Goal: Task Accomplishment & Management: Manage account settings

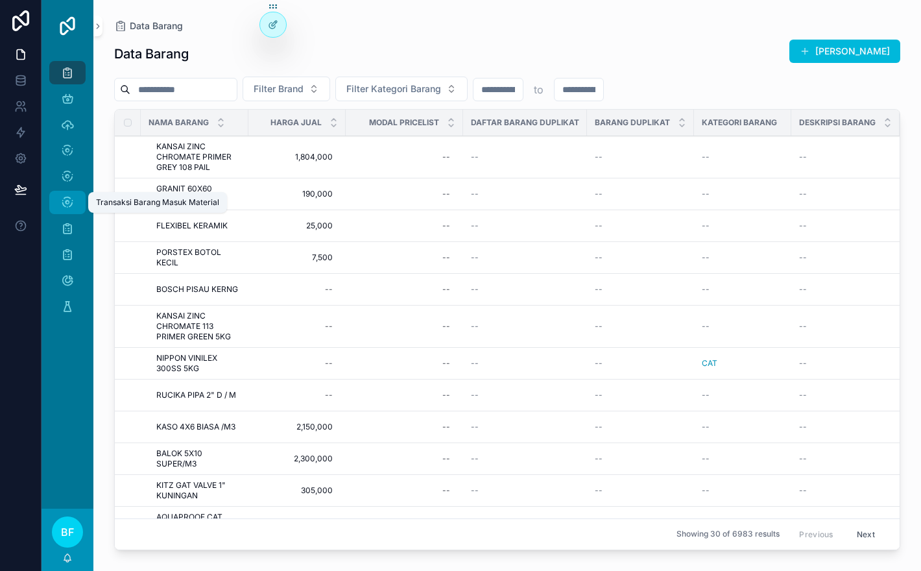
click at [73, 196] on icon "scrollable content" at bounding box center [67, 202] width 13 height 13
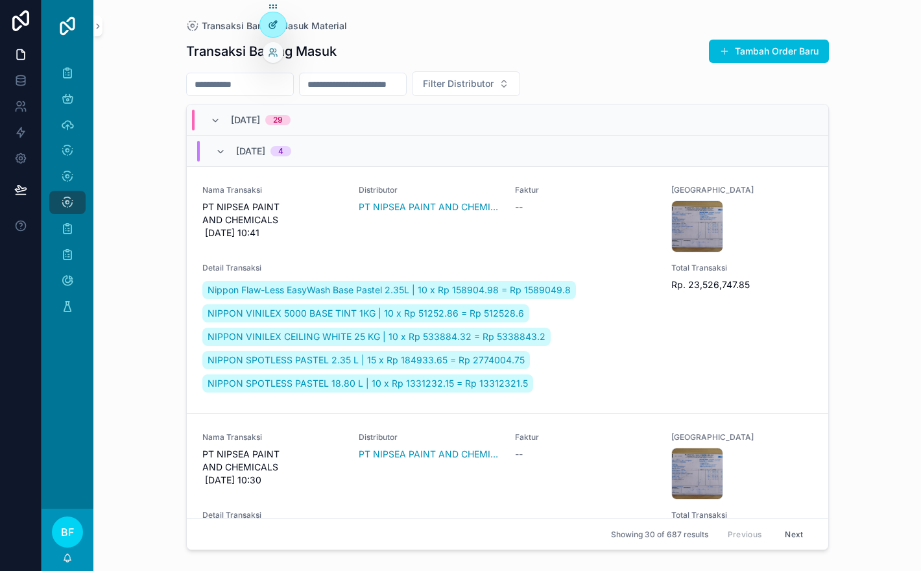
click at [274, 30] on div at bounding box center [273, 24] width 26 height 25
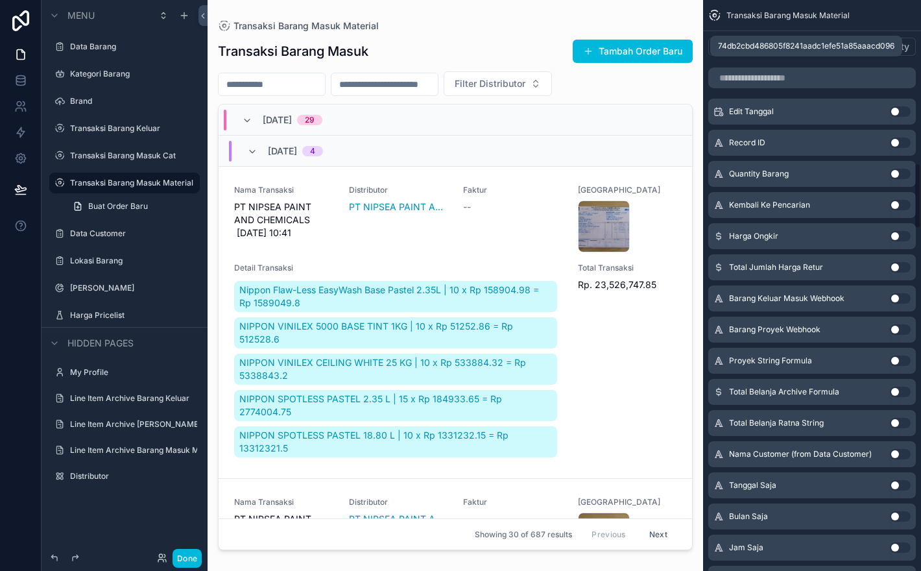
scroll to position [1413, 0]
click at [743, 55] on button "General" at bounding box center [734, 47] width 53 height 18
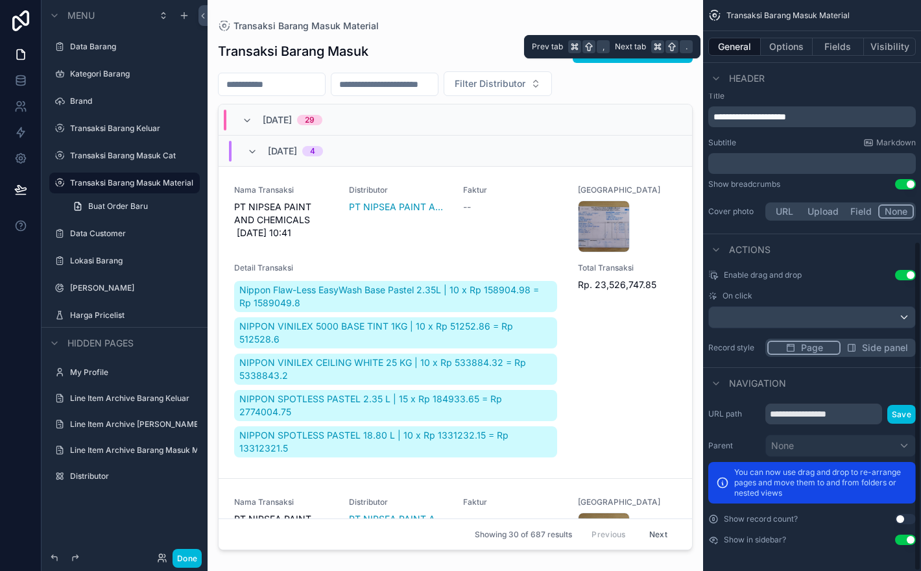
scroll to position [416, 0]
click at [743, 55] on button "General" at bounding box center [734, 47] width 53 height 18
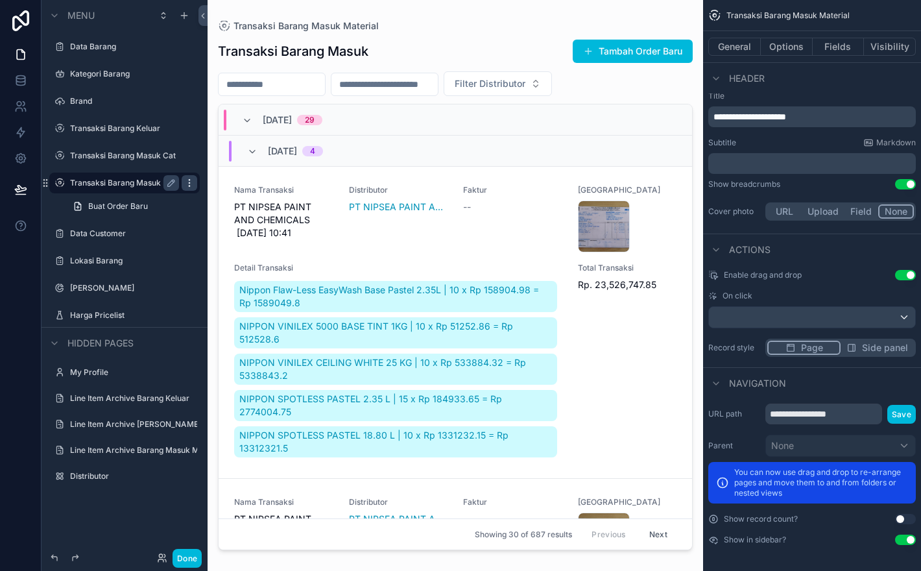
click at [186, 182] on icon "scrollable content" at bounding box center [189, 183] width 10 height 10
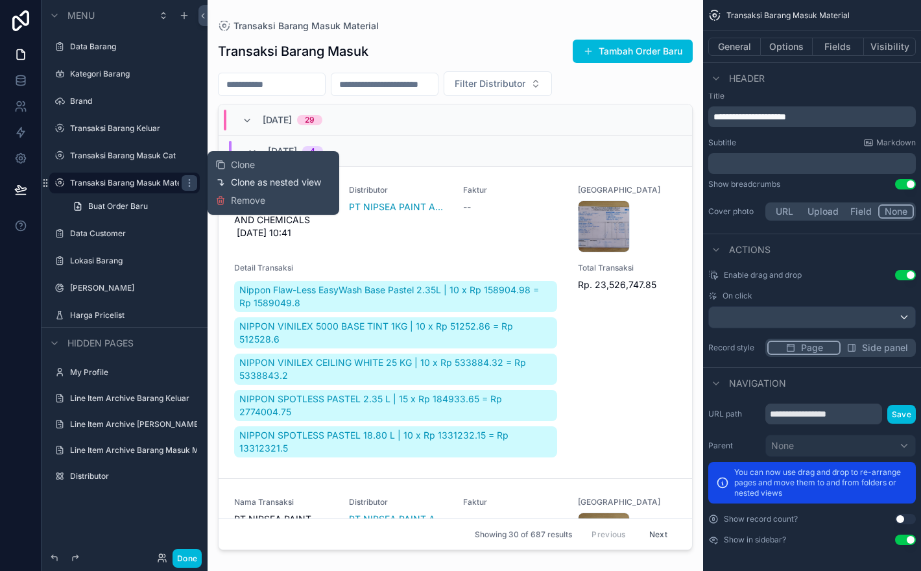
click at [241, 179] on span "Clone as nested view" at bounding box center [276, 182] width 90 height 13
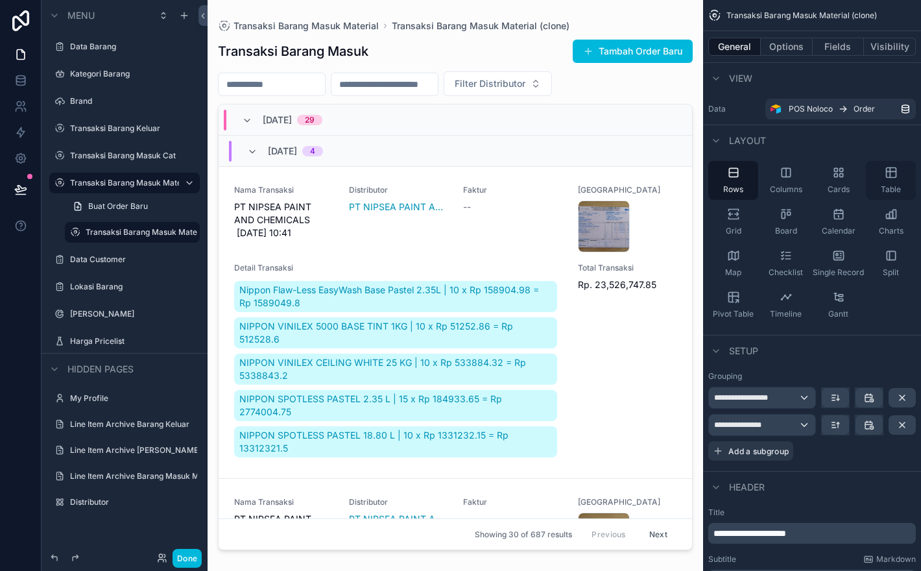
click at [889, 179] on div "Table" at bounding box center [891, 180] width 50 height 39
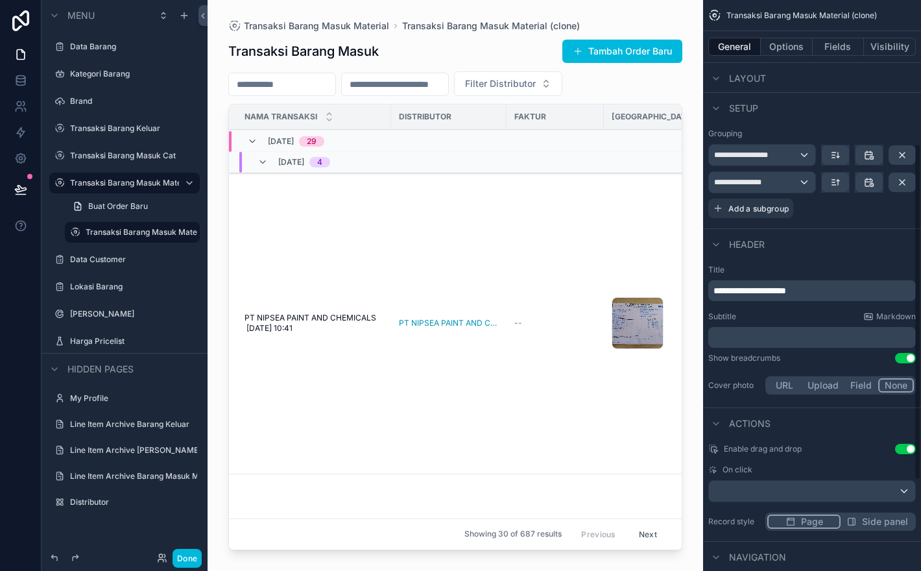
scroll to position [396, 0]
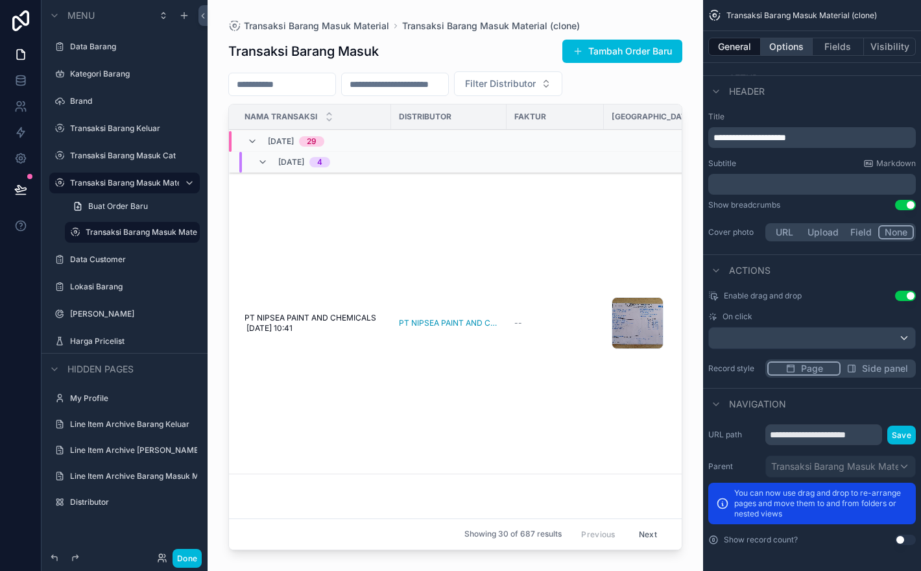
click at [793, 40] on button "Options" at bounding box center [787, 47] width 52 height 18
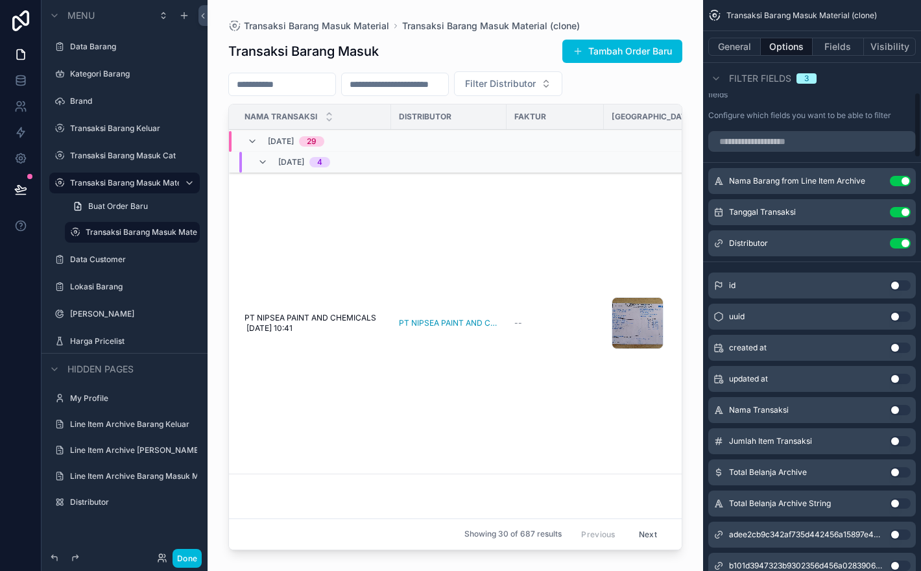
scroll to position [807, 0]
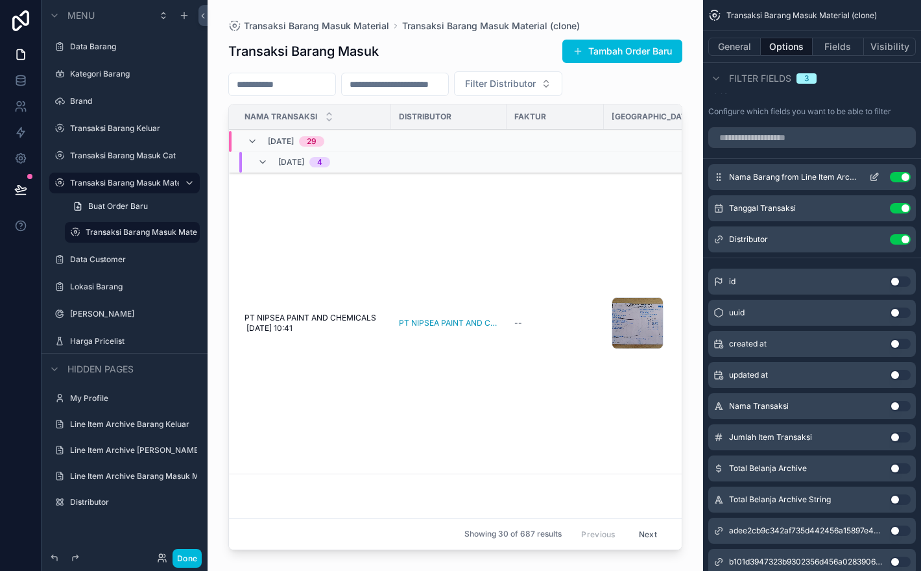
click at [907, 182] on button "Use setting" at bounding box center [900, 177] width 21 height 10
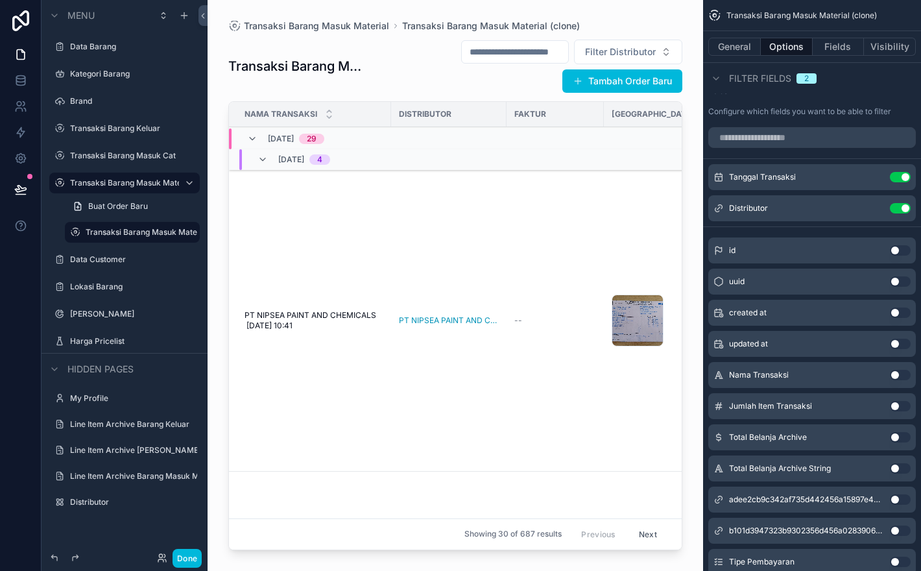
click at [907, 182] on button "Use setting" at bounding box center [900, 177] width 21 height 10
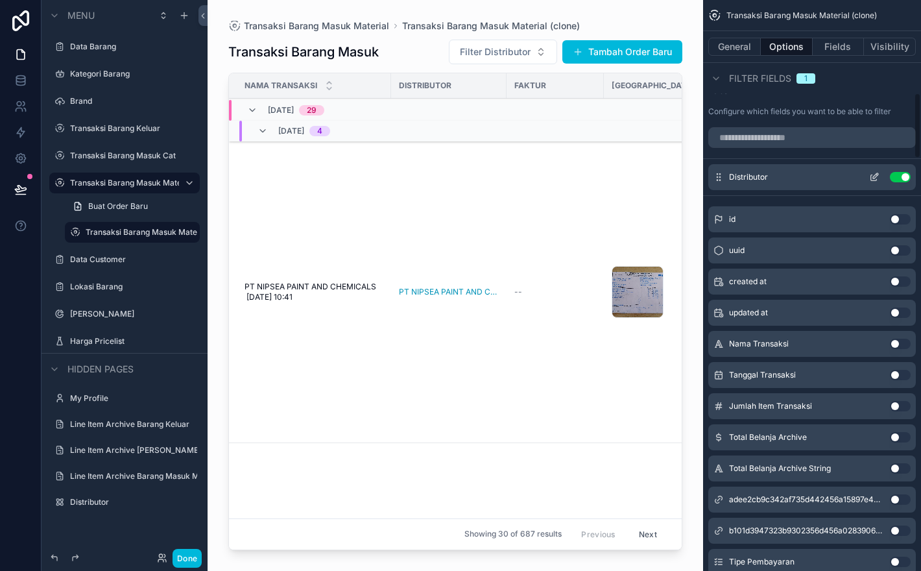
click at [906, 182] on button "Use setting" at bounding box center [900, 177] width 21 height 10
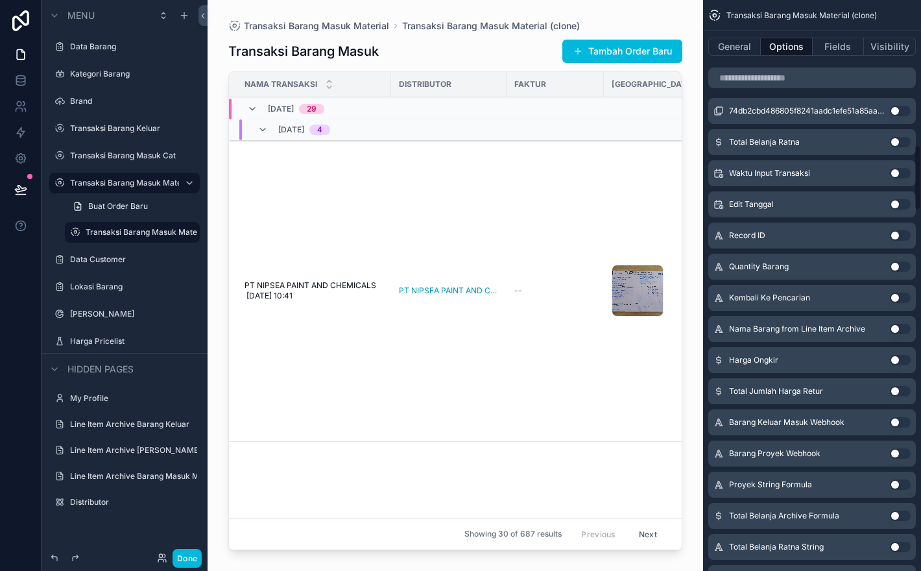
scroll to position [1253, 0]
click at [127, 180] on label "Transaksi Barang Masuk Material" at bounding box center [124, 183] width 109 height 10
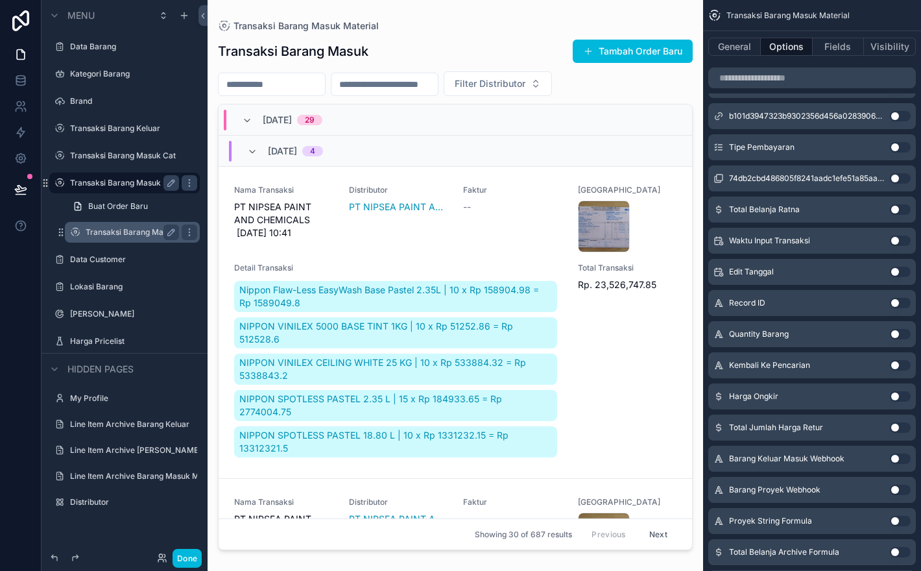
click at [129, 232] on label "Transaksi Barang Masuk Material (clone)" at bounding box center [132, 232] width 93 height 10
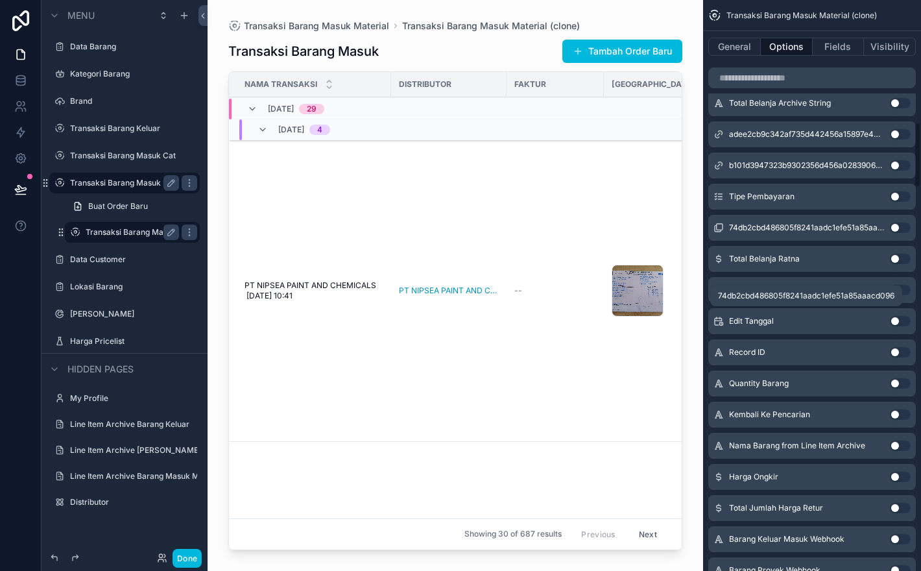
scroll to position [1007, 0]
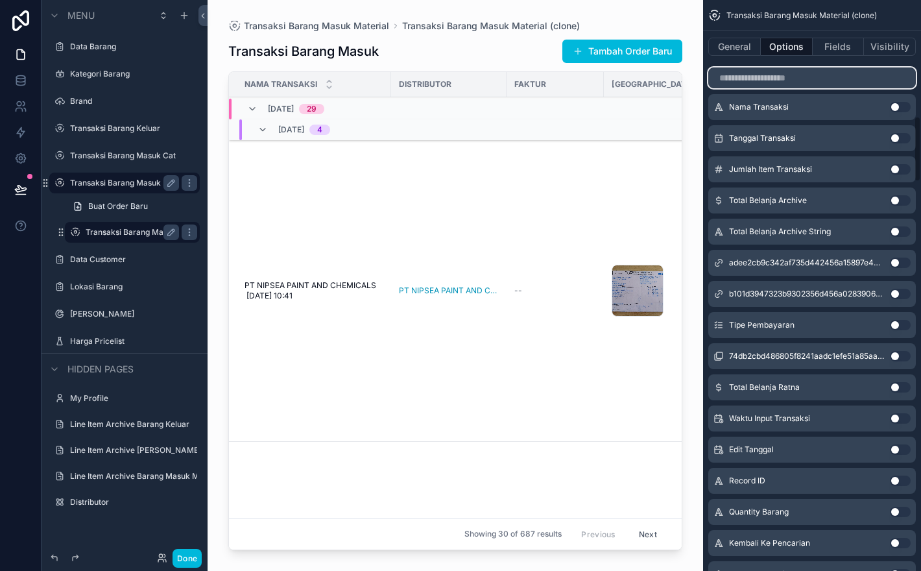
click at [837, 78] on input "scrollable content" at bounding box center [812, 77] width 208 height 21
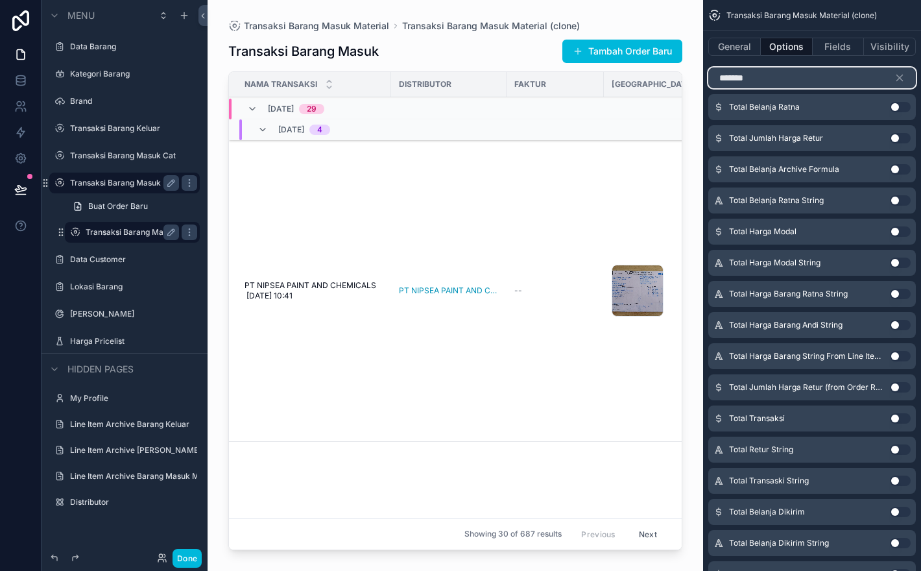
scroll to position [509, 0]
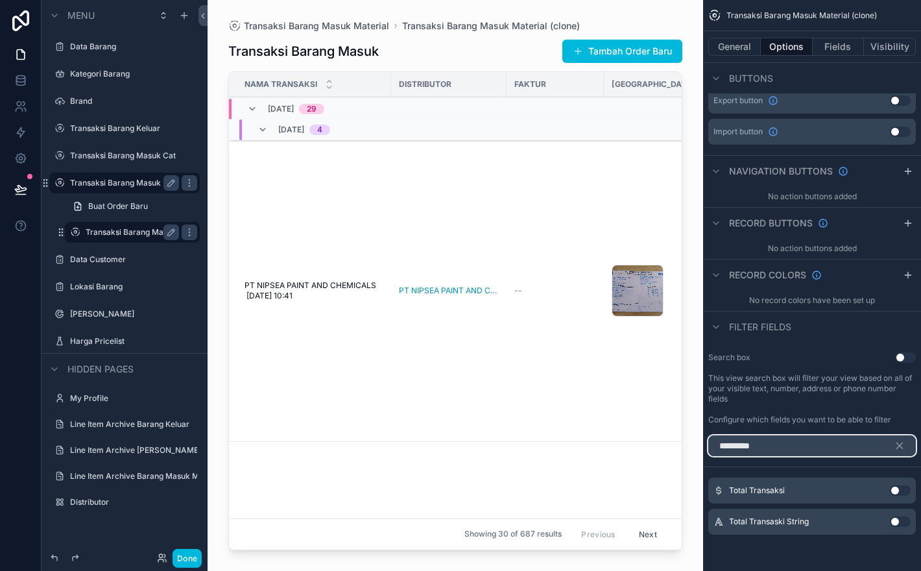
type input "*********"
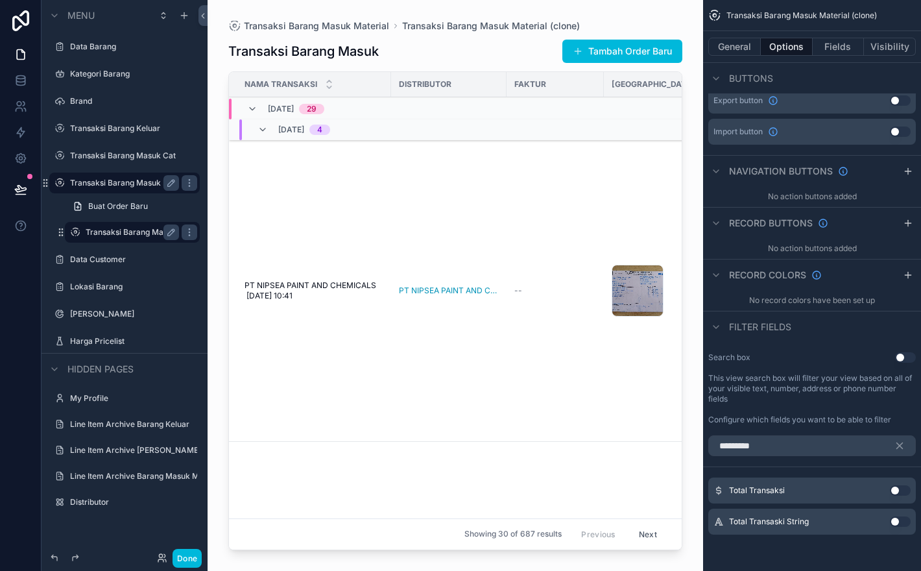
click at [900, 488] on button "Use setting" at bounding box center [900, 490] width 21 height 10
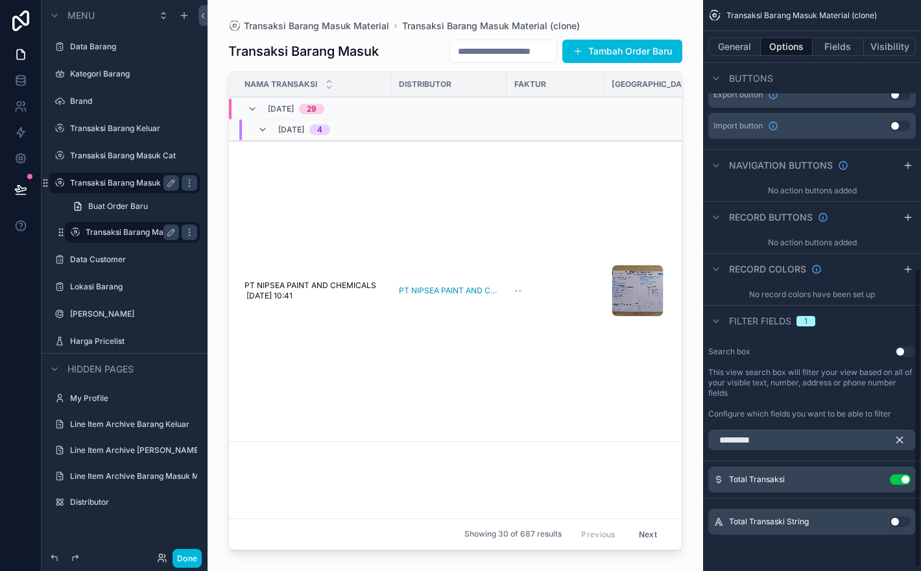
click at [897, 446] on icon "scrollable content" at bounding box center [900, 440] width 12 height 12
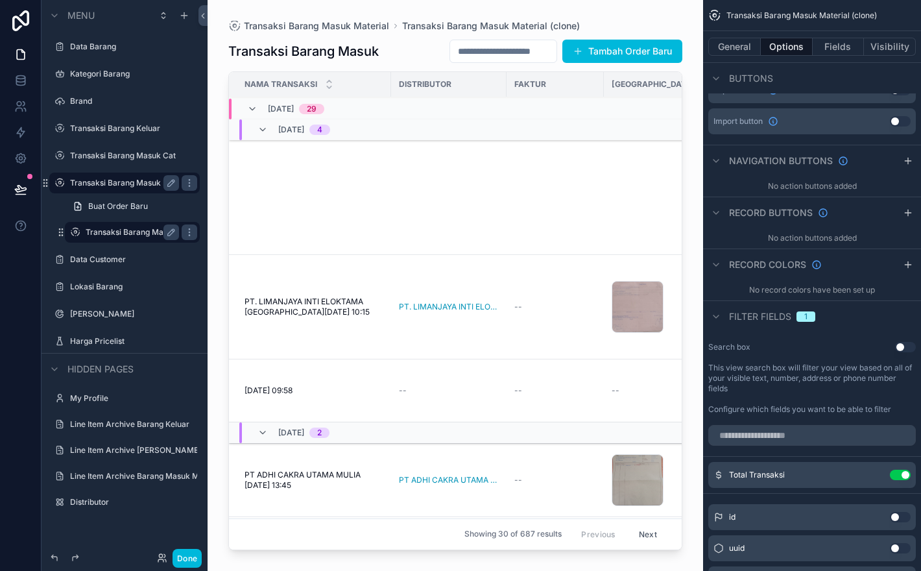
scroll to position [631, 0]
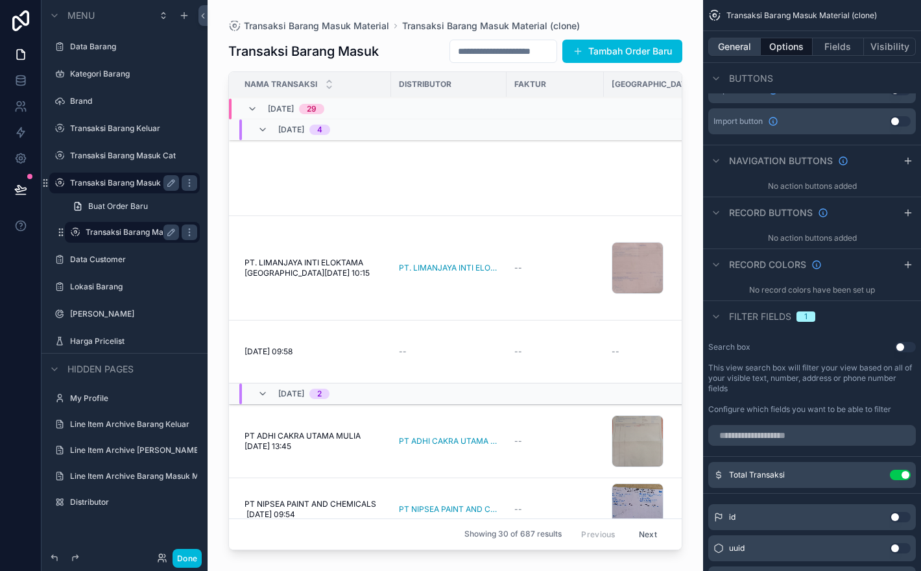
click at [742, 54] on button "General" at bounding box center [734, 47] width 53 height 18
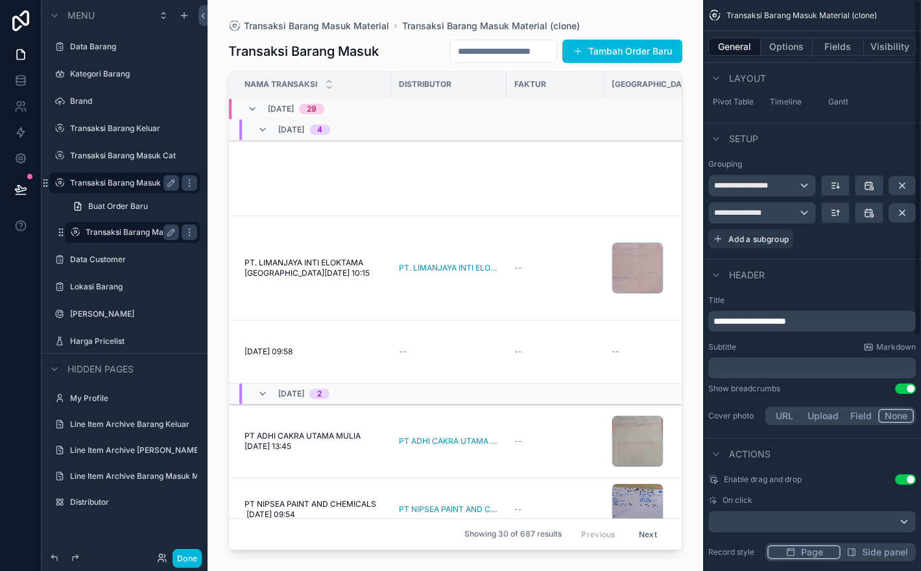
scroll to position [0, 0]
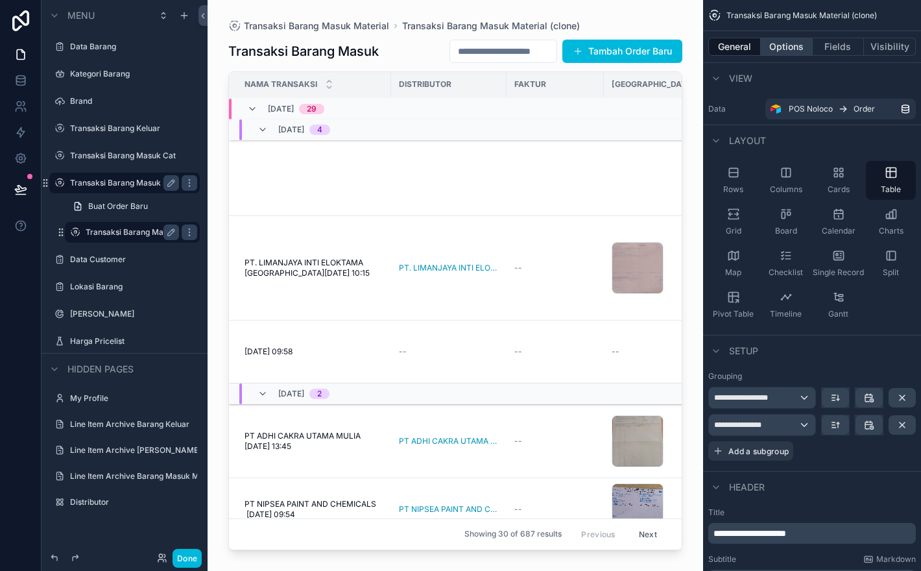
click at [785, 41] on button "Options" at bounding box center [787, 47] width 52 height 18
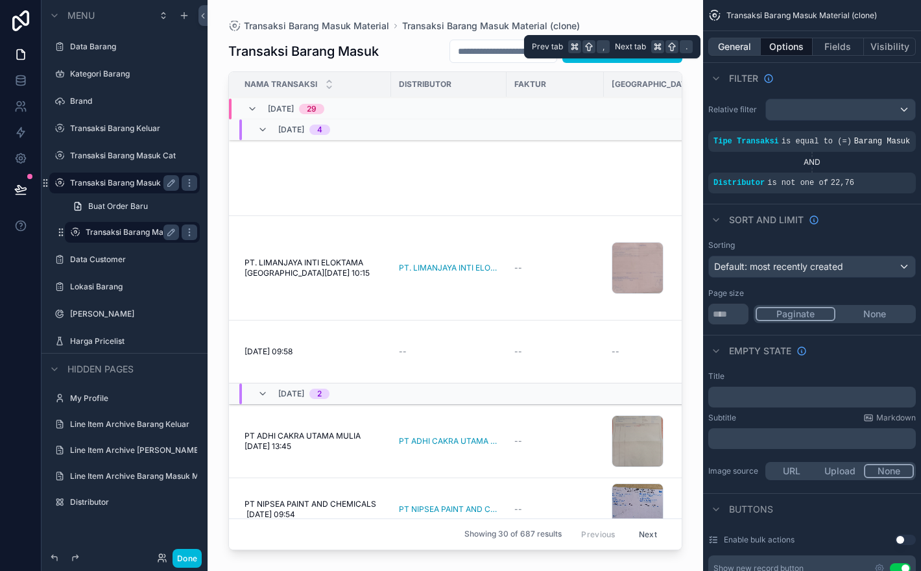
click at [749, 45] on button "General" at bounding box center [734, 47] width 53 height 18
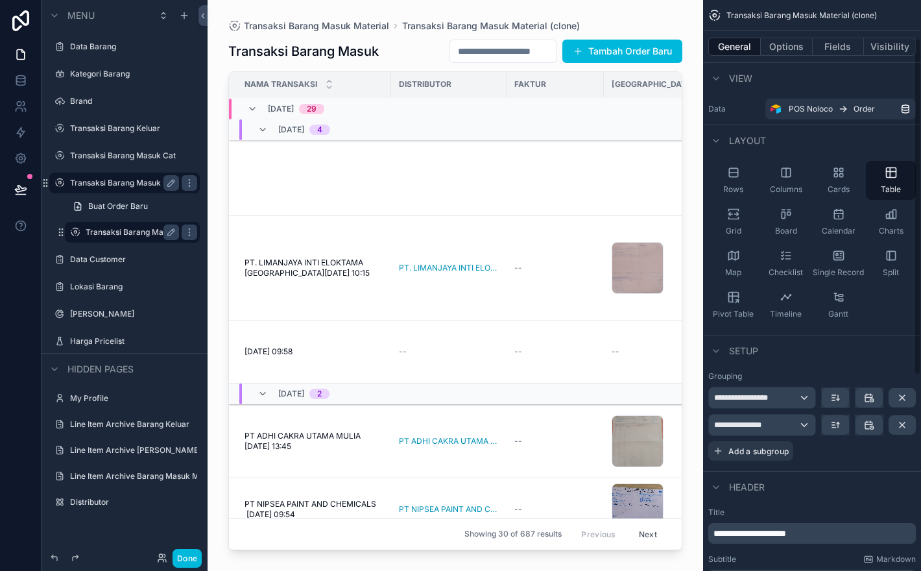
scroll to position [396, 0]
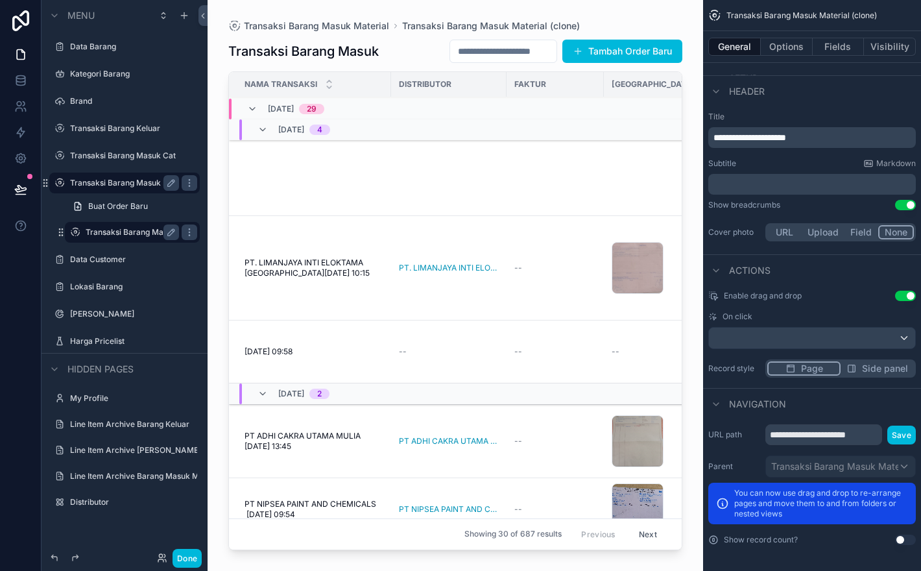
click at [909, 295] on button "Use setting" at bounding box center [905, 296] width 21 height 10
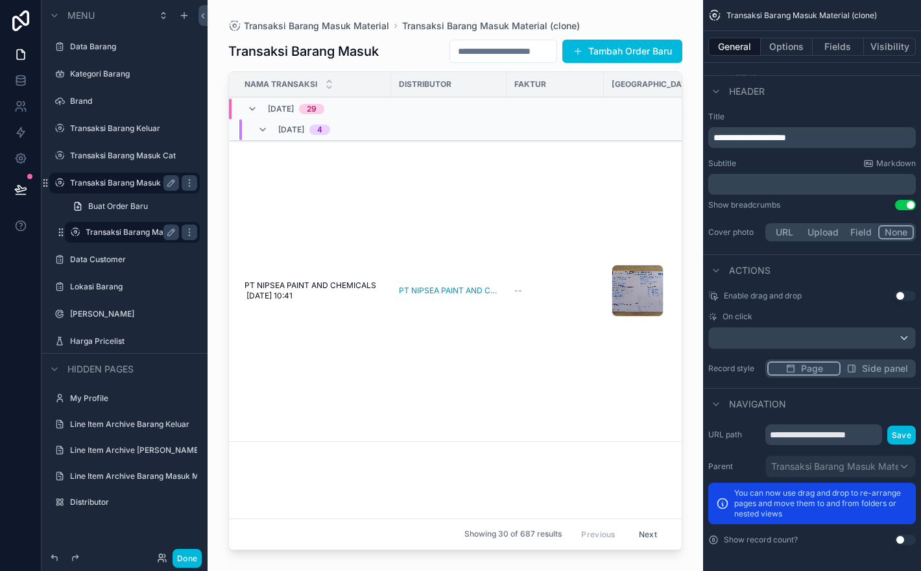
click at [909, 295] on button "Use setting" at bounding box center [905, 296] width 21 height 10
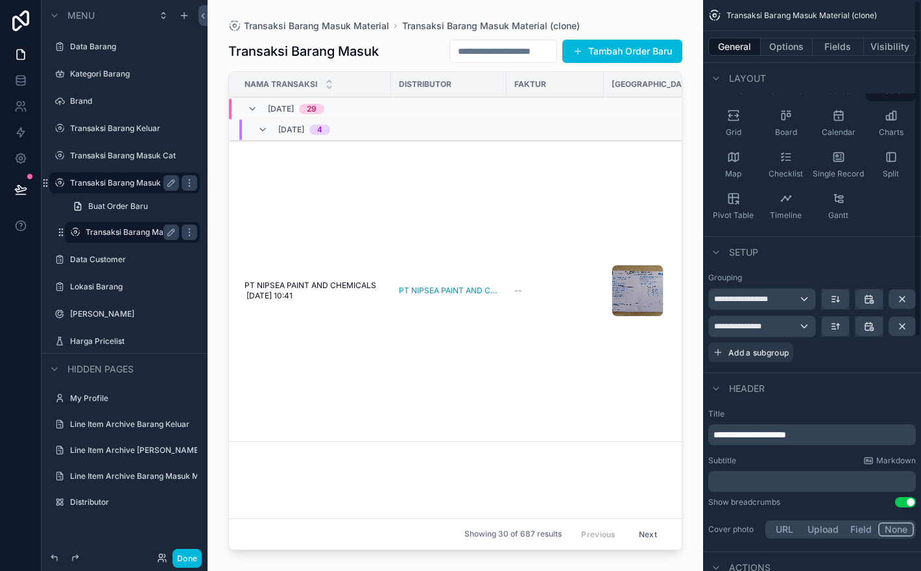
scroll to position [0, 0]
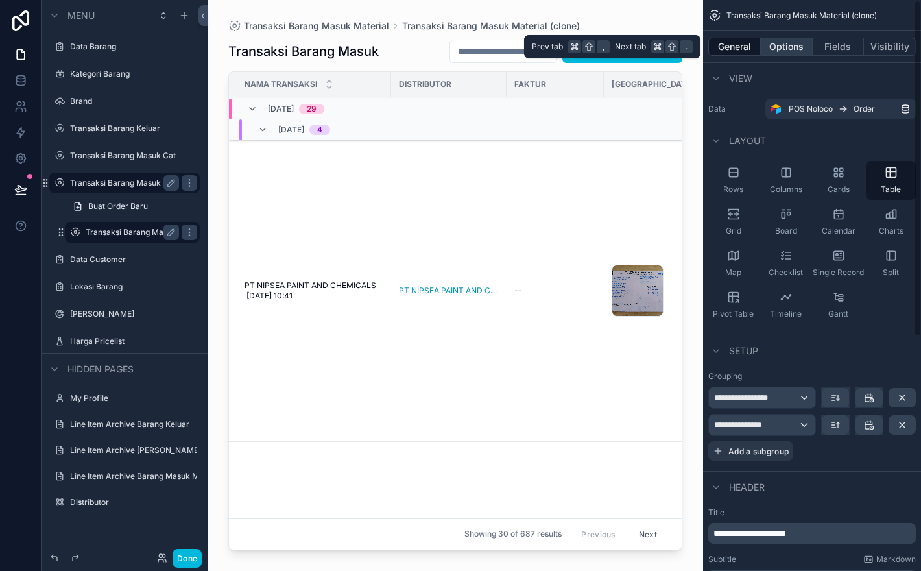
click at [792, 40] on button "Options" at bounding box center [787, 47] width 52 height 18
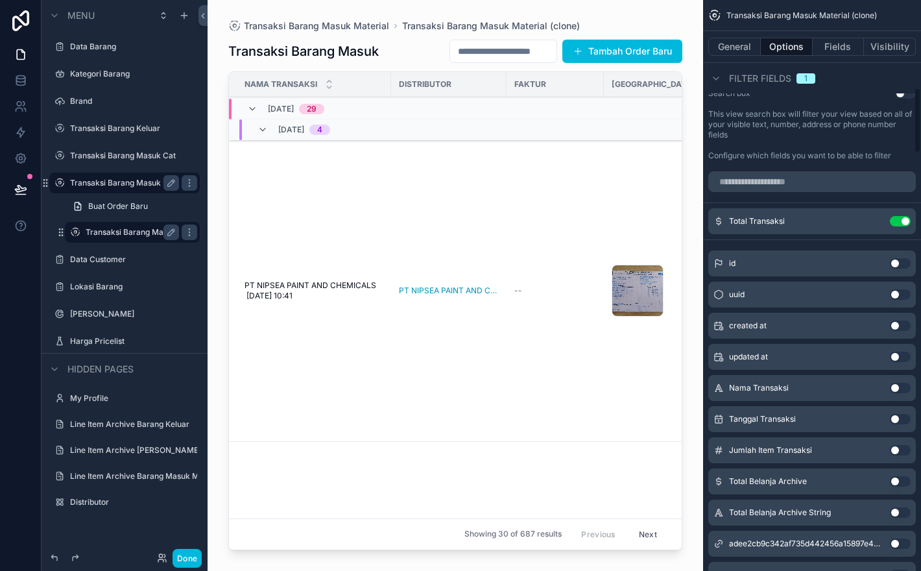
scroll to position [762, 0]
click at [902, 141] on label "This view search box will filter your view based on all of your visible text, n…" at bounding box center [812, 125] width 208 height 31
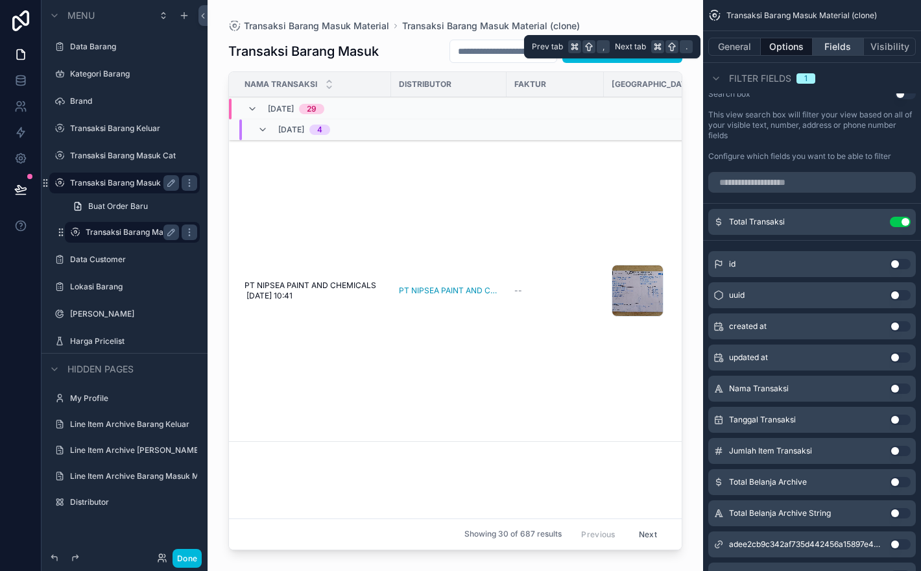
click at [836, 49] on button "Fields" at bounding box center [839, 47] width 52 height 18
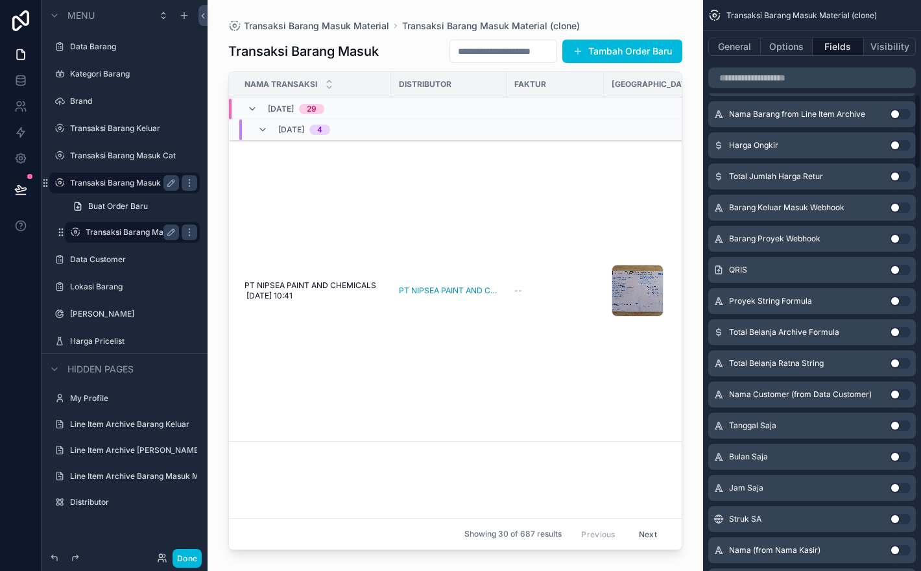
scroll to position [0, 0]
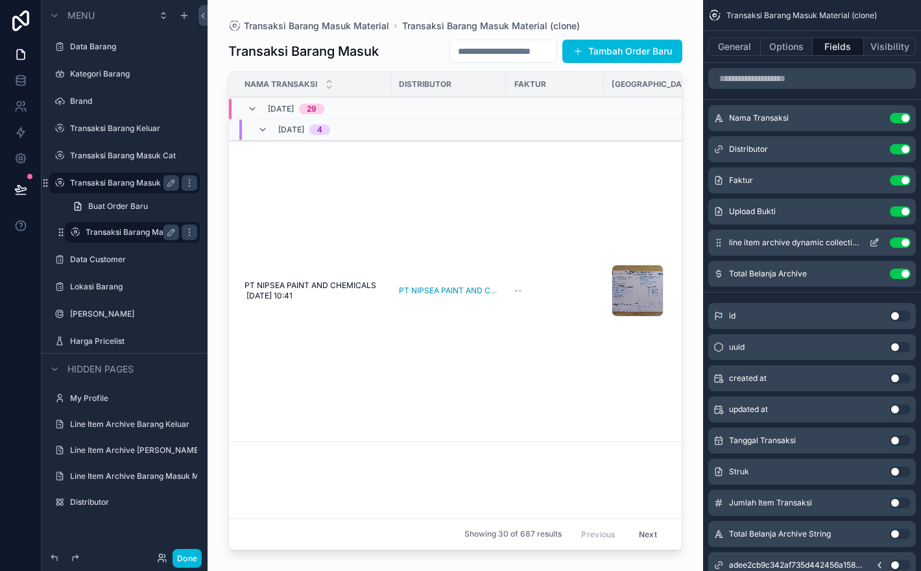
click at [902, 244] on button "Use setting" at bounding box center [900, 242] width 21 height 10
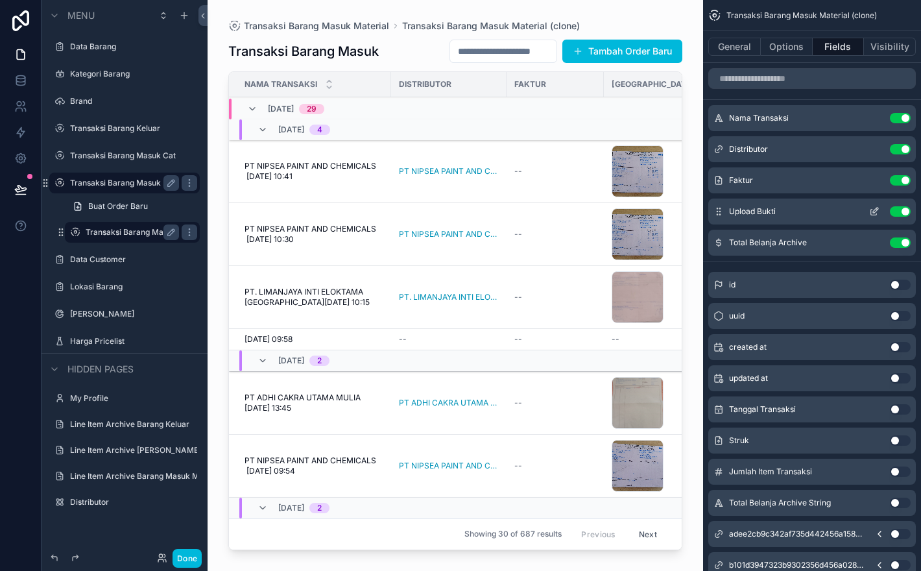
click at [905, 213] on button "Use setting" at bounding box center [900, 211] width 21 height 10
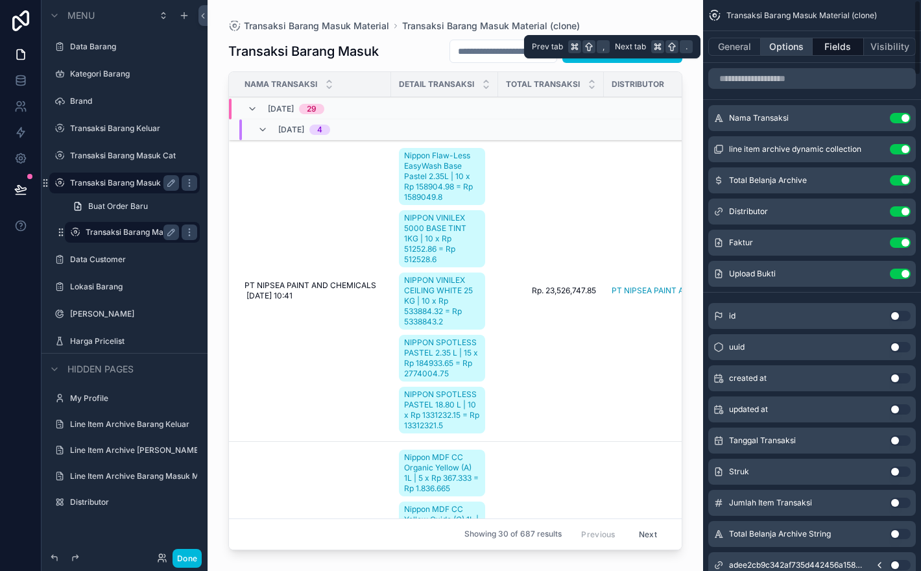
click at [797, 47] on button "Options" at bounding box center [787, 47] width 52 height 18
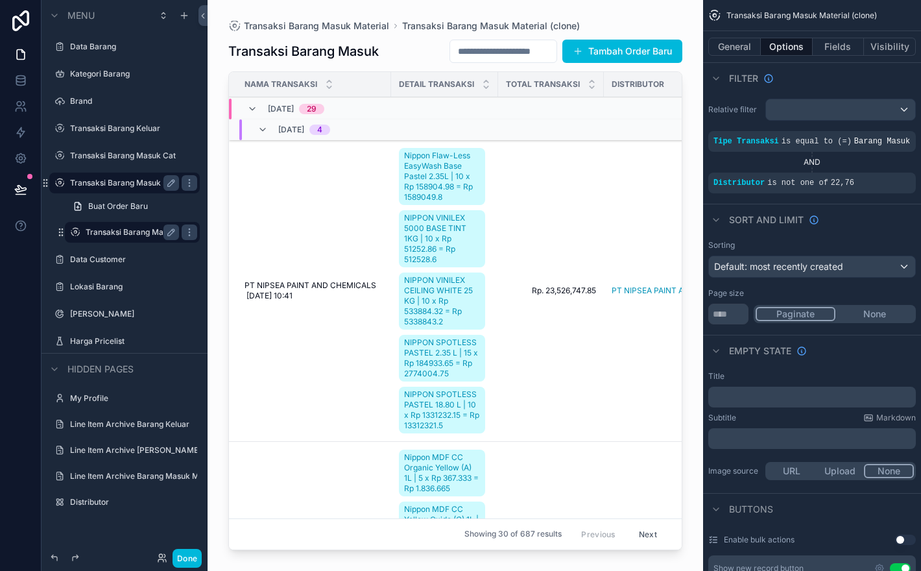
click at [403, 54] on div "scrollable content" at bounding box center [456, 277] width 496 height 555
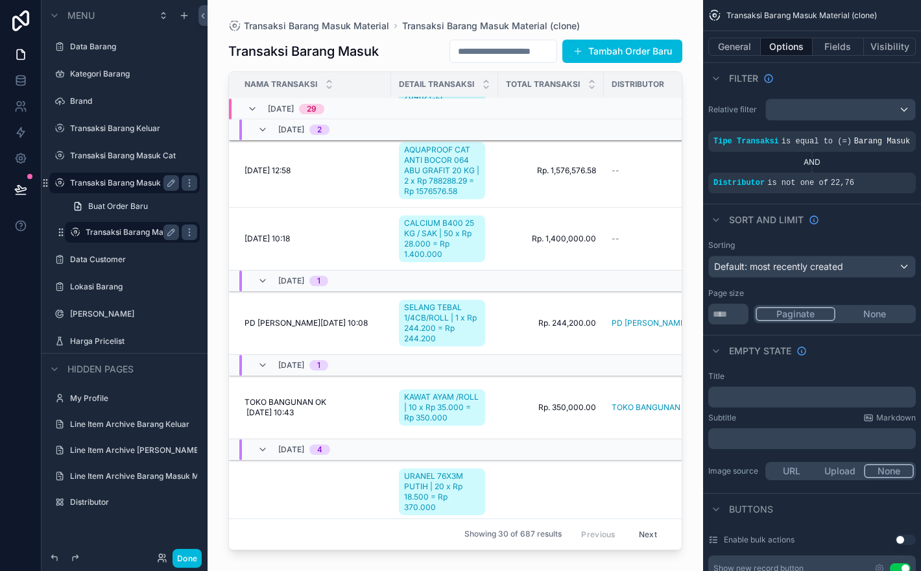
scroll to position [1001, 0]
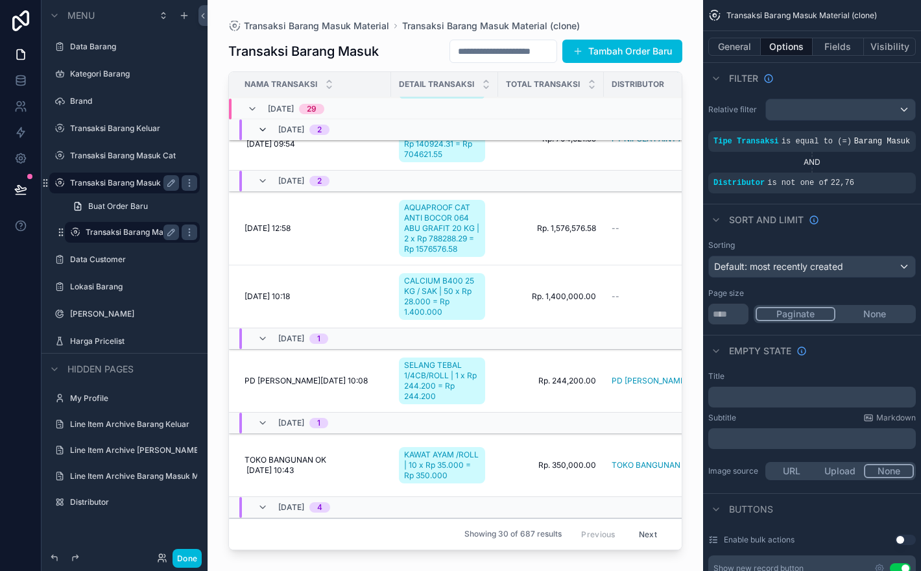
click at [261, 128] on icon "scrollable content" at bounding box center [263, 130] width 10 height 10
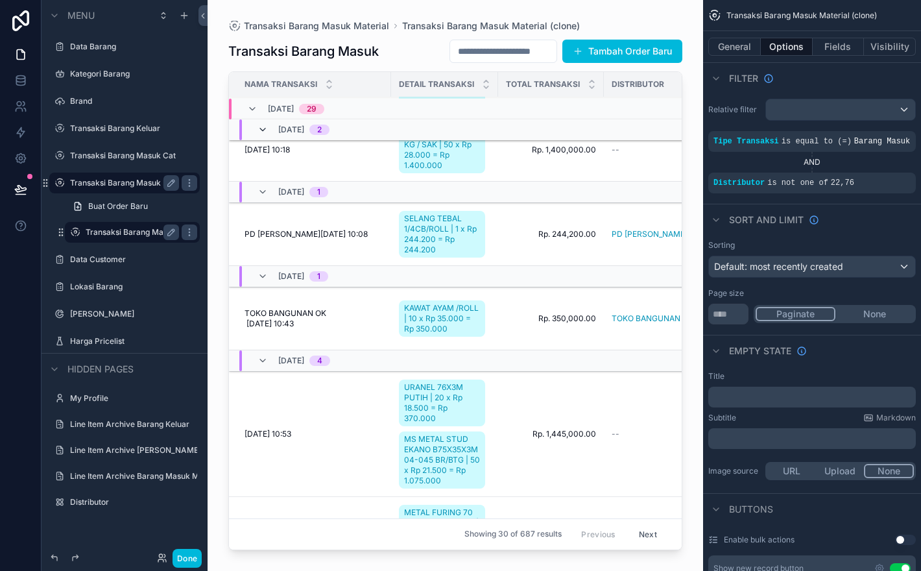
click at [262, 128] on icon "scrollable content" at bounding box center [263, 130] width 10 height 10
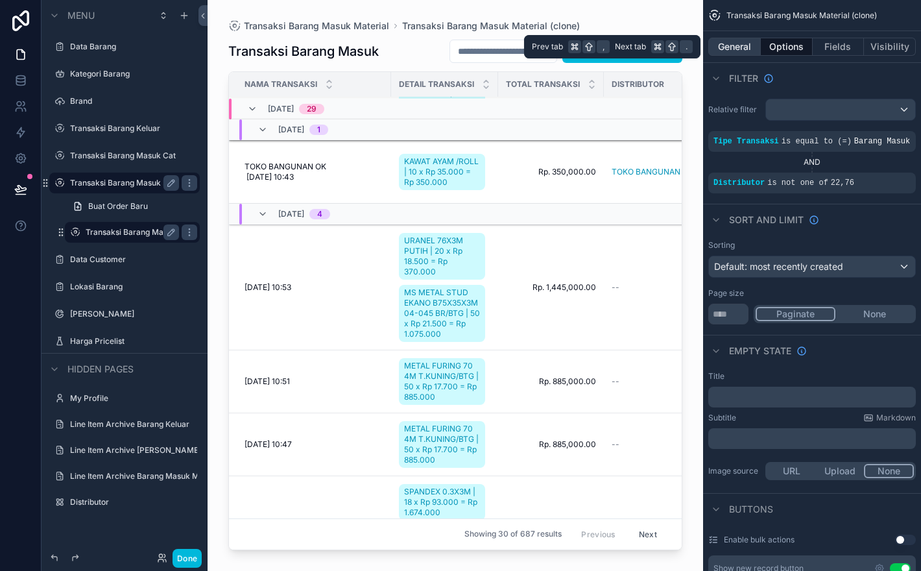
click at [743, 41] on button "General" at bounding box center [734, 47] width 53 height 18
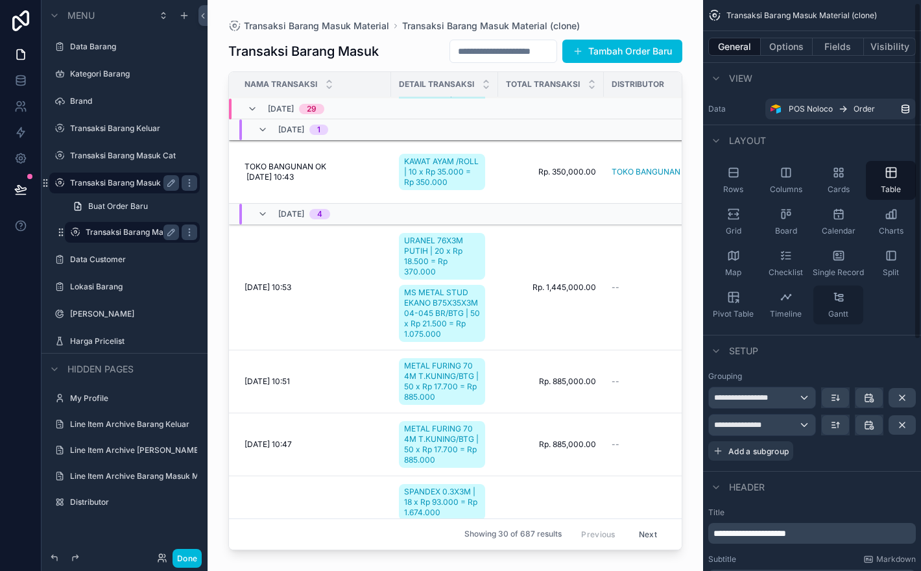
scroll to position [36, 0]
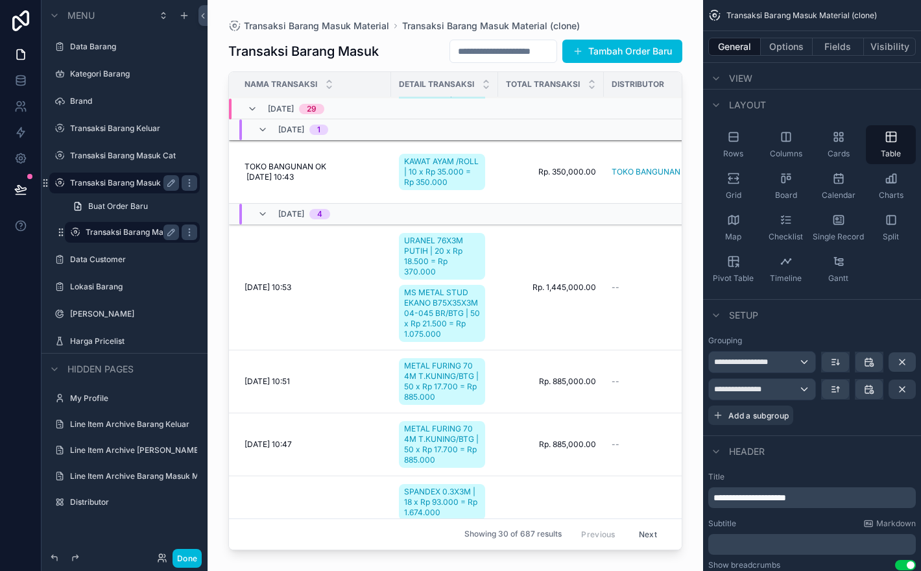
click at [907, 388] on icon "scrollable content" at bounding box center [902, 389] width 10 height 10
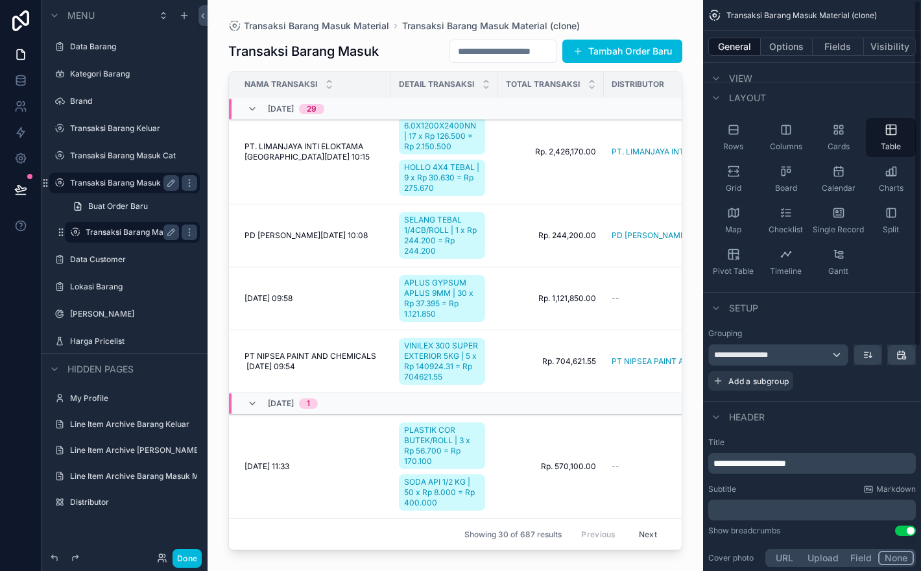
scroll to position [0, 0]
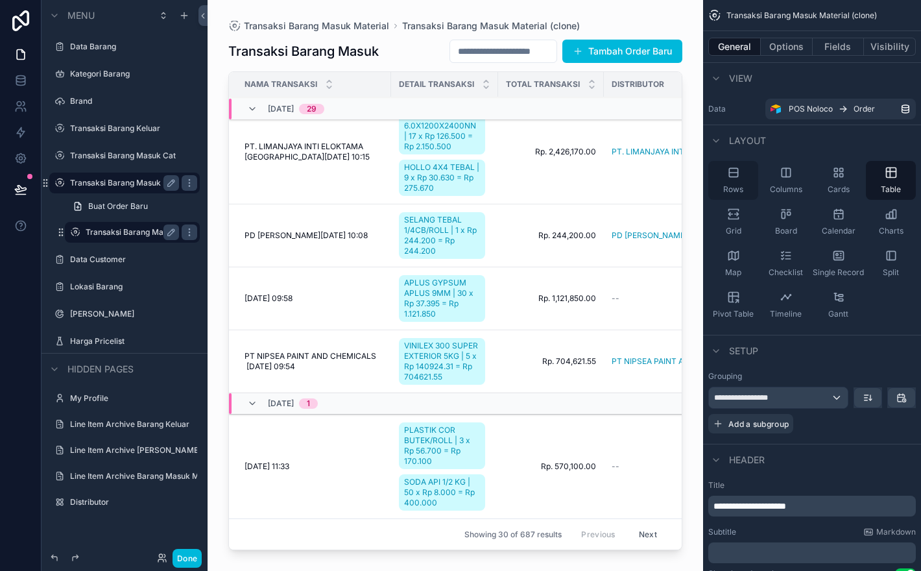
click at [739, 185] on span "Rows" at bounding box center [733, 189] width 20 height 10
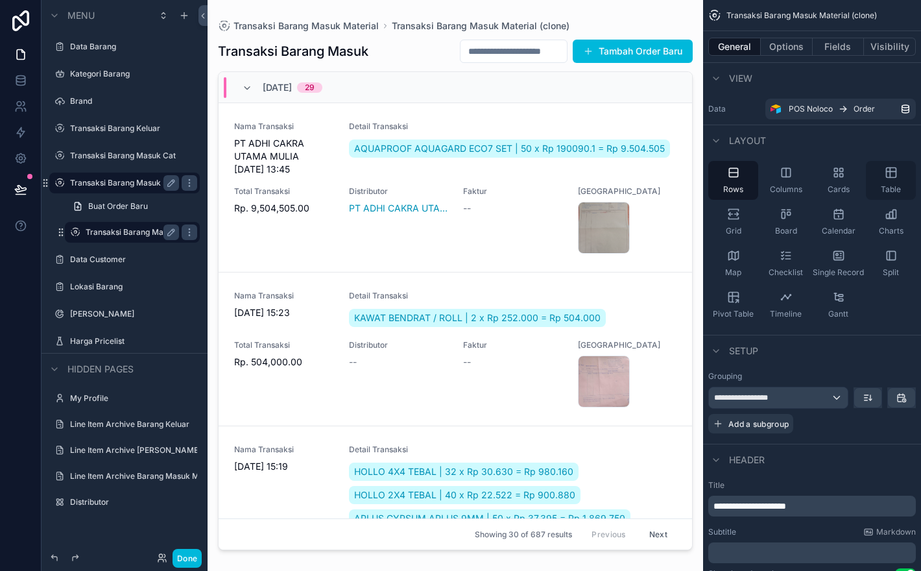
click at [900, 176] on div "Table" at bounding box center [891, 180] width 50 height 39
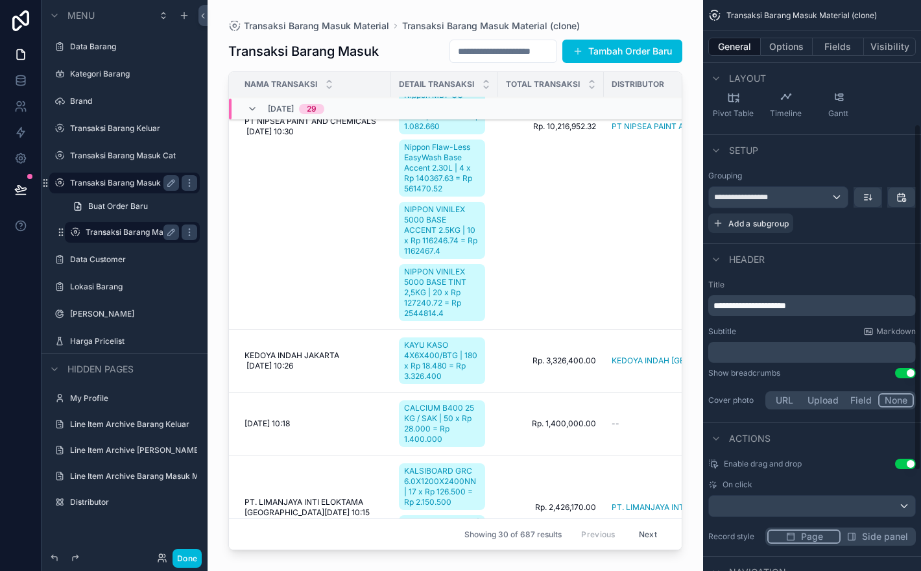
scroll to position [208, 0]
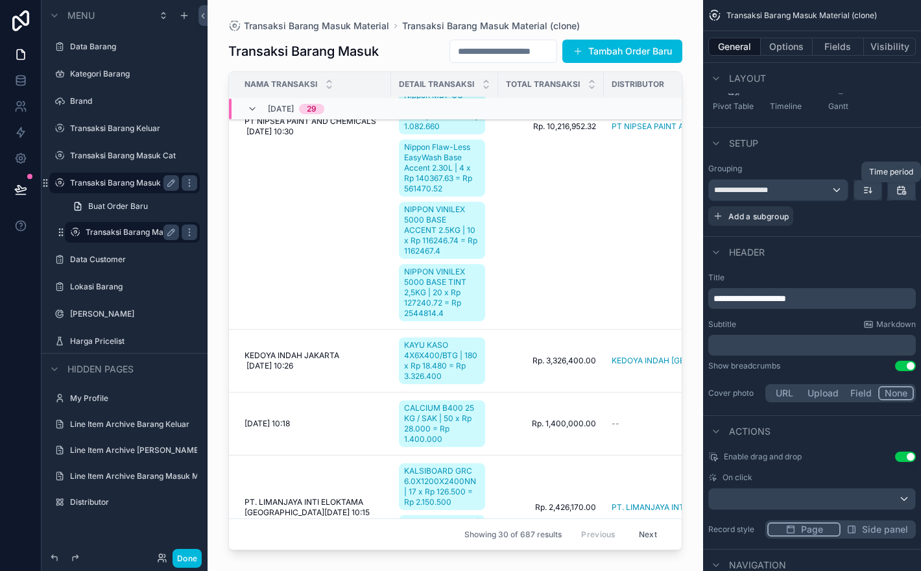
click at [898, 193] on icon "scrollable content" at bounding box center [901, 190] width 7 height 7
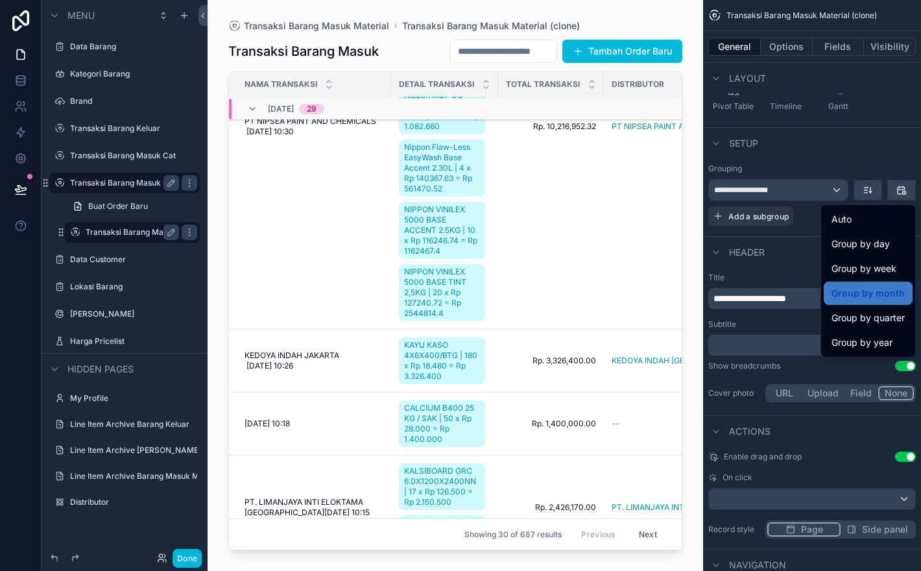
click at [898, 145] on div "scrollable content" at bounding box center [460, 285] width 921 height 571
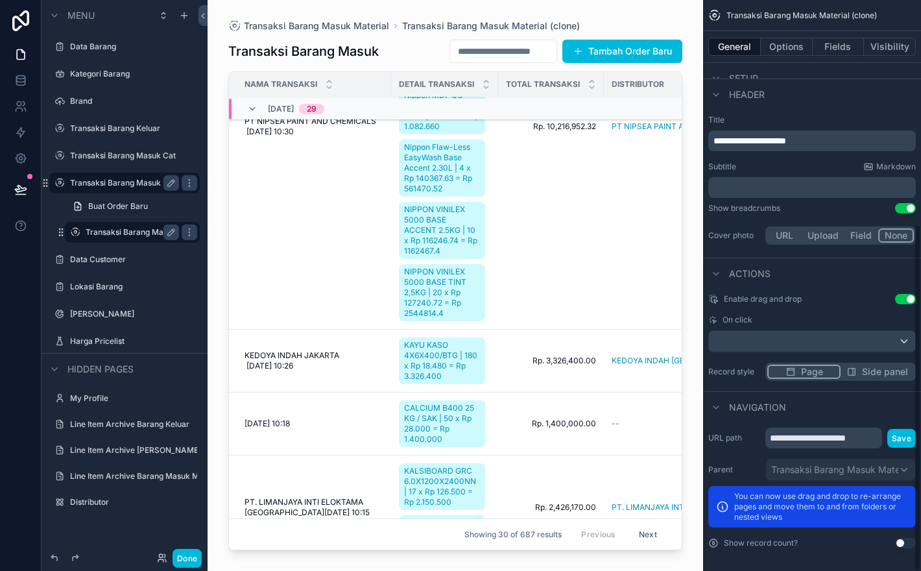
scroll to position [368, 0]
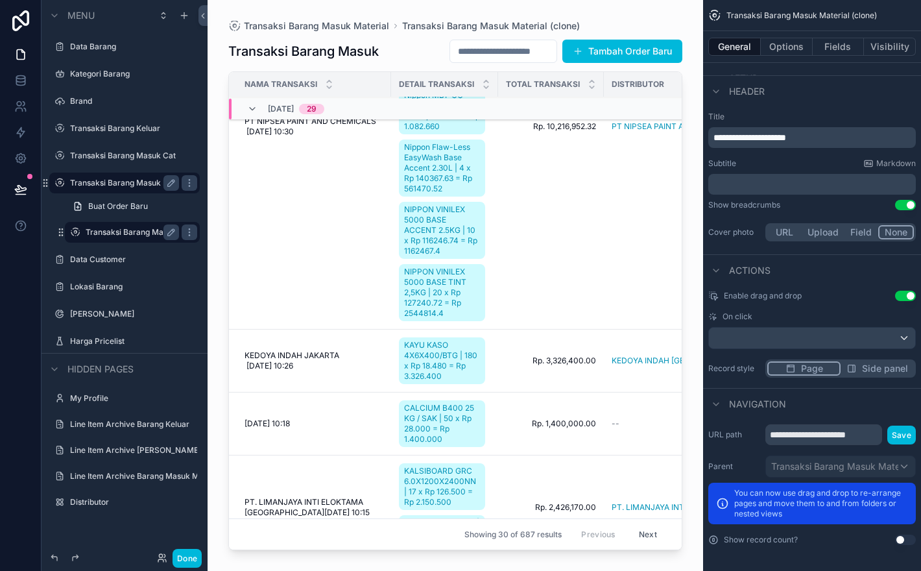
click at [881, 365] on span "Side panel" at bounding box center [885, 368] width 46 height 13
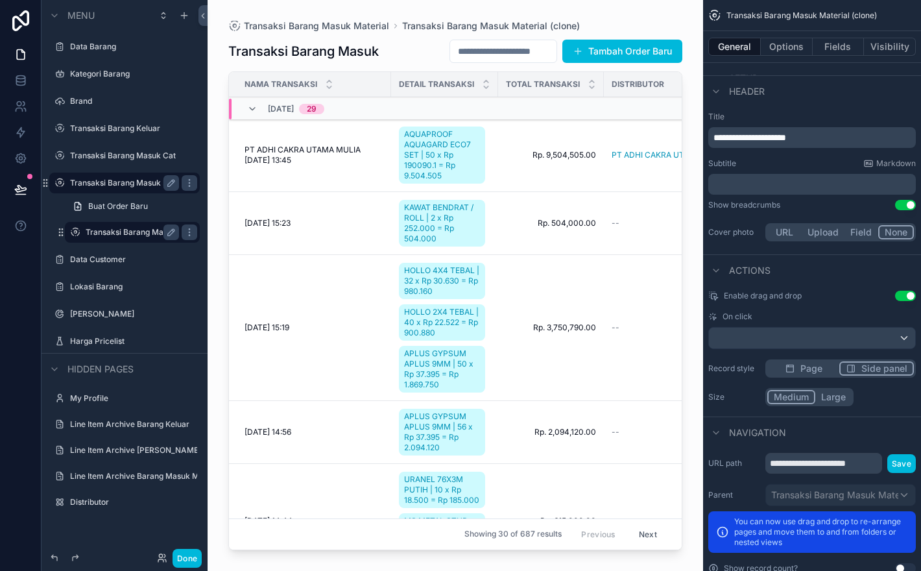
click at [818, 366] on span "Page" at bounding box center [811, 368] width 22 height 13
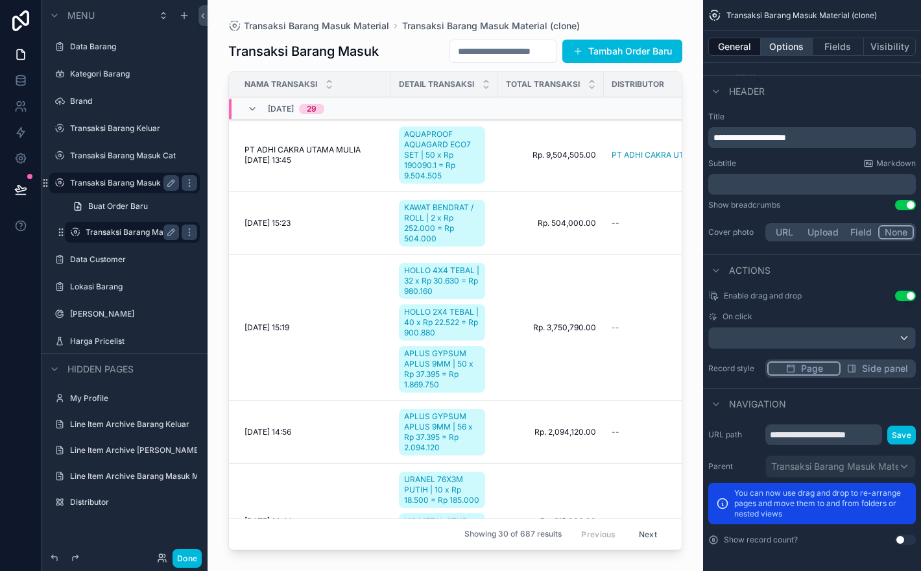
click at [796, 55] on button "Options" at bounding box center [787, 47] width 52 height 18
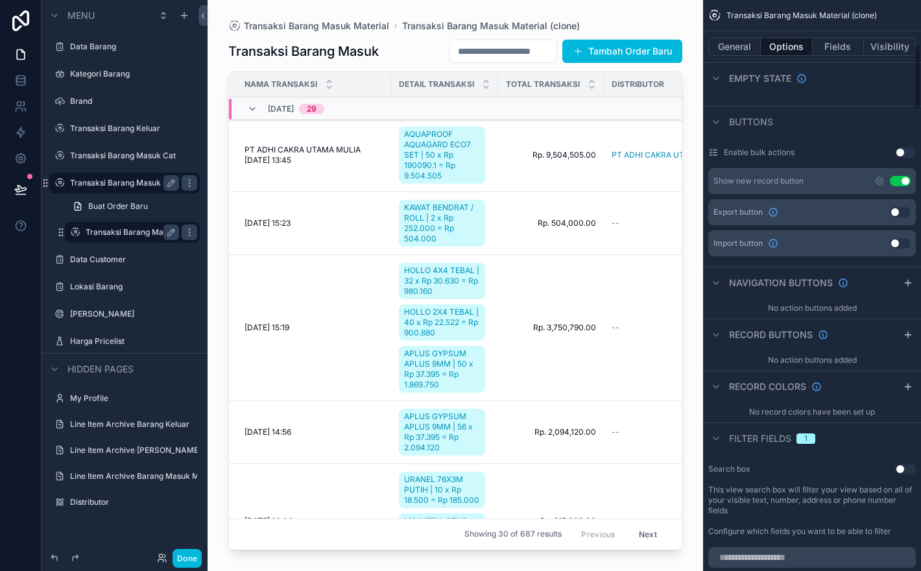
scroll to position [389, 0]
click at [899, 185] on button "Use setting" at bounding box center [900, 179] width 21 height 10
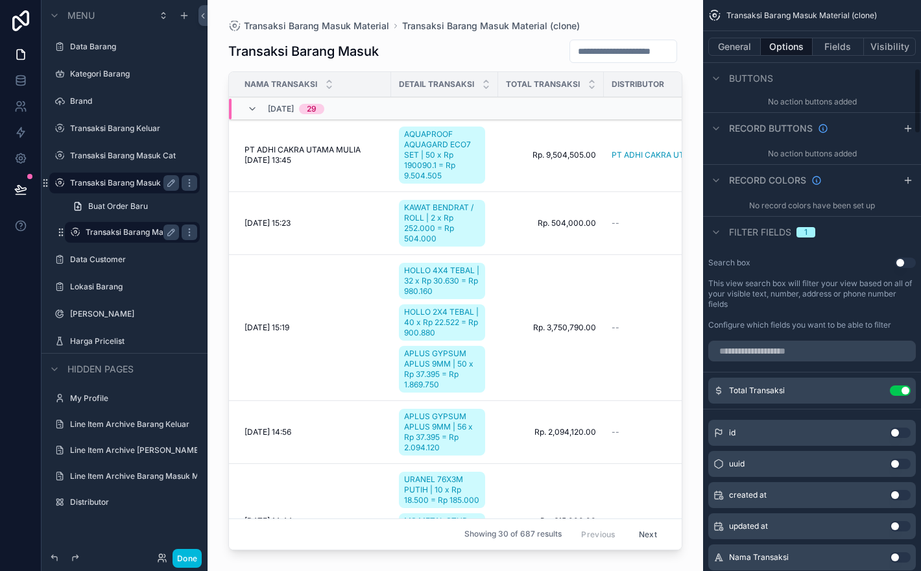
scroll to position [594, 0]
click at [901, 267] on button "Use setting" at bounding box center [905, 262] width 21 height 10
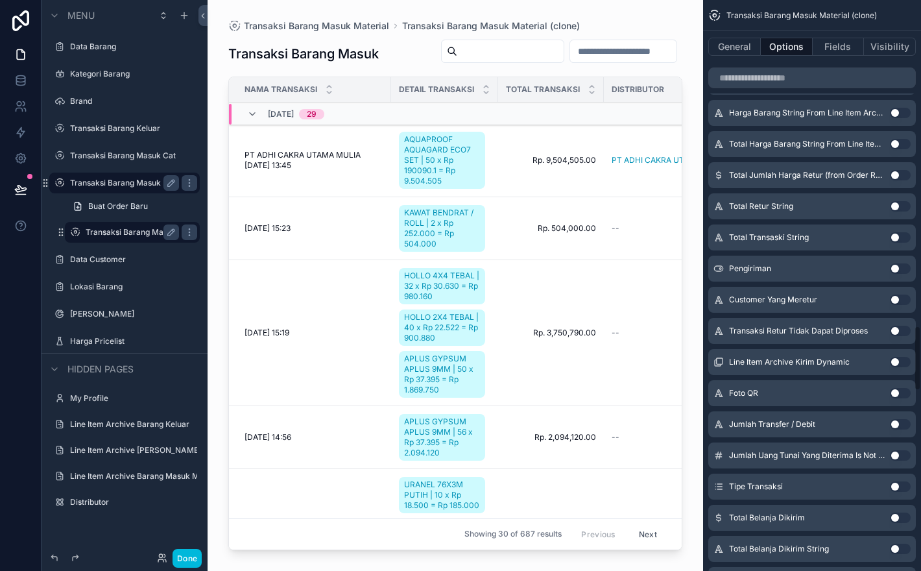
scroll to position [2837, 0]
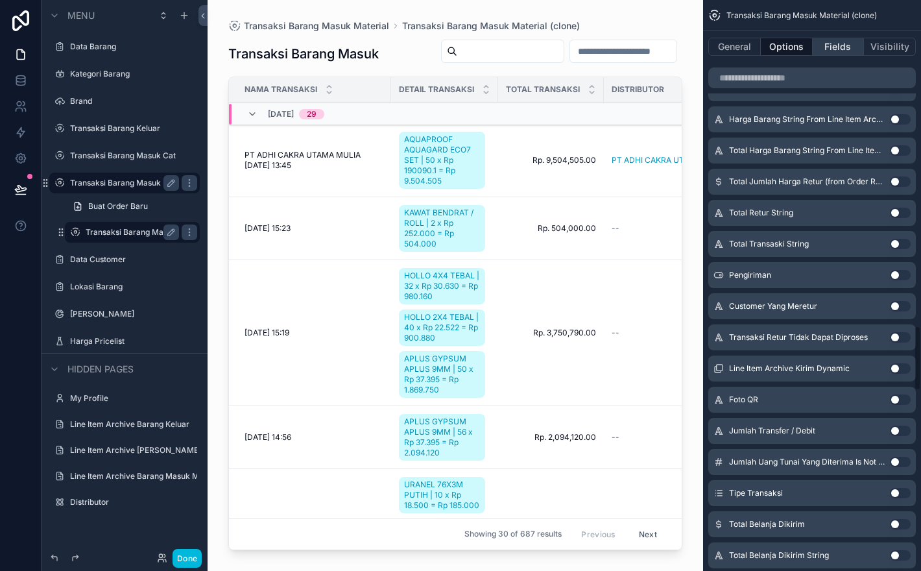
click at [833, 43] on button "Fields" at bounding box center [839, 47] width 52 height 18
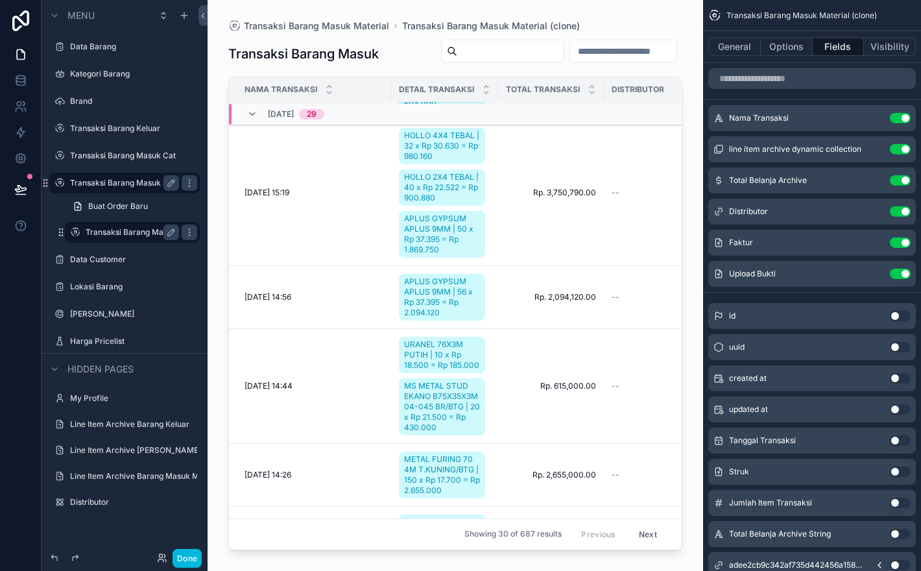
scroll to position [0, 0]
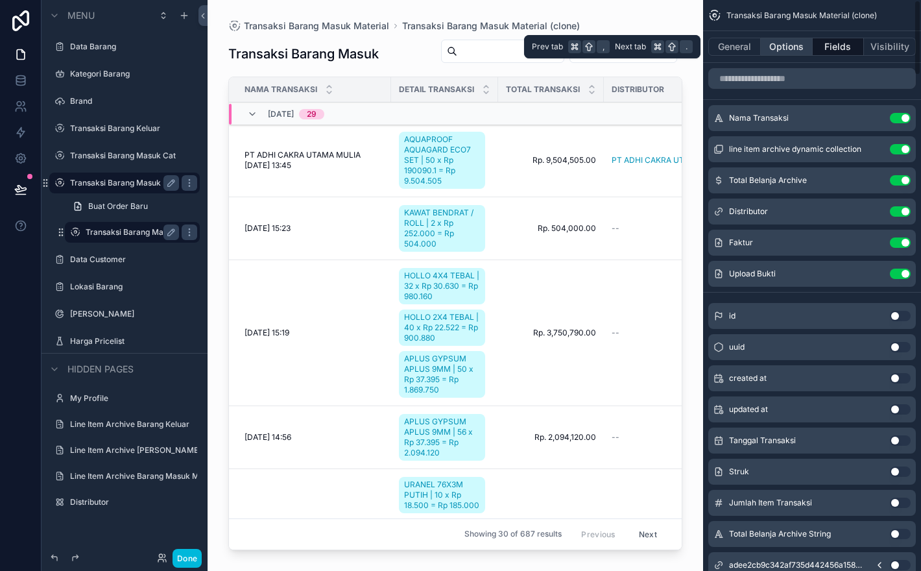
click at [761, 50] on button "Options" at bounding box center [787, 47] width 52 height 18
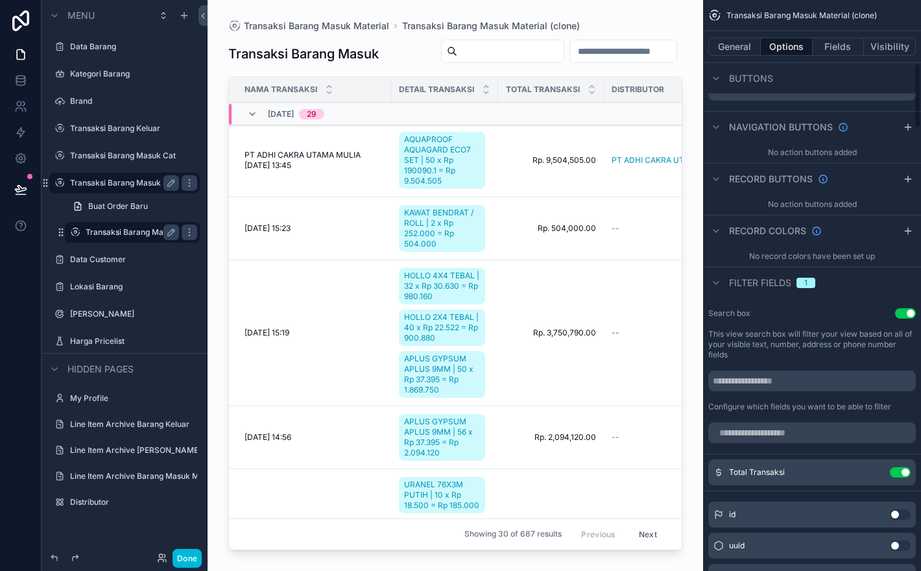
scroll to position [553, 0]
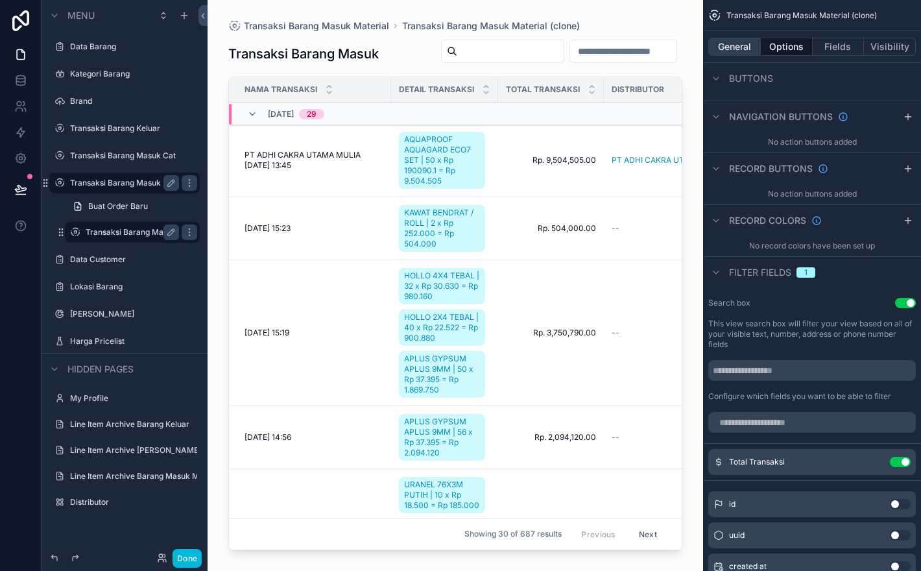
click at [750, 41] on button "General" at bounding box center [734, 47] width 53 height 18
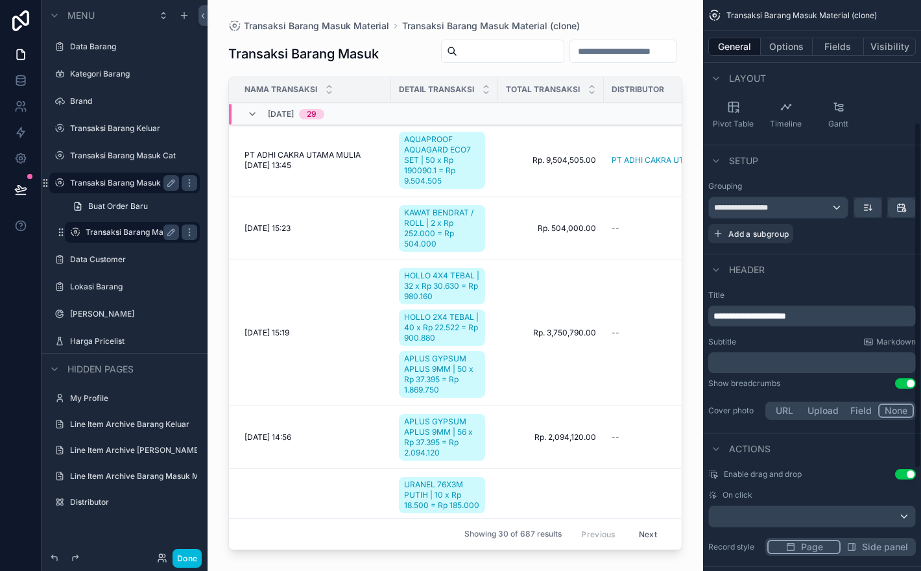
scroll to position [206, 0]
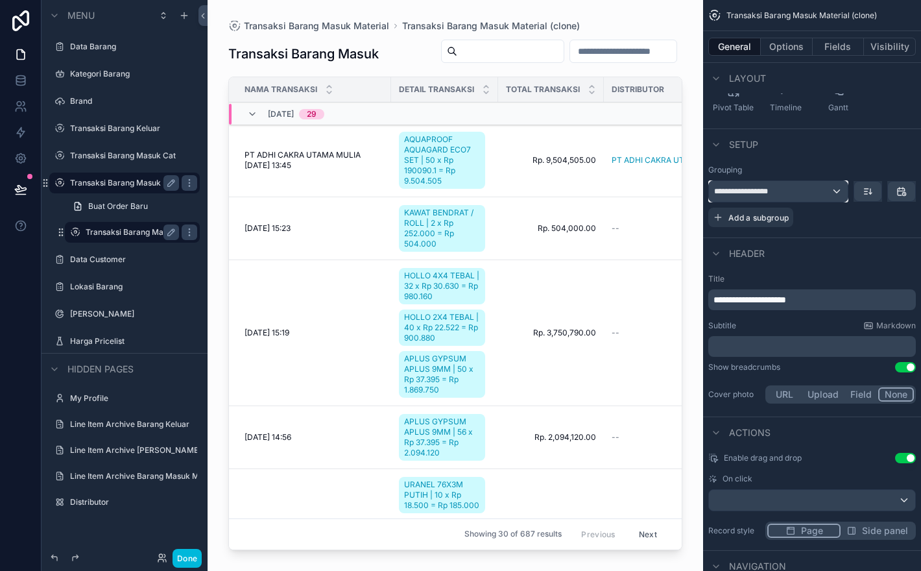
click at [815, 193] on div "**********" at bounding box center [778, 191] width 139 height 21
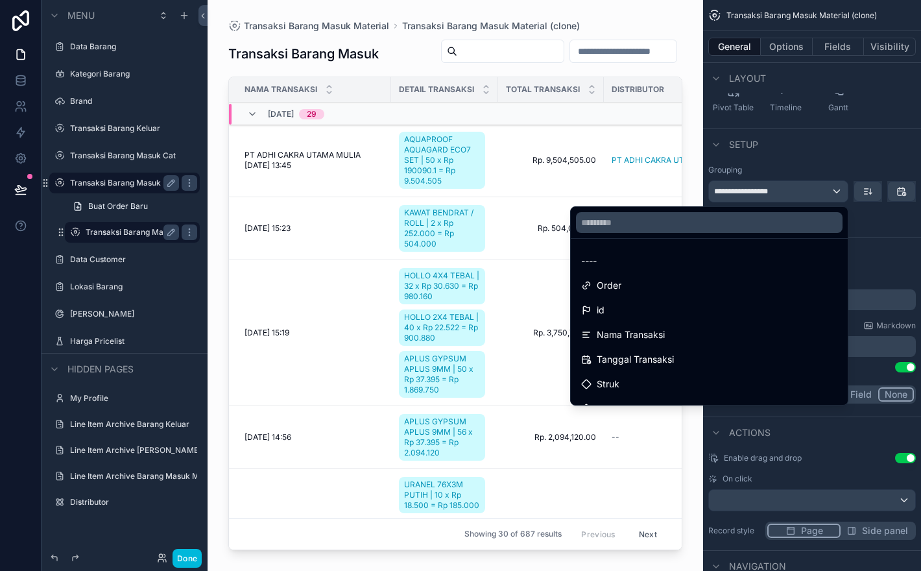
click at [815, 193] on div "scrollable content" at bounding box center [460, 285] width 921 height 571
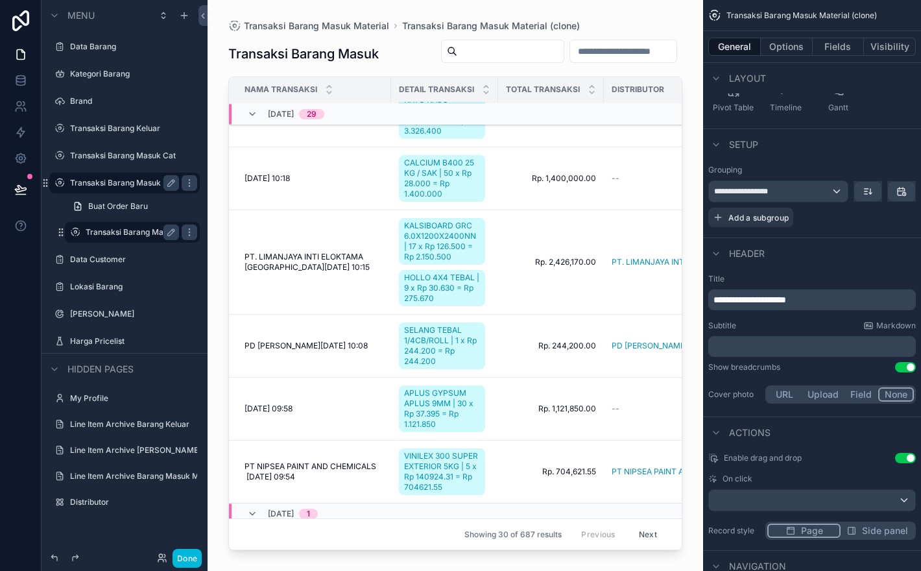
scroll to position [3193, 0]
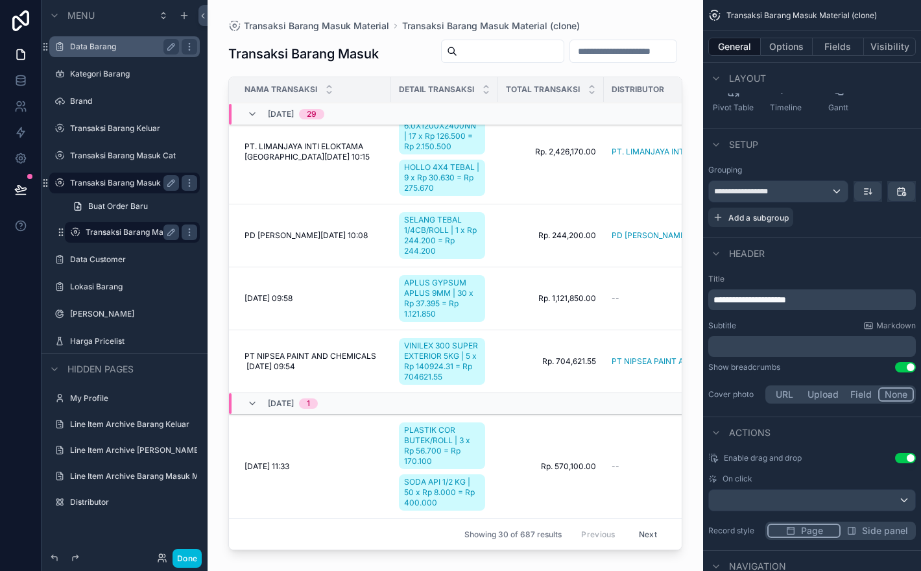
click at [122, 54] on div "Data Barang" at bounding box center [124, 46] width 145 height 21
click at [94, 42] on label "Data Barang" at bounding box center [122, 47] width 104 height 10
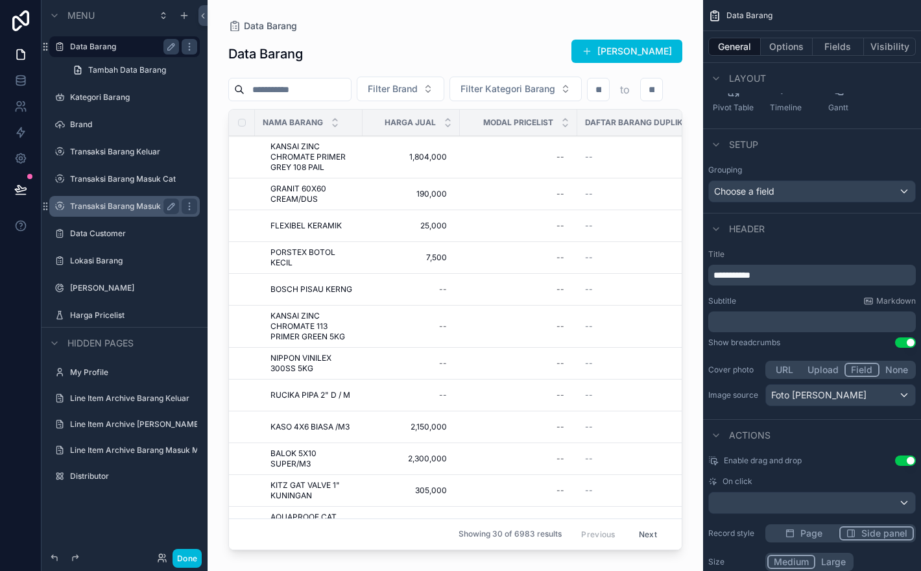
click at [839, 225] on div "Header" at bounding box center [812, 228] width 218 height 31
click at [415, 184] on div "scrollable content" at bounding box center [456, 277] width 496 height 555
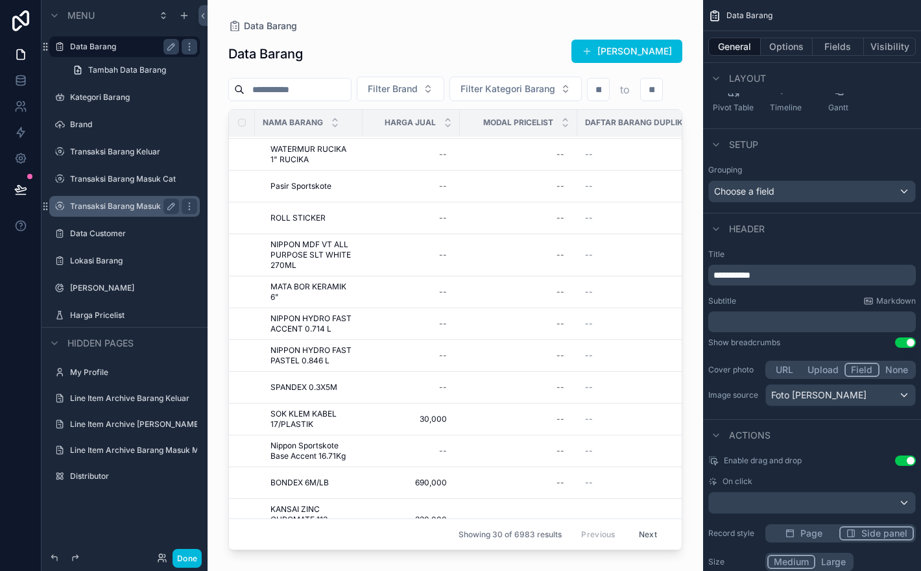
scroll to position [633, 0]
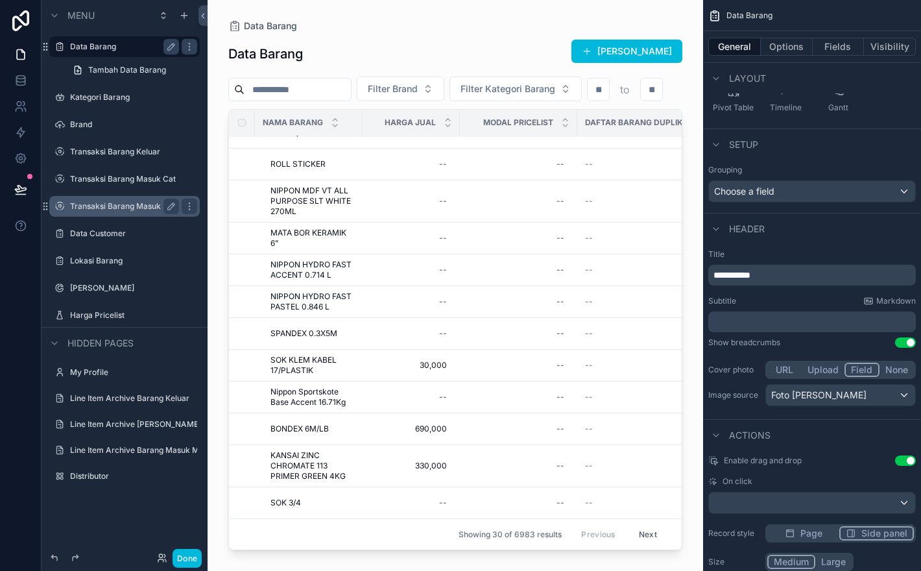
click at [109, 210] on label "Transaksi Barang Masuk Material" at bounding box center [124, 206] width 109 height 10
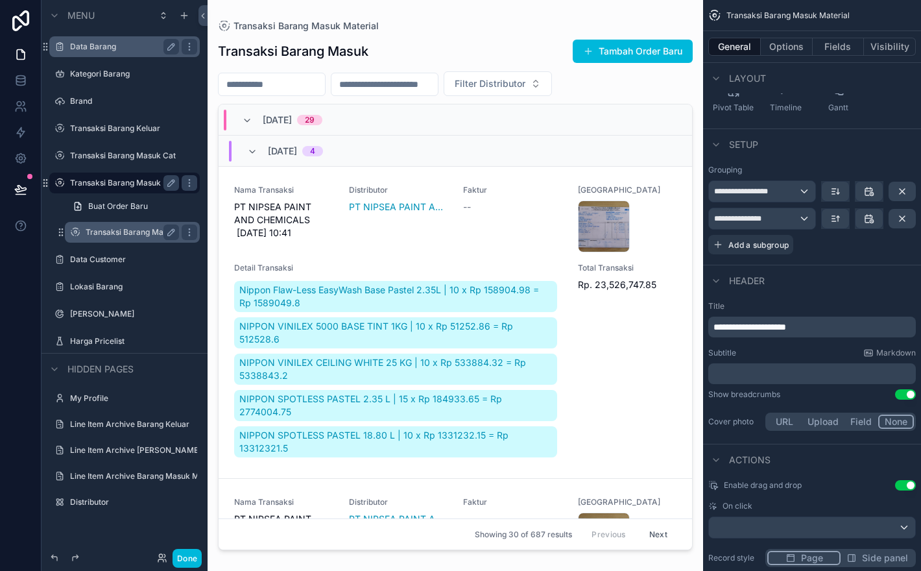
click at [122, 231] on label "Transaksi Barang Masuk Material (clone)" at bounding box center [132, 232] width 93 height 10
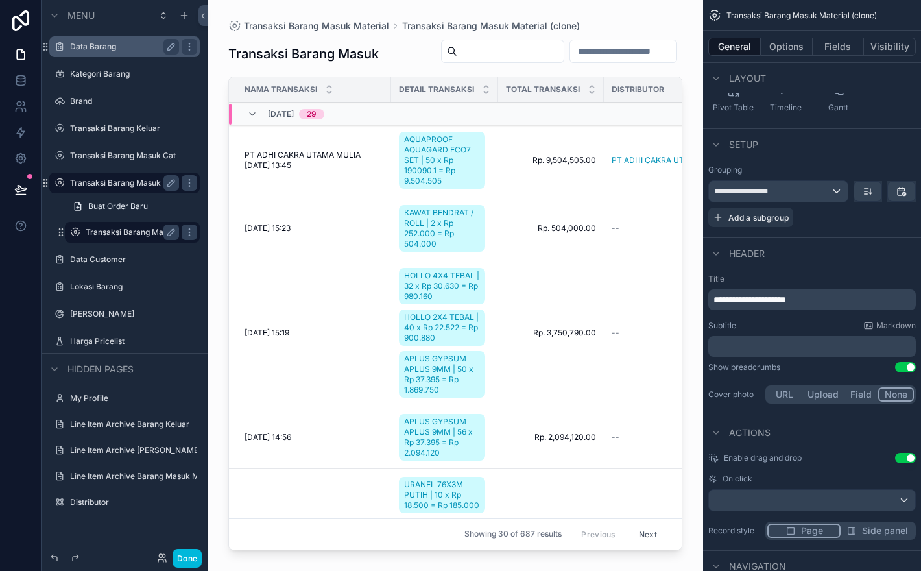
click at [575, 90] on span "Total Transaksi" at bounding box center [543, 89] width 74 height 10
click at [590, 87] on icon "scrollable content" at bounding box center [592, 86] width 8 height 8
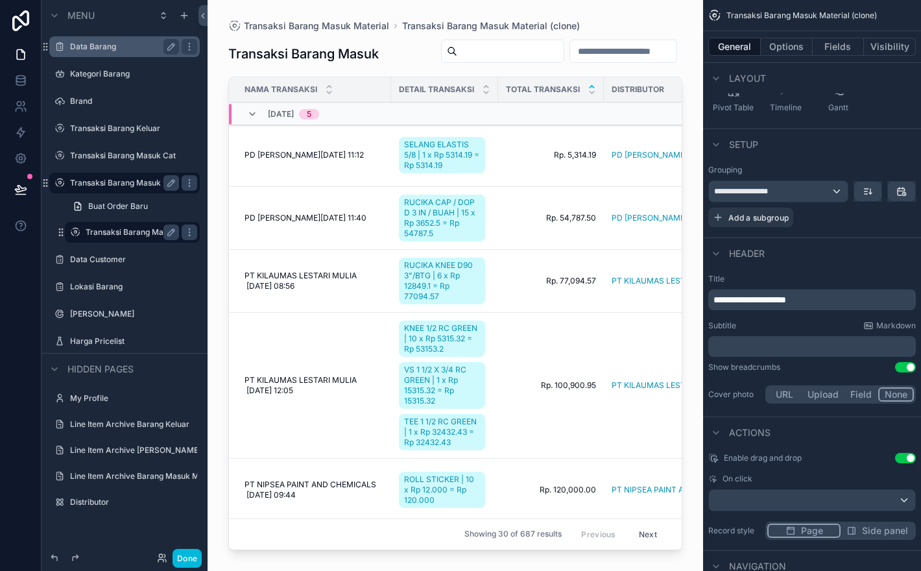
click at [588, 87] on icon "scrollable content" at bounding box center [592, 86] width 8 height 8
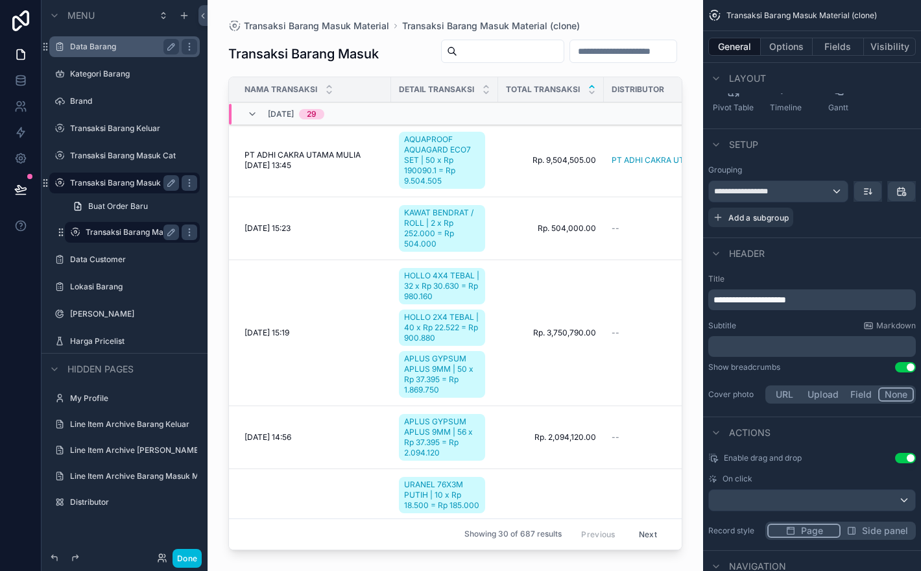
click at [588, 87] on icon "scrollable content" at bounding box center [592, 86] width 8 height 8
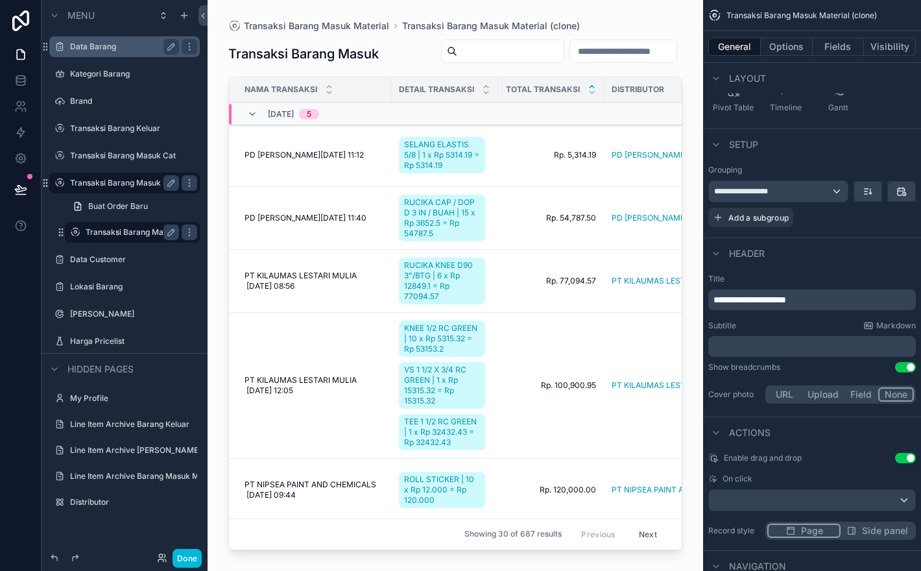
click at [284, 110] on span "[DATE]" at bounding box center [281, 114] width 26 height 10
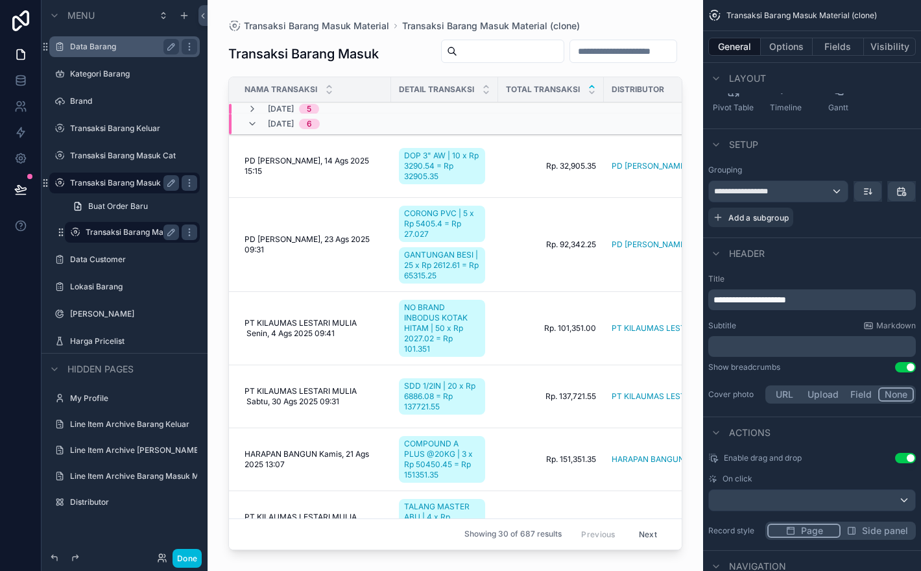
click at [294, 107] on span "[DATE]" at bounding box center [281, 109] width 26 height 10
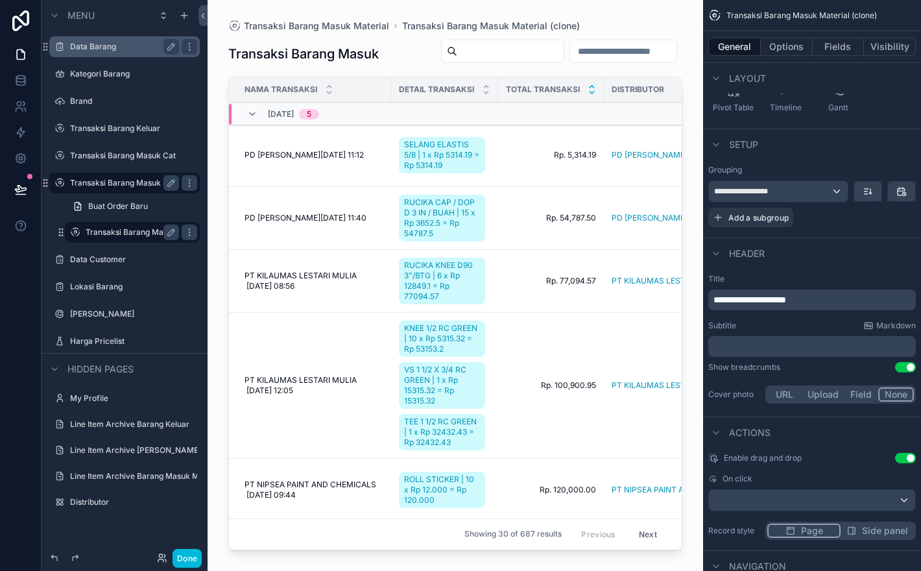
click at [590, 89] on icon "scrollable content" at bounding box center [592, 92] width 8 height 8
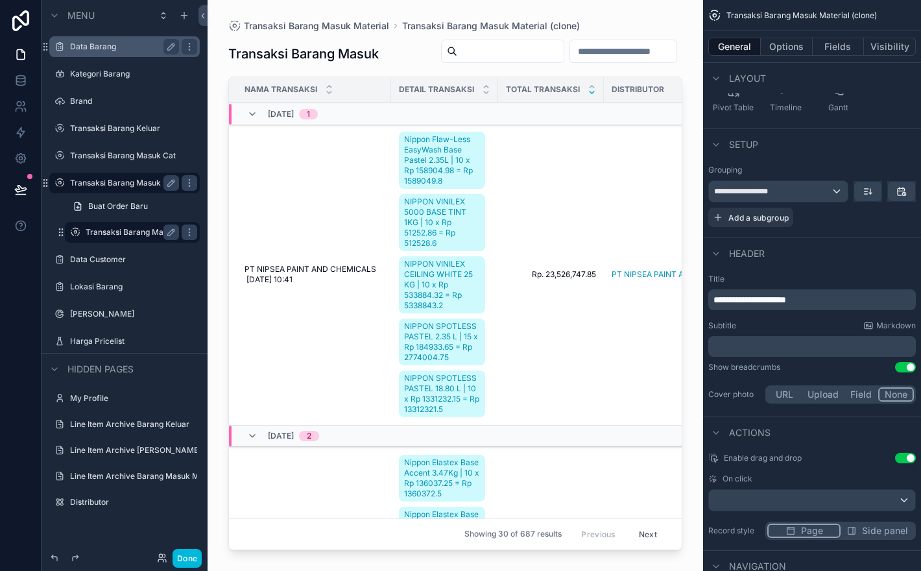
click at [318, 115] on span "1" at bounding box center [308, 114] width 19 height 10
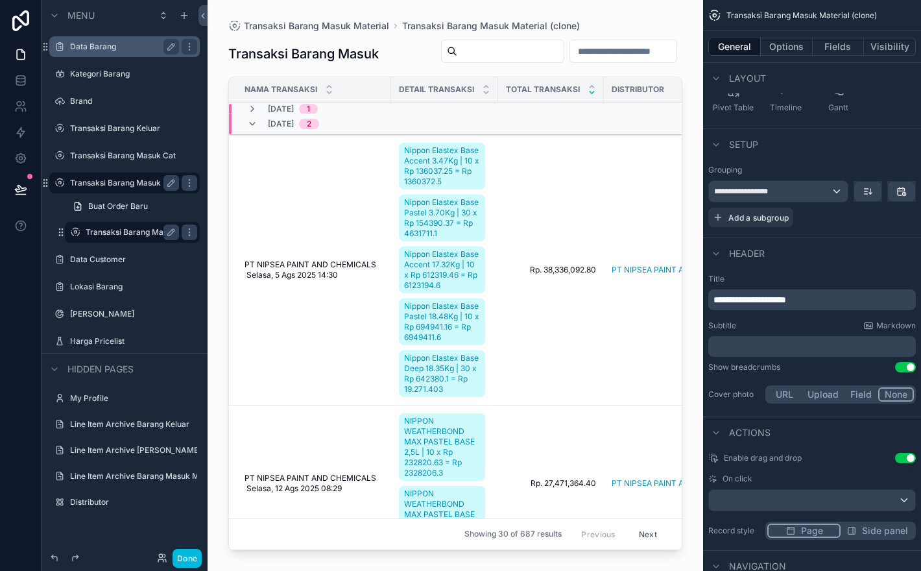
click at [318, 112] on span "1" at bounding box center [308, 109] width 19 height 10
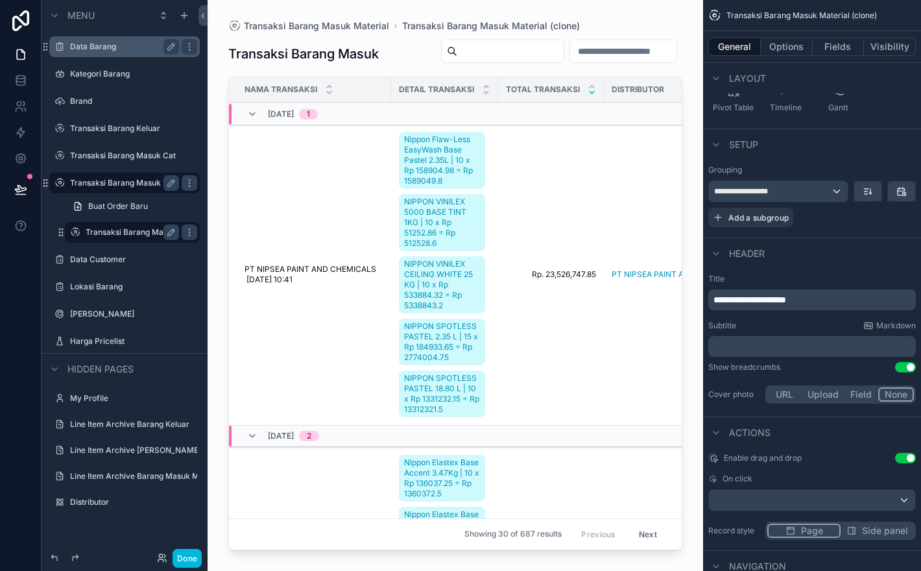
click at [125, 237] on div "Transaksi Barang Masuk Material (clone)" at bounding box center [132, 232] width 93 height 16
click at [119, 180] on label "Transaksi Barang Masuk Material" at bounding box center [124, 183] width 109 height 10
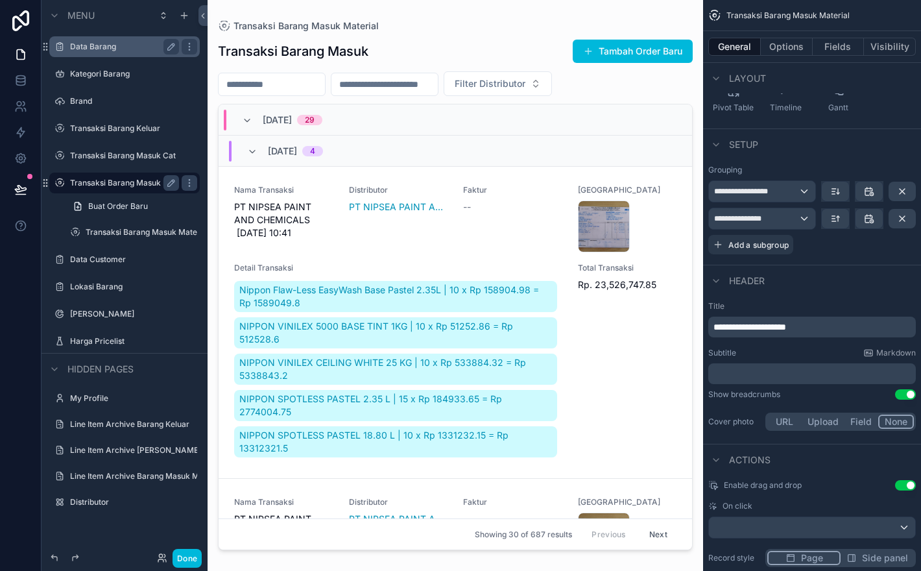
click at [557, 121] on div "September, 2025 29" at bounding box center [456, 119] width 474 height 31
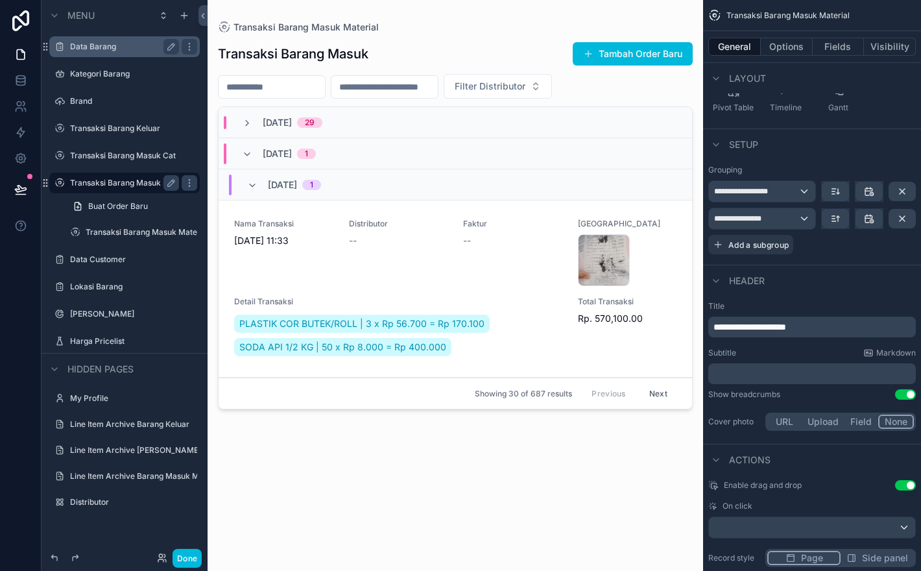
click at [597, 118] on div "September, 2025 29" at bounding box center [456, 122] width 474 height 31
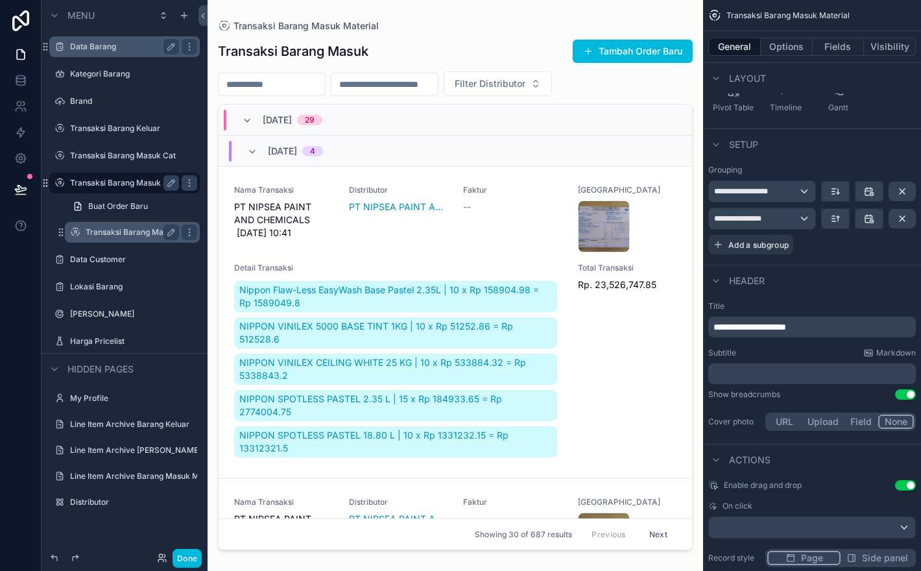
click at [138, 232] on label "Transaksi Barang Masuk Material (clone)" at bounding box center [132, 232] width 93 height 10
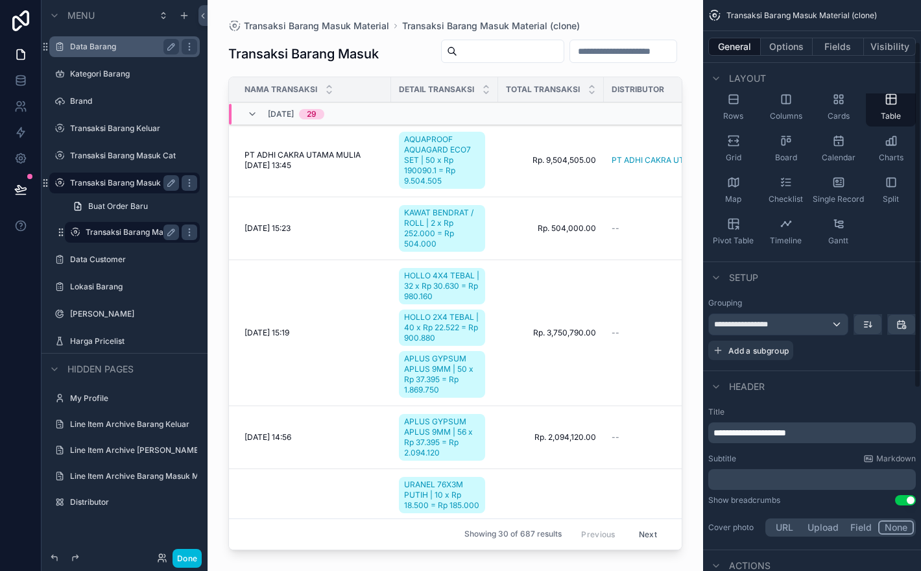
scroll to position [76, 0]
click at [806, 321] on div "**********" at bounding box center [778, 321] width 139 height 21
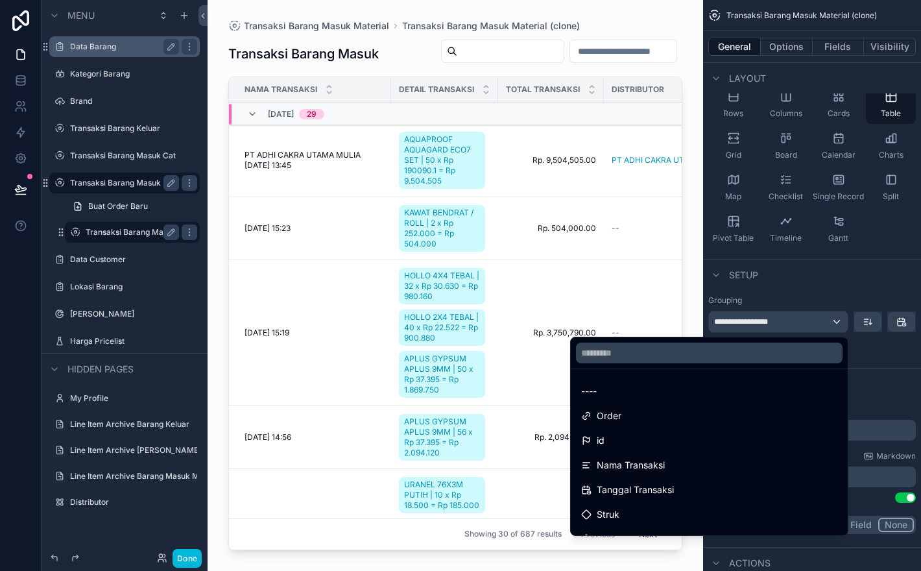
click at [806, 321] on div "scrollable content" at bounding box center [460, 285] width 921 height 571
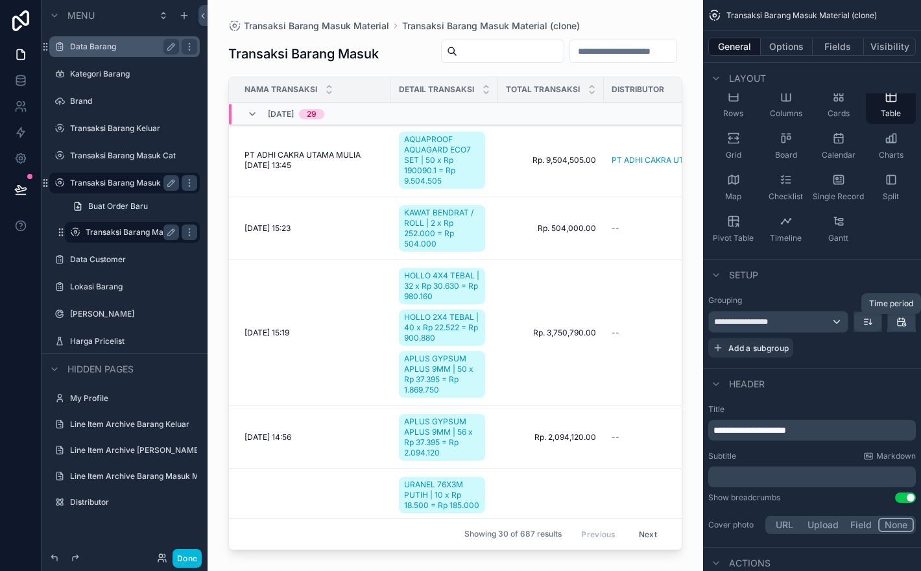
click at [901, 325] on icon "scrollable content" at bounding box center [901, 322] width 10 height 10
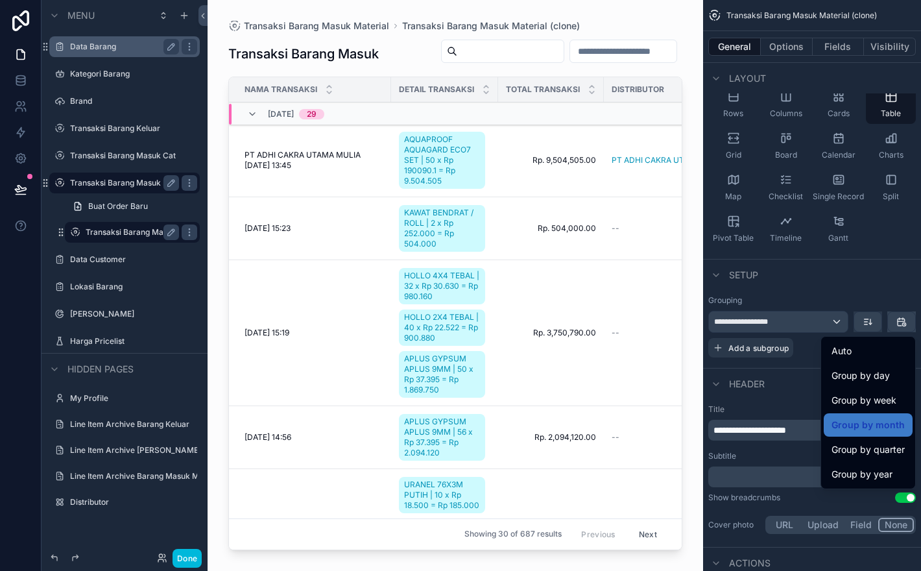
click at [901, 325] on div "scrollable content" at bounding box center [460, 285] width 921 height 571
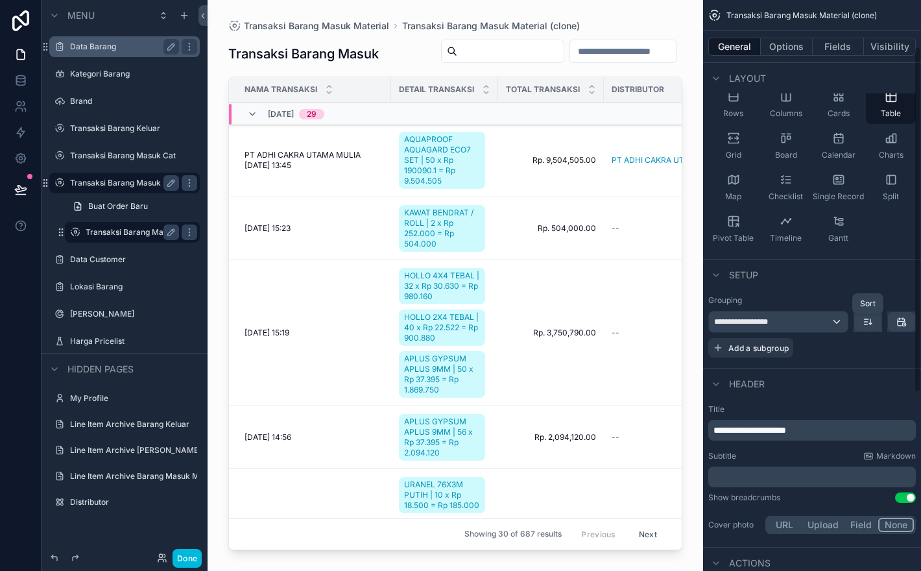
click at [869, 325] on icon "scrollable content" at bounding box center [868, 322] width 10 height 10
click at [869, 325] on div "scrollable content" at bounding box center [460, 285] width 921 height 571
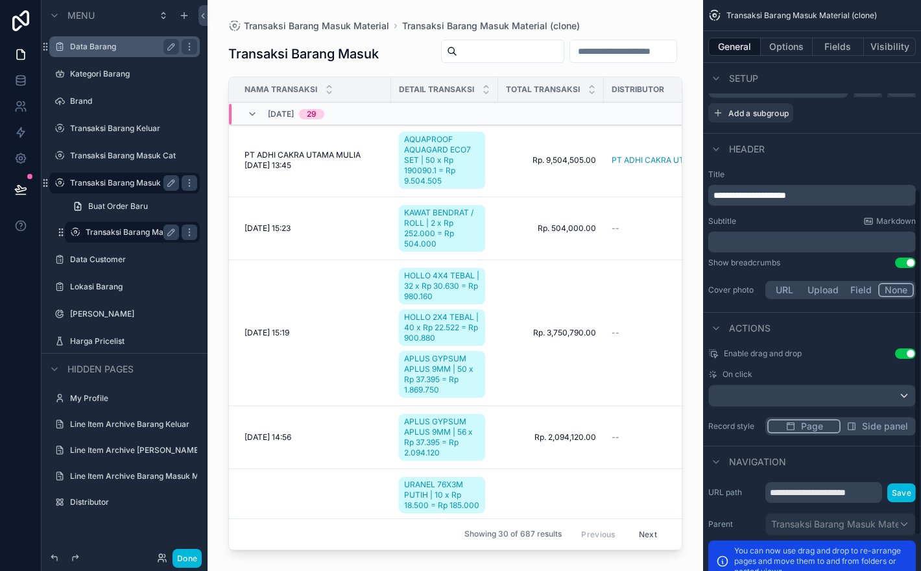
scroll to position [313, 0]
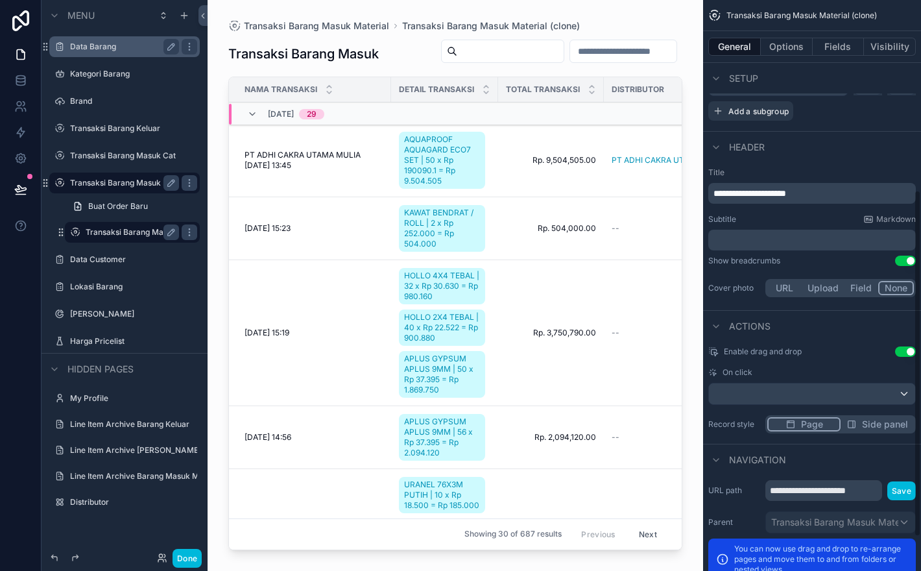
click at [908, 354] on button "Use setting" at bounding box center [905, 351] width 21 height 10
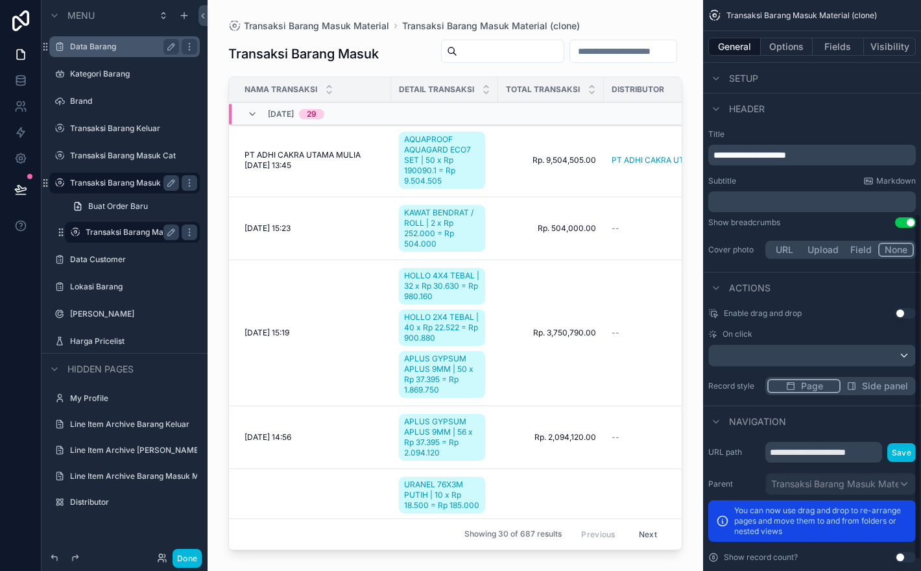
scroll to position [368, 0]
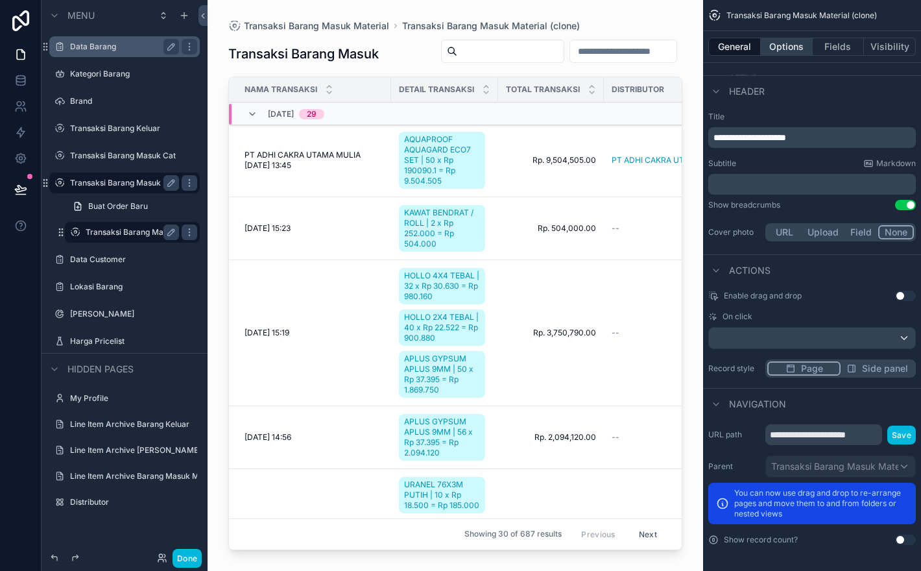
click at [798, 47] on button "Options" at bounding box center [787, 47] width 52 height 18
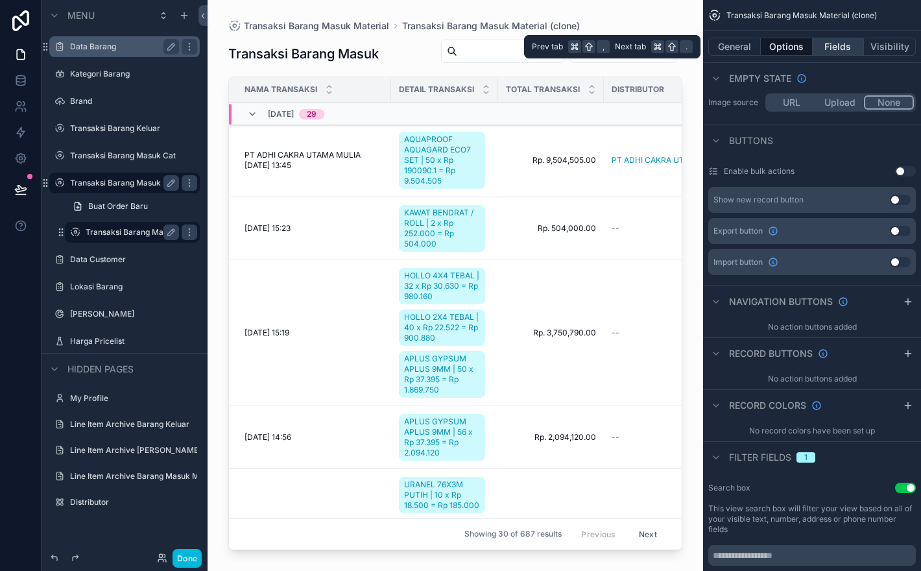
click at [843, 49] on button "Fields" at bounding box center [839, 47] width 52 height 18
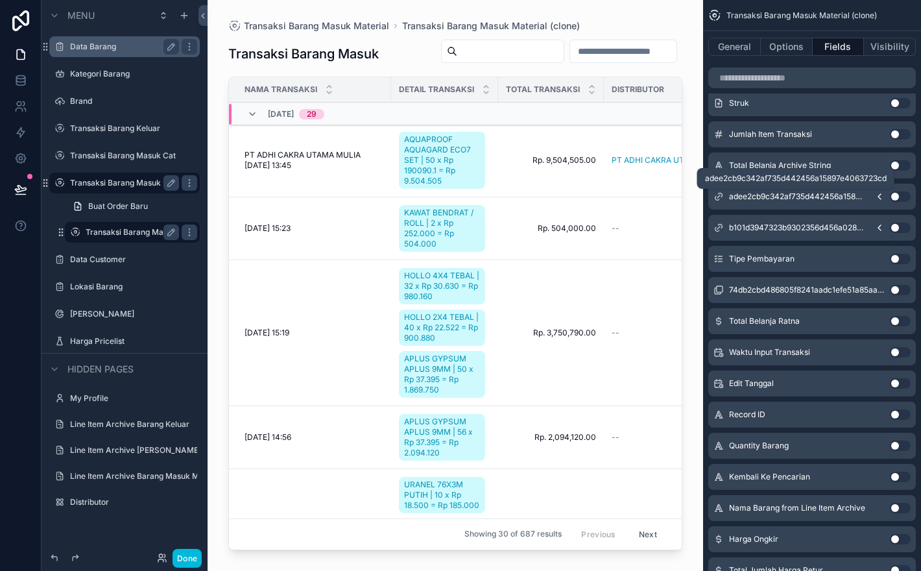
scroll to position [0, 0]
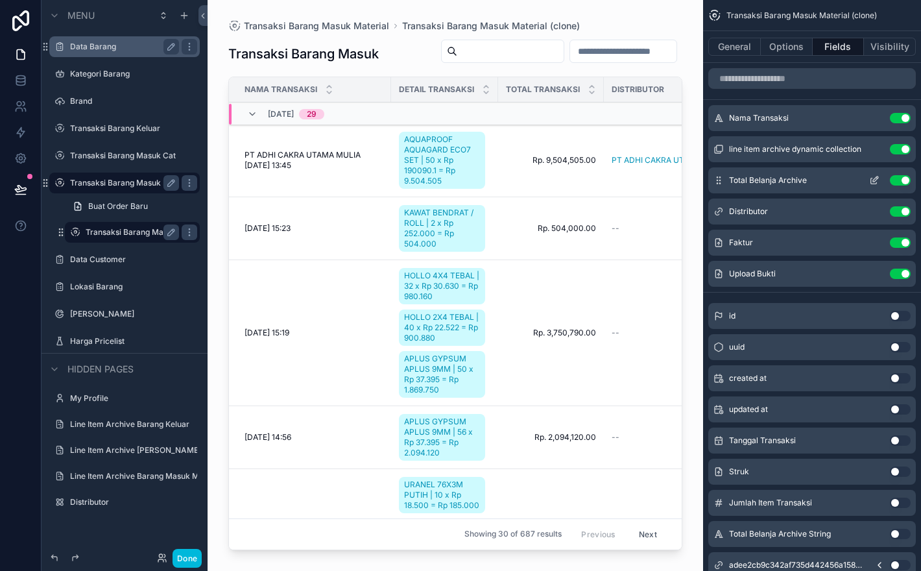
click at [879, 182] on icon "scrollable content" at bounding box center [874, 180] width 10 height 10
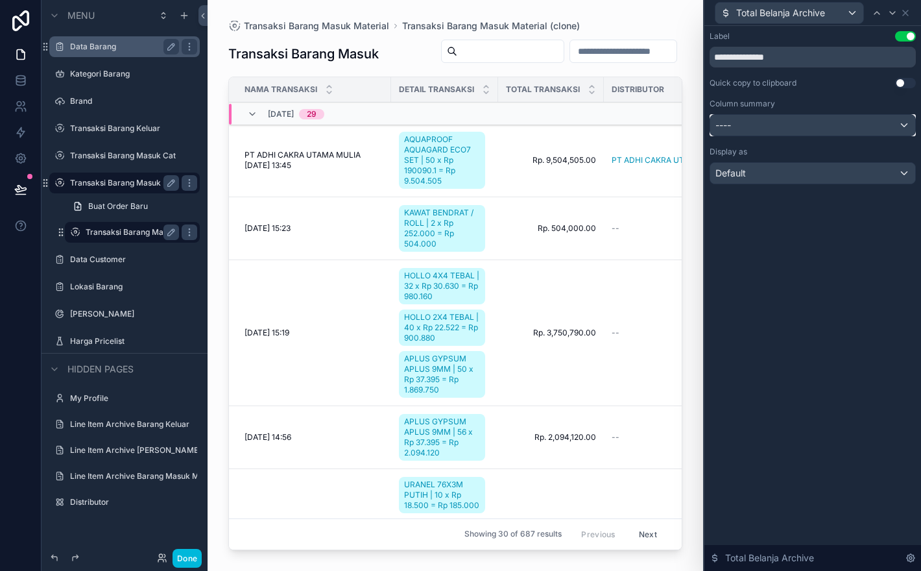
click at [878, 128] on div "----" at bounding box center [812, 125] width 205 height 21
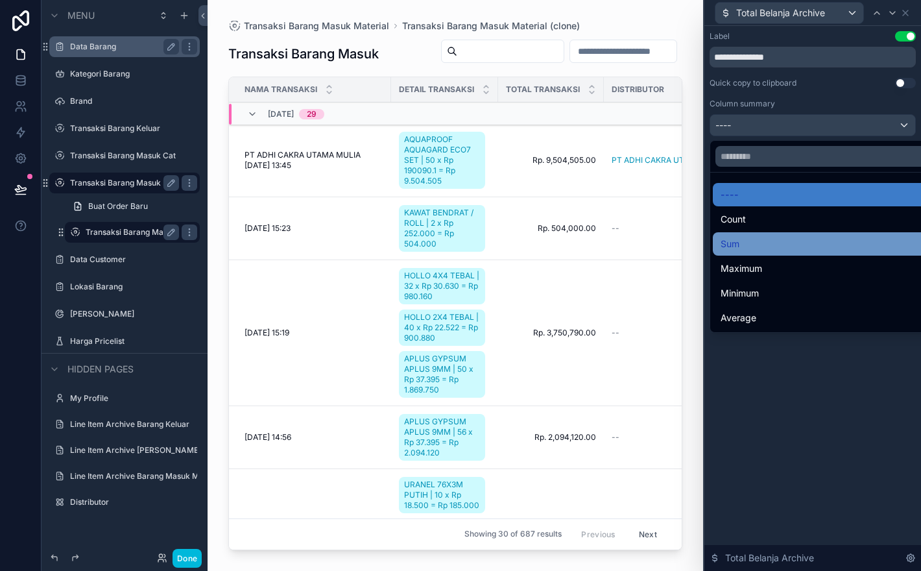
click at [852, 253] on div "Sum" at bounding box center [828, 243] width 230 height 23
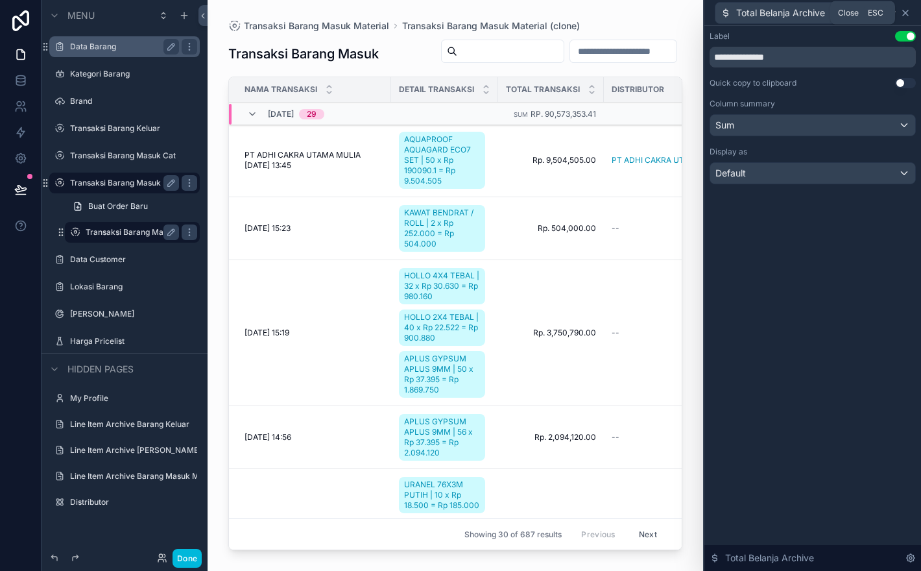
click at [908, 12] on icon at bounding box center [905, 13] width 10 height 10
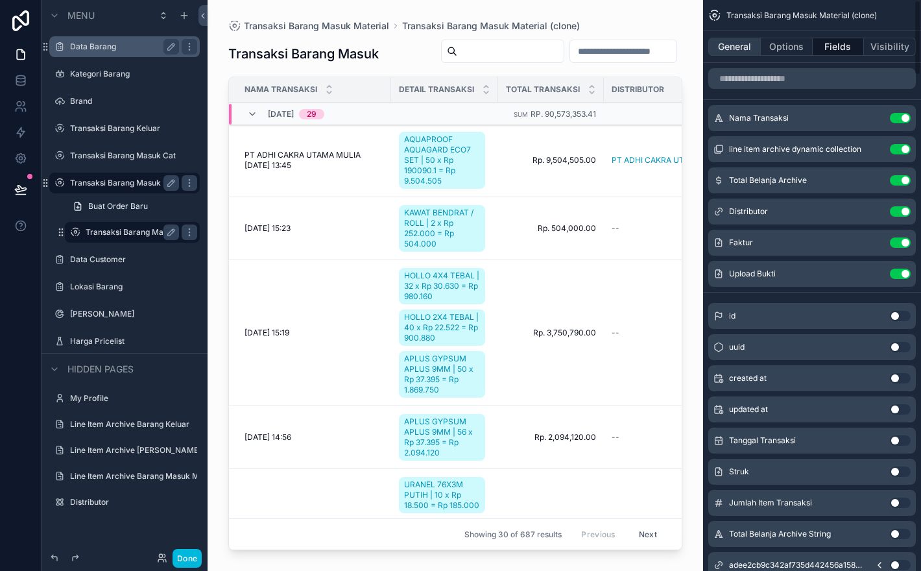
click at [743, 45] on button "General" at bounding box center [734, 47] width 53 height 18
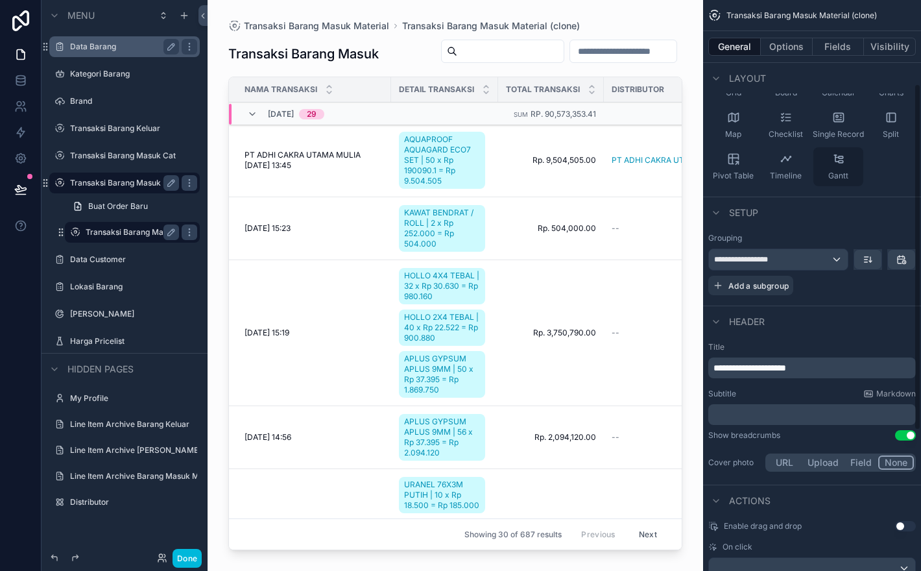
scroll to position [163, 0]
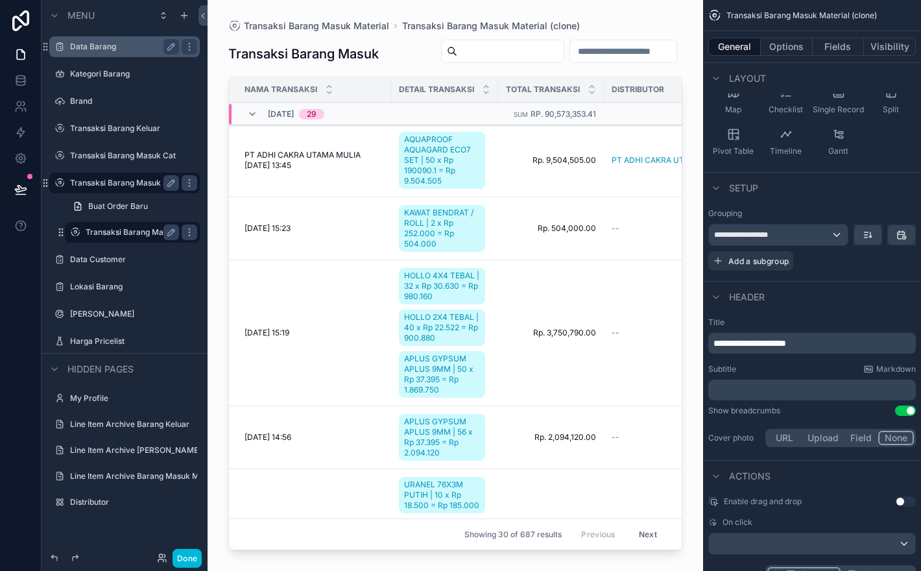
click at [848, 344] on p "**********" at bounding box center [813, 343] width 200 height 13
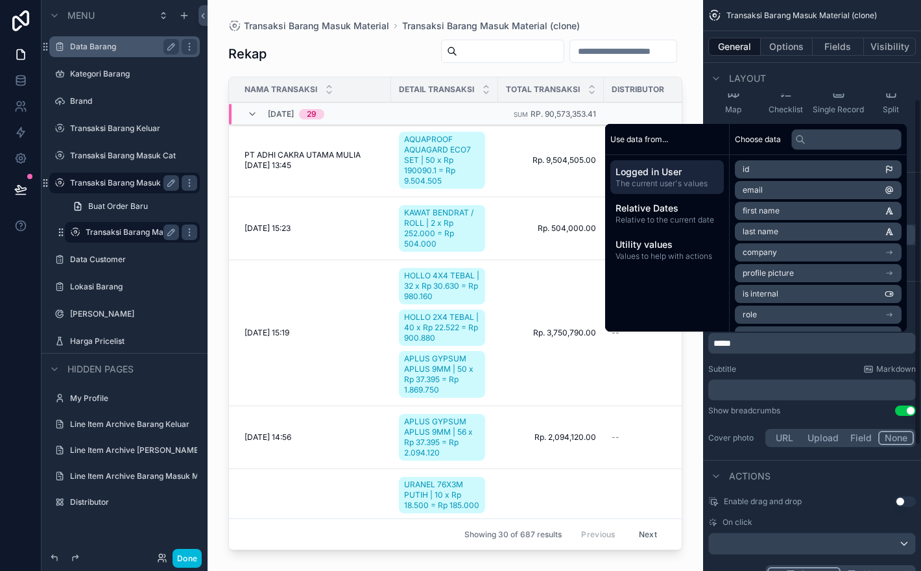
click at [914, 146] on div "**********" at bounding box center [812, 285] width 218 height 571
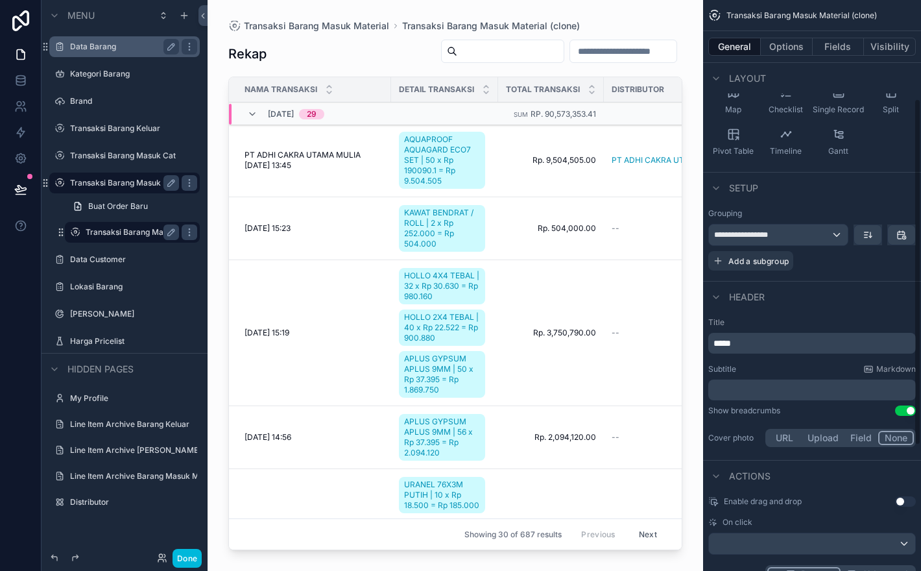
click at [817, 364] on div "Subtitle Markdown" at bounding box center [812, 369] width 208 height 10
click at [810, 348] on p "*****" at bounding box center [813, 343] width 200 height 13
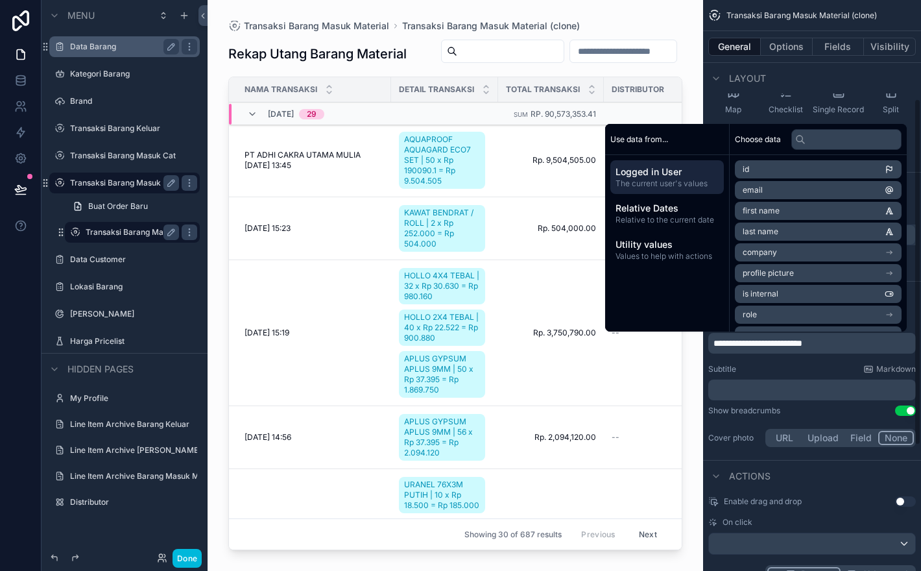
click at [814, 370] on div "Subtitle Markdown" at bounding box center [812, 369] width 208 height 10
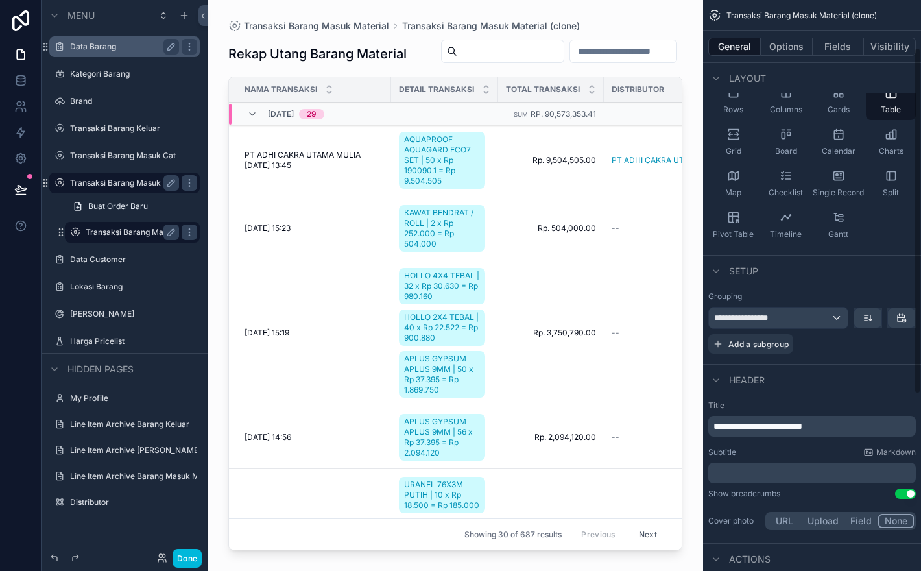
scroll to position [83, 0]
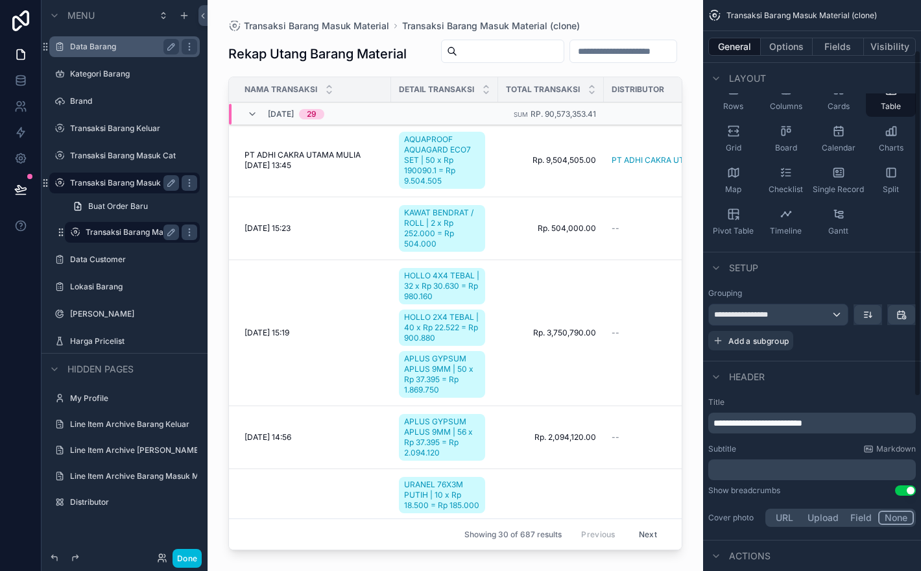
click at [802, 427] on span "**********" at bounding box center [757, 422] width 89 height 9
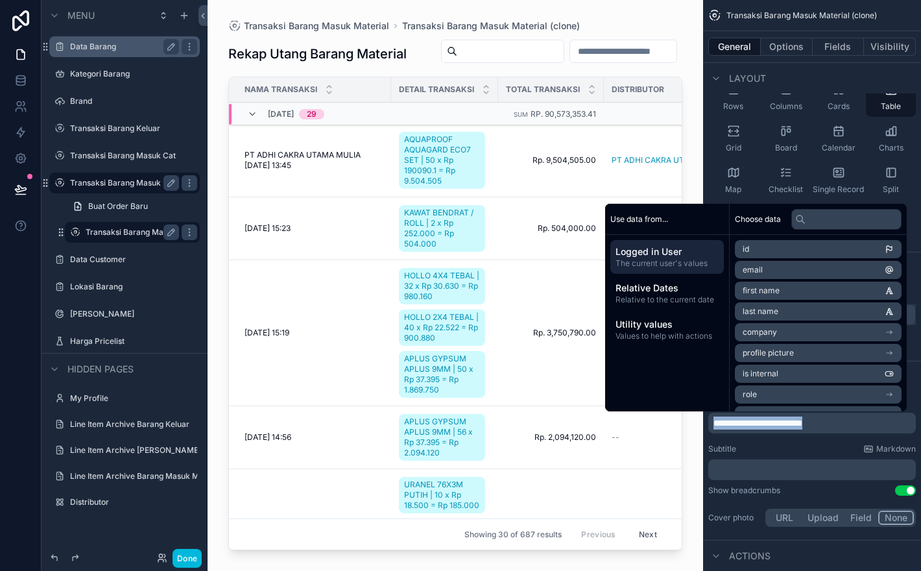
copy span "**********"
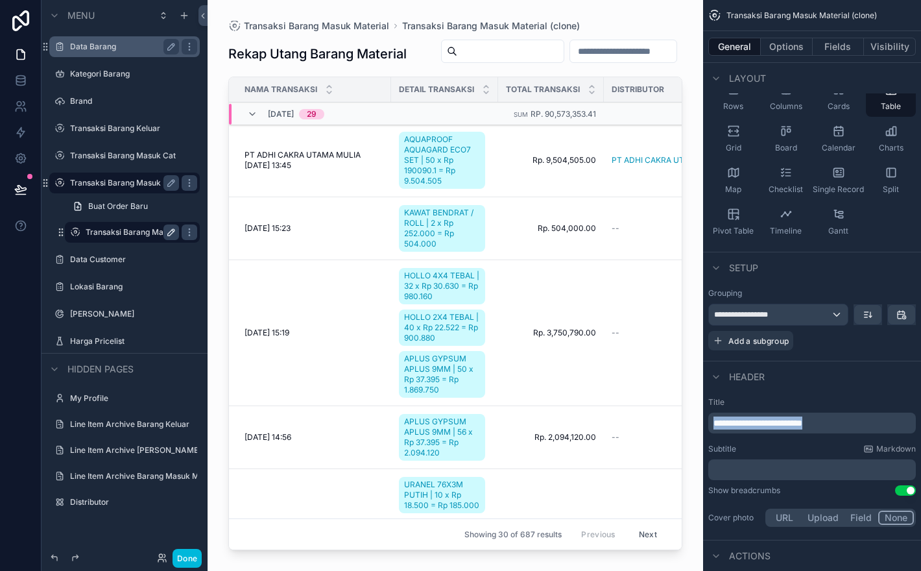
click at [169, 232] on icon "scrollable content" at bounding box center [171, 232] width 6 height 6
click at [143, 230] on input "**********" at bounding box center [122, 232] width 73 height 16
paste input "scrollable content"
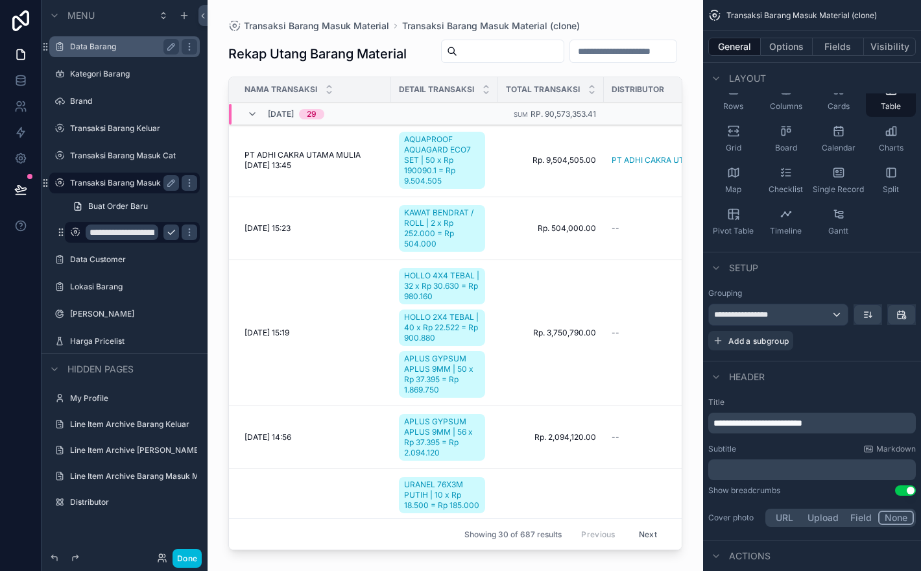
scroll to position [0, 60]
type input "**********"
click at [173, 239] on button "scrollable content" at bounding box center [171, 232] width 16 height 16
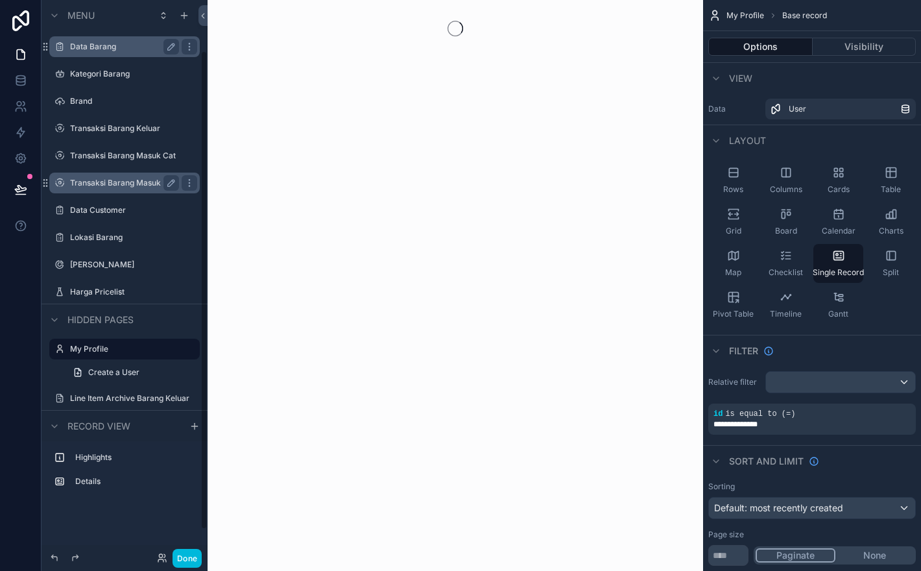
scroll to position [58, 0]
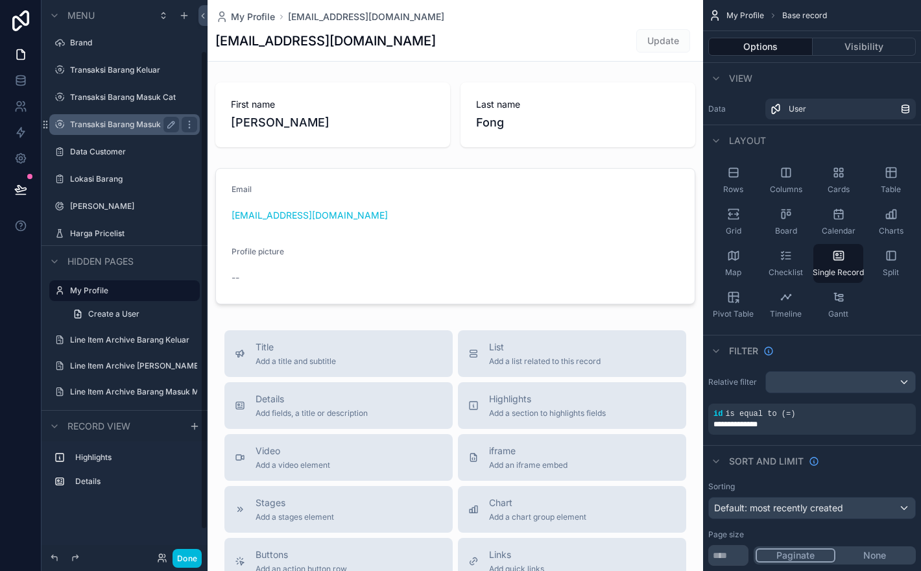
click at [126, 126] on label "Transaksi Barang Masuk Material" at bounding box center [124, 124] width 109 height 10
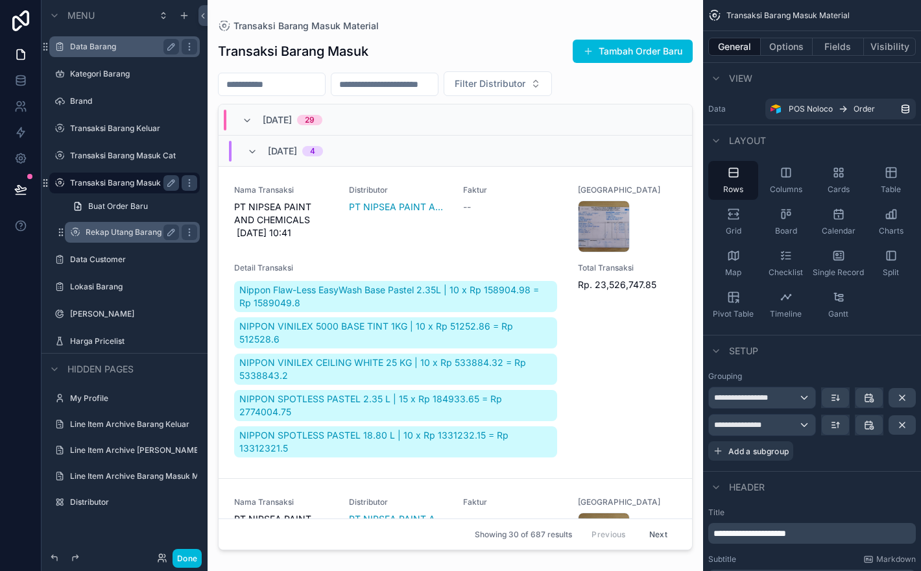
click at [139, 234] on label "Rekap Utang Barang Material" at bounding box center [132, 232] width 93 height 10
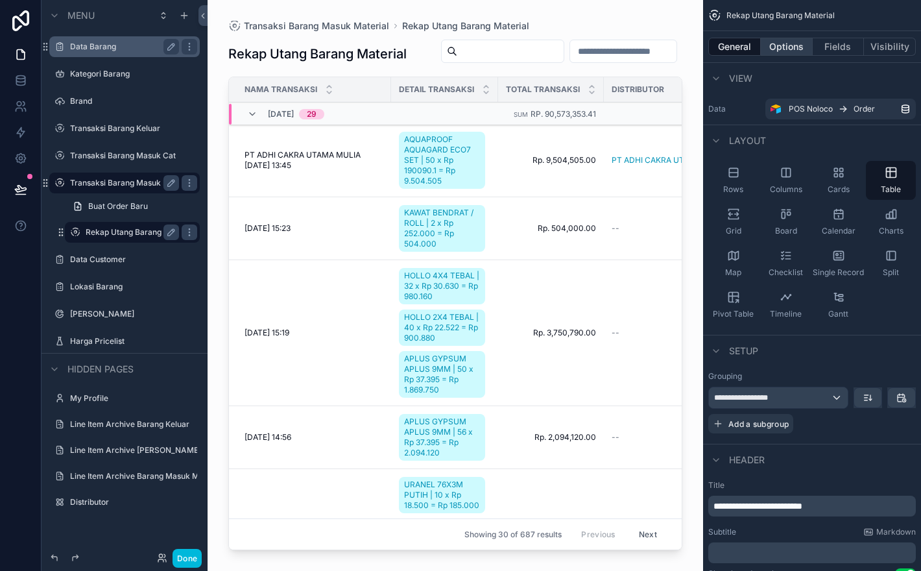
click at [784, 52] on button "Options" at bounding box center [787, 47] width 52 height 18
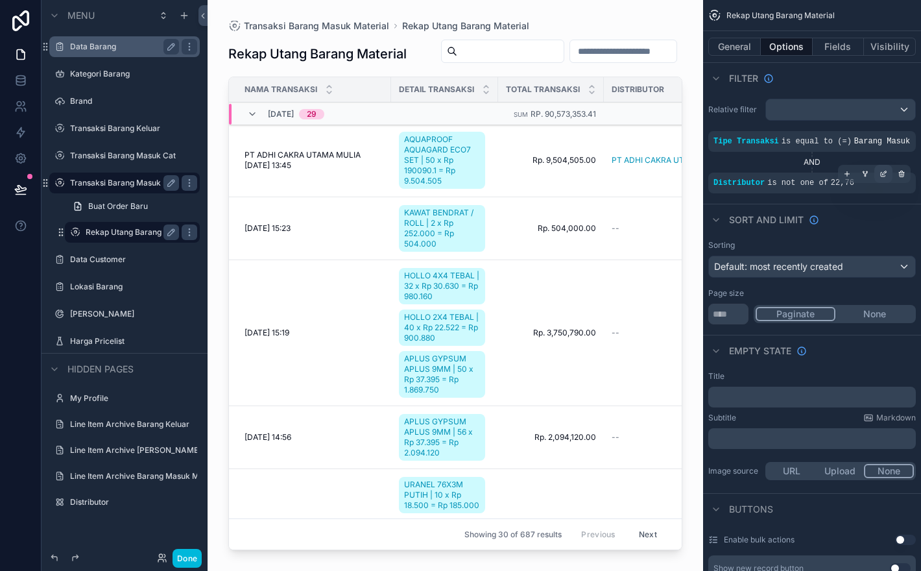
click at [880, 183] on div "scrollable content" at bounding box center [883, 174] width 18 height 18
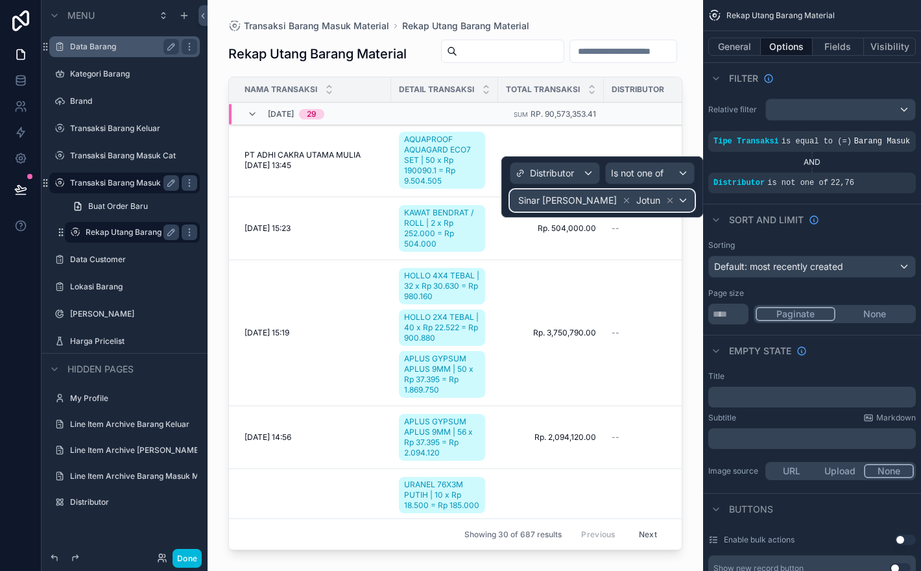
click at [686, 202] on div "Sinar Mitra Fortuna Jotun" at bounding box center [602, 200] width 184 height 21
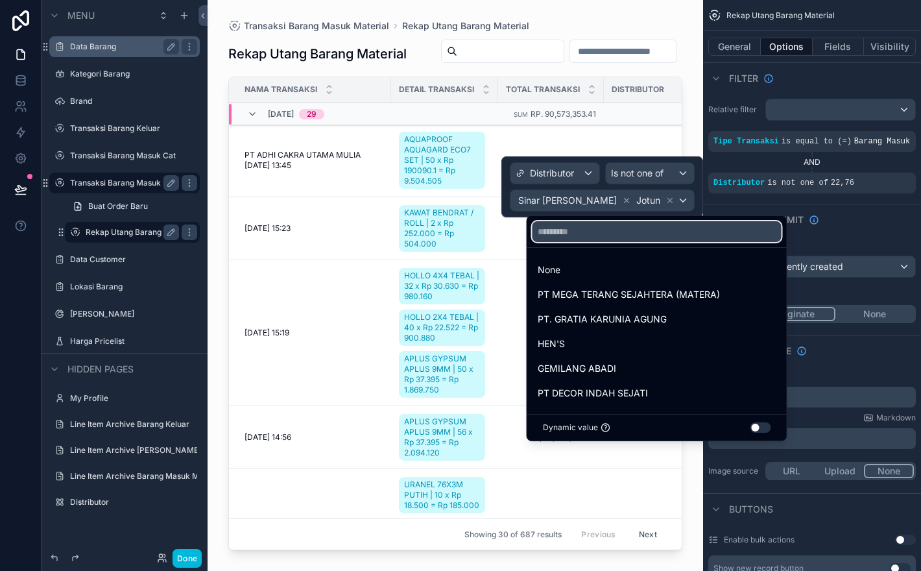
click at [616, 232] on input "text" at bounding box center [657, 231] width 249 height 21
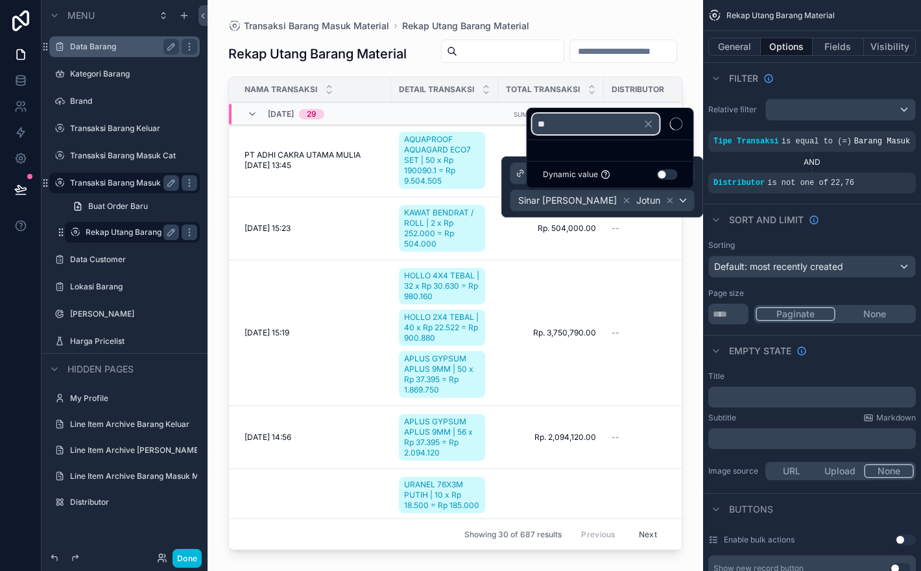
type input "*"
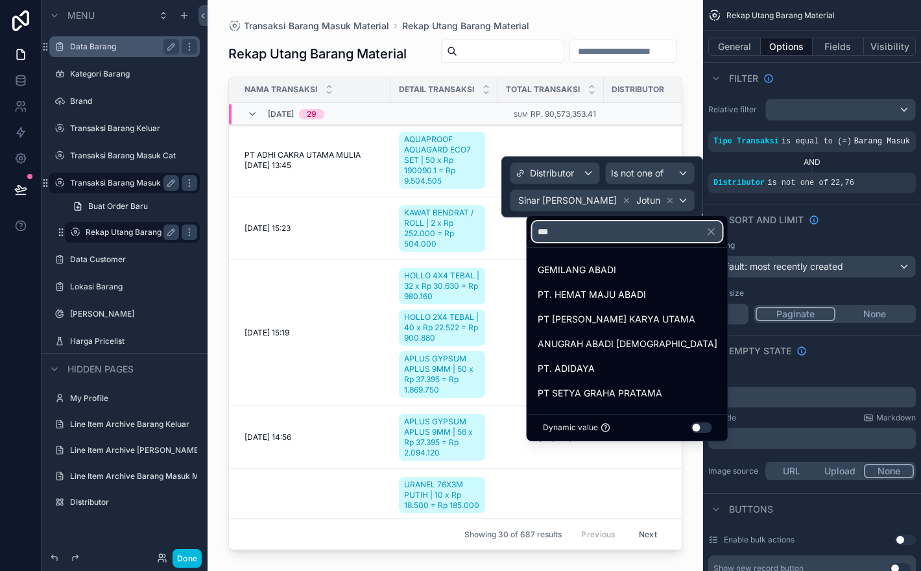
type input "****"
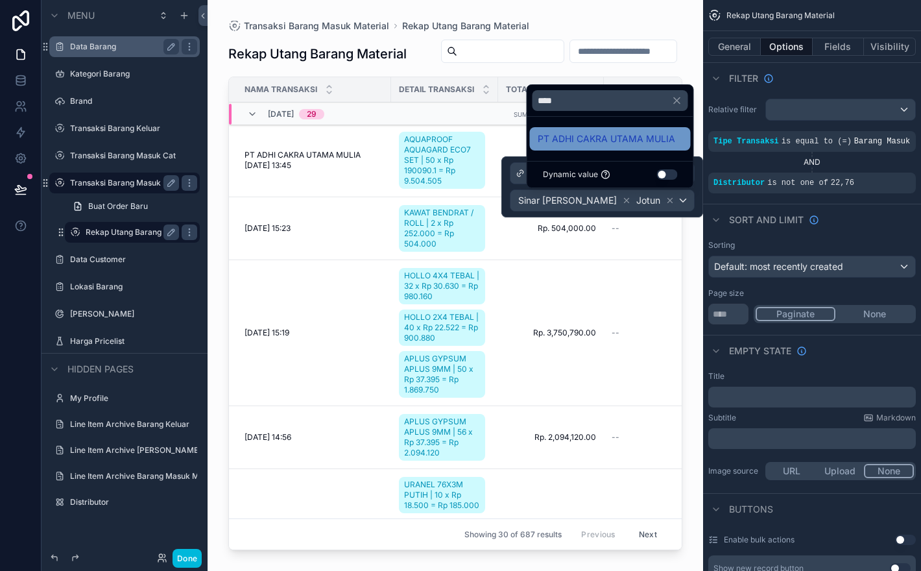
click at [613, 140] on span "PT ADHI CAKRA UTAMA MULIA" at bounding box center [607, 139] width 138 height 16
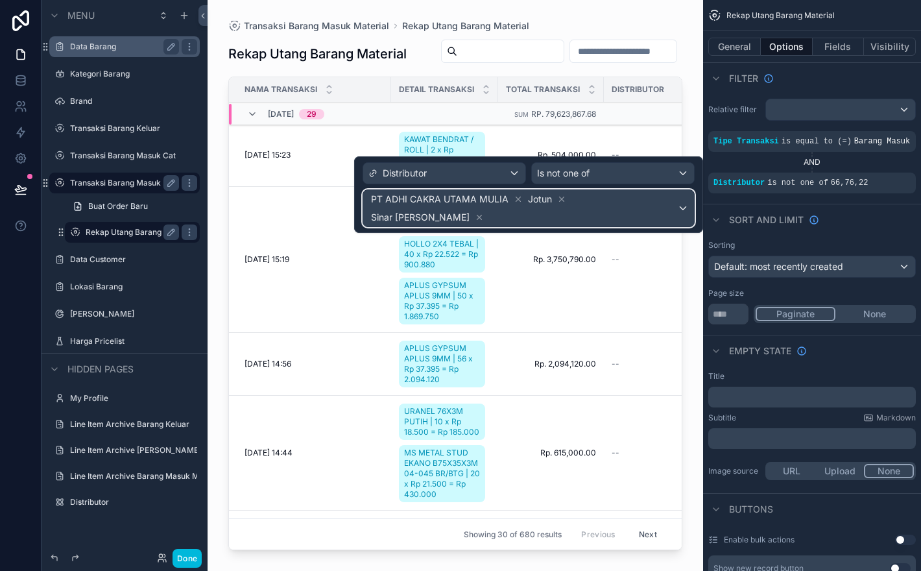
click at [681, 200] on div "PT ADHI CAKRA UTAMA MULIA Jotun Sinar Mitra Fortuna" at bounding box center [528, 208] width 331 height 36
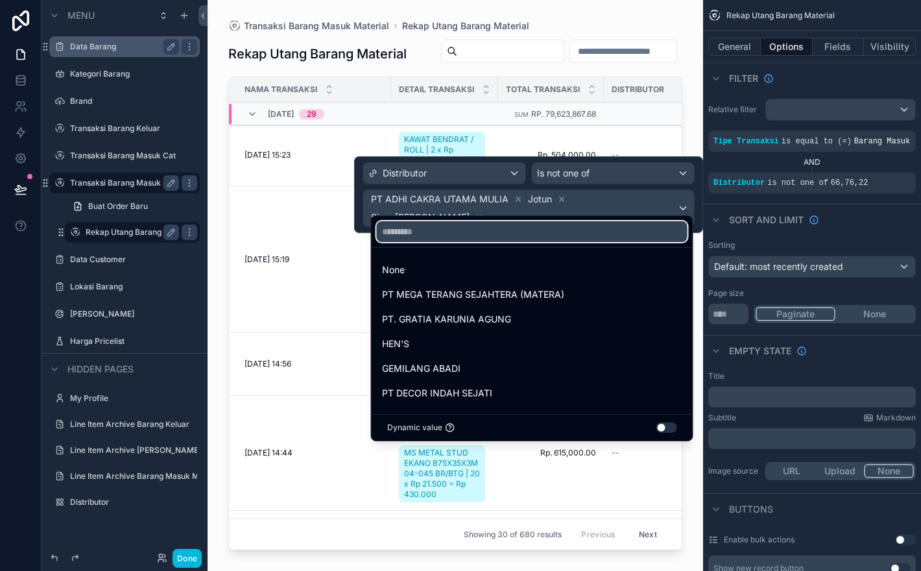
click at [573, 235] on input "text" at bounding box center [532, 231] width 311 height 21
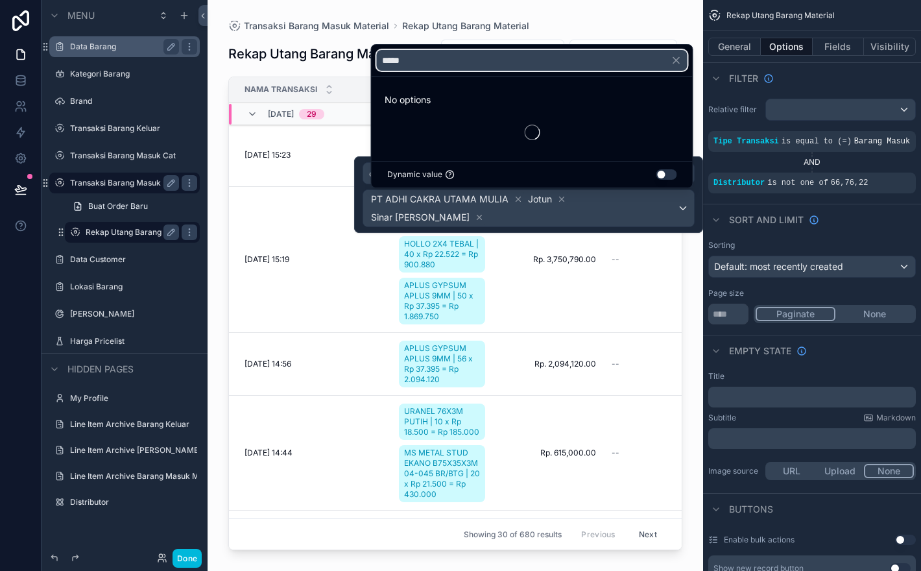
type input "******"
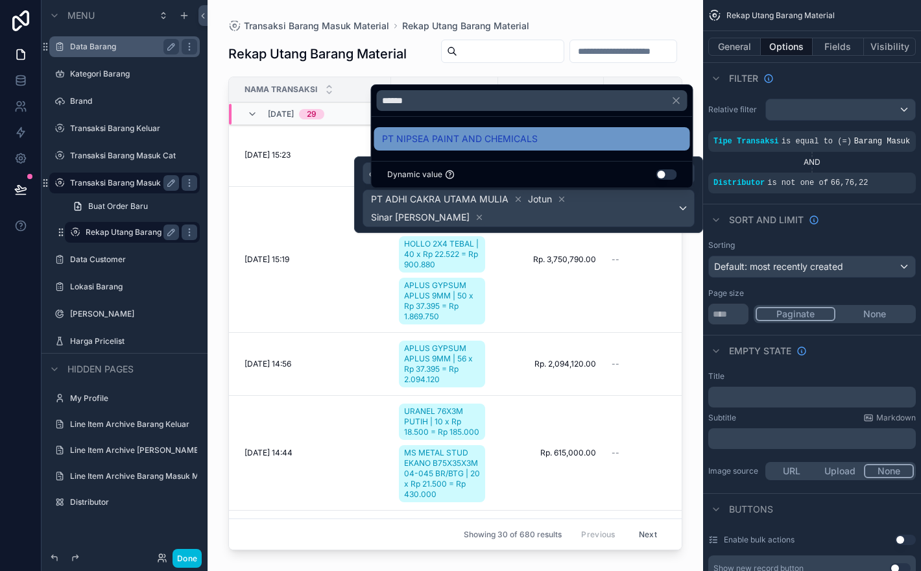
click at [505, 141] on span "PT NIPSEA PAINT AND CHEMICALS" at bounding box center [460, 139] width 156 height 16
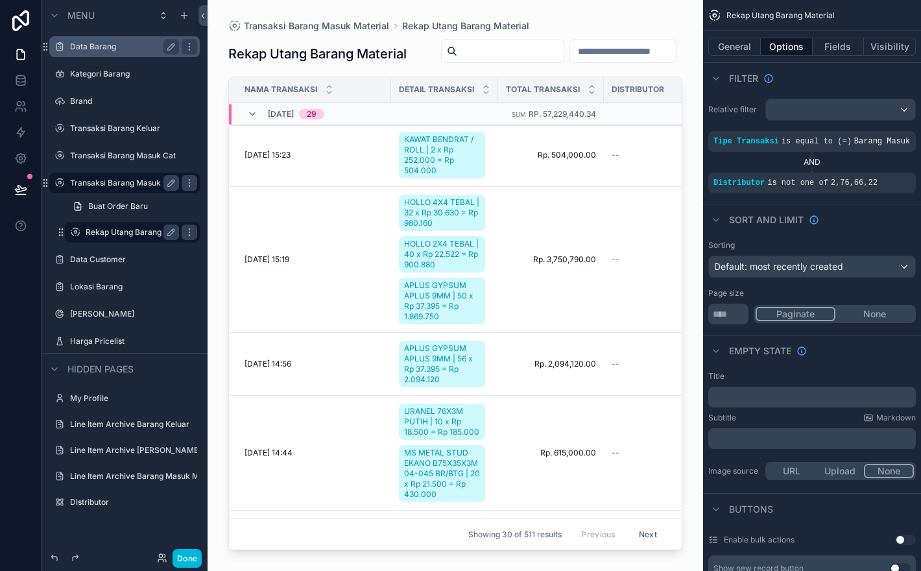
click at [616, 411] on div "scrollable content" at bounding box center [456, 277] width 496 height 555
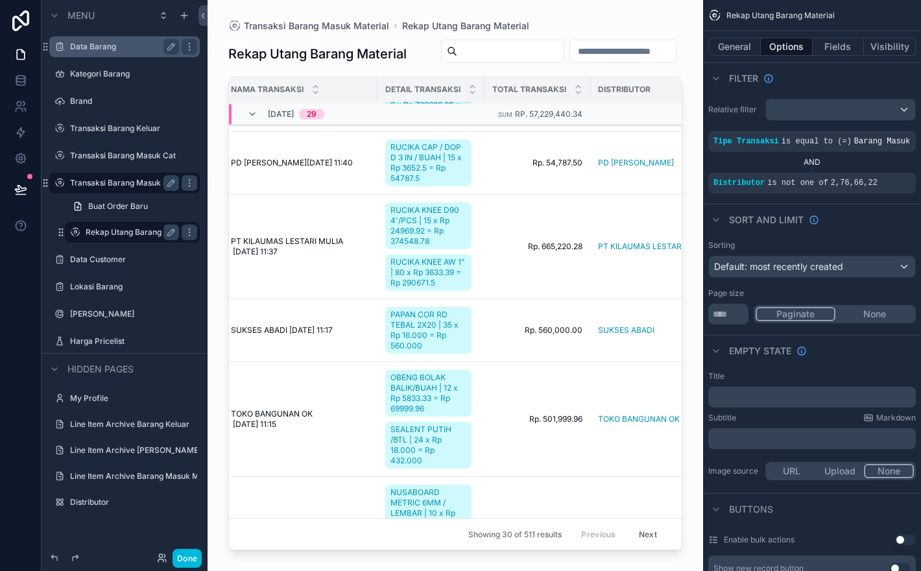
scroll to position [0, 14]
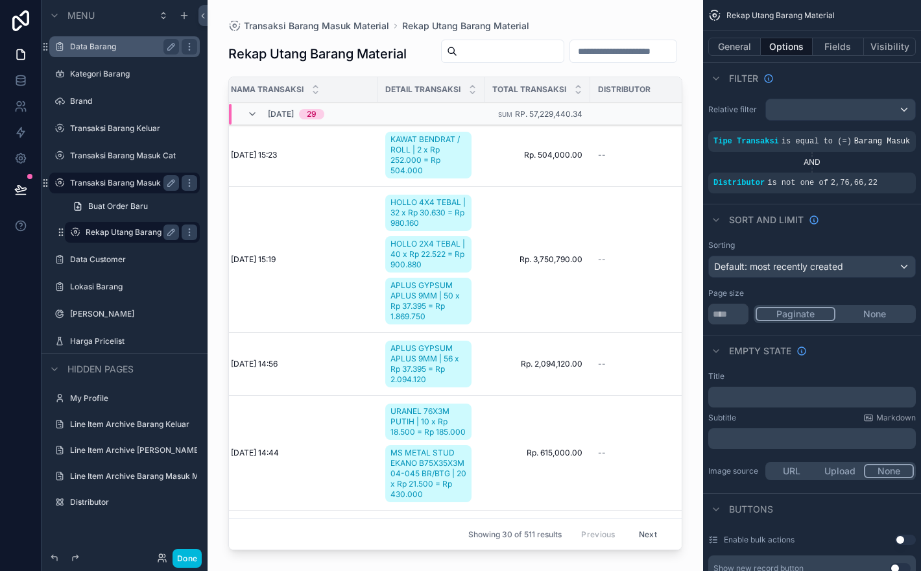
click at [136, 187] on label "Transaksi Barang Masuk Material" at bounding box center [124, 183] width 109 height 10
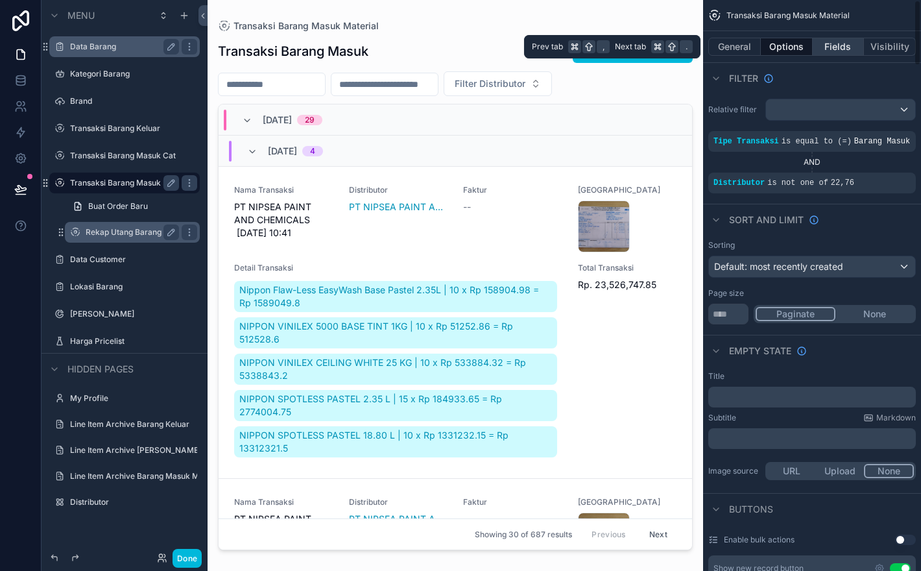
click at [840, 44] on button "Fields" at bounding box center [839, 47] width 52 height 18
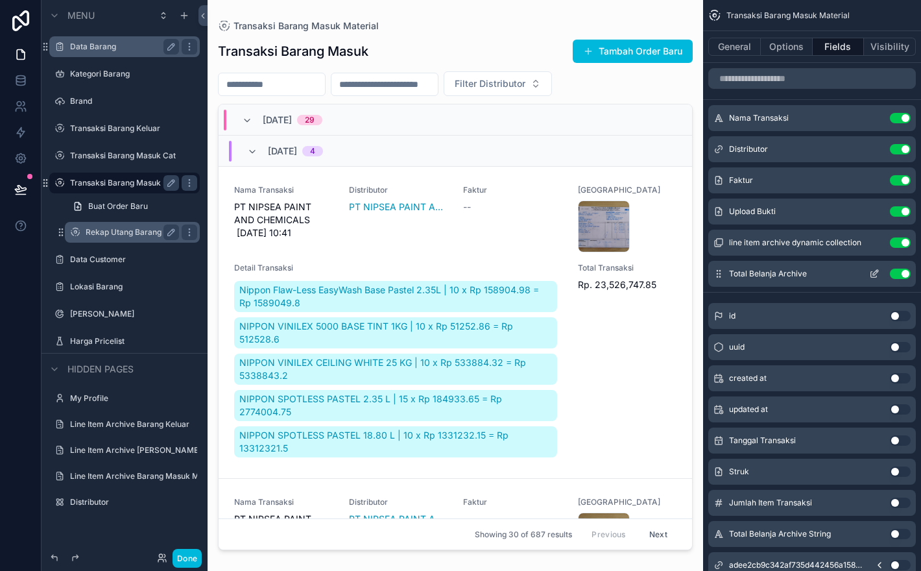
click at [872, 270] on icon "scrollable content" at bounding box center [874, 274] width 10 height 10
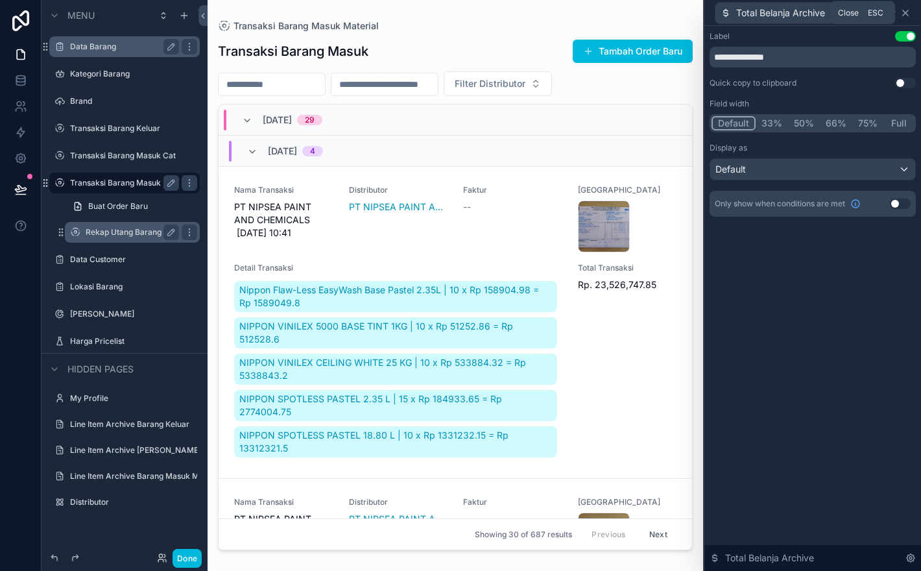
click at [904, 16] on icon at bounding box center [905, 13] width 10 height 10
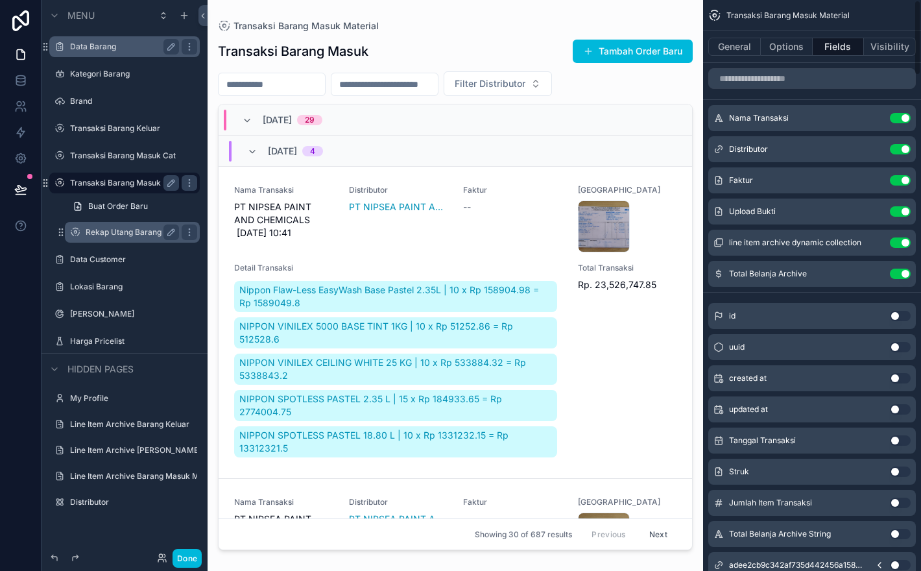
click at [122, 230] on label "Rekap Utang Barang Material" at bounding box center [132, 232] width 93 height 10
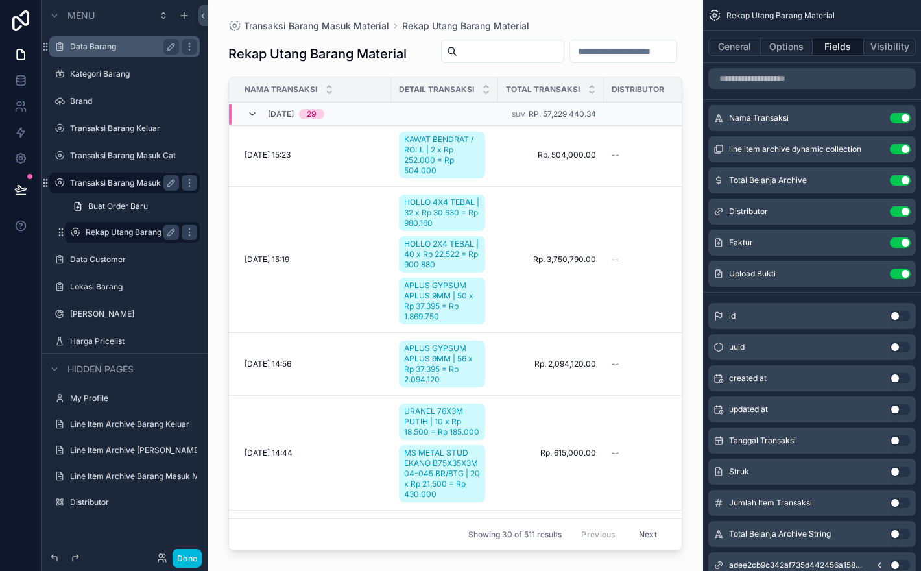
click at [250, 115] on icon "scrollable content" at bounding box center [252, 114] width 10 height 10
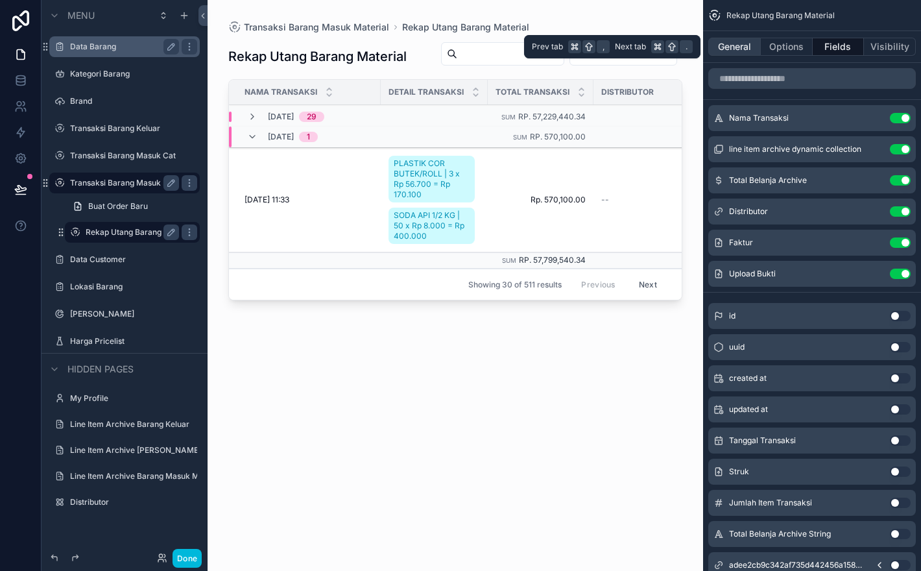
click at [741, 51] on button "General" at bounding box center [734, 47] width 53 height 18
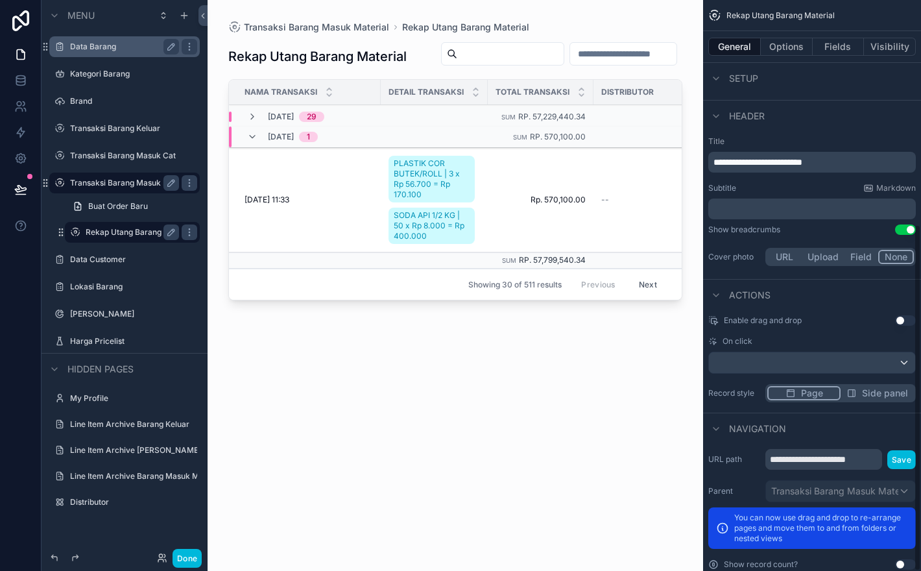
scroll to position [368, 0]
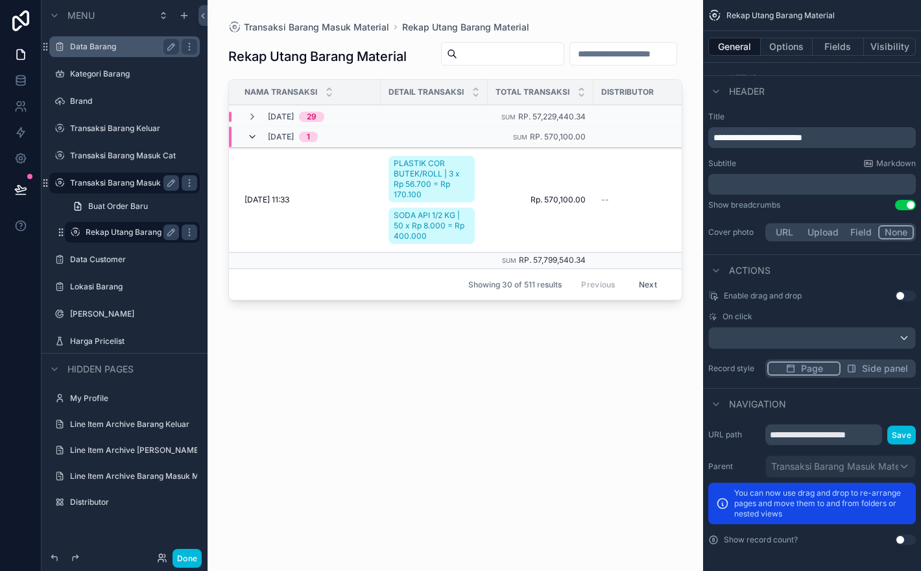
click at [256, 142] on icon "scrollable content" at bounding box center [252, 137] width 10 height 10
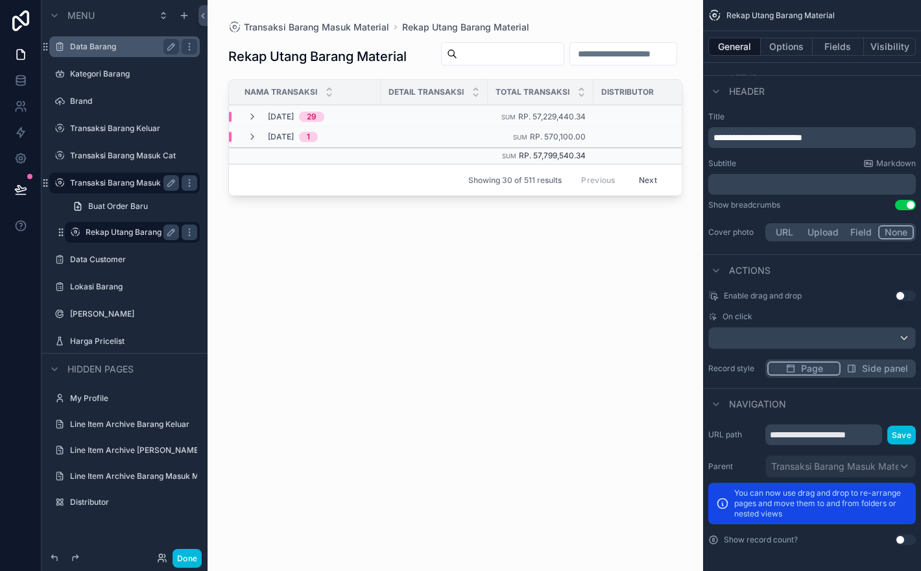
click at [647, 179] on button "Next" at bounding box center [648, 180] width 36 height 20
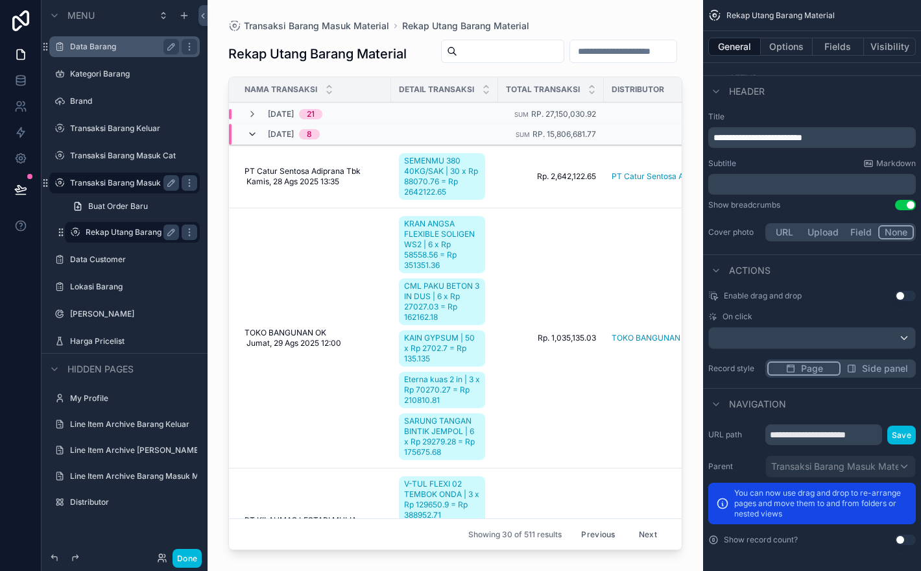
click at [256, 139] on icon "scrollable content" at bounding box center [252, 134] width 10 height 10
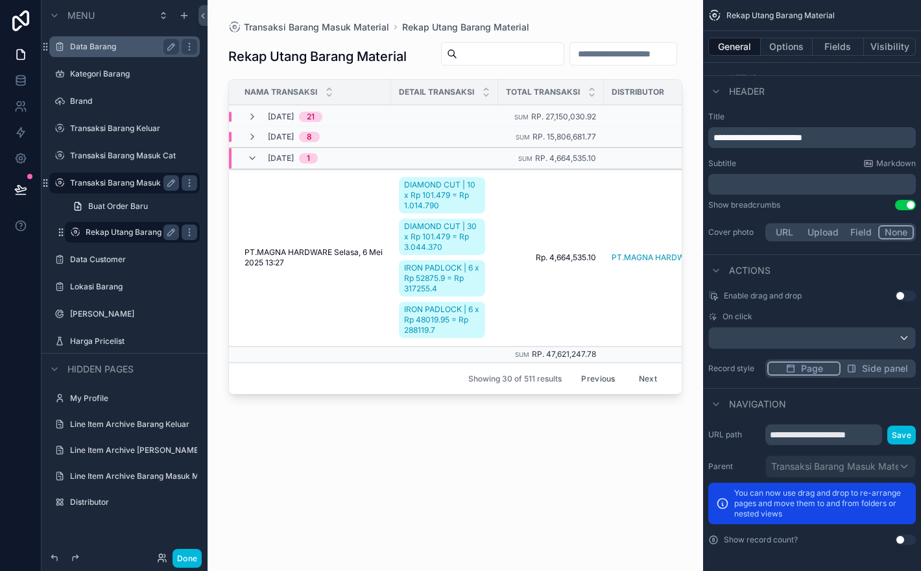
click at [595, 383] on button "Previous" at bounding box center [598, 378] width 52 height 20
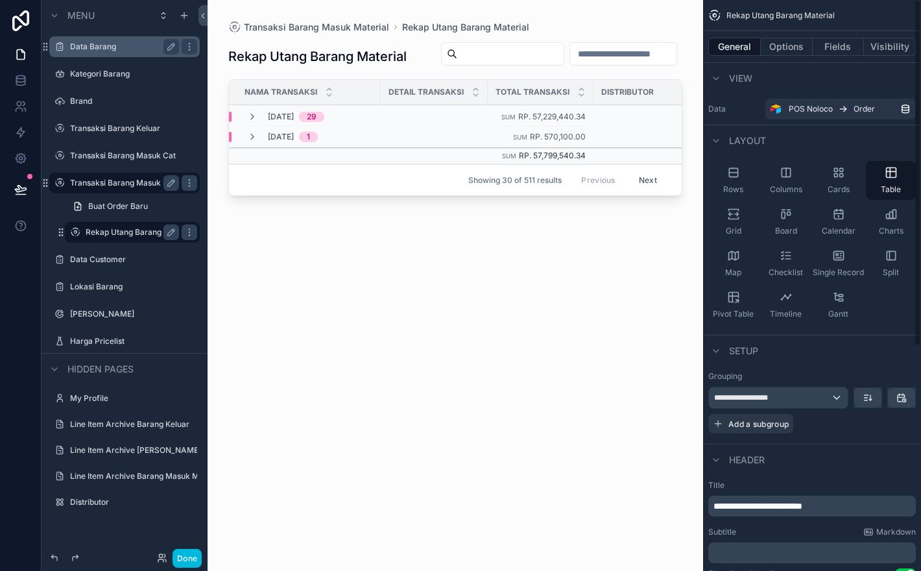
click at [791, 36] on div "General Options Fields Visibility" at bounding box center [812, 46] width 218 height 31
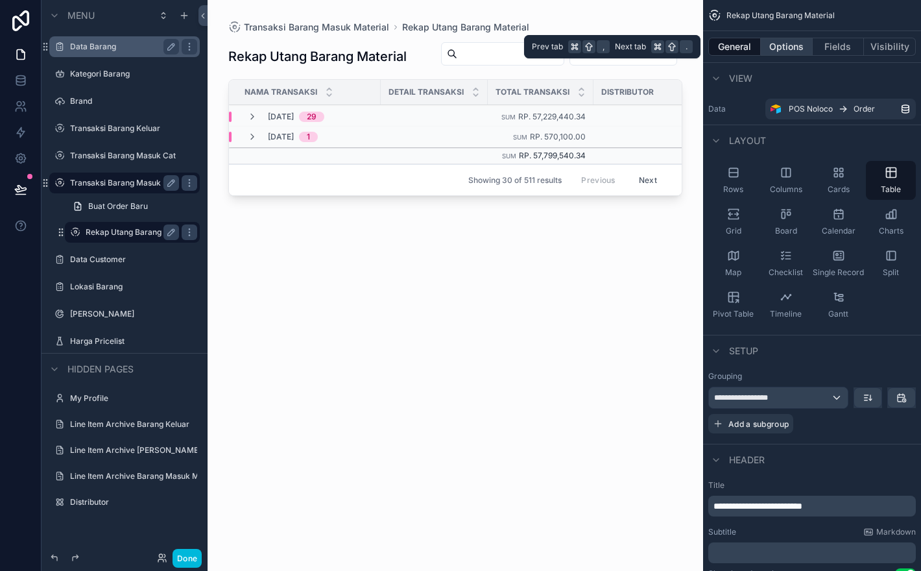
click at [794, 43] on button "Options" at bounding box center [787, 47] width 52 height 18
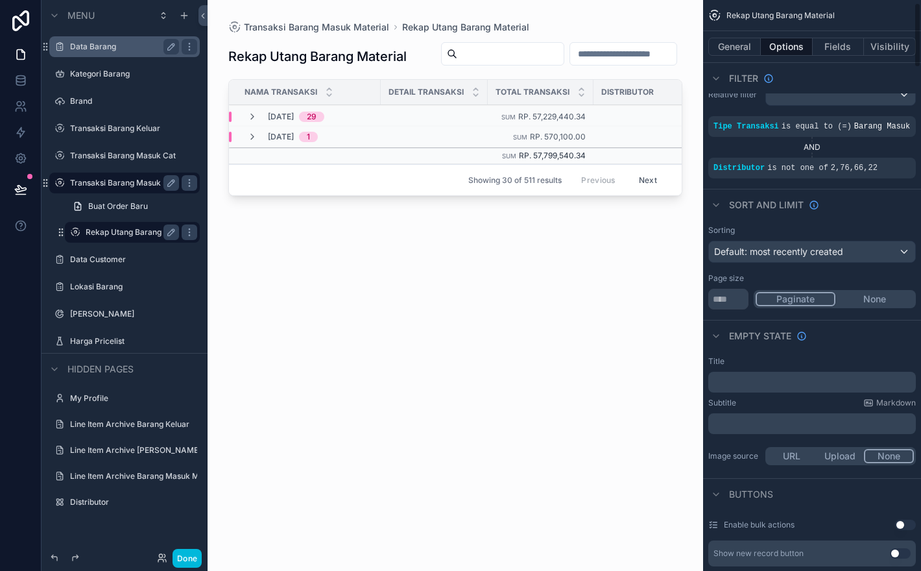
scroll to position [28, 0]
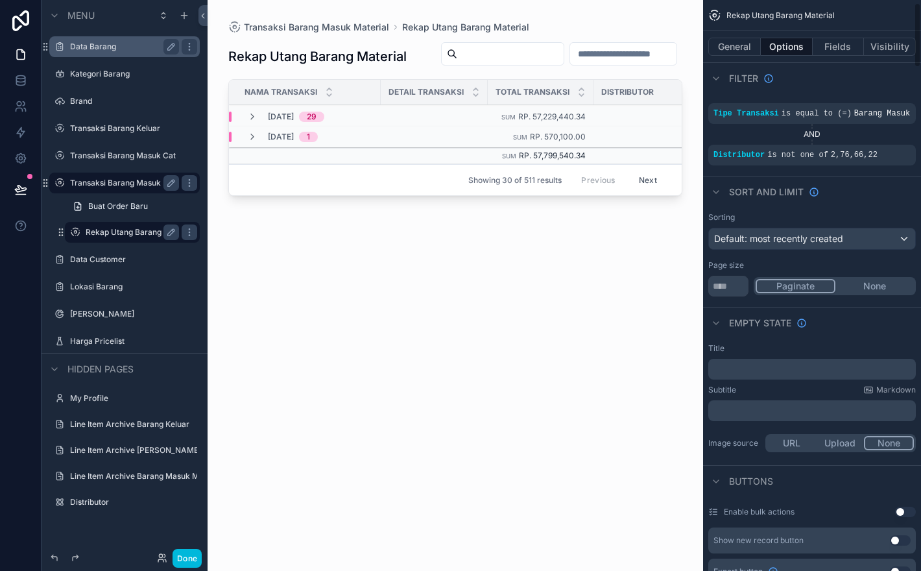
click at [877, 293] on button "None" at bounding box center [874, 286] width 78 height 14
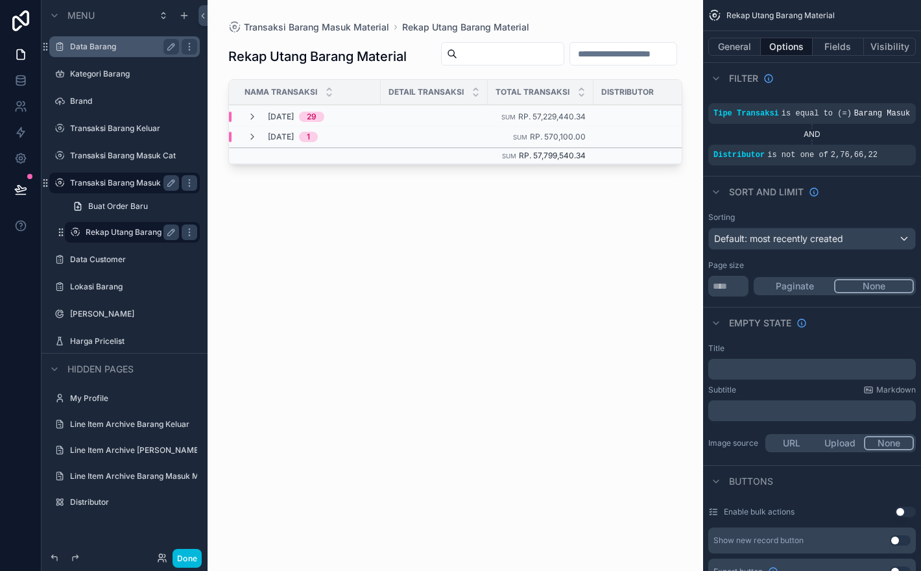
click at [267, 117] on div "September, 2025 29" at bounding box center [285, 117] width 77 height 10
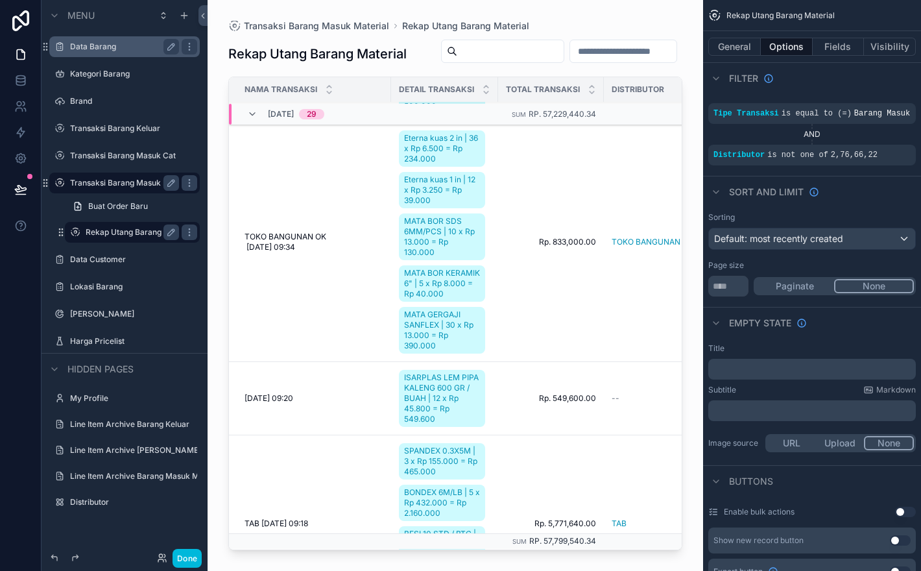
scroll to position [2840, 0]
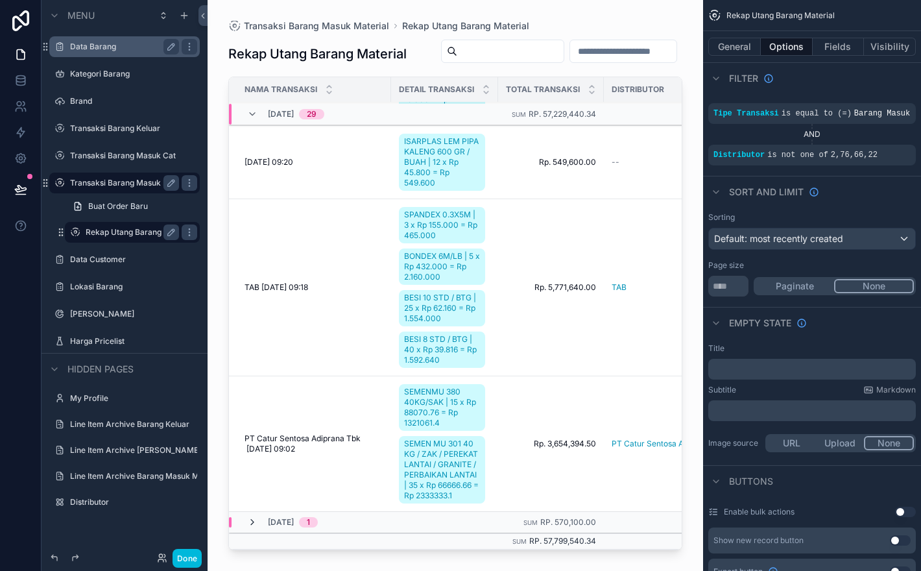
click at [250, 522] on icon "scrollable content" at bounding box center [252, 522] width 10 height 10
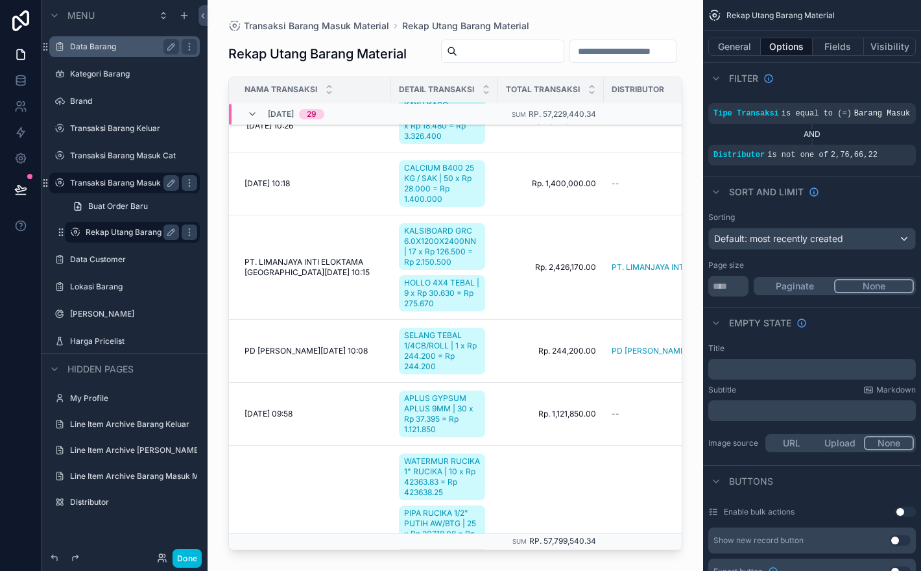
scroll to position [2945, 0]
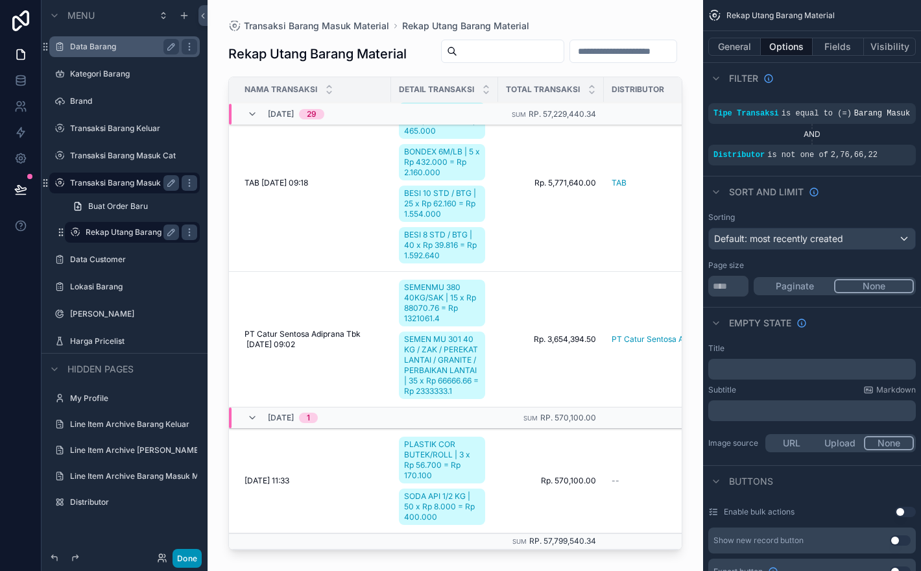
click at [193, 559] on button "Done" at bounding box center [187, 558] width 29 height 19
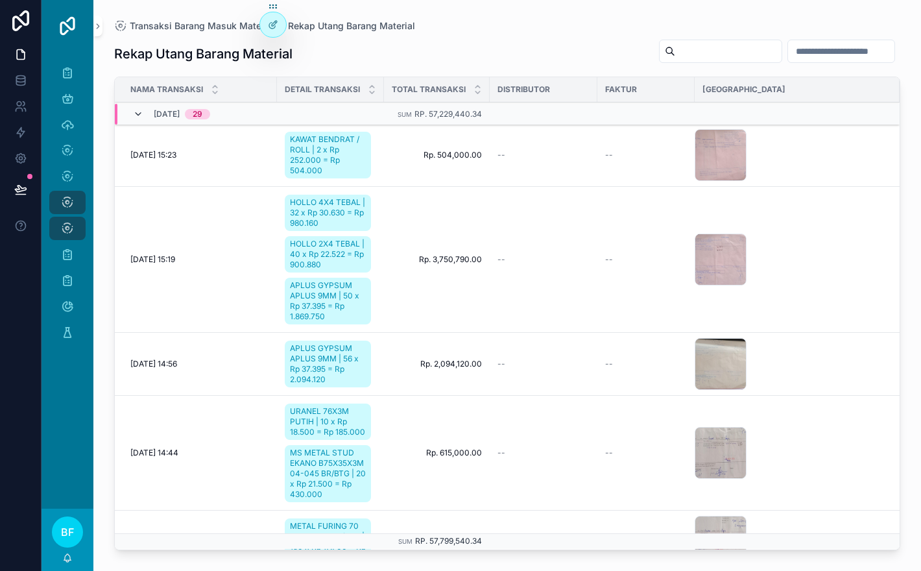
click at [141, 114] on icon "scrollable content" at bounding box center [138, 114] width 10 height 10
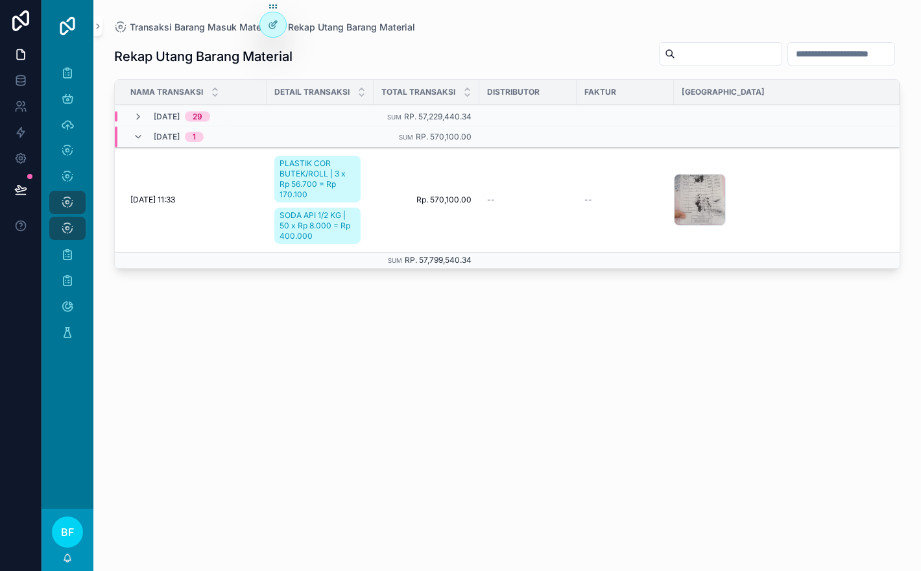
click at [141, 114] on icon "scrollable content" at bounding box center [138, 117] width 10 height 10
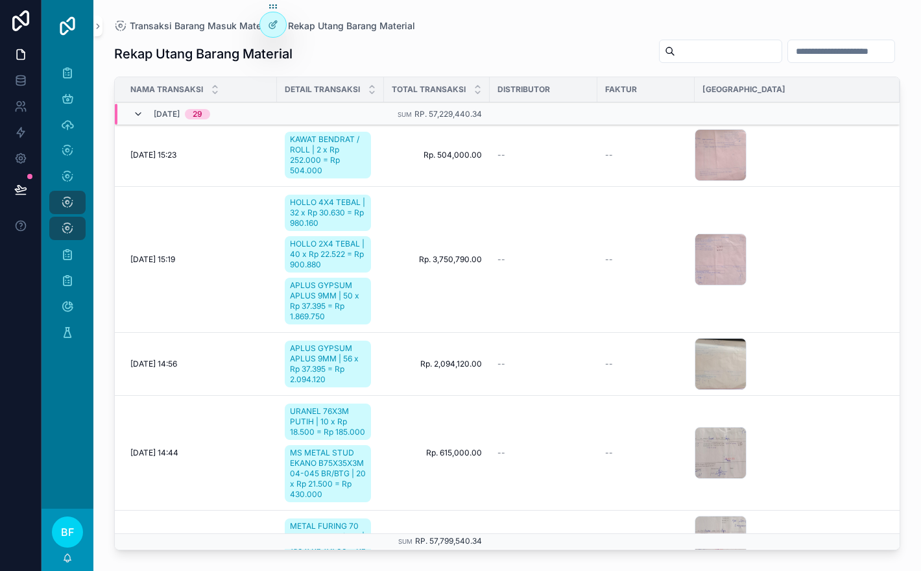
click at [141, 114] on icon "scrollable content" at bounding box center [138, 114] width 10 height 10
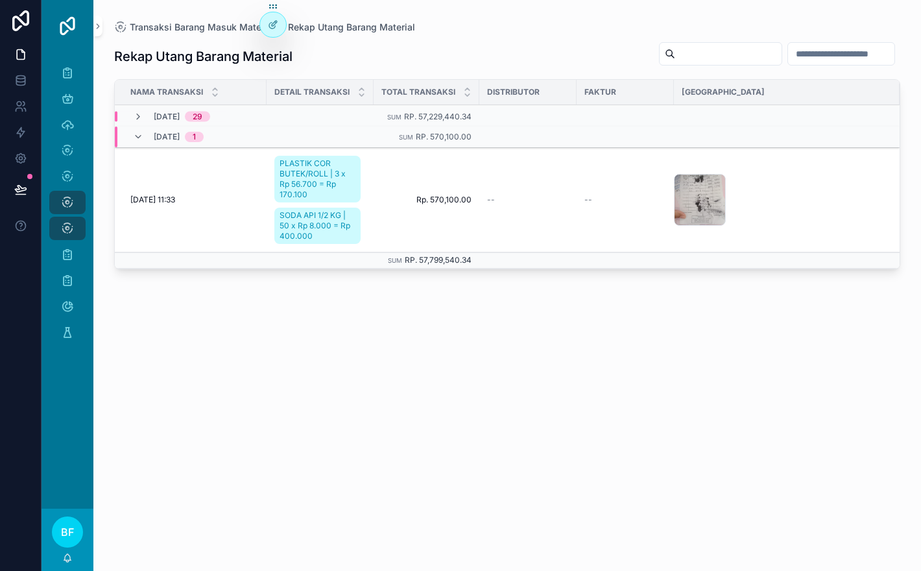
click at [175, 198] on span "Rabu, 30 Jul 2025 11:33" at bounding box center [152, 200] width 45 height 10
click at [134, 139] on icon "scrollable content" at bounding box center [138, 137] width 10 height 10
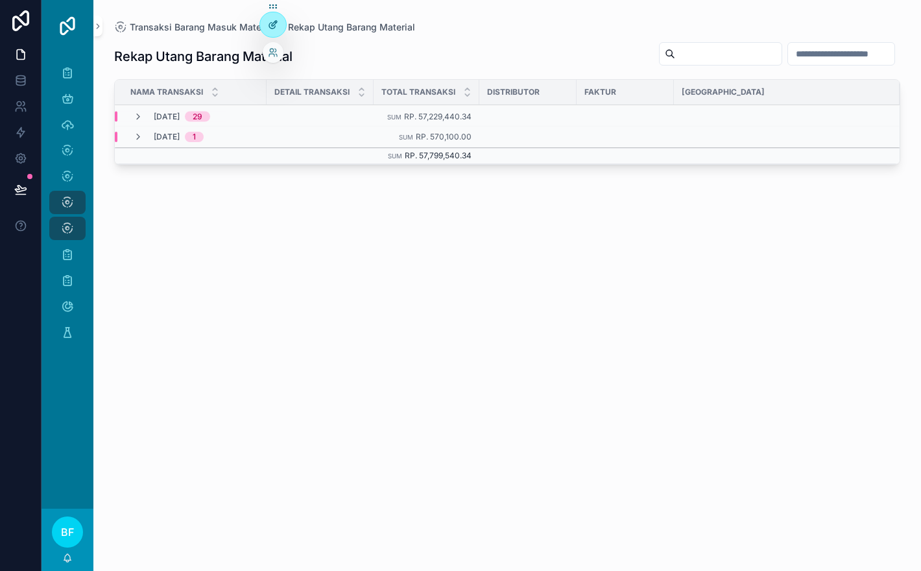
click at [272, 27] on icon at bounding box center [273, 24] width 10 height 10
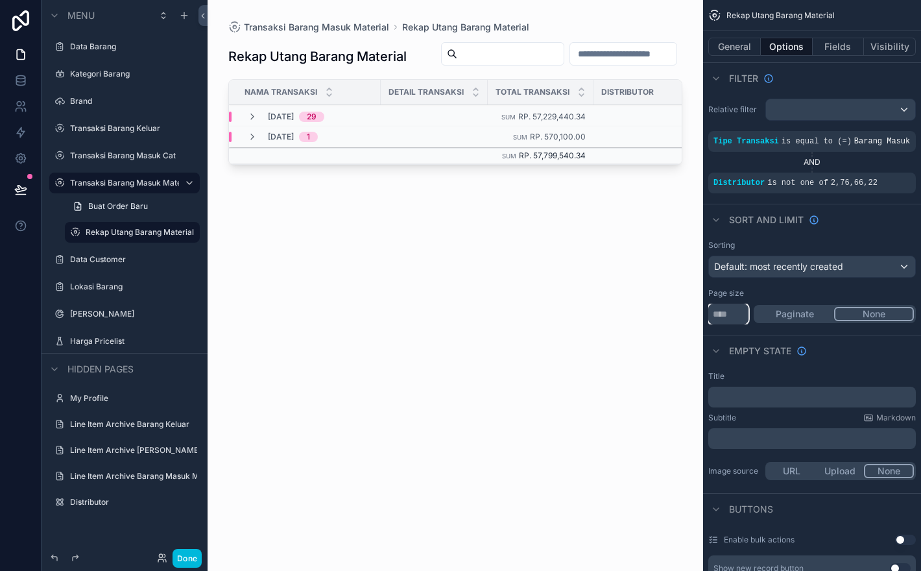
click at [721, 324] on input "**" at bounding box center [728, 314] width 40 height 21
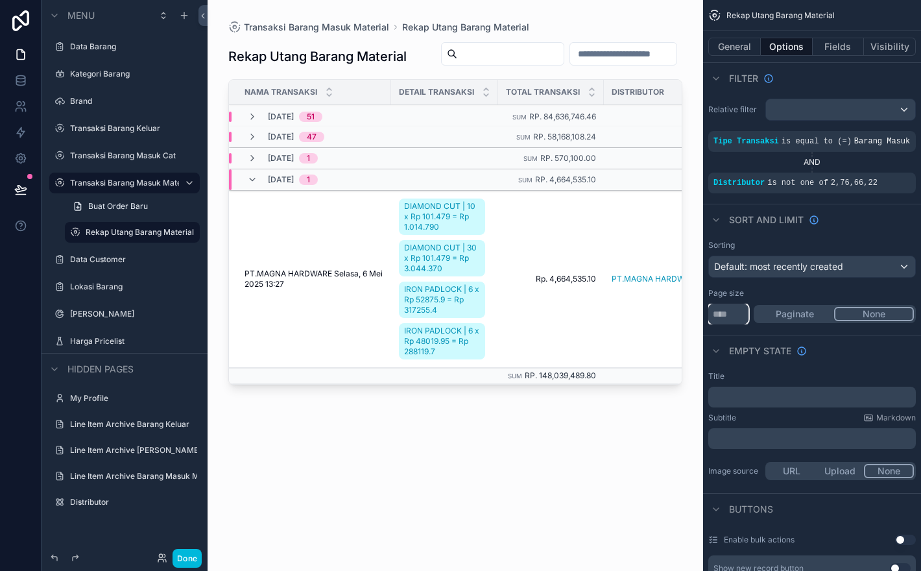
type input "***"
click at [806, 321] on button "Paginate" at bounding box center [795, 314] width 78 height 14
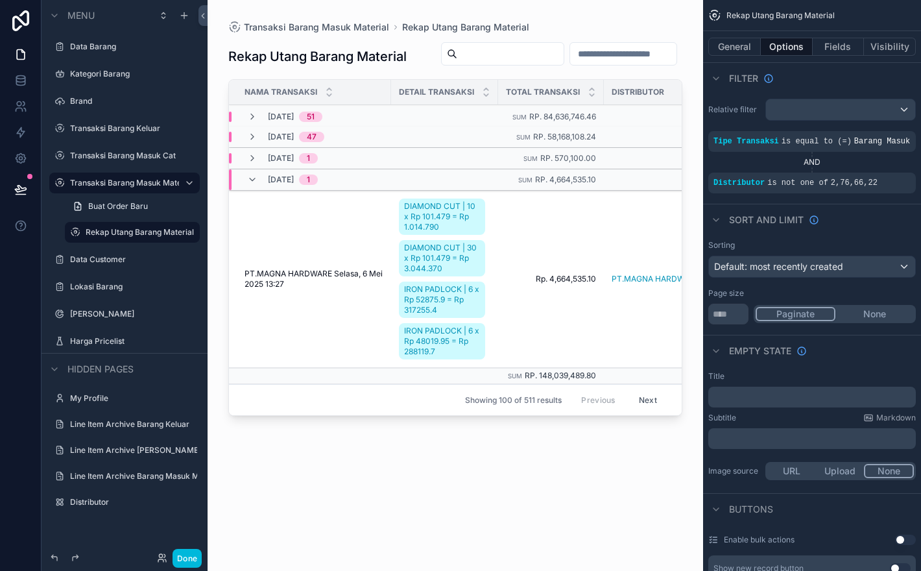
click at [653, 403] on button "Next" at bounding box center [648, 400] width 36 height 20
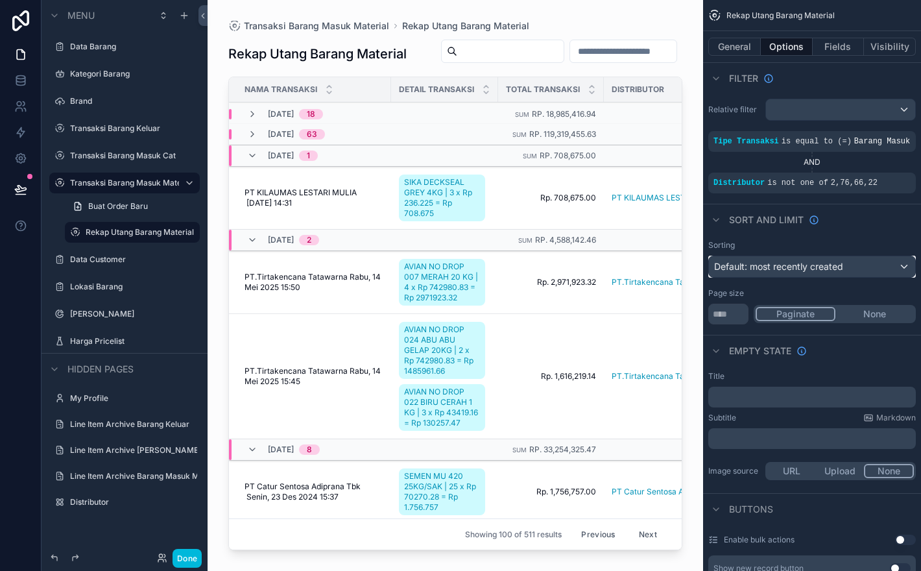
click at [854, 277] on div "Default: most recently created" at bounding box center [812, 266] width 206 height 21
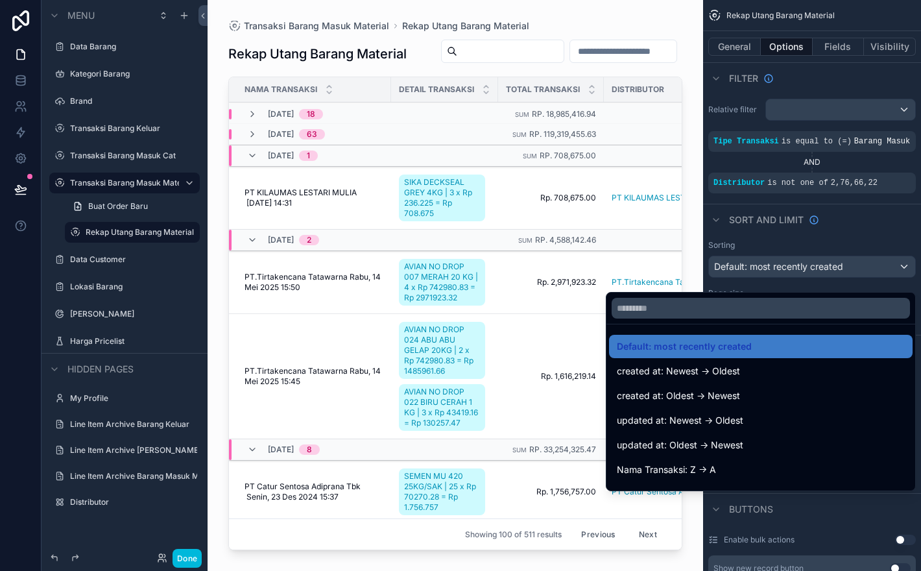
click at [854, 278] on div "scrollable content" at bounding box center [460, 285] width 921 height 571
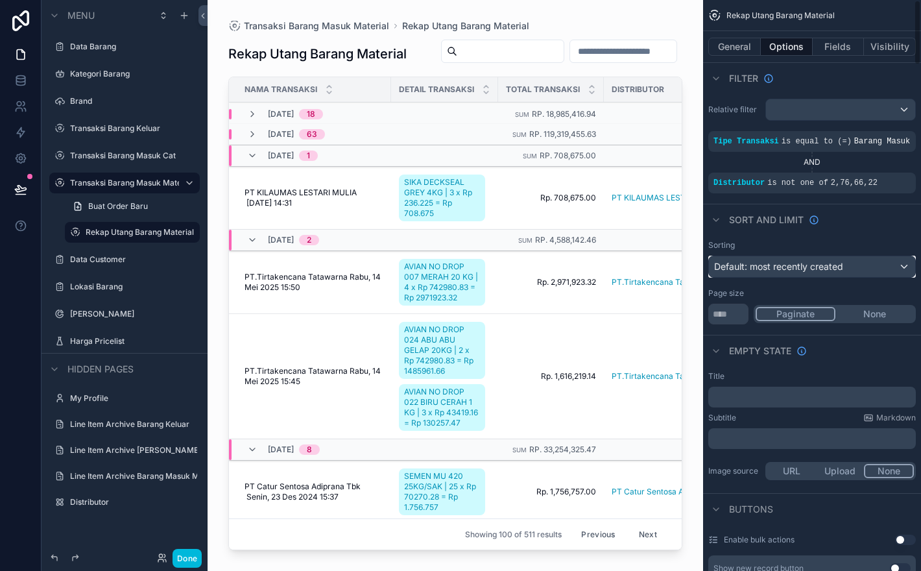
click at [854, 277] on div "Default: most recently created" at bounding box center [812, 266] width 206 height 21
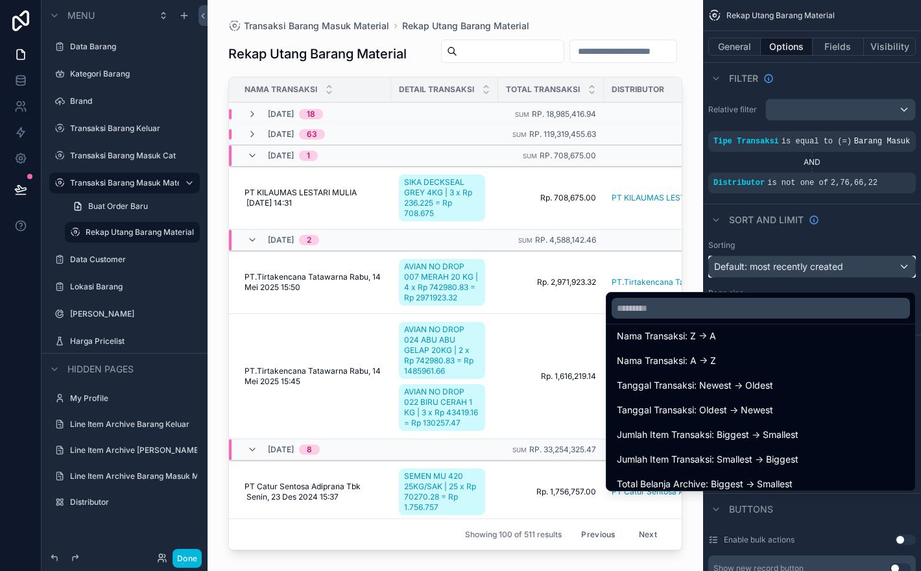
scroll to position [141, 0]
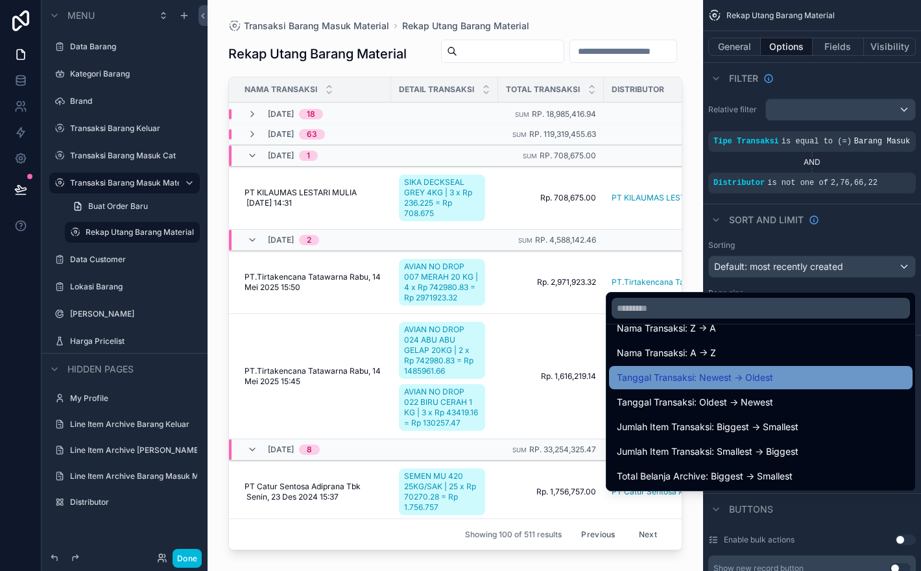
click at [825, 373] on div "Tanggal Transaksi: Newest -> Oldest" at bounding box center [761, 378] width 288 height 16
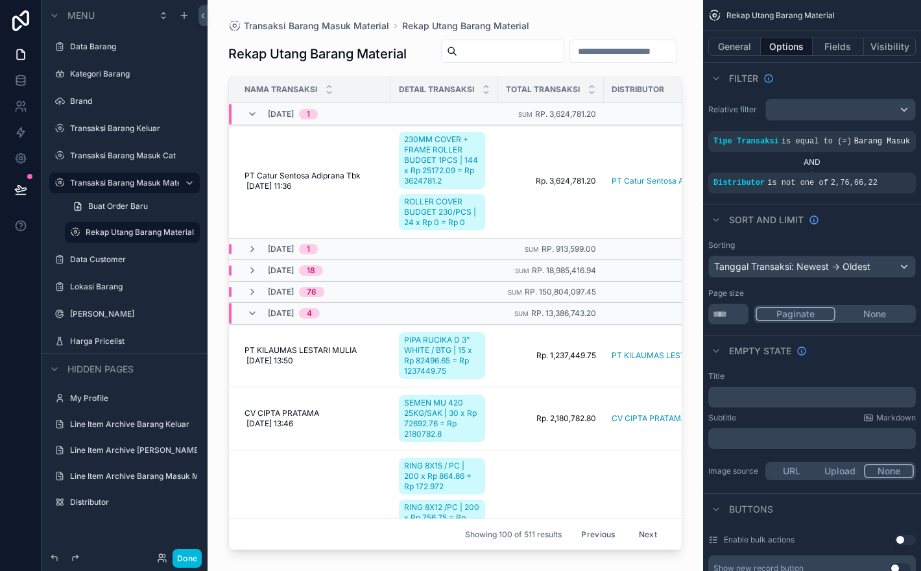
click at [597, 532] on button "Previous" at bounding box center [598, 534] width 52 height 20
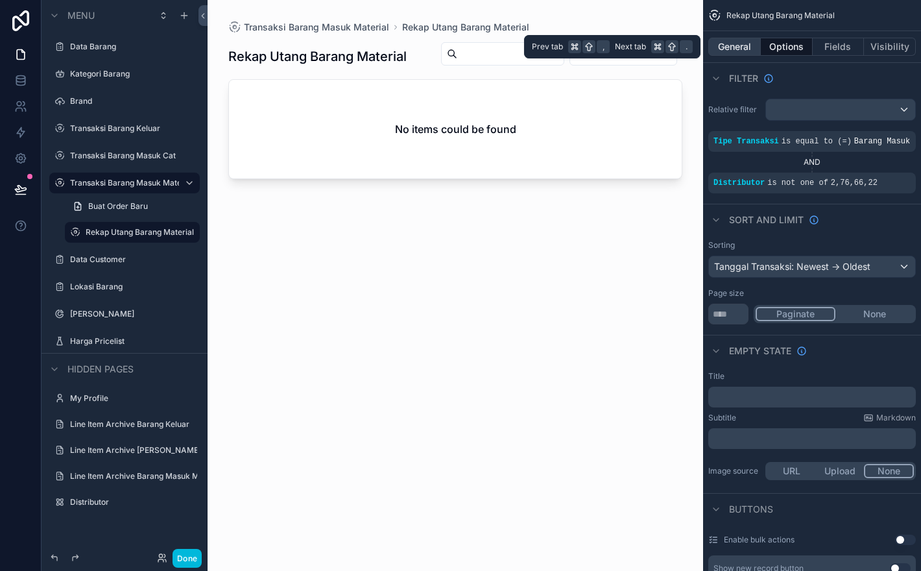
click at [750, 49] on button "General" at bounding box center [734, 47] width 53 height 18
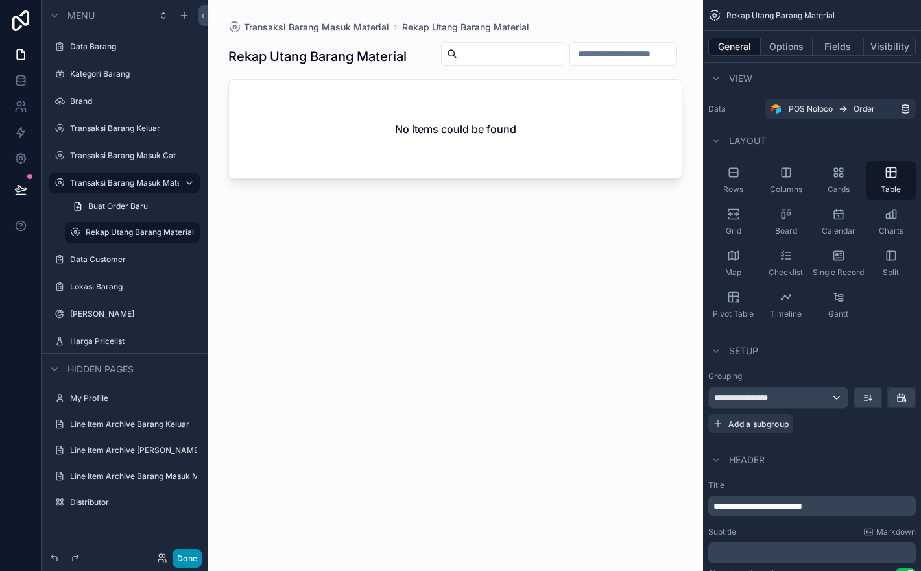
click at [186, 558] on button "Done" at bounding box center [187, 558] width 29 height 19
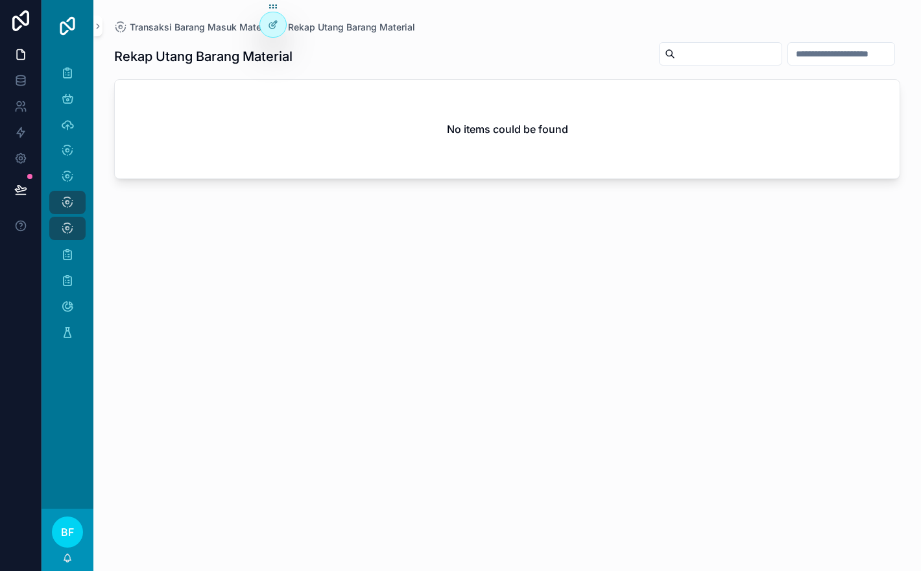
click at [479, 402] on div "Rekap Utang Barang Material No items could be found" at bounding box center [507, 295] width 786 height 522
click at [71, 206] on icon "scrollable content" at bounding box center [67, 202] width 13 height 13
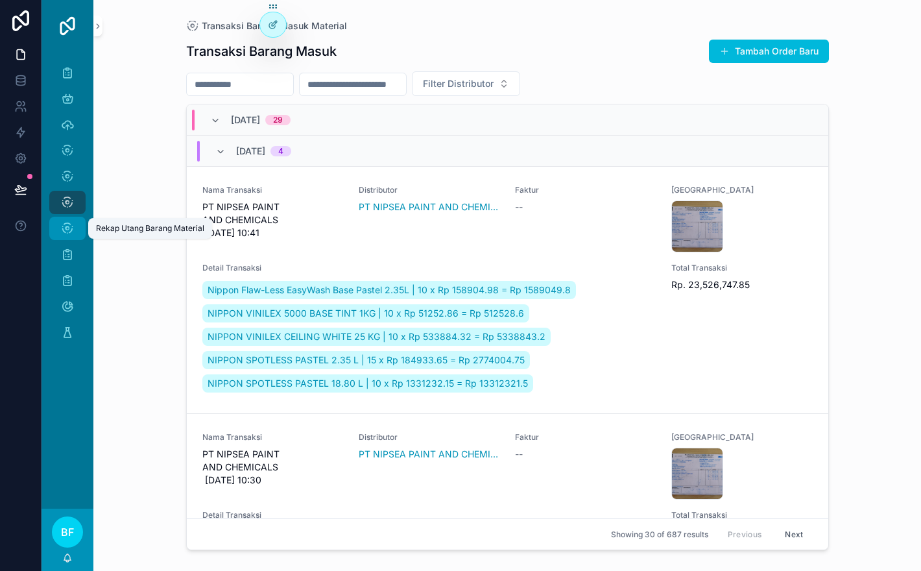
click at [75, 217] on link "Rekap Utang Barang Material" at bounding box center [67, 228] width 36 height 23
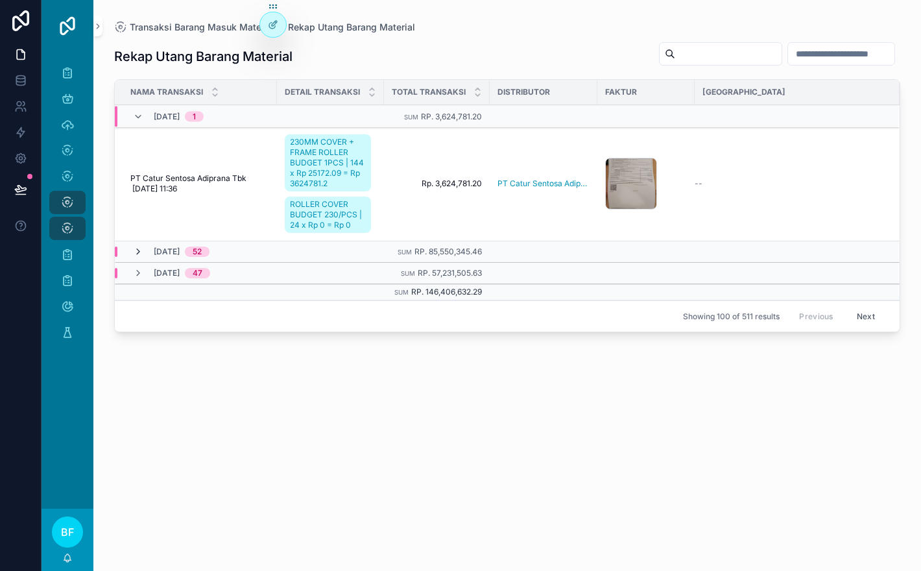
click at [137, 247] on icon "scrollable content" at bounding box center [138, 251] width 10 height 10
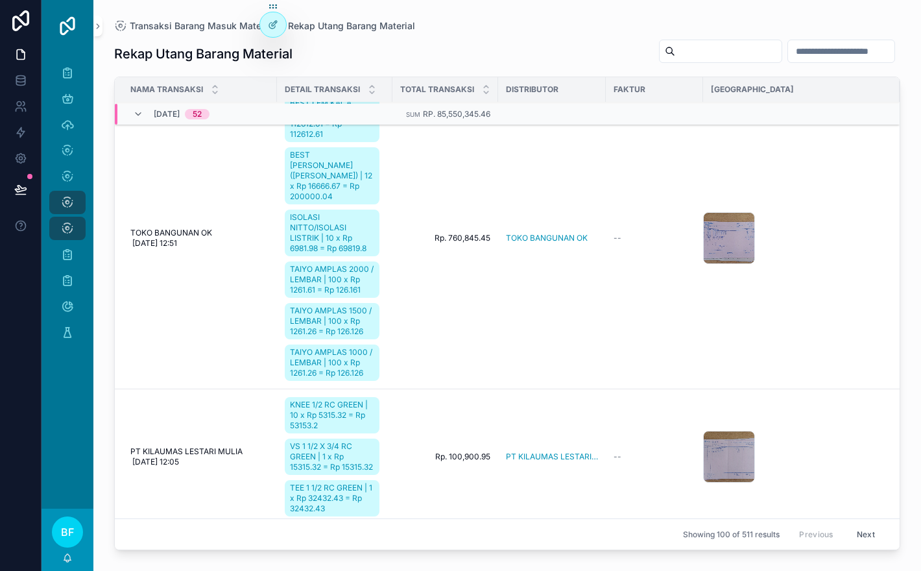
scroll to position [5629, 0]
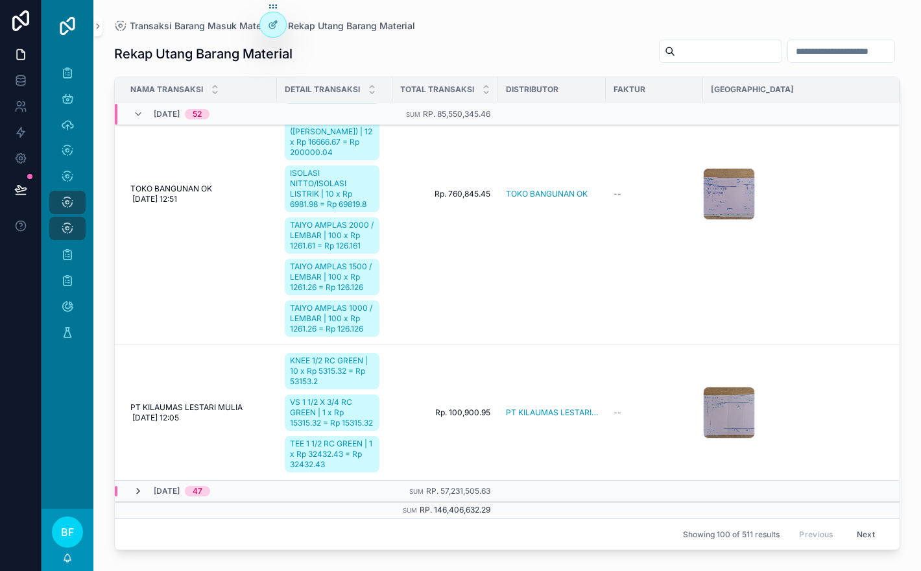
click at [139, 490] on icon "scrollable content" at bounding box center [138, 491] width 10 height 10
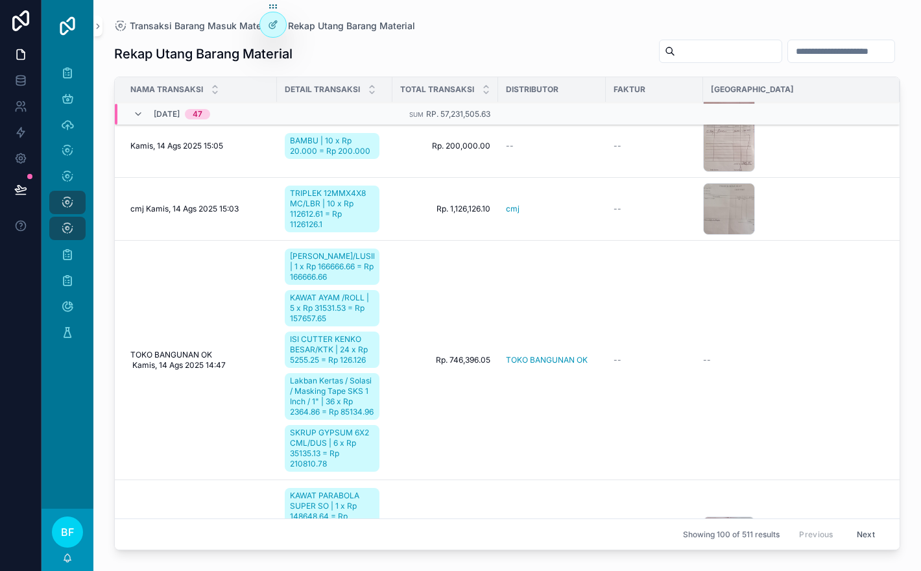
scroll to position [10239, 0]
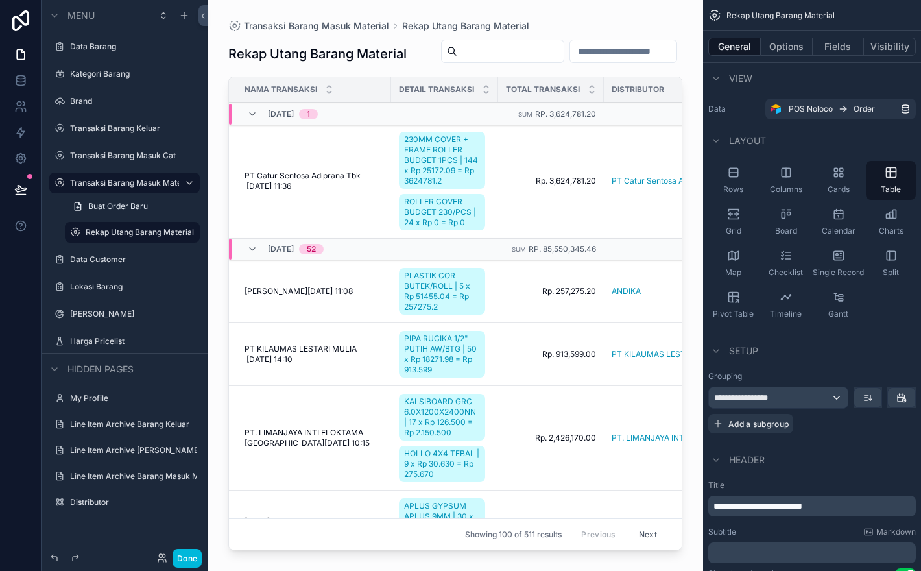
click at [603, 226] on div "scrollable content" at bounding box center [456, 277] width 496 height 555
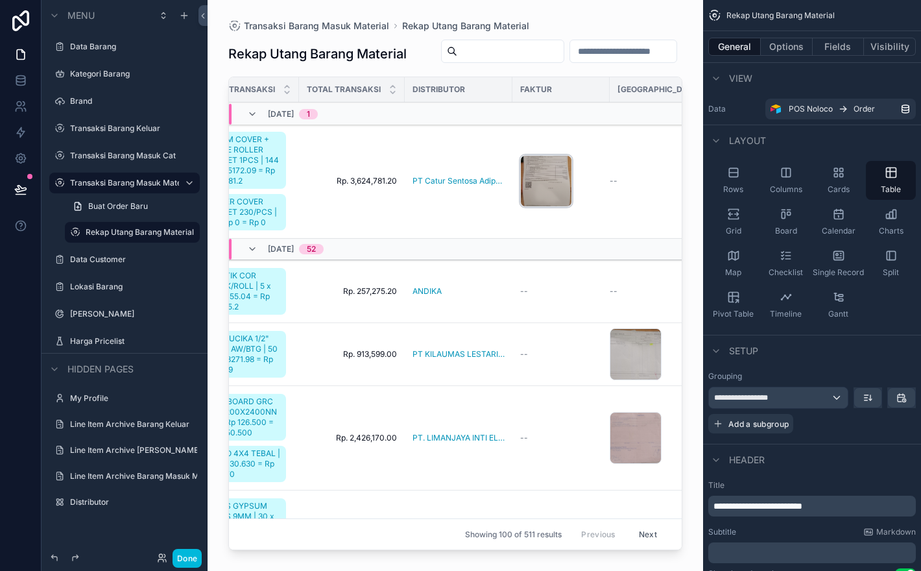
scroll to position [0, 210]
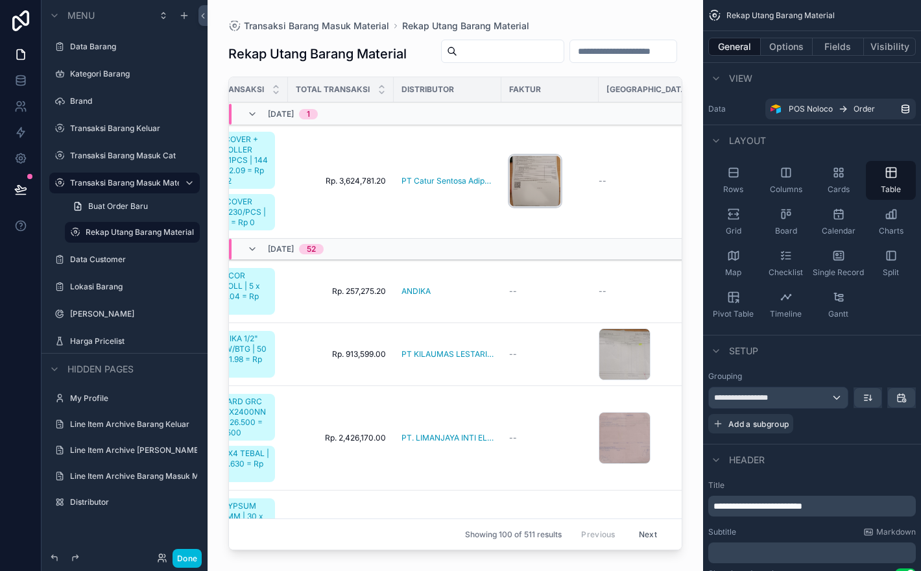
click at [531, 190] on div "IMG_20250709_113527 .jpg" at bounding box center [535, 181] width 52 height 52
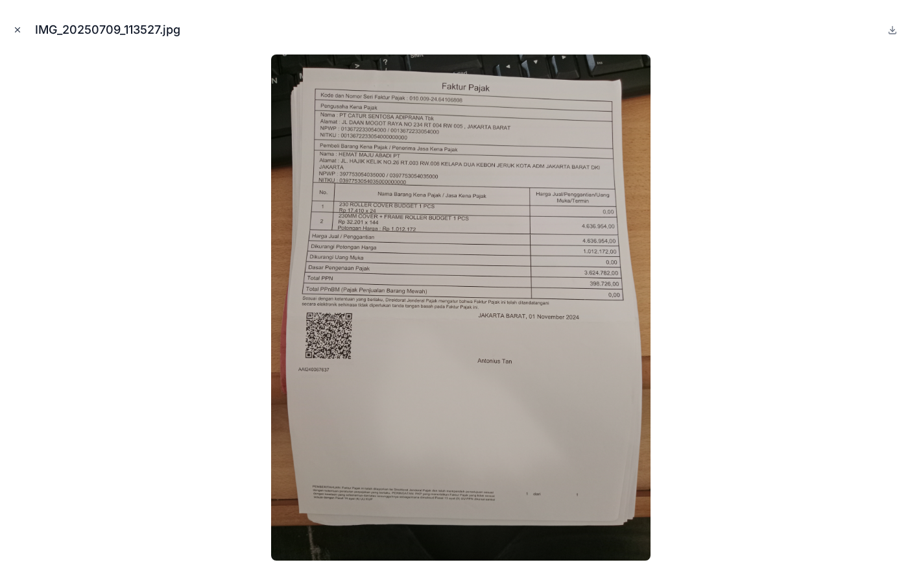
click at [18, 30] on icon "Close modal" at bounding box center [18, 30] width 5 height 5
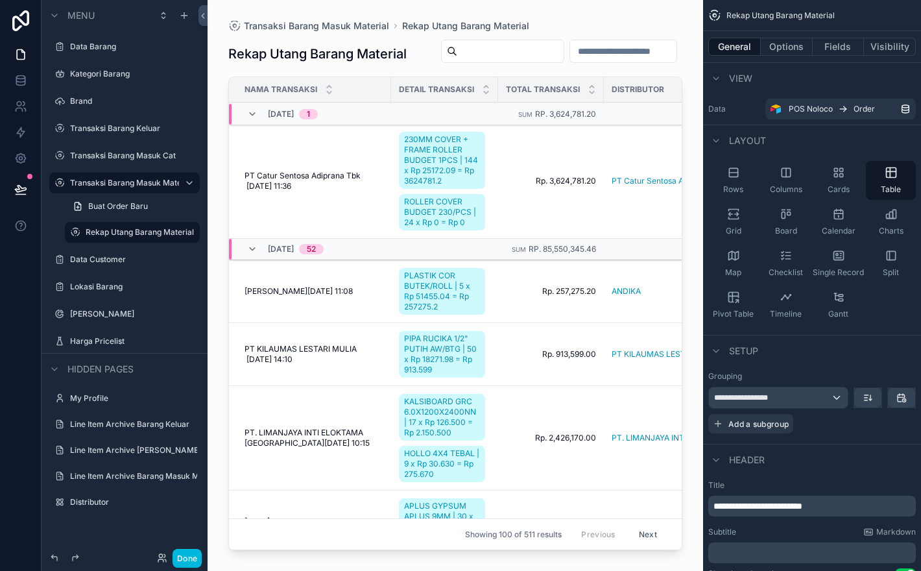
click at [363, 191] on span "PT Catur Sentosa Adiprana Tbk [DATE] 11:36" at bounding box center [314, 181] width 139 height 21
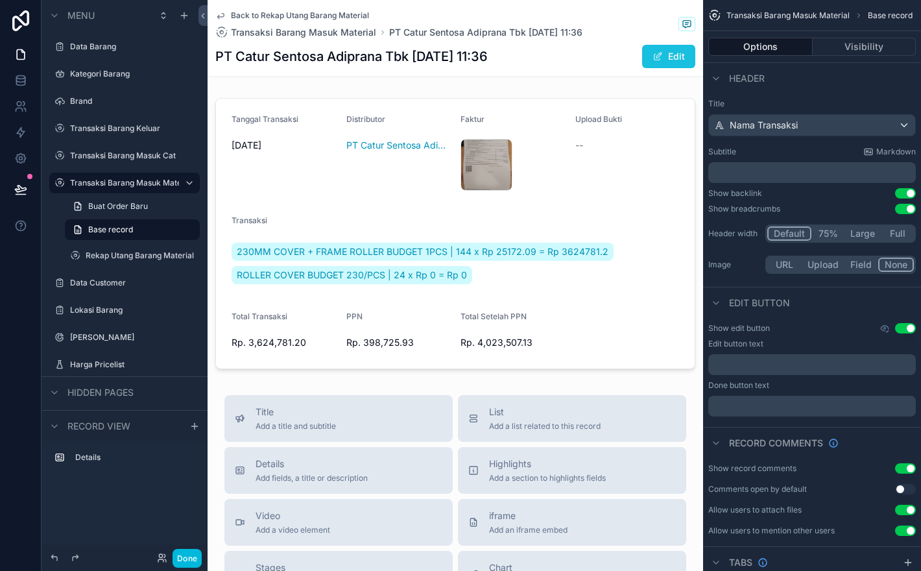
click at [672, 54] on button "Edit" at bounding box center [668, 56] width 53 height 23
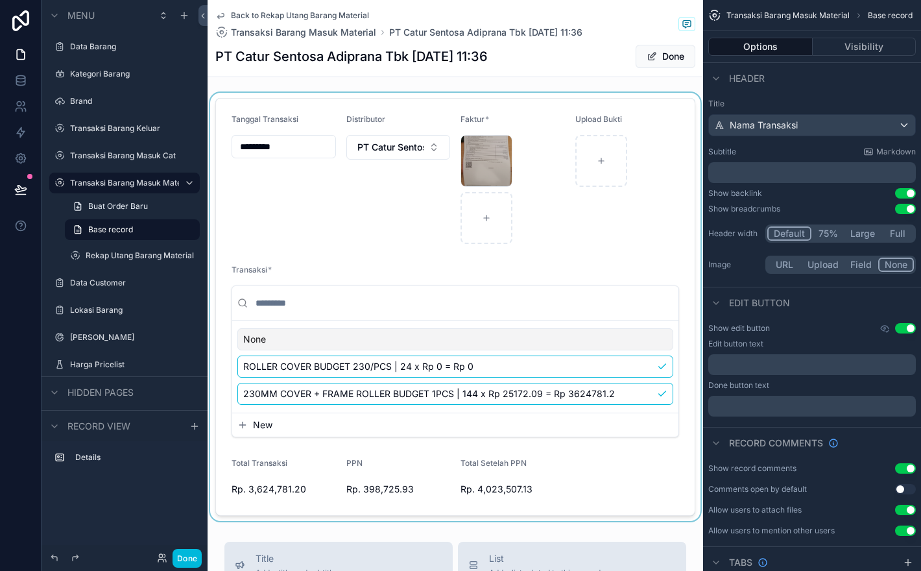
click at [277, 150] on div "scrollable content" at bounding box center [456, 307] width 496 height 428
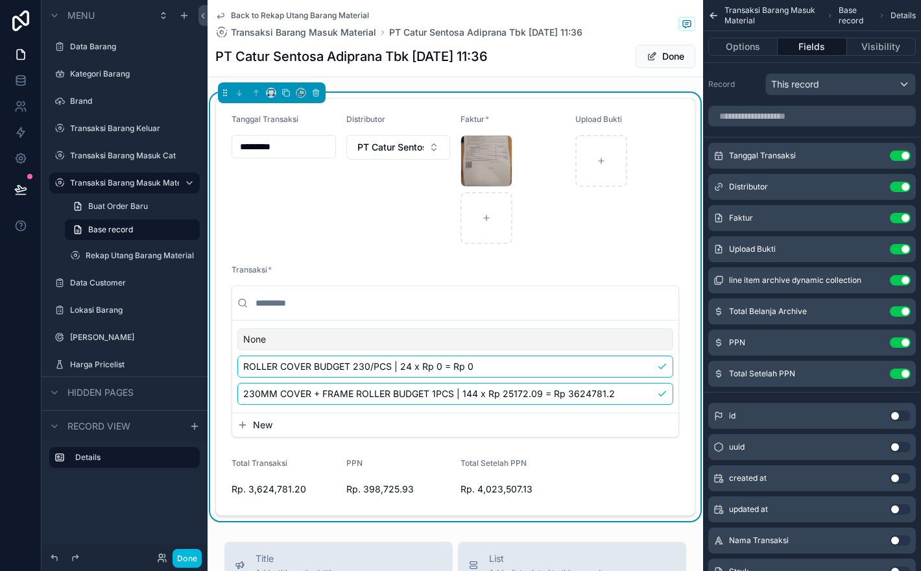
click at [291, 147] on input "*********" at bounding box center [283, 147] width 103 height 18
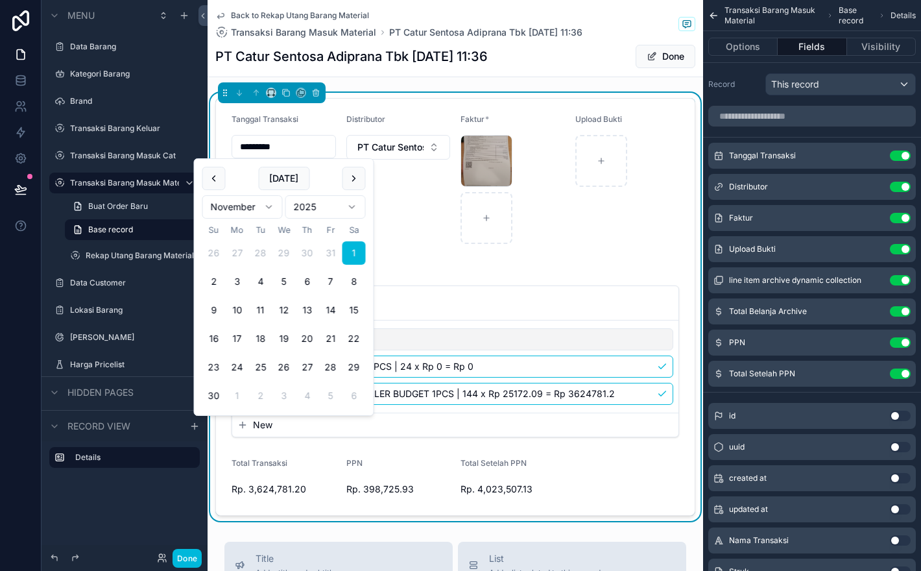
click at [320, 210] on html "Menu Data Barang Kategori Barang Brand Transaksi Barang Keluar Transaksi Barang…" at bounding box center [460, 285] width 921 height 571
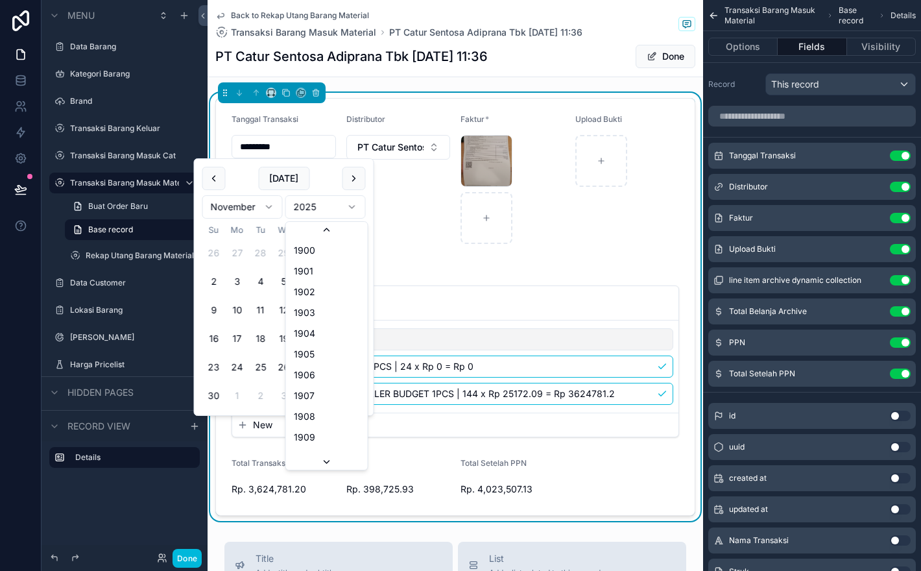
scroll to position [2401, 0]
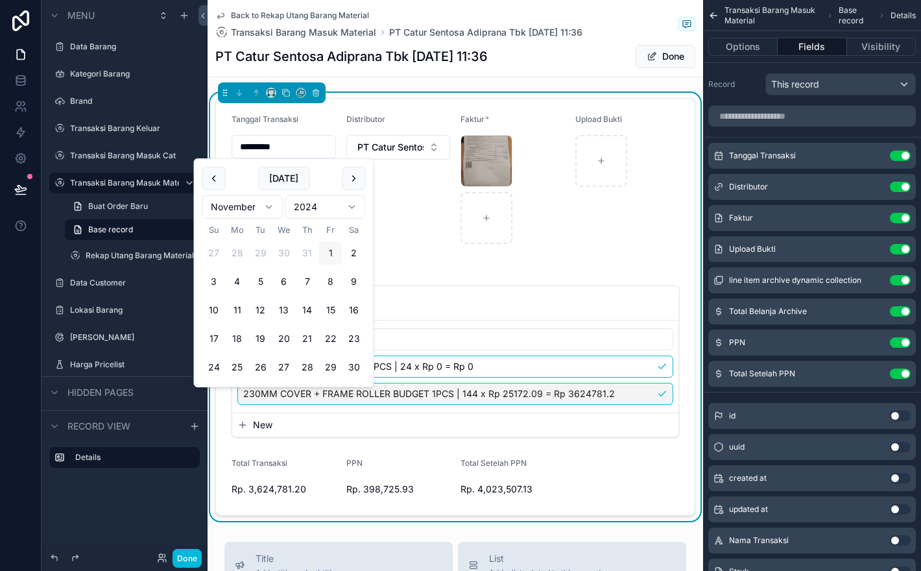
click at [336, 254] on button "1" at bounding box center [330, 252] width 23 height 23
type input "*********"
click at [400, 258] on form "Tanggal Transaksi ********* Distributor PT Catur Sentosa Adiprana Tbk Faktur * …" at bounding box center [455, 307] width 479 height 416
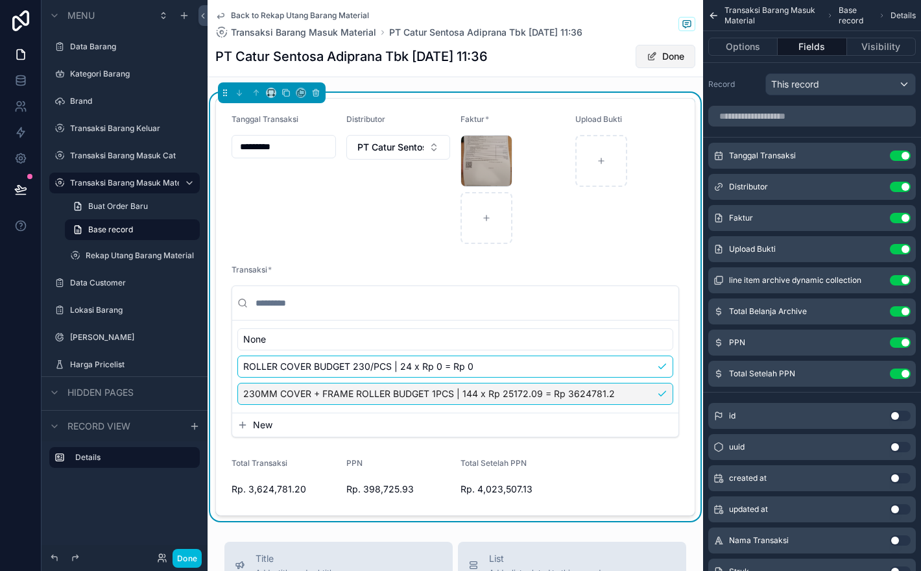
click at [680, 61] on button "Done" at bounding box center [666, 56] width 60 height 23
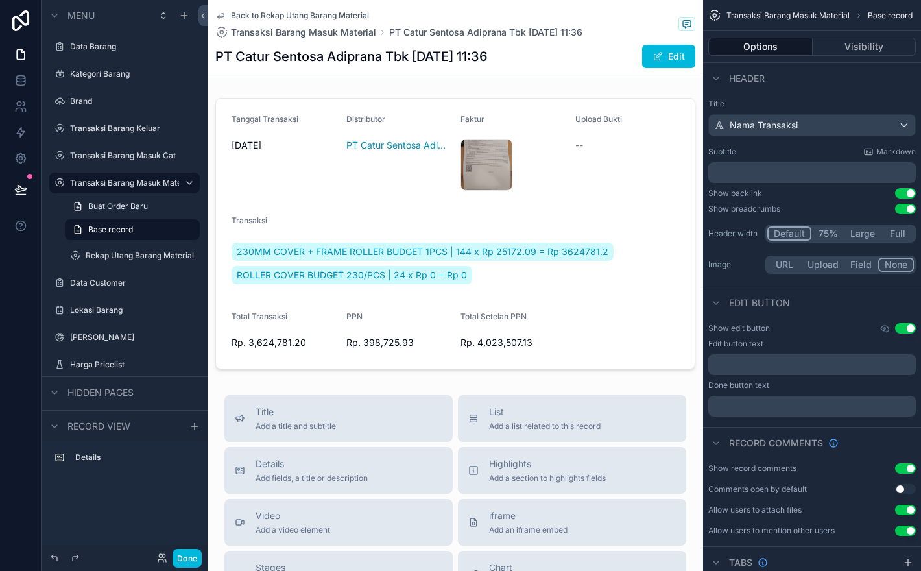
click at [340, 17] on span "Back to Rekap Utang Barang Material" at bounding box center [300, 15] width 138 height 10
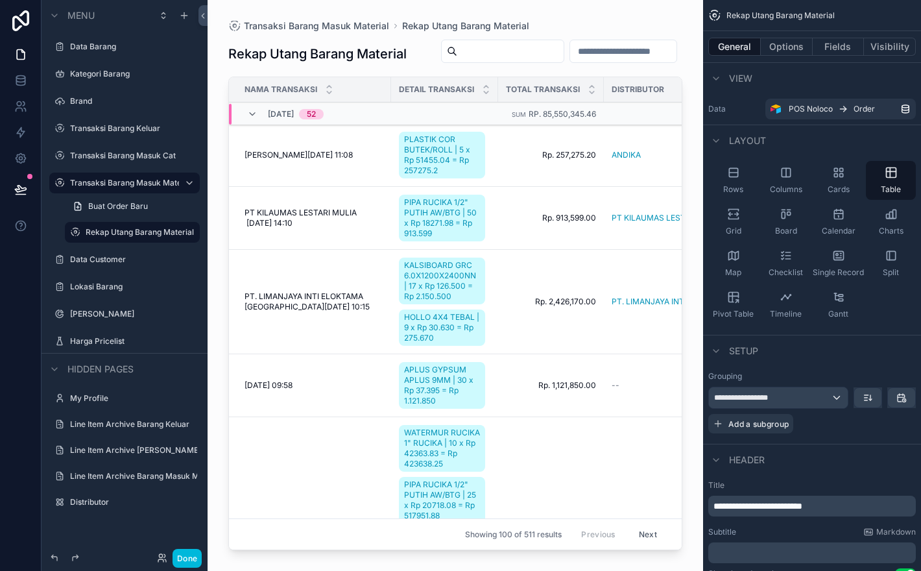
click at [686, 69] on div "scrollable content" at bounding box center [456, 277] width 496 height 555
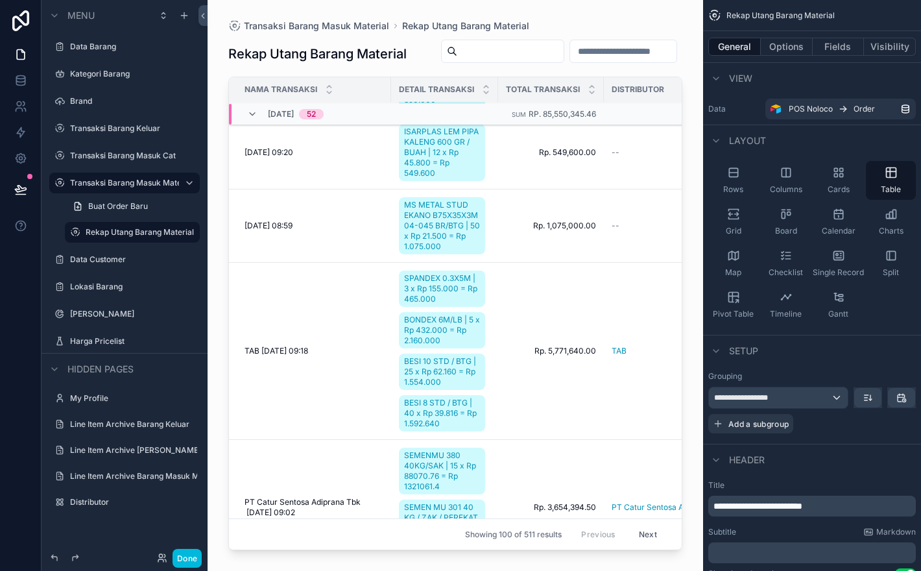
scroll to position [943, 0]
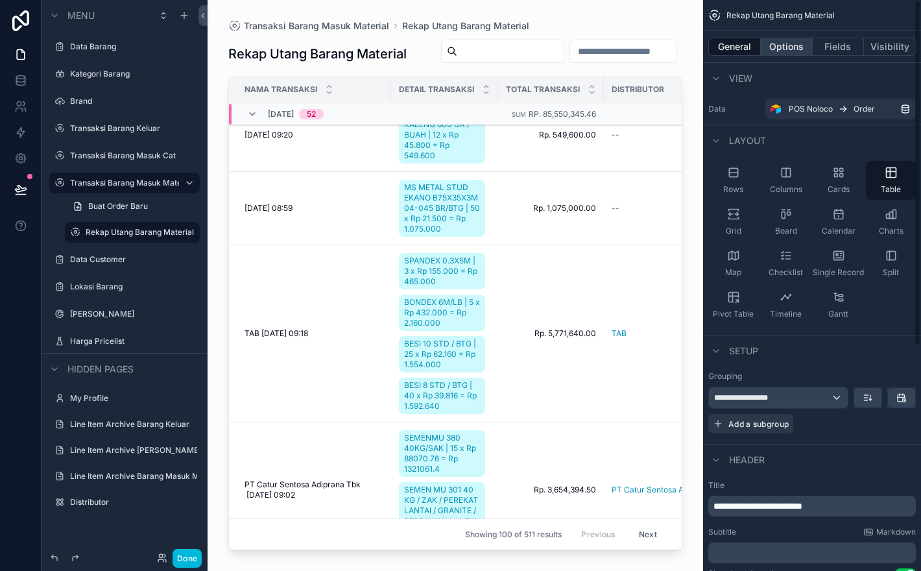
click at [793, 46] on button "Options" at bounding box center [787, 47] width 52 height 18
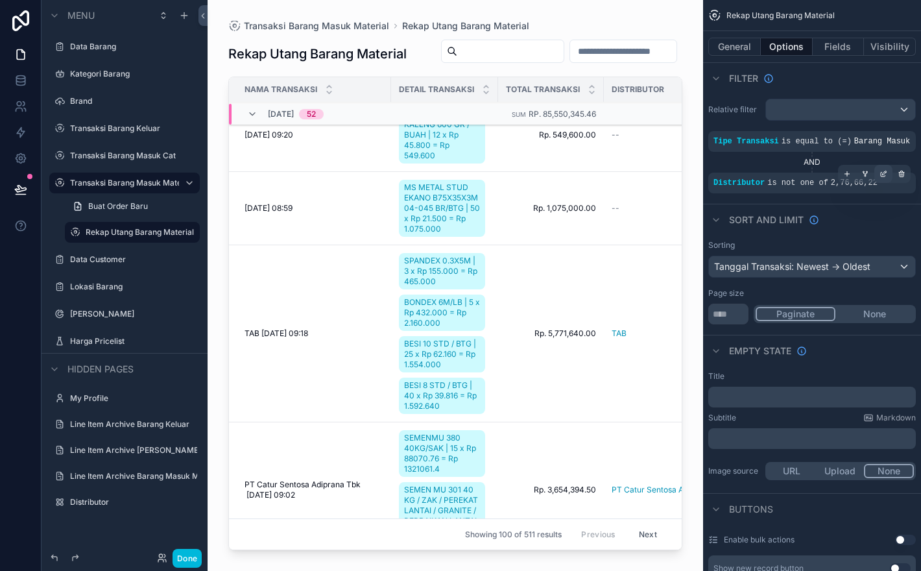
click at [885, 178] on icon "scrollable content" at bounding box center [884, 174] width 8 height 8
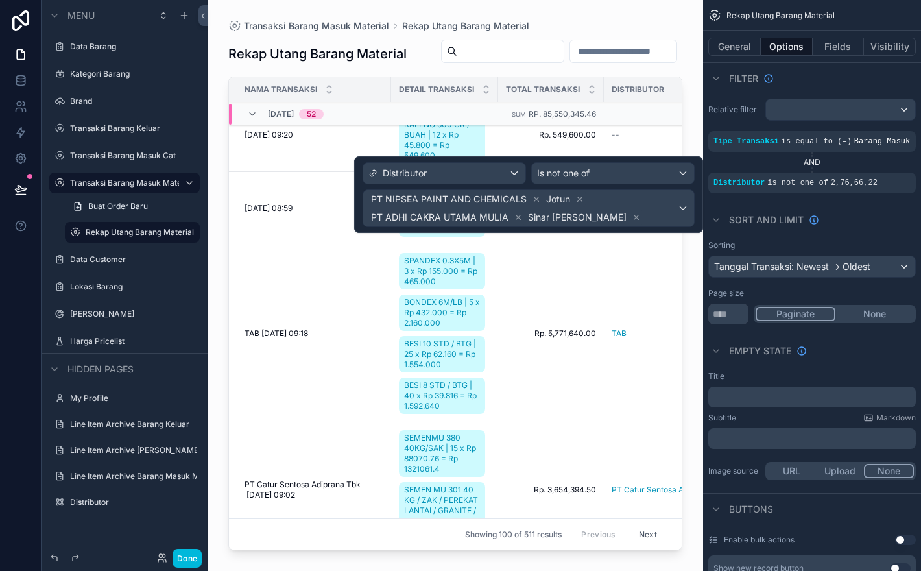
click at [570, 429] on td "Rp. 3,654,394.50 Rp. 3,654,394.50" at bounding box center [551, 490] width 106 height 136
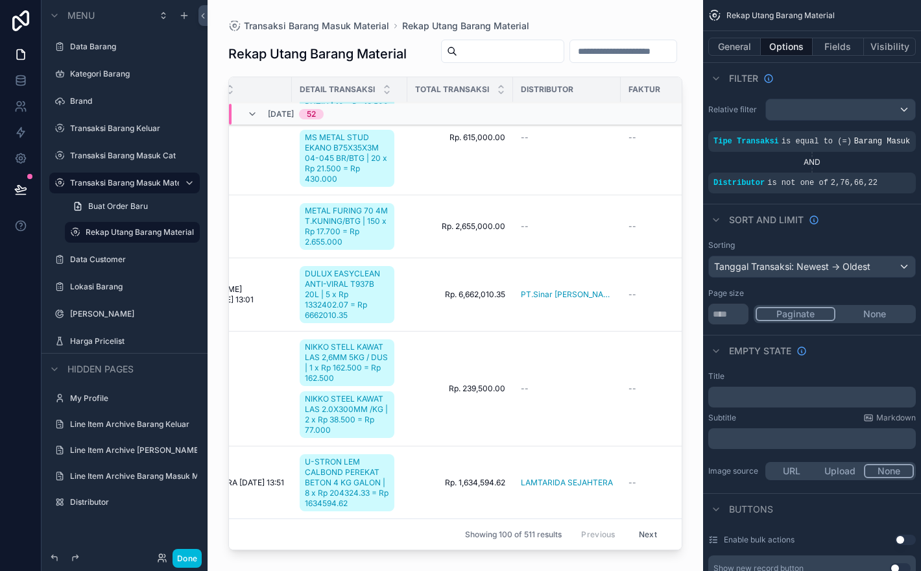
scroll to position [3119, 99]
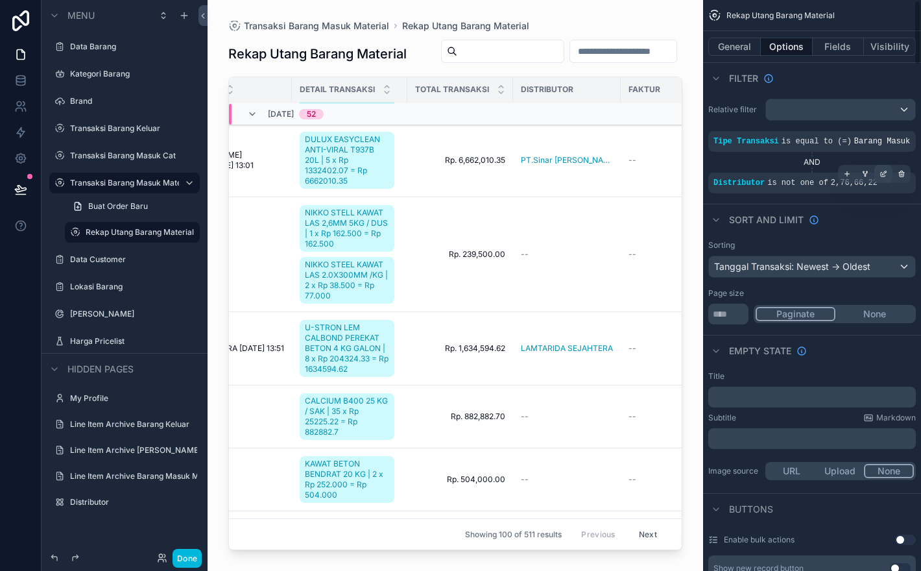
click at [886, 178] on icon "scrollable content" at bounding box center [884, 174] width 8 height 8
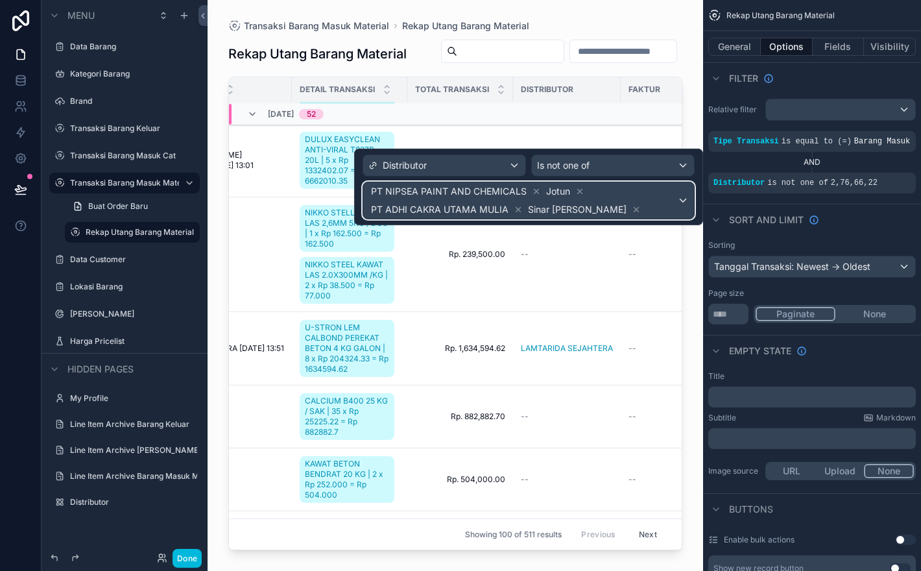
click at [683, 200] on div "PT NIPSEA PAINT AND CHEMICALS Jotun PT ADHI CAKRA UTAMA MULIA Sinar Mitra Fortu…" at bounding box center [528, 200] width 331 height 36
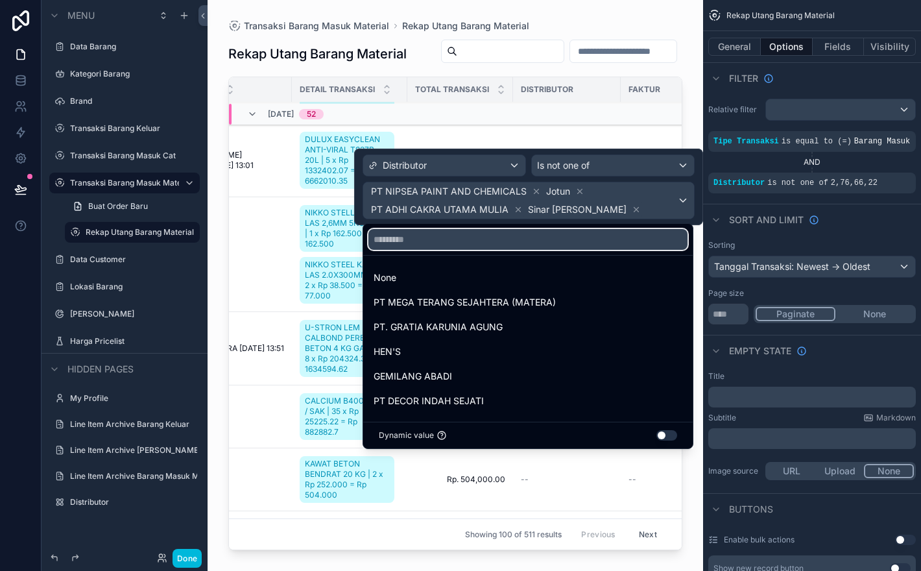
click at [568, 244] on input "text" at bounding box center [527, 239] width 319 height 21
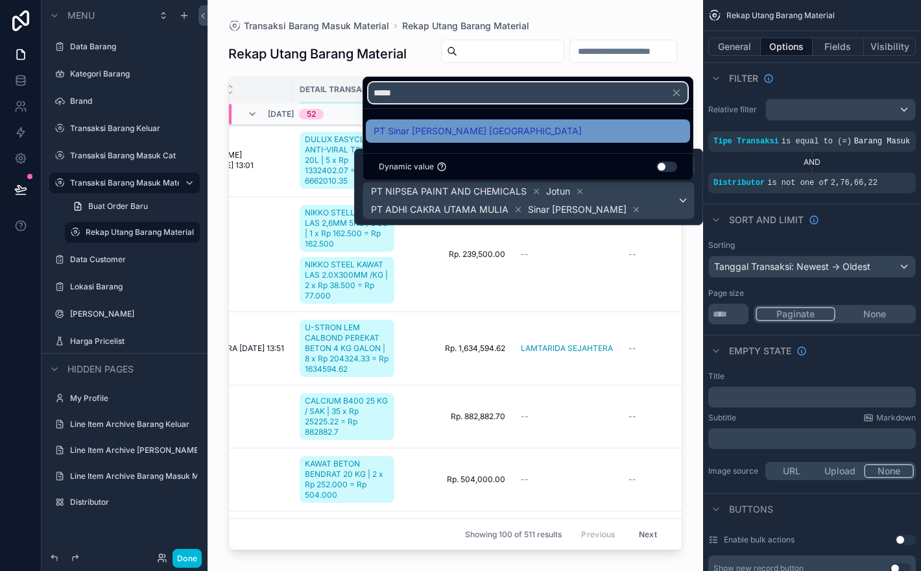
type input "*****"
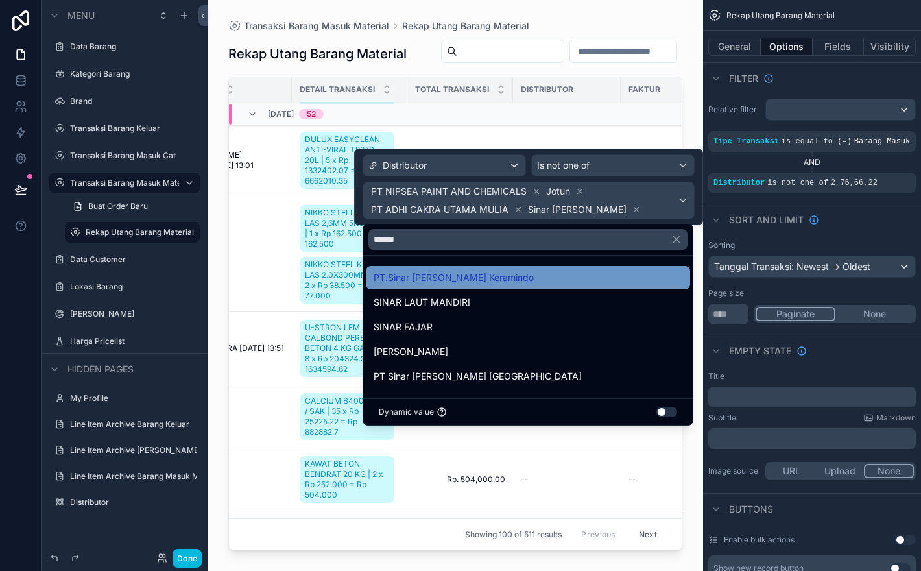
click at [496, 280] on span "PT.Sinar [PERSON_NAME] Keramindo" at bounding box center [454, 278] width 160 height 16
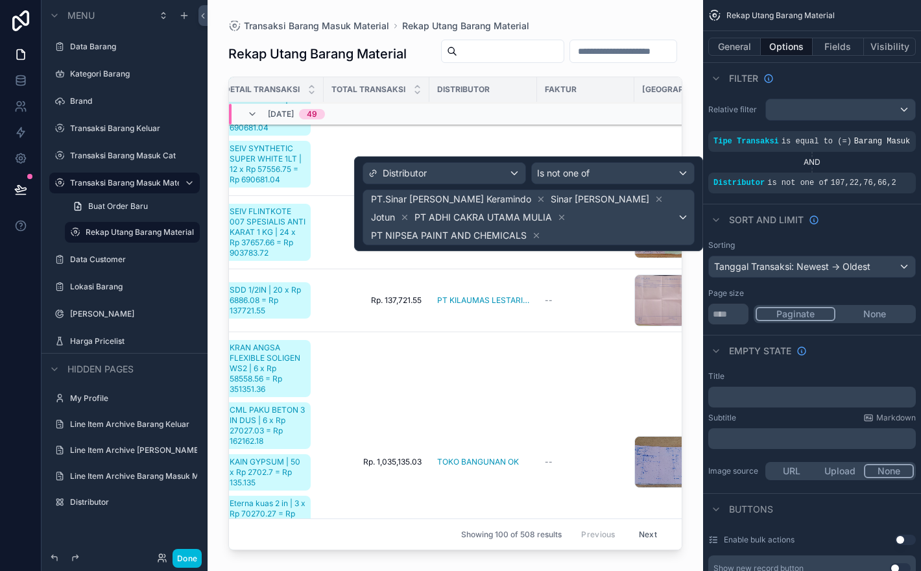
scroll to position [6565, 174]
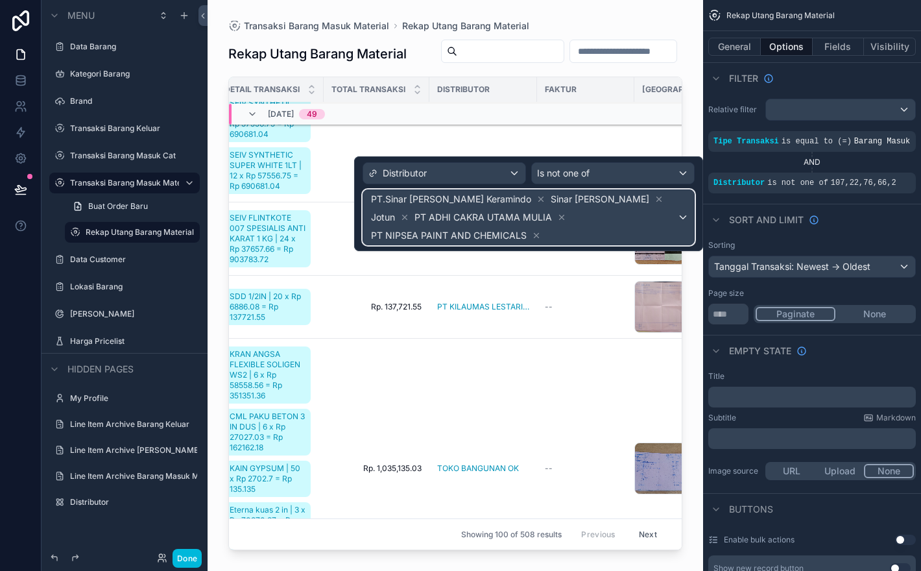
click at [675, 224] on span "PT.Sinar Mitra Fortuna Keramindo Sinar Mitra Fortuna Jotun PT ADHI CAKRA UTAMA …" at bounding box center [522, 217] width 309 height 54
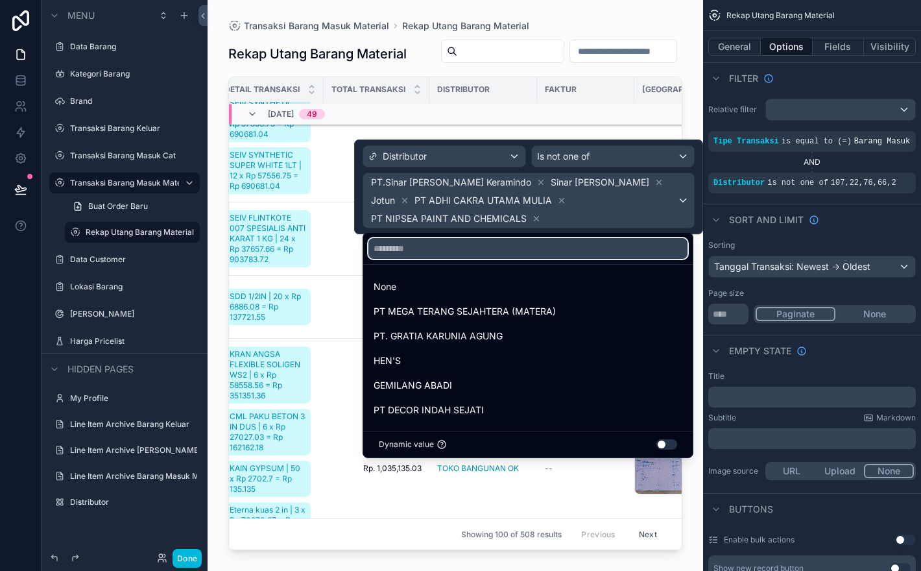
click at [612, 250] on input "text" at bounding box center [527, 248] width 319 height 21
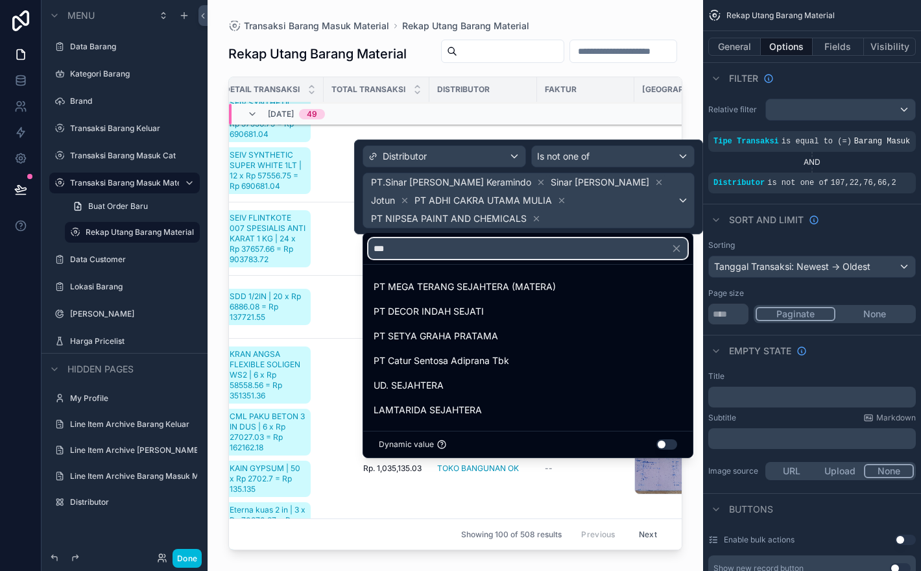
type input "****"
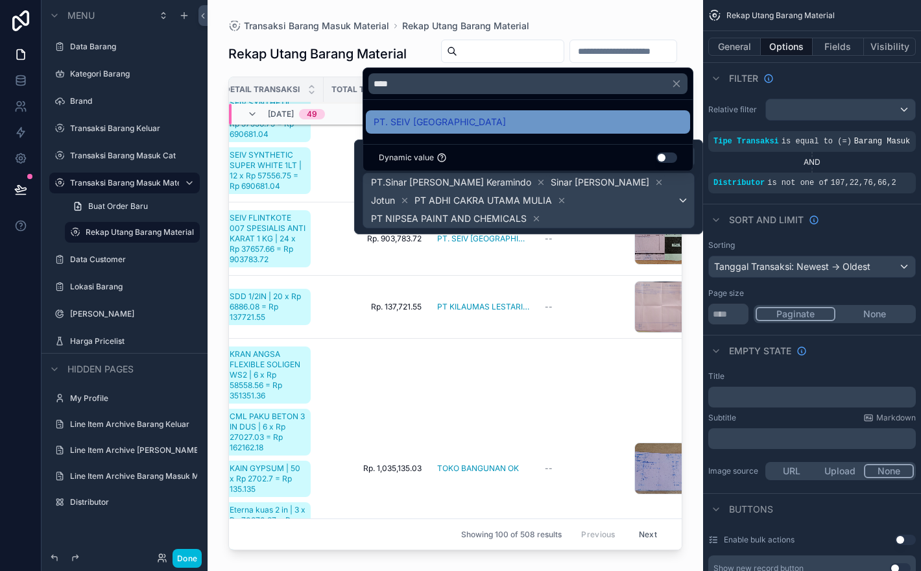
click at [525, 128] on div "PT. SEIV [GEOGRAPHIC_DATA]" at bounding box center [528, 122] width 309 height 16
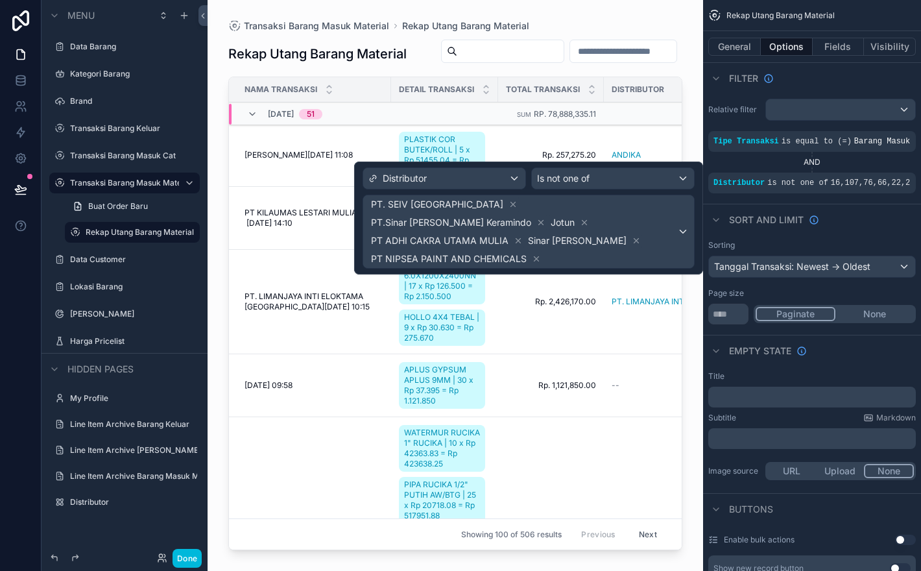
click at [629, 422] on td "--" at bounding box center [658, 526] width 108 height 219
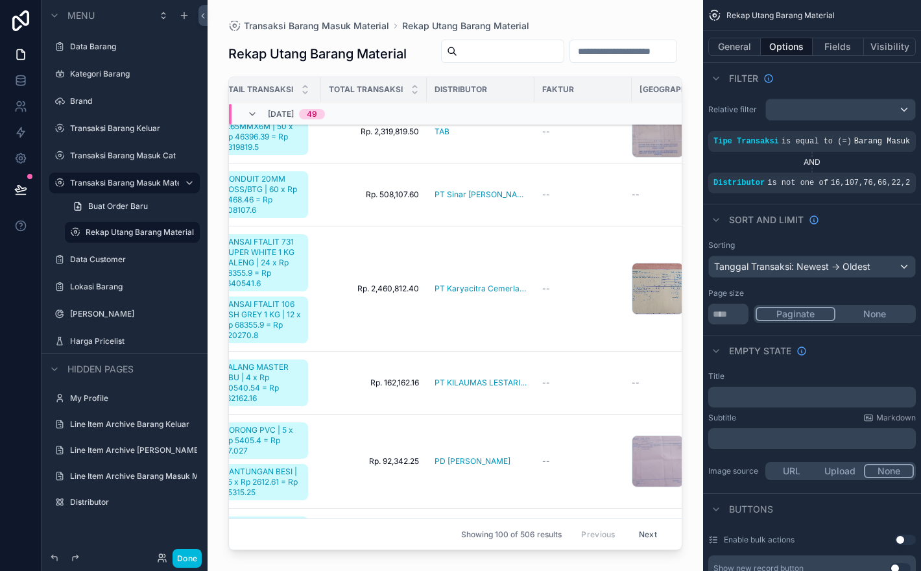
scroll to position [7136, 159]
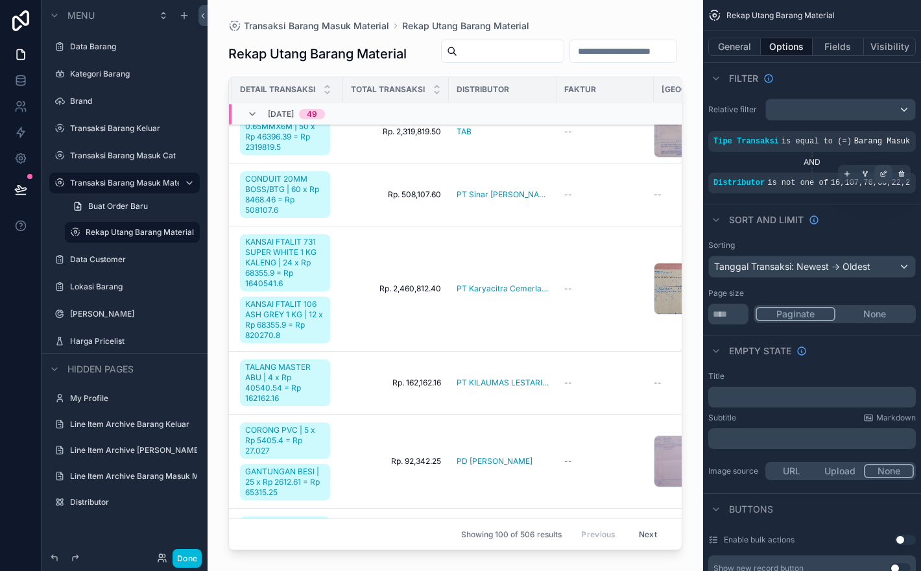
click at [878, 183] on div "scrollable content" at bounding box center [883, 174] width 18 height 18
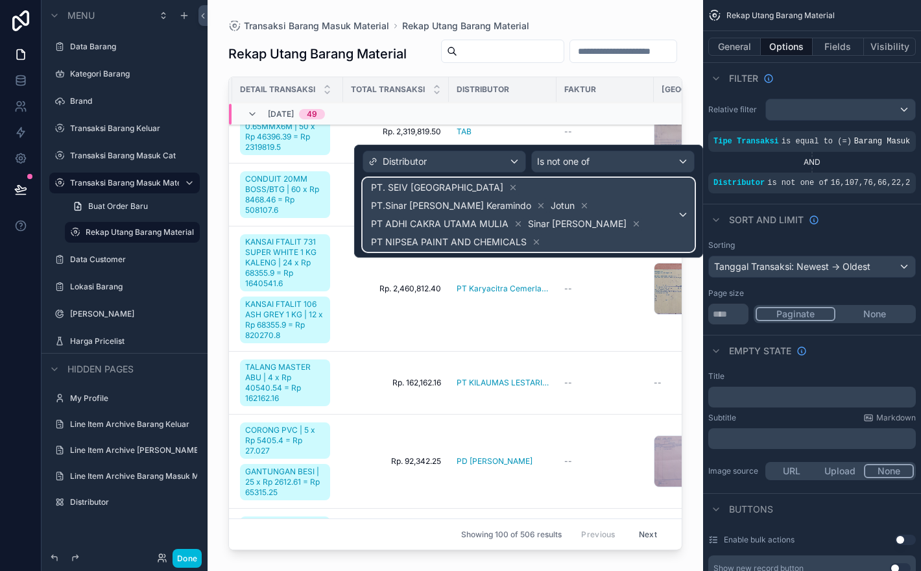
click at [611, 223] on span "PT. SEIV INDONESIA PT.Sinar Mitra Fortuna Keramindo Jotun PT ADHI CAKRA UTAMA M…" at bounding box center [522, 214] width 309 height 73
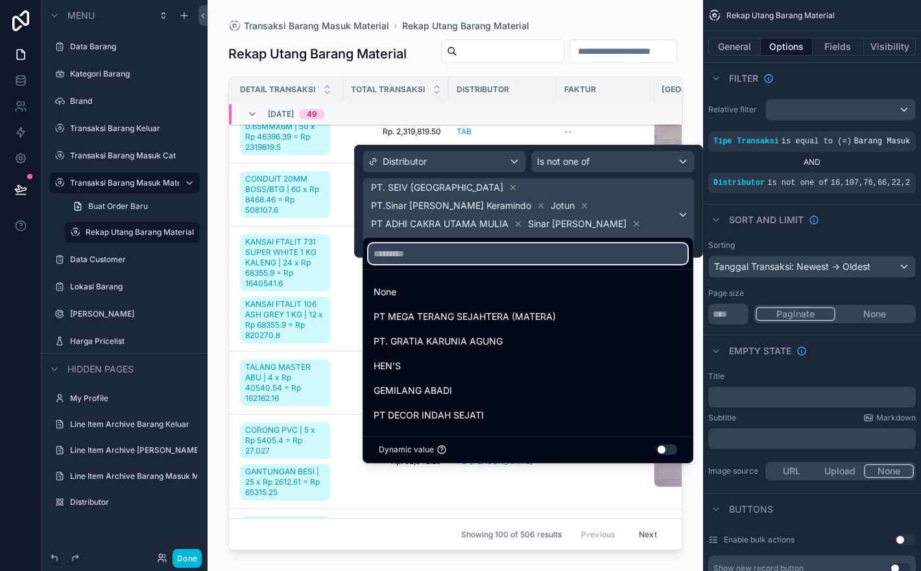
click at [606, 248] on input "text" at bounding box center [527, 253] width 319 height 21
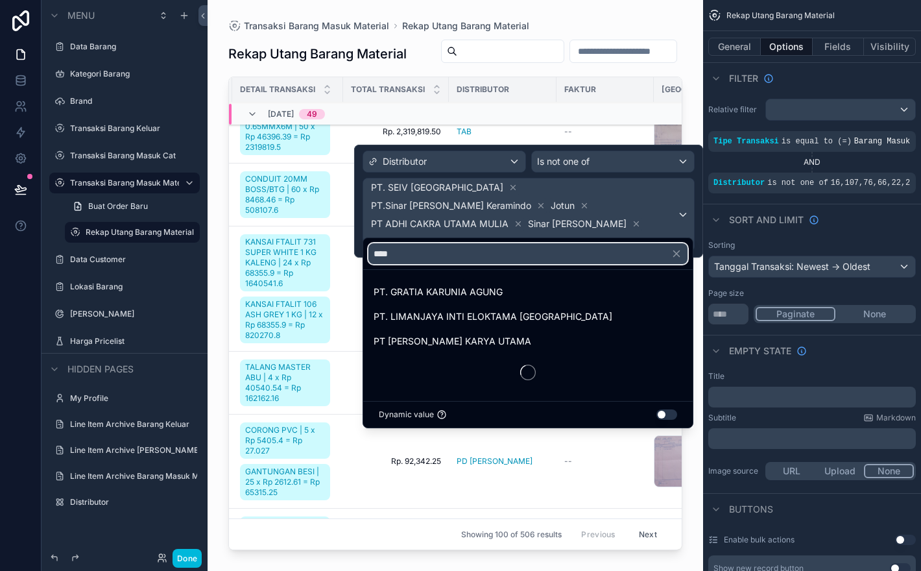
type input "*****"
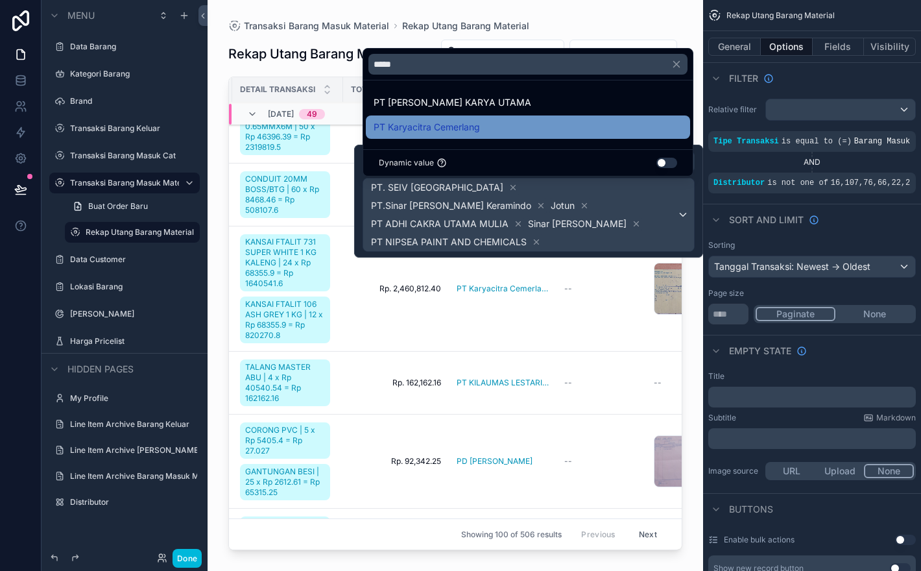
click at [558, 134] on div "PT Karyacitra Cemerlang" at bounding box center [528, 127] width 309 height 16
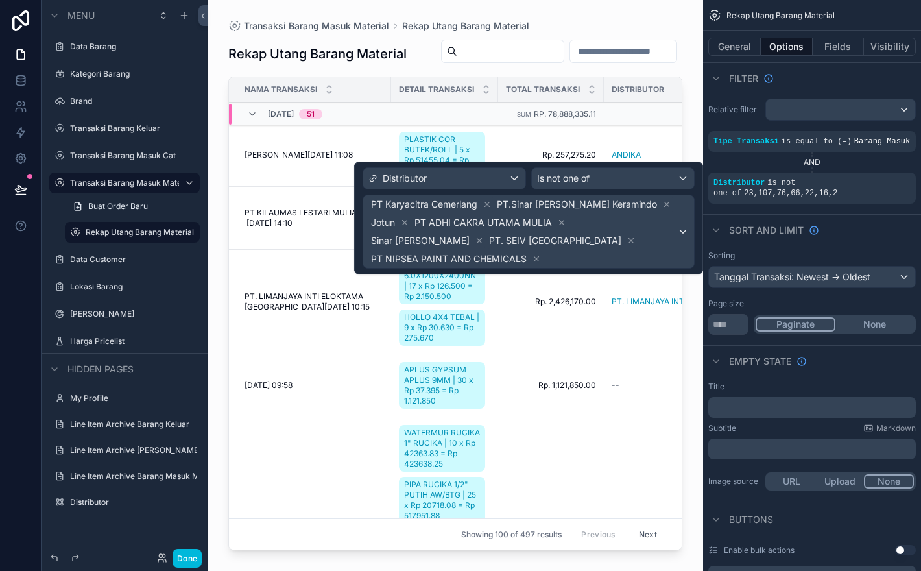
click at [570, 69] on div "Rekap Utang Barang Material" at bounding box center [455, 54] width 454 height 30
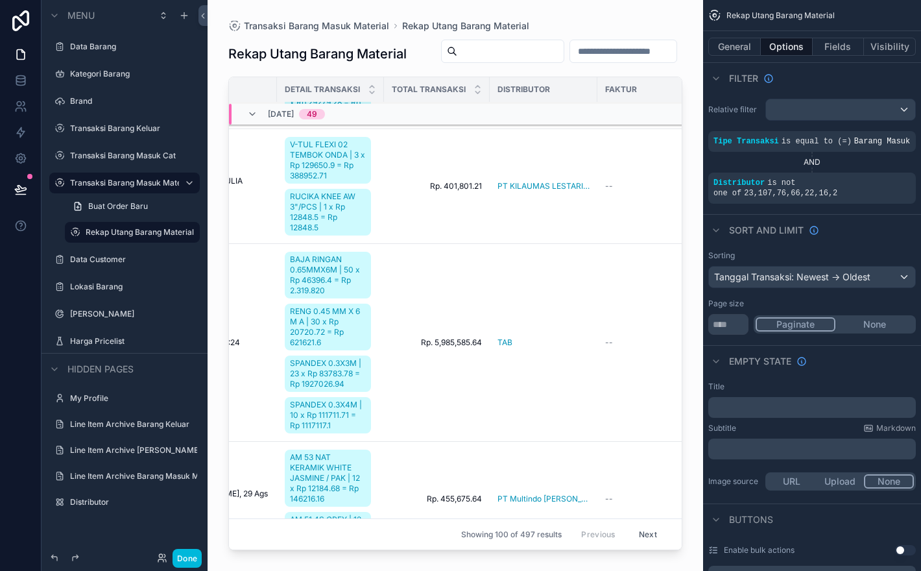
scroll to position [6404, 114]
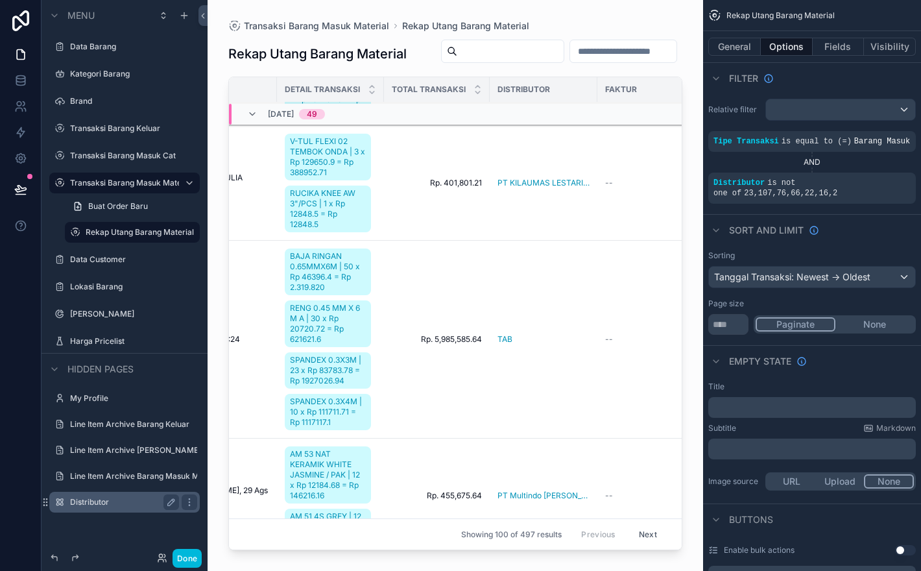
click at [107, 505] on label "Distributor" at bounding box center [122, 502] width 104 height 10
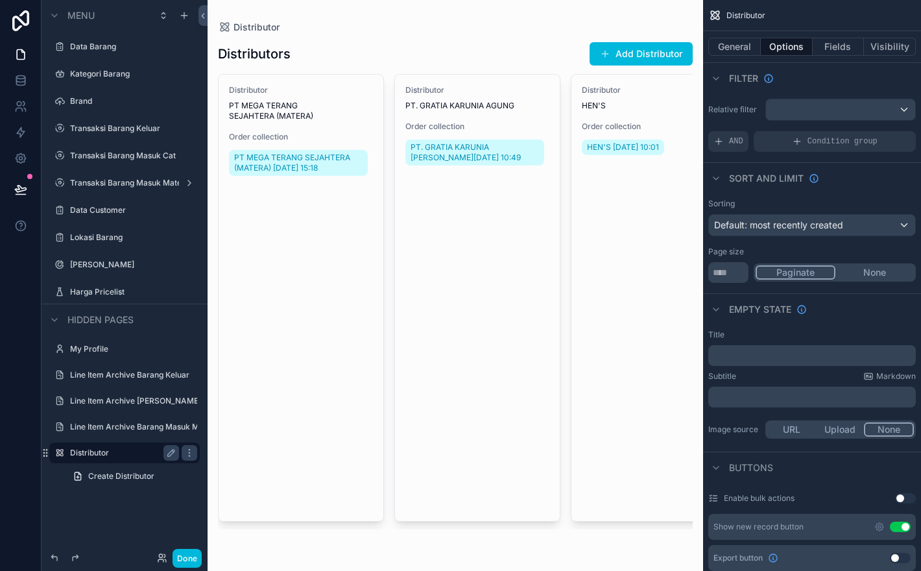
click at [328, 136] on div "scrollable content" at bounding box center [456, 285] width 496 height 571
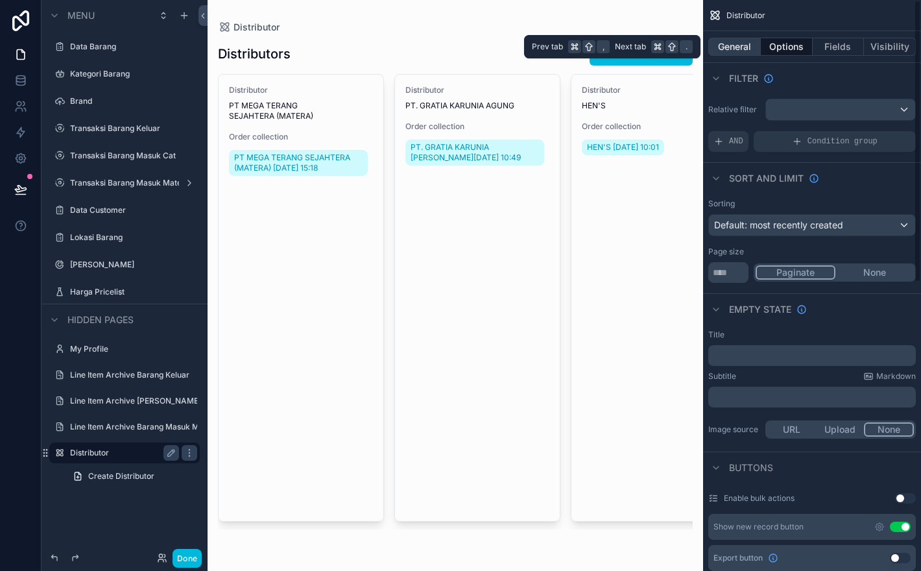
click at [744, 47] on button "General" at bounding box center [734, 47] width 53 height 18
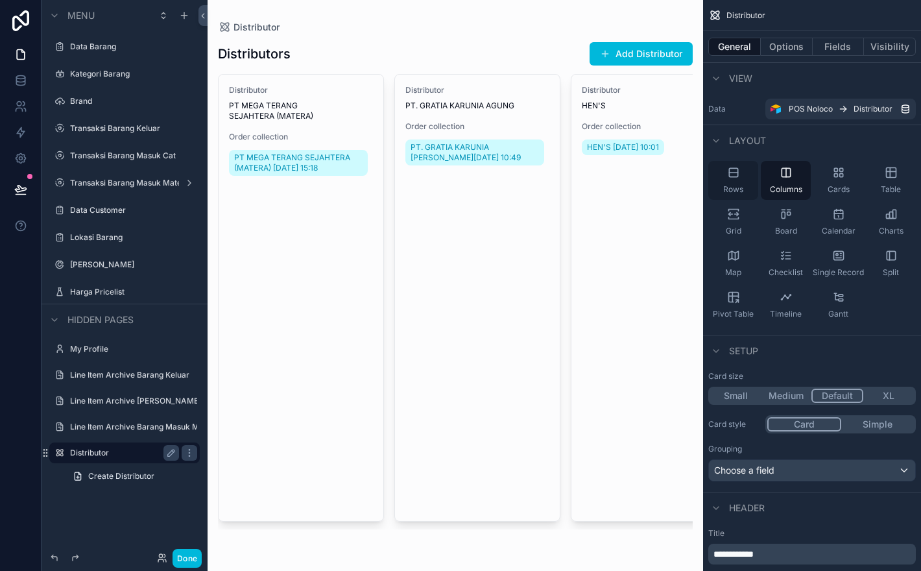
click at [741, 177] on div "Rows" at bounding box center [733, 180] width 50 height 39
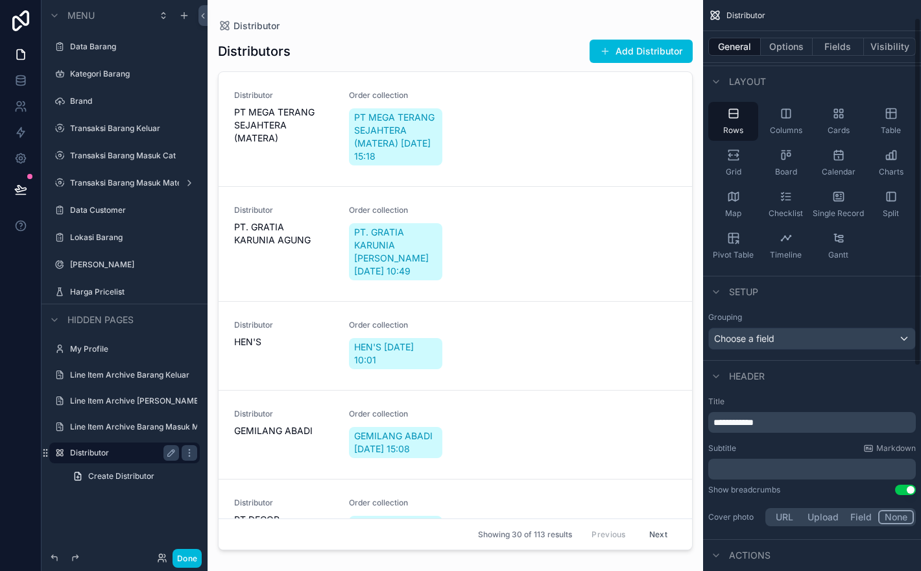
scroll to position [69, 0]
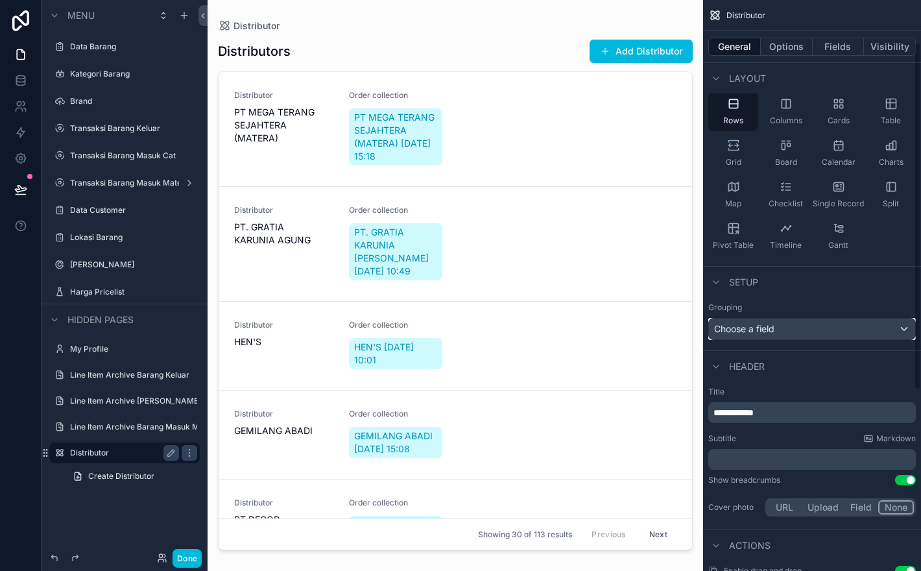
click at [845, 324] on div "Choose a field" at bounding box center [812, 328] width 206 height 21
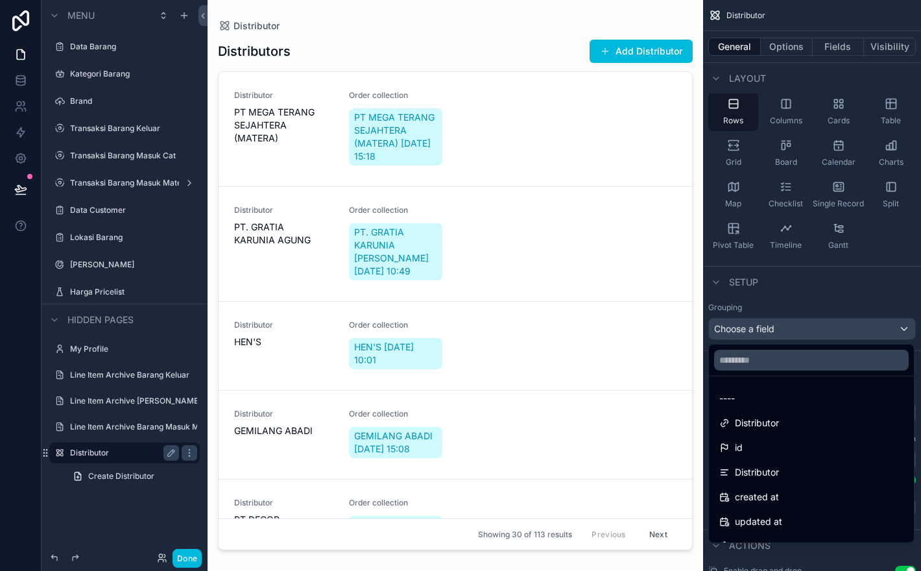
click at [845, 324] on div "scrollable content" at bounding box center [460, 285] width 921 height 571
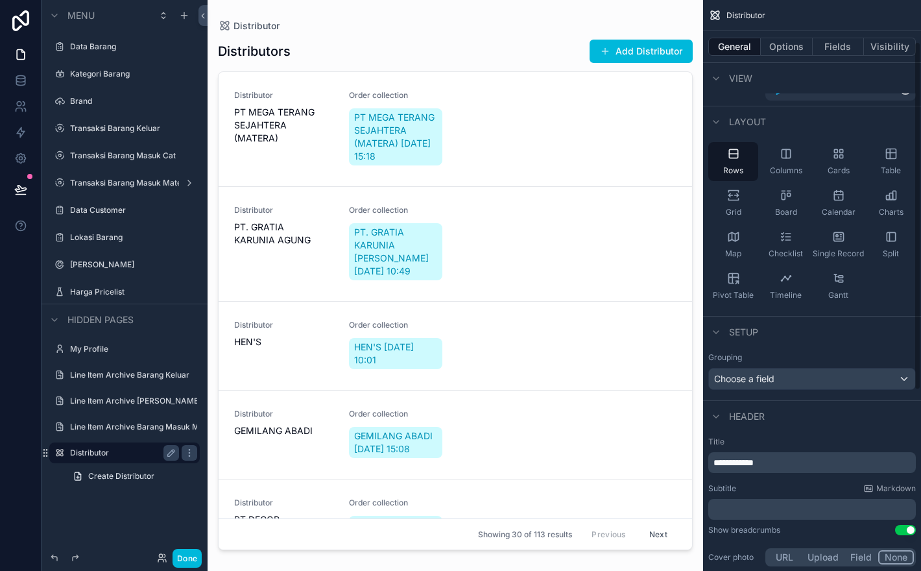
scroll to position [0, 0]
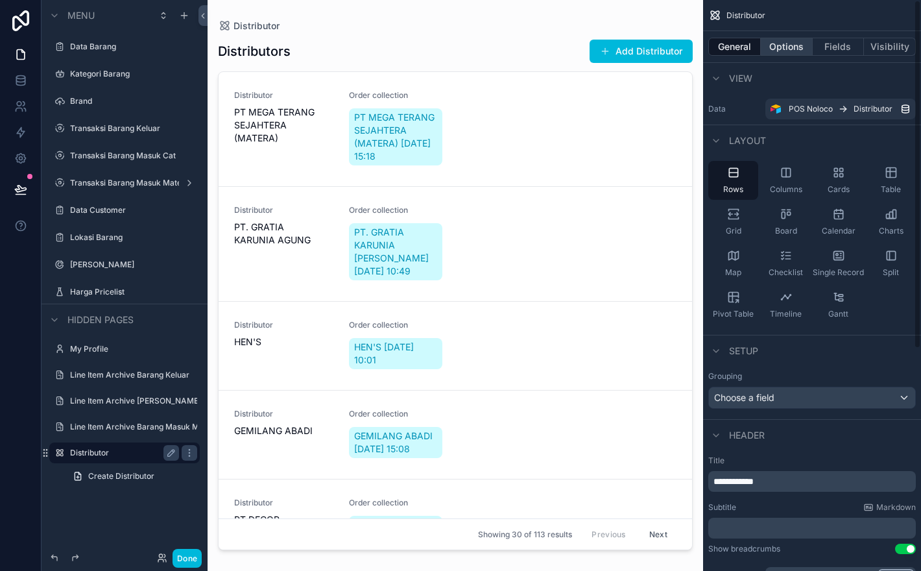
click at [798, 45] on button "Options" at bounding box center [787, 47] width 52 height 18
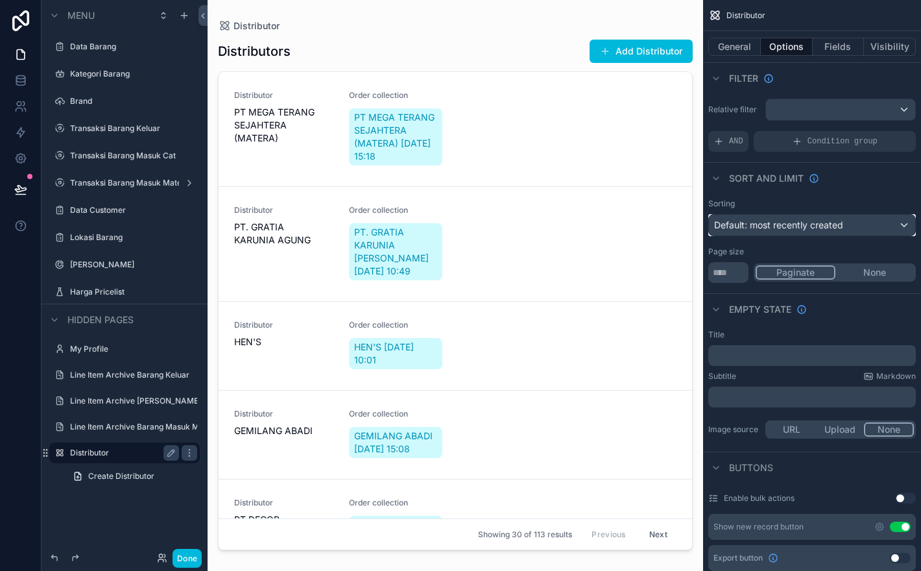
click at [856, 224] on div "Default: most recently created" at bounding box center [812, 225] width 206 height 21
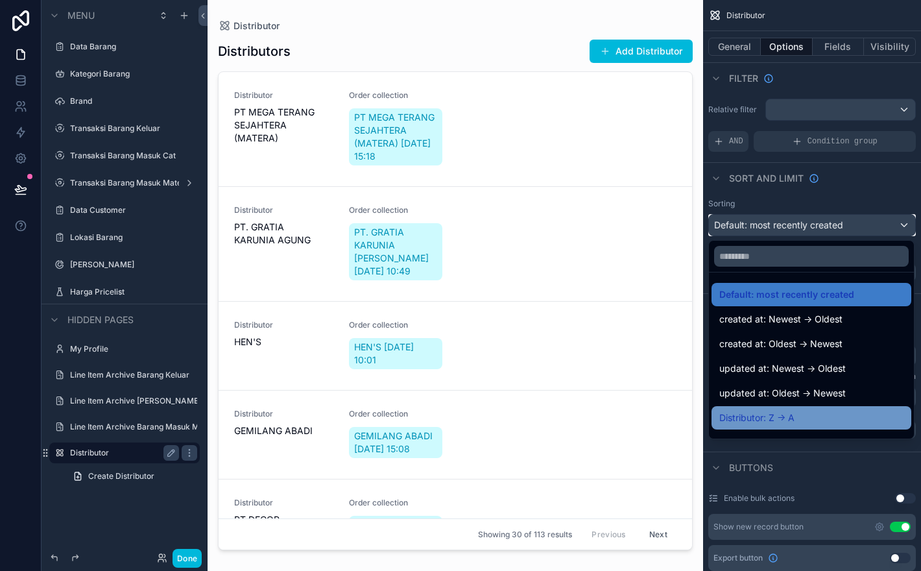
scroll to position [18, 0]
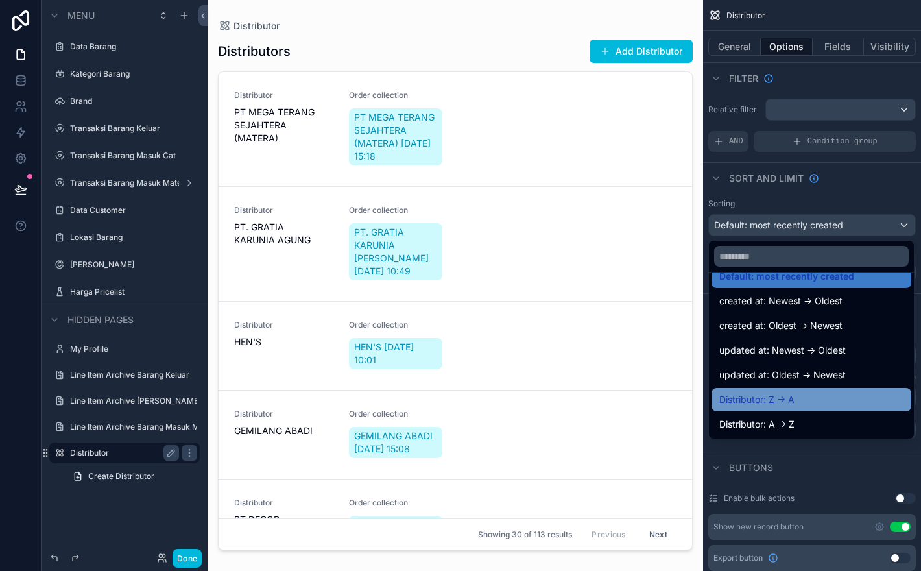
click at [843, 423] on div "Distributor: A -> Z" at bounding box center [811, 424] width 184 height 16
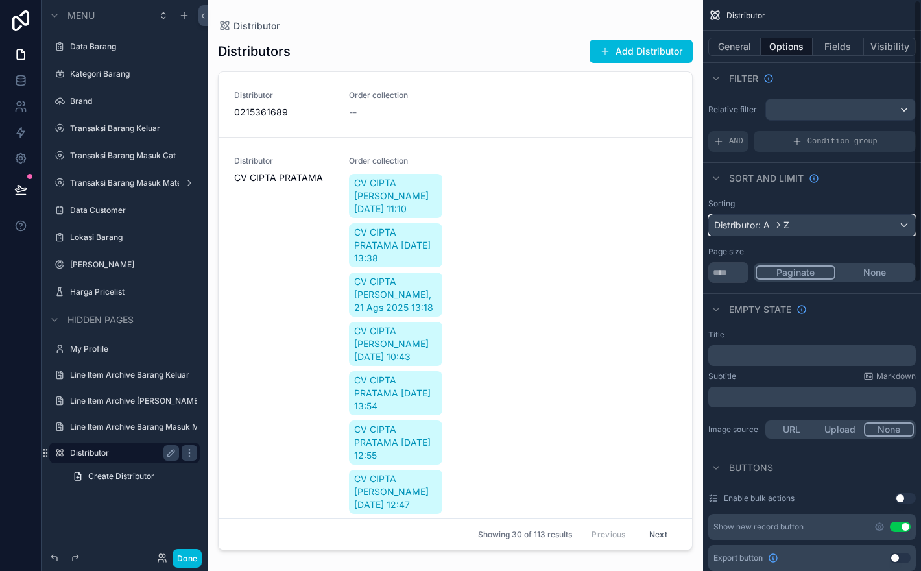
click at [827, 224] on div "Distributor: A -> Z" at bounding box center [812, 225] width 206 height 21
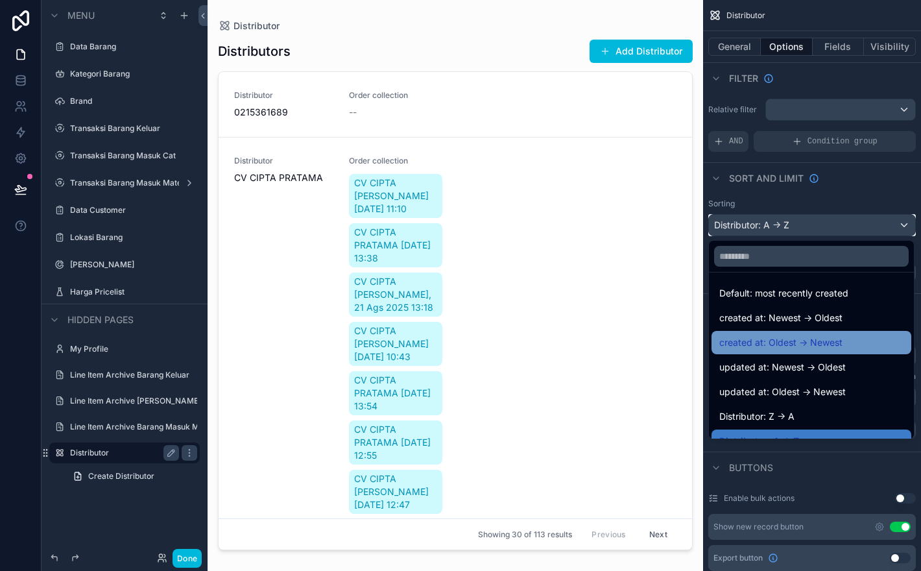
scroll to position [0, 0]
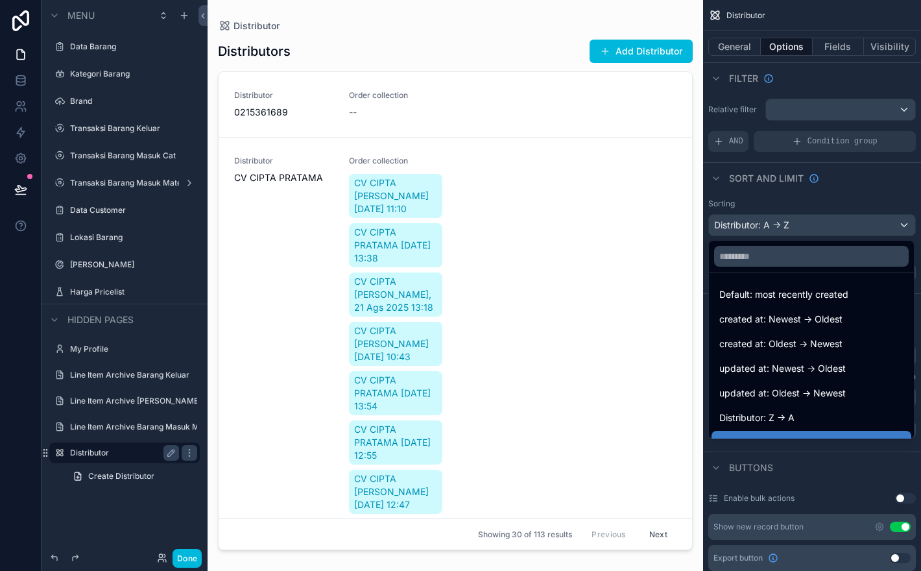
click at [900, 461] on div "scrollable content" at bounding box center [460, 285] width 921 height 571
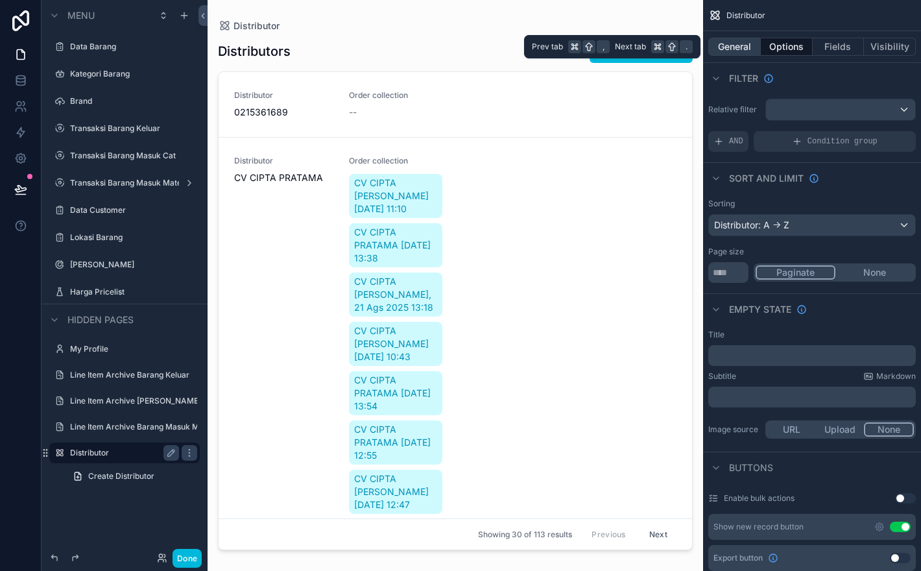
click at [748, 49] on button "General" at bounding box center [734, 47] width 53 height 18
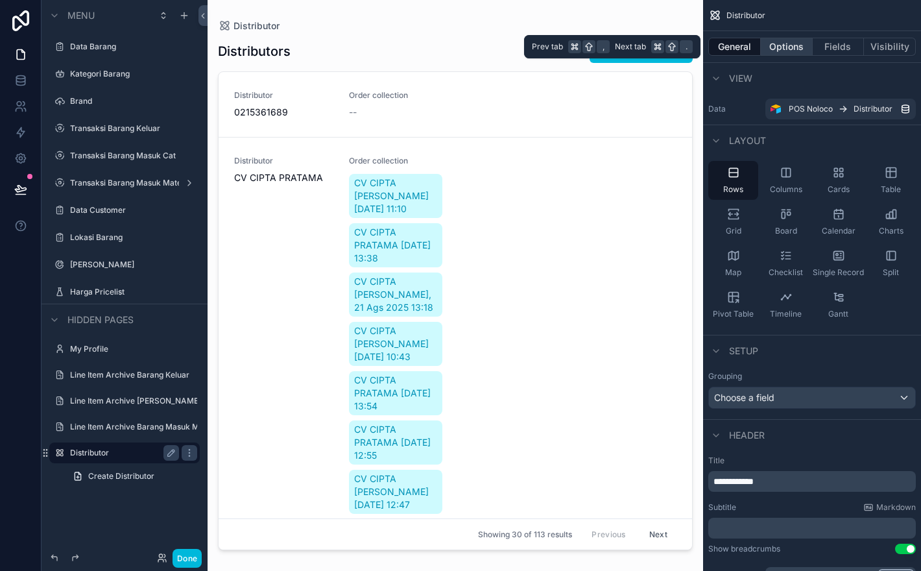
click at [780, 42] on button "Options" at bounding box center [787, 47] width 52 height 18
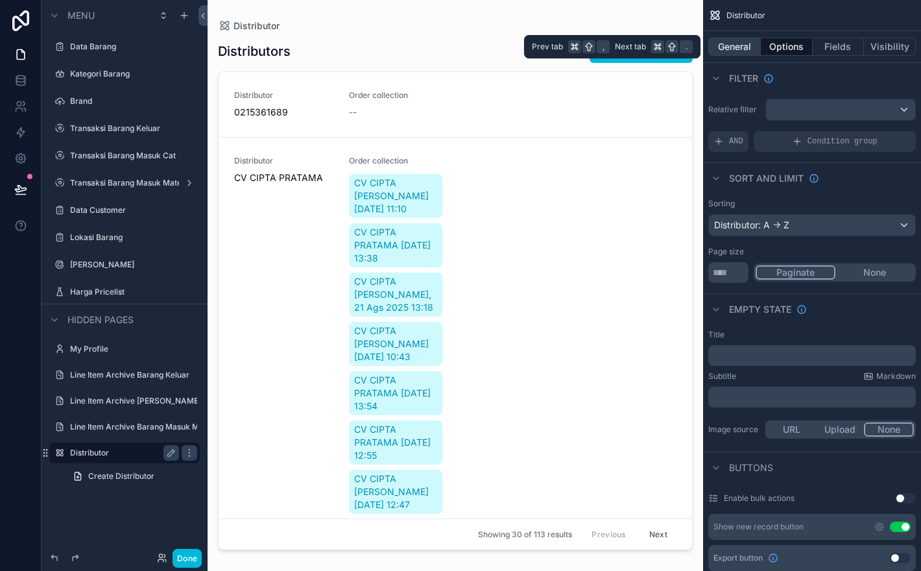
click at [754, 43] on button "General" at bounding box center [734, 47] width 53 height 18
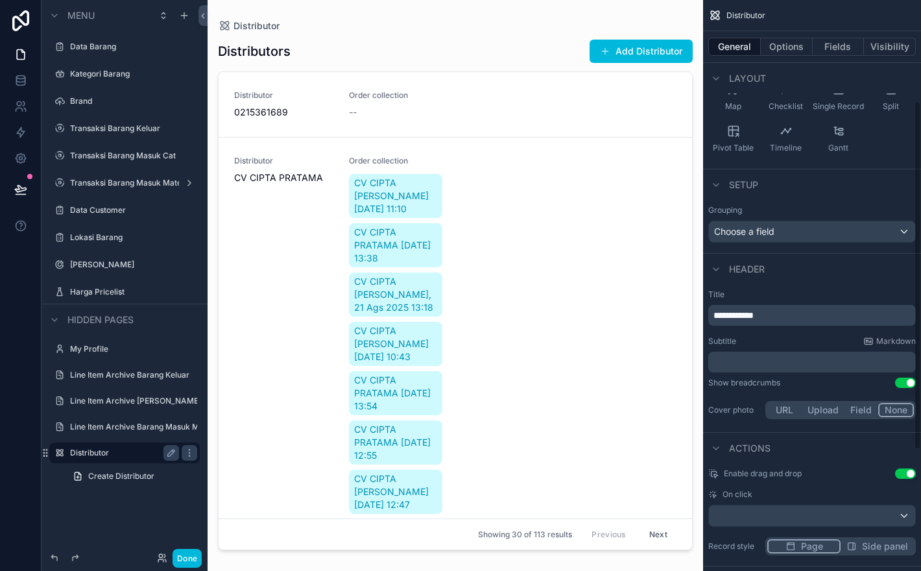
scroll to position [32, 0]
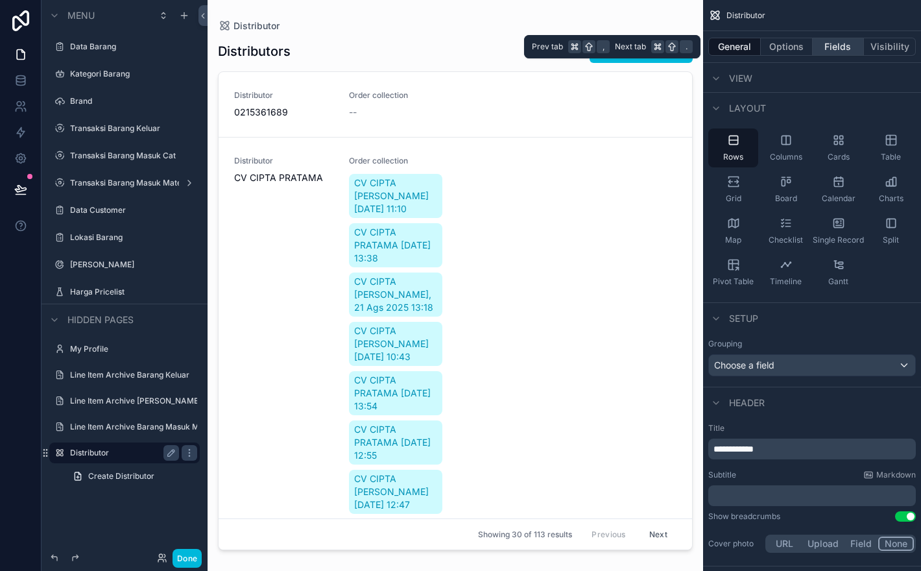
click at [837, 48] on button "Fields" at bounding box center [839, 47] width 52 height 18
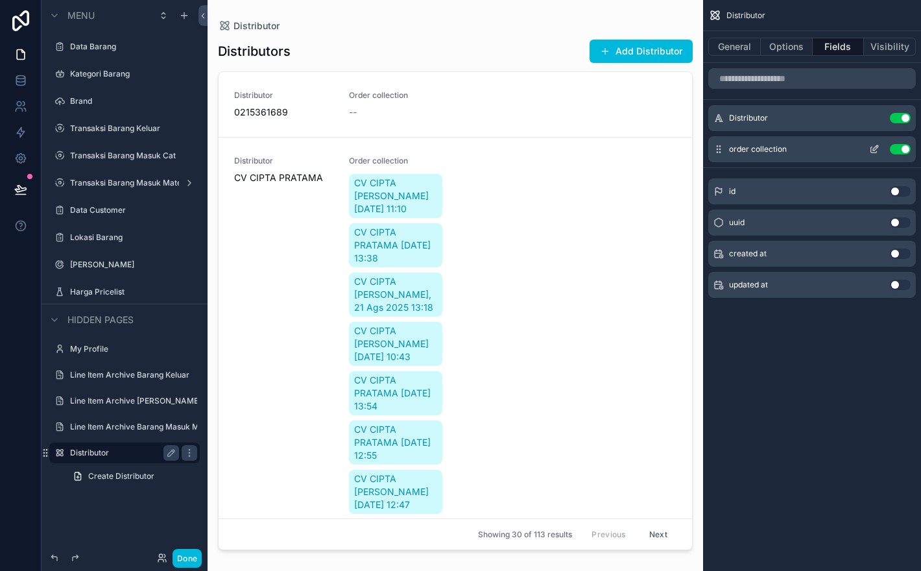
click at [876, 149] on icon "scrollable content" at bounding box center [874, 149] width 10 height 10
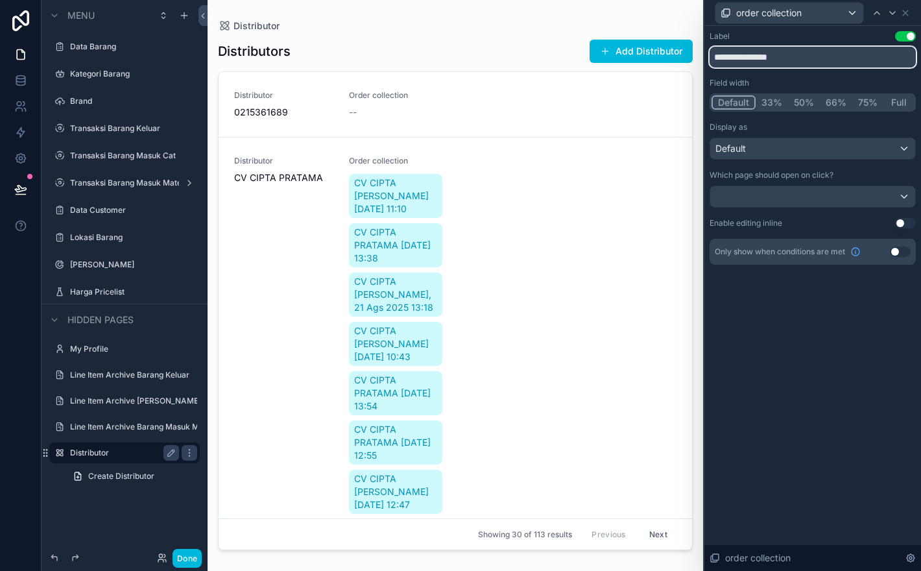
click at [815, 61] on input "**********" at bounding box center [813, 57] width 206 height 21
type input "*****"
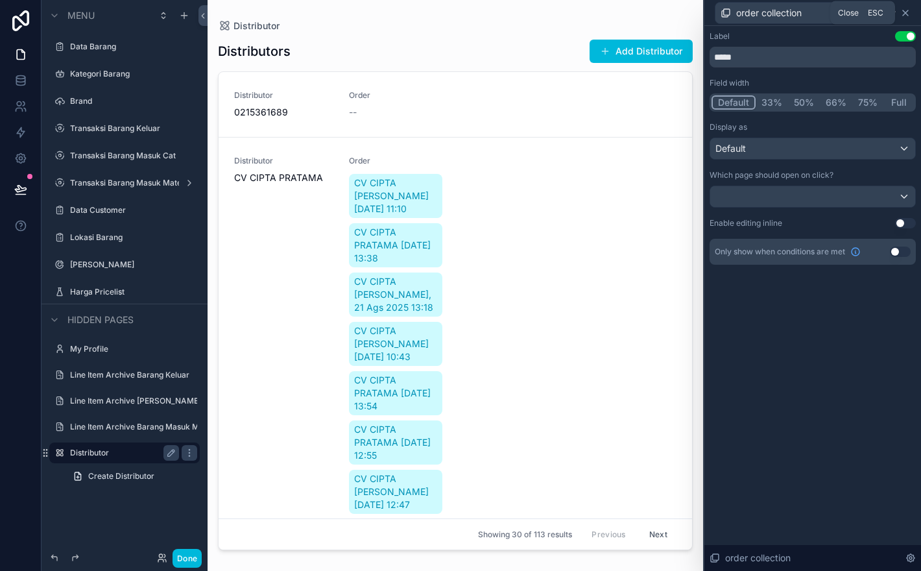
click at [907, 11] on icon at bounding box center [905, 13] width 10 height 10
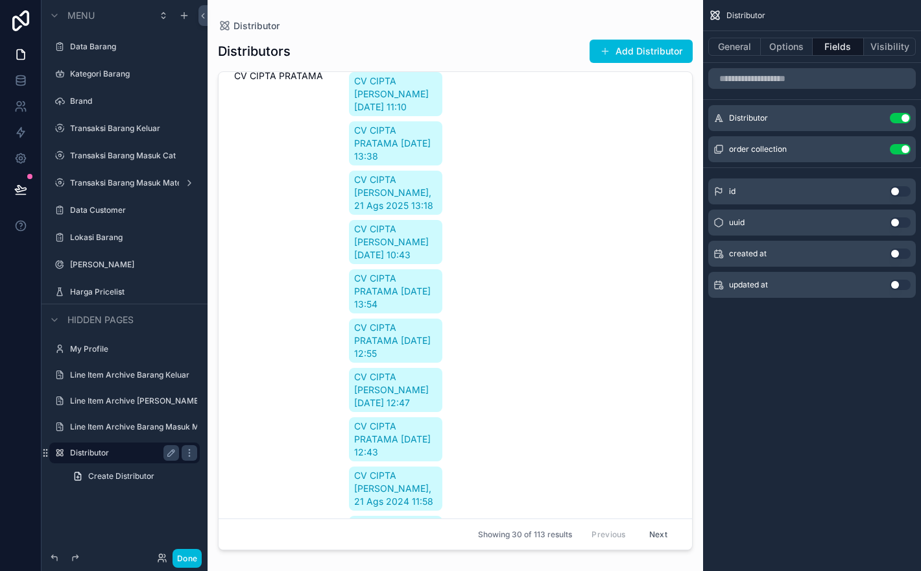
scroll to position [99, 0]
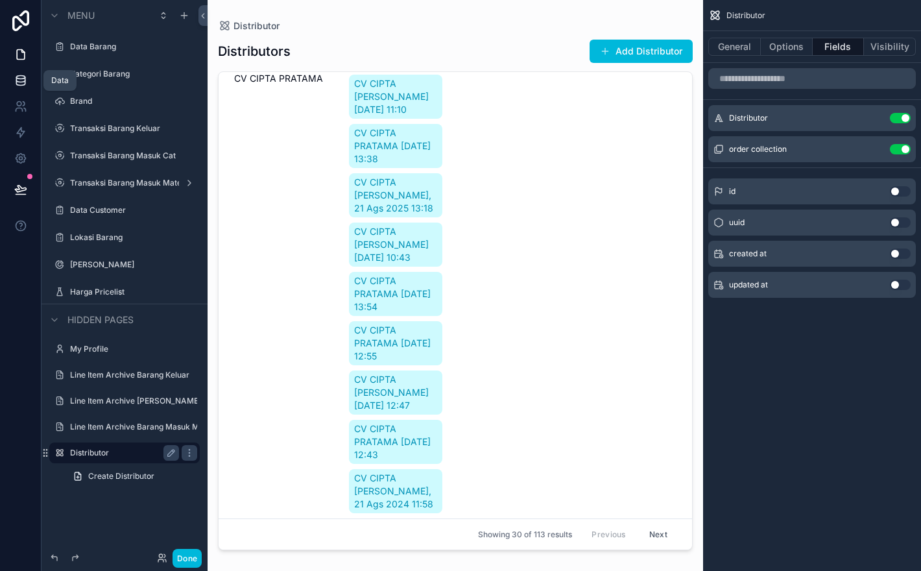
click at [25, 81] on icon at bounding box center [20, 80] width 13 height 13
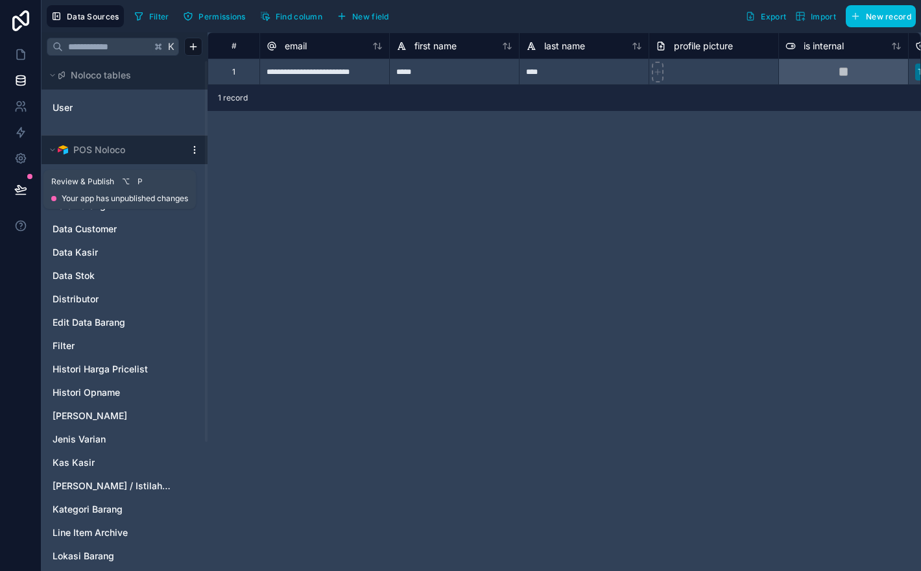
click at [25, 182] on button at bounding box center [20, 189] width 29 height 36
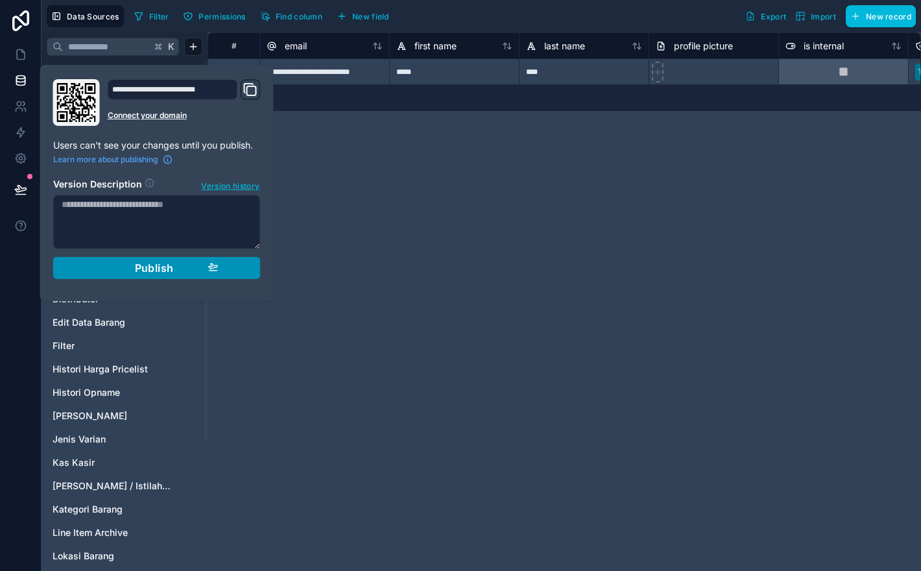
click at [175, 270] on div "Publish" at bounding box center [156, 267] width 123 height 13
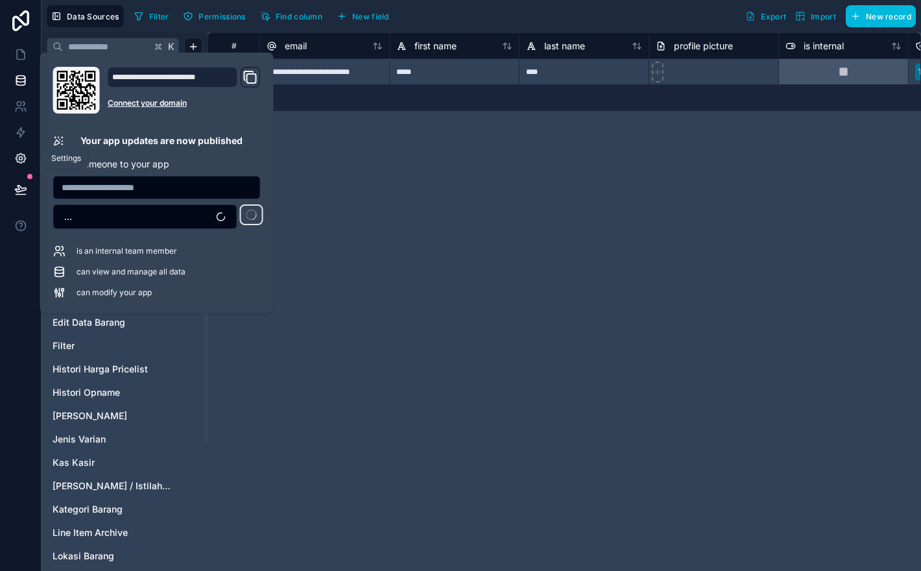
click at [27, 161] on link at bounding box center [20, 158] width 41 height 26
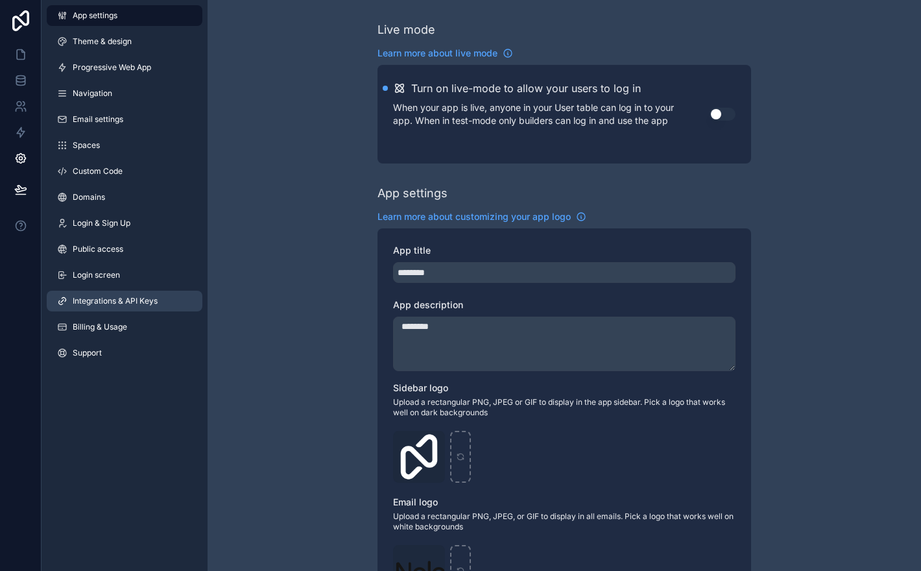
click at [153, 296] on span "Integrations & API Keys" at bounding box center [115, 301] width 85 height 10
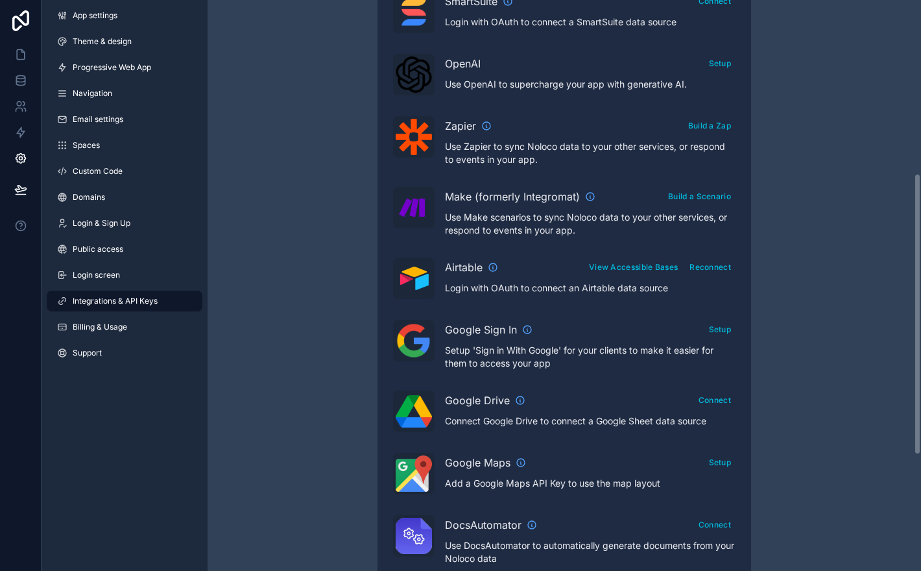
scroll to position [350, 0]
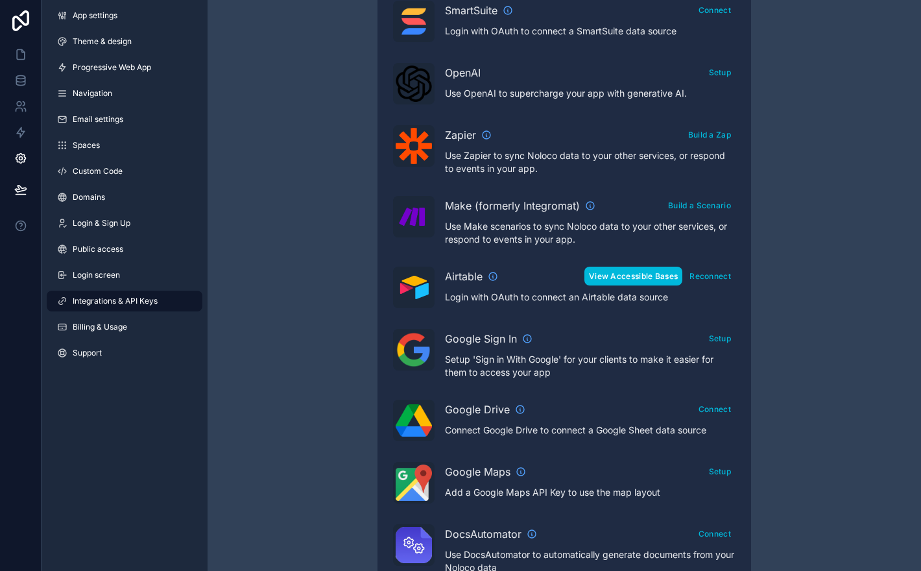
click at [666, 279] on button "View Accessible Bases" at bounding box center [633, 276] width 98 height 19
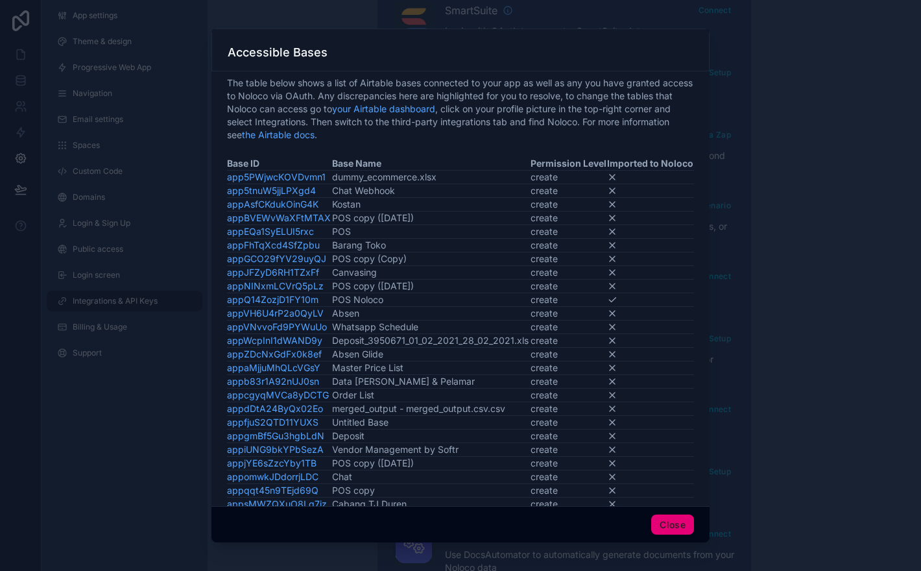
click at [674, 521] on button "Close" at bounding box center [672, 524] width 43 height 21
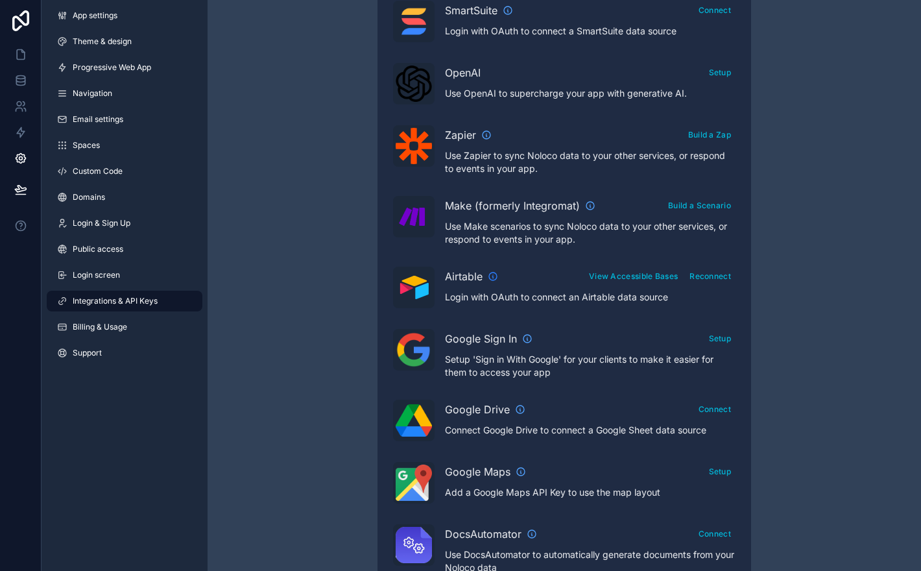
click at [490, 276] on icon "scrollable content" at bounding box center [493, 276] width 10 height 10
click at [25, 87] on link at bounding box center [20, 80] width 41 height 26
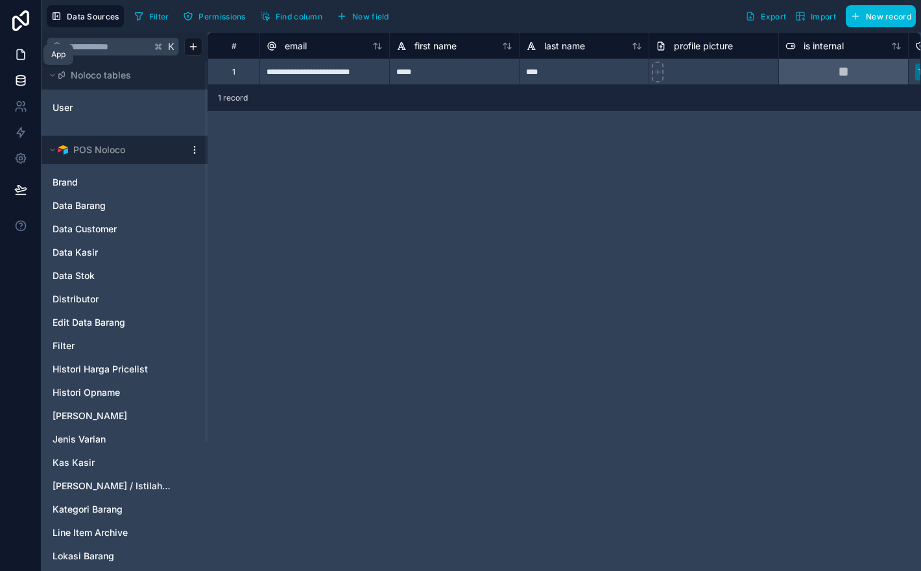
click at [27, 59] on icon at bounding box center [20, 54] width 13 height 13
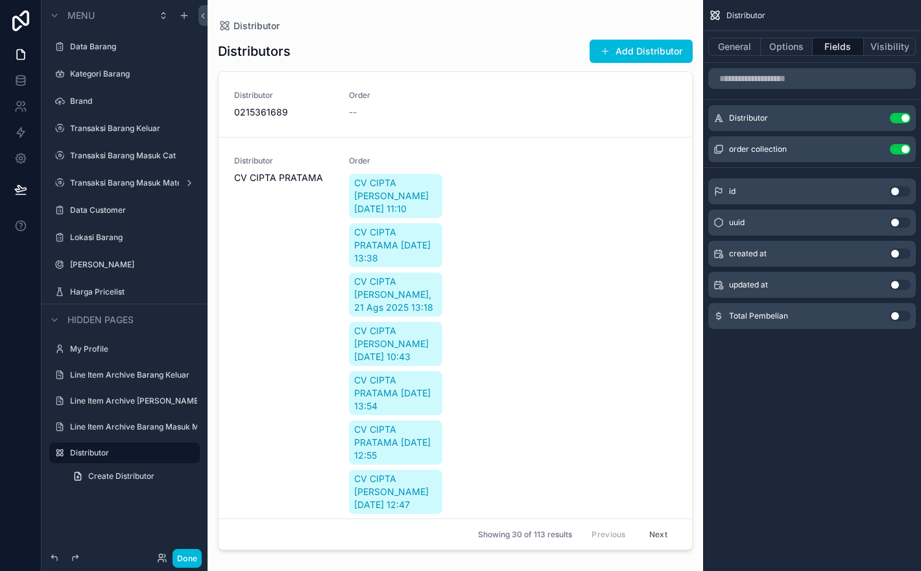
click at [900, 317] on button "Use setting" at bounding box center [900, 316] width 21 height 10
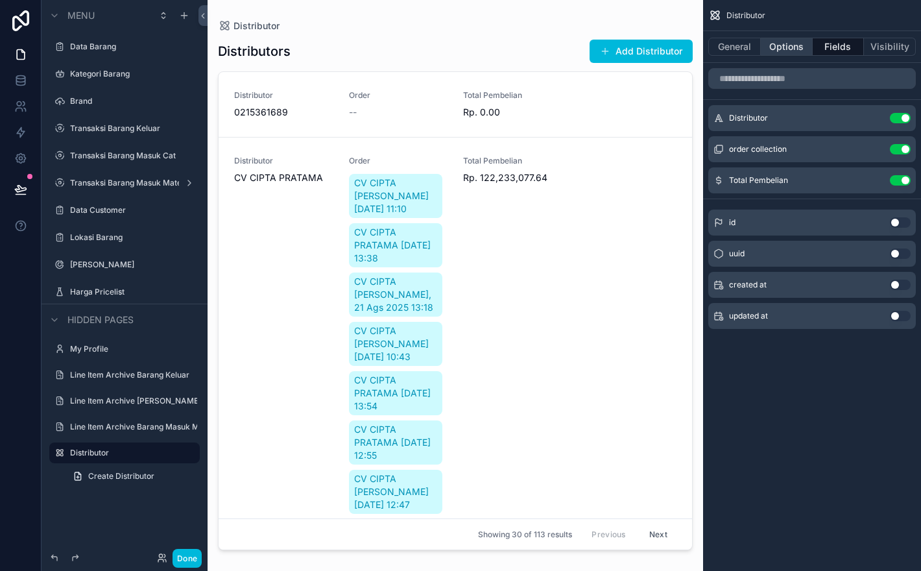
click at [793, 52] on button "Options" at bounding box center [787, 47] width 52 height 18
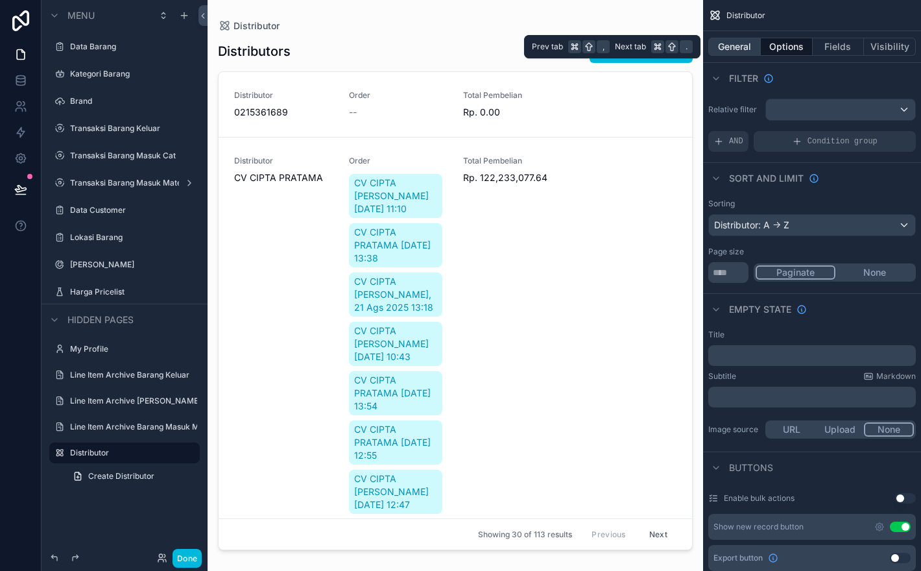
click at [748, 42] on button "General" at bounding box center [734, 47] width 53 height 18
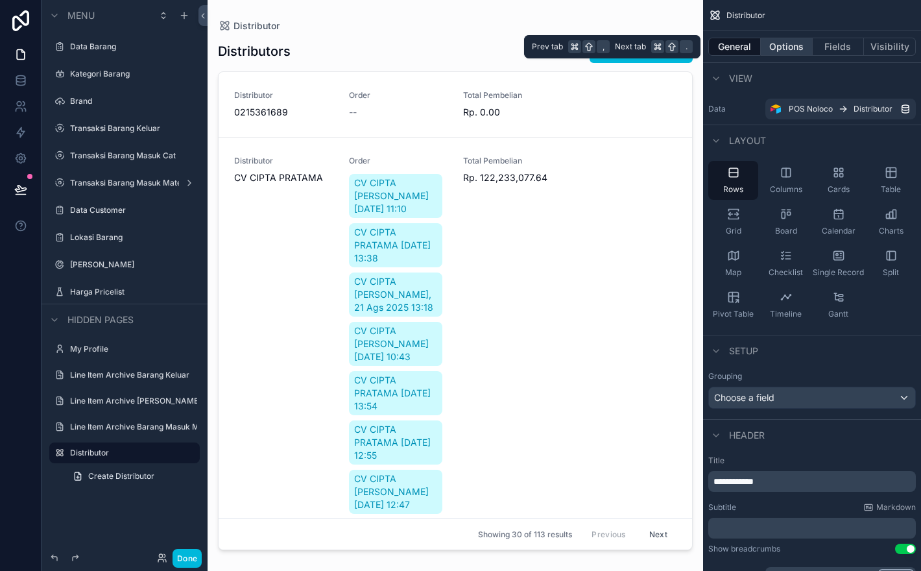
click at [783, 50] on button "Options" at bounding box center [787, 47] width 52 height 18
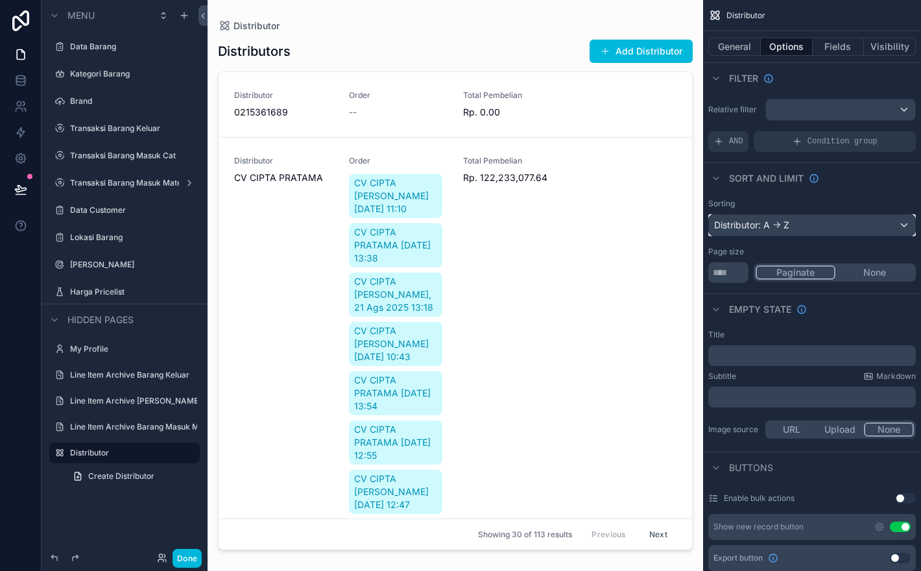
click at [809, 230] on div "Distributor: A -> Z" at bounding box center [812, 225] width 206 height 21
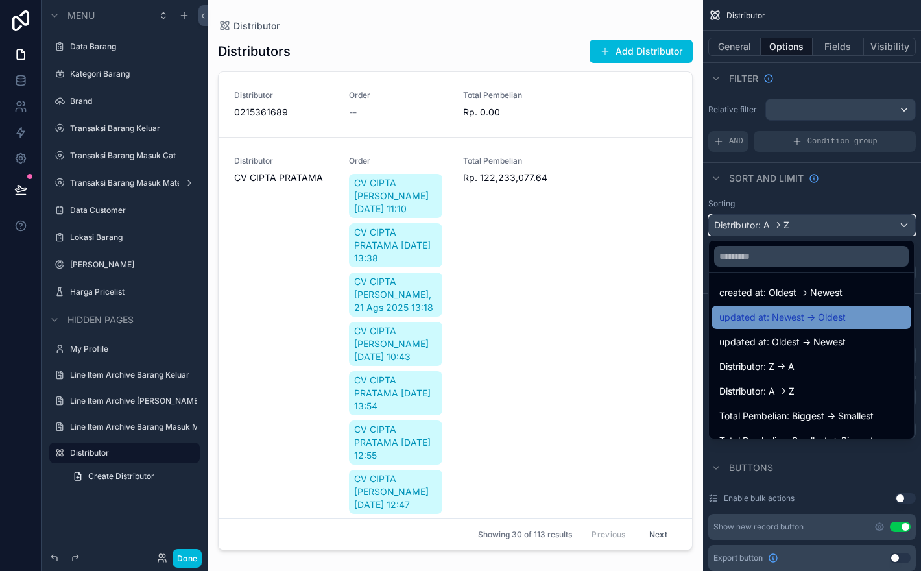
scroll to position [67, 0]
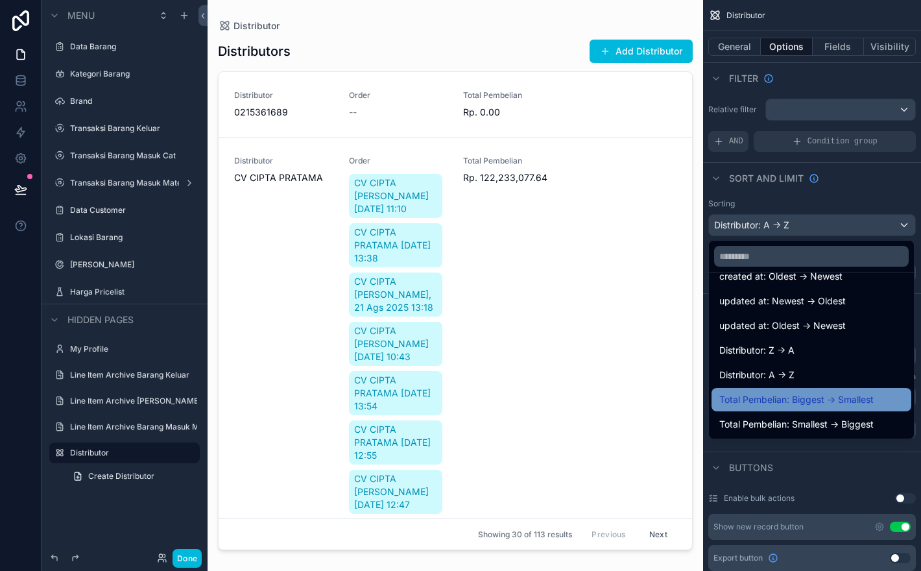
click at [869, 394] on span "Total Pembelian: Biggest -> Smallest" at bounding box center [796, 400] width 154 height 16
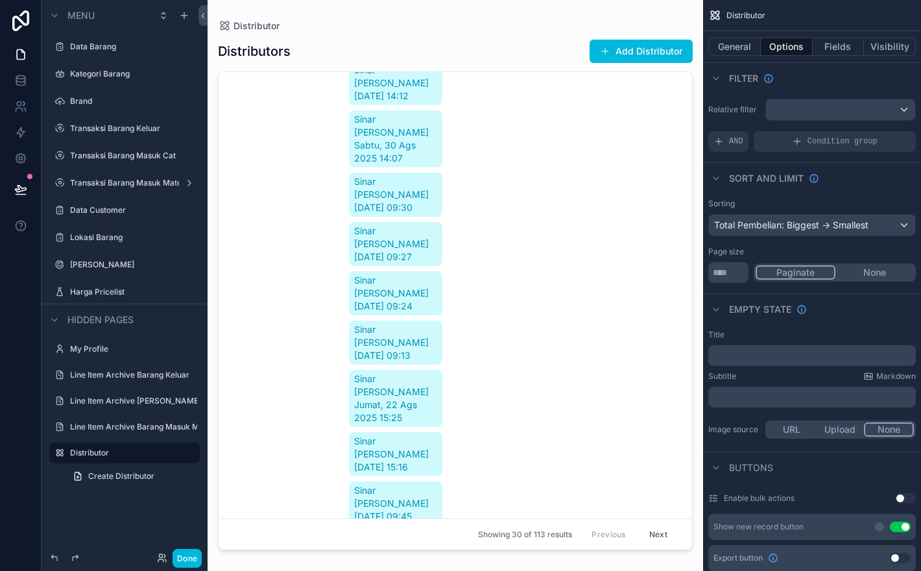
scroll to position [0, 0]
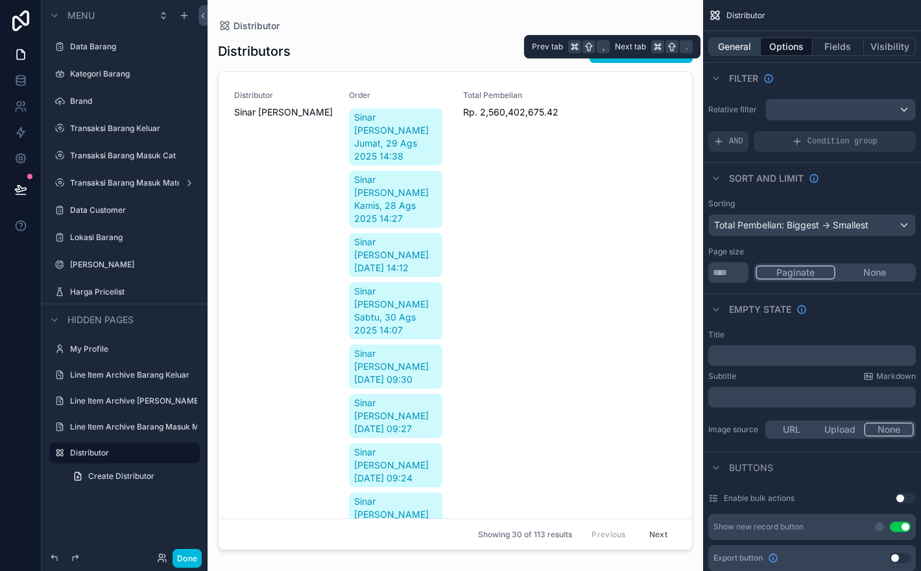
click at [741, 40] on button "General" at bounding box center [734, 47] width 53 height 18
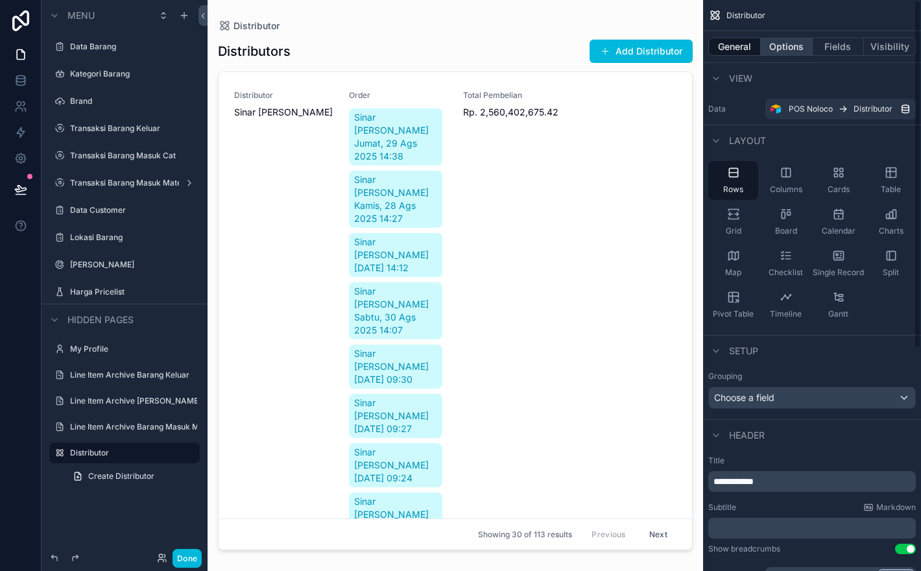
click at [785, 38] on button "Options" at bounding box center [787, 47] width 52 height 18
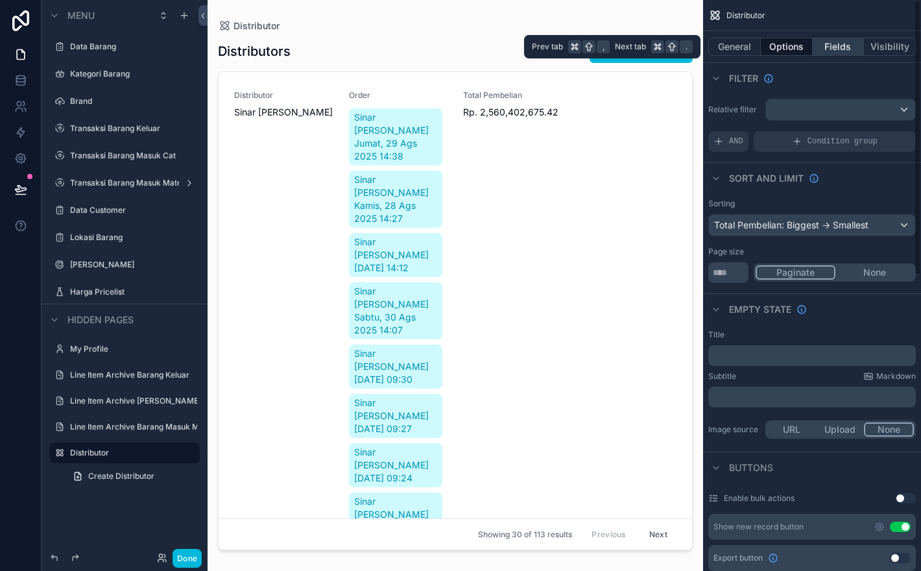
click at [824, 45] on button "Fields" at bounding box center [839, 47] width 52 height 18
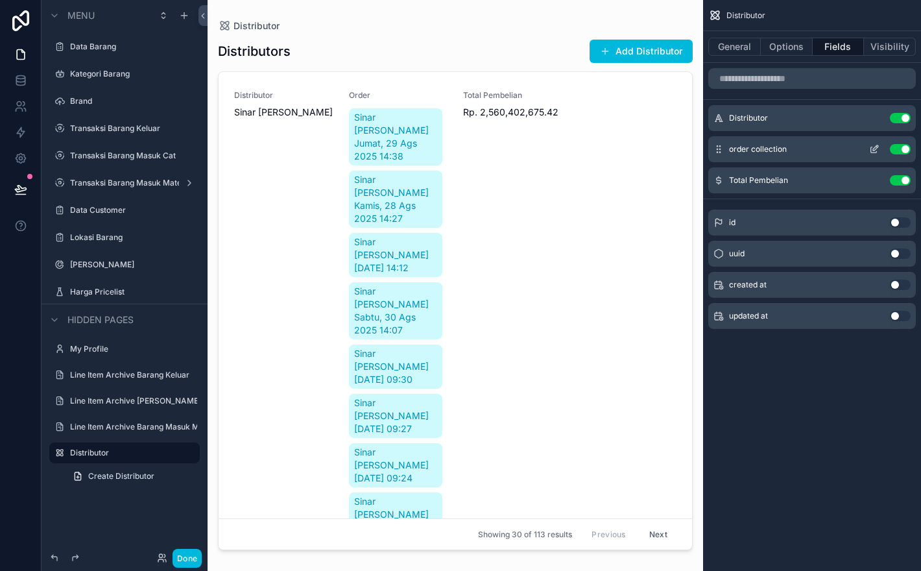
click at [871, 149] on icon "scrollable content" at bounding box center [874, 150] width 6 height 6
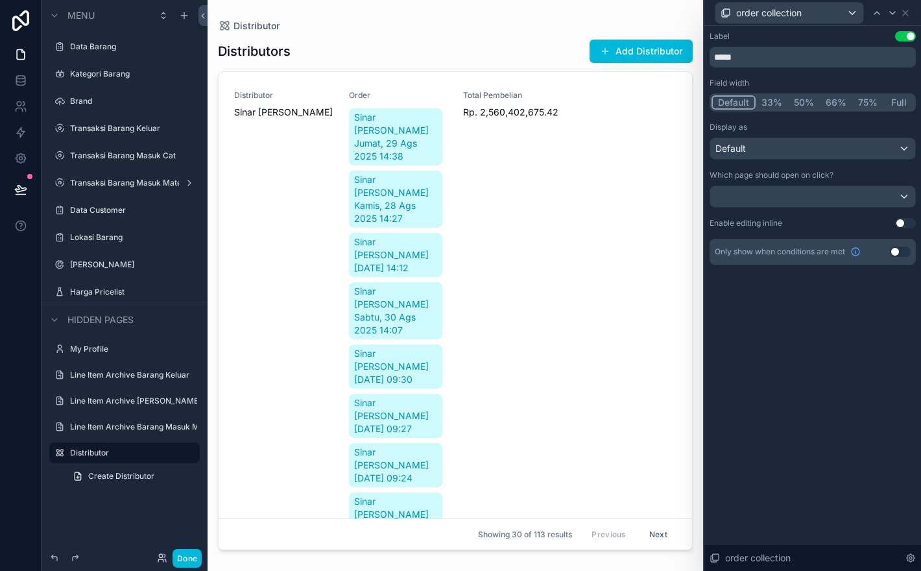
click at [906, 107] on button "Full" at bounding box center [898, 102] width 30 height 14
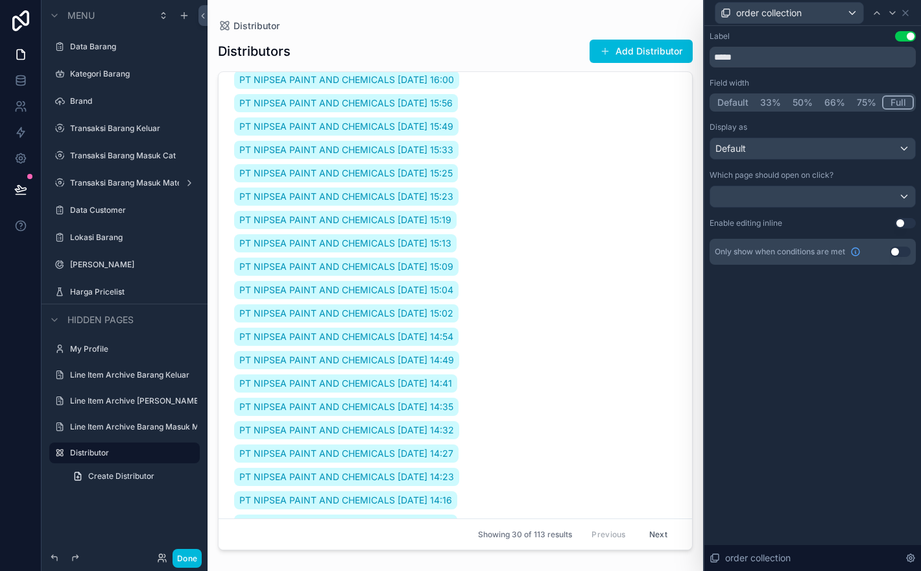
scroll to position [4474, 0]
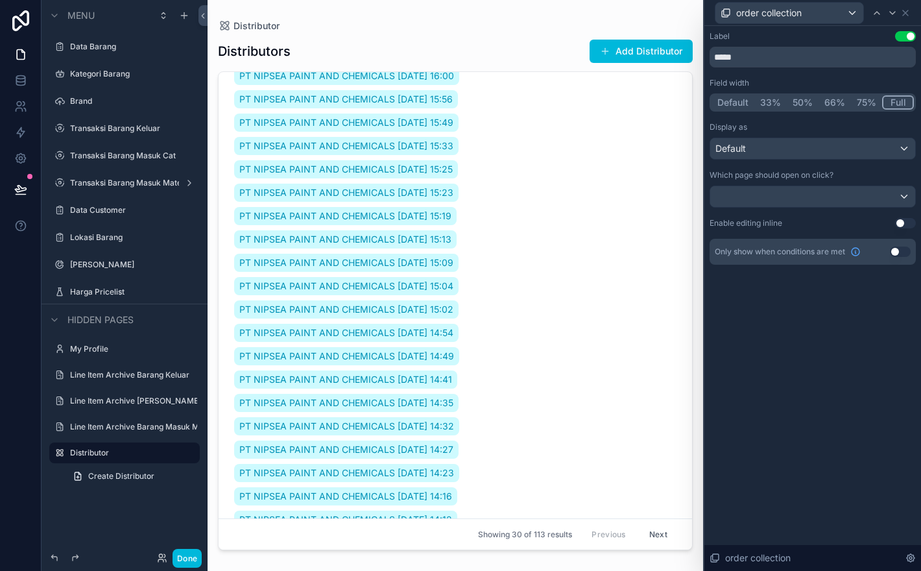
click at [910, 36] on button "Use setting" at bounding box center [905, 36] width 21 height 10
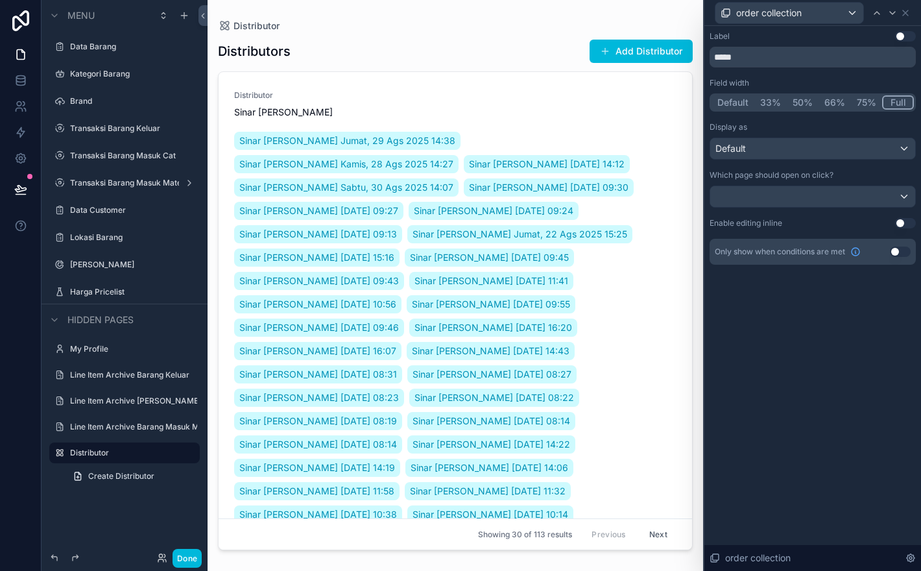
click at [905, 34] on button "Use setting" at bounding box center [905, 36] width 21 height 10
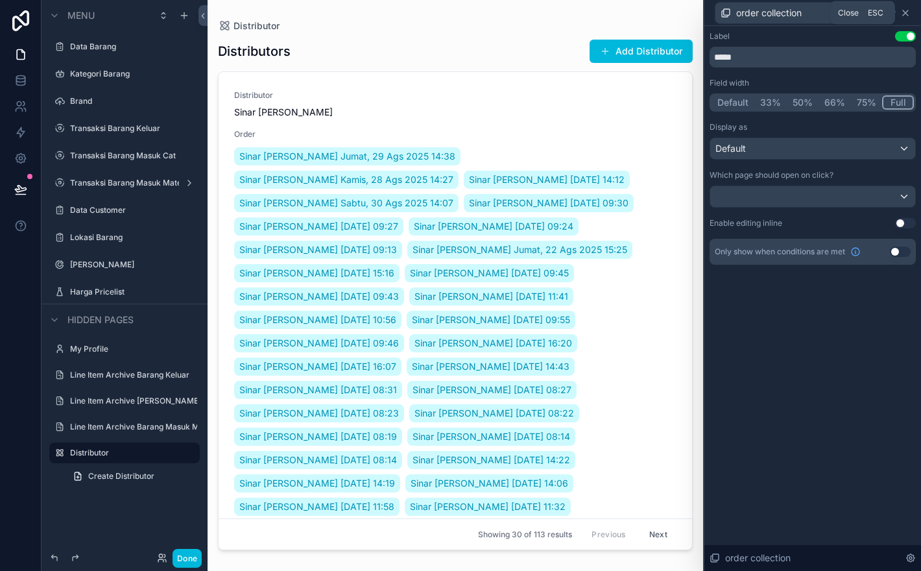
click at [907, 10] on icon at bounding box center [905, 13] width 10 height 10
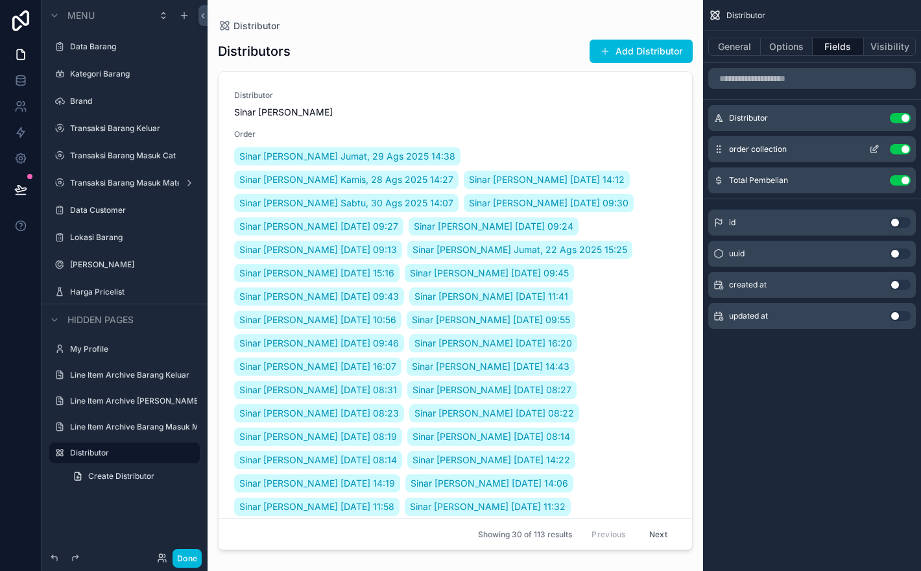
click at [901, 147] on button "Use setting" at bounding box center [900, 149] width 21 height 10
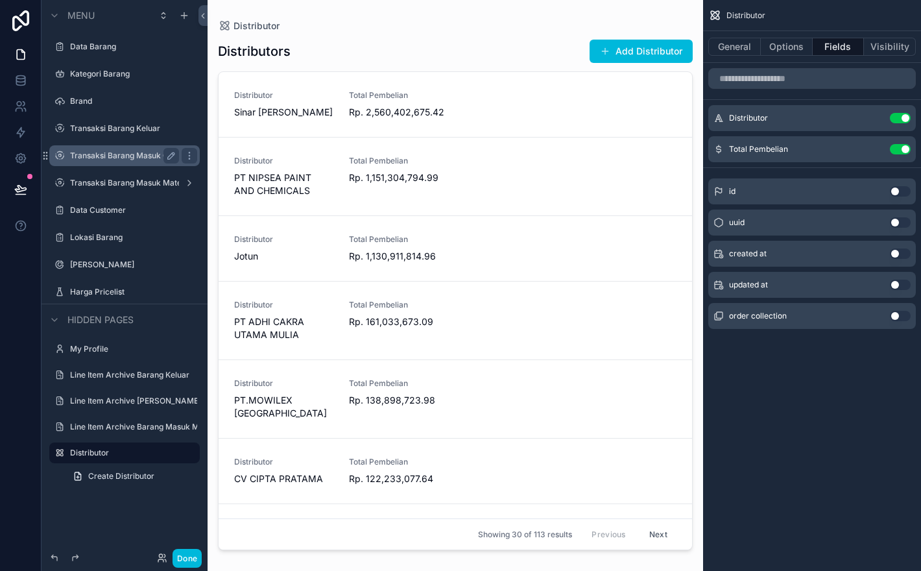
click at [127, 155] on label "Transaksi Barang Masuk Cat" at bounding box center [123, 155] width 106 height 10
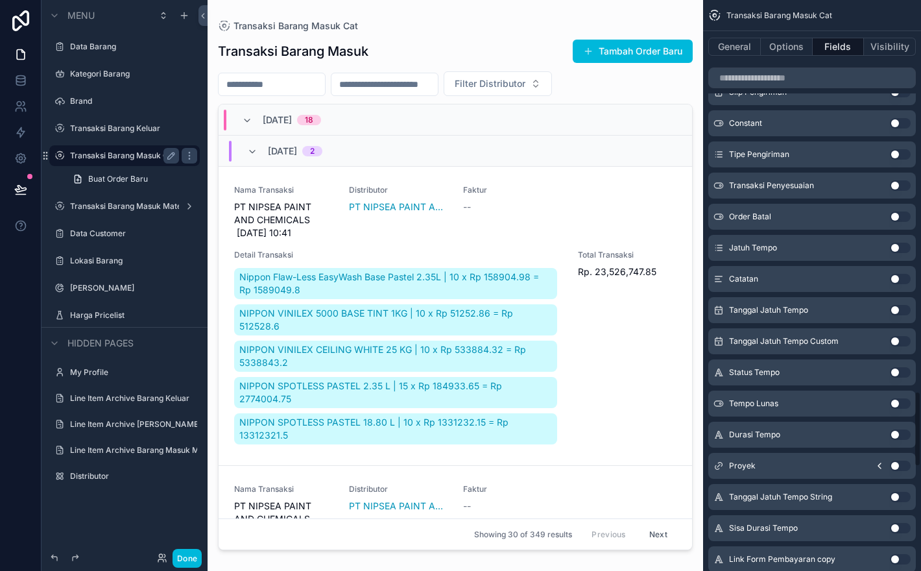
scroll to position [2983, 0]
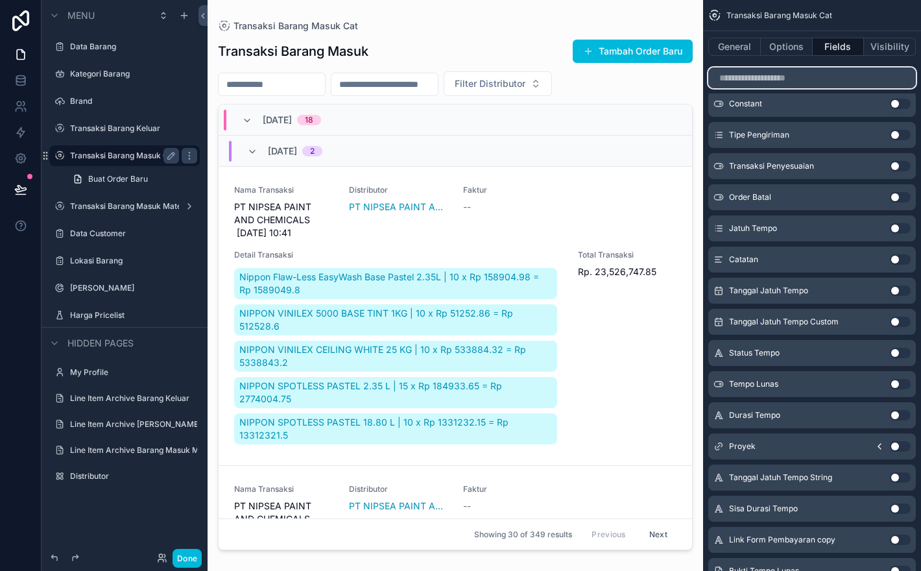
click at [787, 74] on input "scrollable content" at bounding box center [812, 77] width 208 height 21
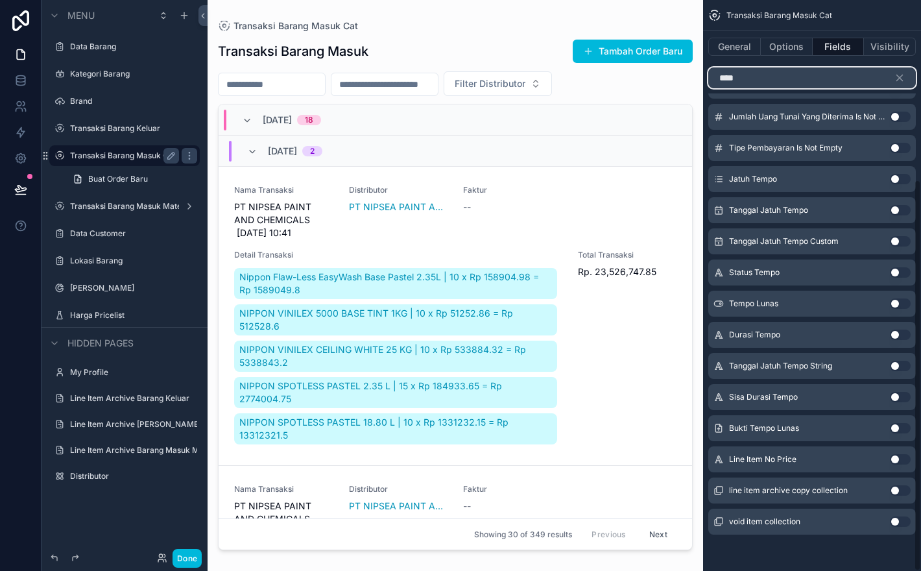
scroll to position [0, 0]
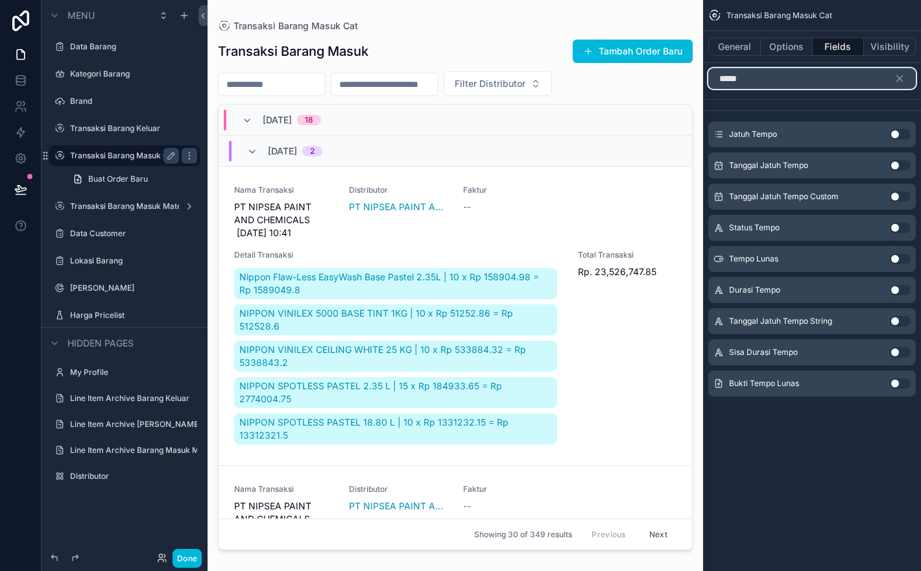
type input "*****"
click at [904, 256] on button "Use setting" at bounding box center [900, 259] width 21 height 10
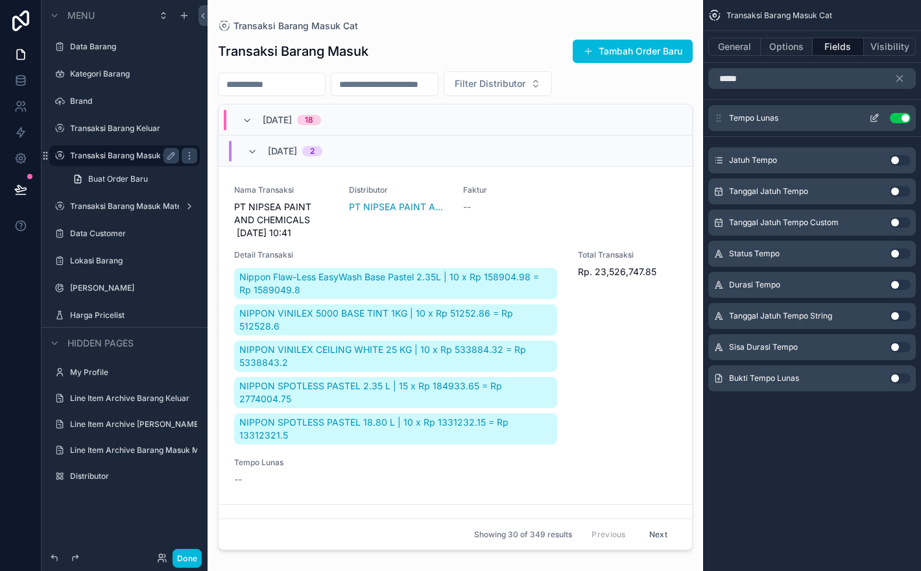
click at [883, 122] on button "scrollable content" at bounding box center [874, 118] width 21 height 10
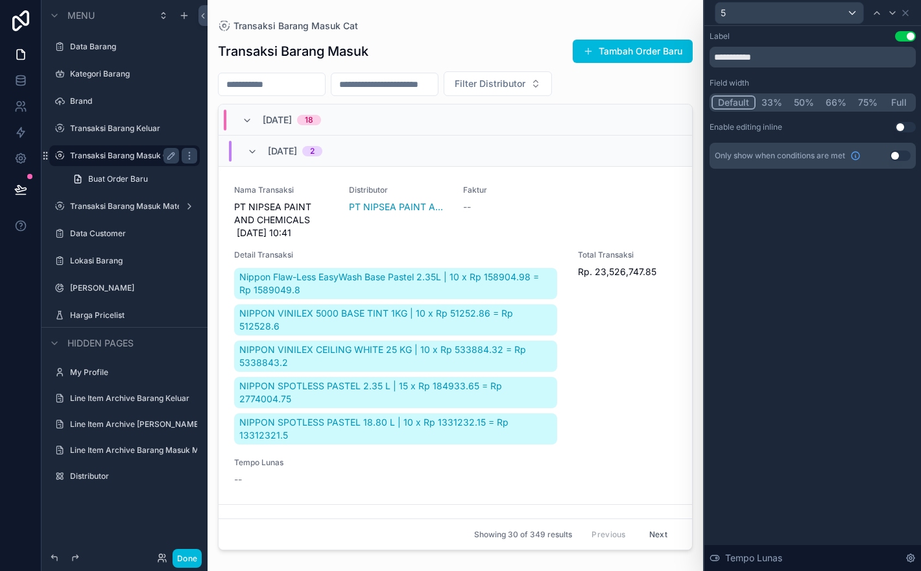
click at [907, 126] on button "Use setting" at bounding box center [905, 127] width 21 height 10
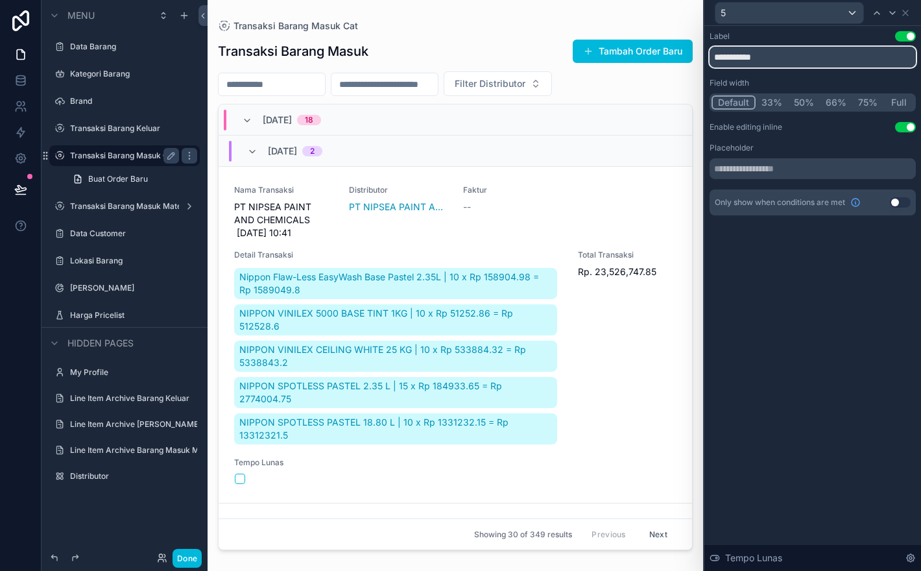
click at [736, 58] on input "**********" at bounding box center [813, 57] width 206 height 21
type input "*****"
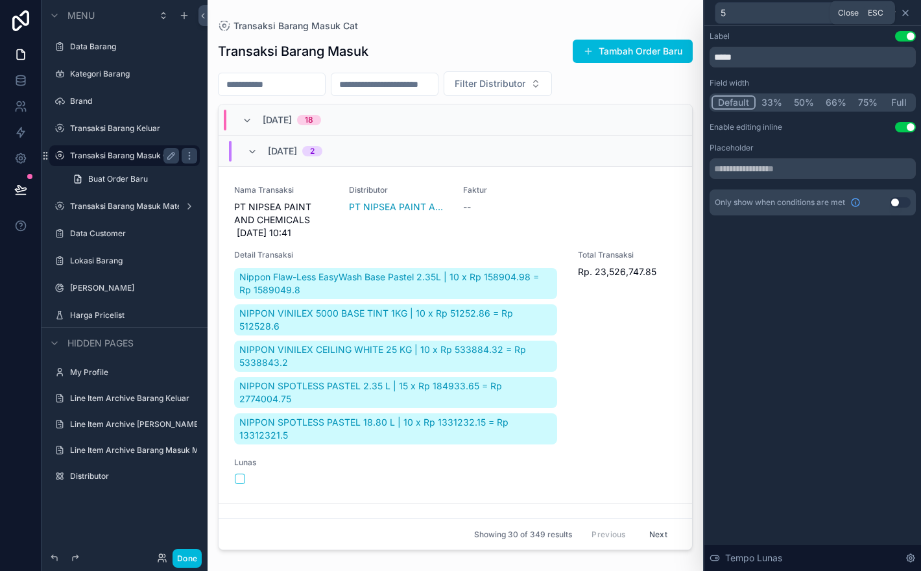
click at [907, 16] on icon at bounding box center [905, 13] width 10 height 10
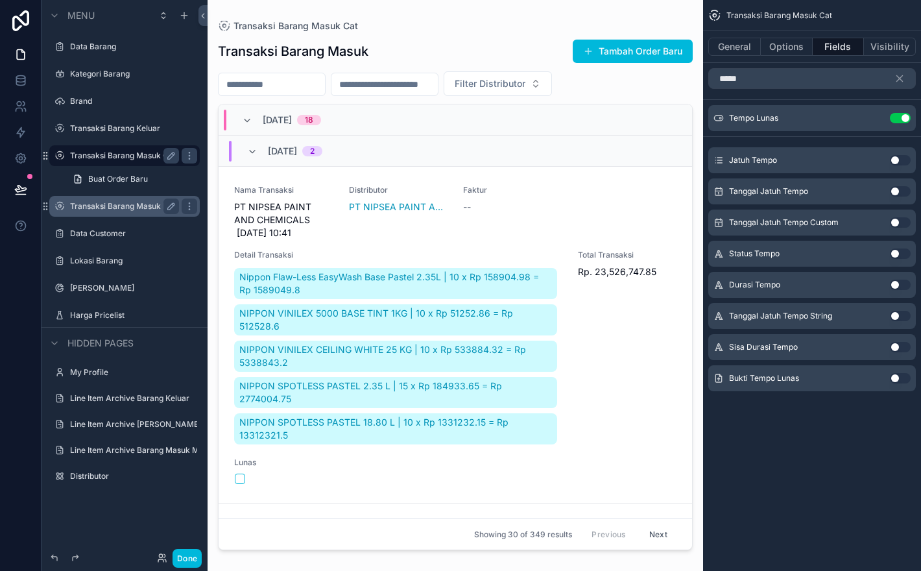
click at [127, 204] on label "Transaksi Barang Masuk Material" at bounding box center [124, 206] width 109 height 10
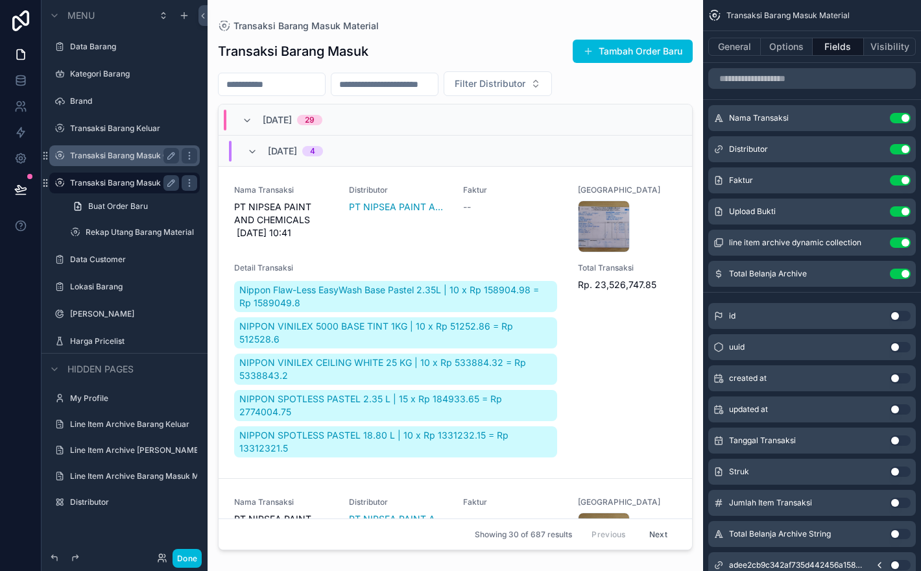
click at [134, 154] on label "Transaksi Barang Masuk Cat" at bounding box center [123, 155] width 106 height 10
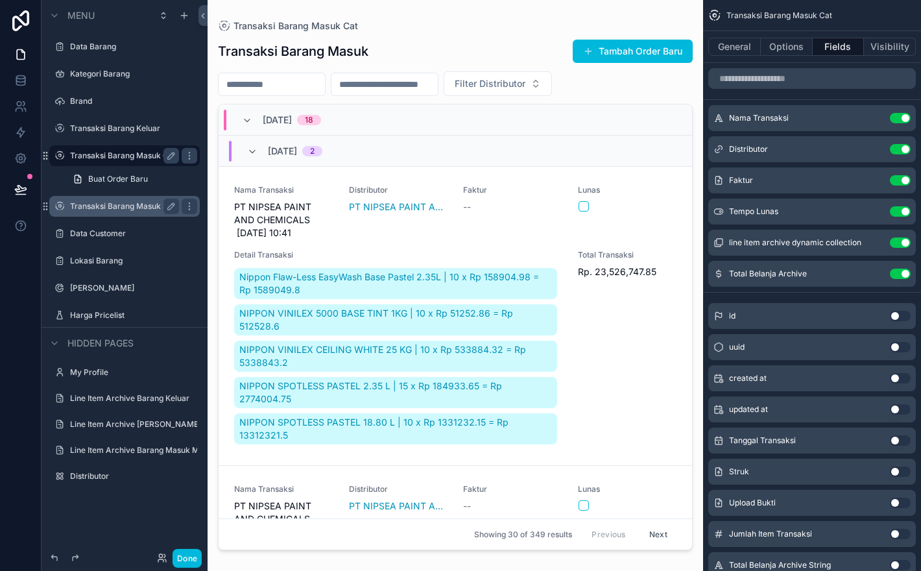
click at [641, 96] on div "scrollable content" at bounding box center [456, 277] width 496 height 555
click at [437, 90] on input "scrollable content" at bounding box center [384, 84] width 106 height 18
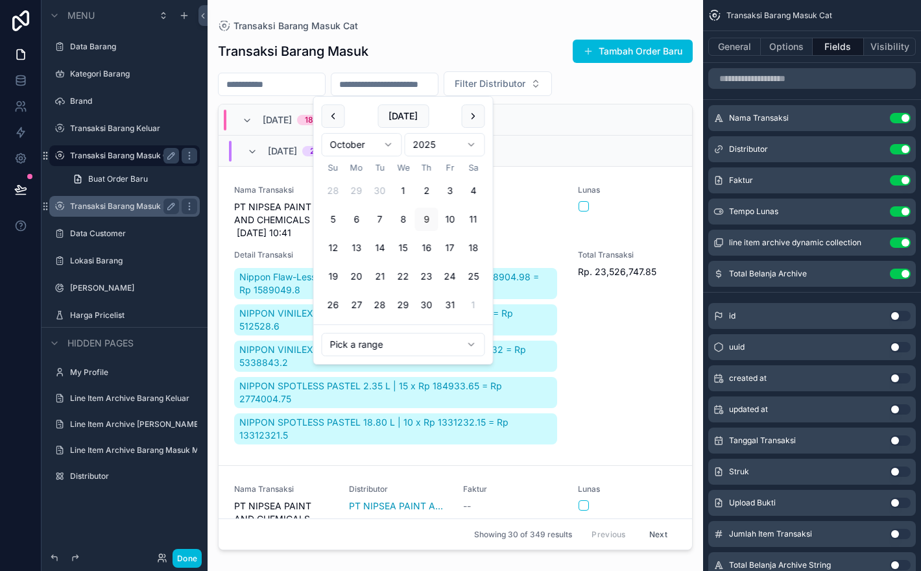
click at [455, 339] on html "Menu Data Barang Kategori Barang Brand Transaksi Barang Keluar Transaksi Barang…" at bounding box center [460, 285] width 921 height 571
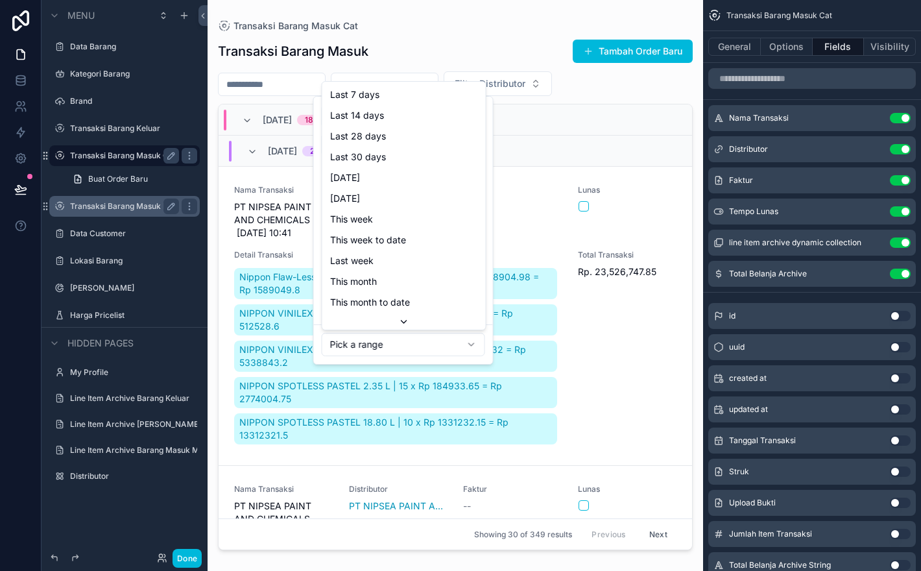
click at [455, 339] on html "Menu Data Barang Kategori Barang Brand Transaksi Barang Keluar Transaksi Barang…" at bounding box center [460, 285] width 921 height 571
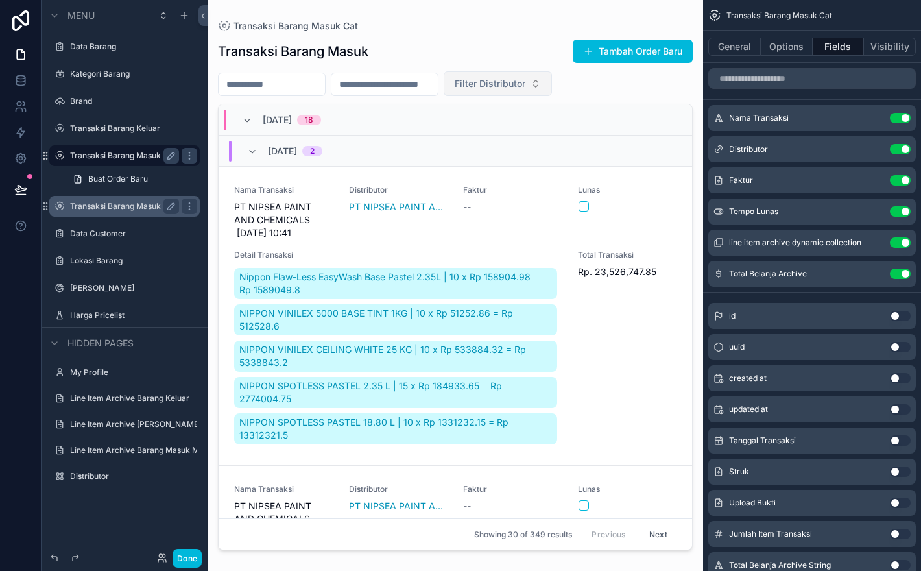
click at [540, 72] on button "Filter Distributor" at bounding box center [498, 83] width 108 height 25
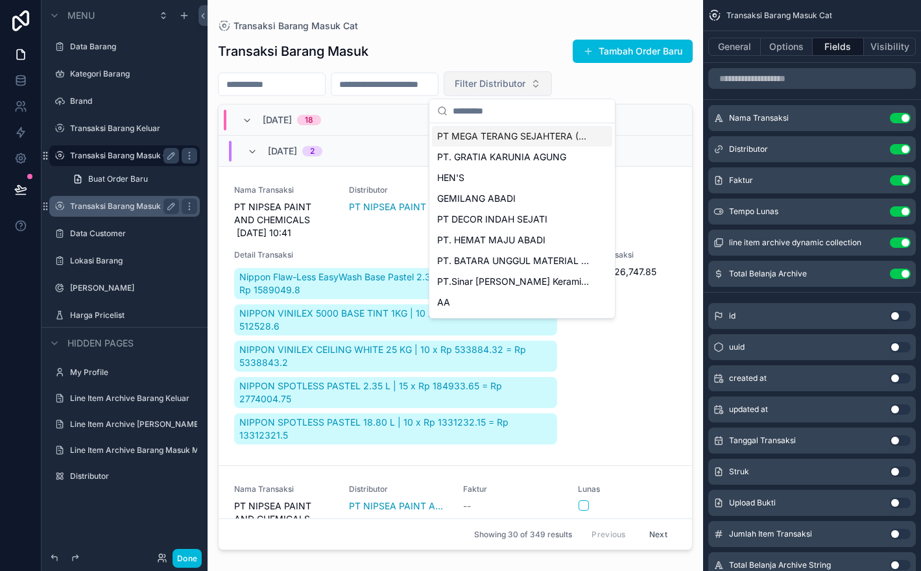
click at [540, 72] on button "Filter Distributor" at bounding box center [498, 83] width 108 height 25
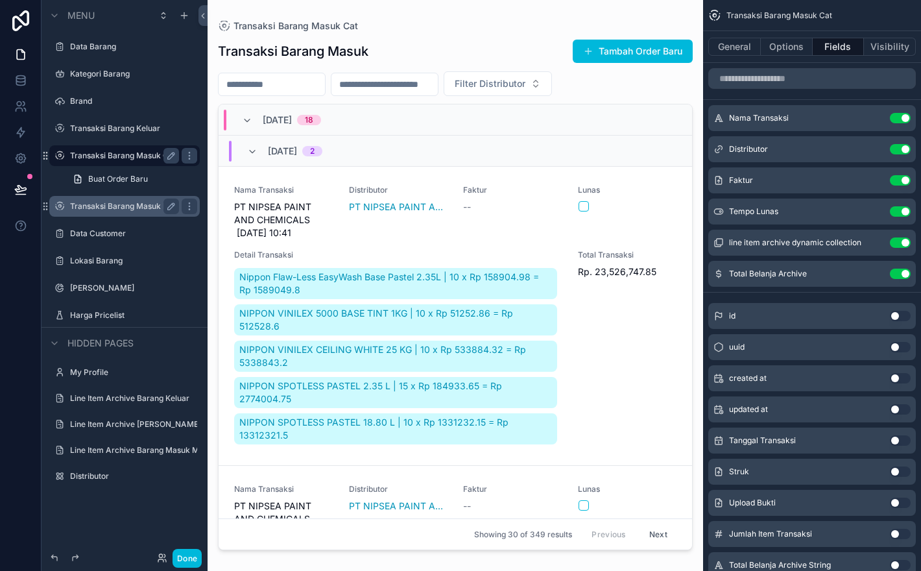
click at [132, 207] on label "Transaksi Barang Masuk Material" at bounding box center [124, 206] width 109 height 10
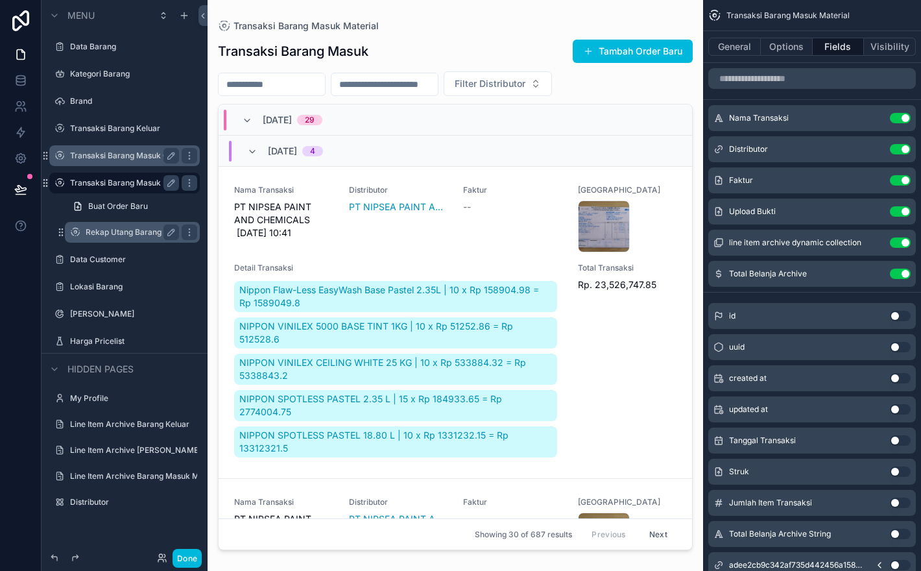
click at [136, 234] on label "Rekap Utang Barang Material" at bounding box center [132, 232] width 93 height 10
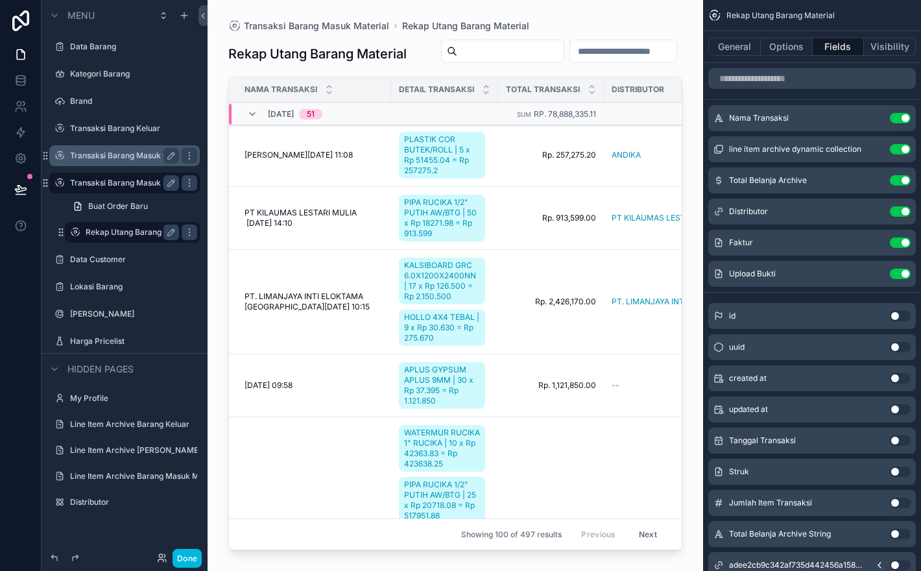
click at [518, 194] on div "scrollable content" at bounding box center [456, 277] width 496 height 555
click at [249, 117] on icon "scrollable content" at bounding box center [252, 114] width 10 height 10
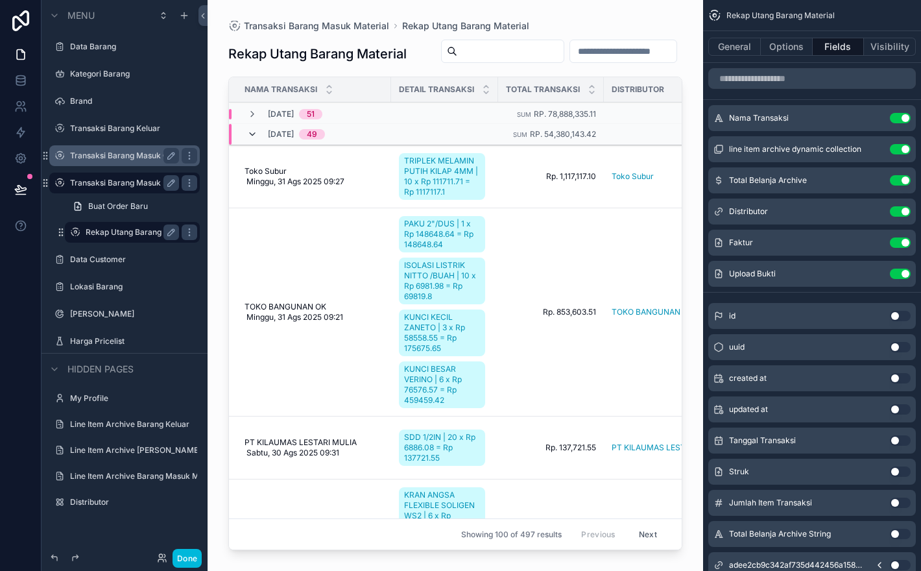
click at [251, 139] on icon "scrollable content" at bounding box center [252, 134] width 10 height 10
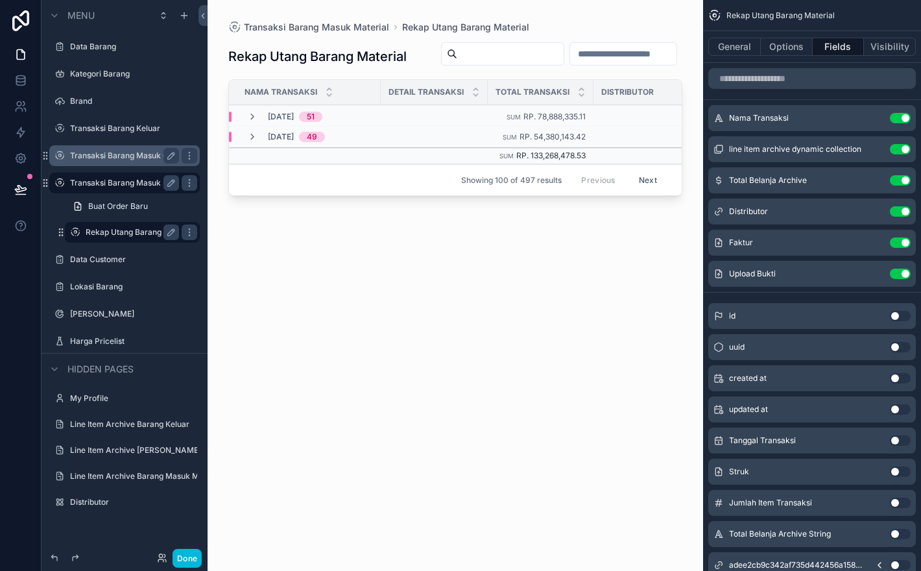
click at [251, 141] on icon "scrollable content" at bounding box center [252, 137] width 10 height 10
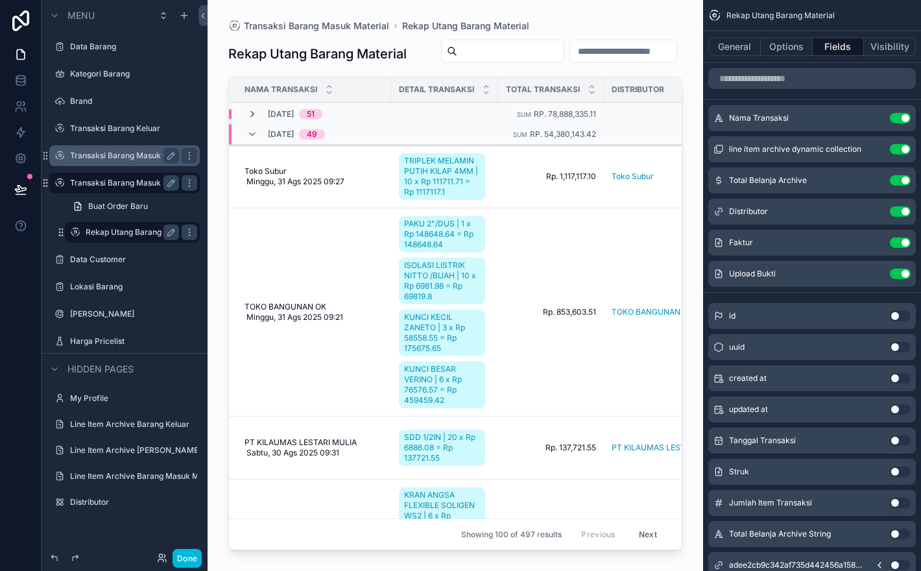
click at [253, 117] on icon "scrollable content" at bounding box center [252, 114] width 10 height 10
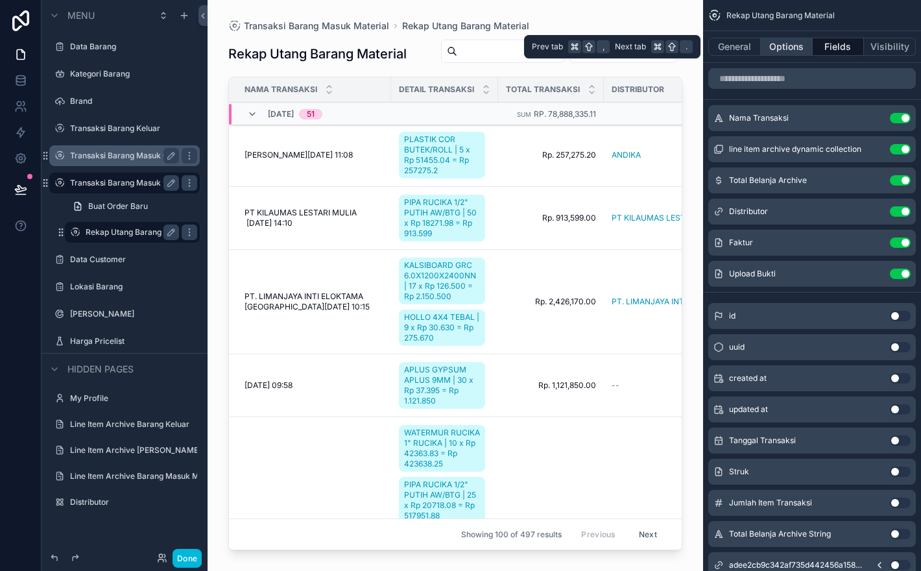
click at [797, 51] on button "Options" at bounding box center [787, 47] width 52 height 18
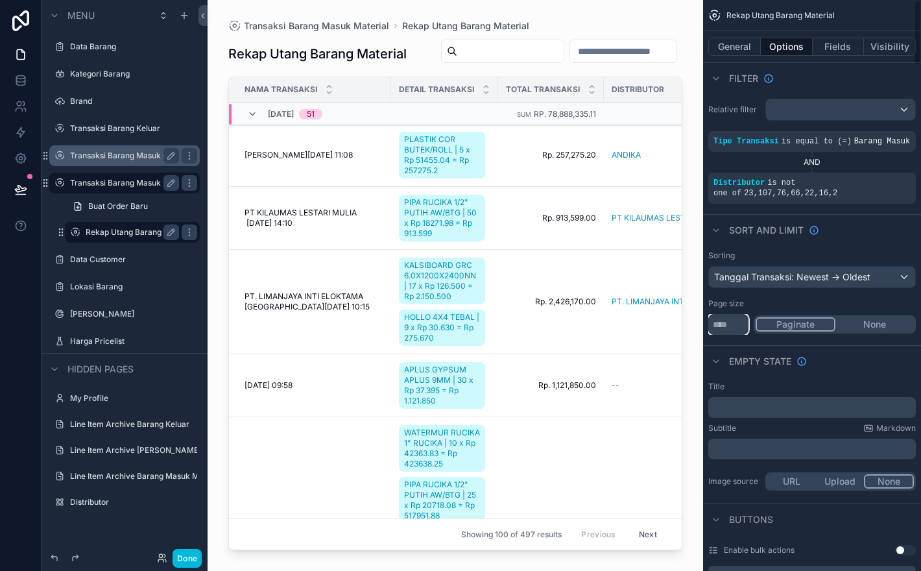
click at [732, 335] on input "***" at bounding box center [728, 324] width 40 height 21
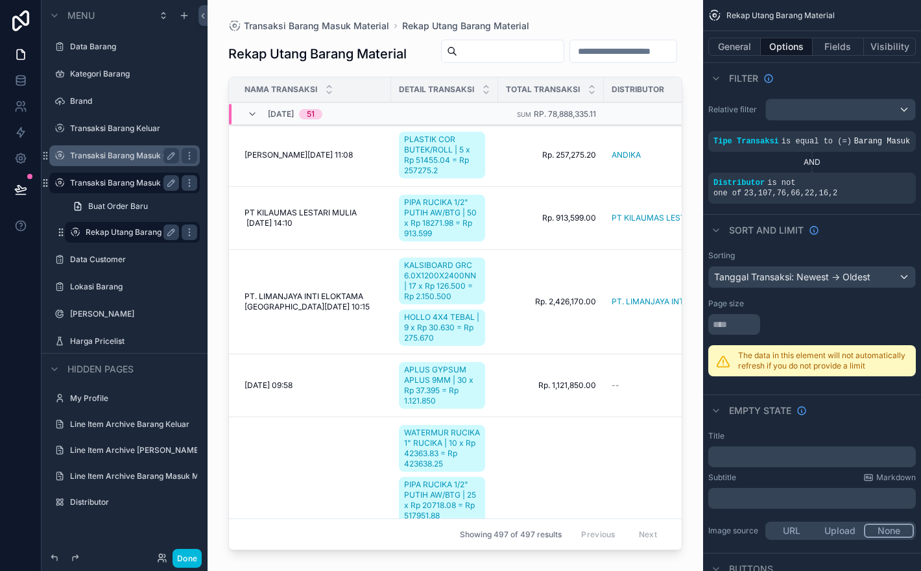
click at [823, 331] on div "scrollable content" at bounding box center [812, 324] width 208 height 21
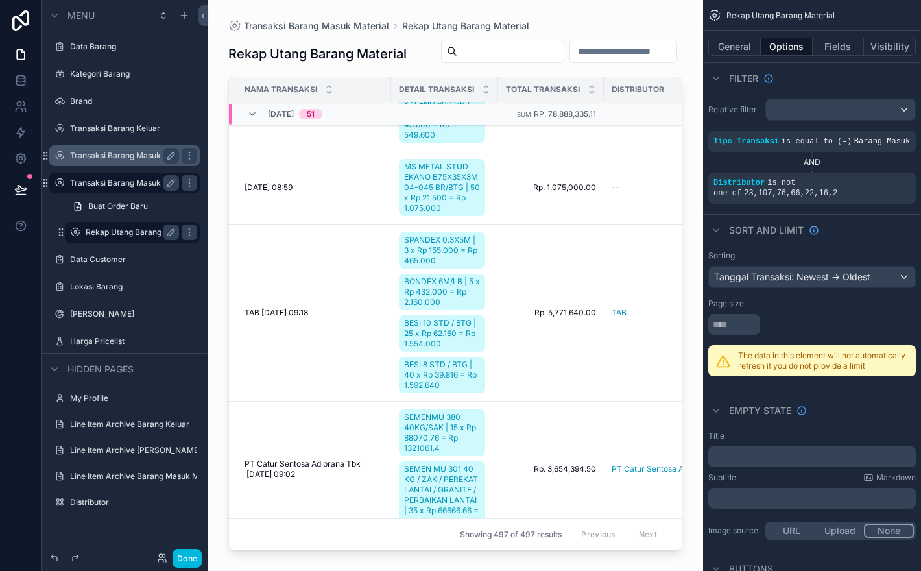
scroll to position [1871, 0]
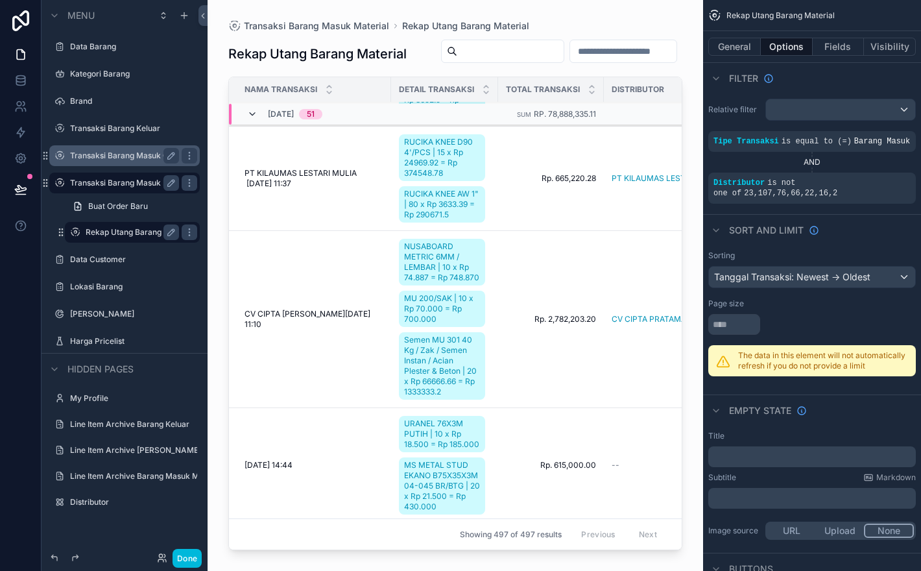
click at [252, 118] on icon "scrollable content" at bounding box center [252, 114] width 10 height 10
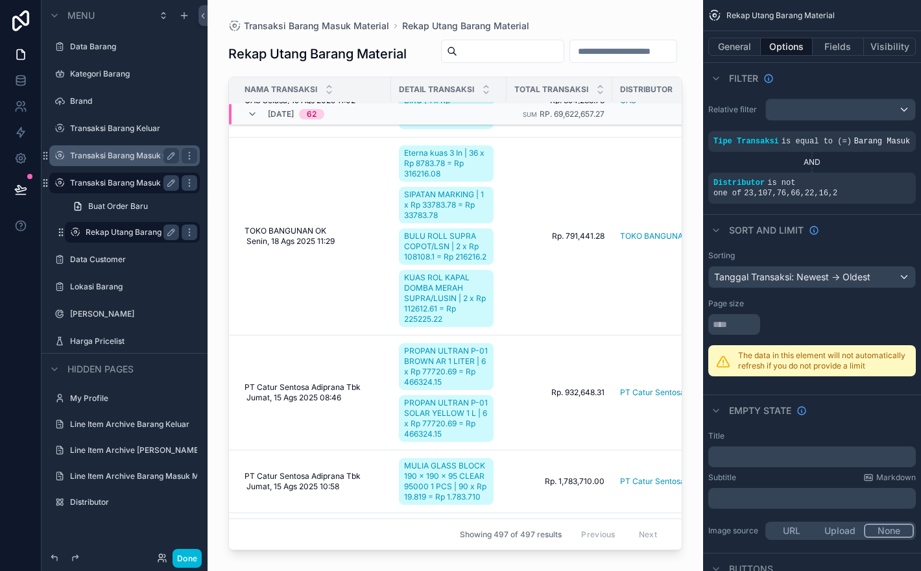
click at [252, 118] on icon "scrollable content" at bounding box center [252, 114] width 10 height 10
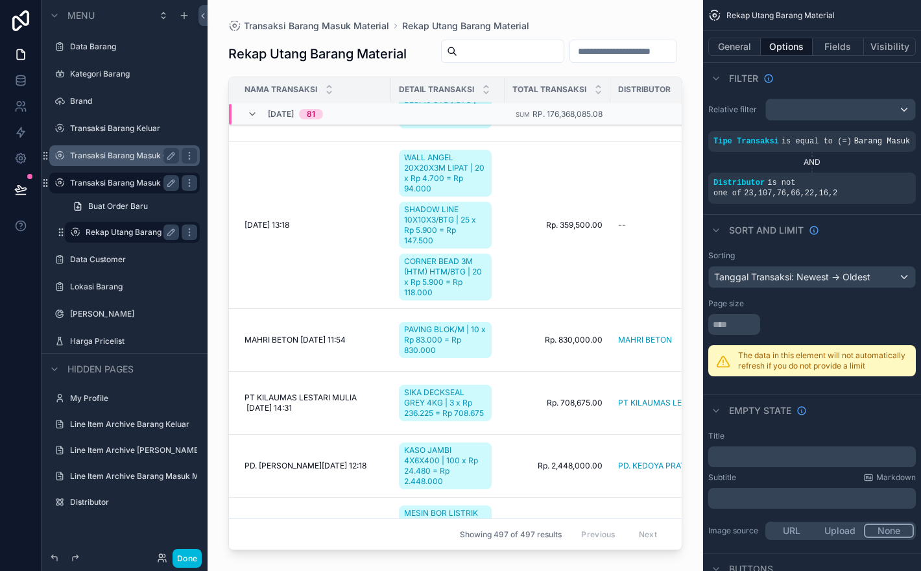
scroll to position [2271, 0]
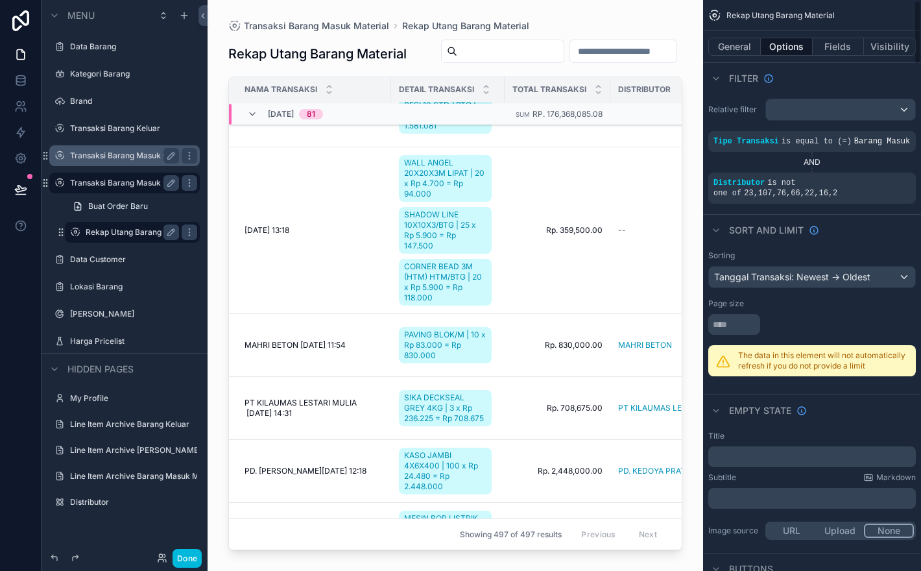
click at [804, 335] on div "scrollable content" at bounding box center [812, 324] width 208 height 21
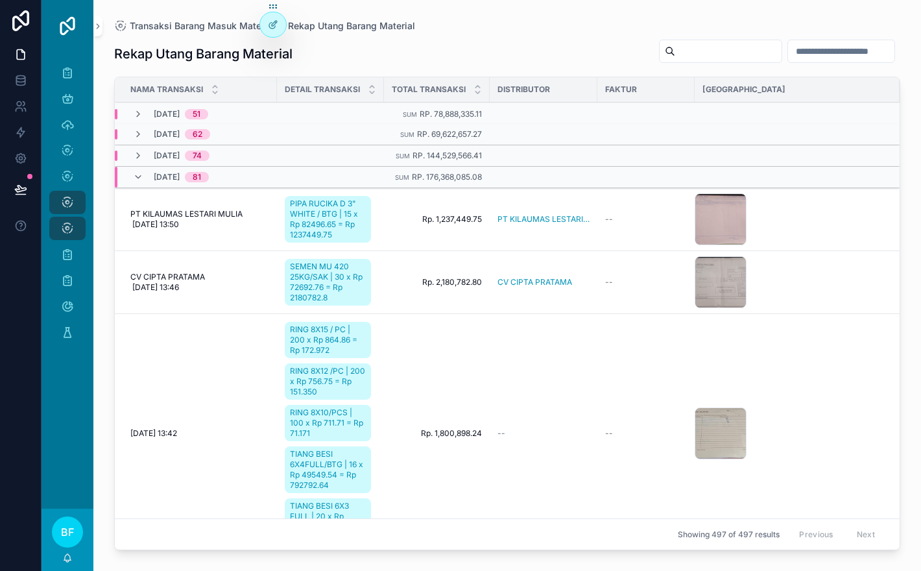
click at [539, 54] on div "Rekap Utang Barang Material" at bounding box center [507, 54] width 786 height 30
click at [139, 177] on icon "scrollable content" at bounding box center [138, 177] width 10 height 10
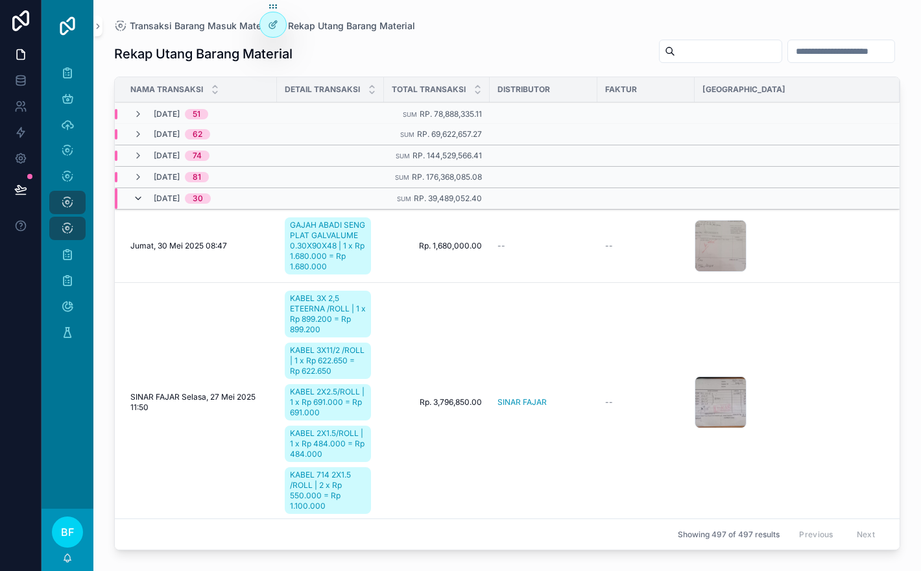
click at [140, 200] on icon "scrollable content" at bounding box center [138, 198] width 10 height 10
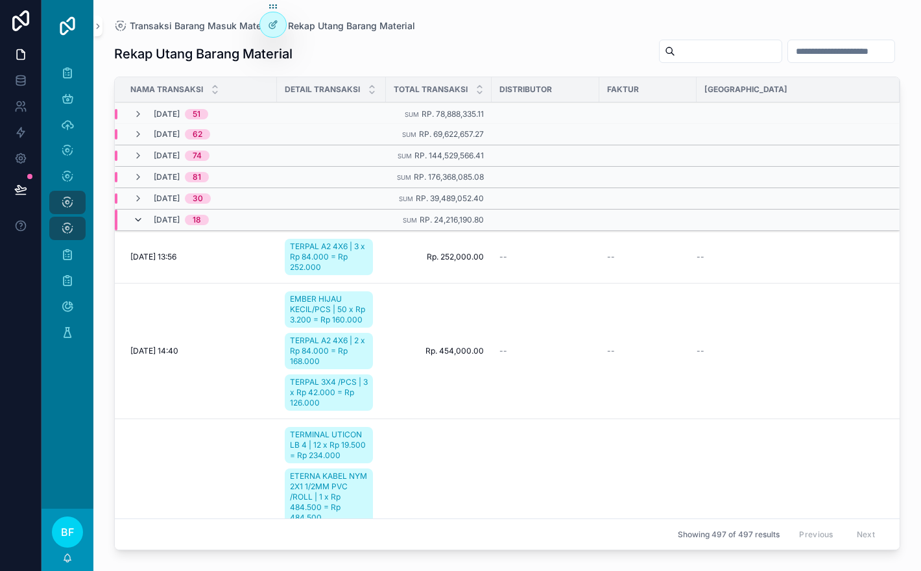
click at [139, 222] on icon "scrollable content" at bounding box center [138, 220] width 10 height 10
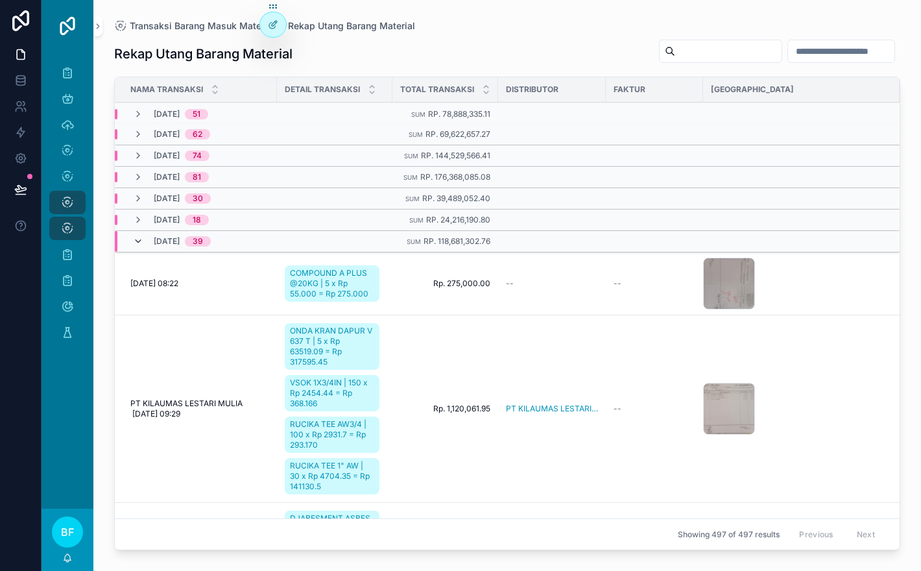
click at [137, 245] on icon "scrollable content" at bounding box center [138, 241] width 10 height 10
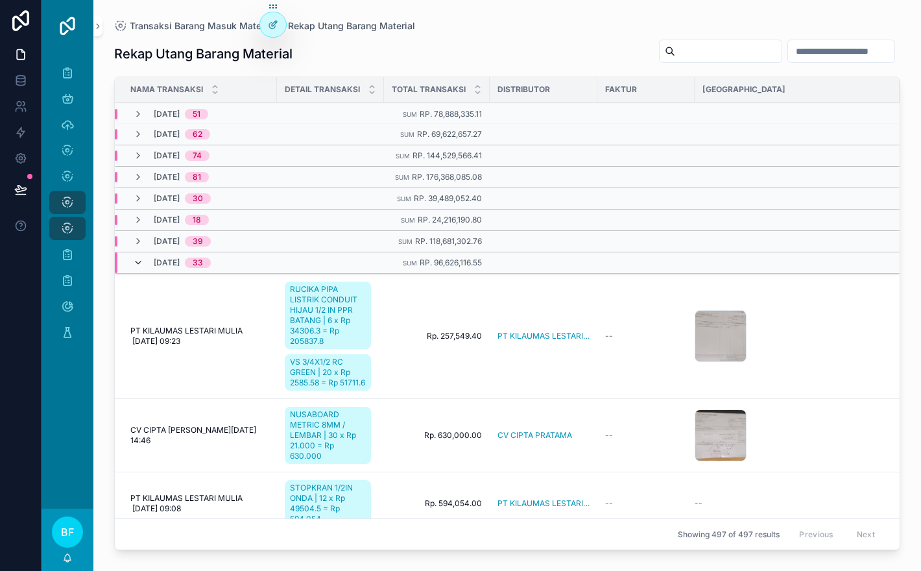
click at [141, 265] on icon "scrollable content" at bounding box center [138, 263] width 10 height 10
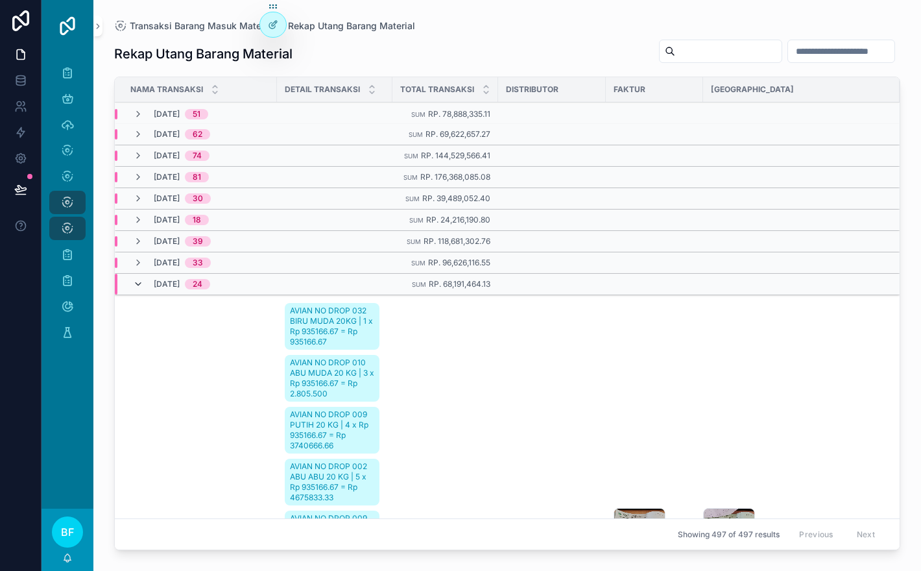
click at [138, 287] on icon "scrollable content" at bounding box center [138, 284] width 10 height 10
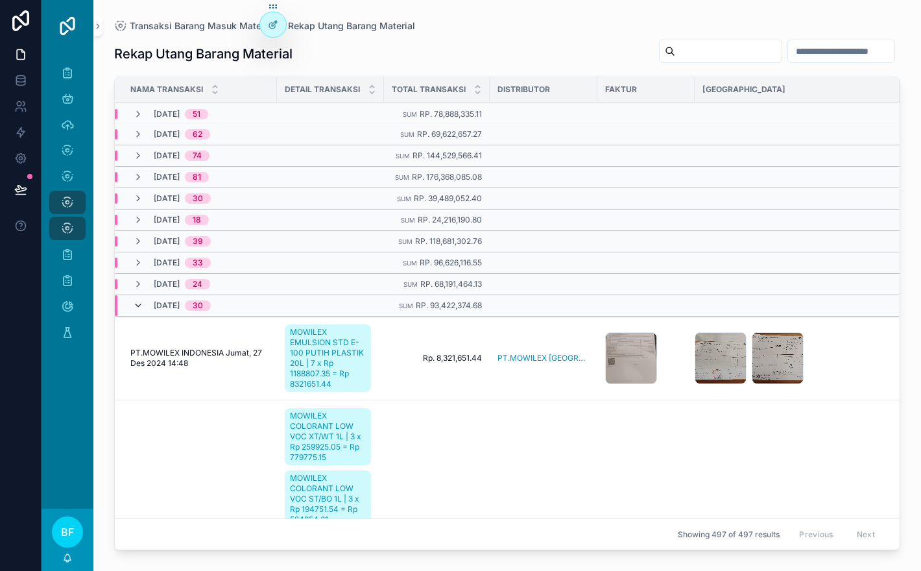
click at [138, 305] on icon "scrollable content" at bounding box center [138, 305] width 10 height 10
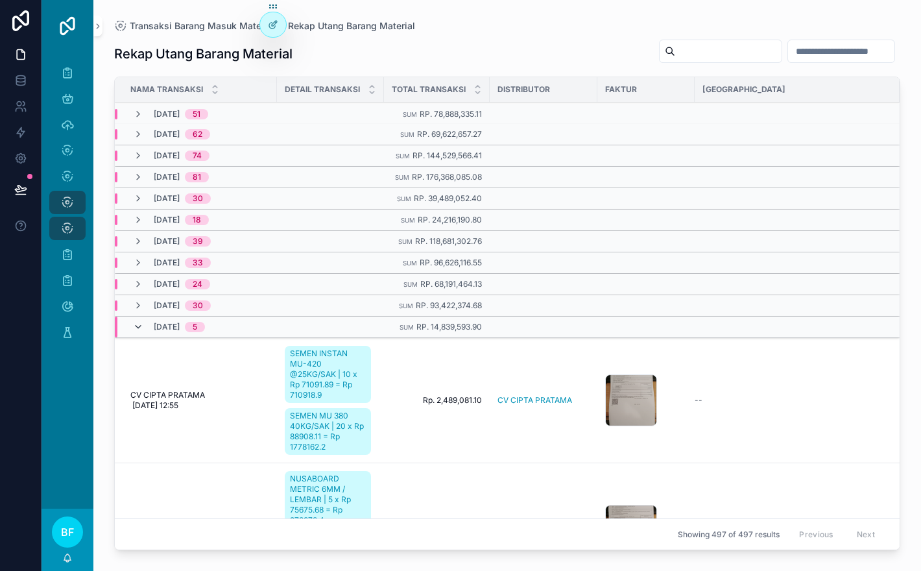
click at [139, 323] on icon "scrollable content" at bounding box center [138, 327] width 10 height 10
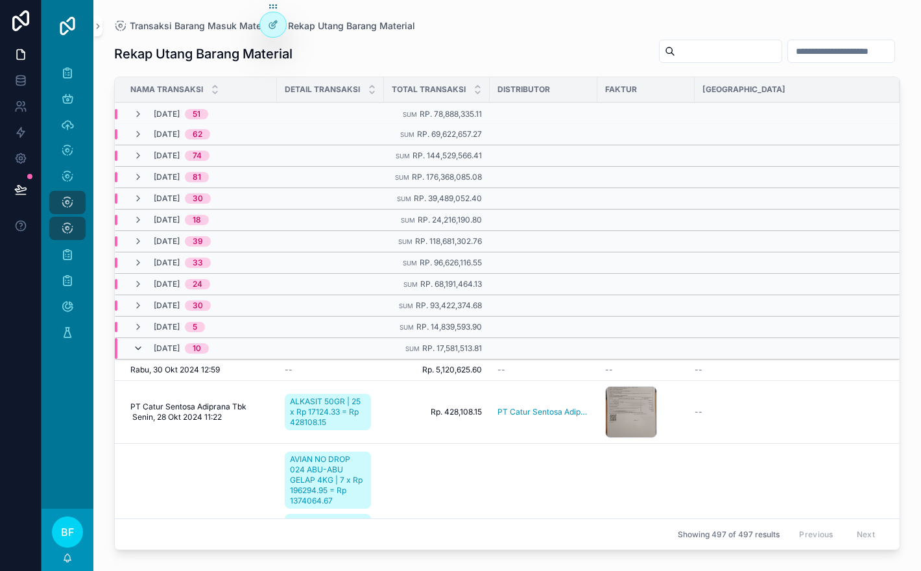
click at [138, 349] on icon "scrollable content" at bounding box center [138, 348] width 10 height 10
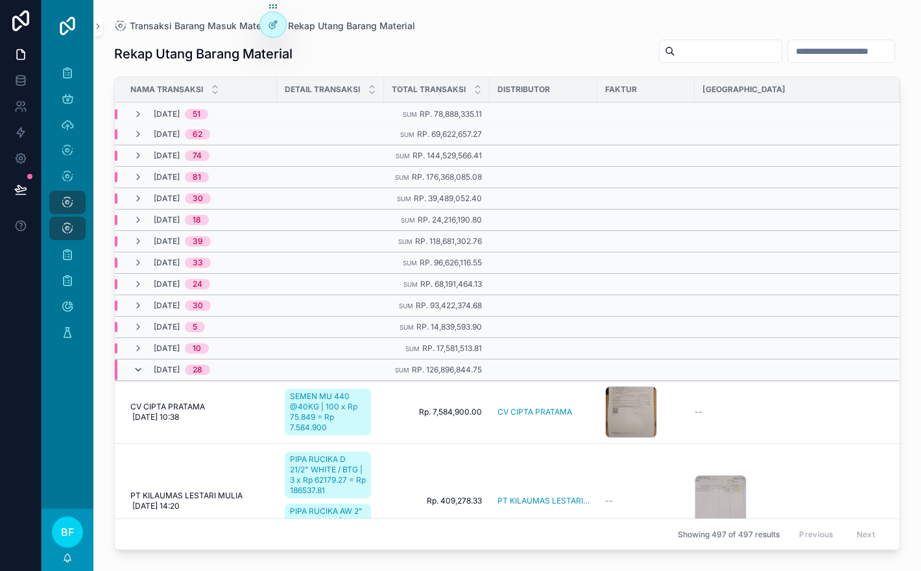
click at [138, 369] on icon "scrollable content" at bounding box center [138, 370] width 10 height 10
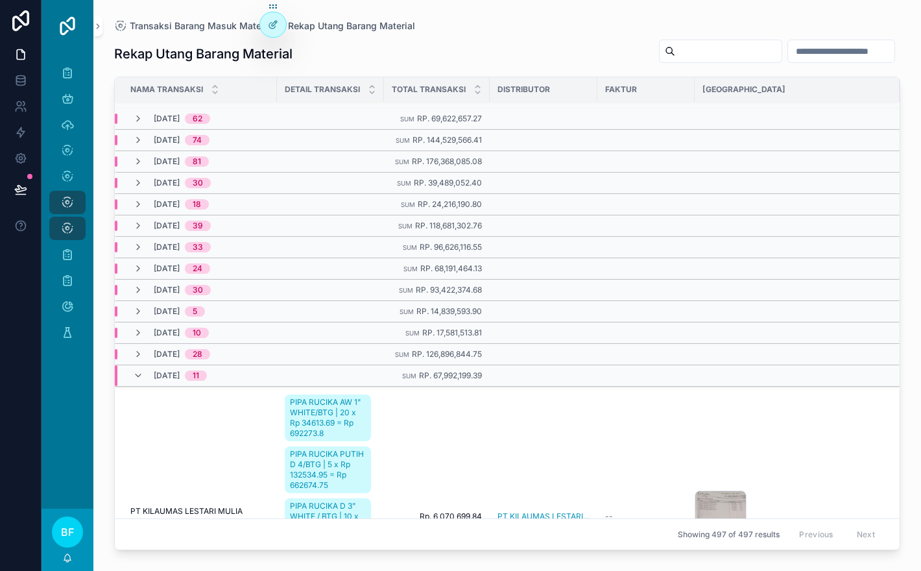
scroll to position [16, 0]
click at [139, 374] on icon "scrollable content" at bounding box center [138, 375] width 10 height 10
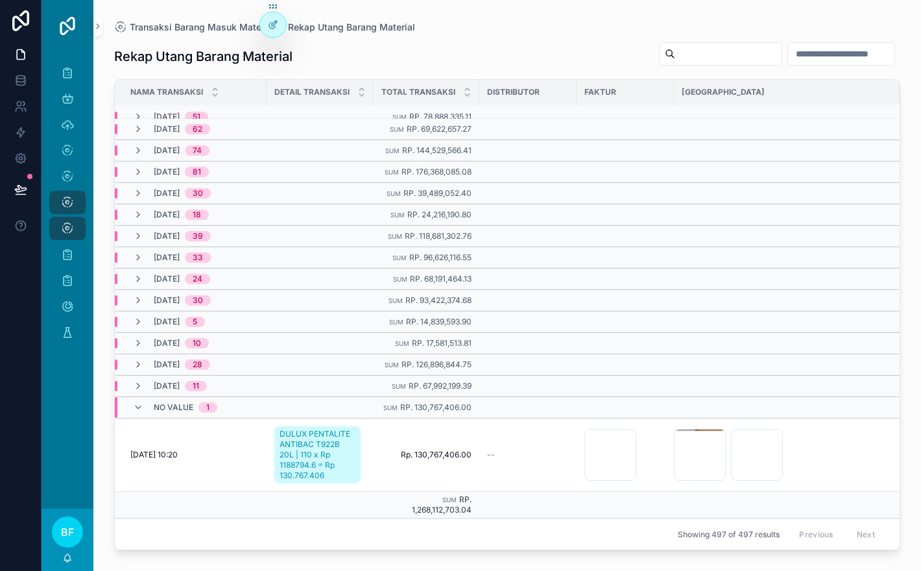
scroll to position [7, 0]
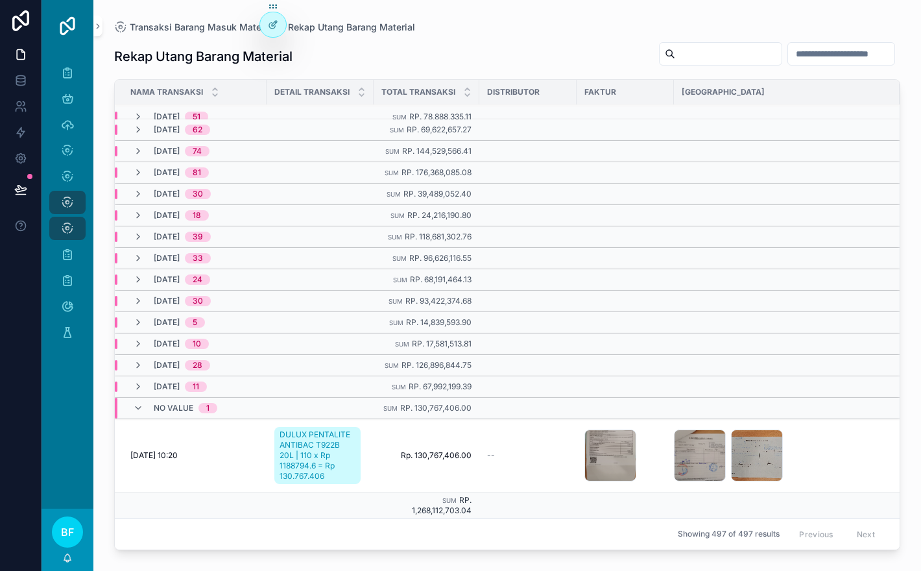
click at [245, 470] on td "Kamis, 12 Jun 2025 10:20 Kamis, 12 Jun 2025 10:20" at bounding box center [191, 454] width 152 height 73
click at [882, 441] on div "IMG_20250612_101848 .jpg IMG_20250612_101835 .jpg" at bounding box center [779, 455] width 210 height 52
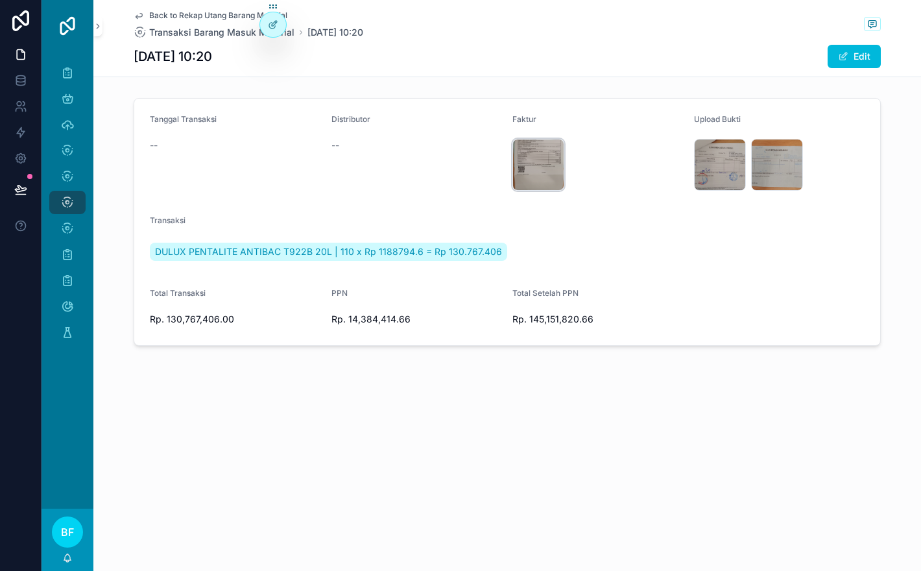
click at [538, 161] on div "IMG_20250612_101941 .jpg" at bounding box center [538, 165] width 52 height 52
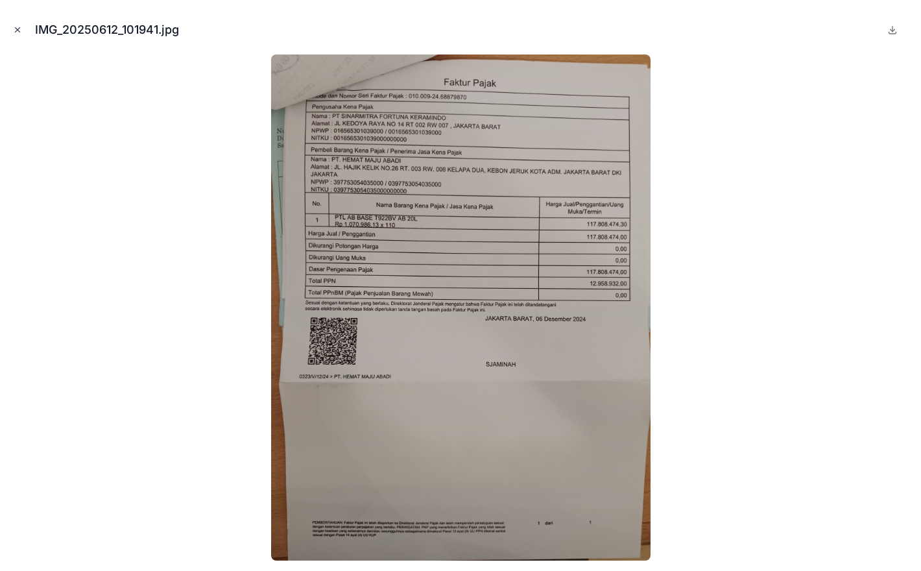
click at [23, 27] on button "Close modal" at bounding box center [17, 30] width 14 height 14
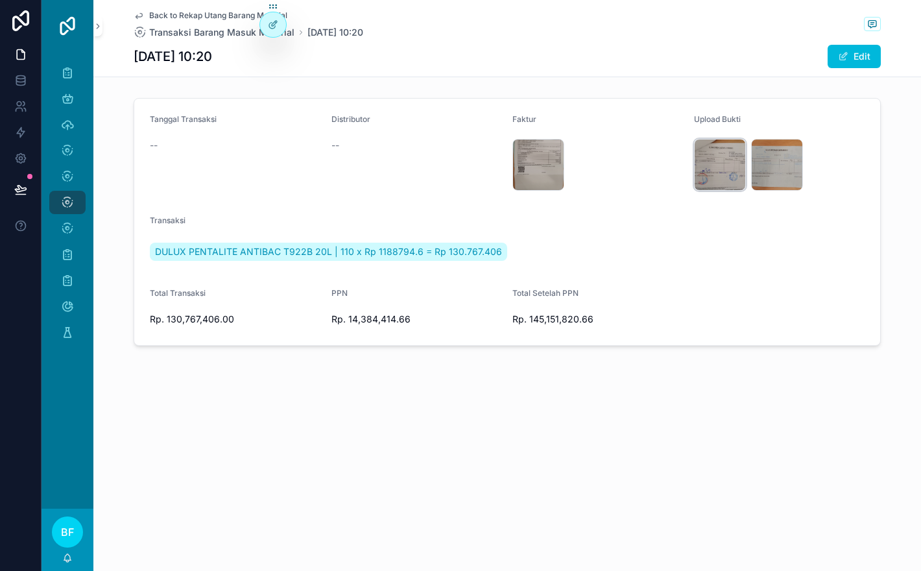
click at [710, 174] on div "IMG_20250612_101848 .jpg" at bounding box center [720, 165] width 52 height 52
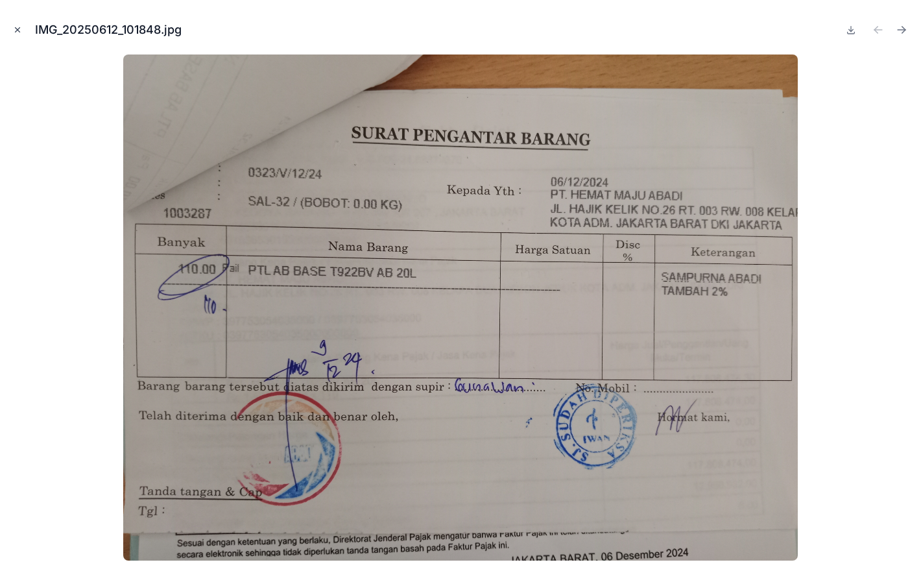
click at [18, 30] on icon "Close modal" at bounding box center [17, 29] width 9 height 9
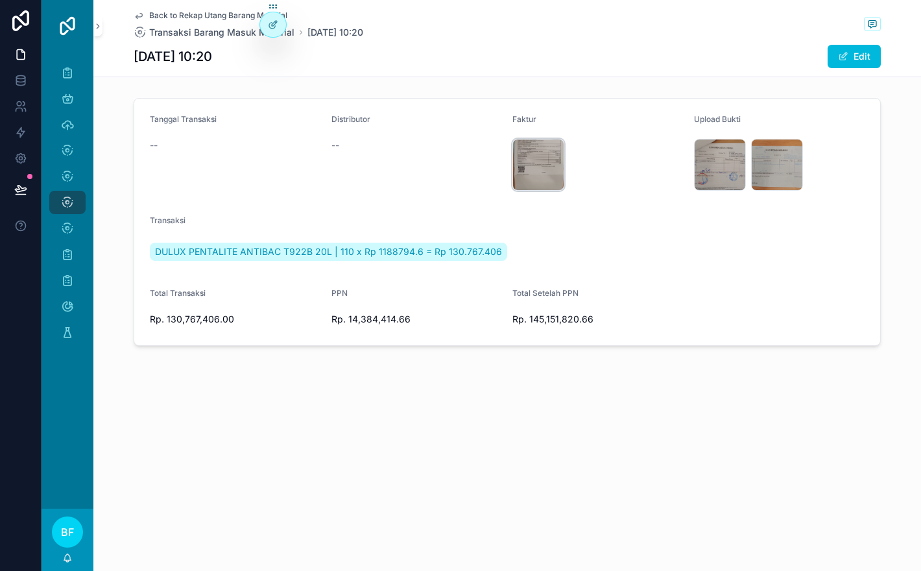
click at [553, 169] on div "IMG_20250612_101941 .jpg" at bounding box center [538, 165] width 52 height 52
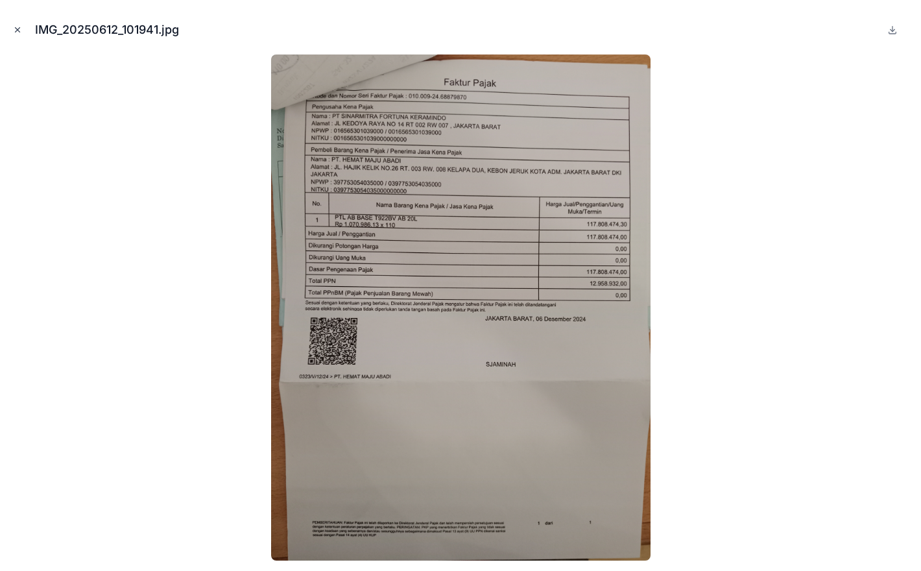
click at [16, 25] on icon "Close modal" at bounding box center [17, 29] width 9 height 9
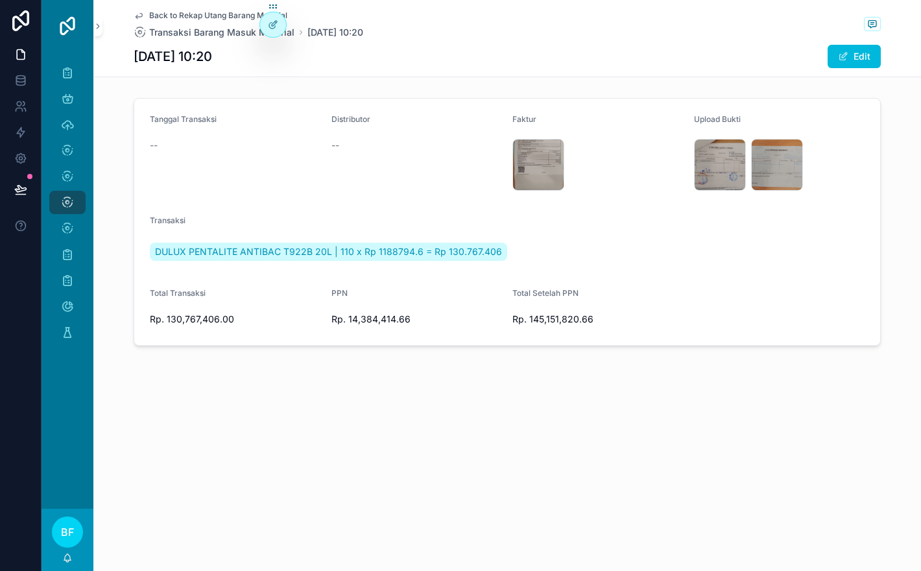
click at [156, 145] on span "--" at bounding box center [154, 145] width 8 height 13
click at [854, 44] on div "Edit" at bounding box center [832, 56] width 97 height 25
click at [863, 54] on button "Edit" at bounding box center [854, 56] width 53 height 23
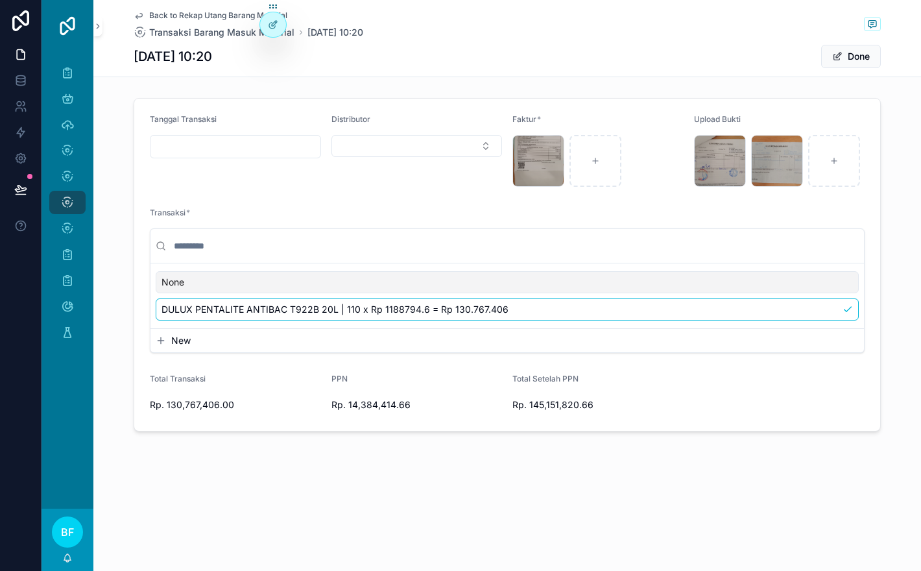
click at [245, 141] on input "scrollable content" at bounding box center [235, 147] width 170 height 18
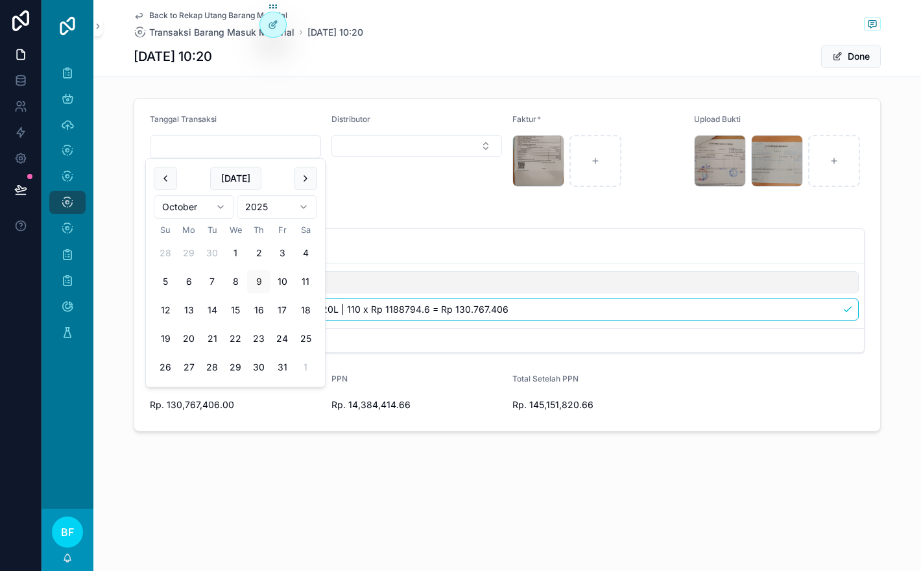
click at [210, 208] on html "Data Barang Kategori Barang 96 Brand Transaksi Barang Keluar Transaksi Barang M…" at bounding box center [460, 285] width 921 height 571
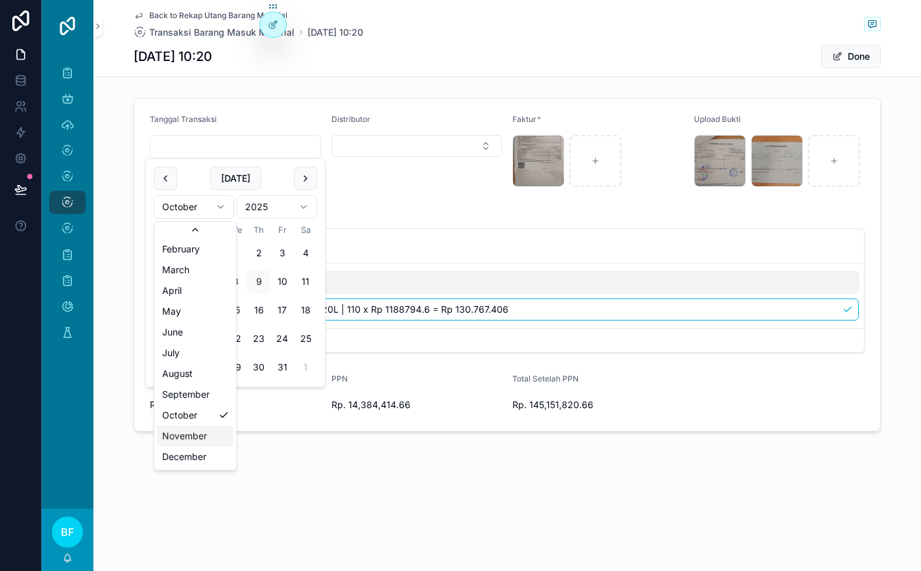
scroll to position [22, 0]
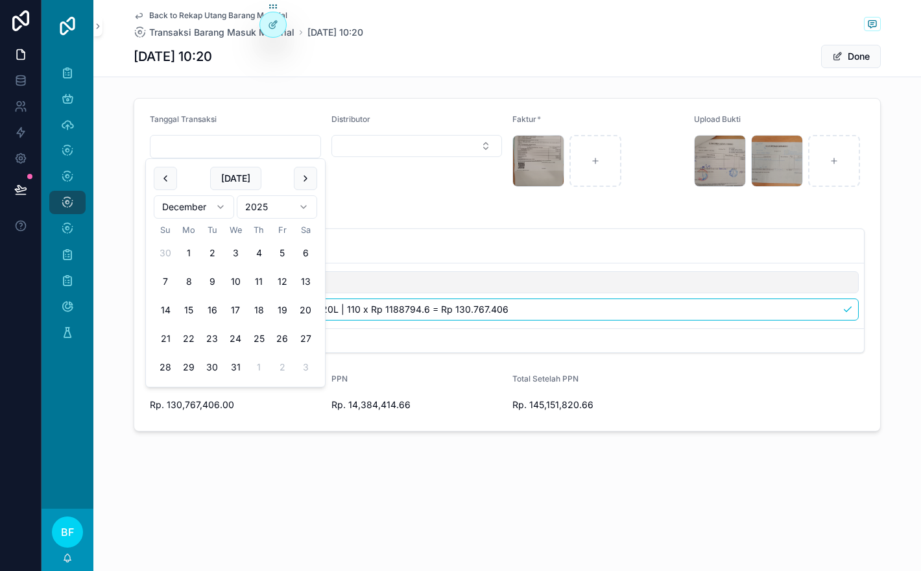
click at [269, 207] on html "Data Barang Kategori Barang 96 Brand Transaksi Barang Keluar Transaksi Barang M…" at bounding box center [460, 285] width 921 height 571
click at [280, 256] on button "6" at bounding box center [281, 252] width 23 height 23
type input "*********"
click at [437, 187] on form "Tanggal Transaksi ********* Distributor Faktur * IMG_20250612_101941 .jpg Uploa…" at bounding box center [507, 265] width 746 height 332
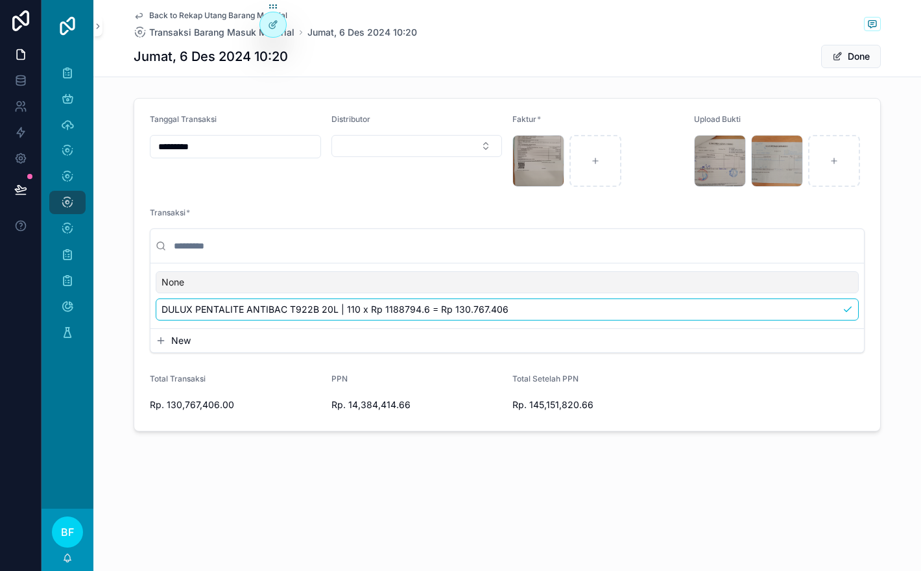
click at [213, 16] on span "Back to Rekap Utang Barang Material" at bounding box center [218, 15] width 138 height 10
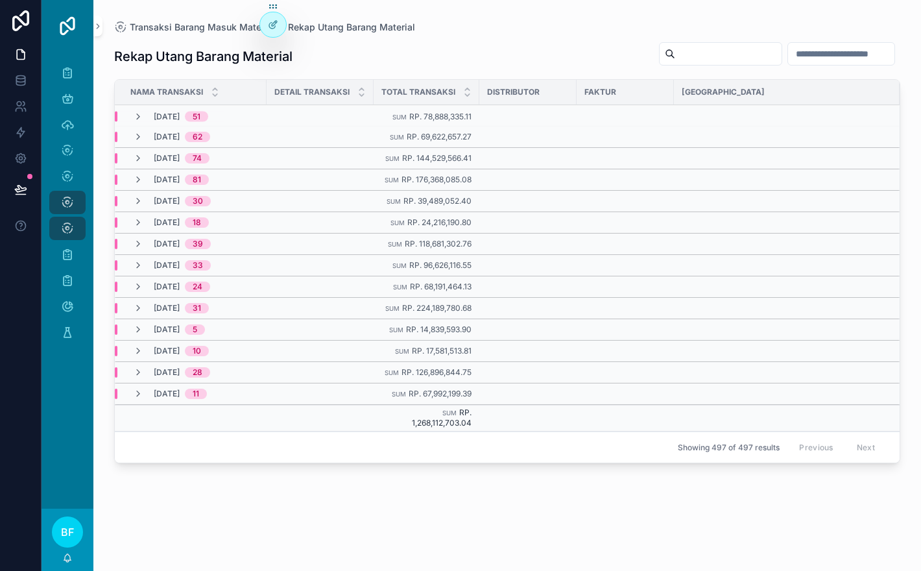
click at [207, 396] on span "11" at bounding box center [196, 394] width 22 height 10
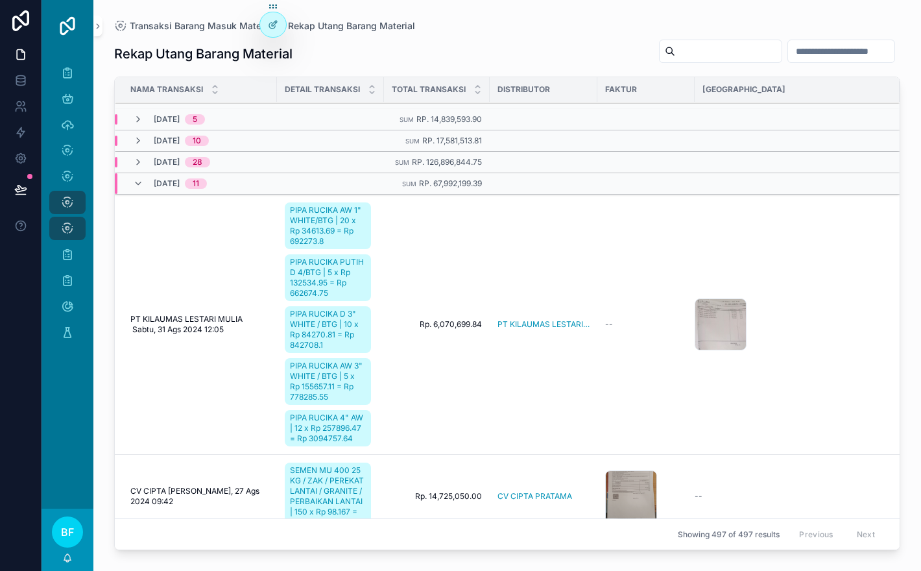
scroll to position [204, 0]
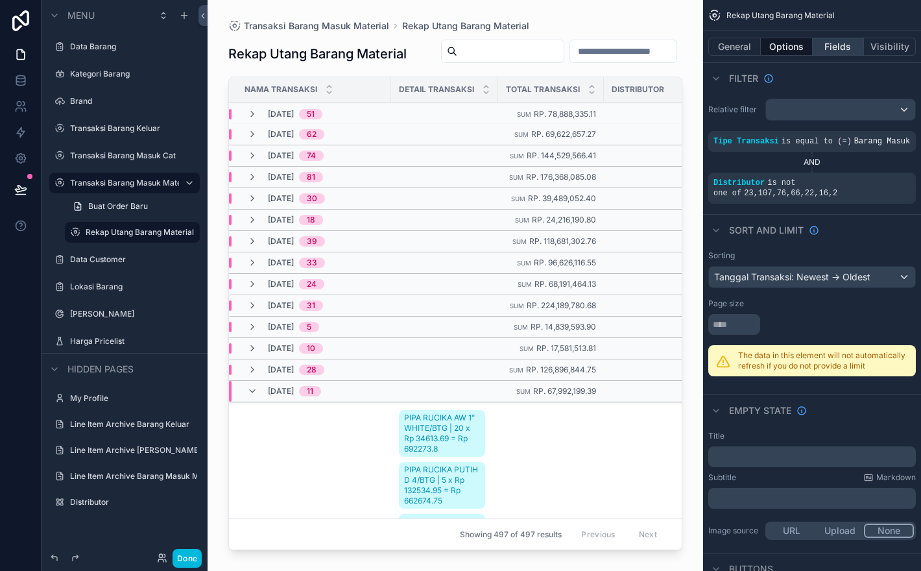
click at [834, 43] on button "Fields" at bounding box center [839, 47] width 52 height 18
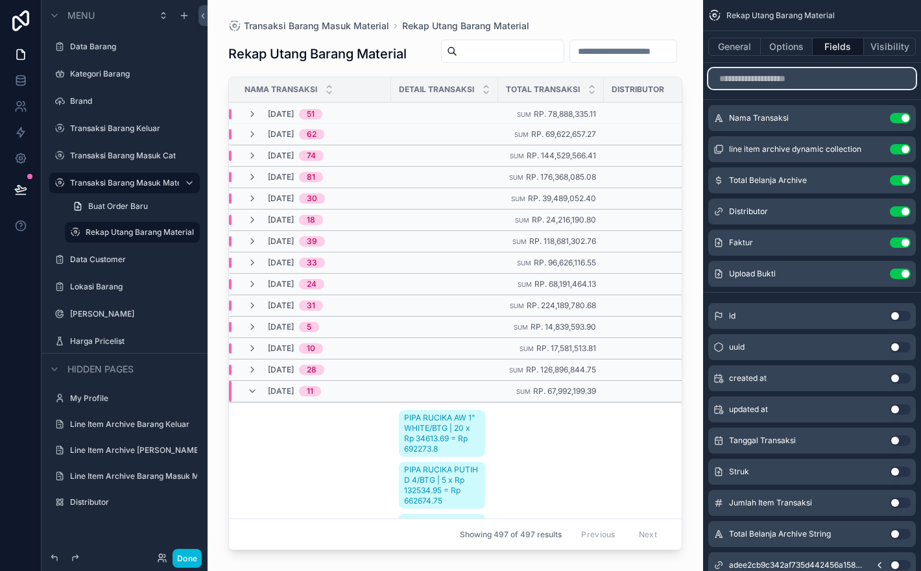
click at [852, 84] on input "scrollable content" at bounding box center [812, 78] width 208 height 21
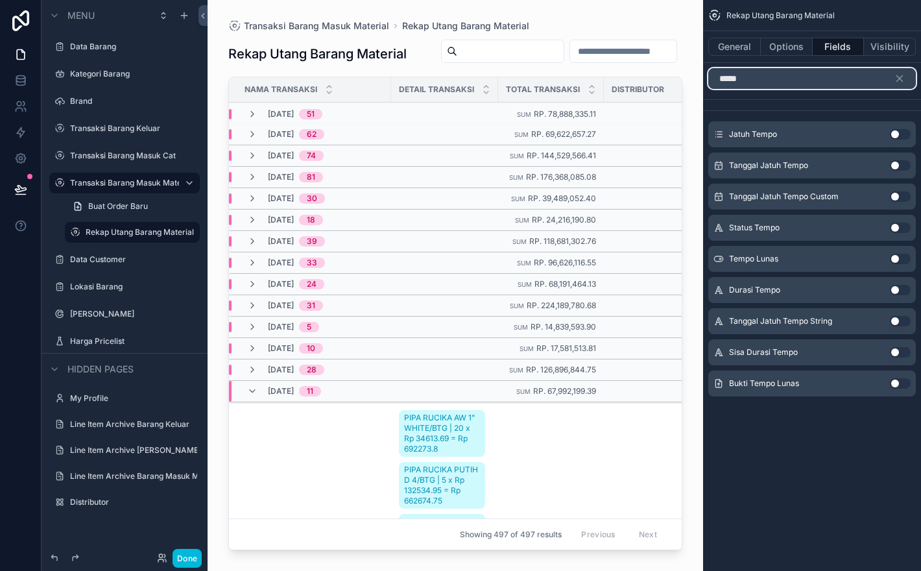
type input "*****"
click at [897, 258] on button "Use setting" at bounding box center [900, 259] width 21 height 10
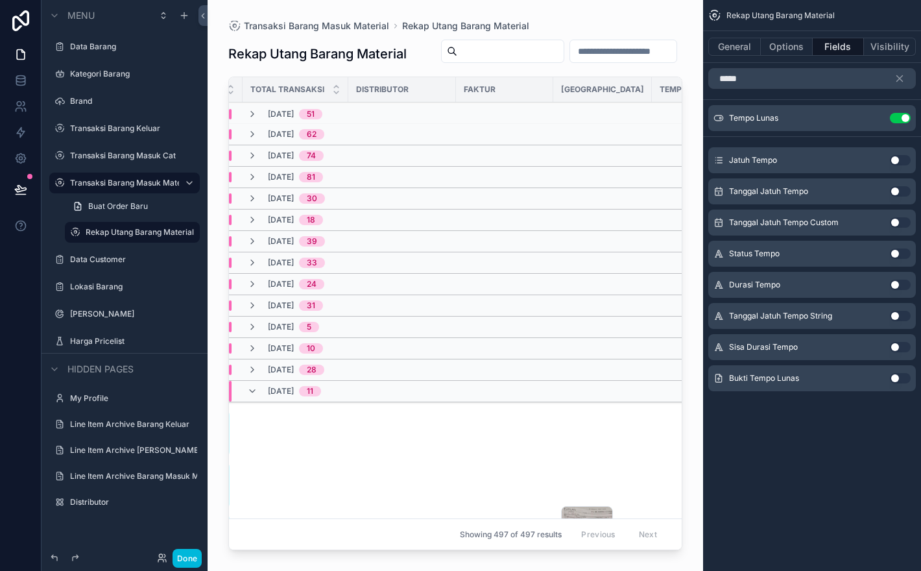
scroll to position [0, 320]
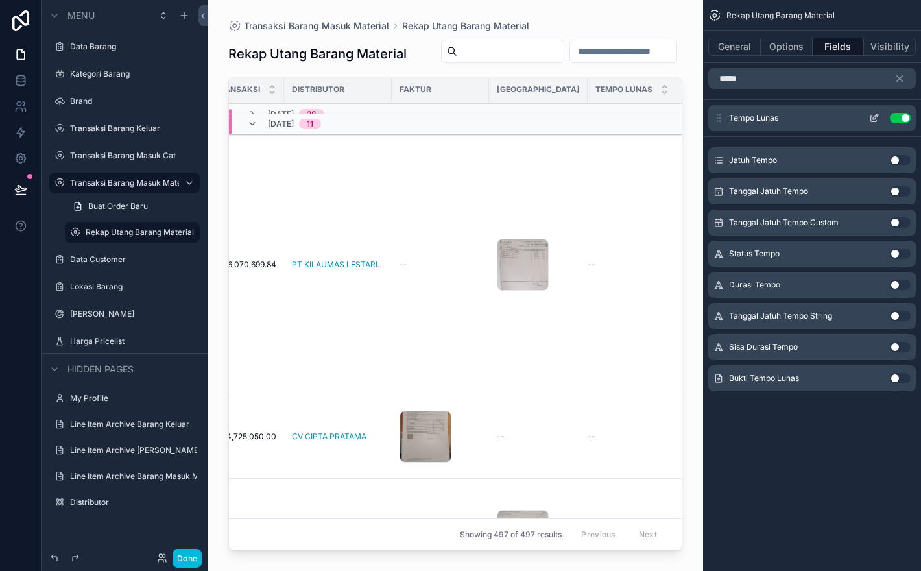
click at [872, 116] on icon "scrollable content" at bounding box center [874, 118] width 10 height 10
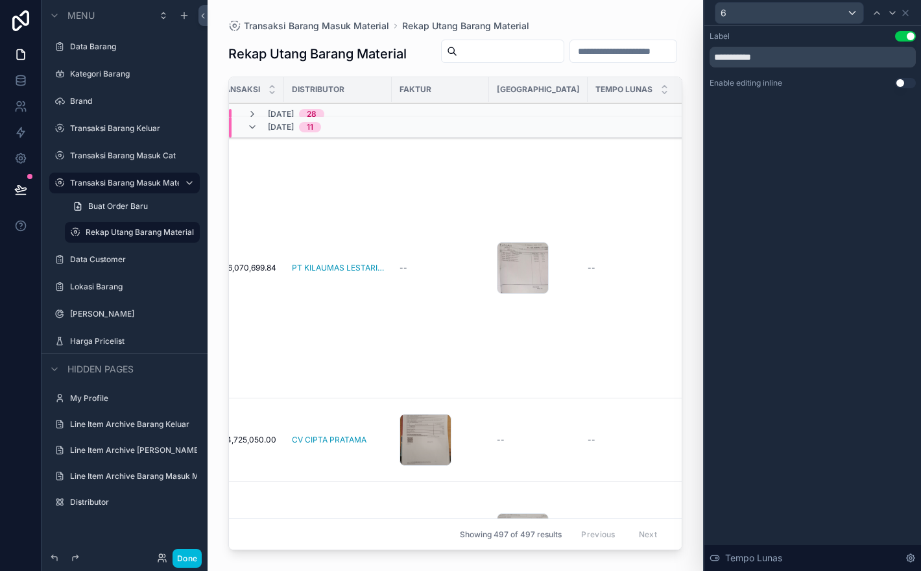
scroll to position [254, 320]
click at [904, 78] on button "Use setting" at bounding box center [905, 83] width 21 height 10
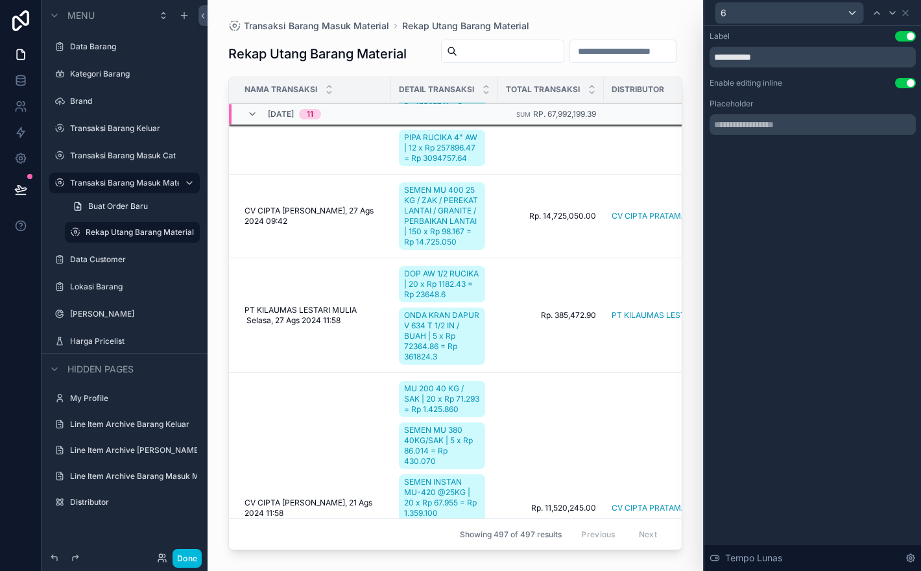
scroll to position [527, 0]
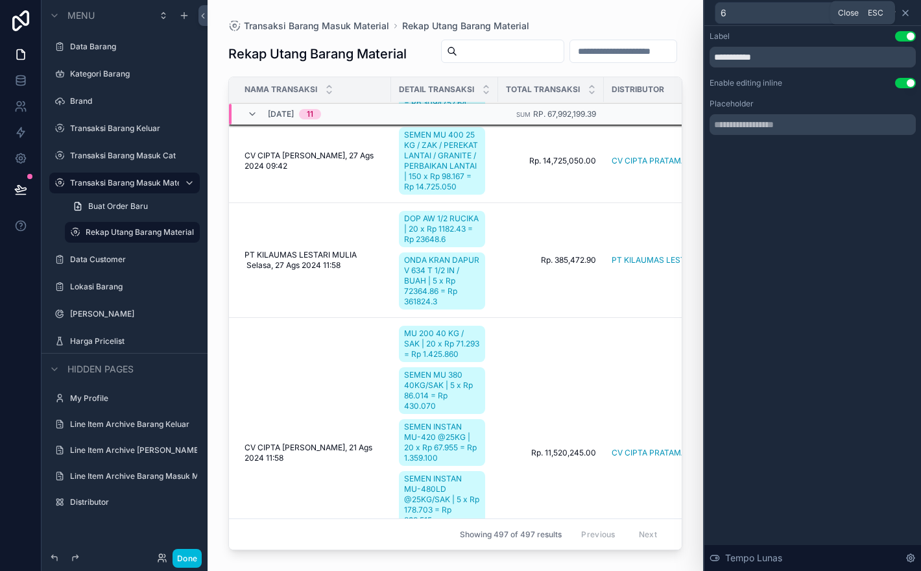
click at [907, 8] on icon at bounding box center [905, 13] width 10 height 10
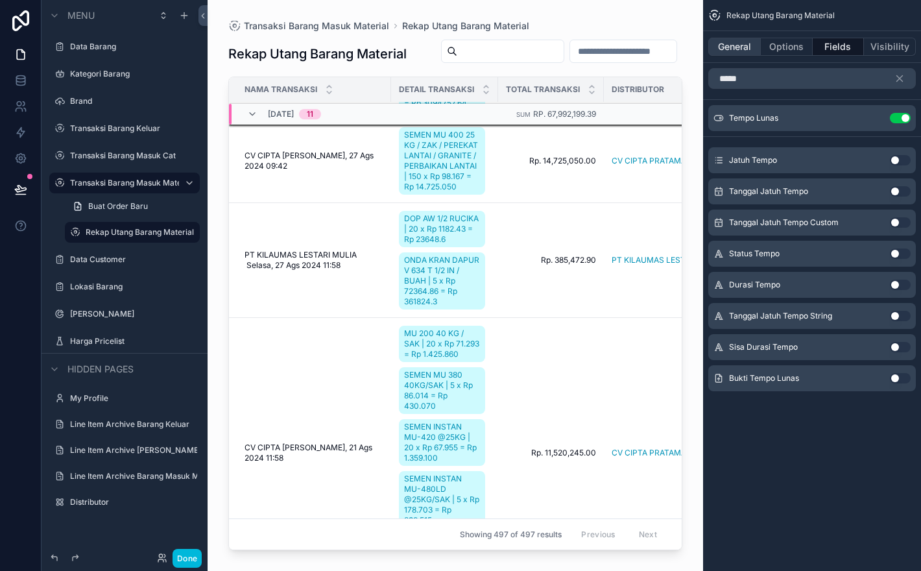
click at [741, 49] on button "General" at bounding box center [734, 47] width 53 height 18
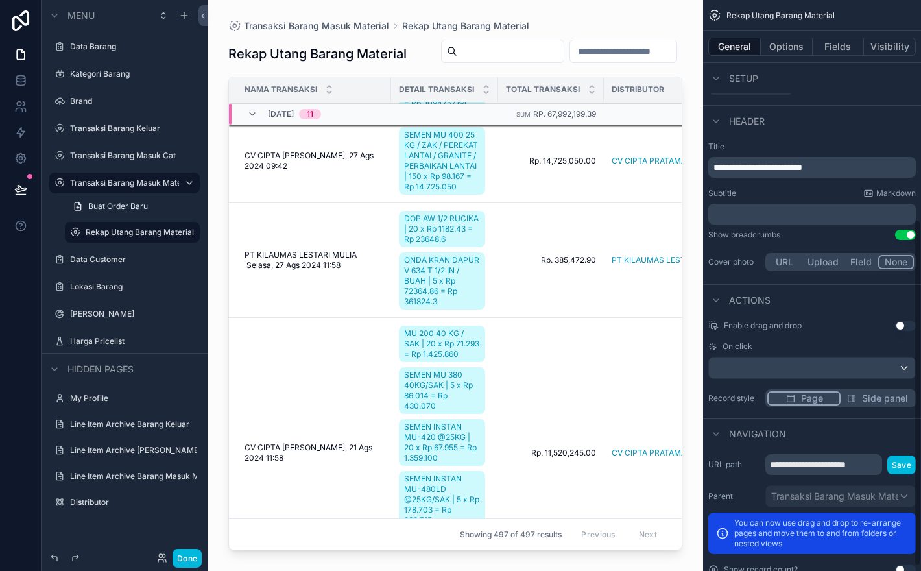
scroll to position [368, 0]
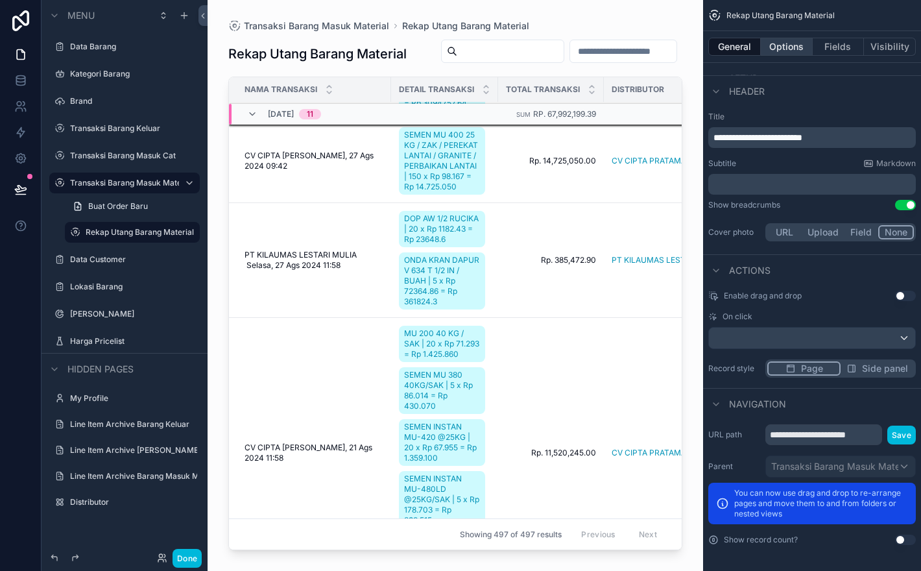
click at [795, 50] on button "Options" at bounding box center [787, 47] width 52 height 18
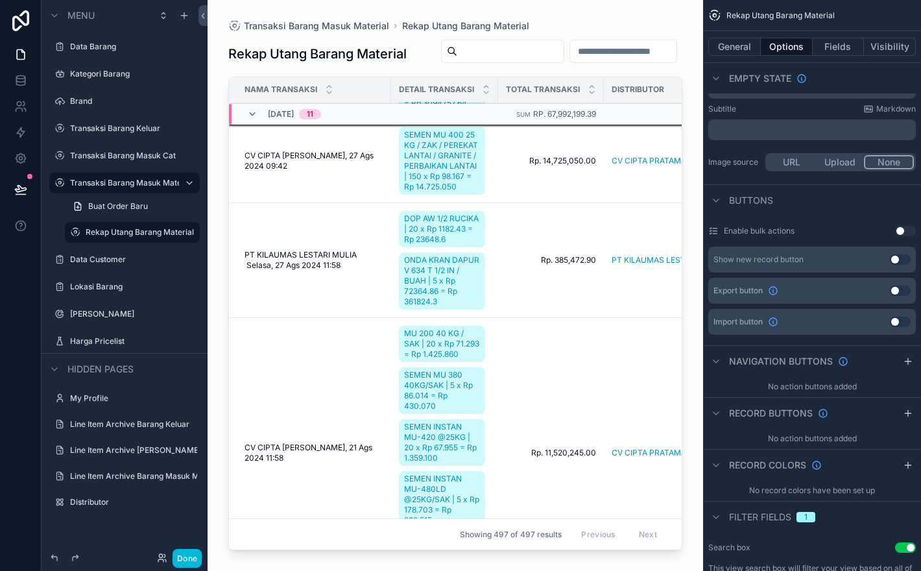
click at [900, 236] on button "Use setting" at bounding box center [905, 231] width 21 height 10
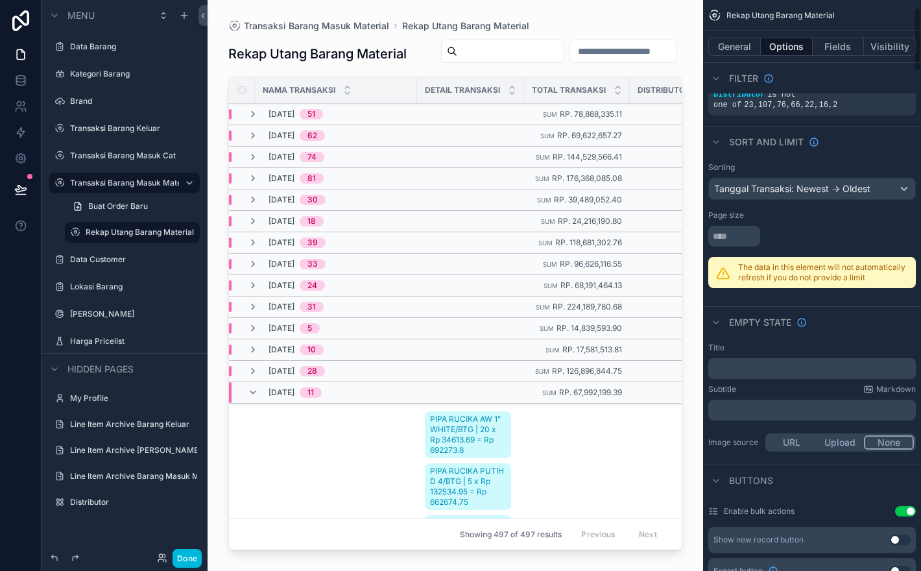
scroll to position [0, 0]
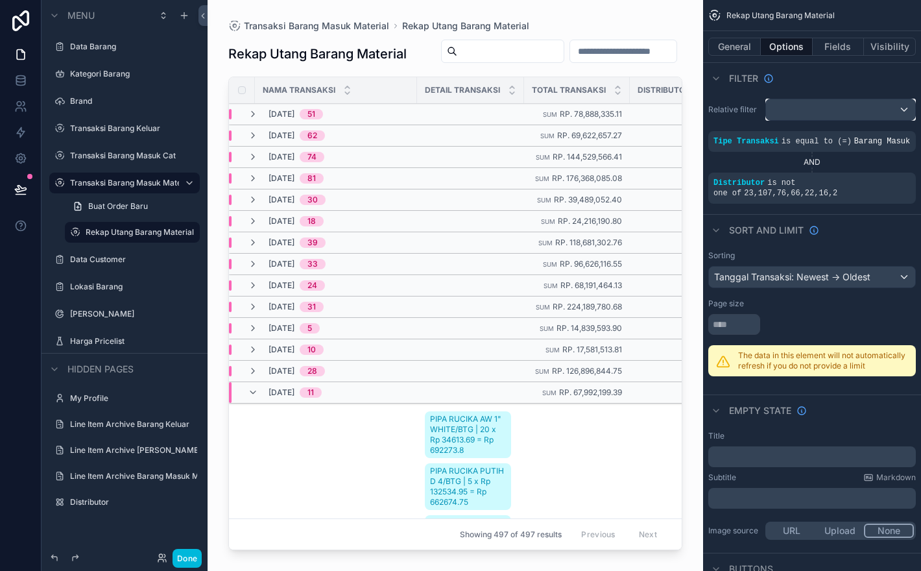
click at [808, 111] on div "scrollable content" at bounding box center [840, 109] width 149 height 21
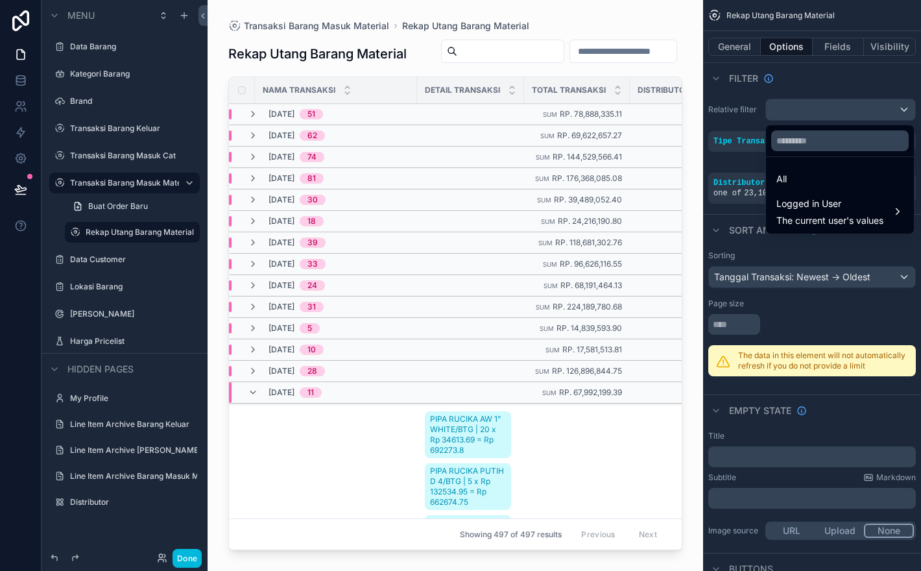
click at [808, 111] on div "scrollable content" at bounding box center [460, 285] width 921 height 571
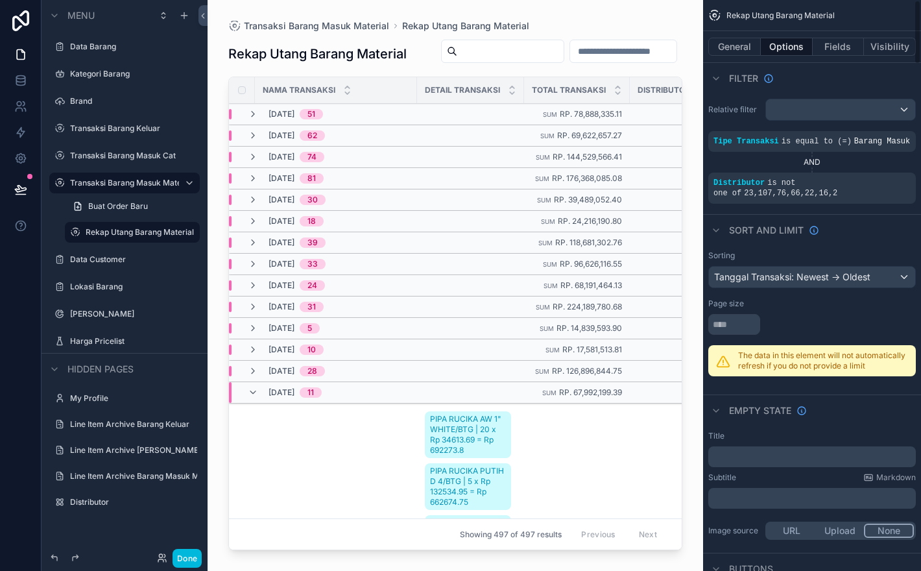
click at [689, 69] on div "scrollable content" at bounding box center [456, 277] width 496 height 555
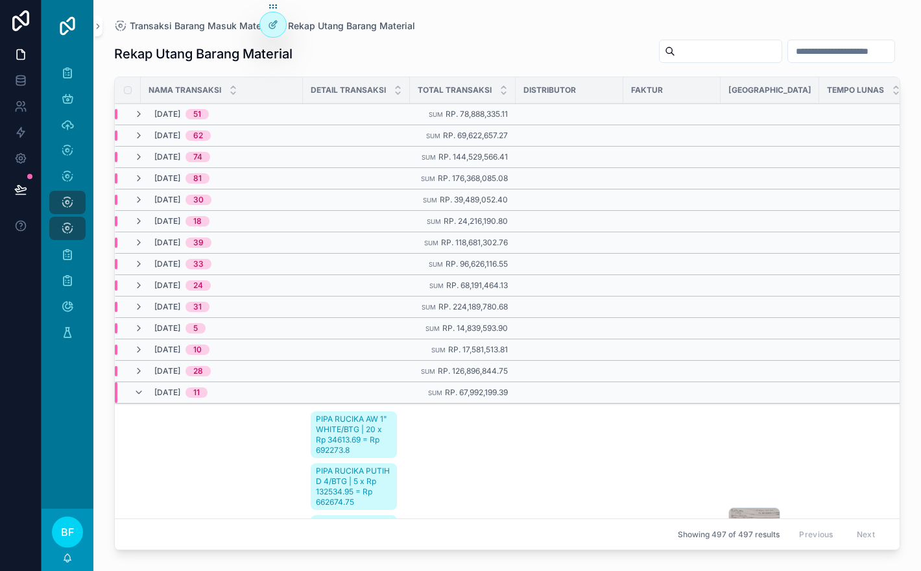
click at [581, 47] on div "Rekap Utang Barang Material" at bounding box center [507, 54] width 786 height 30
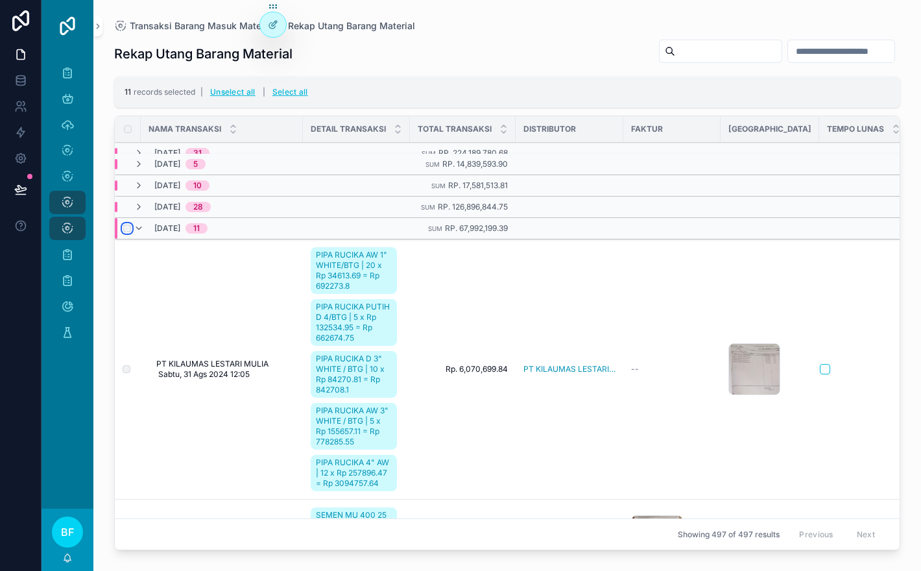
scroll to position [200, 14]
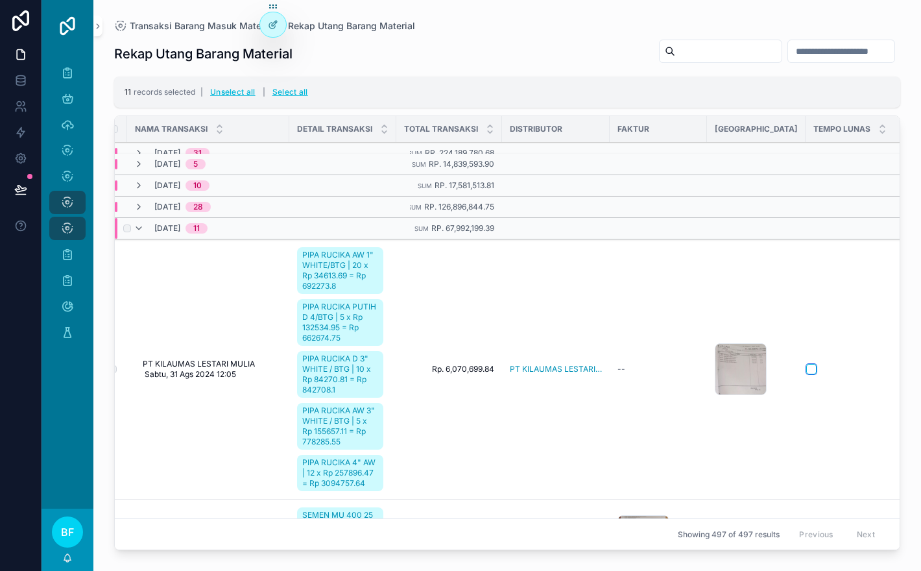
click at [809, 372] on button "scrollable content" at bounding box center [811, 369] width 10 height 10
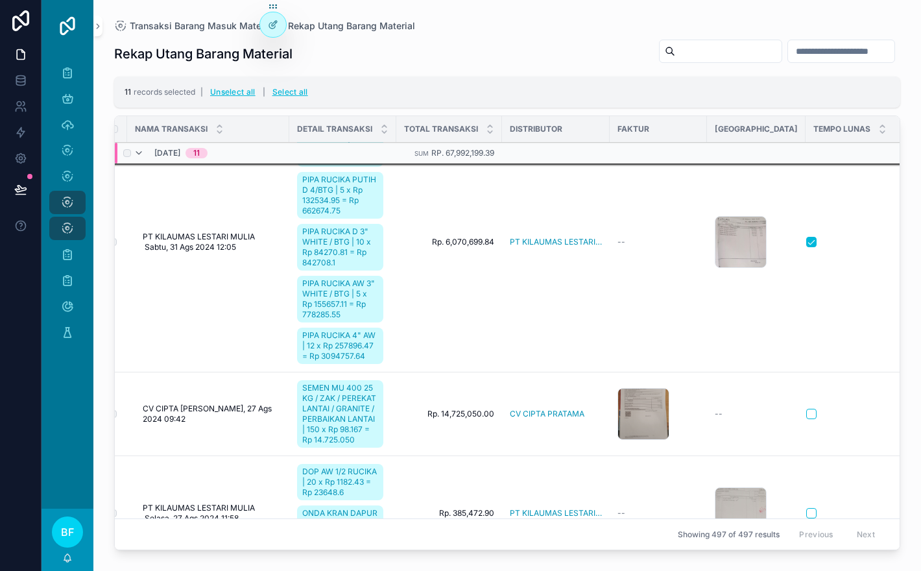
scroll to position [317, 0]
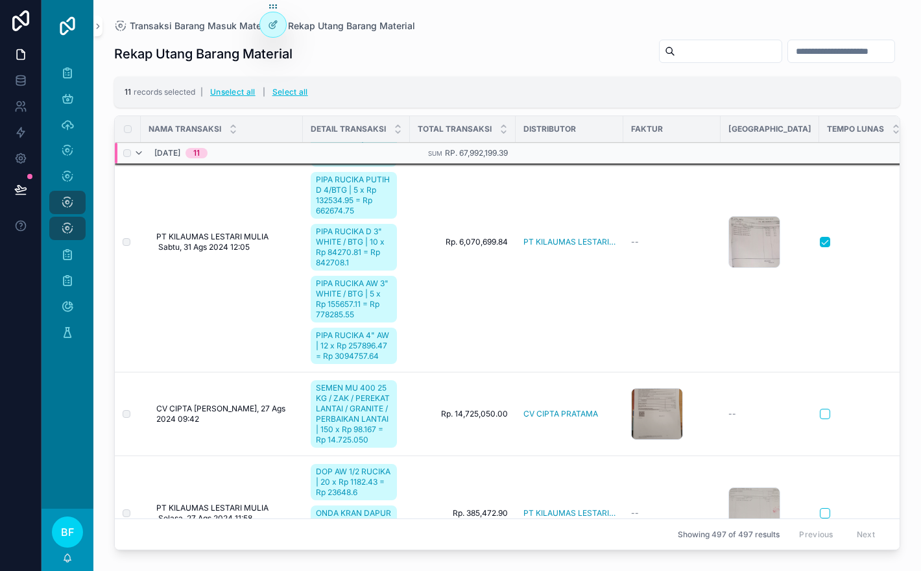
click at [826, 409] on div "scrollable content" at bounding box center [860, 414] width 80 height 10
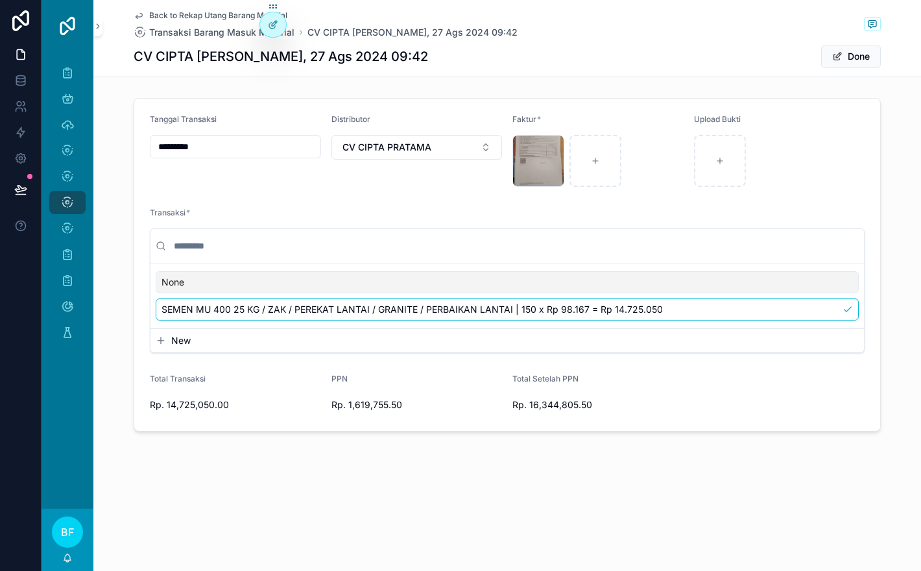
click at [203, 16] on span "Back to Rekap Utang Barang Material" at bounding box center [218, 15] width 138 height 10
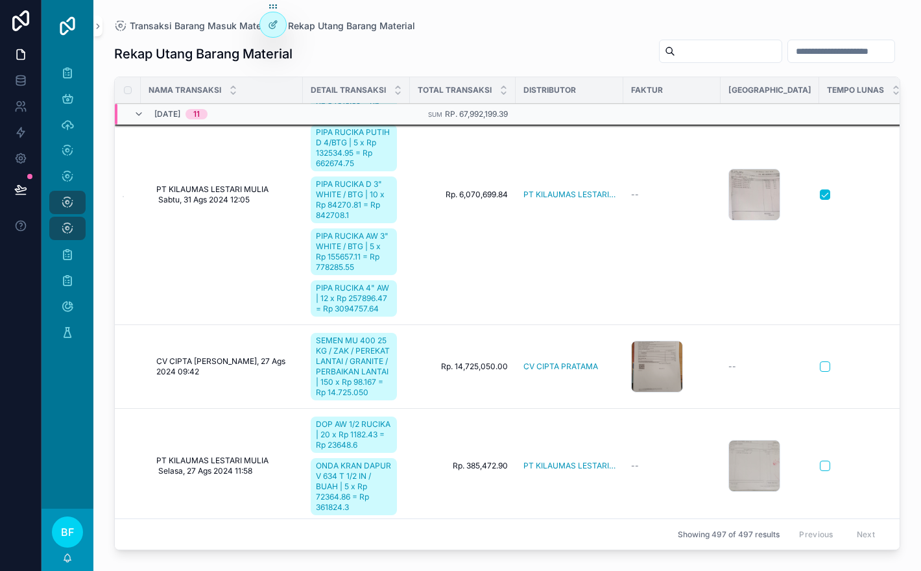
scroll to position [337, 0]
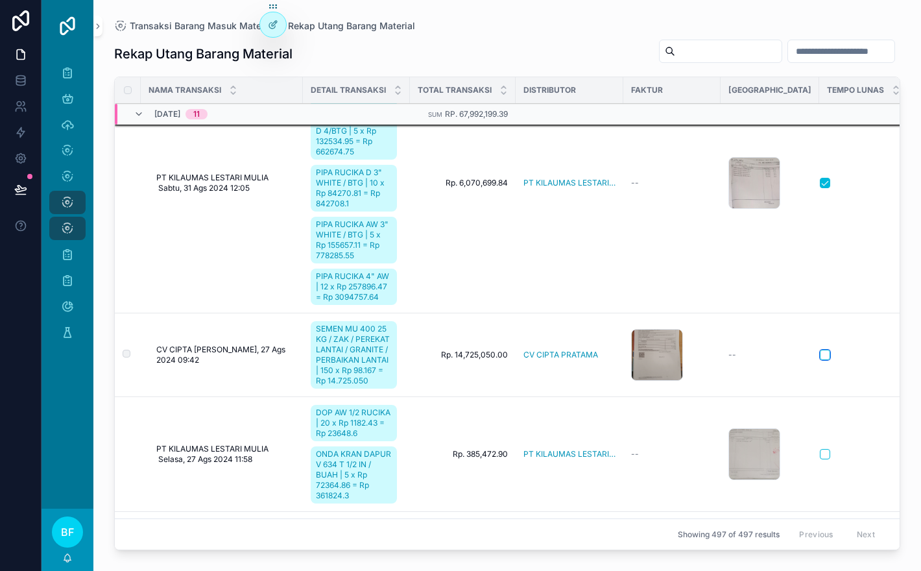
click at [820, 354] on button "scrollable content" at bounding box center [825, 355] width 10 height 10
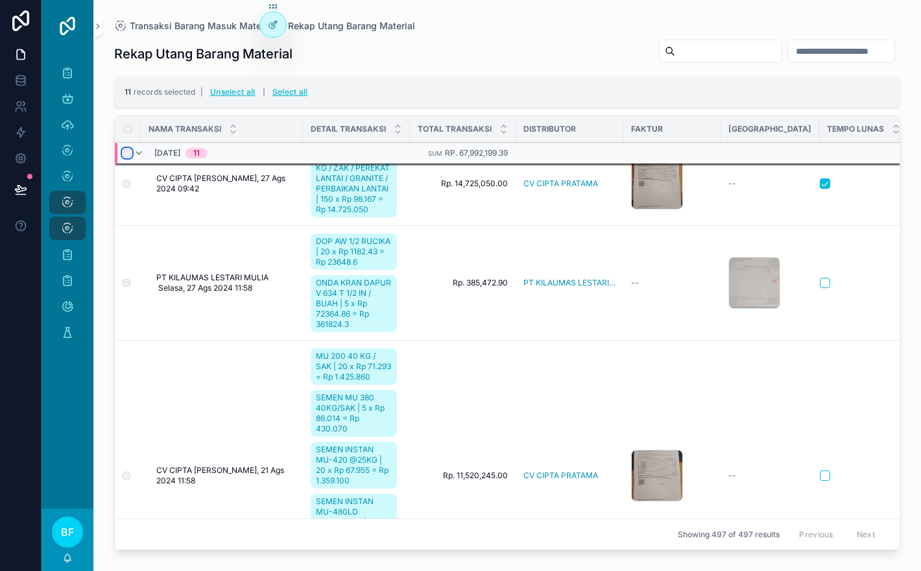
scroll to position [566, 0]
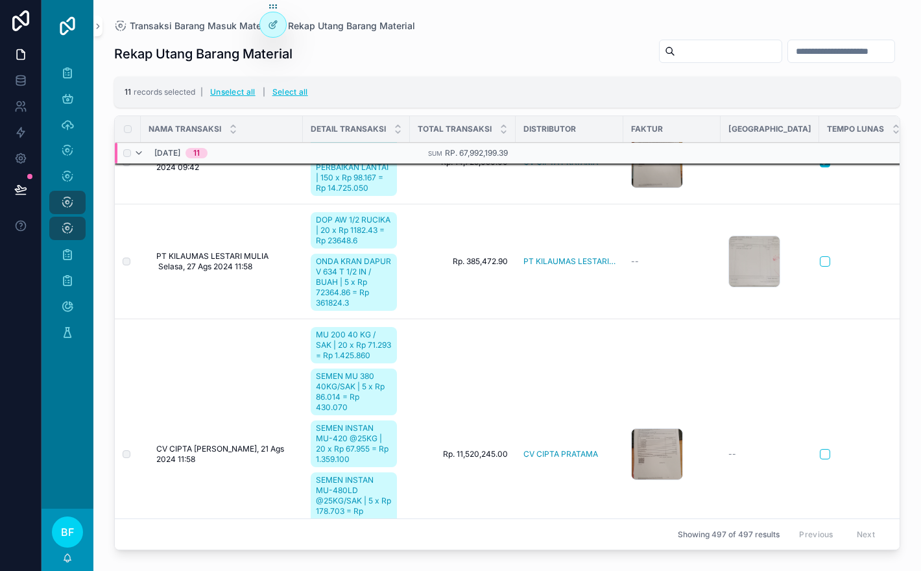
click at [480, 267] on span "Rp. 385,472.90" at bounding box center [463, 261] width 90 height 10
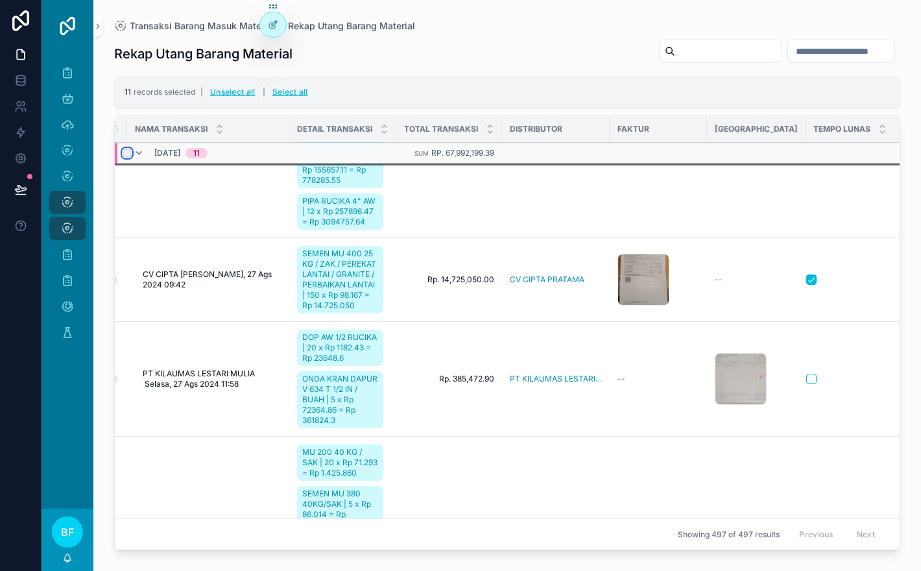
scroll to position [486, 14]
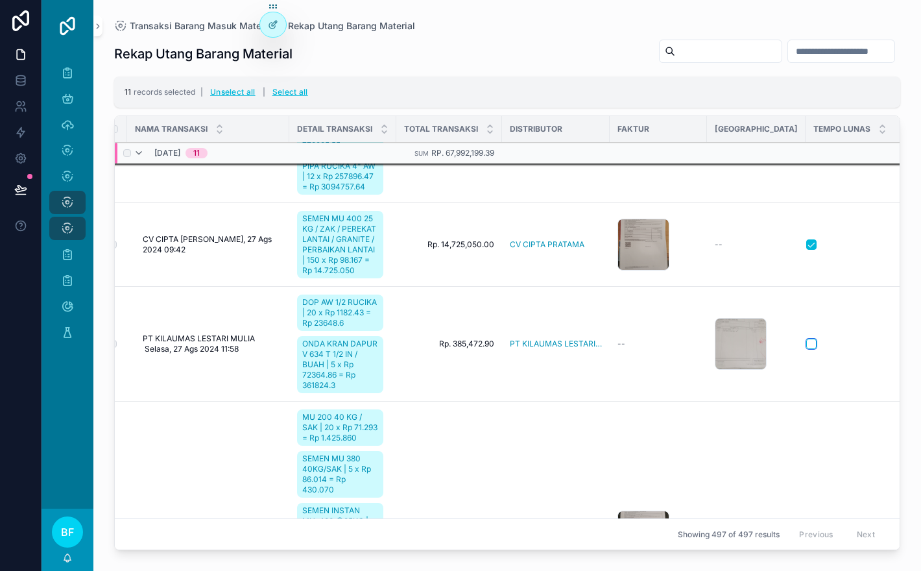
click at [809, 348] on button "scrollable content" at bounding box center [811, 344] width 10 height 10
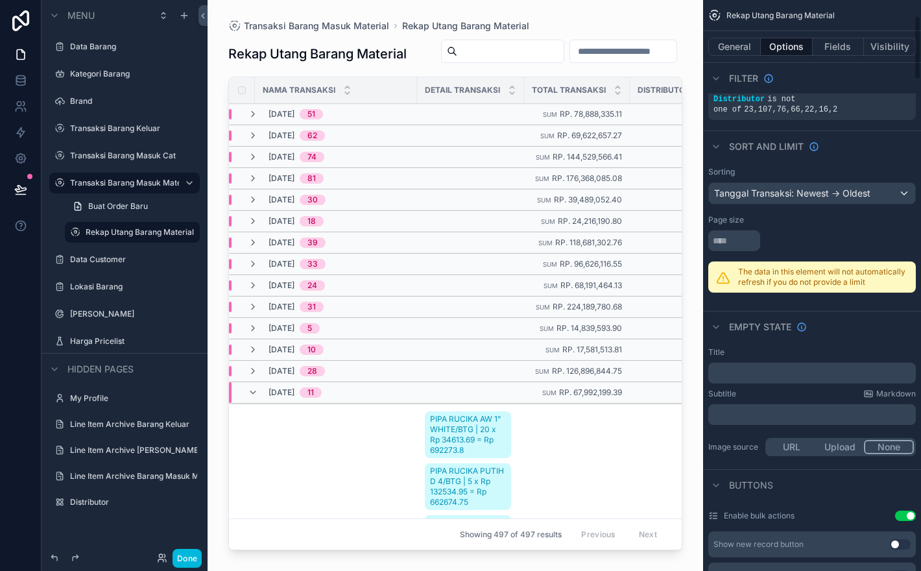
scroll to position [0, 0]
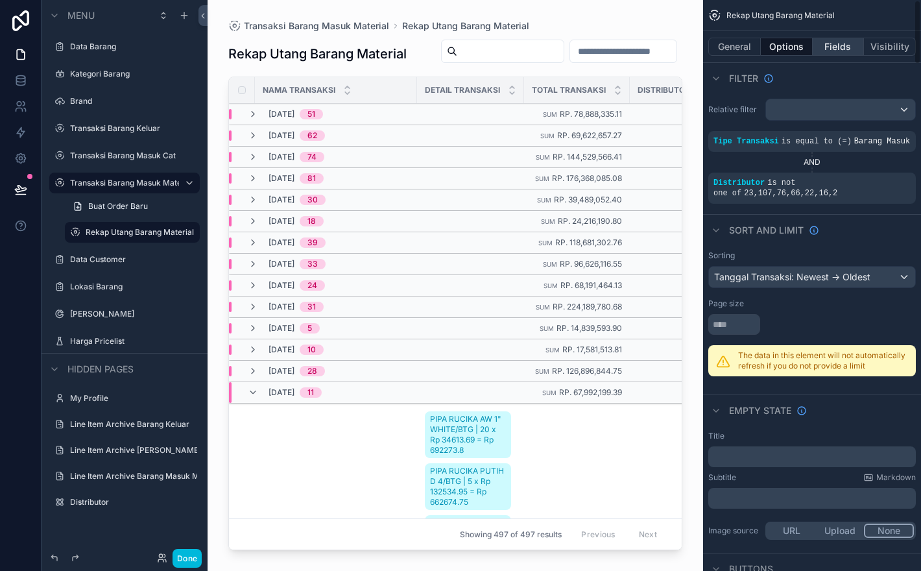
click at [839, 49] on button "Fields" at bounding box center [839, 47] width 52 height 18
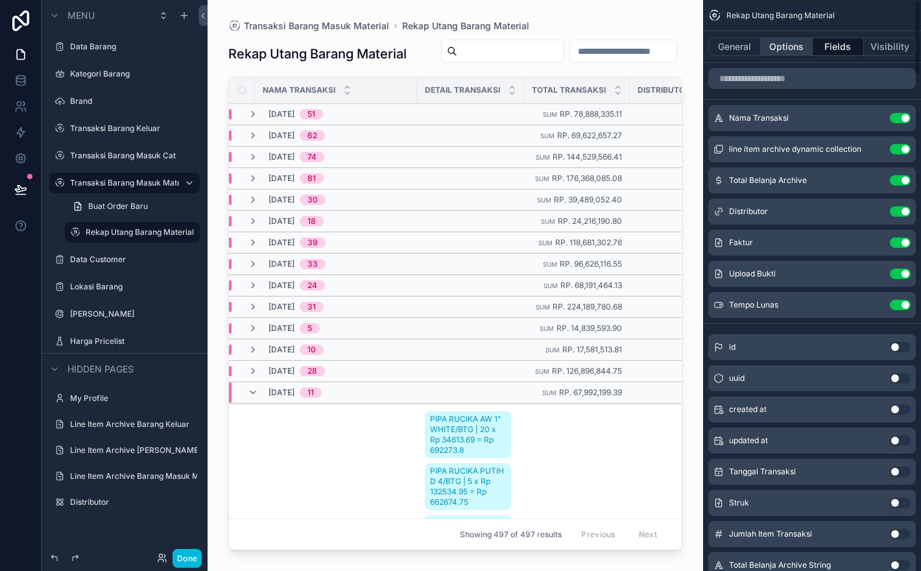
click at [777, 46] on button "Options" at bounding box center [787, 47] width 52 height 18
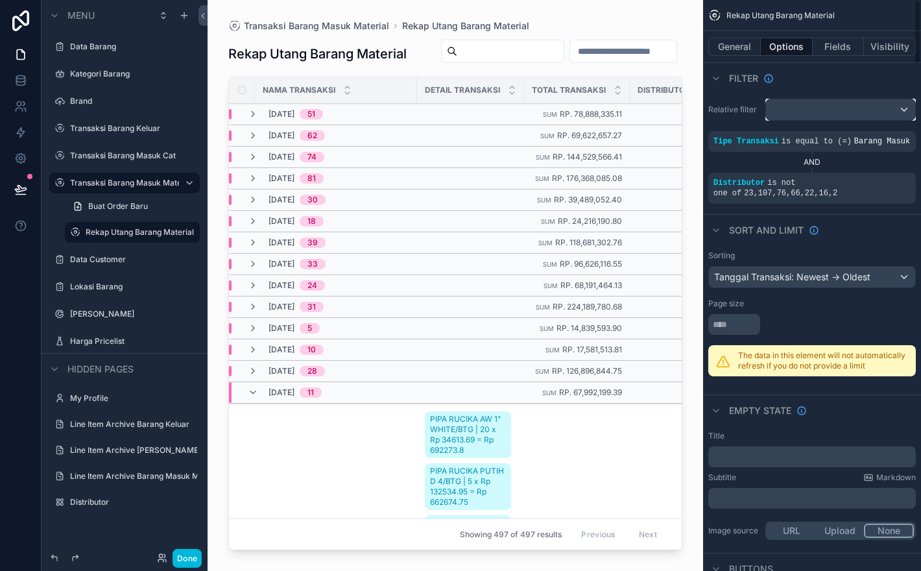
click at [863, 110] on div "scrollable content" at bounding box center [840, 109] width 149 height 21
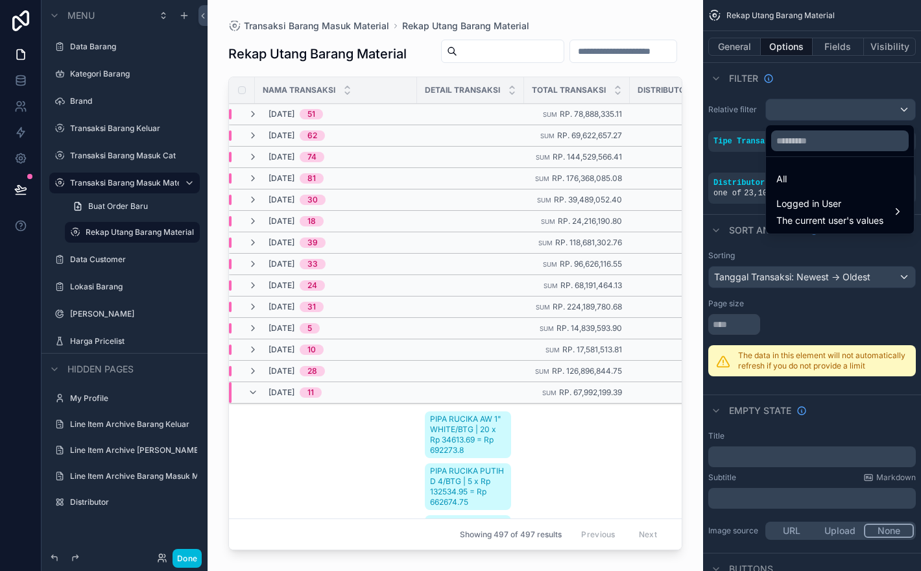
click at [863, 110] on div "scrollable content" at bounding box center [460, 285] width 921 height 571
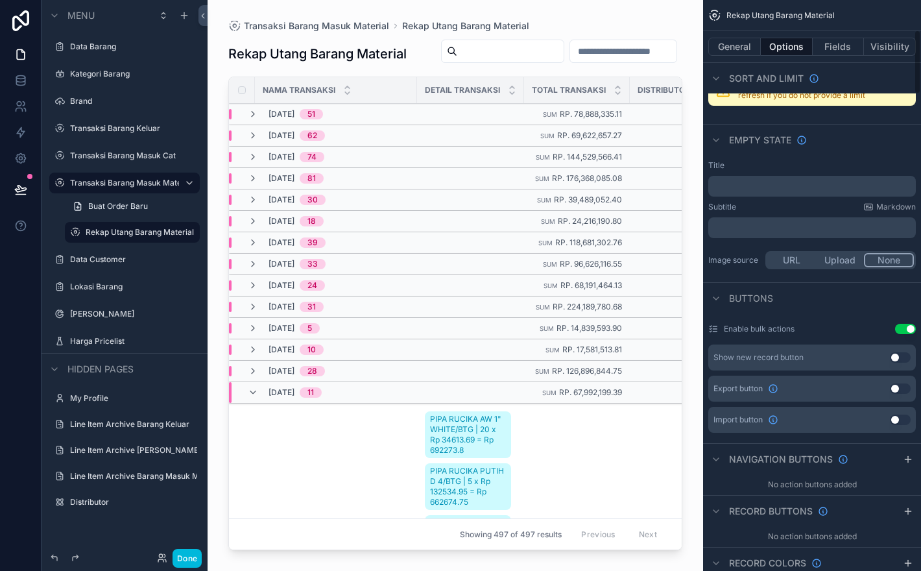
scroll to position [274, 0]
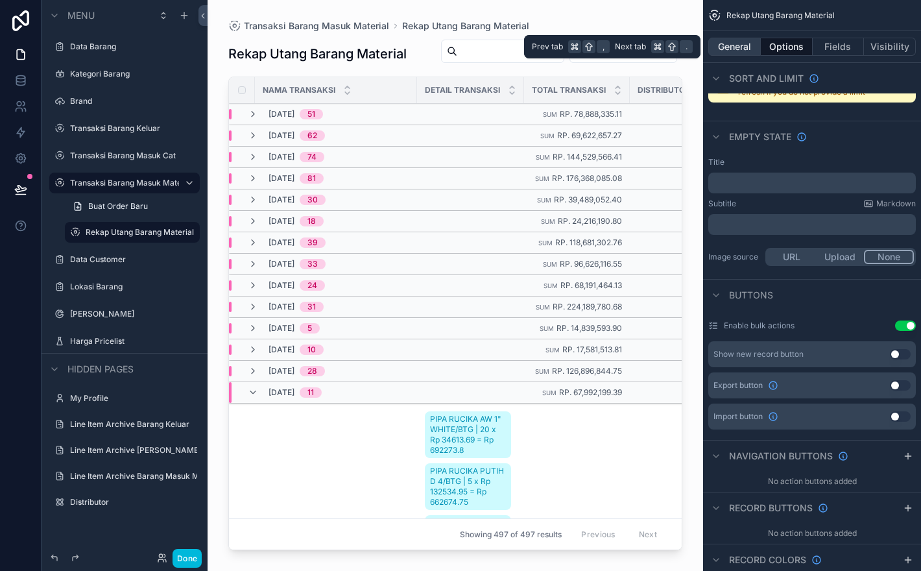
click at [744, 47] on button "General" at bounding box center [734, 47] width 53 height 18
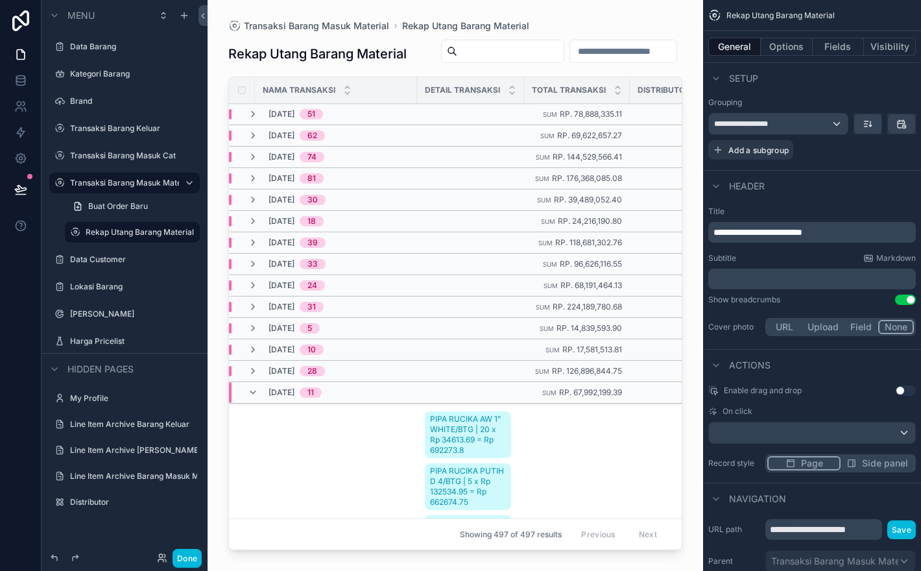
scroll to position [368, 0]
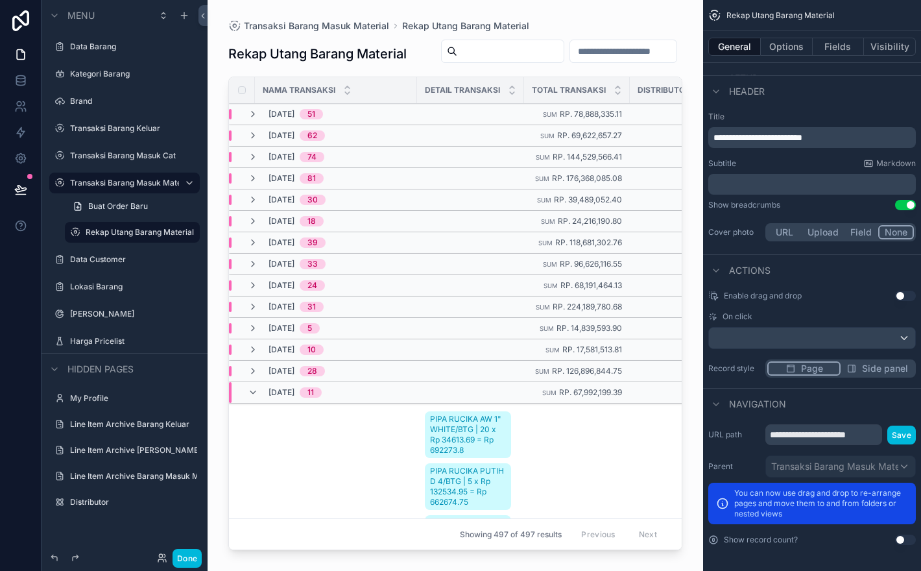
click at [900, 540] on button "Use setting" at bounding box center [905, 539] width 21 height 10
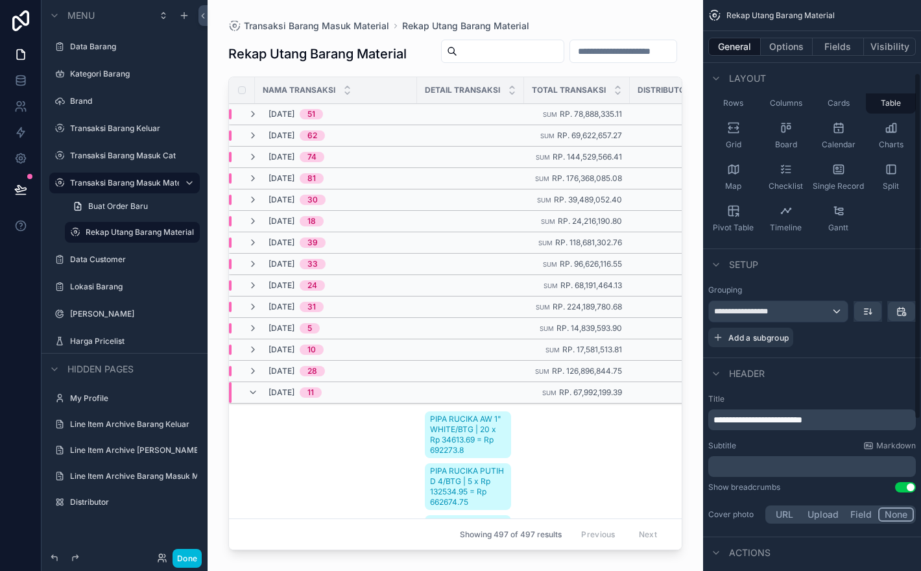
scroll to position [0, 0]
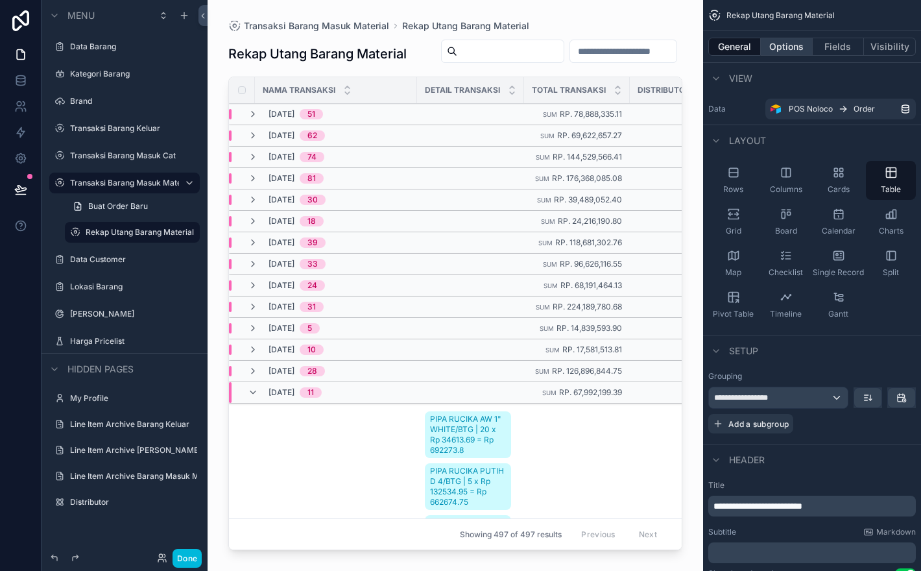
click at [784, 53] on button "Options" at bounding box center [787, 47] width 52 height 18
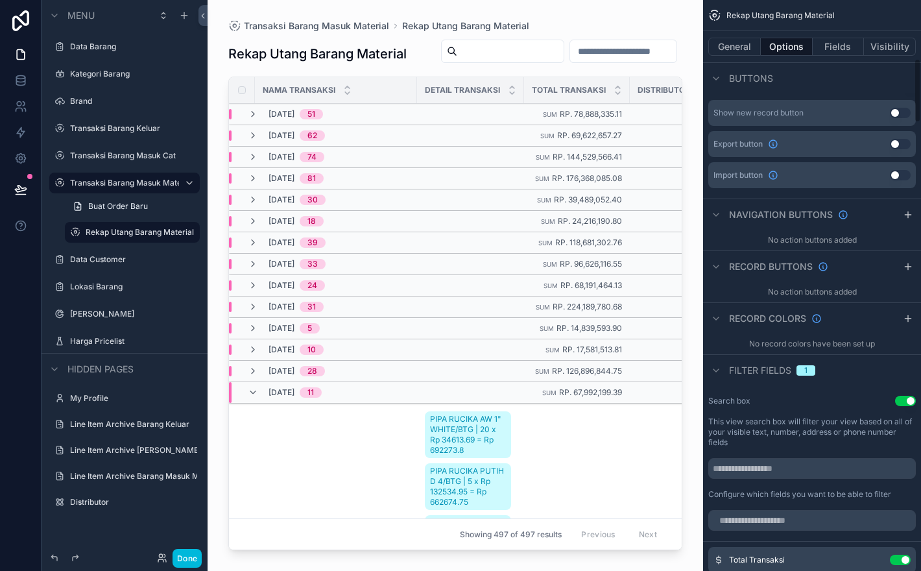
scroll to position [520, 0]
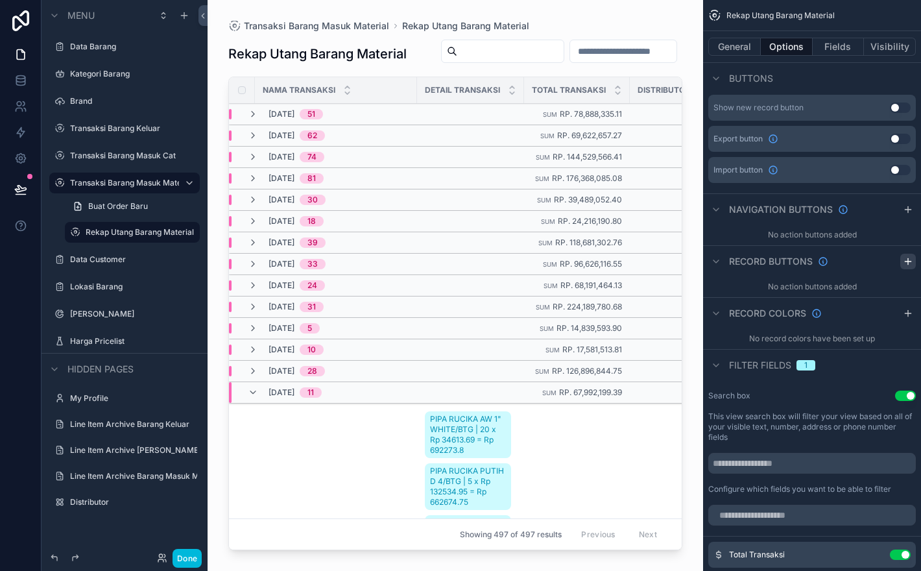
click at [909, 267] on icon "scrollable content" at bounding box center [908, 261] width 10 height 10
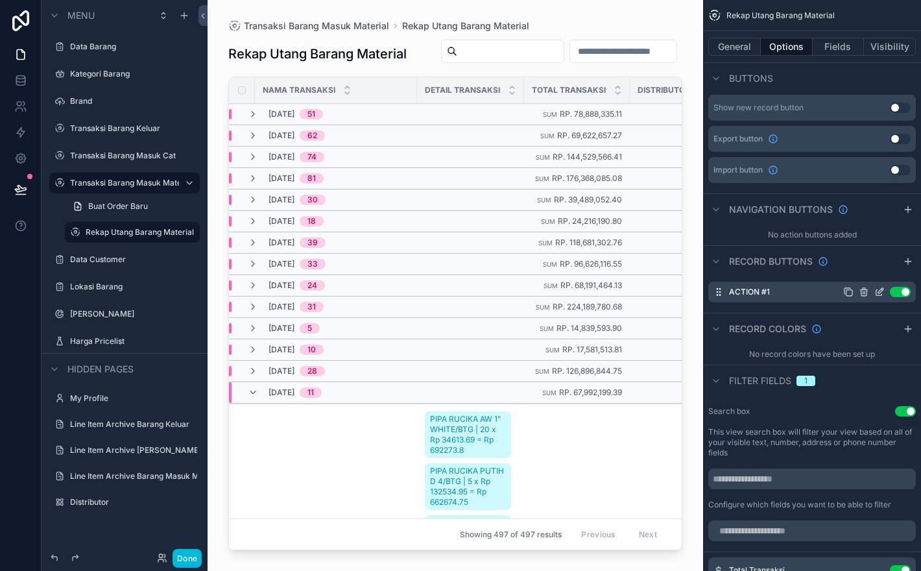
click at [879, 297] on icon "scrollable content" at bounding box center [879, 292] width 10 height 10
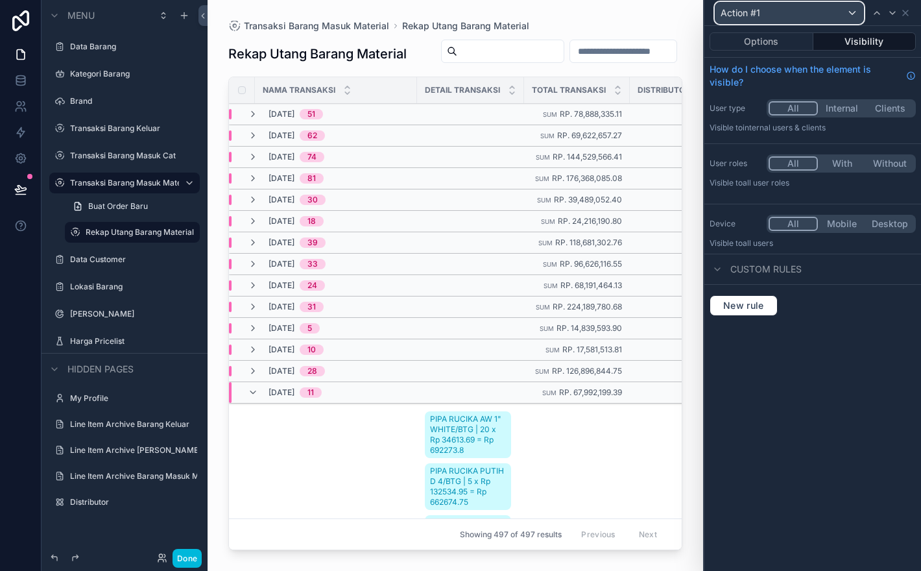
click at [795, 19] on div "Action #1" at bounding box center [789, 13] width 148 height 21
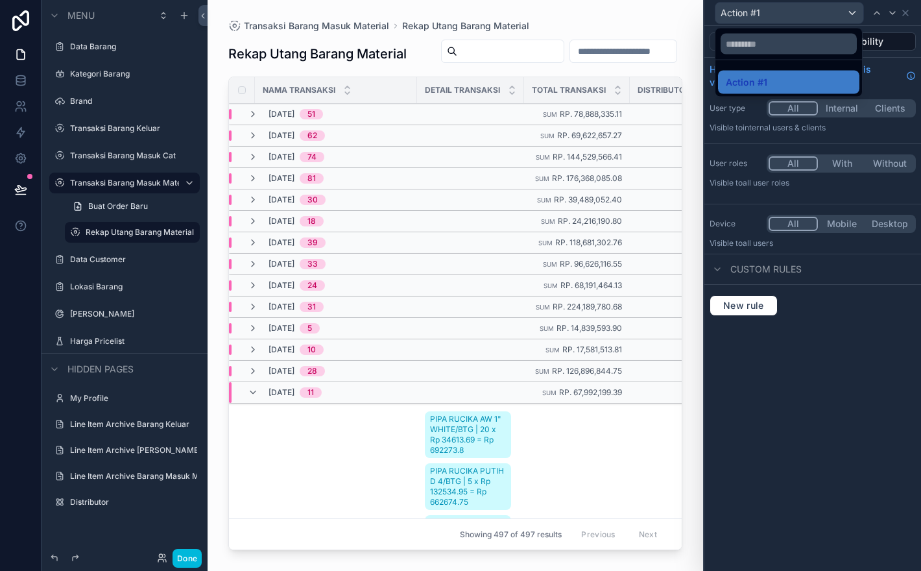
click at [781, 18] on div at bounding box center [812, 285] width 217 height 571
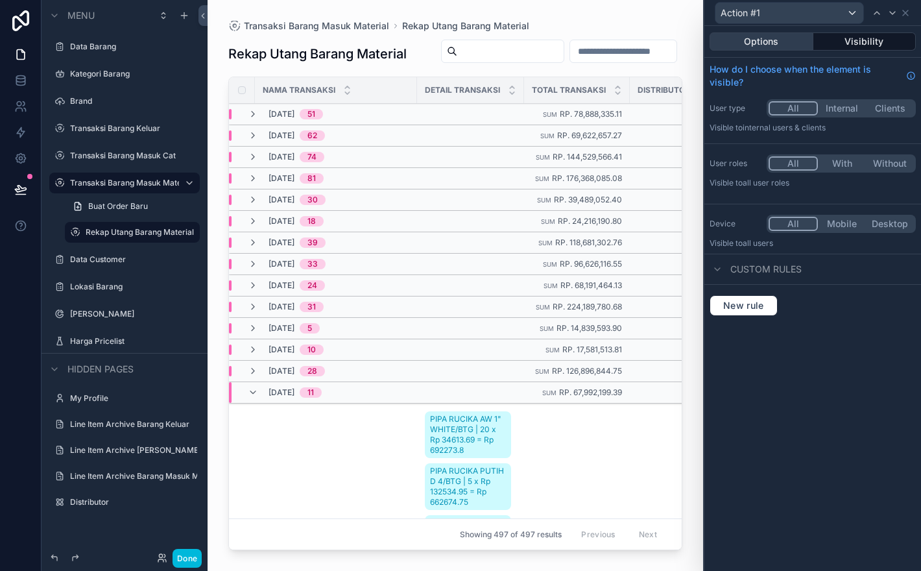
click at [797, 43] on button "Options" at bounding box center [762, 41] width 104 height 18
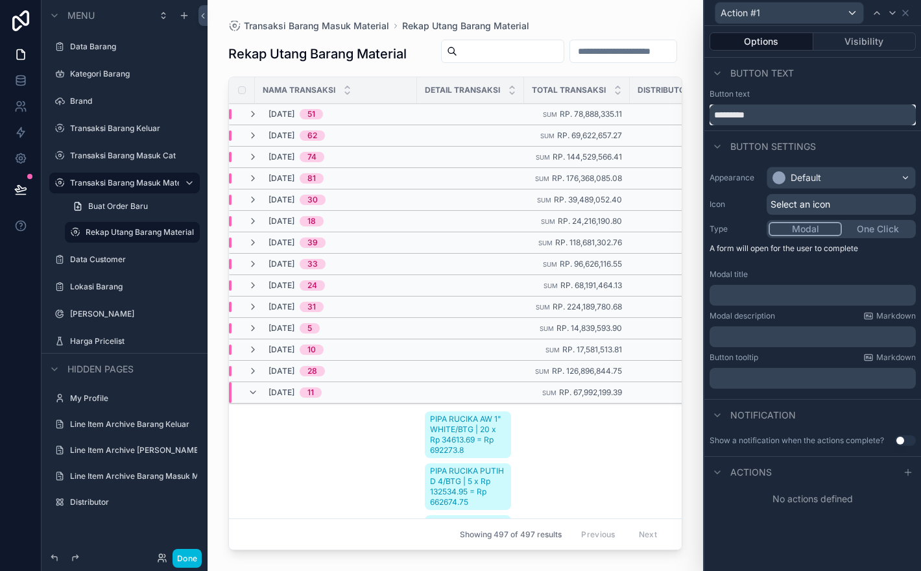
click at [801, 118] on input "*********" at bounding box center [813, 114] width 206 height 21
click at [831, 110] on input "**********" at bounding box center [813, 114] width 206 height 21
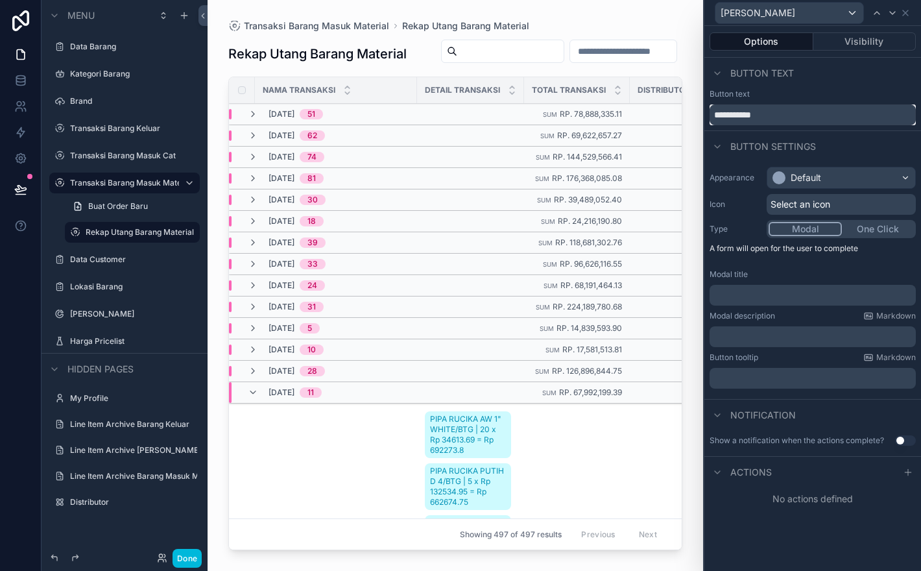
click at [831, 110] on input "**********" at bounding box center [813, 114] width 206 height 21
click at [835, 116] on input "**********" at bounding box center [813, 114] width 206 height 21
click at [743, 117] on input "**********" at bounding box center [813, 114] width 206 height 21
type input "*****"
click at [907, 446] on div "Show a notification when the actions complete? Use setting" at bounding box center [812, 440] width 217 height 21
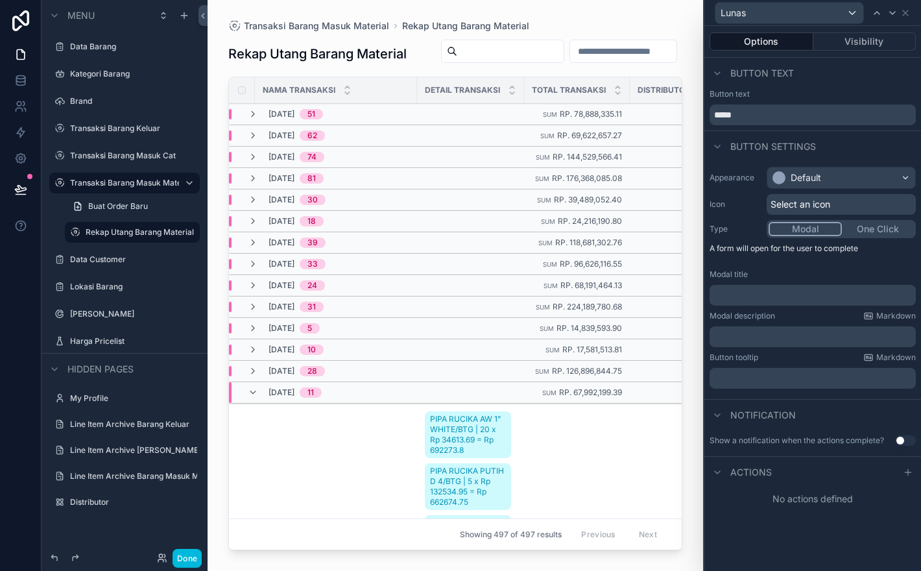
click at [907, 444] on button "Use setting" at bounding box center [905, 440] width 21 height 10
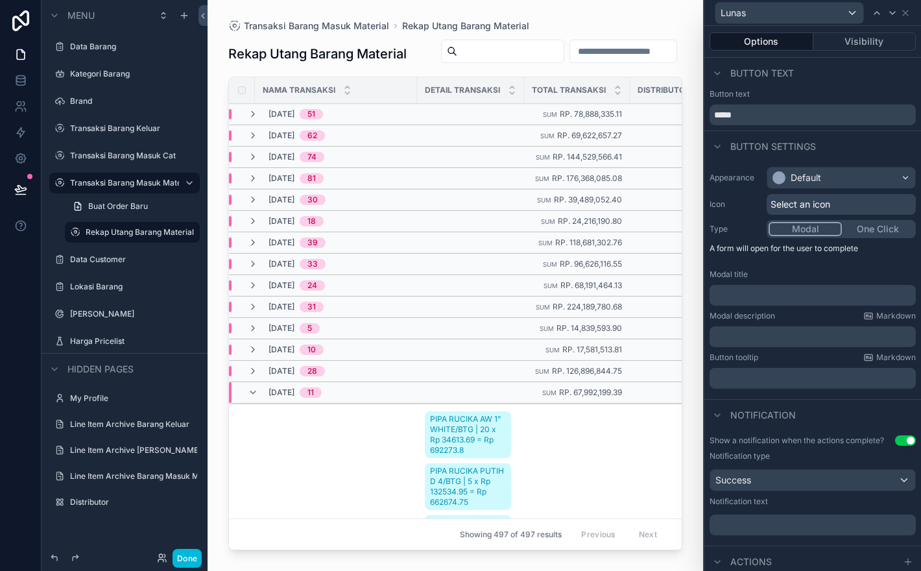
scroll to position [29, 0]
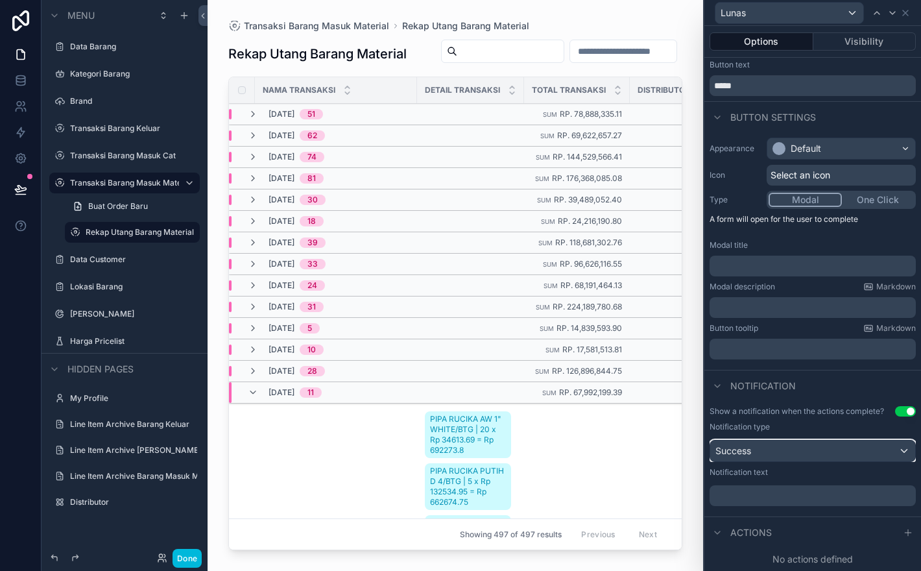
click at [831, 448] on div "Success" at bounding box center [812, 450] width 205 height 21
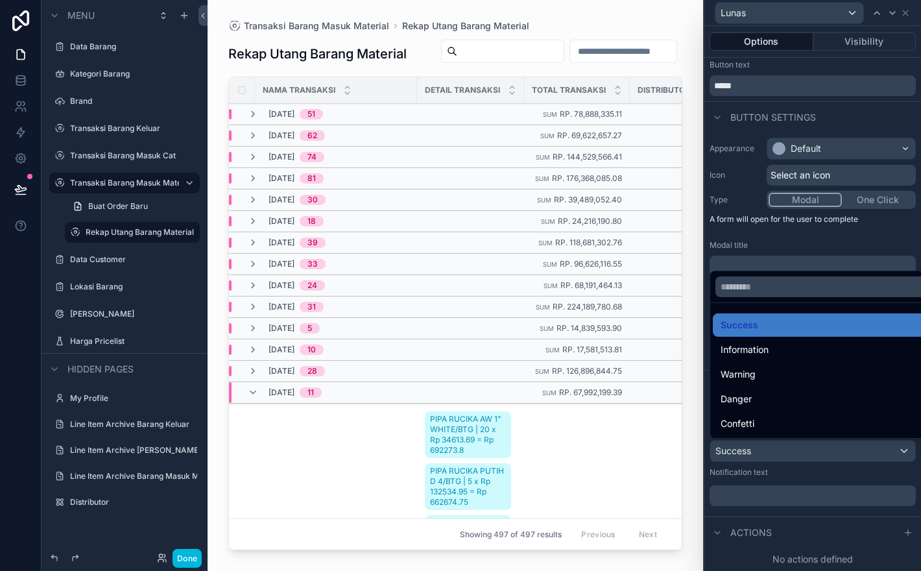
click at [831, 448] on div at bounding box center [812, 285] width 217 height 571
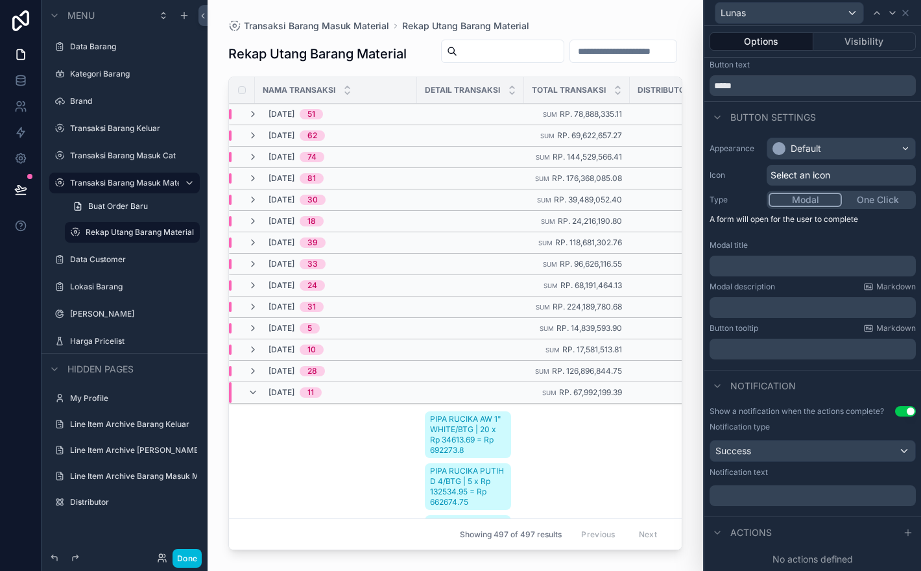
click at [835, 494] on p "﻿" at bounding box center [814, 495] width 198 height 13
click at [883, 144] on div "Default" at bounding box center [841, 148] width 148 height 21
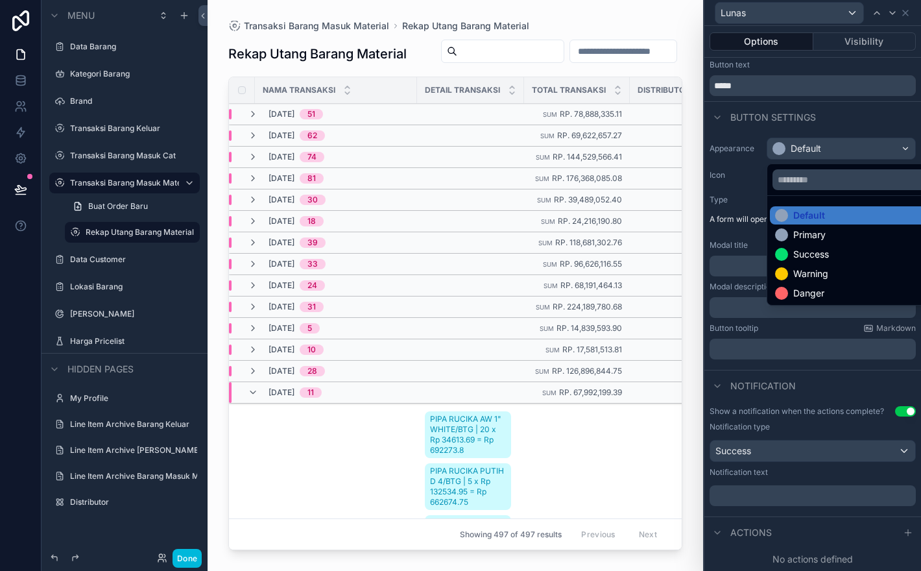
click at [887, 133] on div at bounding box center [812, 285] width 217 height 571
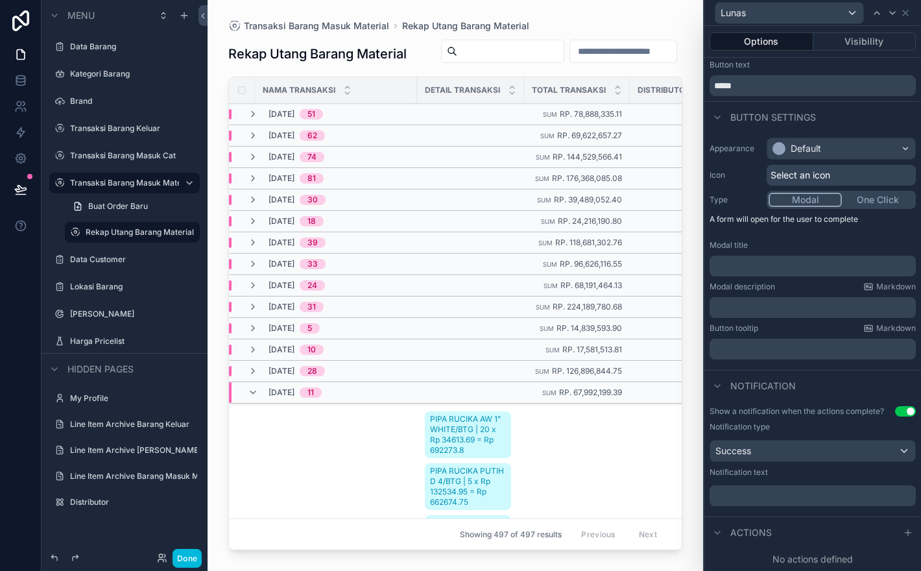
click at [886, 176] on div "Select an icon" at bounding box center [841, 175] width 149 height 21
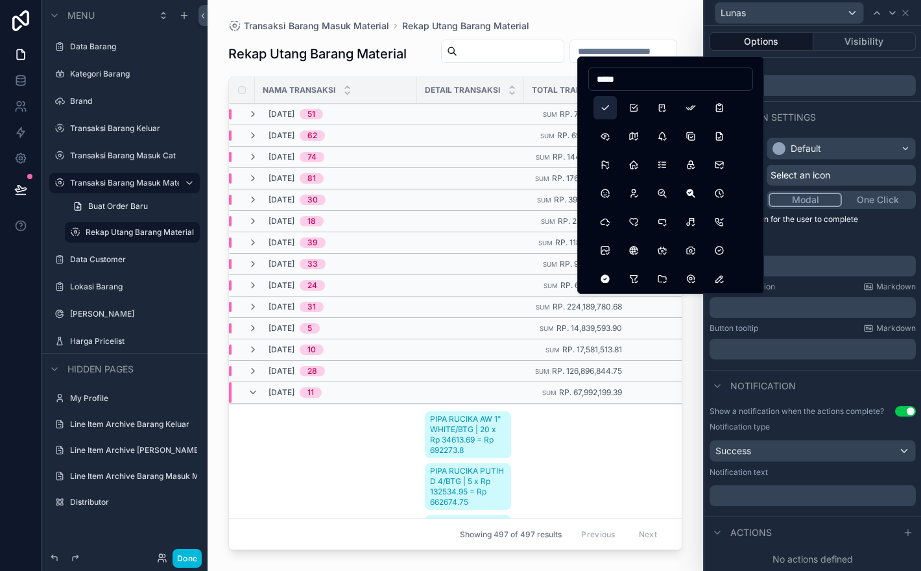
type input "*****"
click at [605, 106] on button "Check" at bounding box center [604, 107] width 23 height 23
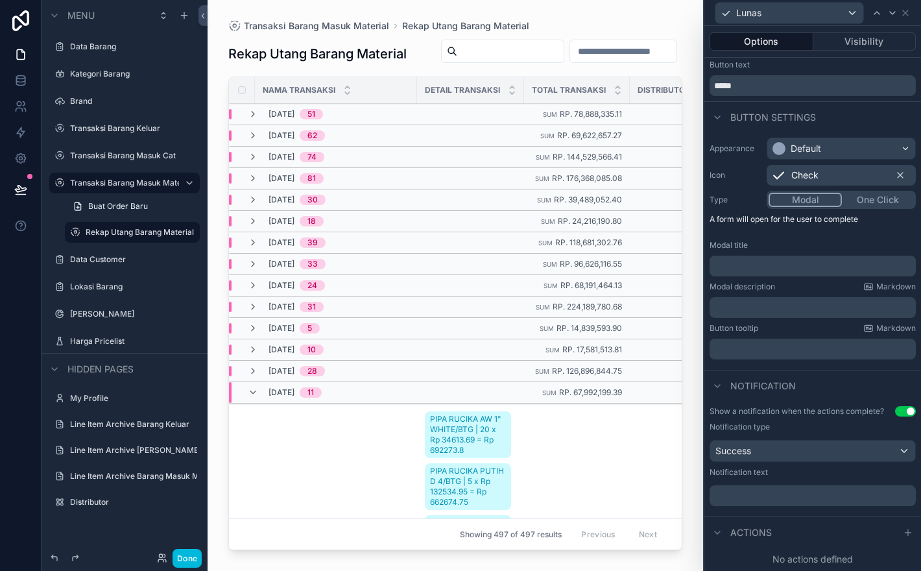
click at [765, 491] on p "﻿" at bounding box center [814, 495] width 198 height 13
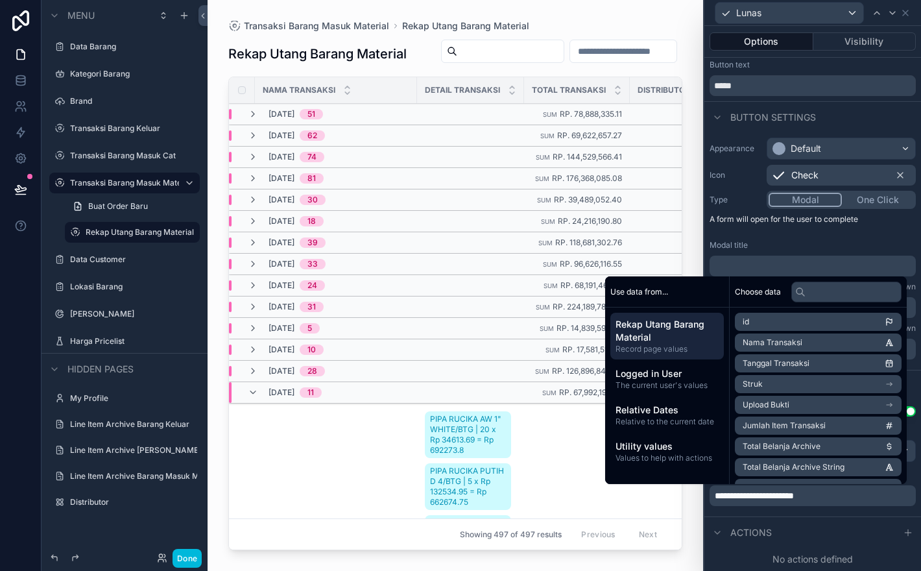
click at [862, 536] on div "Actions" at bounding box center [812, 531] width 217 height 31
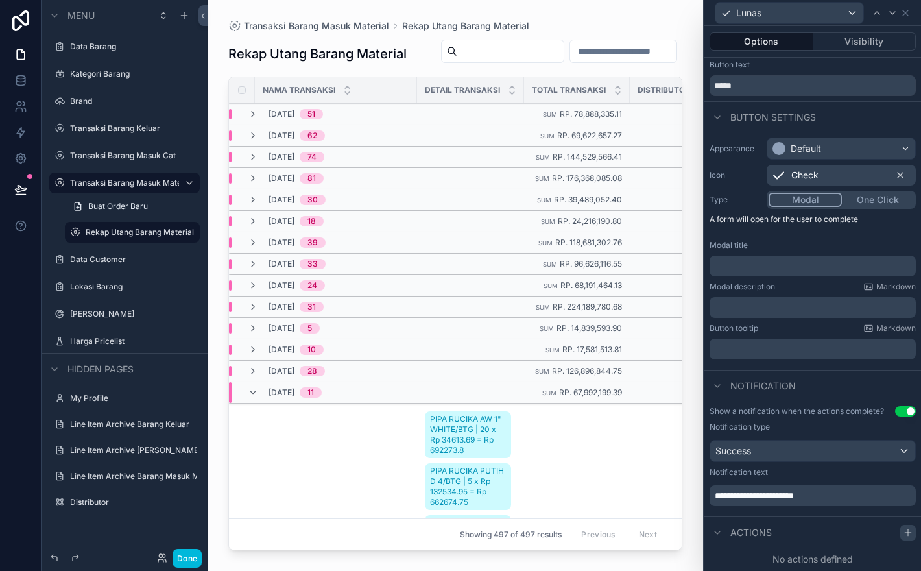
click at [908, 531] on icon at bounding box center [908, 532] width 0 height 6
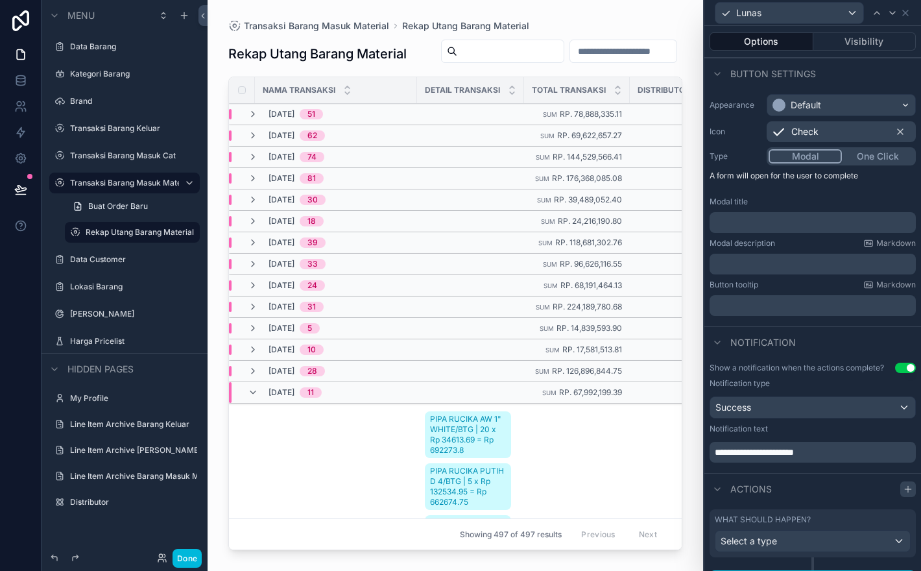
scroll to position [97, 0]
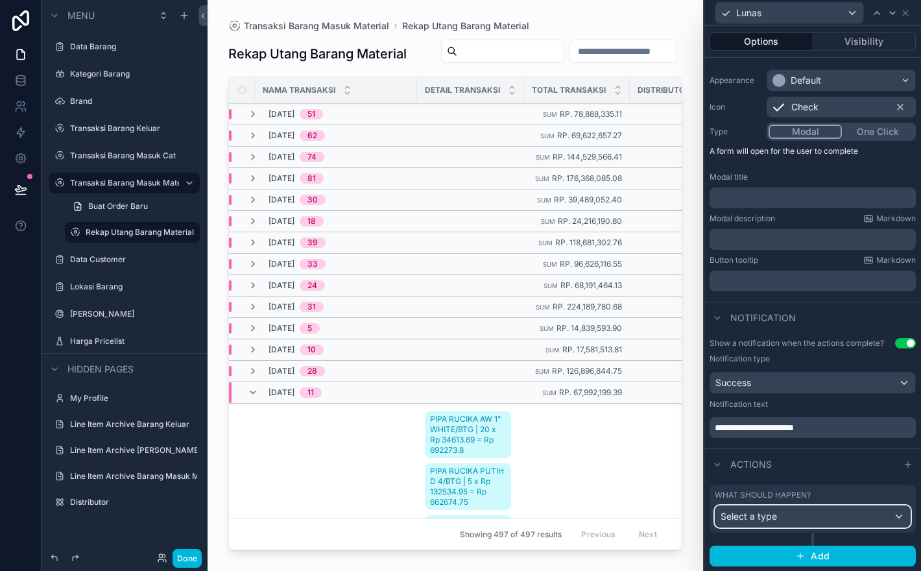
click at [860, 507] on div "Select a type" at bounding box center [812, 516] width 195 height 21
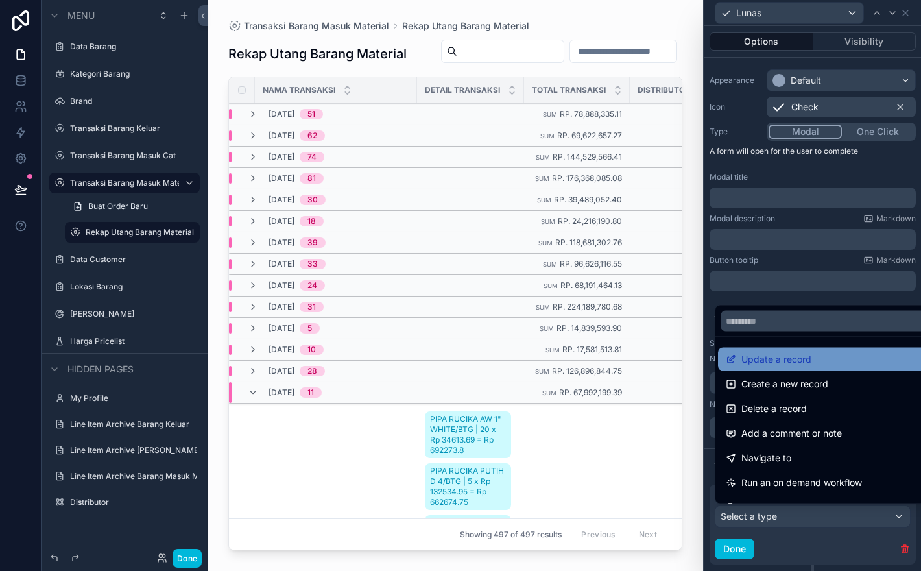
click at [872, 363] on div "Update a record" at bounding box center [828, 360] width 204 height 16
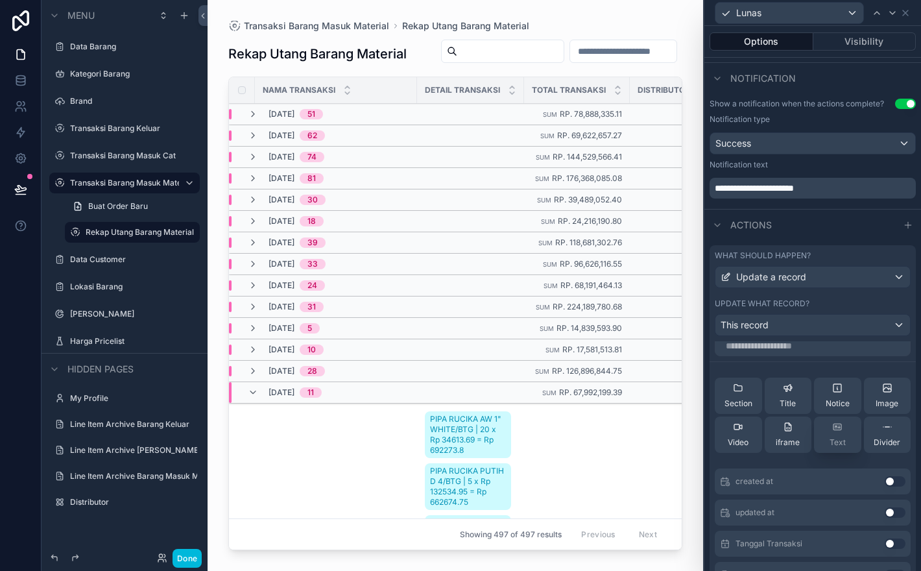
scroll to position [0, 0]
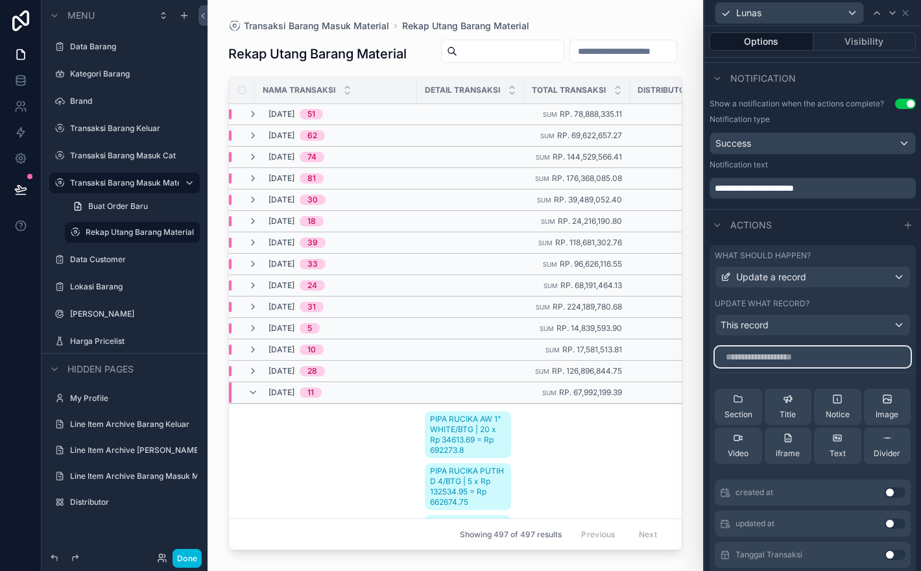
click at [824, 354] on input "text" at bounding box center [813, 356] width 196 height 21
type input "****"
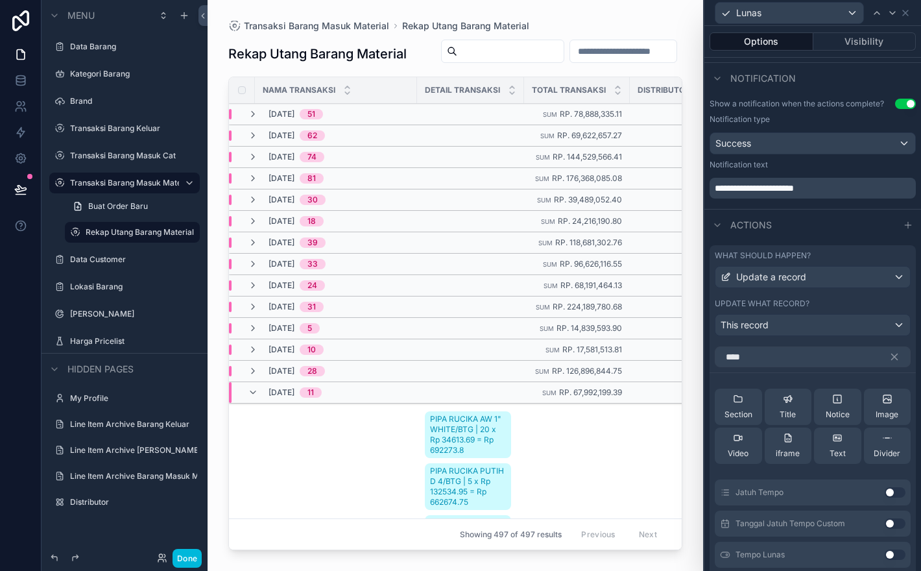
click at [891, 557] on button "Use setting" at bounding box center [895, 554] width 21 height 10
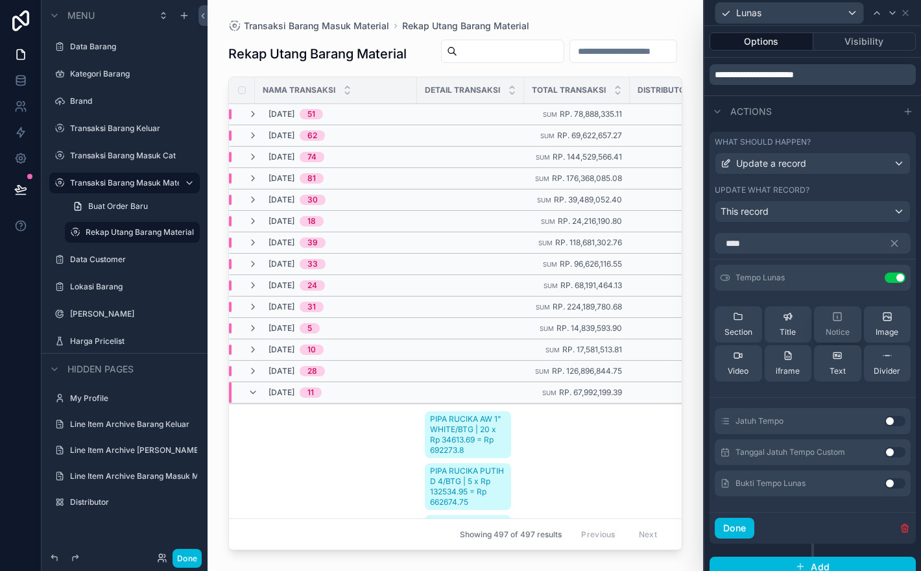
scroll to position [461, 0]
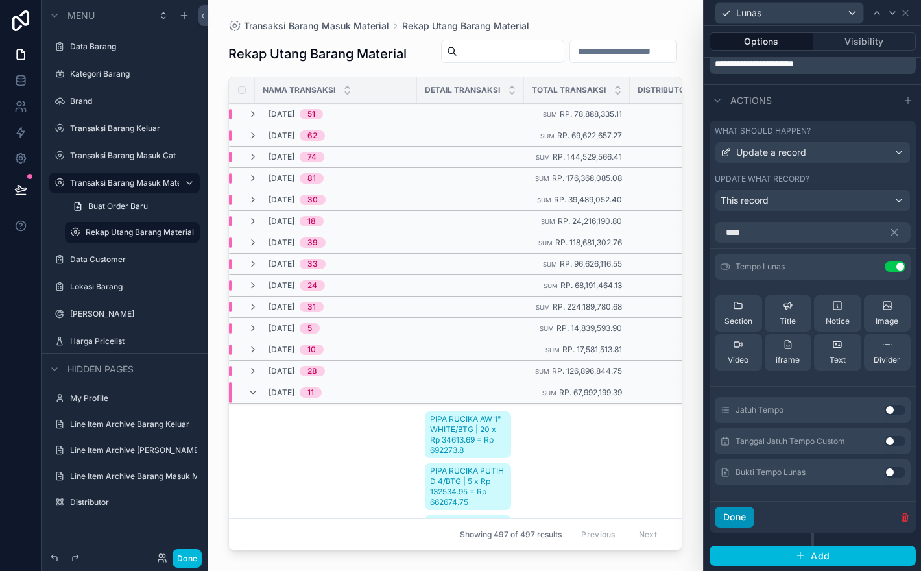
click at [743, 510] on button "Done" at bounding box center [735, 517] width 40 height 21
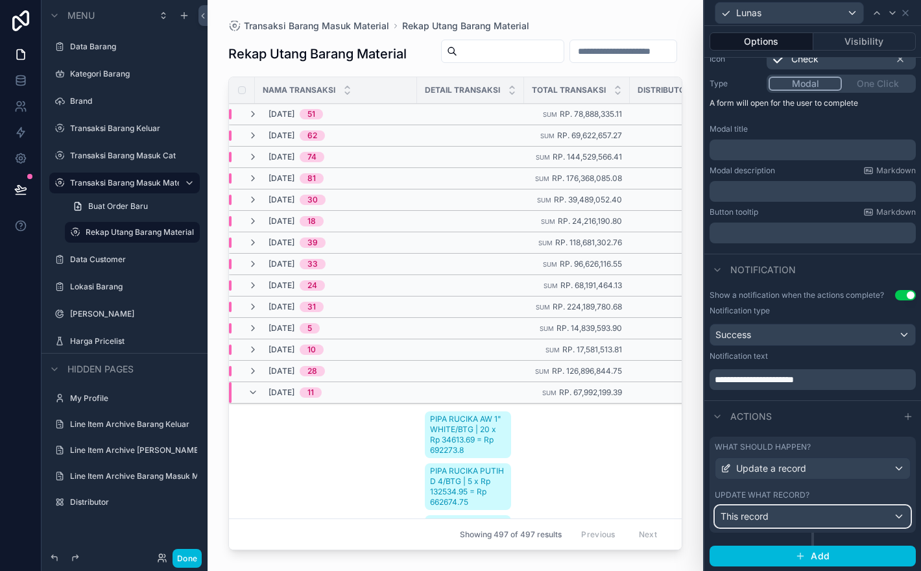
click at [870, 520] on div "This record" at bounding box center [812, 516] width 195 height 21
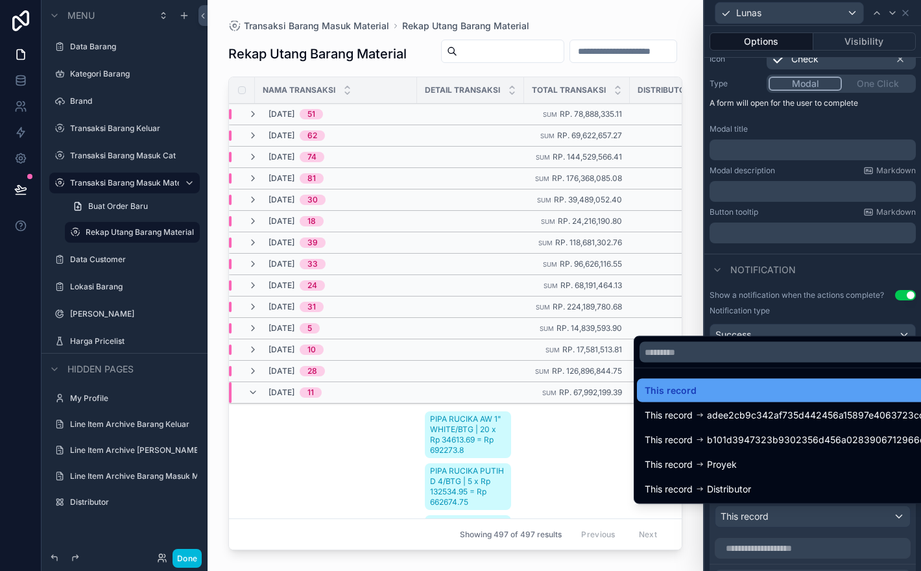
click at [835, 393] on div "This record" at bounding box center [788, 391] width 286 height 16
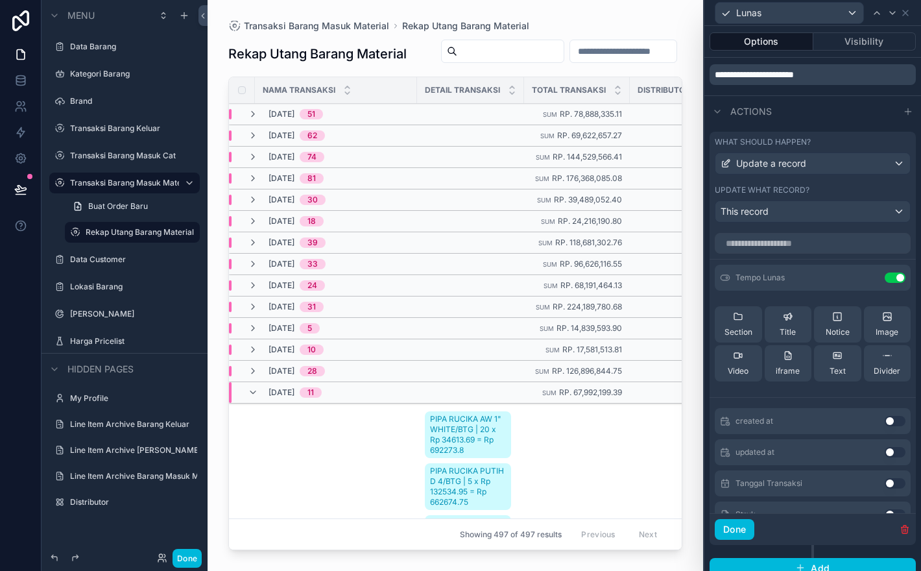
scroll to position [449, 0]
click at [870, 279] on icon at bounding box center [869, 279] width 10 height 10
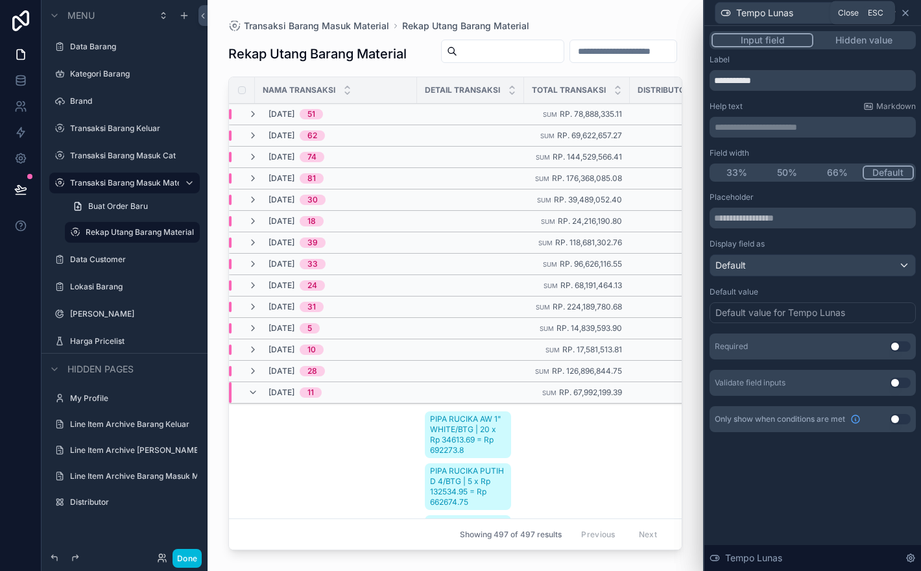
click at [903, 15] on icon at bounding box center [905, 12] width 5 height 5
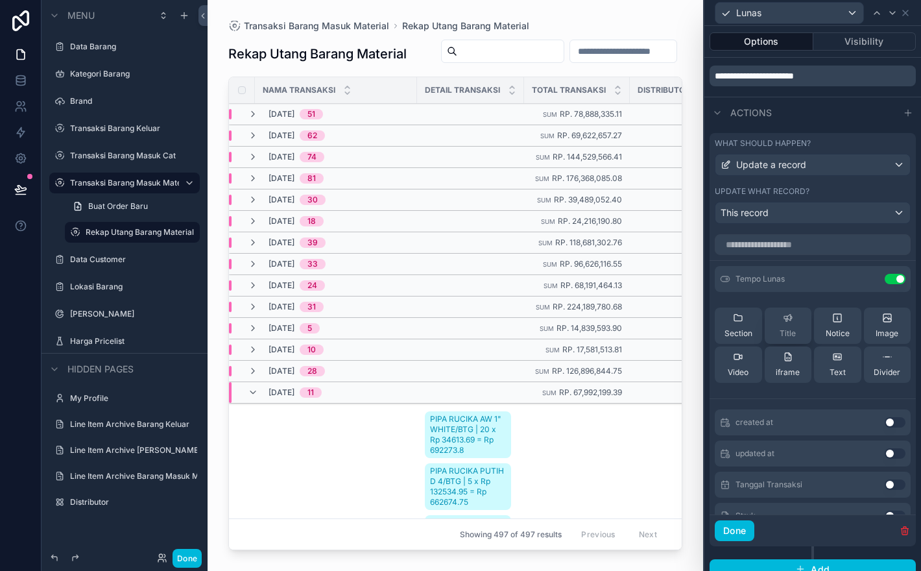
scroll to position [440, 0]
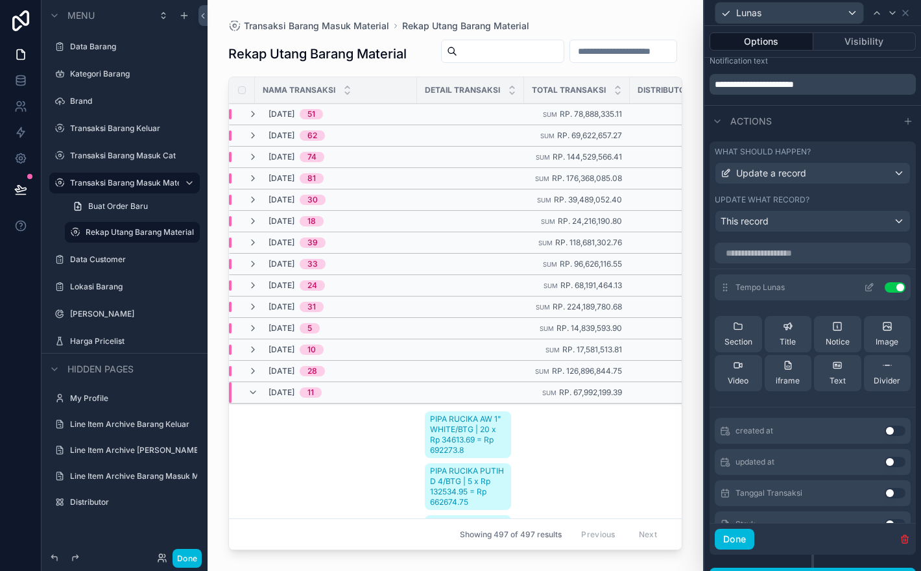
click at [901, 288] on button "Use setting" at bounding box center [895, 287] width 21 height 10
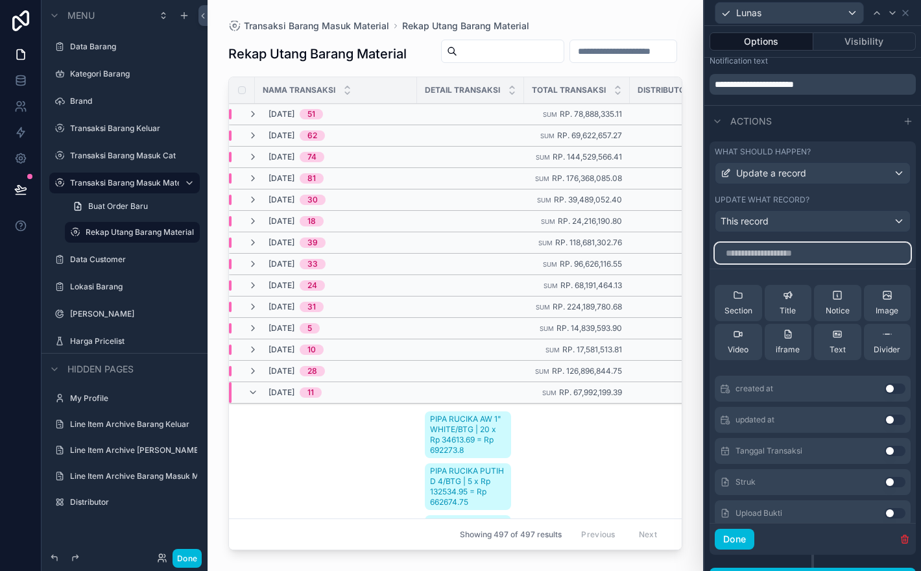
click at [824, 259] on input "text" at bounding box center [813, 253] width 196 height 21
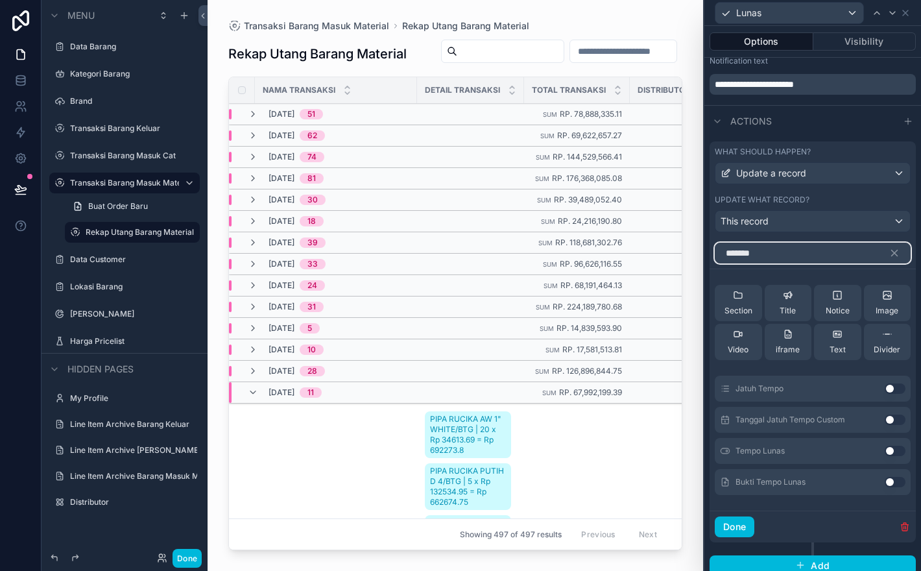
scroll to position [388, 0]
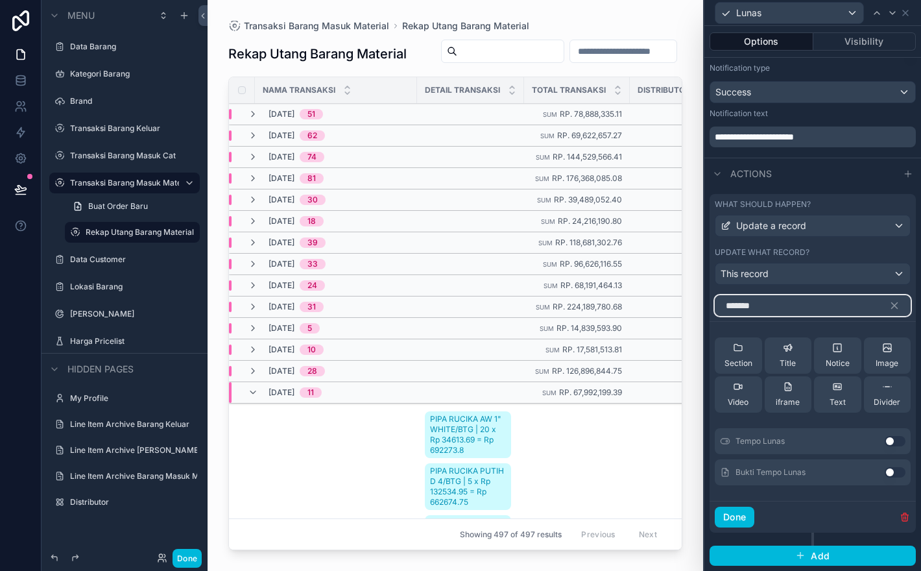
type input "*******"
click at [896, 437] on button "Use setting" at bounding box center [895, 441] width 21 height 10
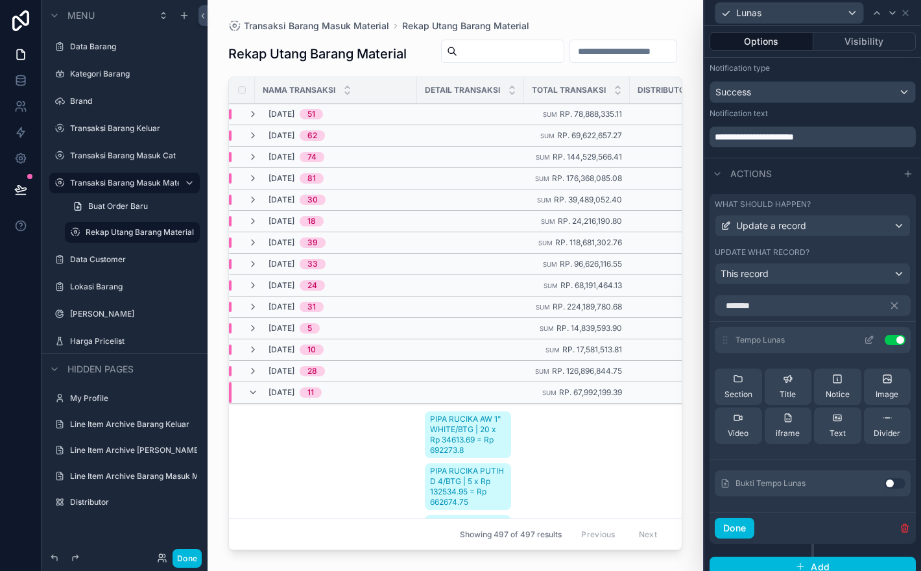
click at [864, 341] on icon at bounding box center [869, 340] width 10 height 10
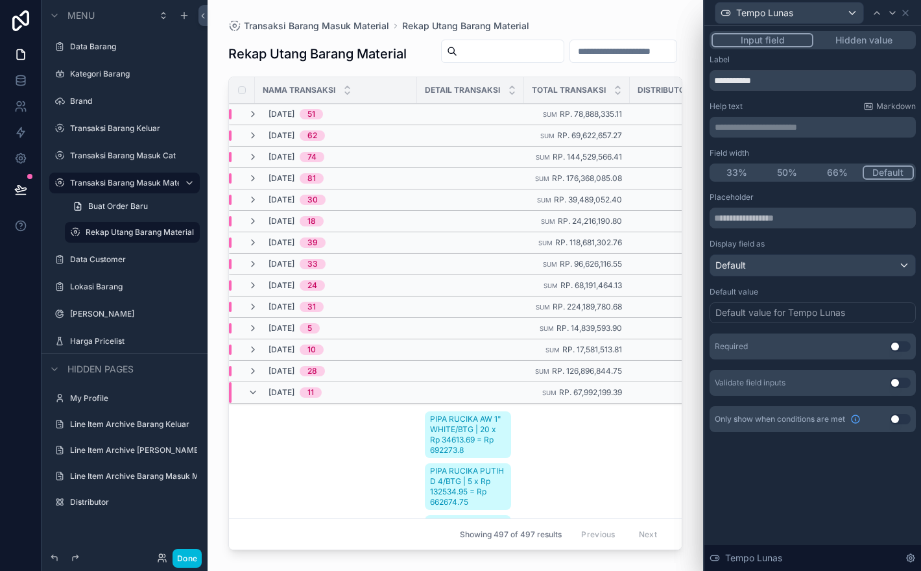
click at [834, 318] on div "Default value for Tempo Lunas" at bounding box center [780, 312] width 130 height 13
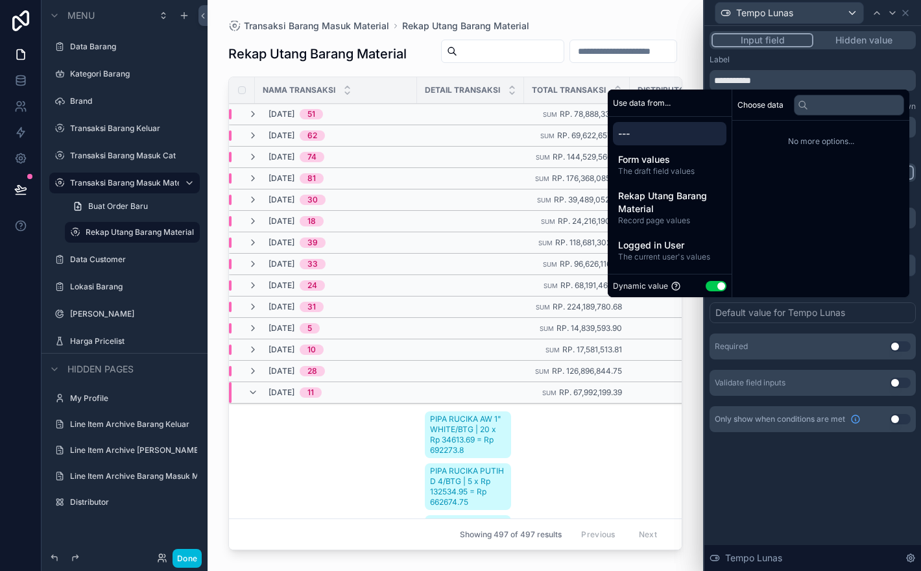
click at [709, 284] on button "Use setting" at bounding box center [716, 286] width 21 height 10
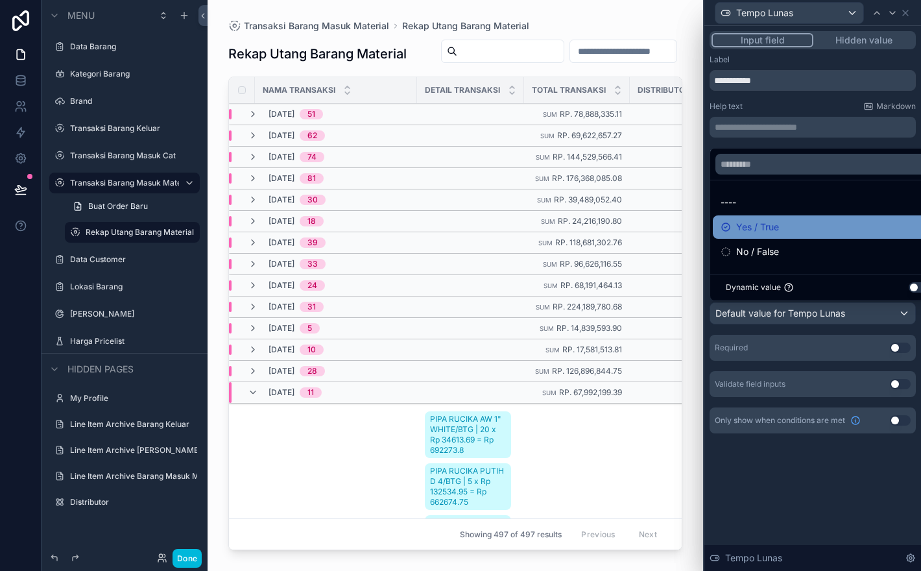
click at [802, 228] on div "Yes / True" at bounding box center [828, 227] width 214 height 16
click at [835, 497] on div "**********" at bounding box center [812, 298] width 217 height 545
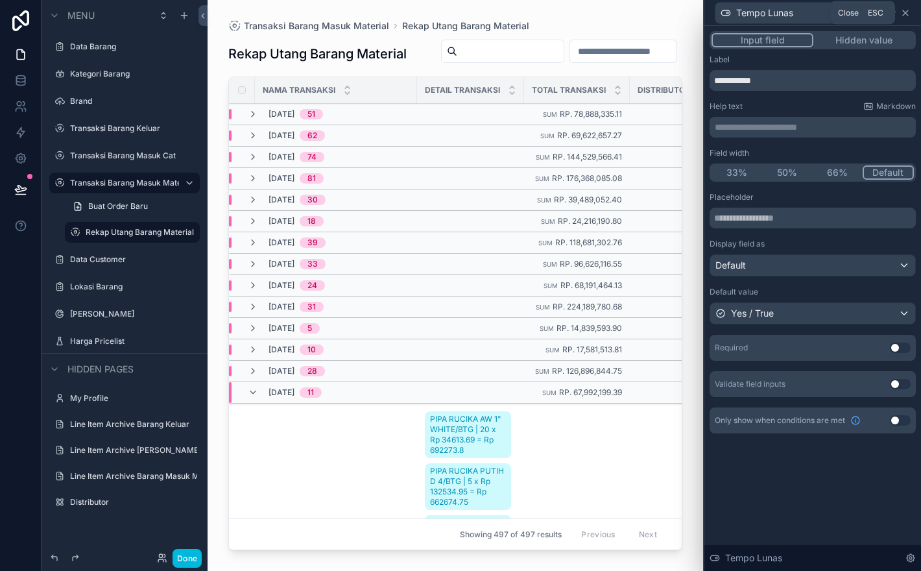
click at [910, 8] on icon at bounding box center [905, 13] width 10 height 10
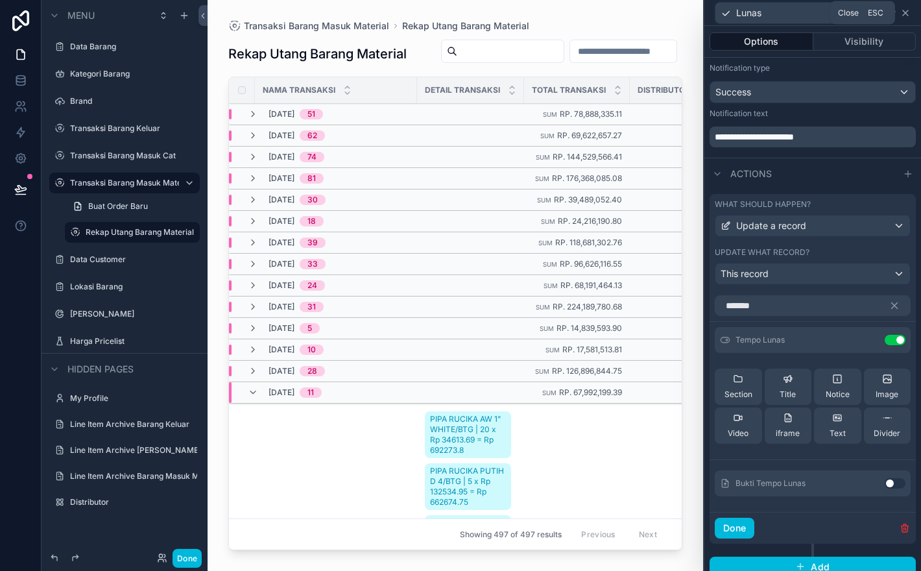
click at [904, 11] on icon at bounding box center [905, 12] width 5 height 5
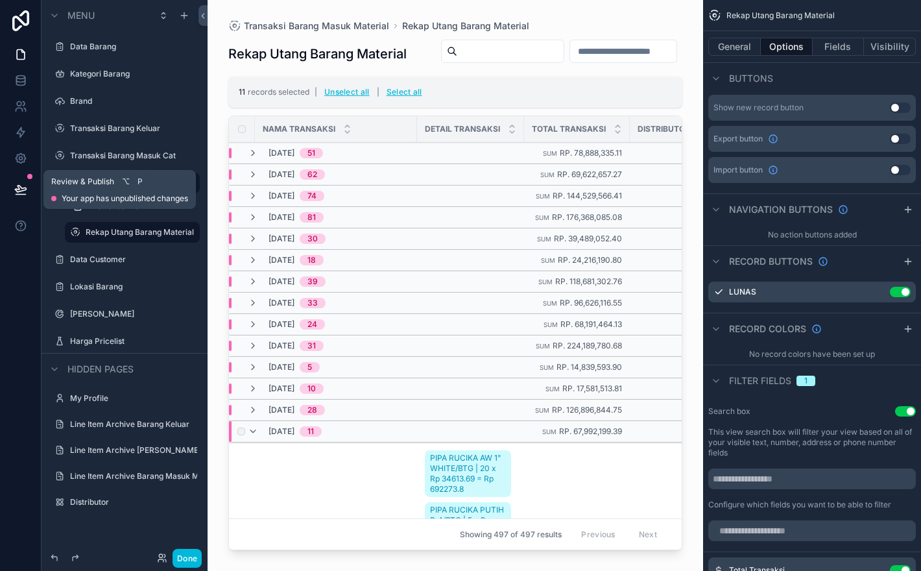
click at [17, 186] on icon at bounding box center [20, 189] width 11 height 6
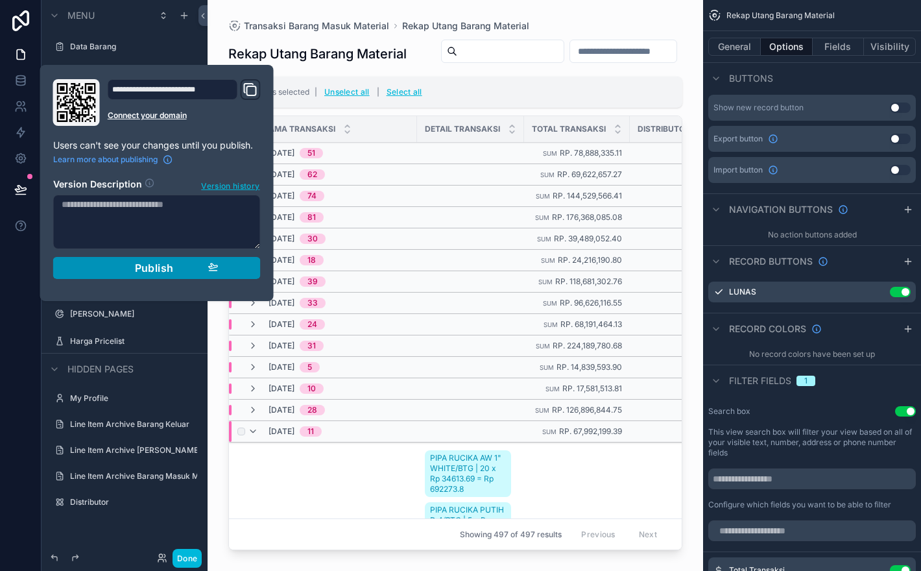
click at [184, 267] on div "Publish" at bounding box center [156, 267] width 123 height 13
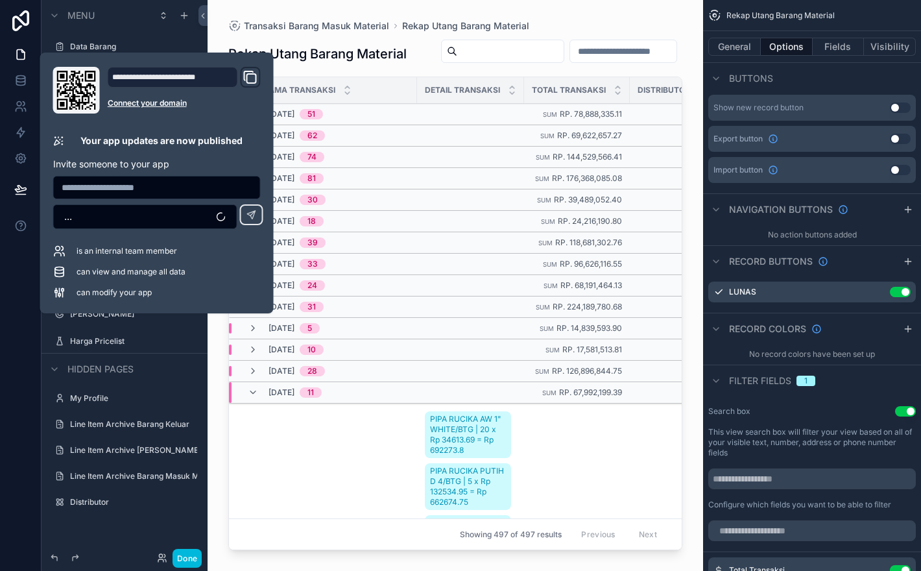
click at [673, 62] on div "scrollable content" at bounding box center [456, 277] width 496 height 555
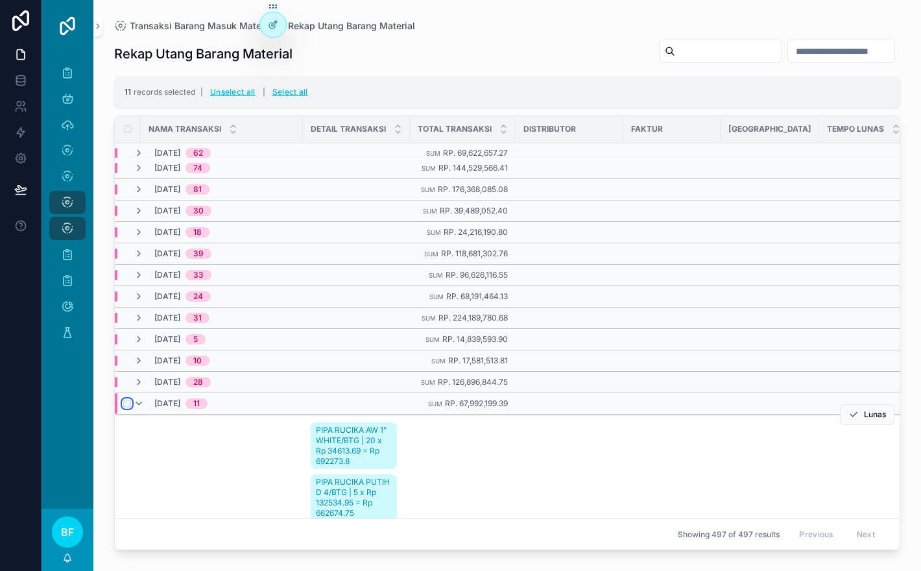
scroll to position [62, 0]
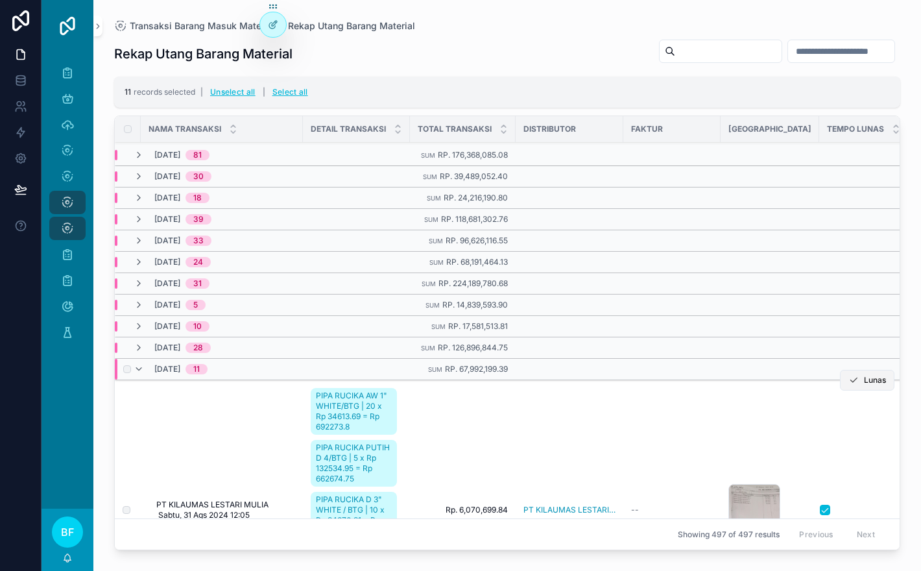
click at [861, 379] on button "Lunas" at bounding box center [867, 380] width 54 height 21
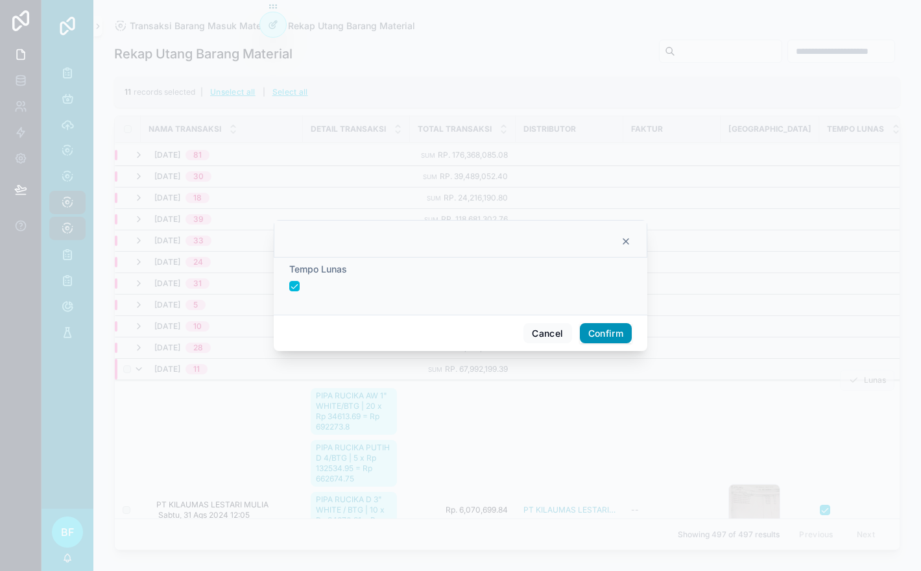
click at [604, 331] on button "Confirm" at bounding box center [606, 333] width 52 height 21
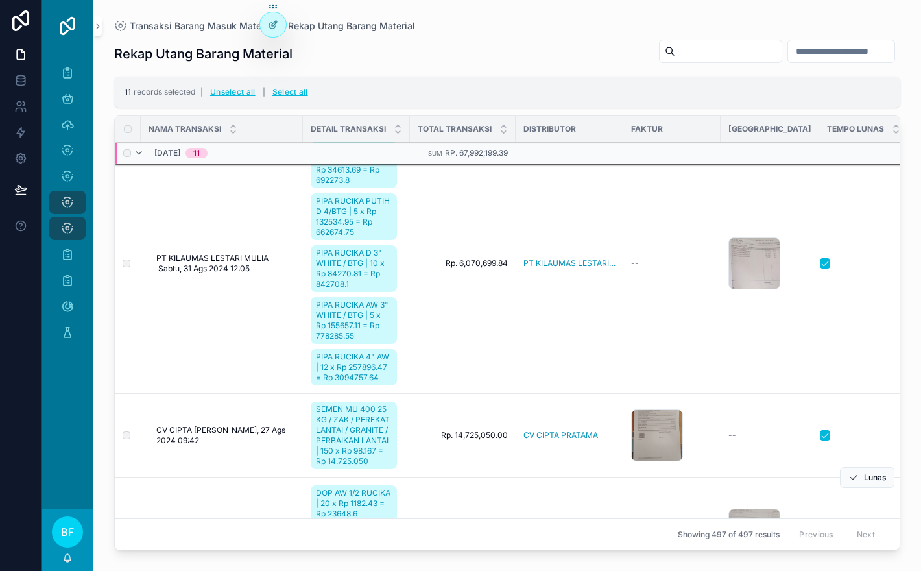
scroll to position [292, 0]
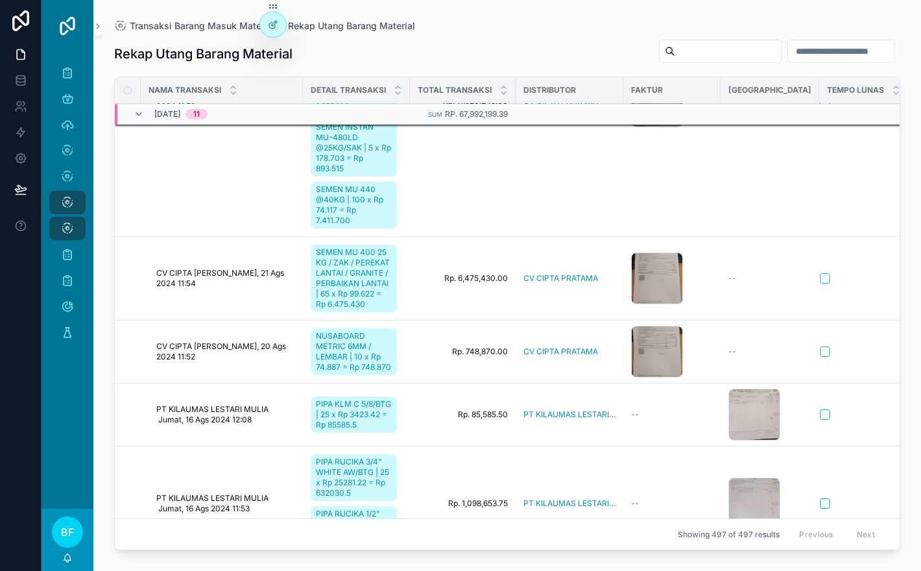
scroll to position [882, 0]
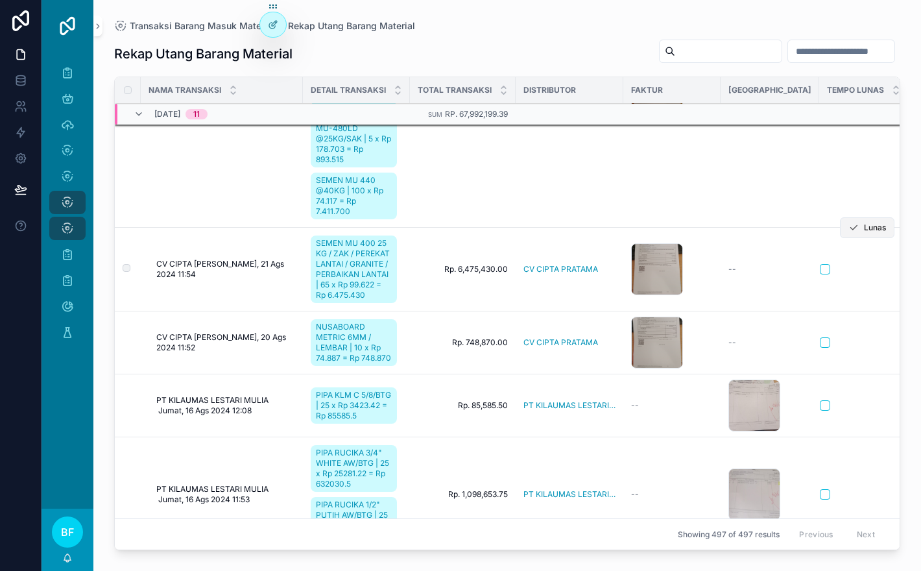
click at [859, 238] on button "Lunas" at bounding box center [867, 227] width 54 height 21
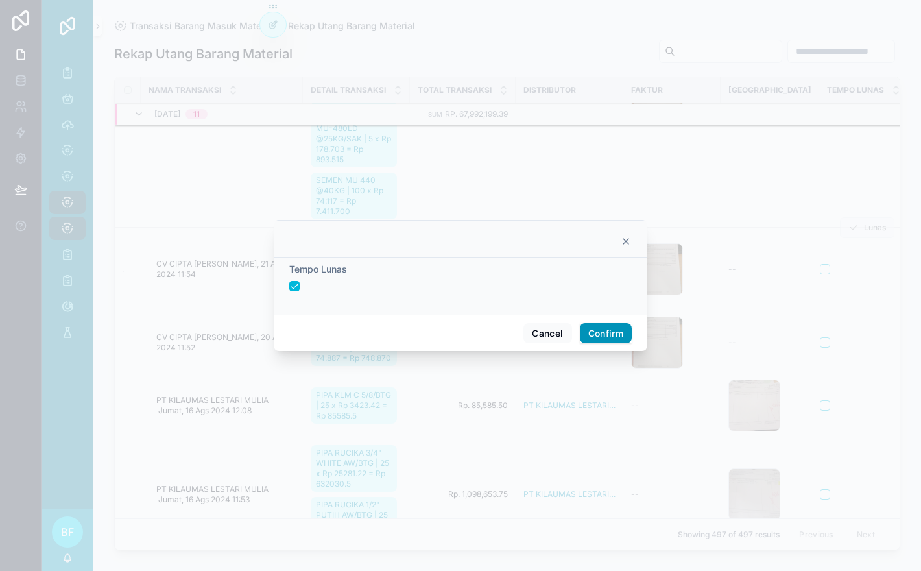
click at [622, 328] on button "Confirm" at bounding box center [606, 333] width 52 height 21
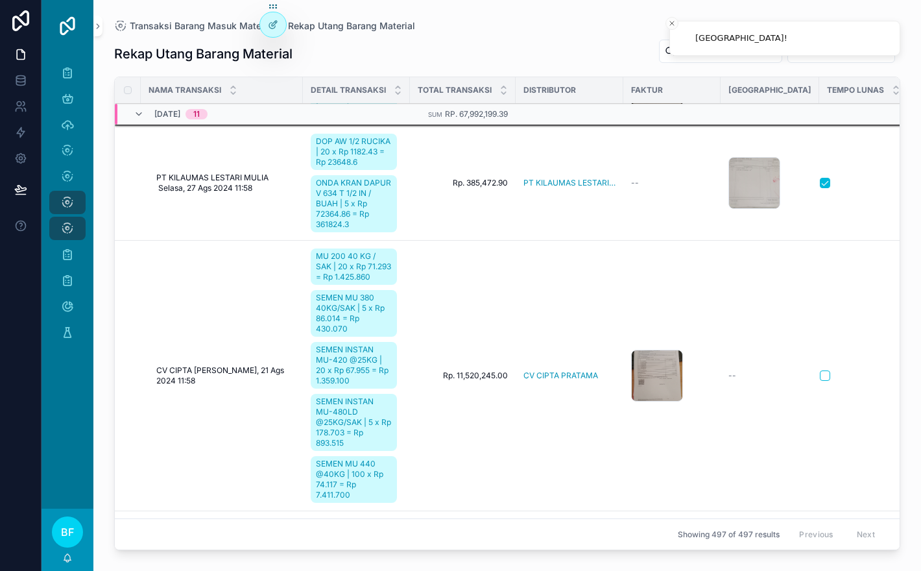
scroll to position [559, 0]
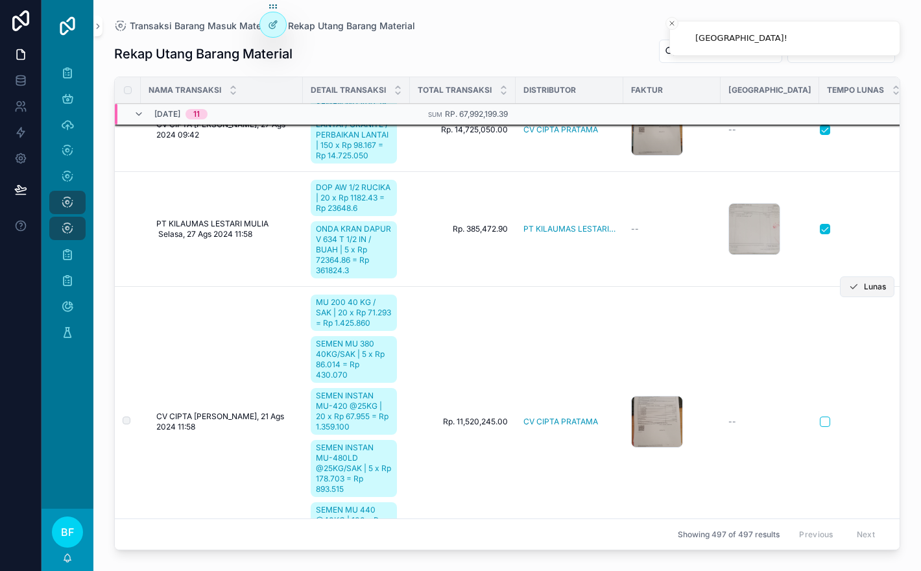
click at [863, 297] on button "Lunas" at bounding box center [867, 286] width 54 height 21
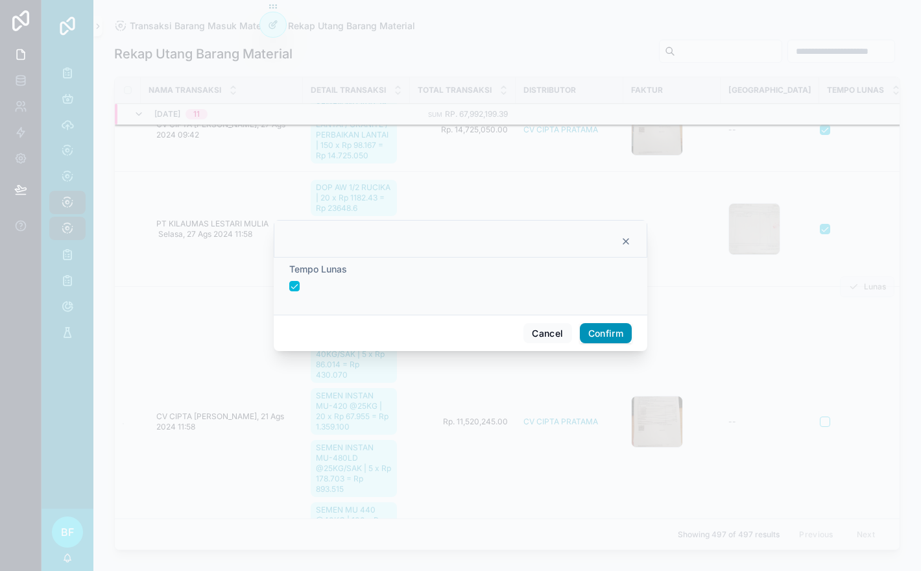
click at [590, 329] on button "Confirm" at bounding box center [606, 333] width 52 height 21
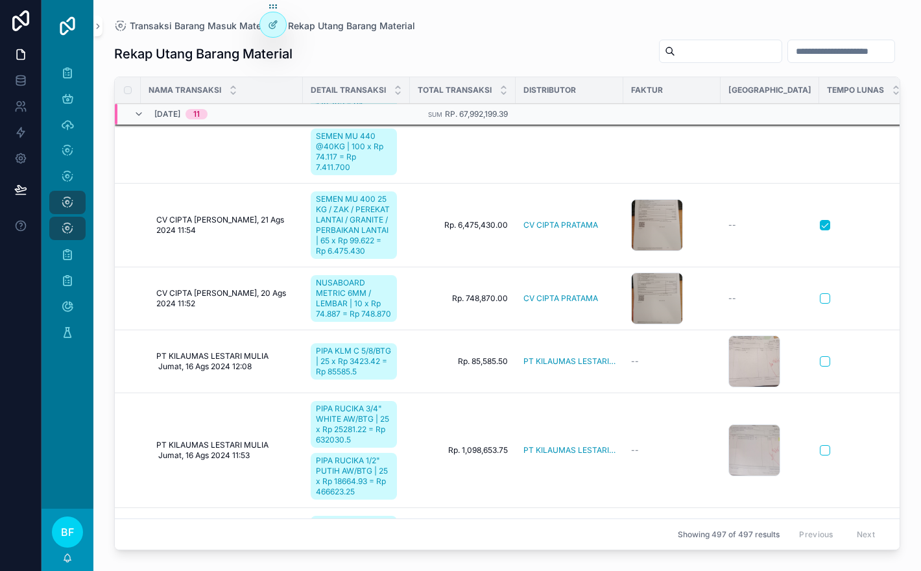
scroll to position [970, 0]
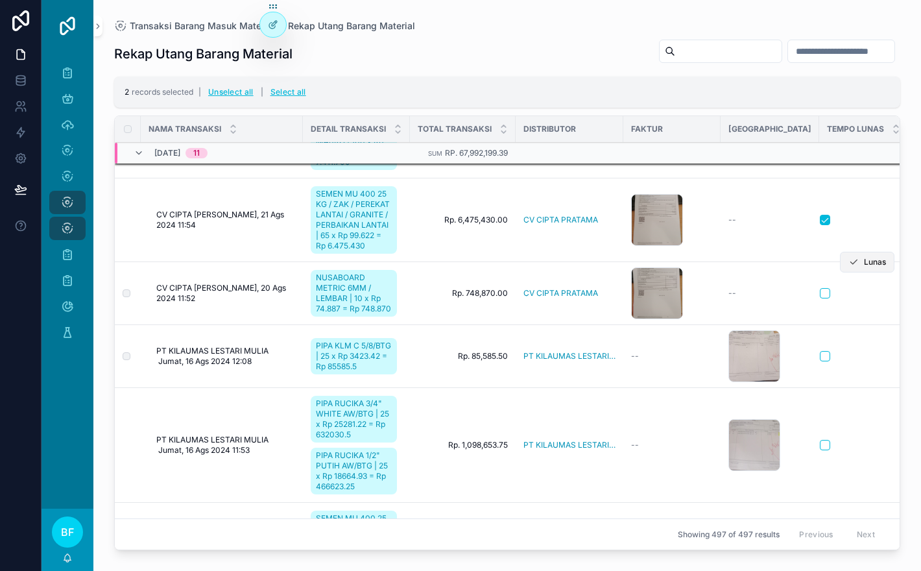
click at [876, 272] on button "Lunas" at bounding box center [867, 262] width 54 height 21
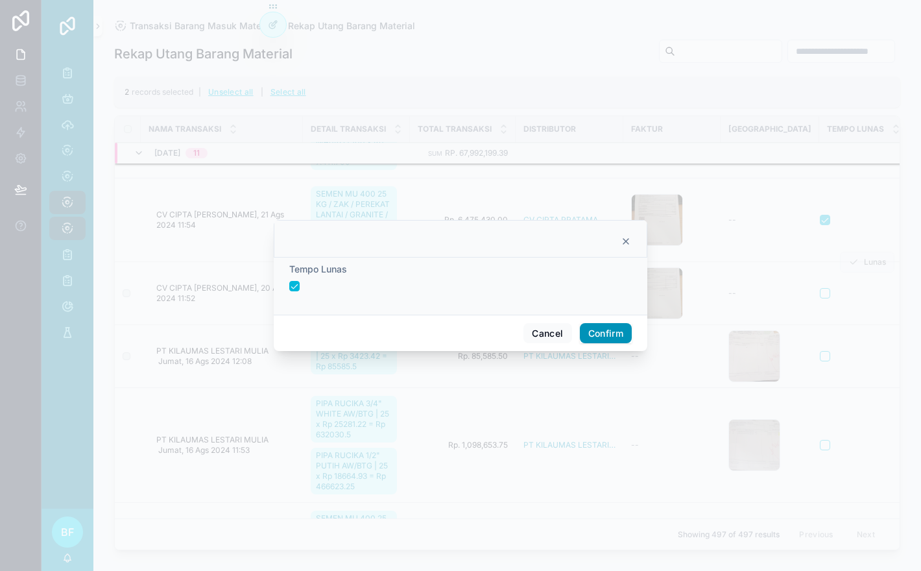
click at [614, 333] on button "Confirm" at bounding box center [606, 333] width 52 height 21
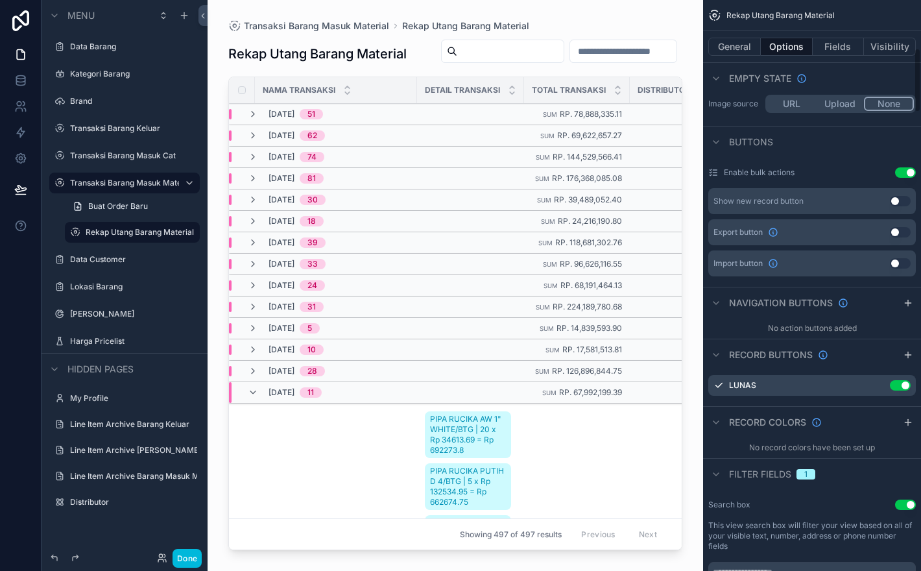
scroll to position [428, 0]
click at [880, 389] on icon "scrollable content" at bounding box center [879, 384] width 10 height 10
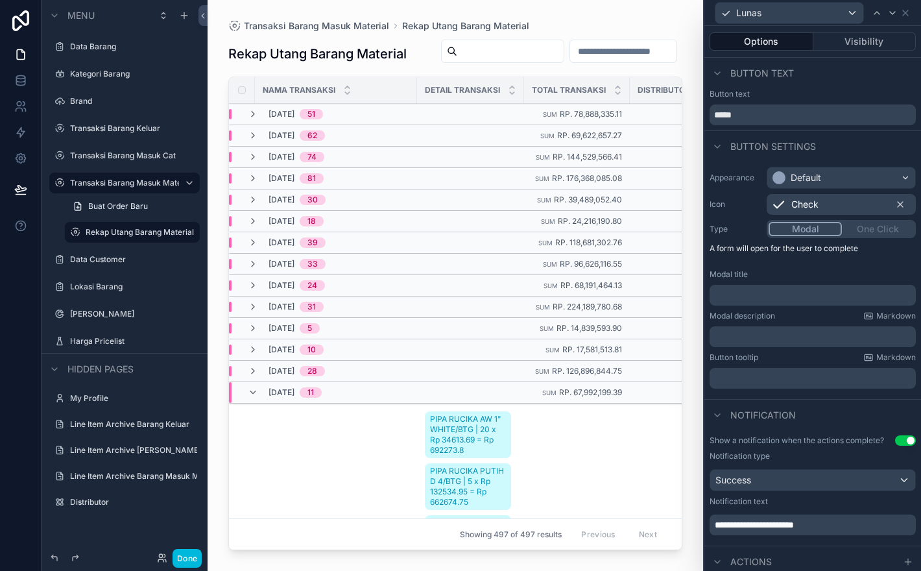
click at [874, 226] on div "Modal One Click" at bounding box center [841, 229] width 149 height 18
click at [880, 230] on div "Modal One Click" at bounding box center [841, 229] width 149 height 18
click at [862, 230] on div "Modal One Click" at bounding box center [841, 229] width 149 height 18
click at [869, 226] on div "Modal One Click" at bounding box center [841, 229] width 149 height 18
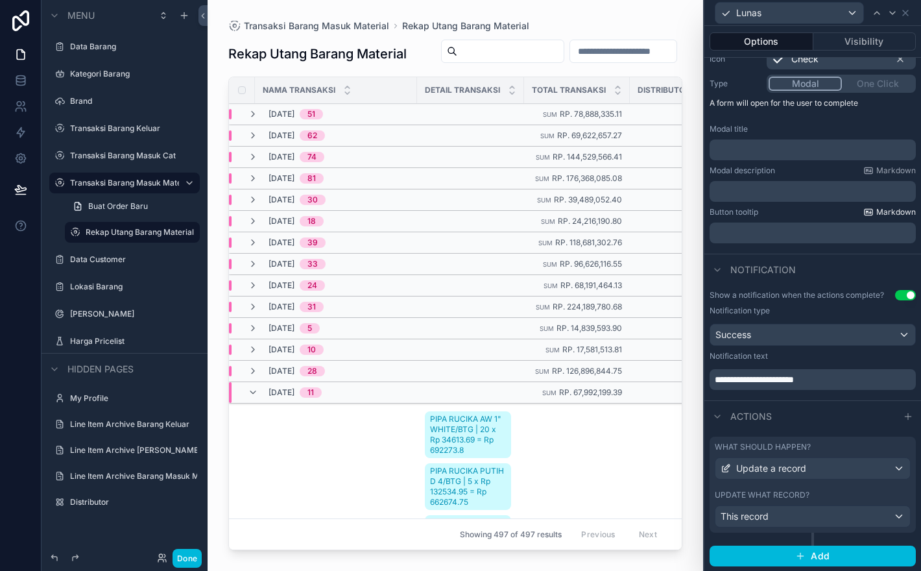
scroll to position [0, 0]
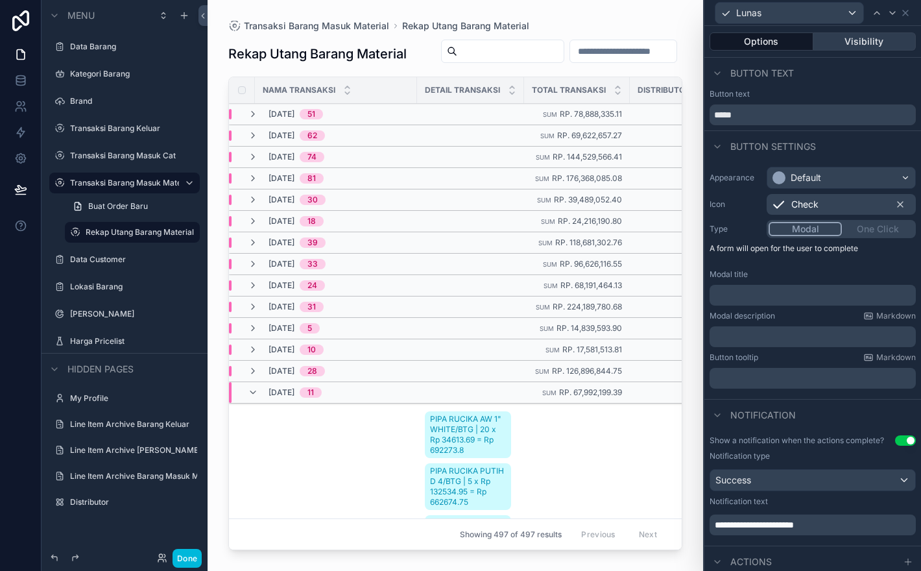
click at [861, 37] on button "Visibility" at bounding box center [864, 41] width 103 height 18
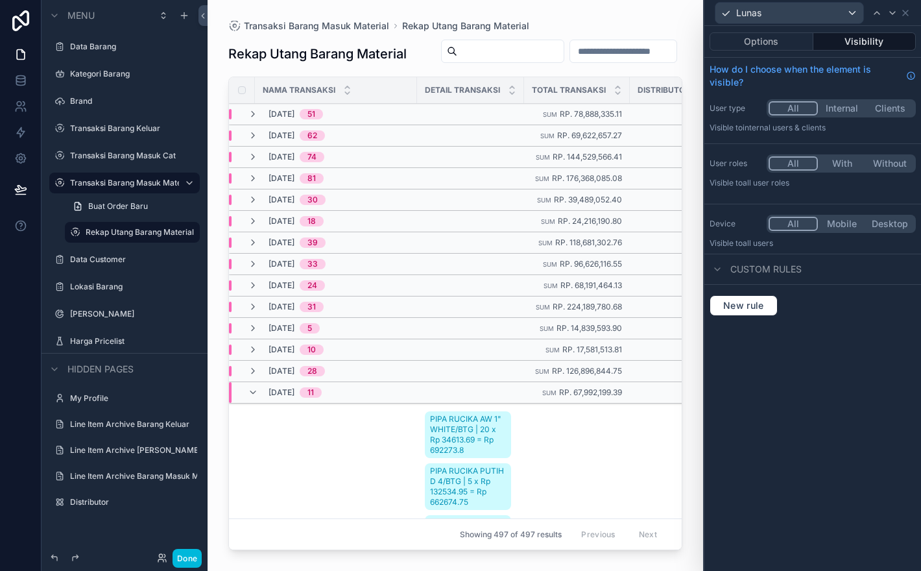
click at [766, 263] on span "Custom rules" at bounding box center [765, 269] width 71 height 13
click at [797, 32] on button "Options" at bounding box center [762, 41] width 104 height 18
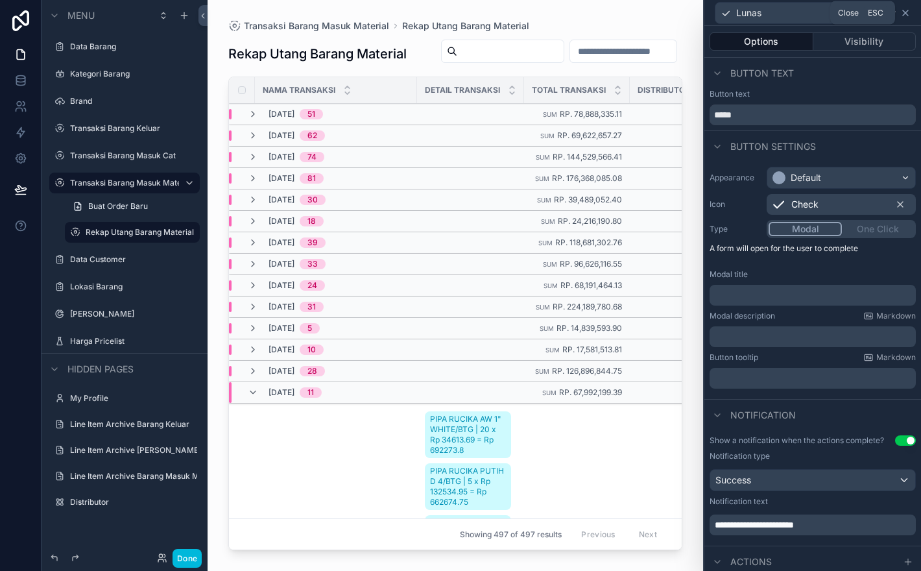
click at [910, 17] on icon at bounding box center [905, 13] width 10 height 10
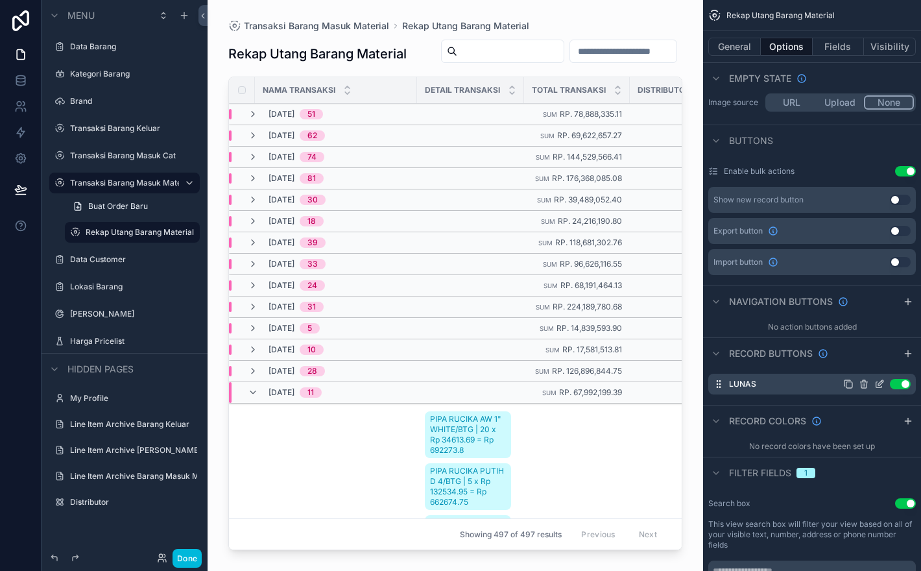
click at [863, 386] on icon "scrollable content" at bounding box center [863, 384] width 0 height 3
click at [890, 372] on button at bounding box center [885, 374] width 16 height 16
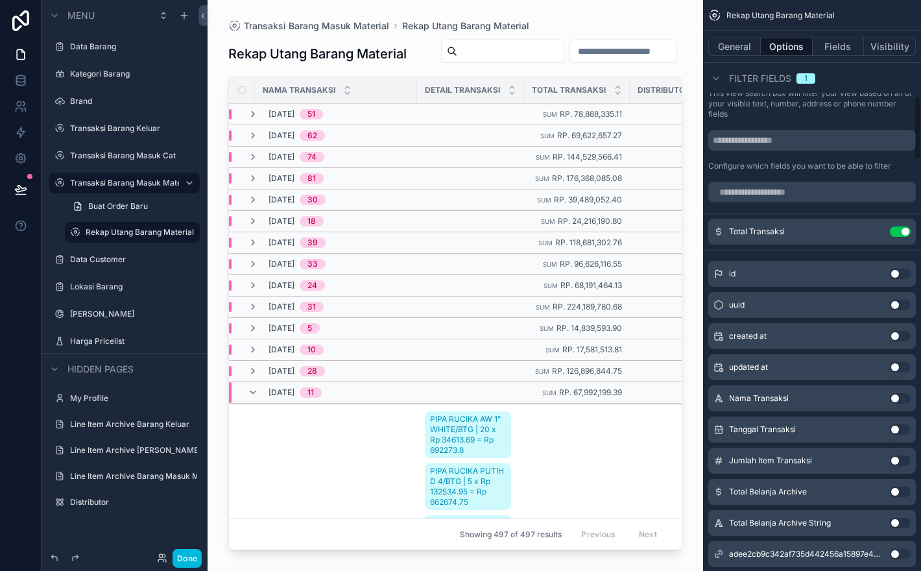
scroll to position [845, 0]
click at [894, 433] on button "Use setting" at bounding box center [900, 428] width 21 height 10
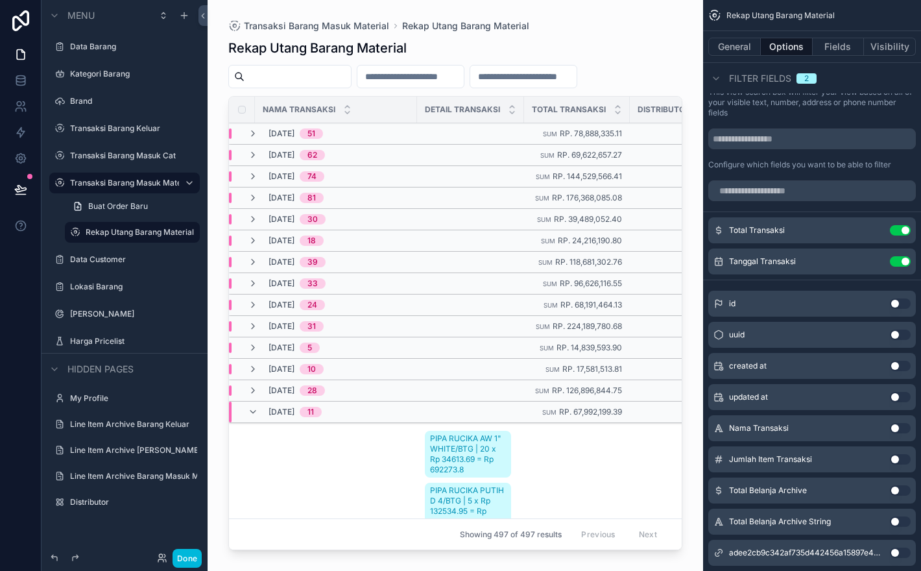
click at [569, 81] on div "scrollable content" at bounding box center [456, 277] width 496 height 555
click at [577, 75] on input "scrollable content" at bounding box center [523, 76] width 106 height 18
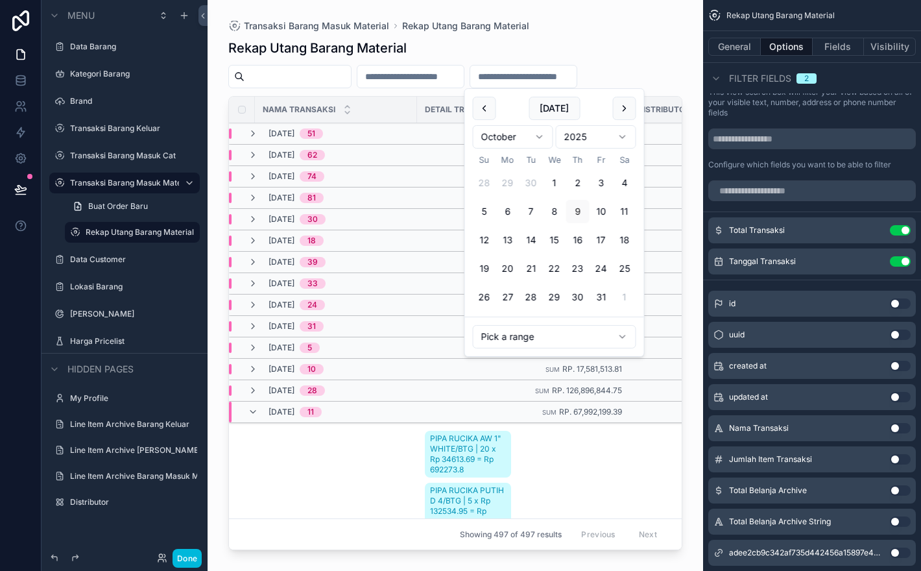
click at [589, 342] on html "Menu Data Barang Kategori Barang Brand Transaksi Barang Keluar Transaksi Barang…" at bounding box center [460, 285] width 921 height 571
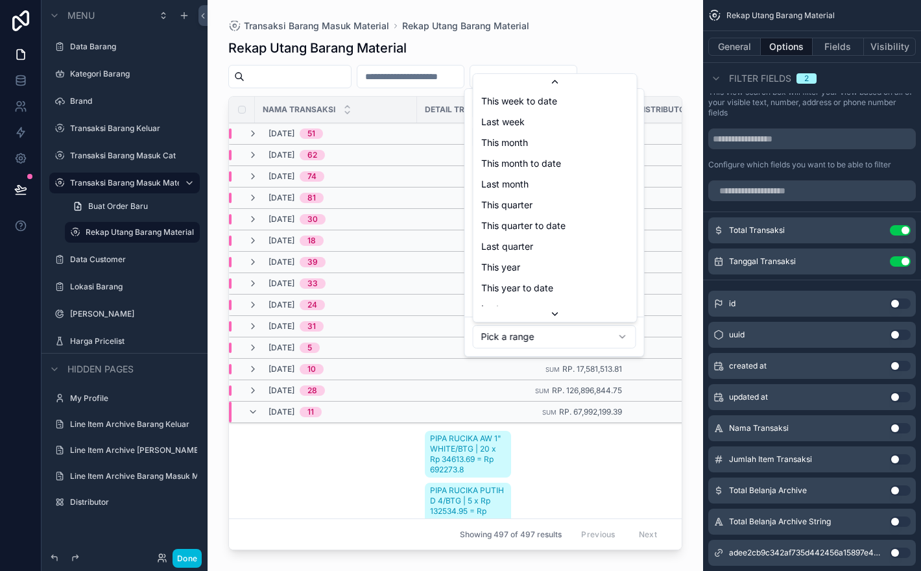
scroll to position [0, 0]
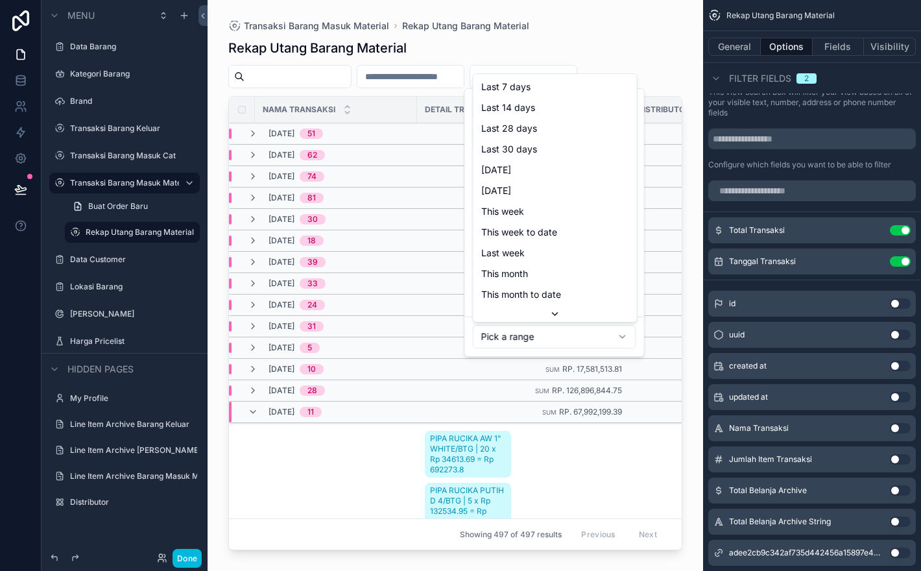
click at [610, 350] on html "Menu Data Barang Kategori Barang Brand Transaksi Barang Keluar Transaksi Barang…" at bounding box center [460, 285] width 921 height 571
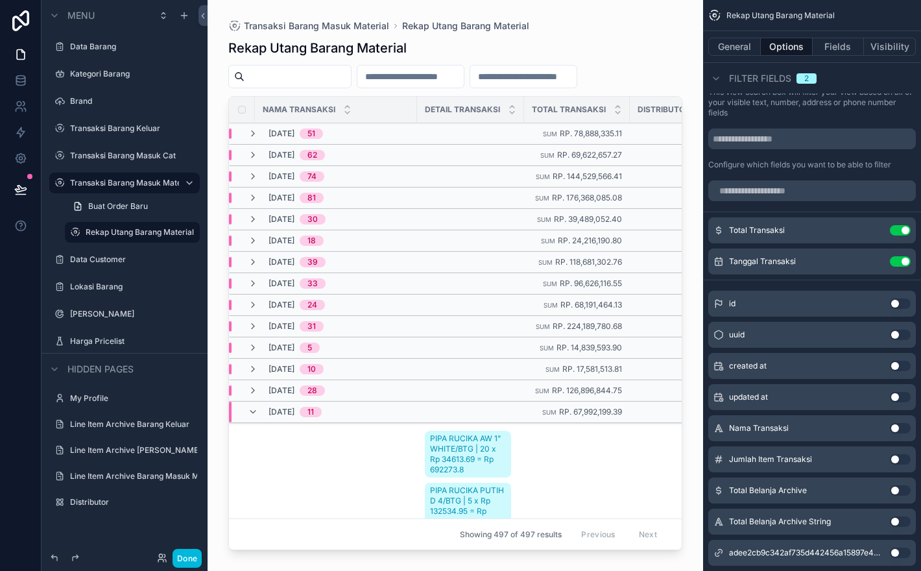
click at [577, 76] on input "scrollable content" at bounding box center [523, 76] width 106 height 18
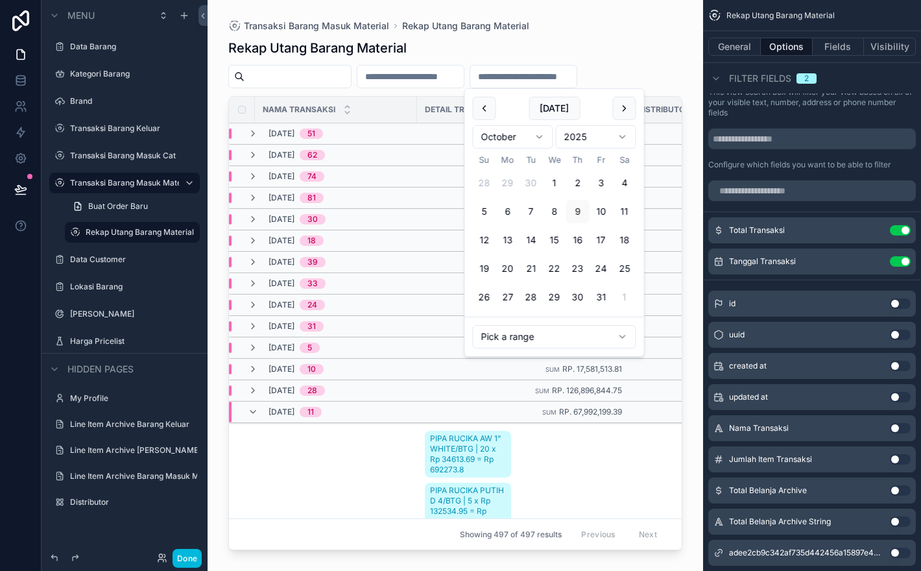
click at [525, 132] on html "Menu Data Barang Kategori Barang Brand Transaksi Barang Keluar Transaksi Barang…" at bounding box center [460, 285] width 921 height 571
click at [620, 184] on button "1" at bounding box center [624, 182] width 23 height 23
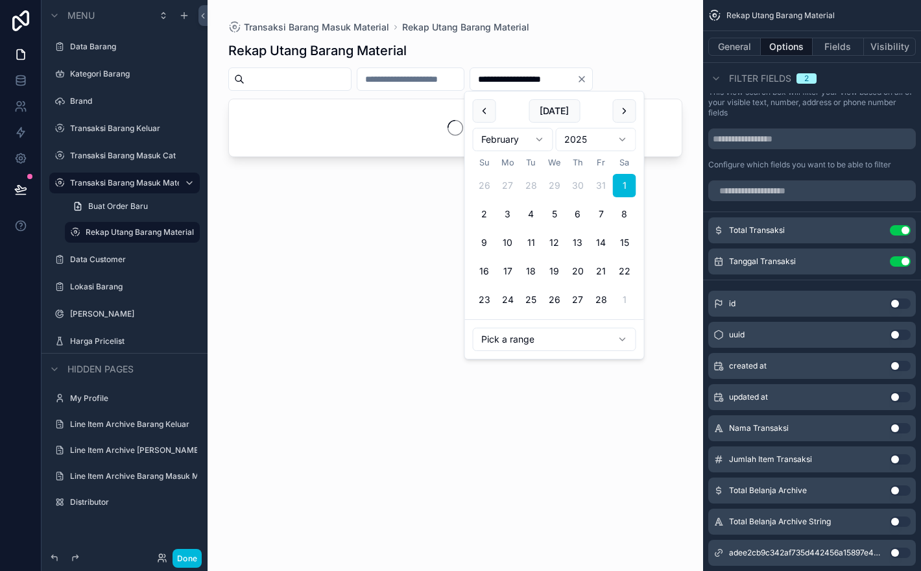
click at [604, 293] on button "28" at bounding box center [601, 299] width 23 height 23
type input "**********"
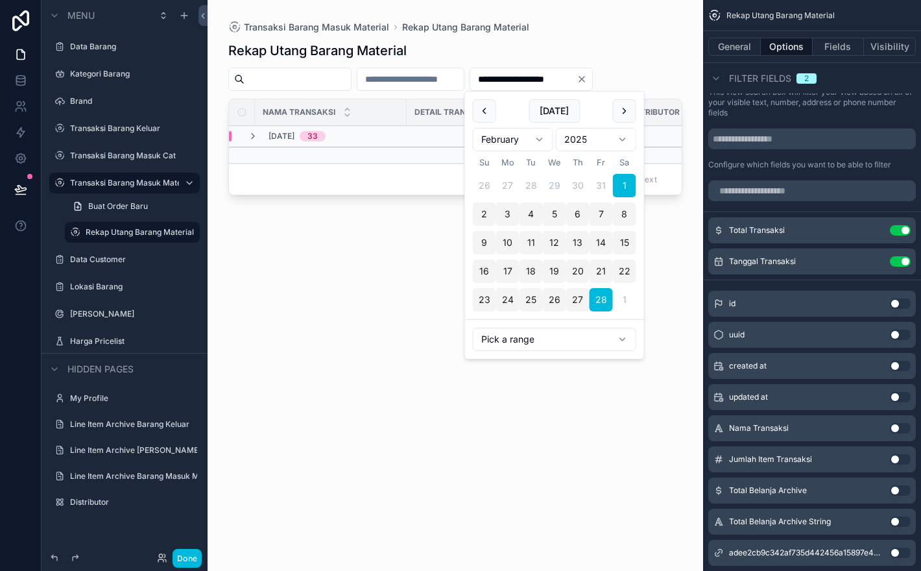
click at [656, 69] on div "**********" at bounding box center [455, 78] width 454 height 23
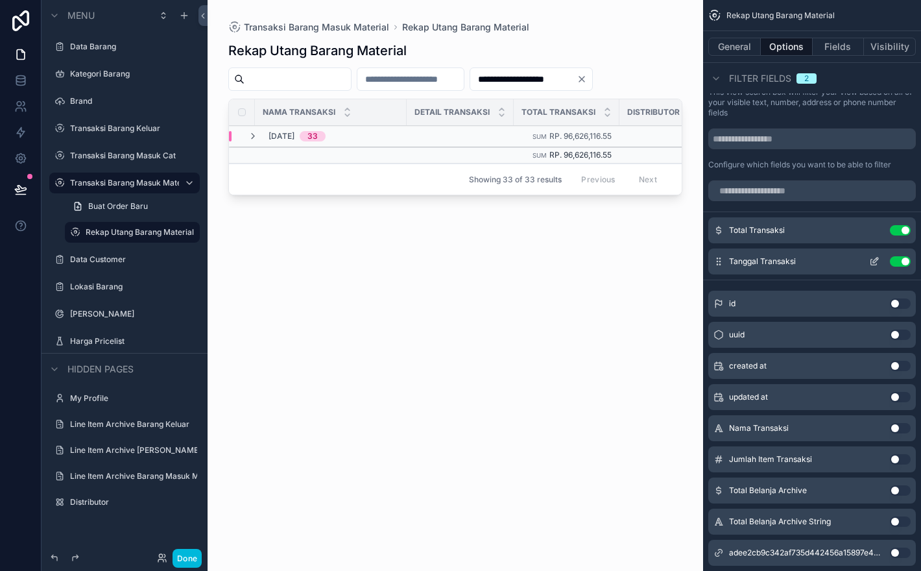
click at [868, 267] on button "scrollable content" at bounding box center [874, 261] width 21 height 10
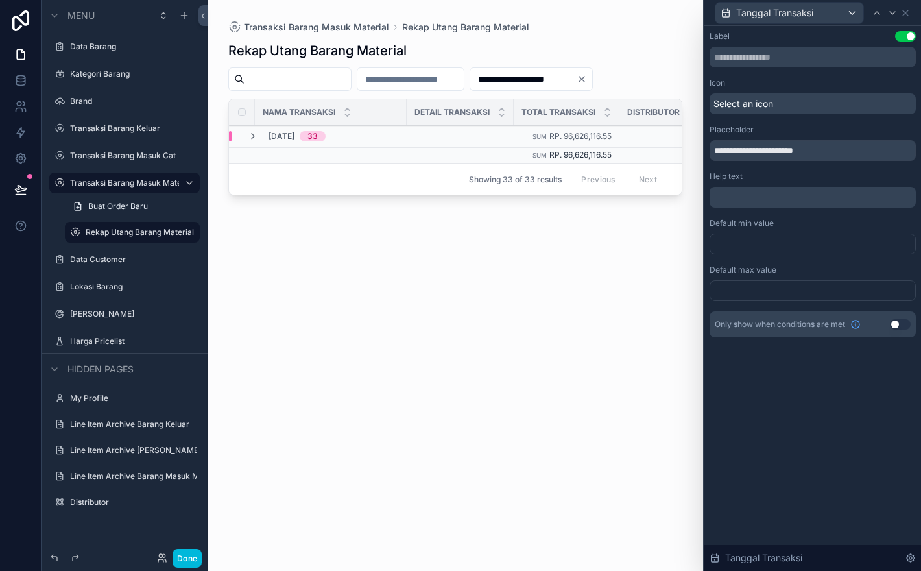
click at [857, 239] on div at bounding box center [813, 244] width 206 height 21
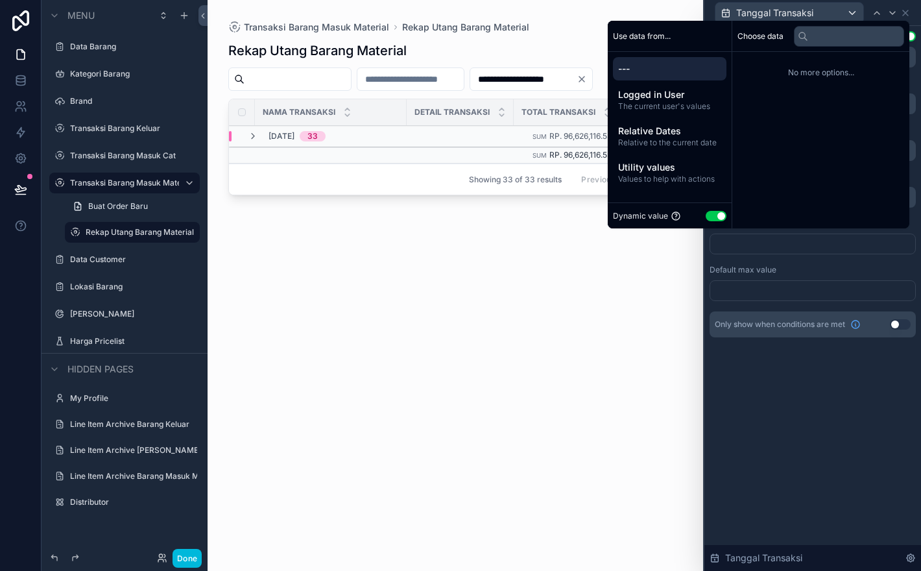
click at [712, 213] on button "Use setting" at bounding box center [716, 216] width 21 height 10
select select "****"
select select "*"
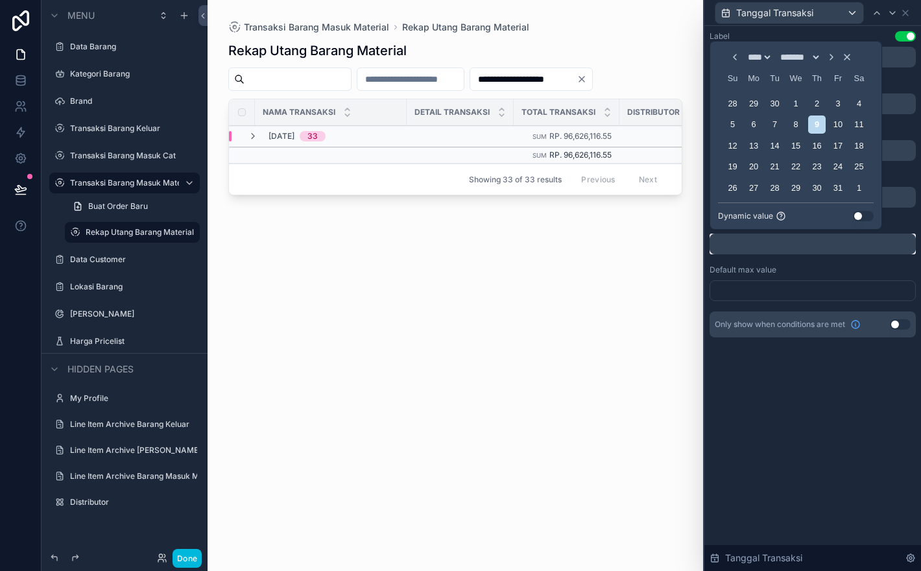
click at [840, 249] on input "text" at bounding box center [813, 244] width 206 height 21
select select "****"
select select "*"
click at [823, 412] on div "**********" at bounding box center [812, 298] width 217 height 545
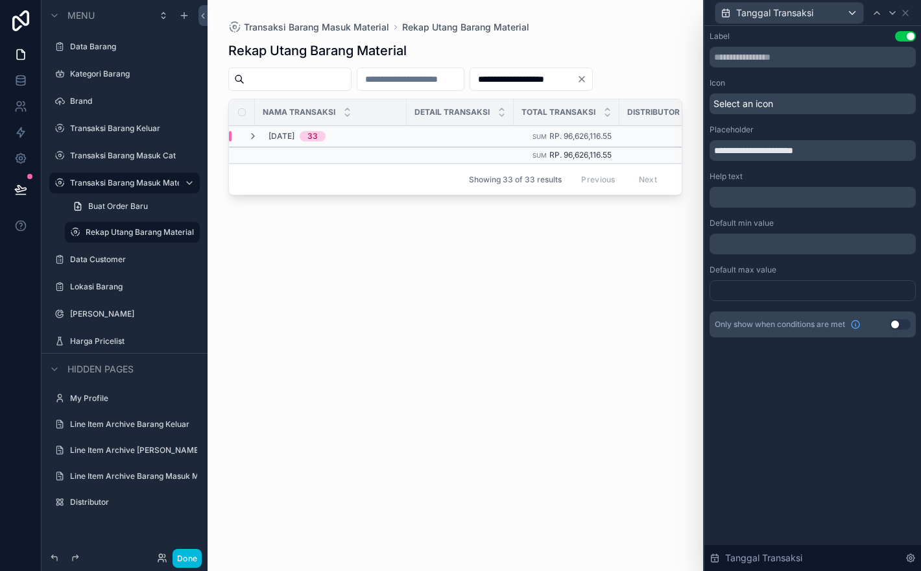
click at [587, 79] on icon "Clear" at bounding box center [582, 79] width 10 height 10
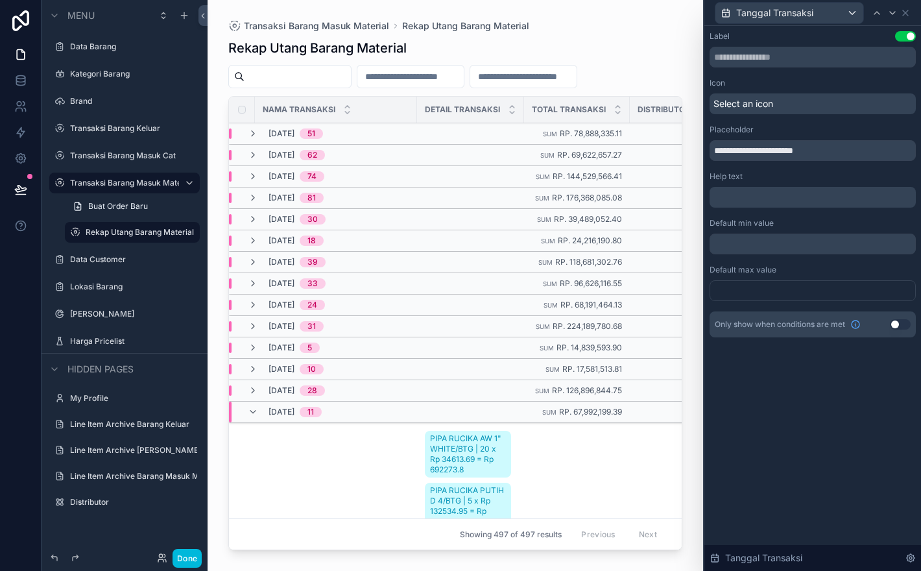
click at [803, 191] on p "﻿" at bounding box center [814, 197] width 198 height 13
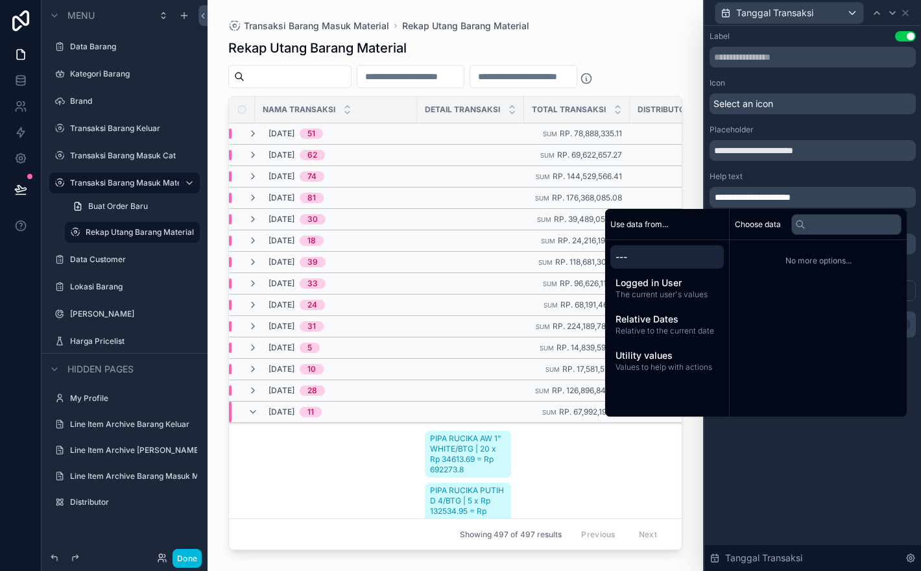
click at [830, 531] on div "**********" at bounding box center [812, 298] width 217 height 545
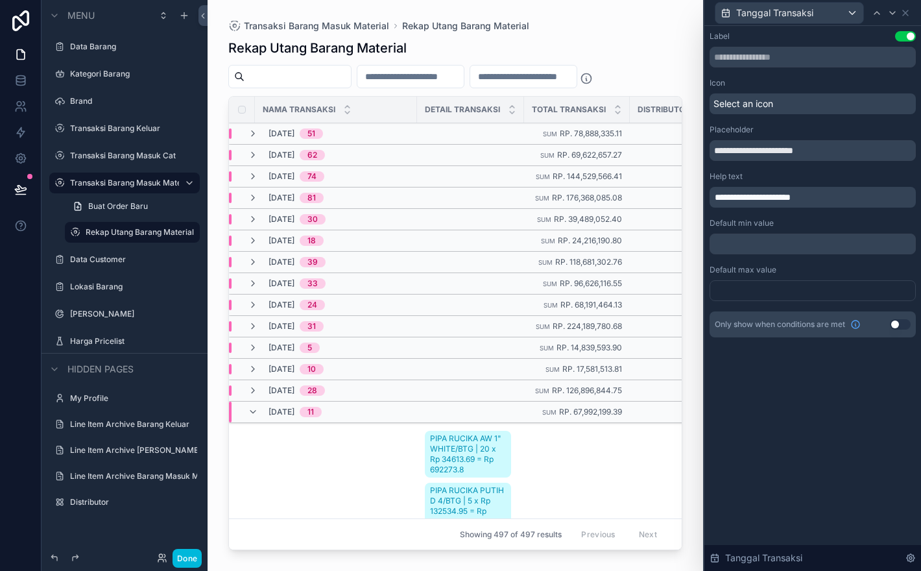
click at [593, 77] on icon "scrollable content" at bounding box center [586, 78] width 13 height 13
click at [570, 75] on input "scrollable content" at bounding box center [523, 76] width 106 height 18
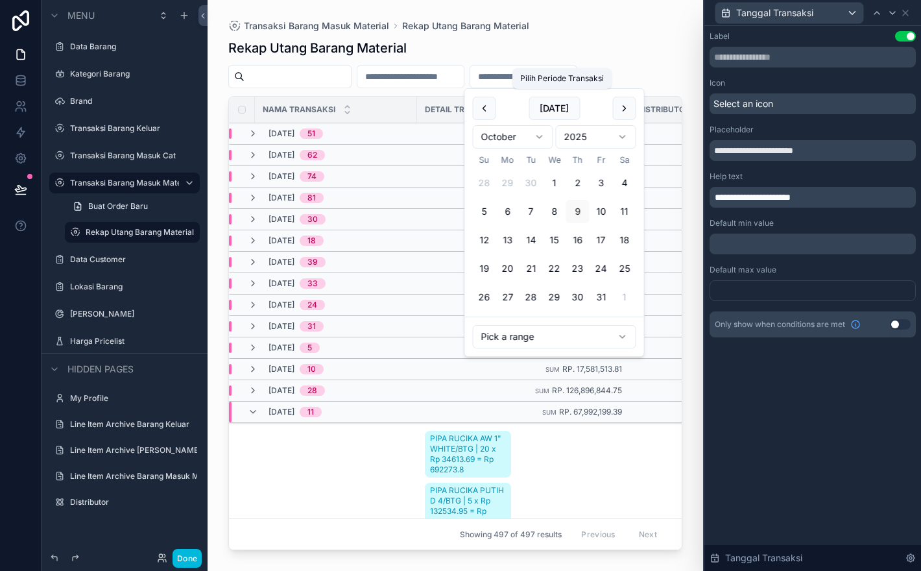
click at [593, 77] on icon "scrollable content" at bounding box center [586, 78] width 13 height 13
click at [569, 72] on input "scrollable content" at bounding box center [523, 76] width 106 height 18
click at [557, 175] on button "1" at bounding box center [554, 182] width 23 height 23
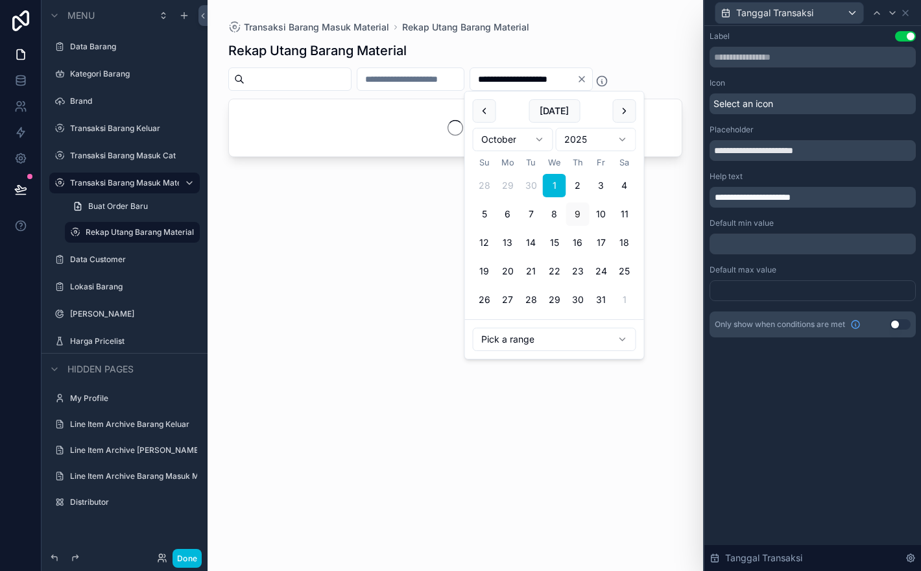
click at [597, 291] on button "31" at bounding box center [601, 299] width 23 height 23
type input "**********"
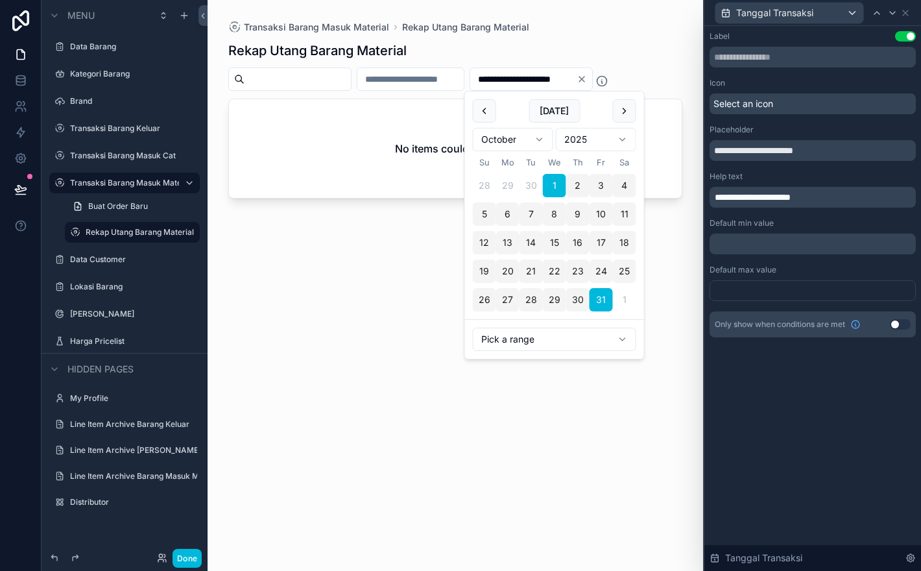
click at [655, 43] on div "Rekap Utang Barang Material" at bounding box center [455, 51] width 454 height 18
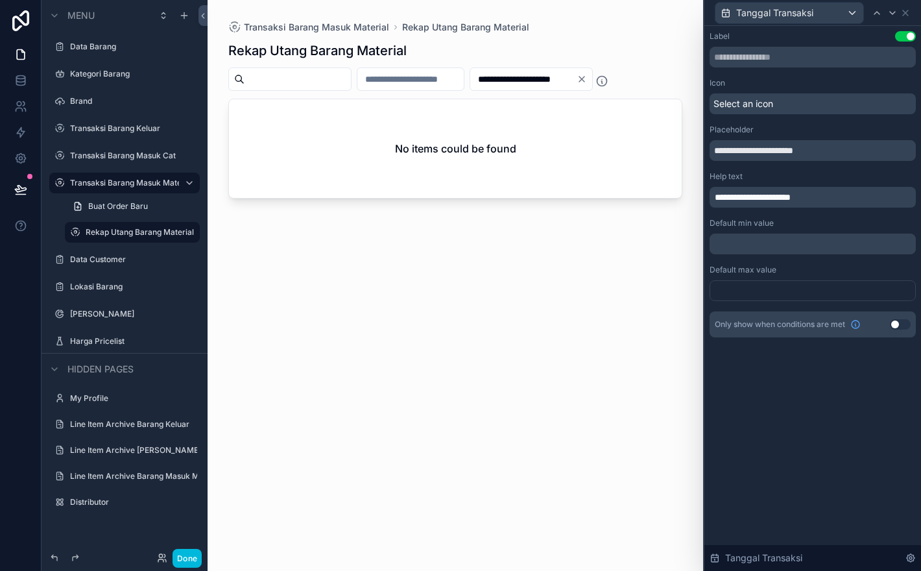
click at [587, 76] on icon "Clear" at bounding box center [582, 79] width 10 height 10
click at [787, 101] on div "Select an icon" at bounding box center [813, 103] width 206 height 21
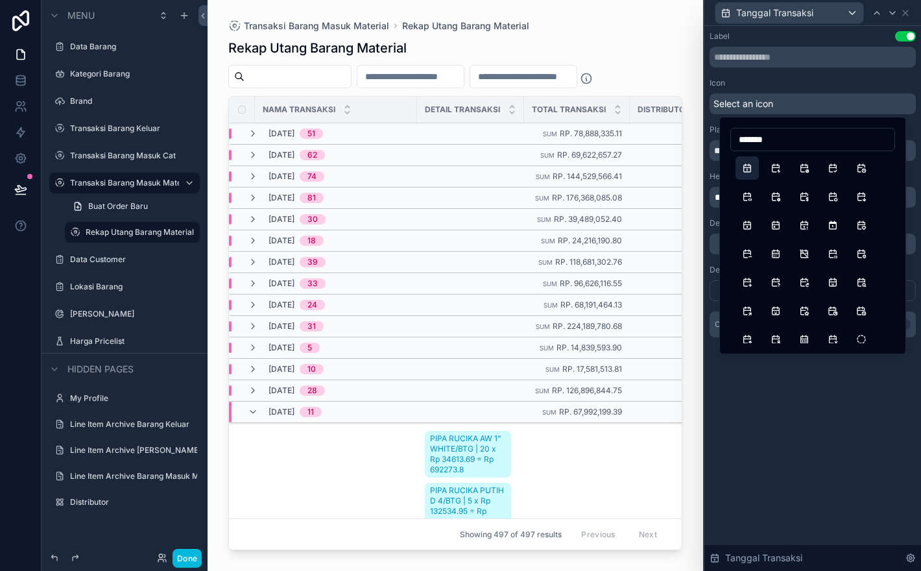
type input "*******"
click at [743, 172] on button "Calendar" at bounding box center [747, 167] width 23 height 23
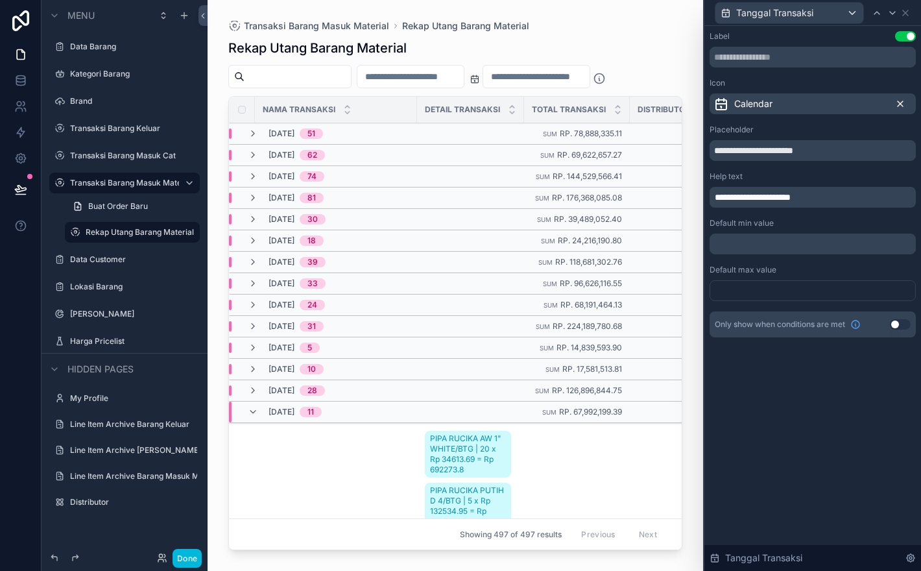
click at [900, 99] on icon at bounding box center [900, 104] width 10 height 10
click at [614, 53] on div "Rekap Utang Barang Material" at bounding box center [455, 48] width 454 height 18
click at [903, 13] on icon at bounding box center [905, 13] width 10 height 10
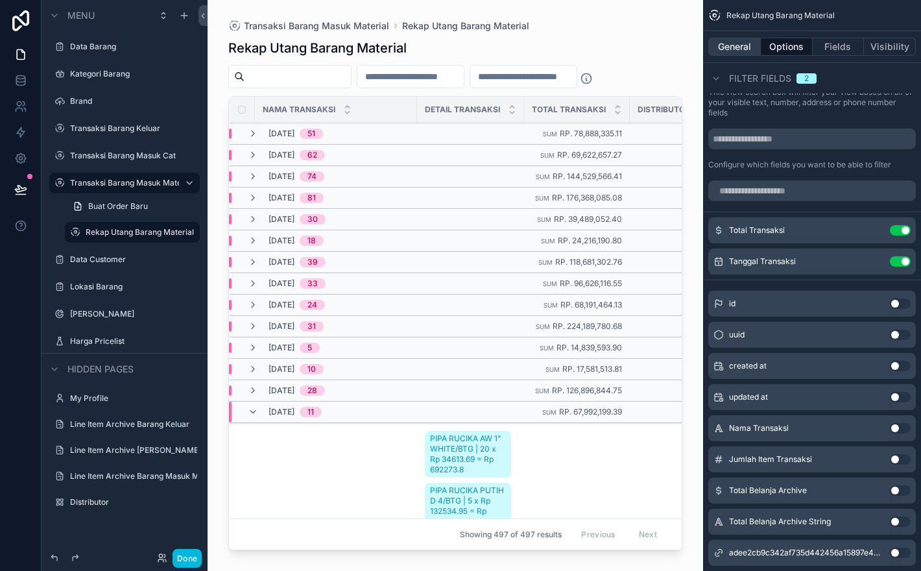
click at [736, 49] on button "General" at bounding box center [734, 47] width 53 height 18
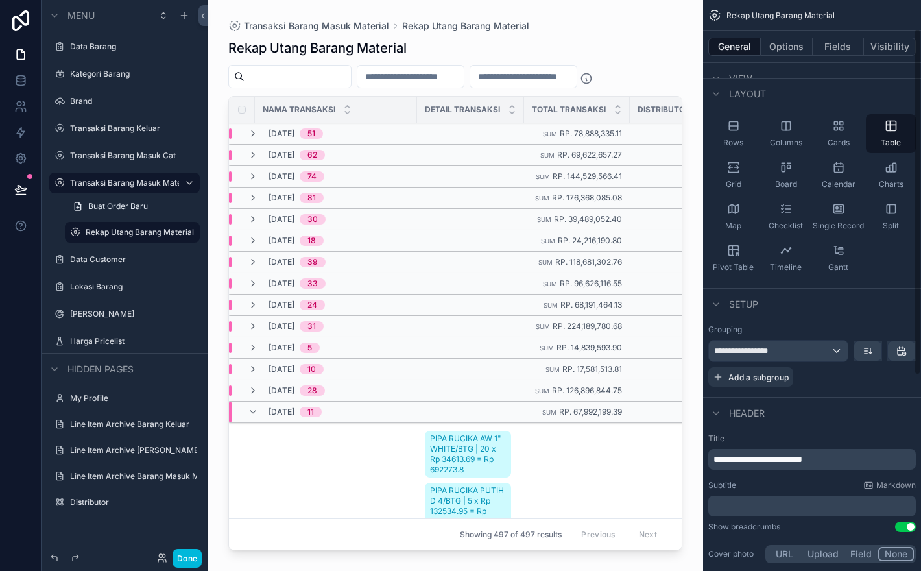
scroll to position [44, 0]
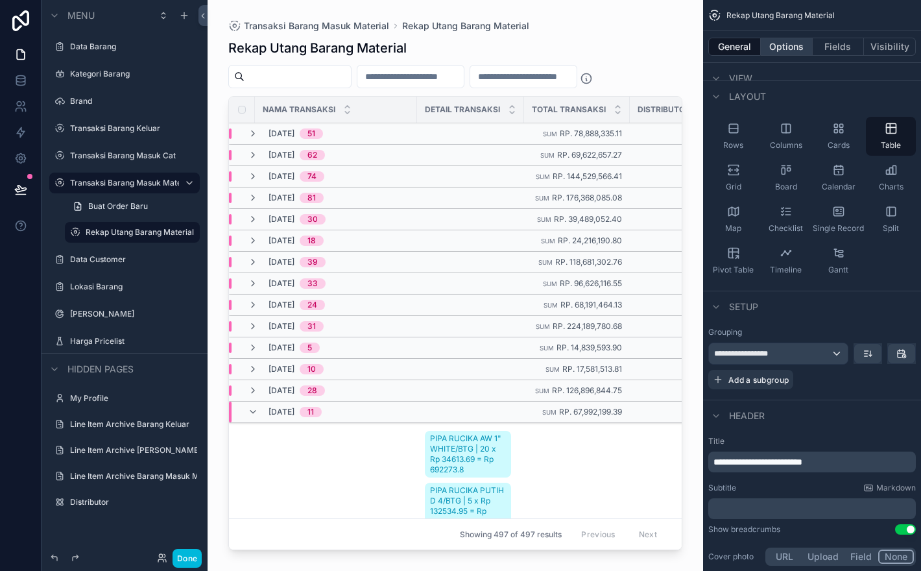
click at [786, 46] on button "Options" at bounding box center [787, 47] width 52 height 18
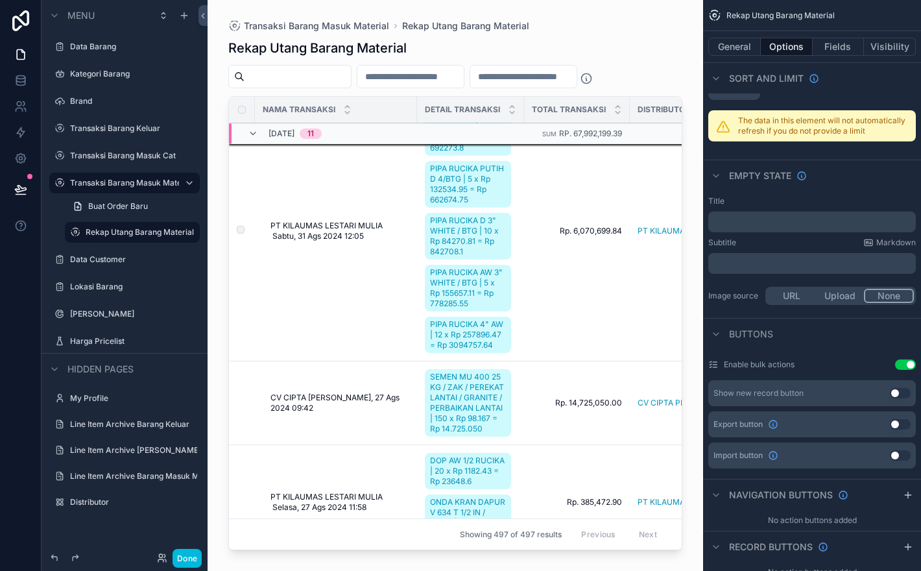
scroll to position [289, 0]
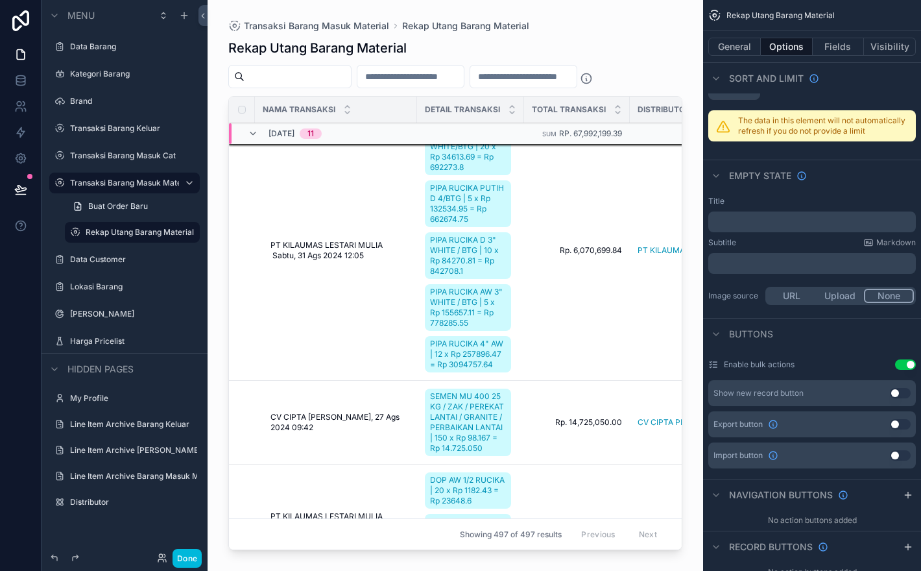
click at [643, 63] on div "Rekap Utang Barang Material Nama Transaksi Detail Transaksi Total Transaksi Dis…" at bounding box center [455, 293] width 454 height 524
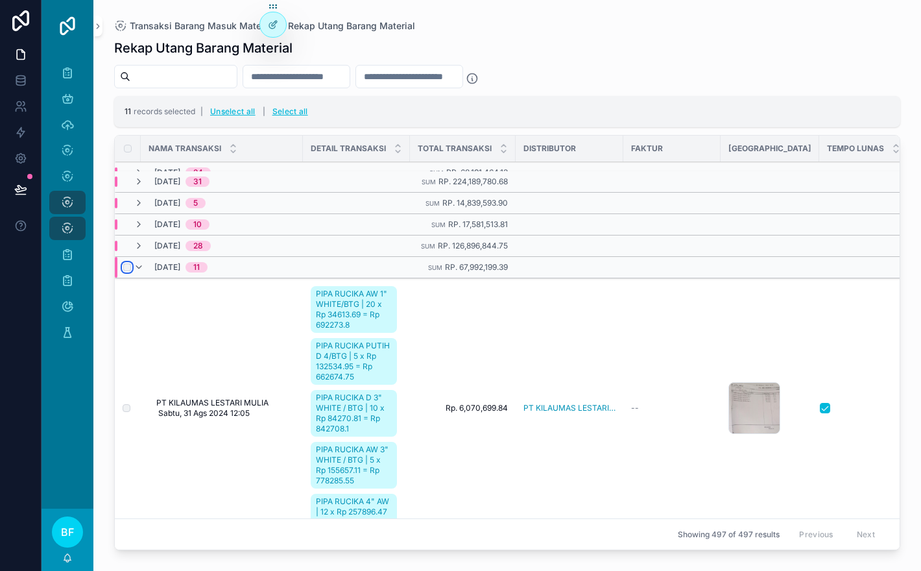
scroll to position [198, 0]
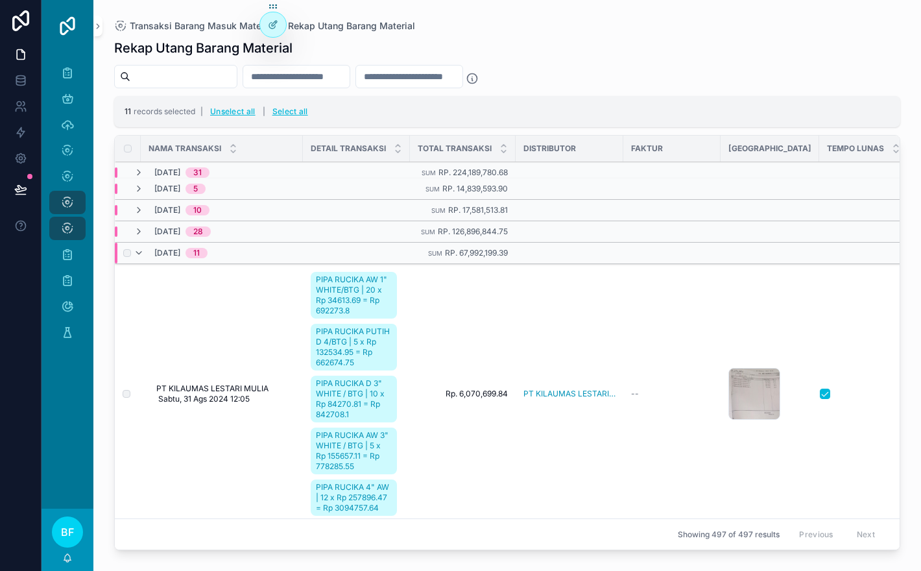
click at [518, 102] on div "11 records selected | Unselect all | Select all" at bounding box center [507, 111] width 786 height 31
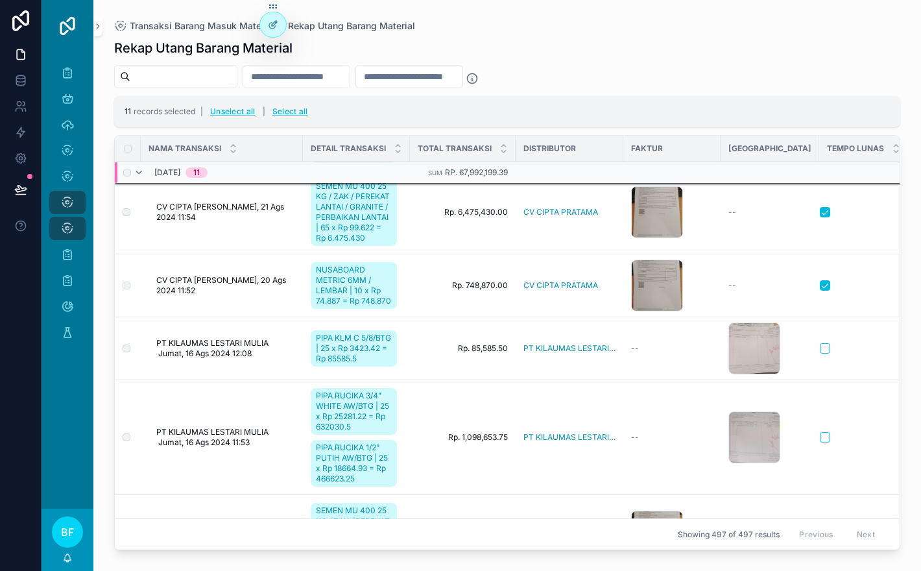
scroll to position [998, 14]
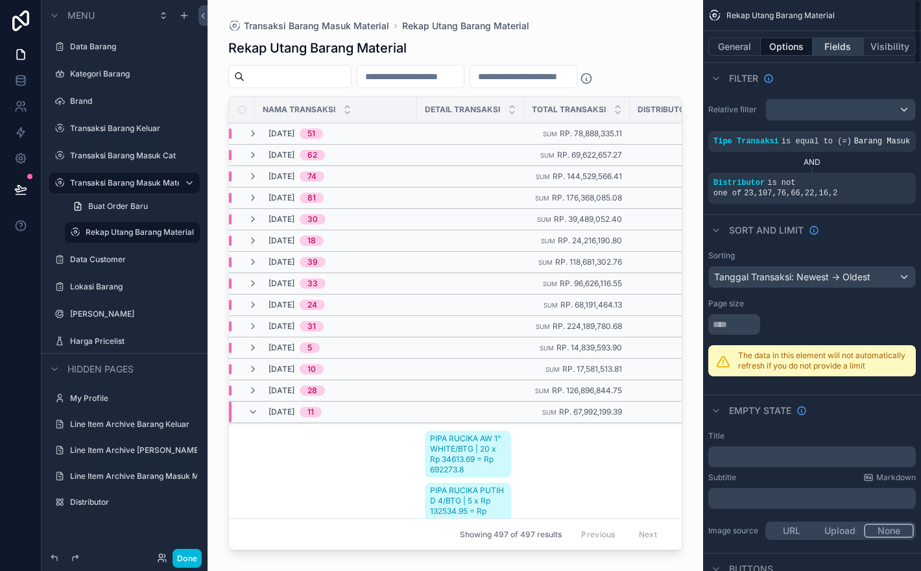
click at [848, 51] on button "Fields" at bounding box center [839, 47] width 52 height 18
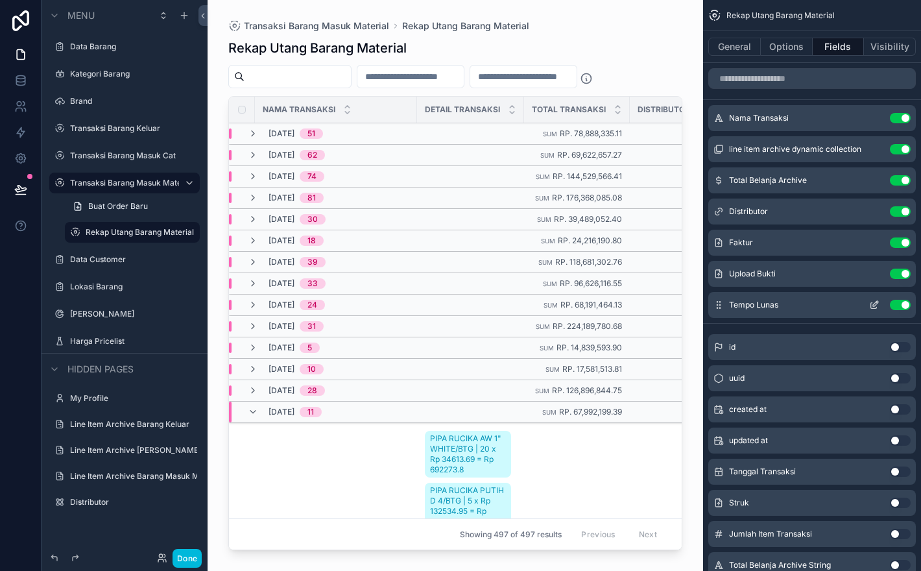
click at [881, 304] on button "scrollable content" at bounding box center [874, 305] width 21 height 10
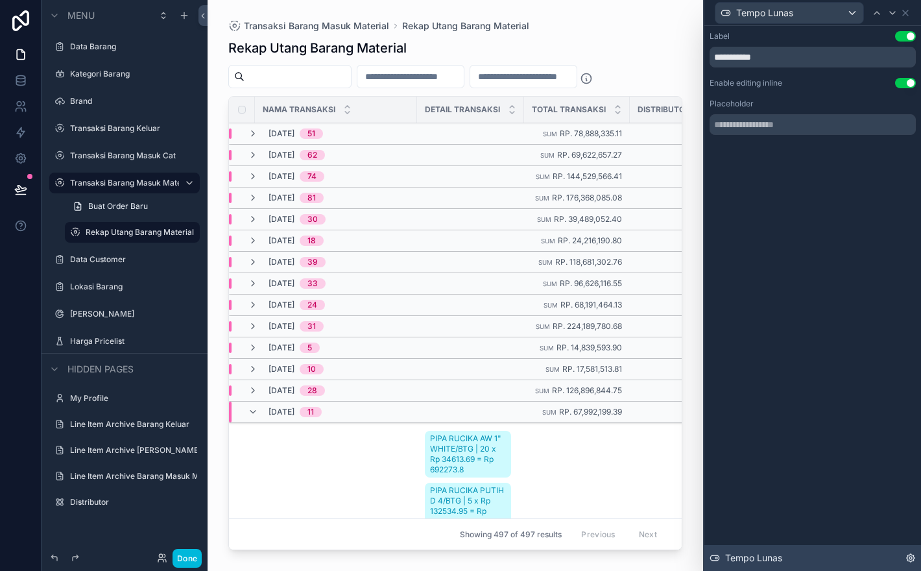
click at [910, 555] on icon at bounding box center [910, 558] width 10 height 10
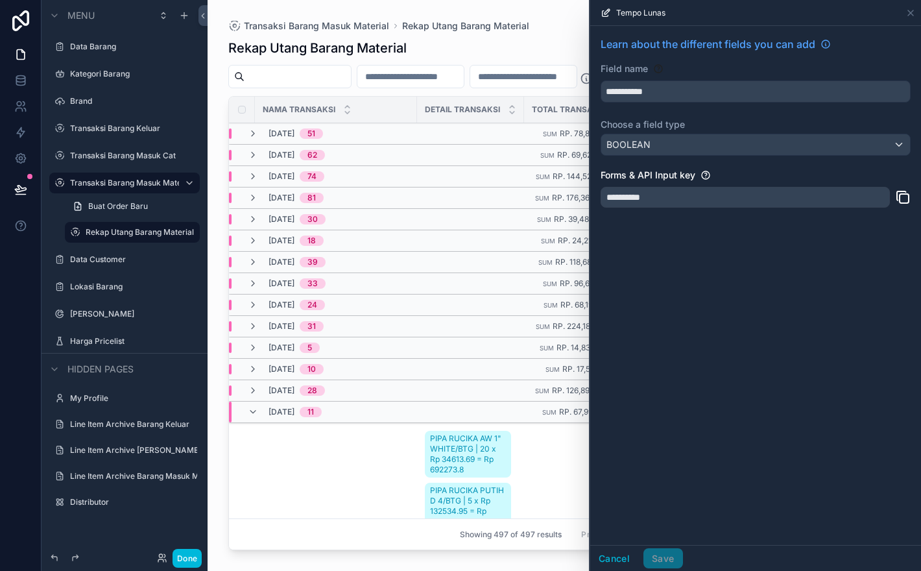
click at [916, 9] on div "Tempo Lunas" at bounding box center [755, 13] width 331 height 26
click at [913, 15] on icon at bounding box center [910, 12] width 5 height 5
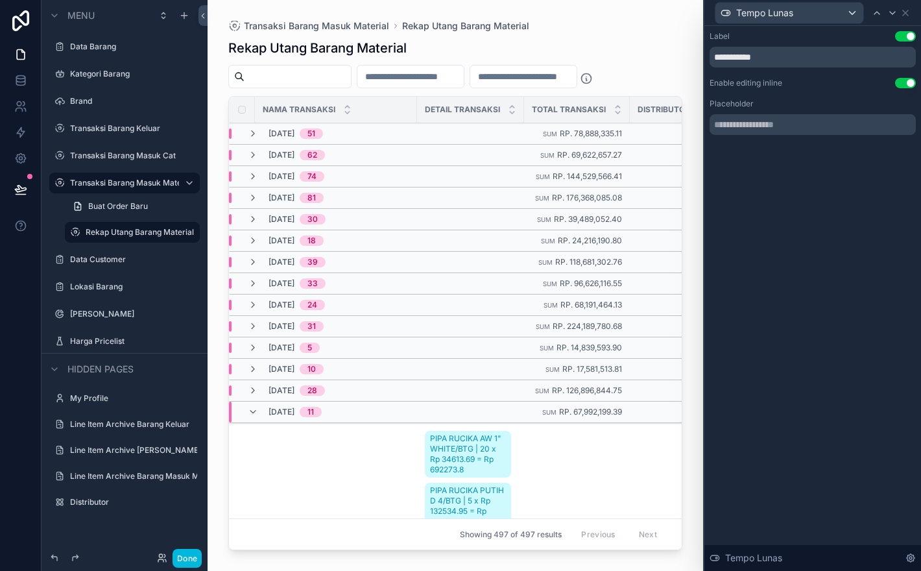
click at [911, 14] on div "Tempo Lunas" at bounding box center [813, 12] width 206 height 25
click at [905, 14] on icon at bounding box center [905, 13] width 10 height 10
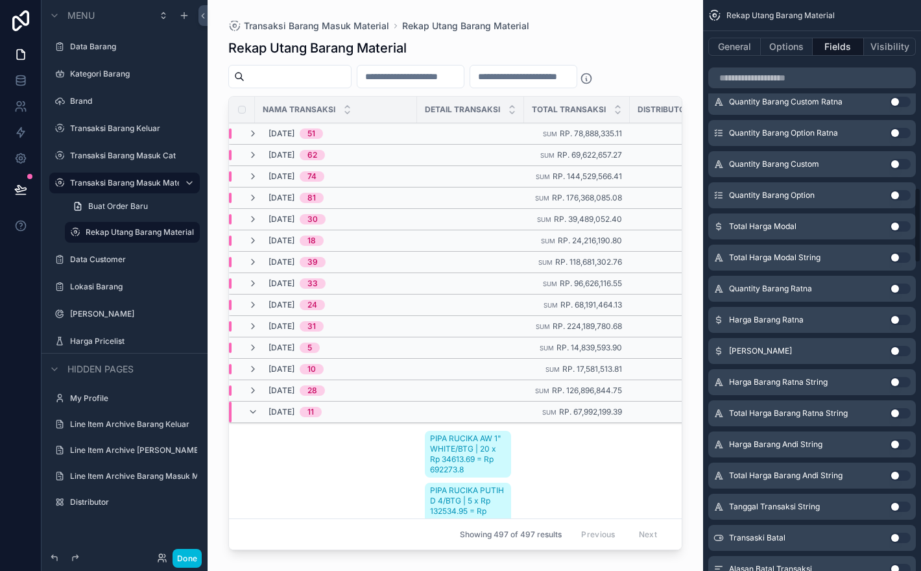
scroll to position [1653, 0]
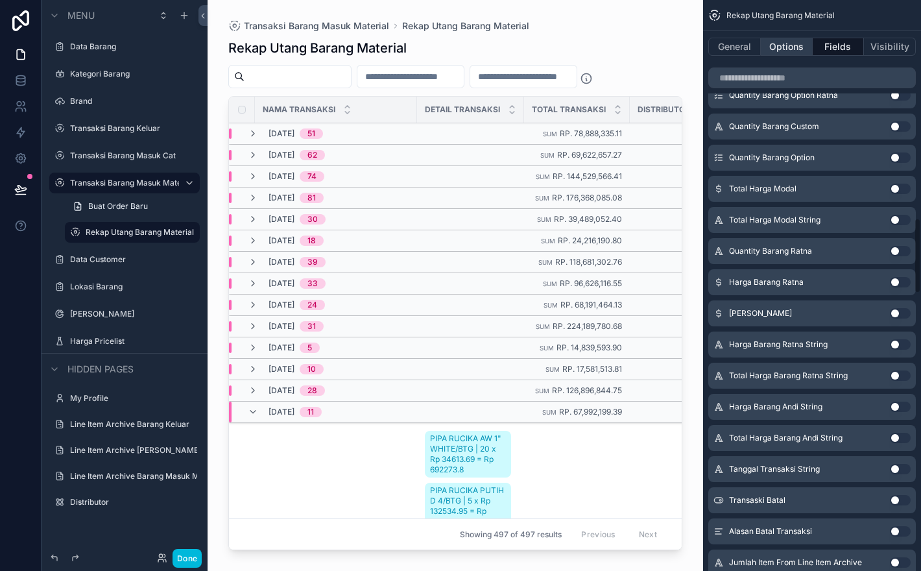
click at [795, 54] on button "Options" at bounding box center [787, 47] width 52 height 18
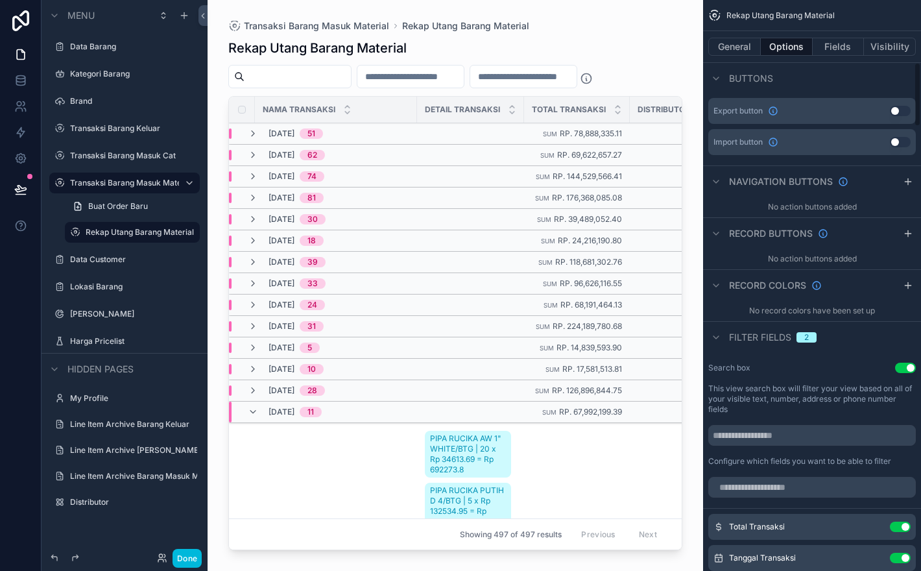
scroll to position [550, 0]
click at [903, 185] on icon "scrollable content" at bounding box center [908, 179] width 10 height 10
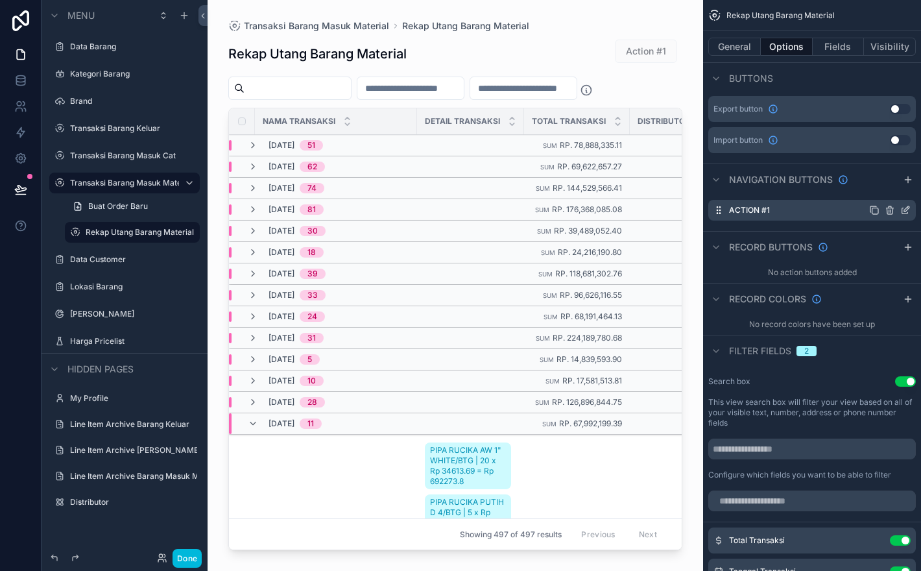
click at [891, 215] on icon "scrollable content" at bounding box center [890, 210] width 10 height 10
click at [881, 201] on icon at bounding box center [885, 200] width 10 height 10
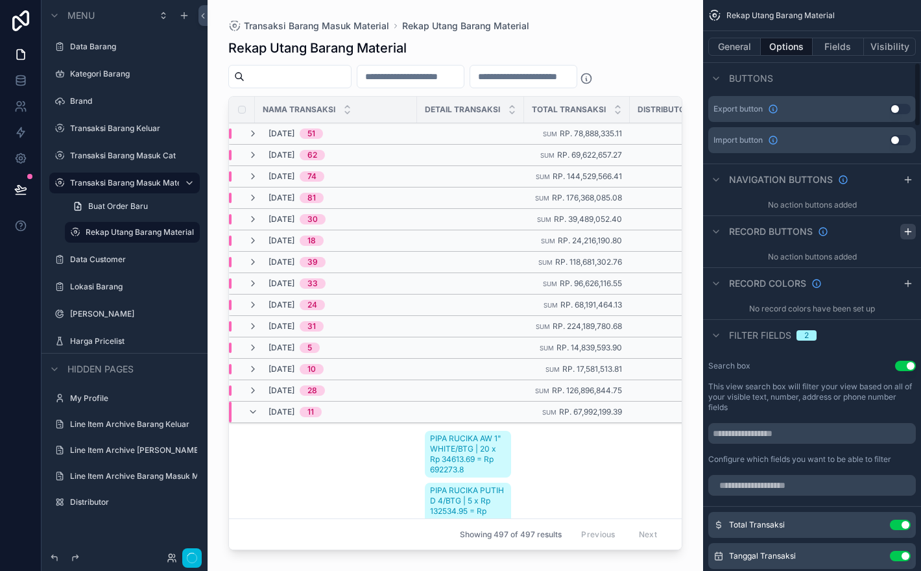
click at [903, 237] on icon "scrollable content" at bounding box center [908, 231] width 10 height 10
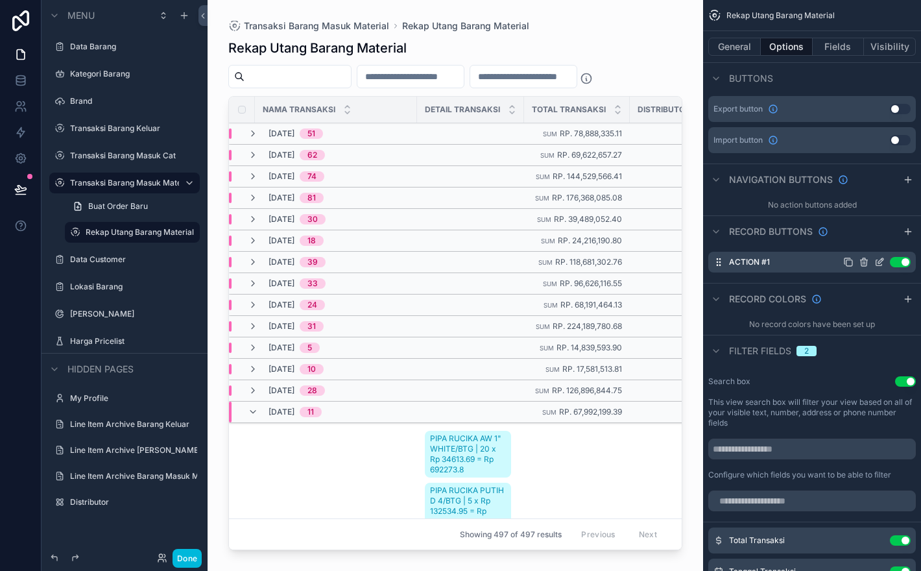
click at [878, 263] on icon "scrollable content" at bounding box center [880, 260] width 5 height 5
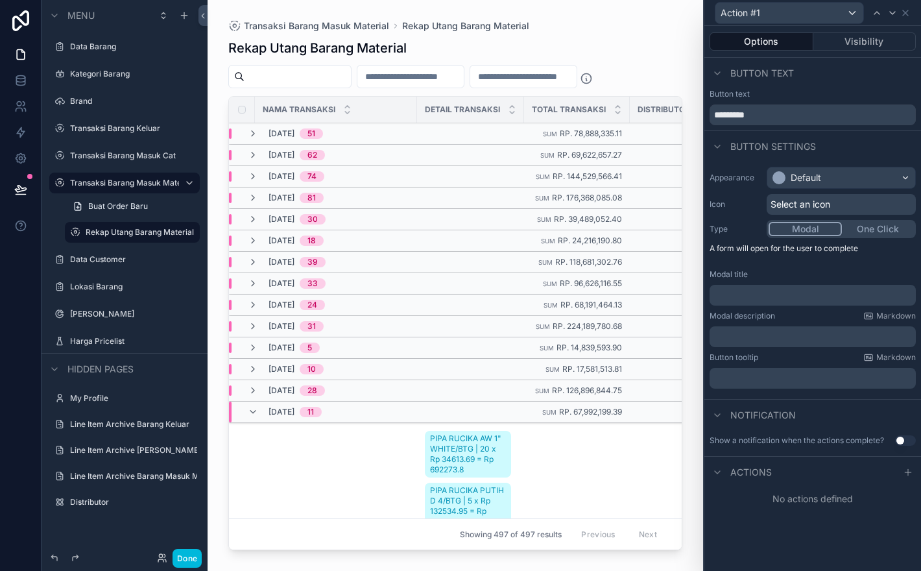
click at [876, 223] on button "One Click" at bounding box center [878, 229] width 72 height 14
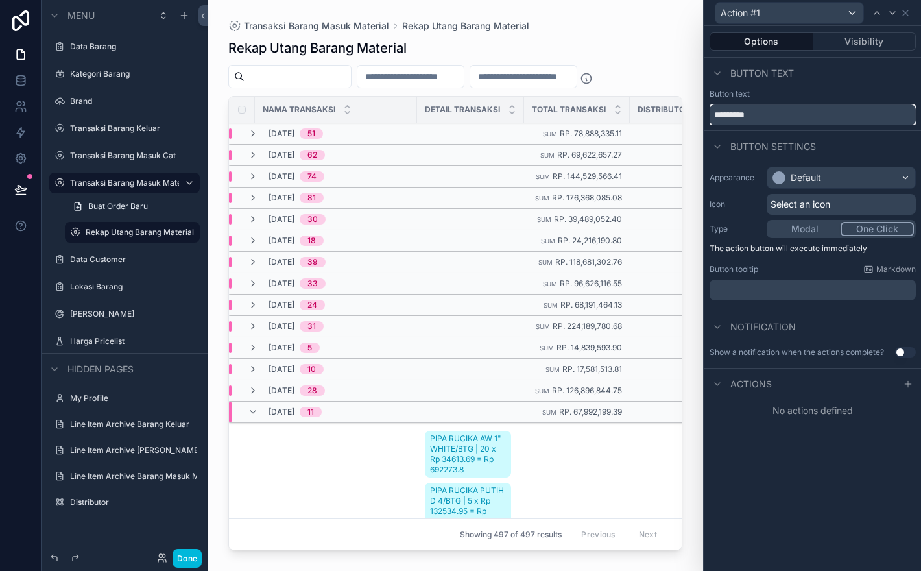
click at [833, 115] on input "*********" at bounding box center [813, 114] width 206 height 21
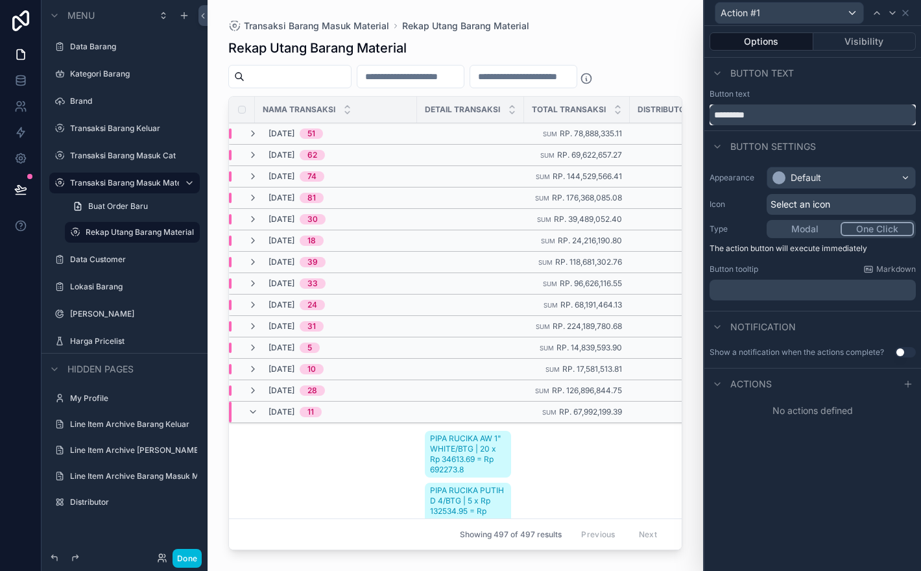
click at [833, 115] on input "*********" at bounding box center [813, 114] width 206 height 21
type input "*****"
click at [870, 197] on div "Select an icon" at bounding box center [841, 204] width 149 height 21
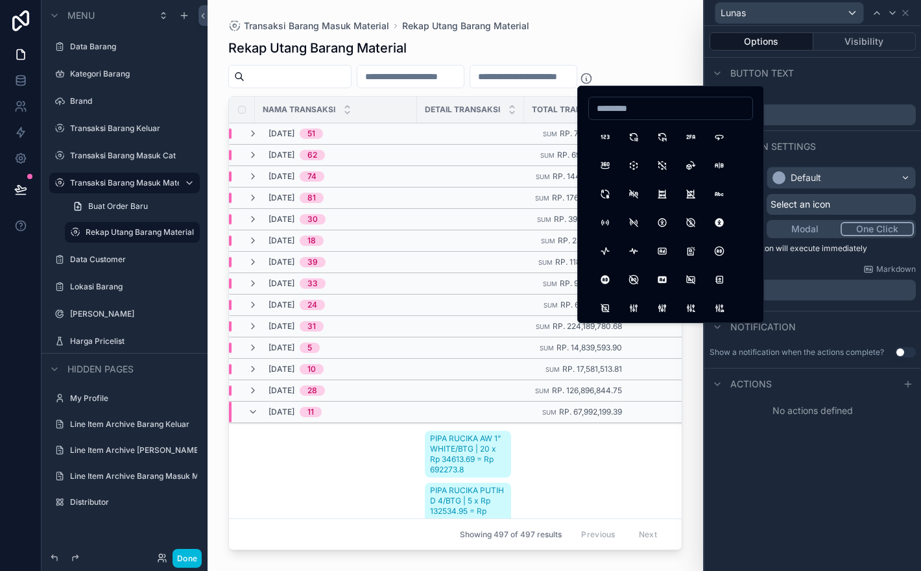
click at [870, 197] on div "Select an icon" at bounding box center [841, 204] width 149 height 21
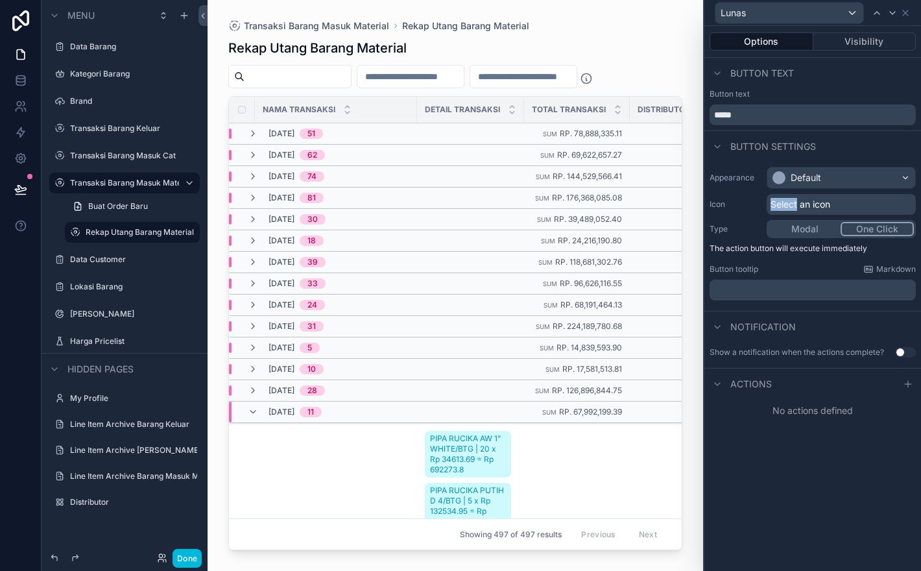
click at [870, 197] on div "Select an icon" at bounding box center [841, 204] width 149 height 21
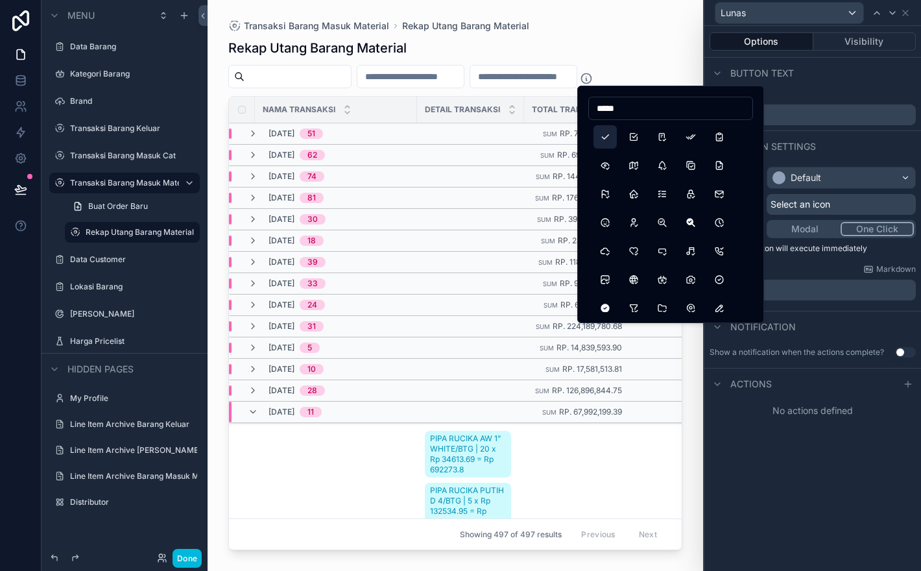
type input "*****"
click at [606, 132] on button "Check" at bounding box center [604, 136] width 23 height 23
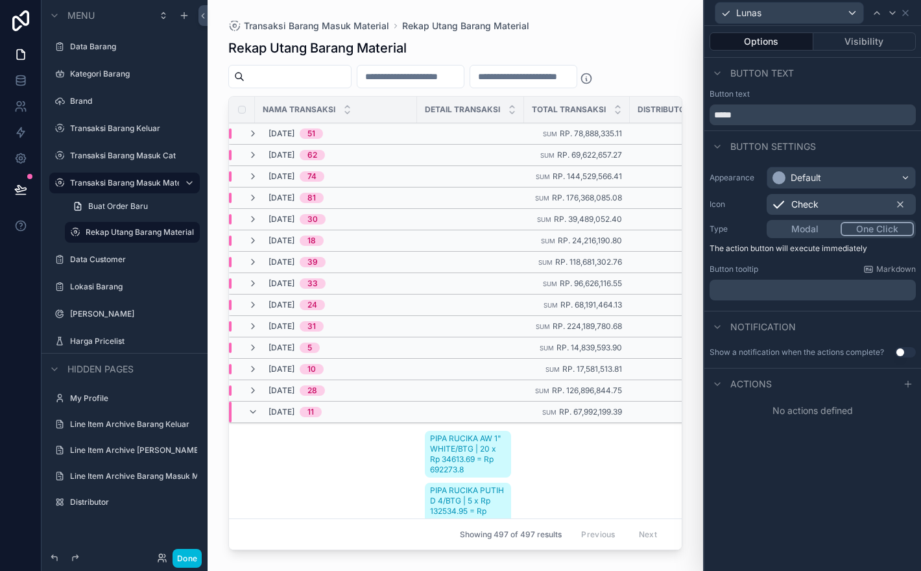
click at [859, 291] on p "﻿" at bounding box center [814, 289] width 198 height 13
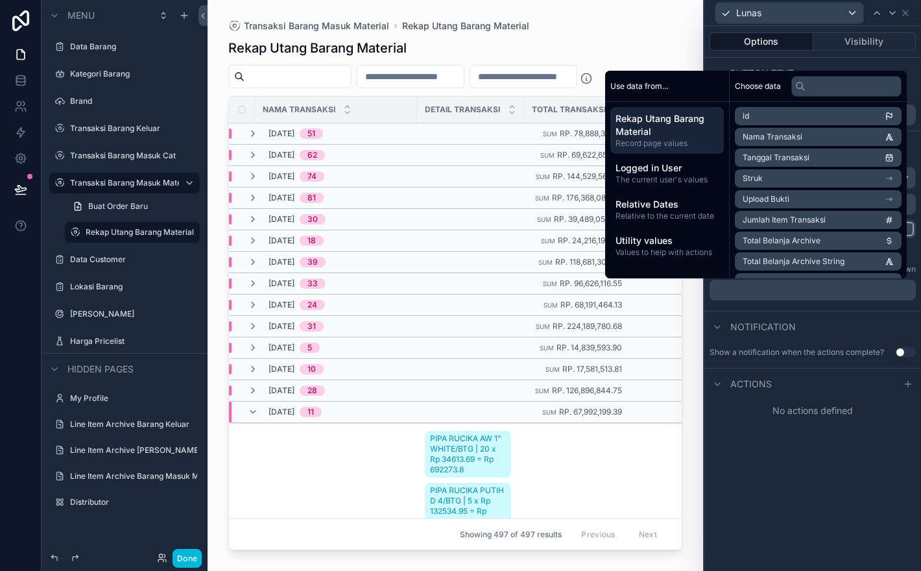
click at [837, 438] on div "Options Visibility Button text Button text ***** Button settings Appearance Def…" at bounding box center [812, 298] width 217 height 545
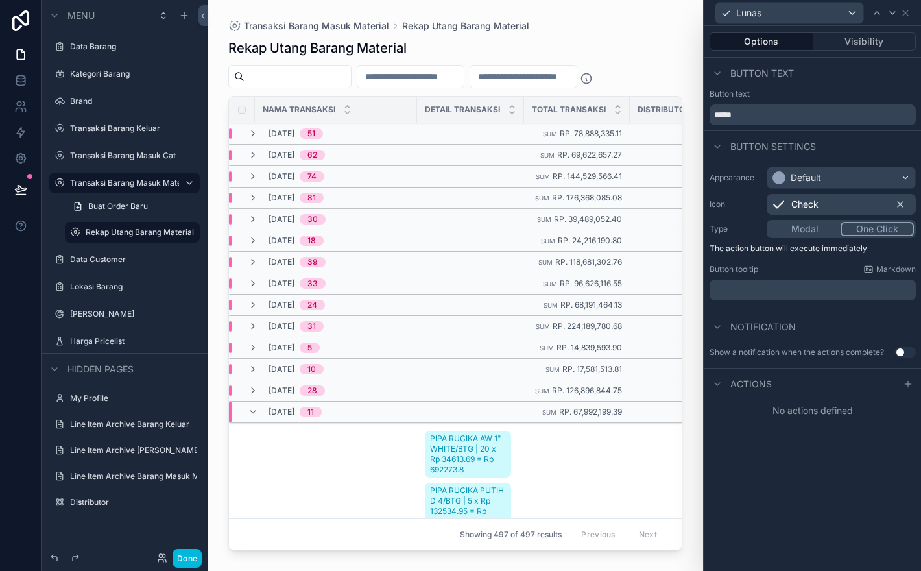
click at [902, 355] on button "Use setting" at bounding box center [905, 352] width 21 height 10
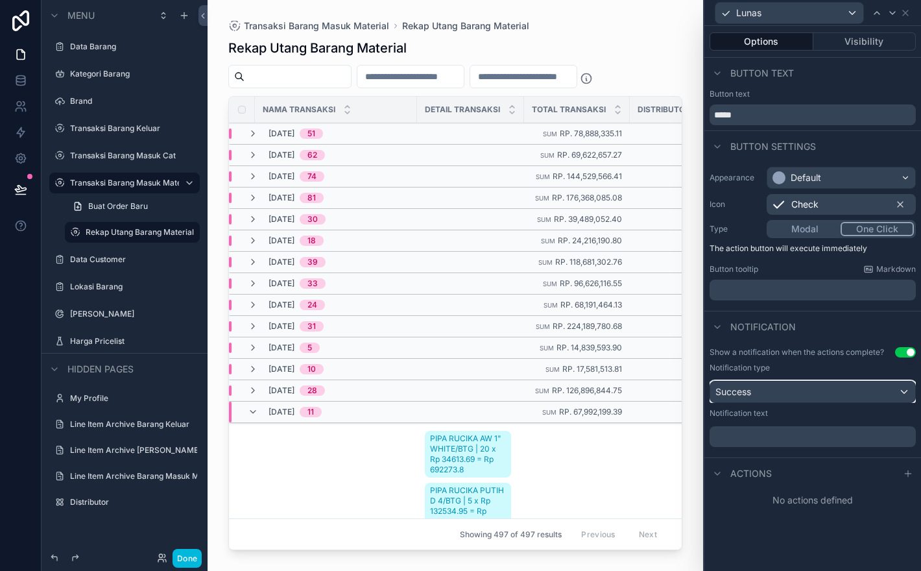
click at [847, 399] on div "Success" at bounding box center [812, 391] width 205 height 21
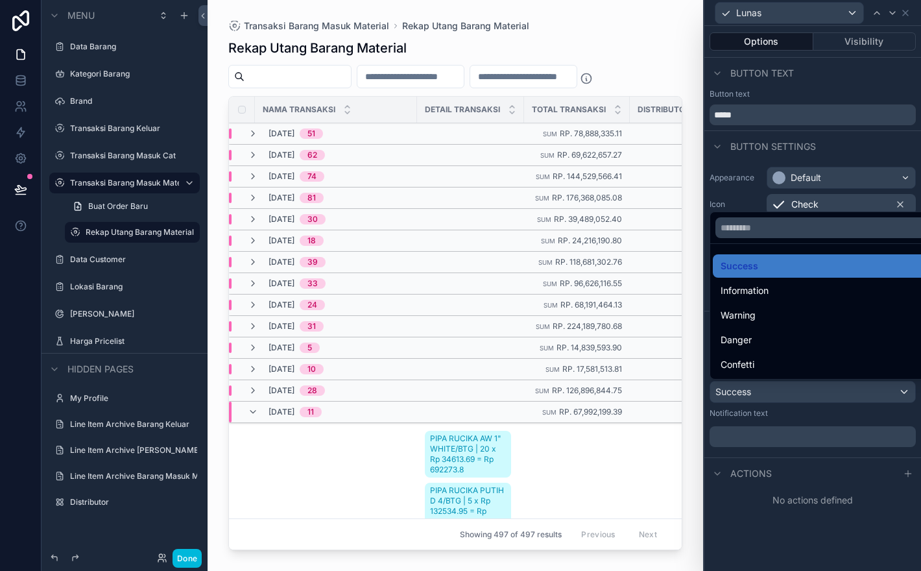
click at [847, 399] on div at bounding box center [812, 285] width 217 height 571
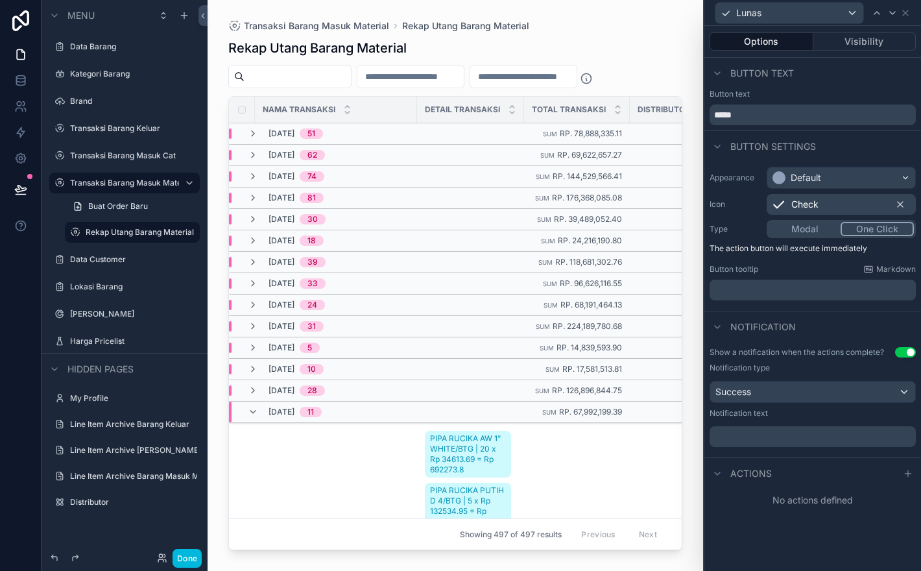
click at [841, 432] on p "﻿" at bounding box center [814, 436] width 198 height 13
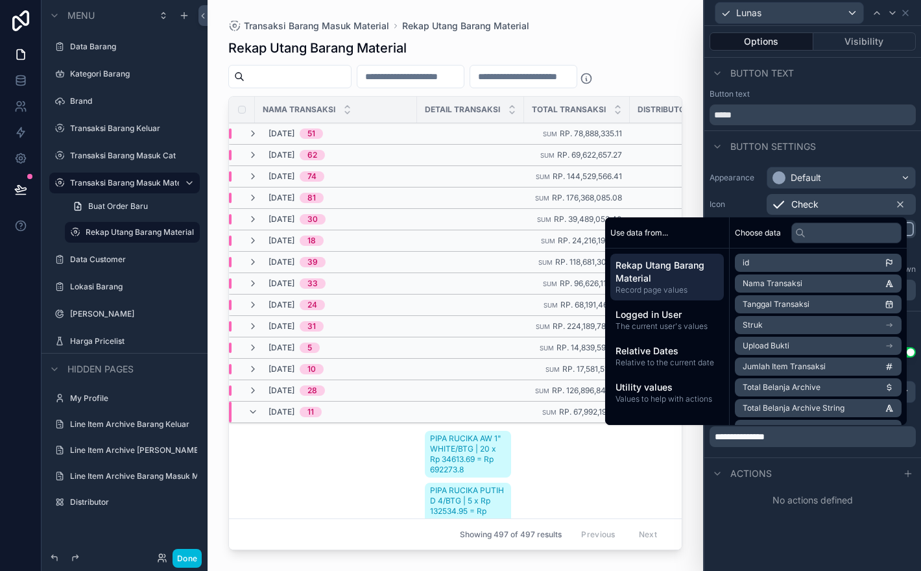
click at [850, 531] on div "**********" at bounding box center [812, 298] width 217 height 545
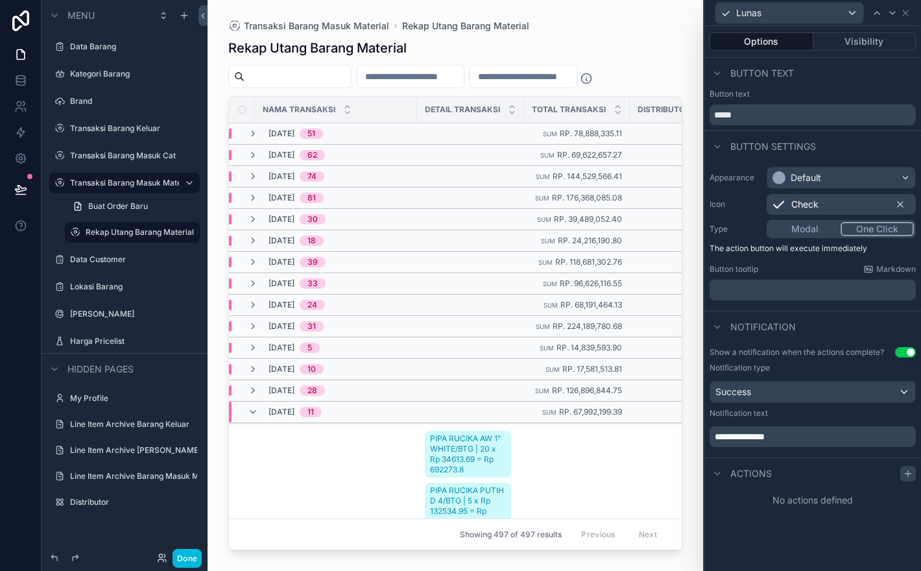
click at [905, 475] on icon at bounding box center [908, 473] width 10 height 10
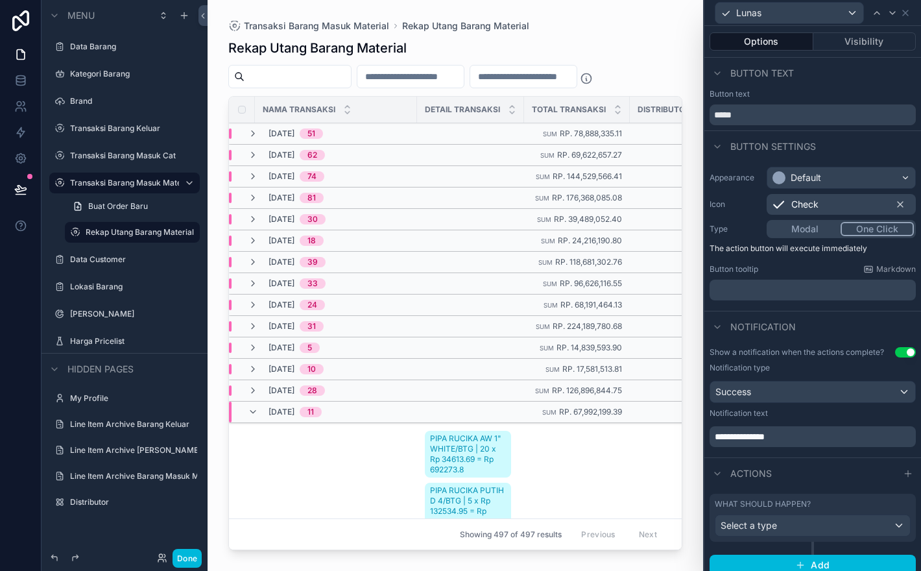
scroll to position [9, 0]
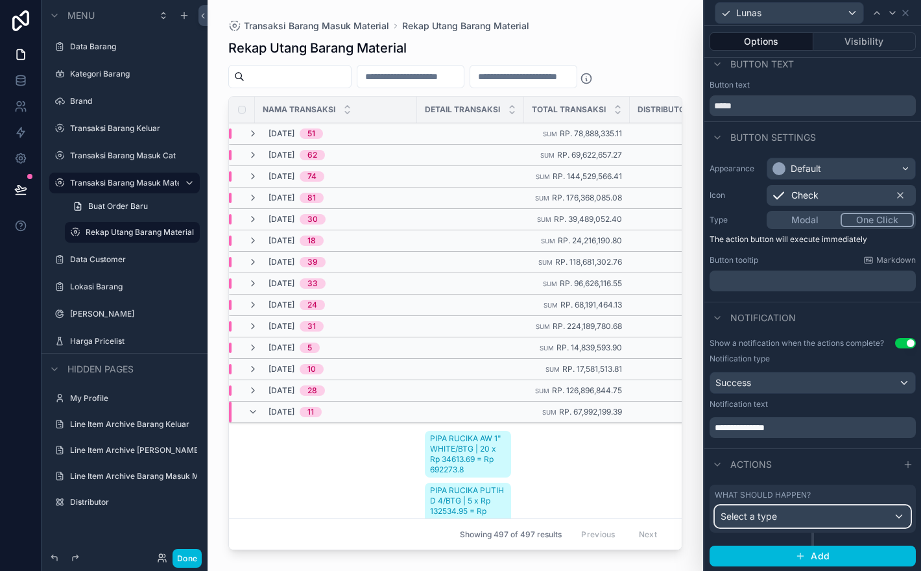
click at [865, 512] on div "Select a type" at bounding box center [812, 516] width 195 height 21
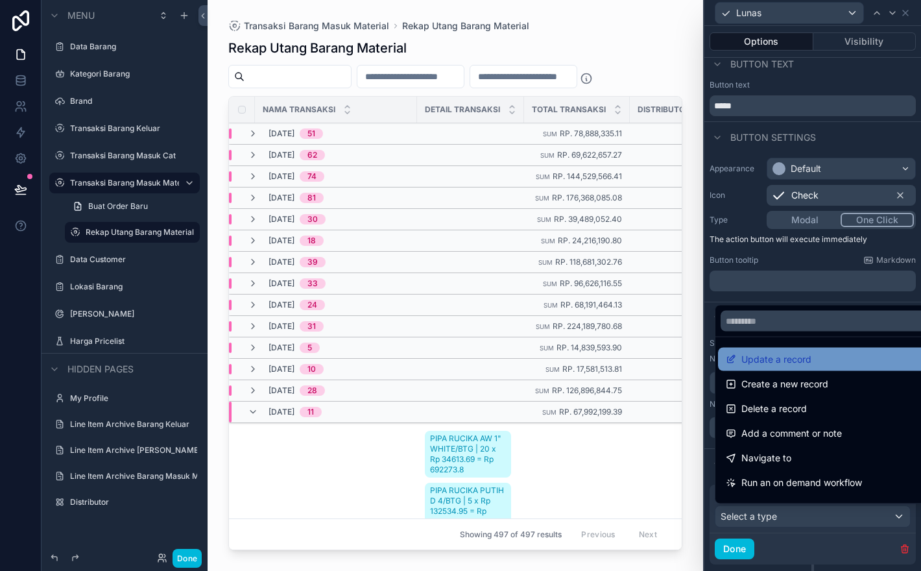
click at [856, 363] on div "Update a record" at bounding box center [828, 360] width 204 height 16
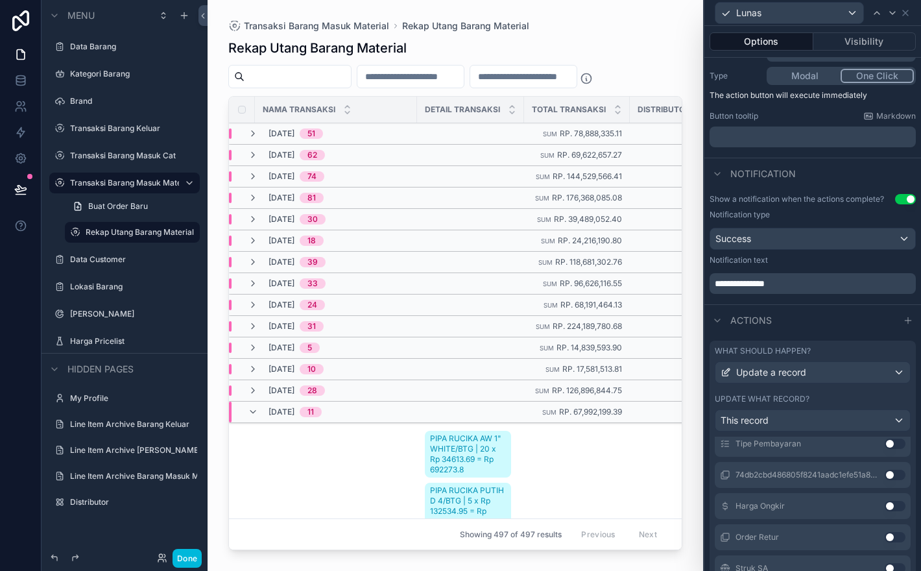
scroll to position [0, 0]
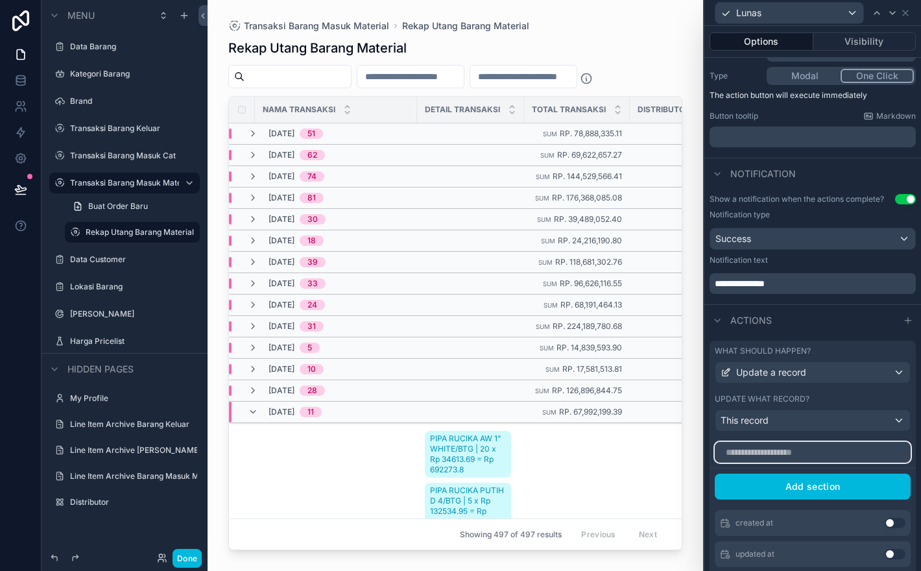
click at [841, 451] on input "text" at bounding box center [813, 452] width 196 height 21
type input "***"
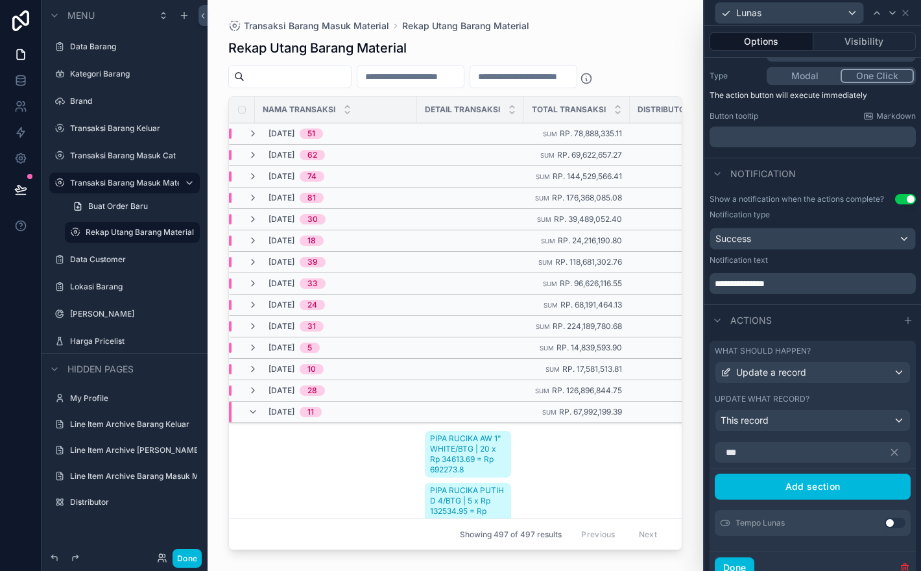
click at [896, 521] on button "Use setting" at bounding box center [895, 523] width 21 height 10
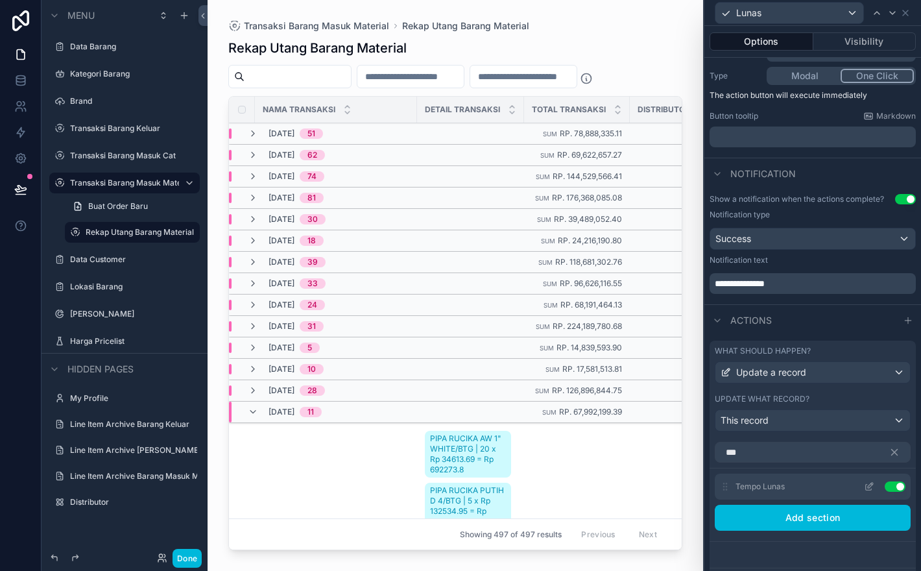
click at [868, 484] on icon at bounding box center [869, 486] width 10 height 10
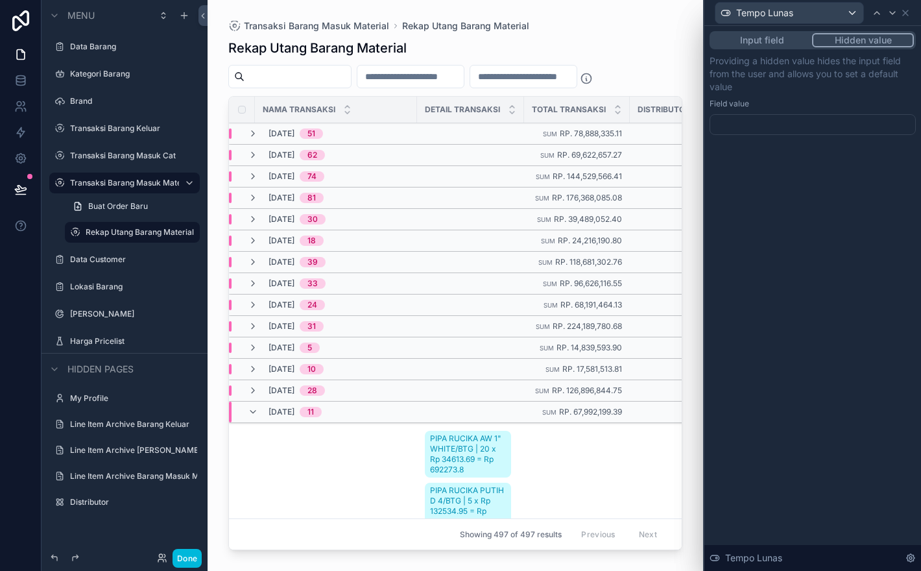
click at [839, 134] on div at bounding box center [813, 124] width 206 height 21
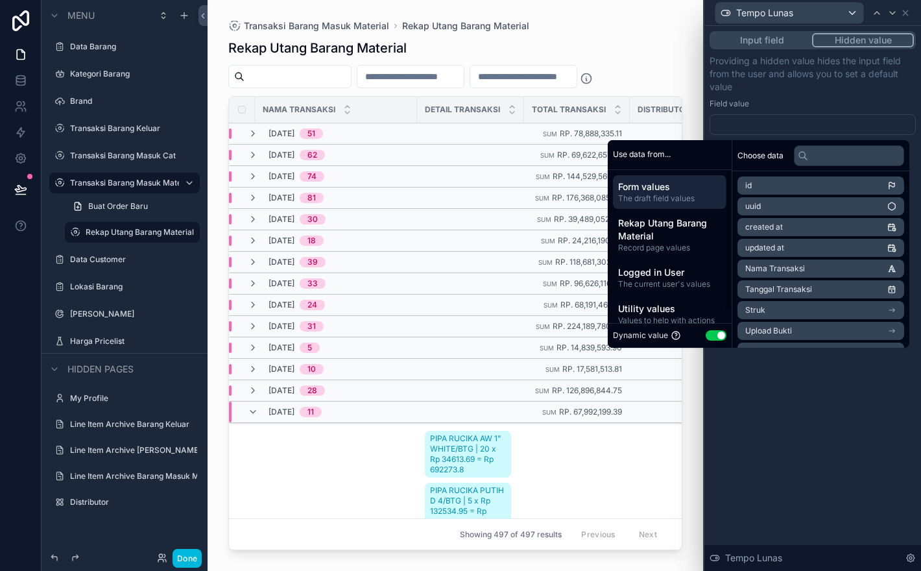
click at [714, 333] on button "Use setting" at bounding box center [716, 335] width 21 height 10
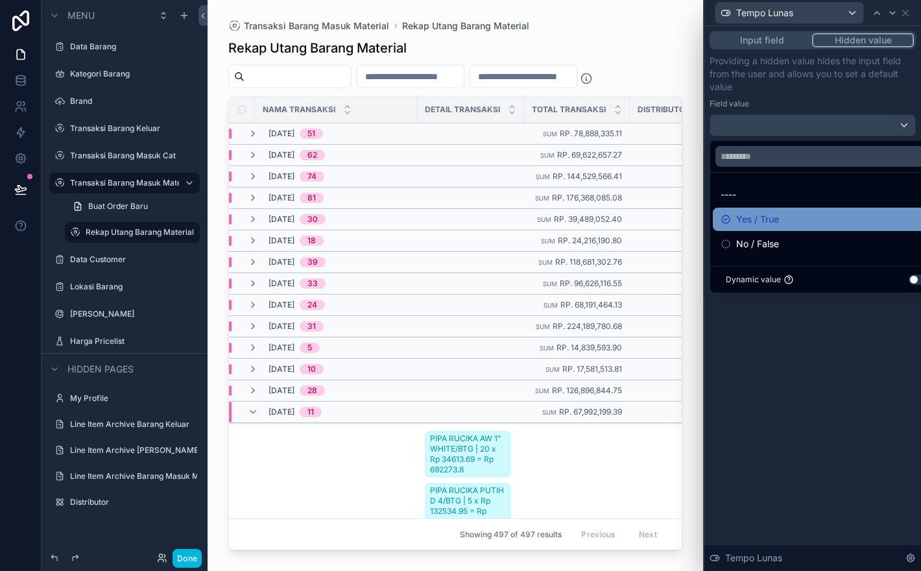
click at [776, 220] on span "Yes / True" at bounding box center [757, 219] width 43 height 16
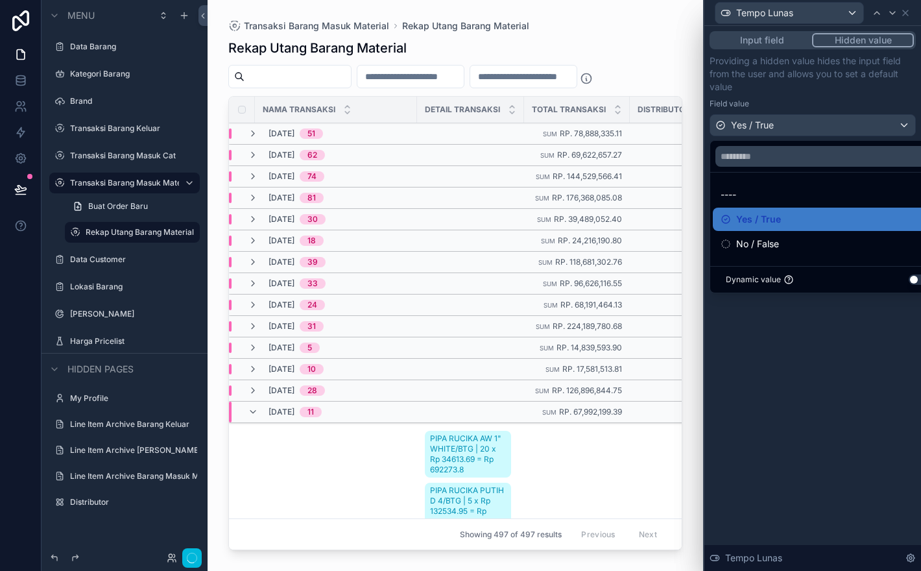
click at [874, 435] on div "Input field Hidden value Providing a hidden value hides the input field from th…" at bounding box center [812, 298] width 217 height 545
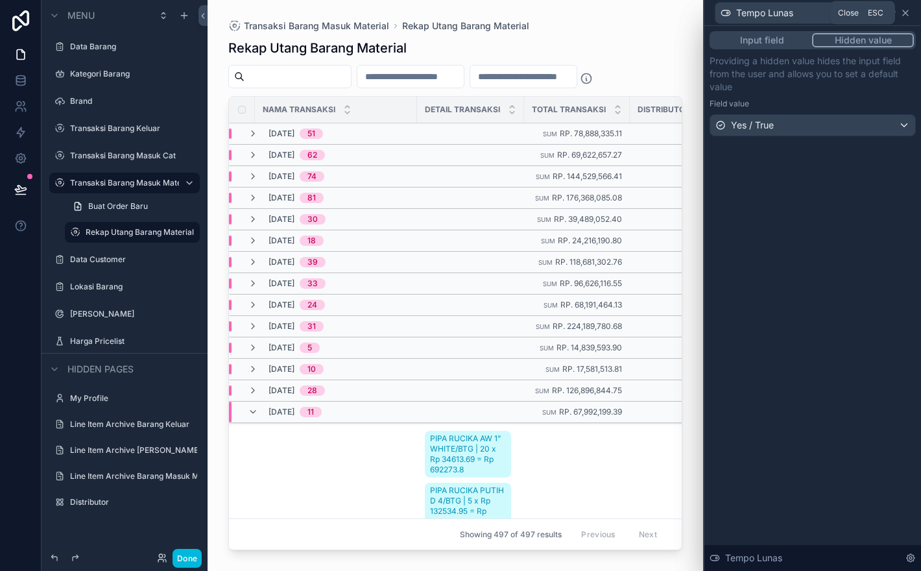
click at [909, 12] on icon at bounding box center [905, 13] width 10 height 10
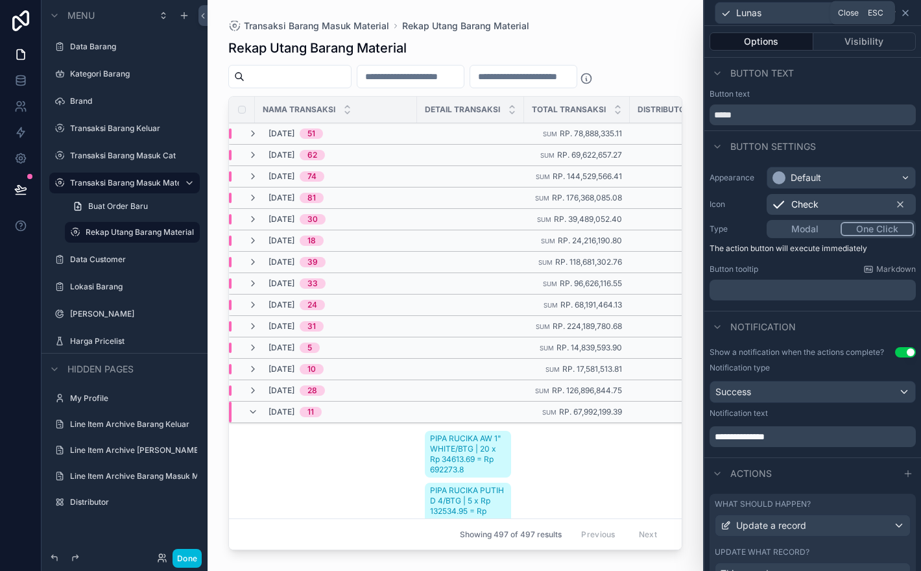
click at [907, 14] on icon at bounding box center [905, 13] width 10 height 10
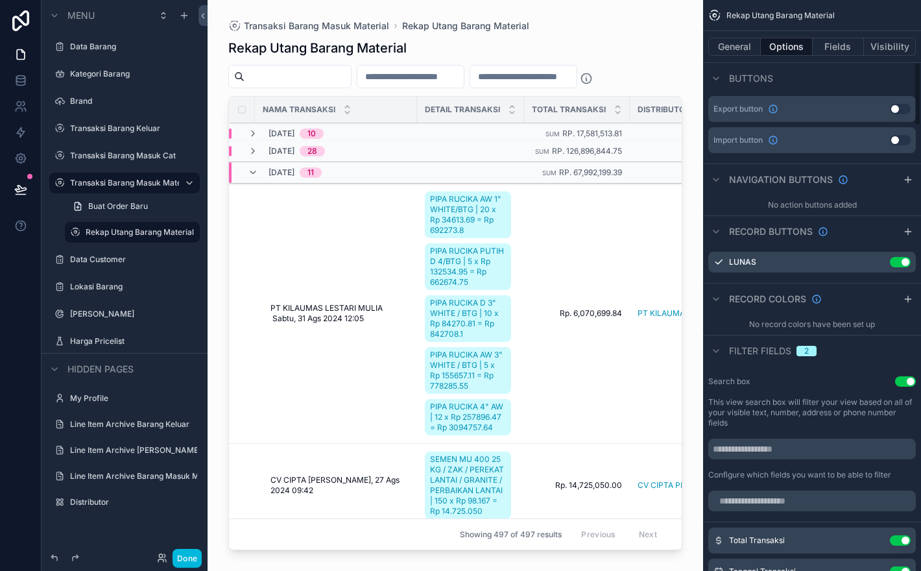
scroll to position [236, 0]
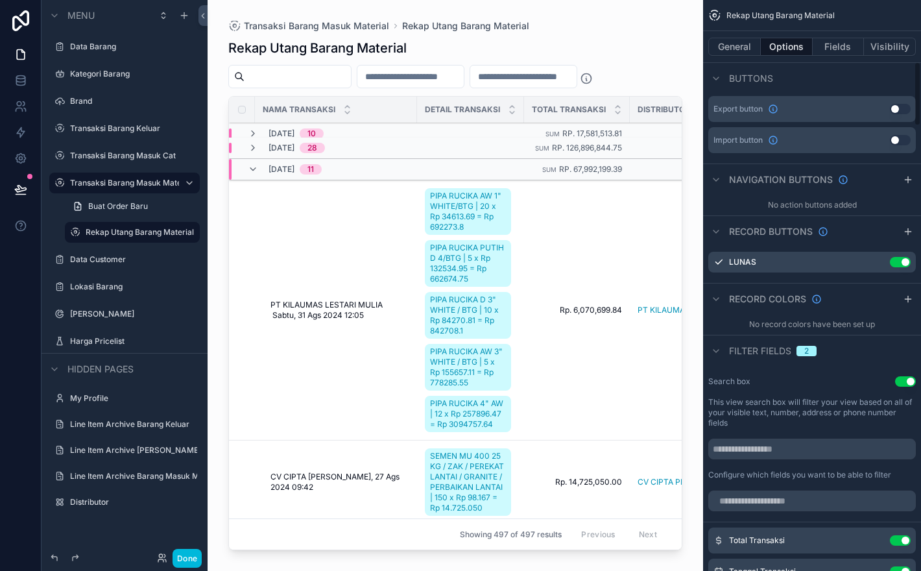
click at [669, 72] on div "scrollable content" at bounding box center [456, 277] width 496 height 555
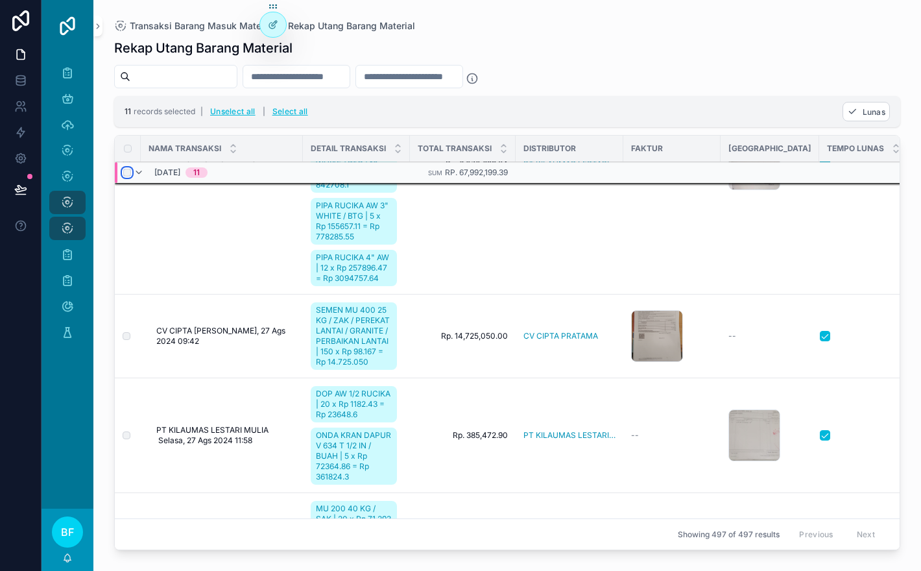
scroll to position [405, 0]
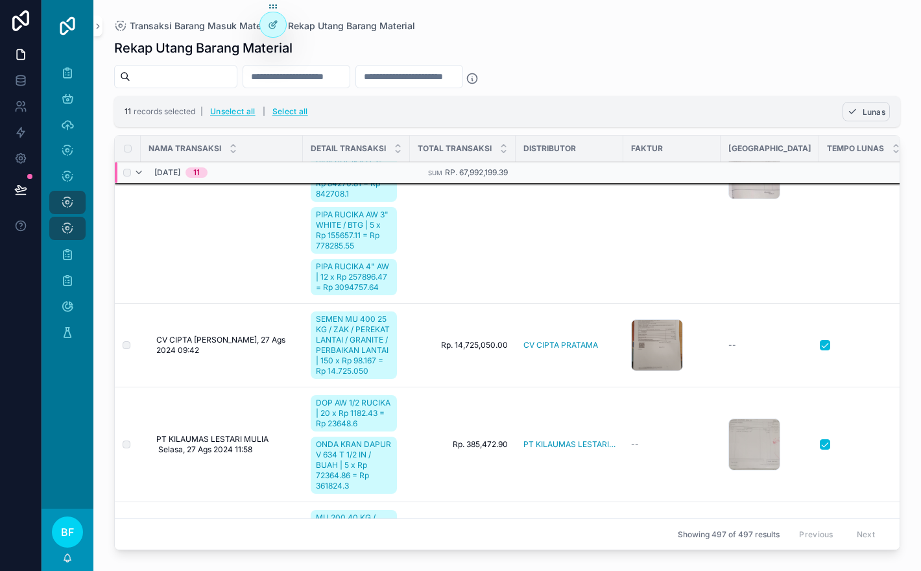
click at [863, 115] on span "Lunas" at bounding box center [874, 112] width 23 height 10
click at [891, 86] on icon "scrollable content" at bounding box center [889, 86] width 10 height 10
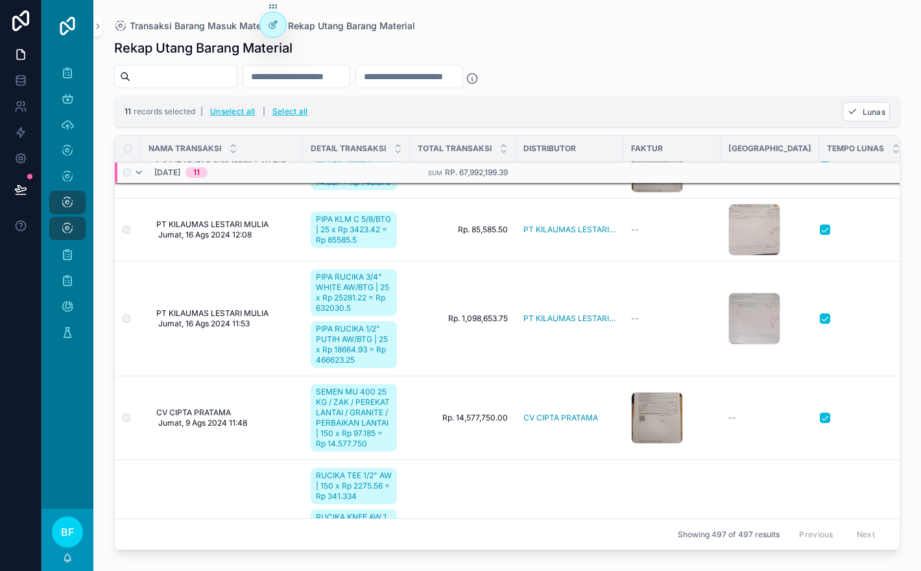
scroll to position [1107, 0]
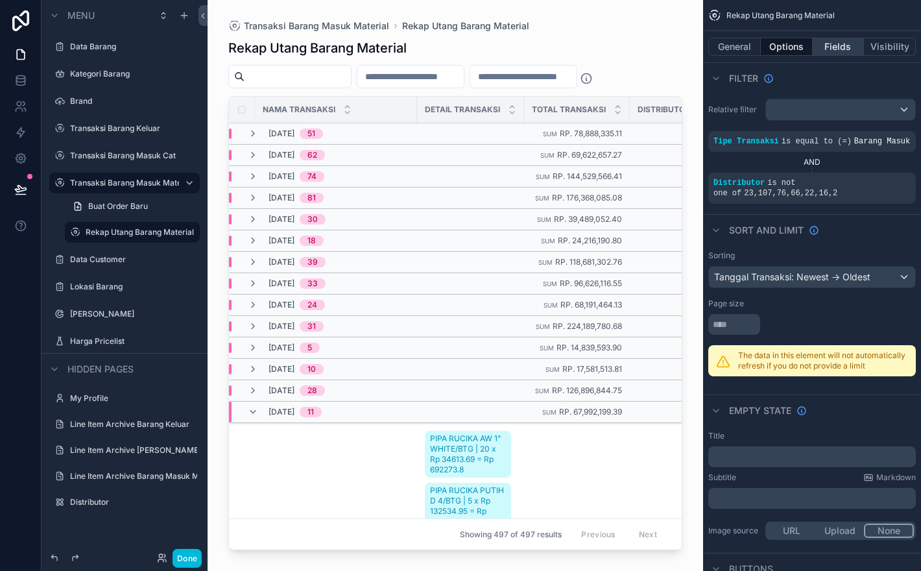
click at [838, 49] on button "Fields" at bounding box center [839, 47] width 52 height 18
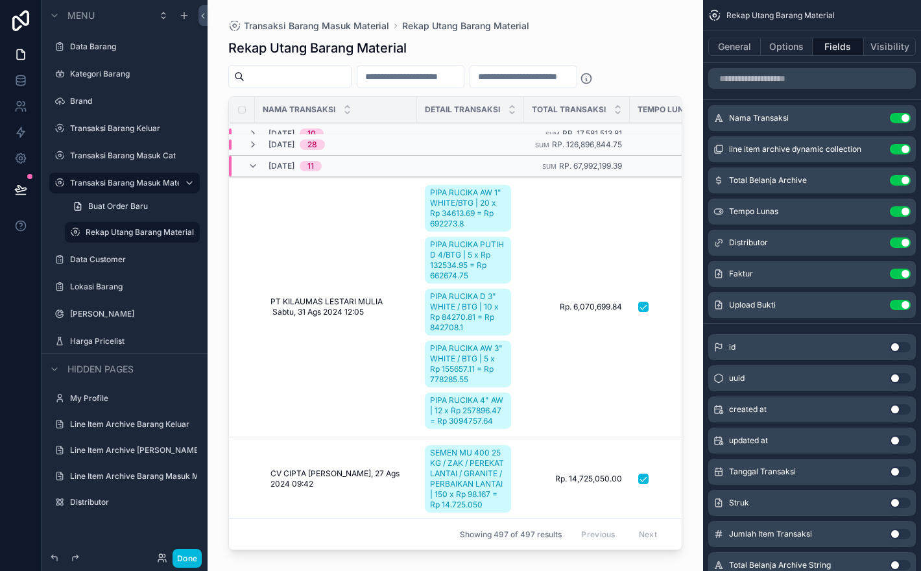
scroll to position [239, 0]
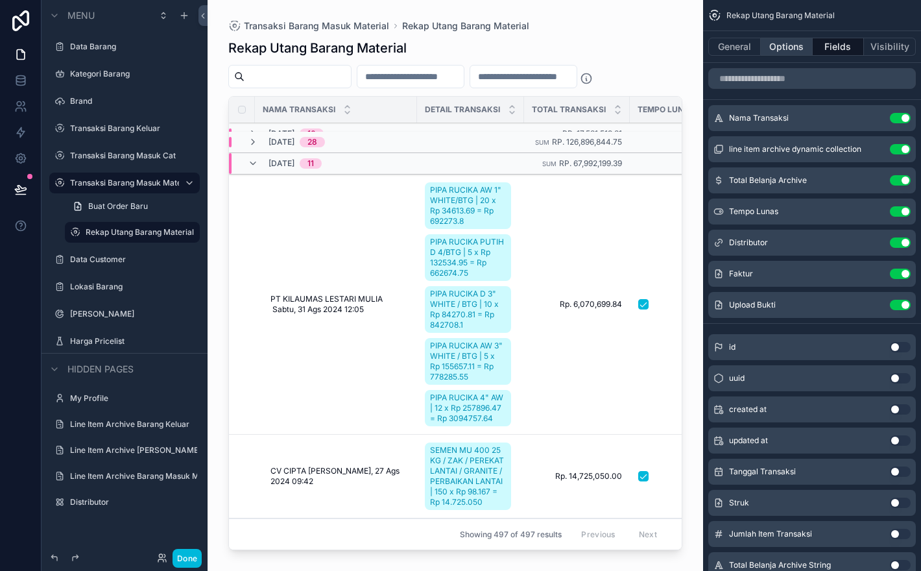
click at [795, 53] on button "Options" at bounding box center [787, 47] width 52 height 18
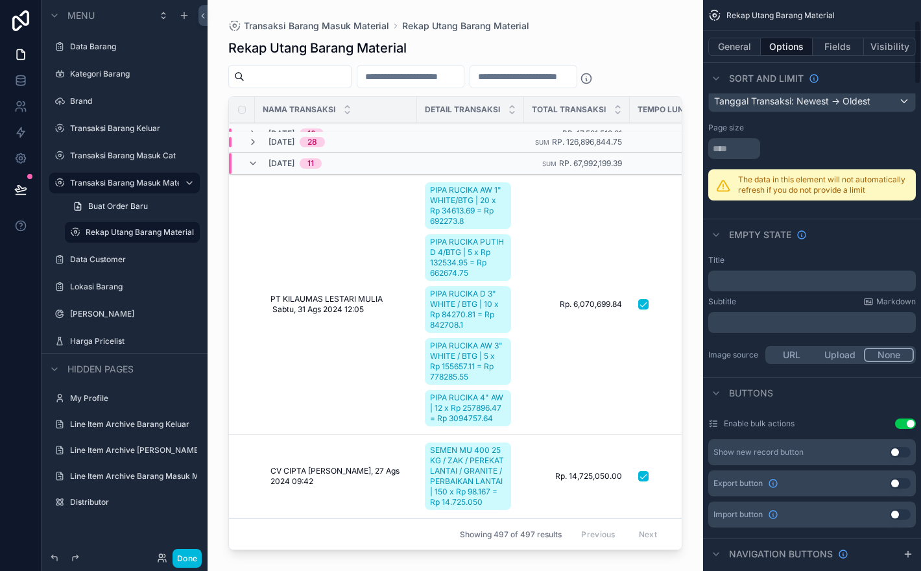
scroll to position [181, 0]
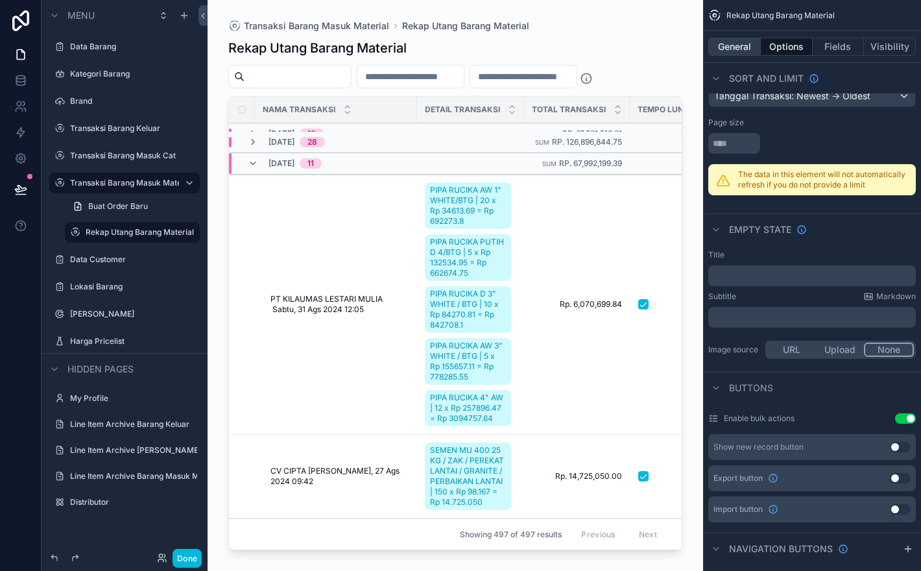
click at [738, 49] on button "General" at bounding box center [734, 47] width 53 height 18
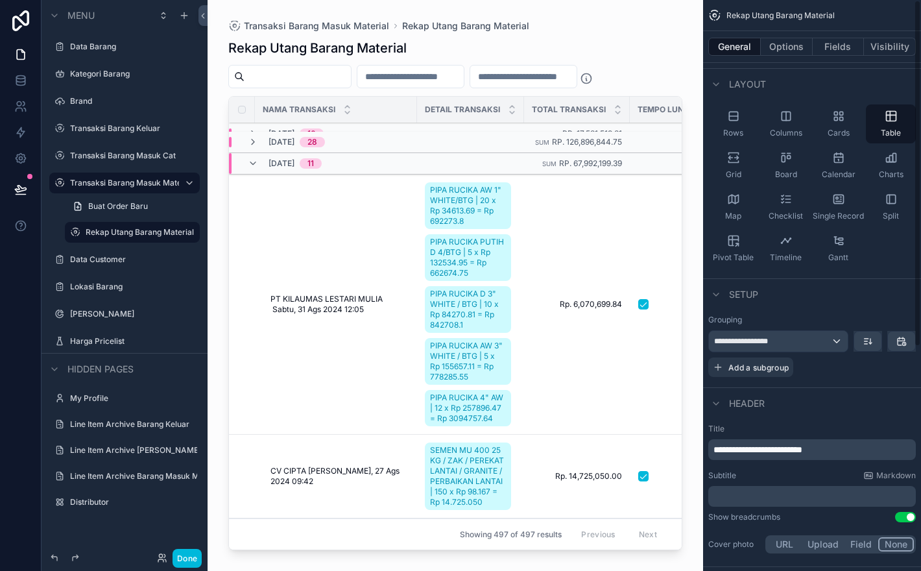
scroll to position [0, 0]
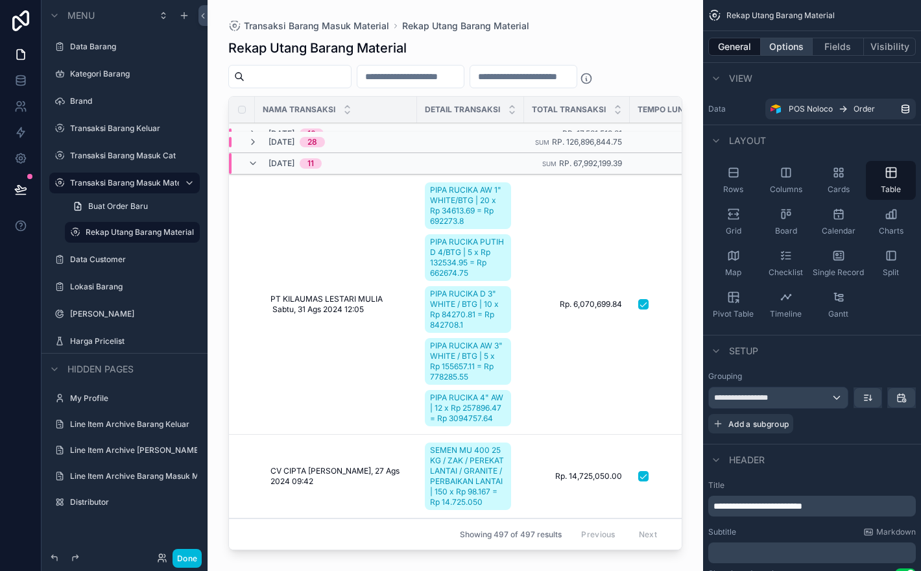
click at [795, 39] on button "Options" at bounding box center [787, 47] width 52 height 18
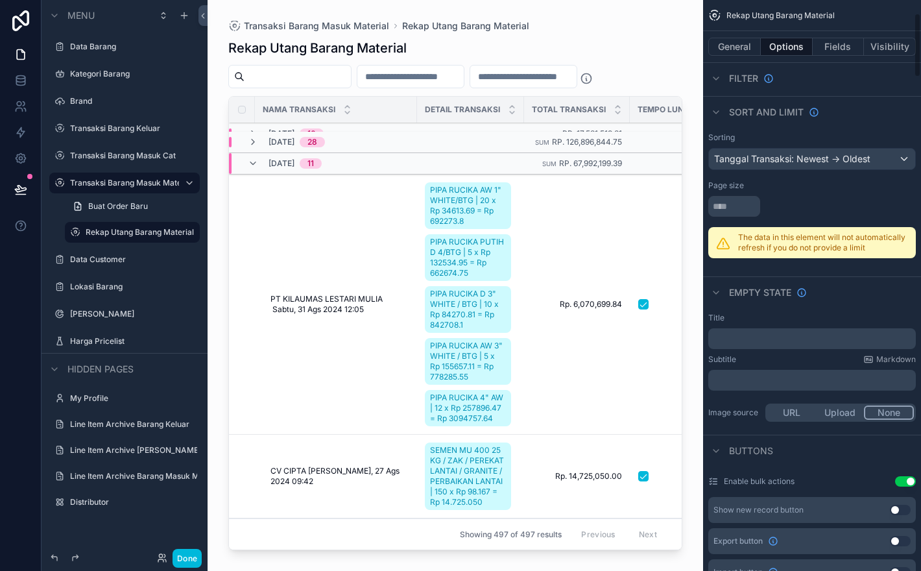
scroll to position [119, 0]
click at [644, 64] on div "scrollable content" at bounding box center [456, 277] width 496 height 555
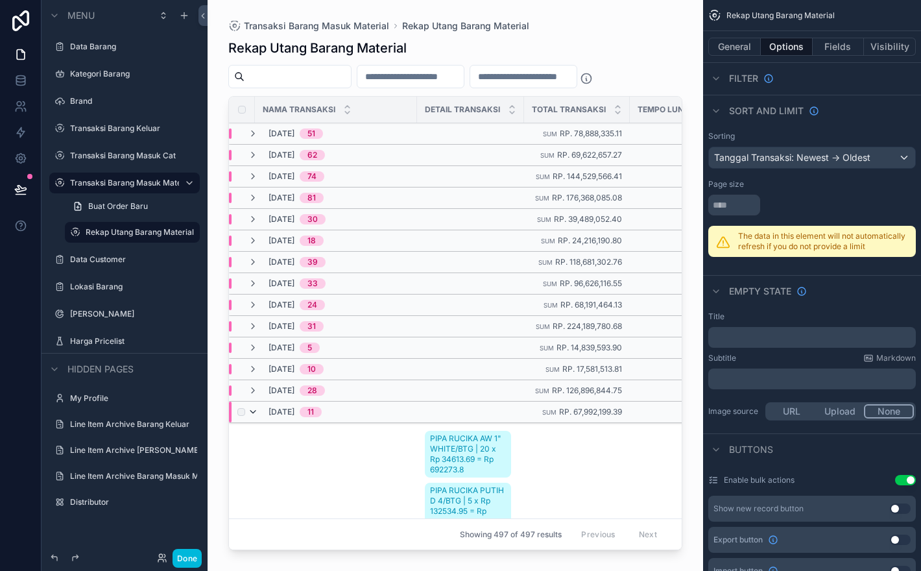
click at [255, 414] on icon "scrollable content" at bounding box center [253, 412] width 10 height 10
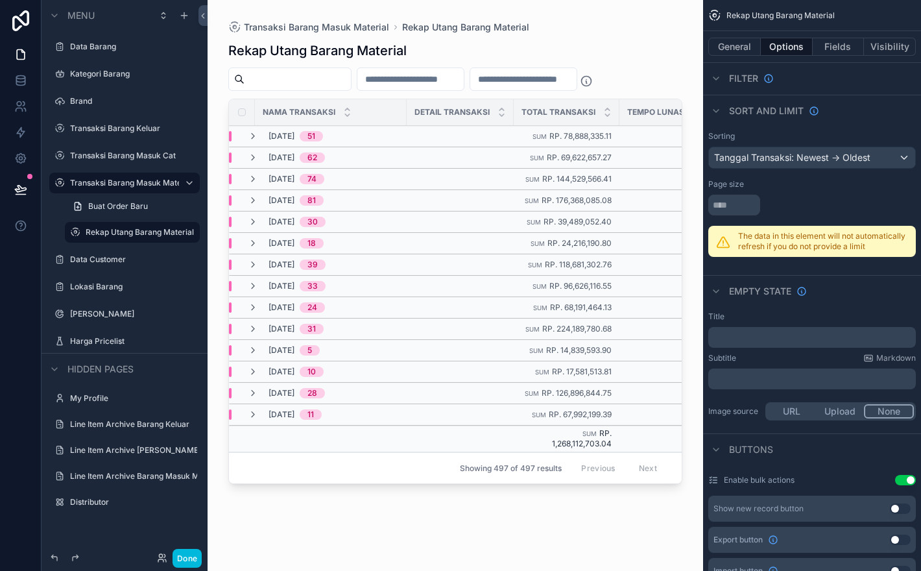
click at [255, 414] on icon "scrollable content" at bounding box center [253, 414] width 10 height 10
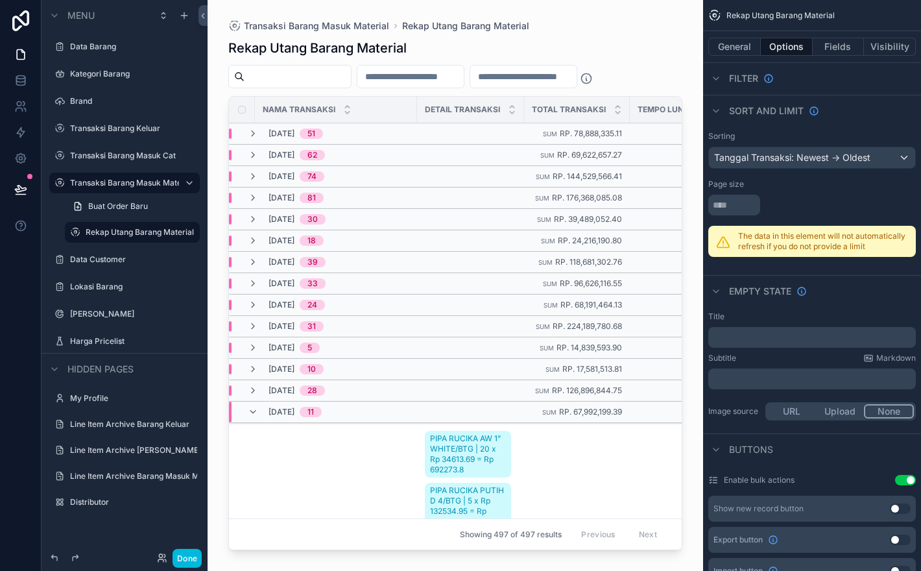
click at [255, 414] on icon "scrollable content" at bounding box center [253, 412] width 10 height 10
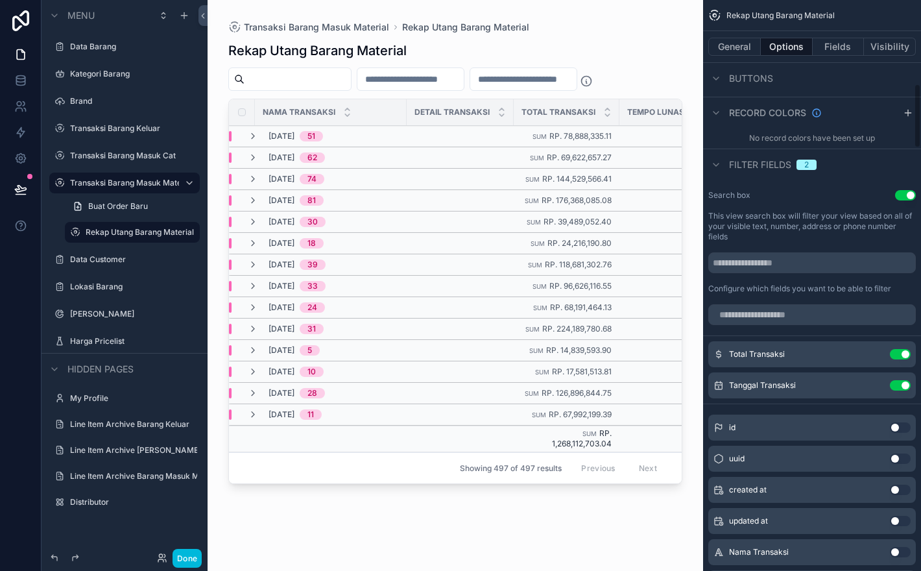
scroll to position [741, 0]
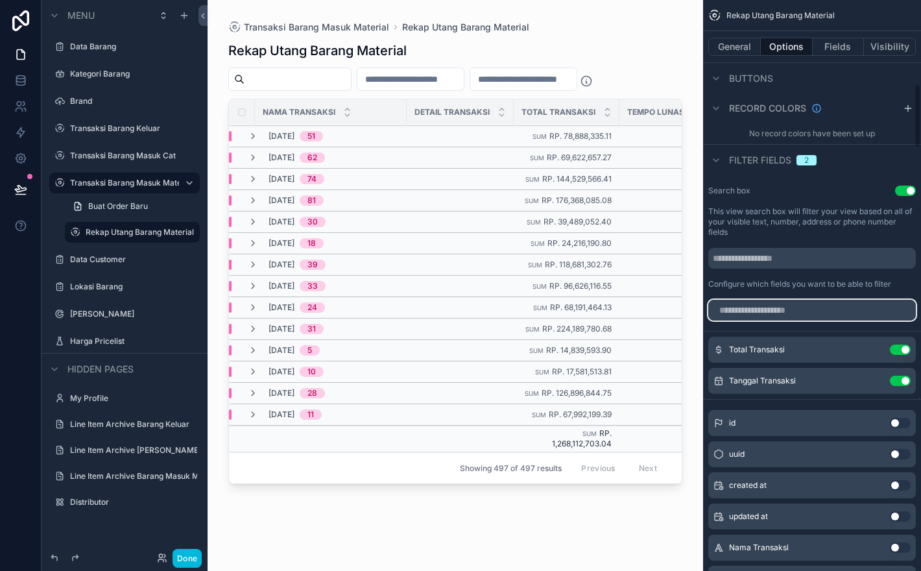
click at [826, 320] on input "scrollable content" at bounding box center [812, 310] width 208 height 21
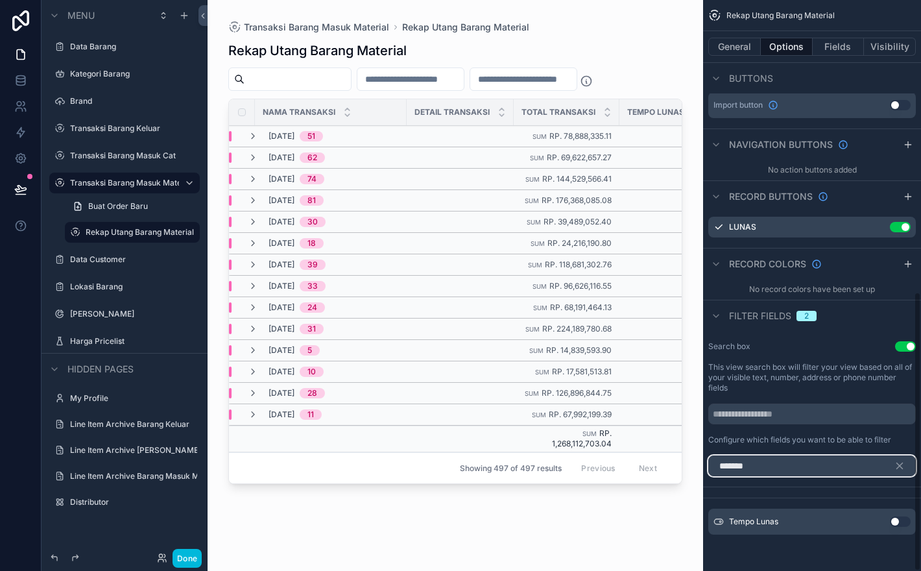
scroll to position [595, 0]
type input "********"
click at [901, 520] on button "Use setting" at bounding box center [900, 521] width 21 height 10
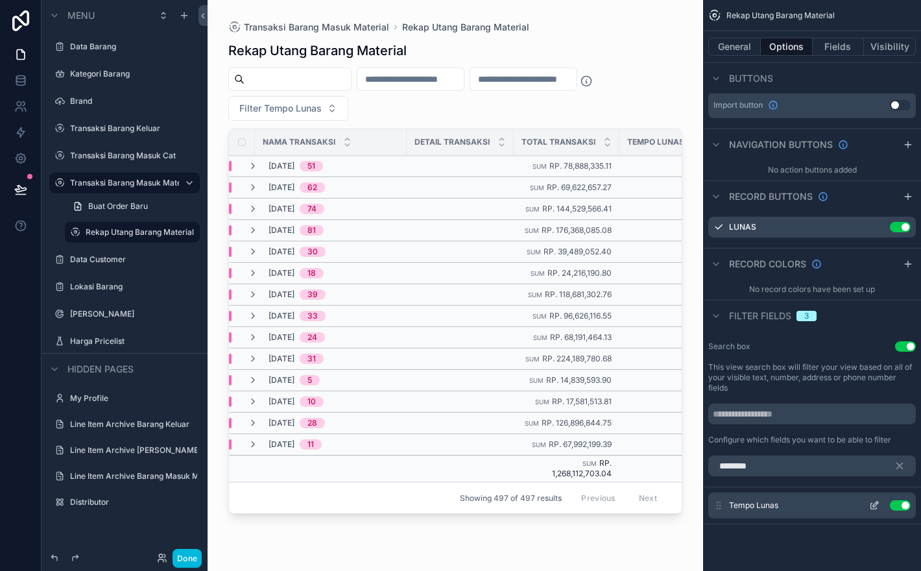
click at [878, 502] on icon "scrollable content" at bounding box center [875, 503] width 5 height 5
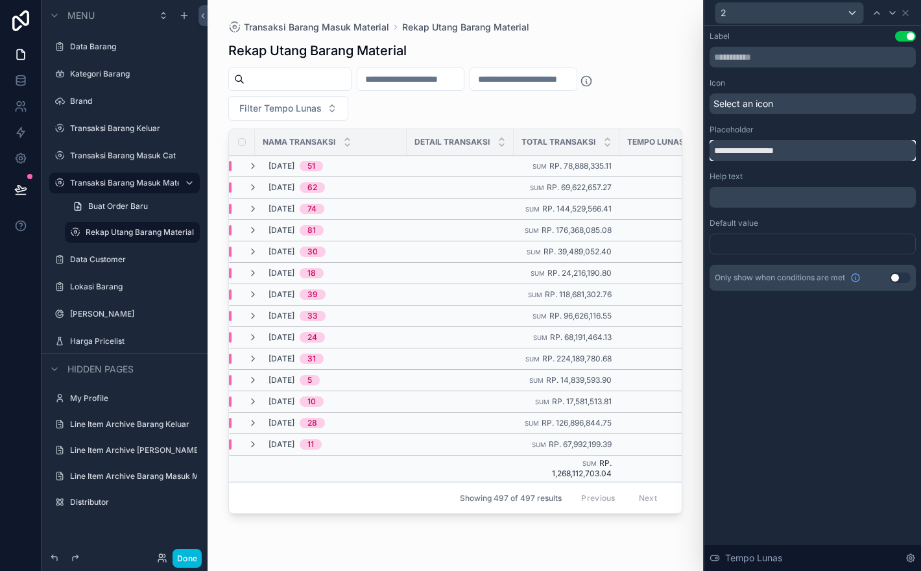
click at [801, 154] on input "**********" at bounding box center [813, 150] width 206 height 21
type input "**********"
click at [881, 243] on div at bounding box center [813, 244] width 206 height 21
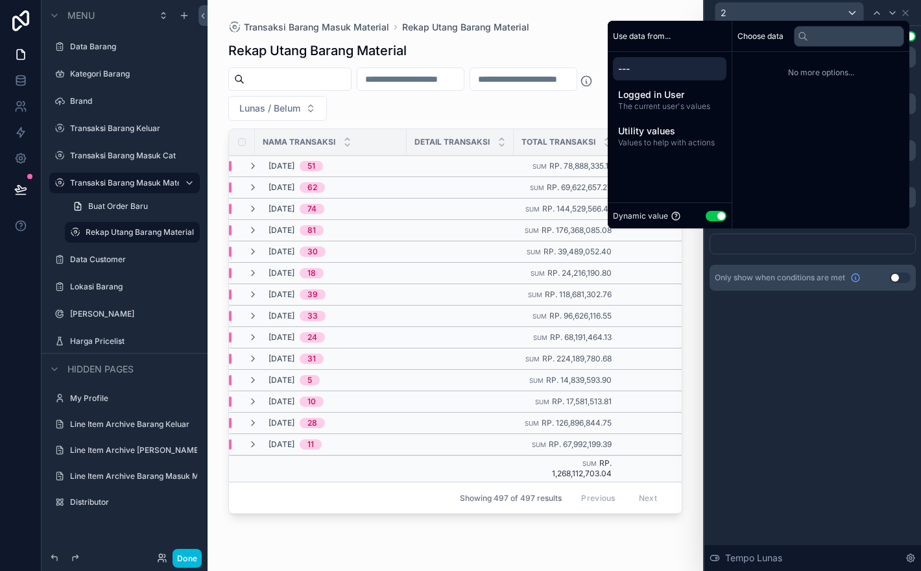
click at [711, 213] on button "Use setting" at bounding box center [716, 216] width 21 height 10
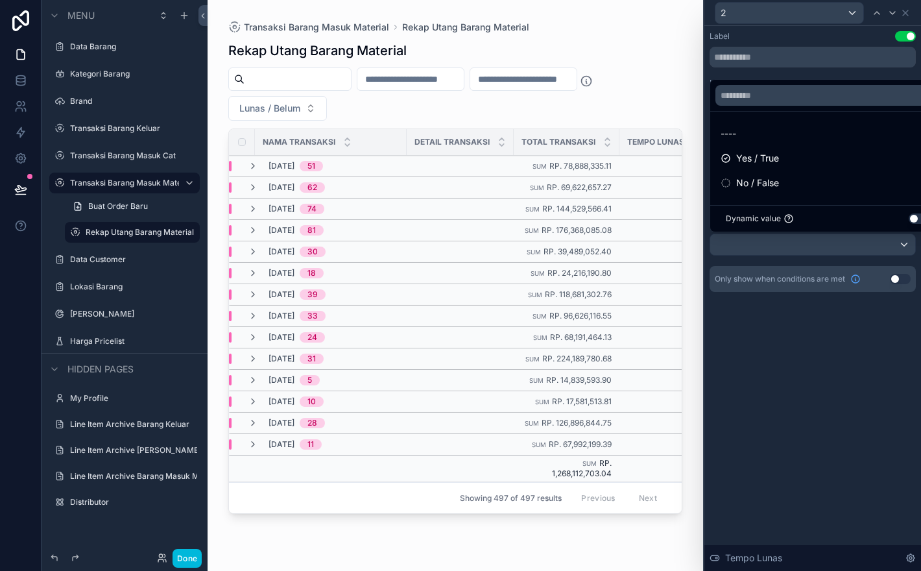
click at [809, 343] on div at bounding box center [812, 285] width 217 height 571
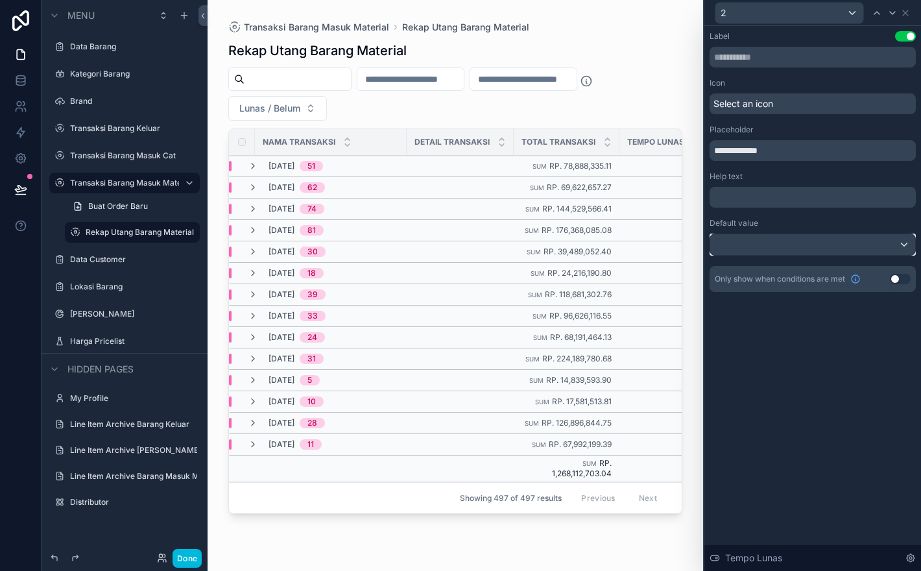
click at [858, 237] on div at bounding box center [812, 244] width 205 height 21
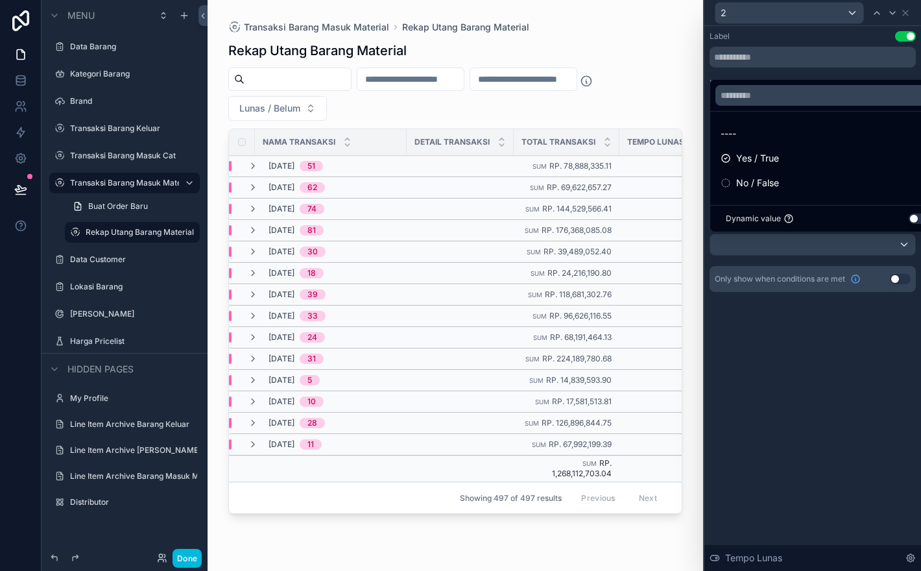
click at [858, 237] on div at bounding box center [812, 285] width 217 height 571
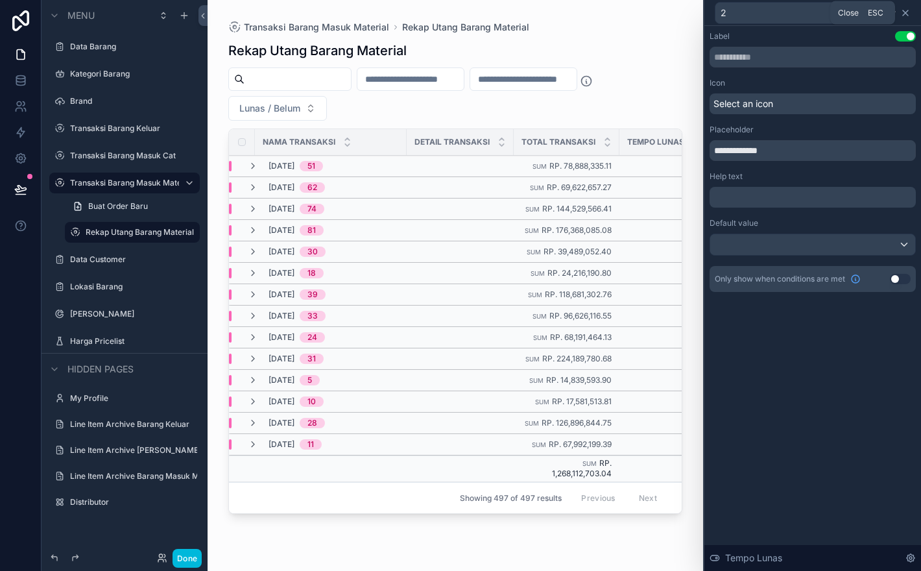
click at [909, 10] on icon at bounding box center [905, 13] width 10 height 10
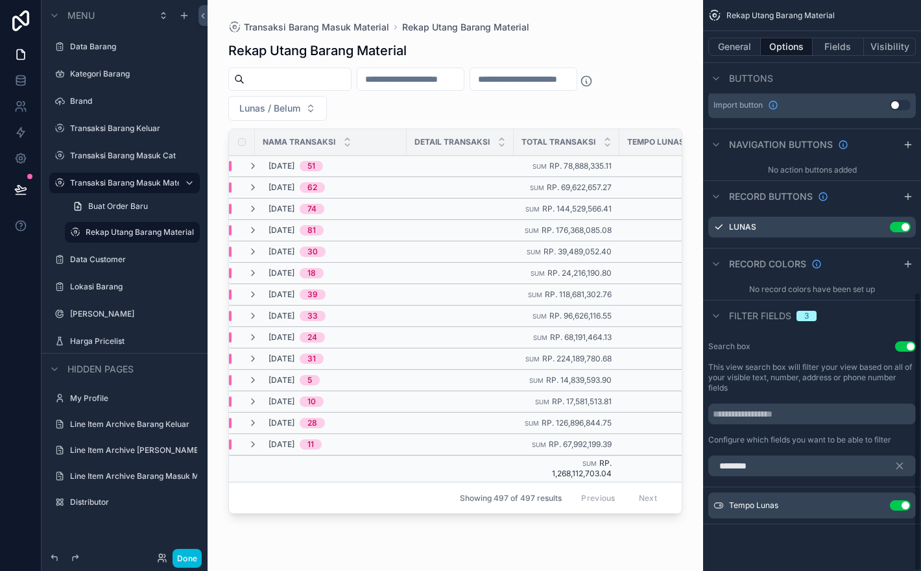
click at [673, 51] on div "Rekap Utang Barang Material" at bounding box center [455, 51] width 454 height 18
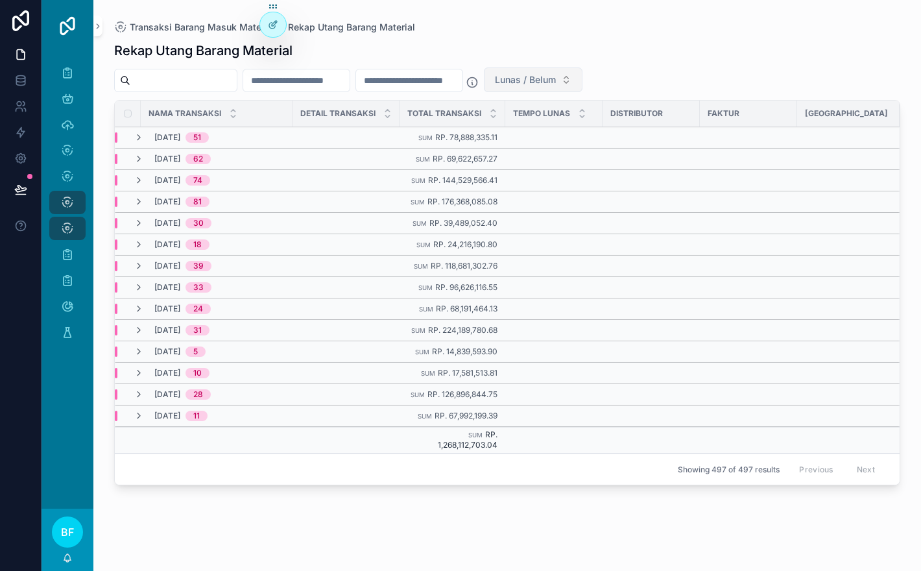
click at [556, 73] on span "Lunas / Belum" at bounding box center [525, 79] width 61 height 13
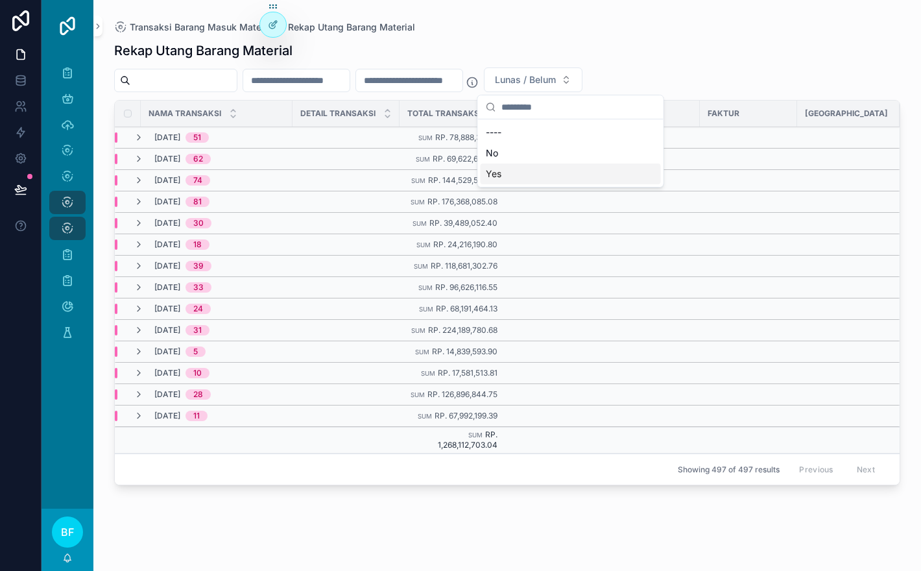
click at [596, 169] on div "Yes" at bounding box center [571, 173] width 180 height 21
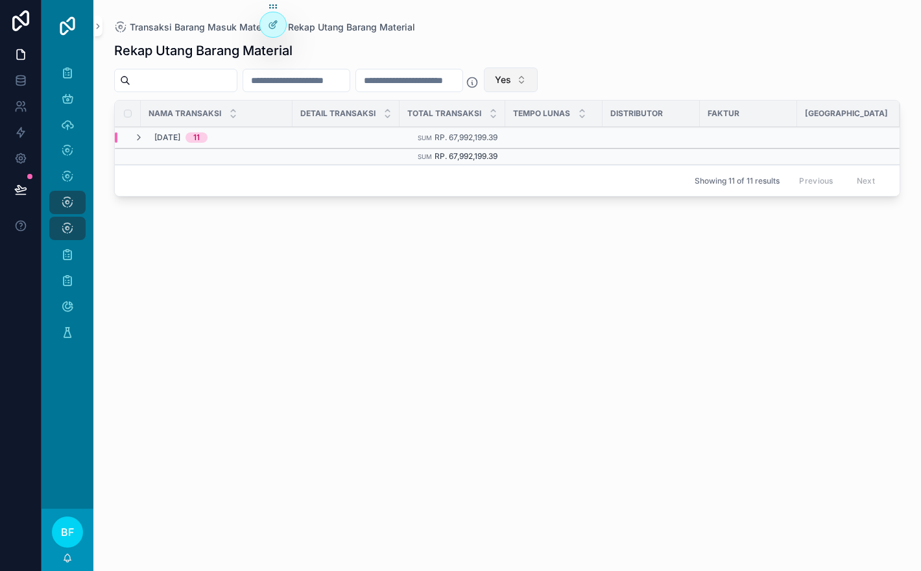
click at [538, 78] on button "Yes" at bounding box center [511, 79] width 54 height 25
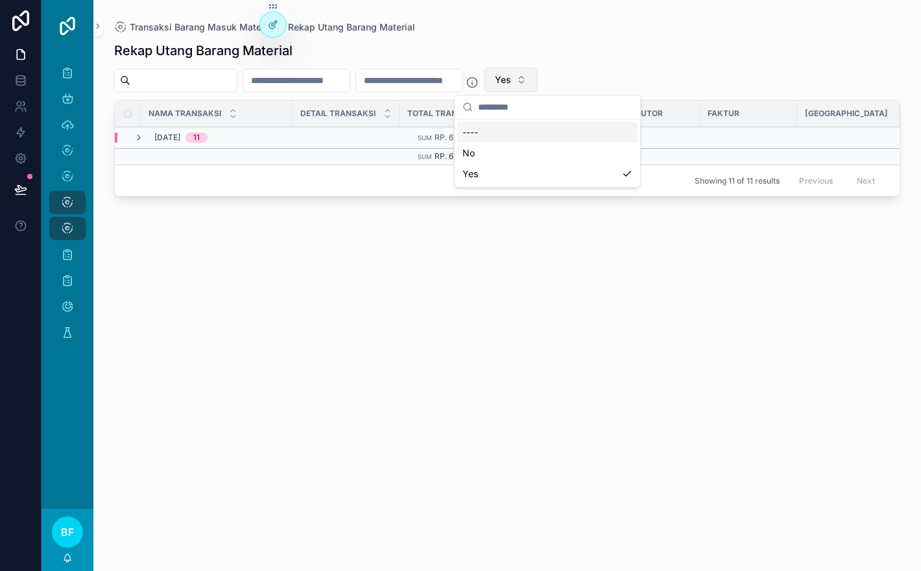
click at [538, 78] on button "Yes" at bounding box center [511, 79] width 54 height 25
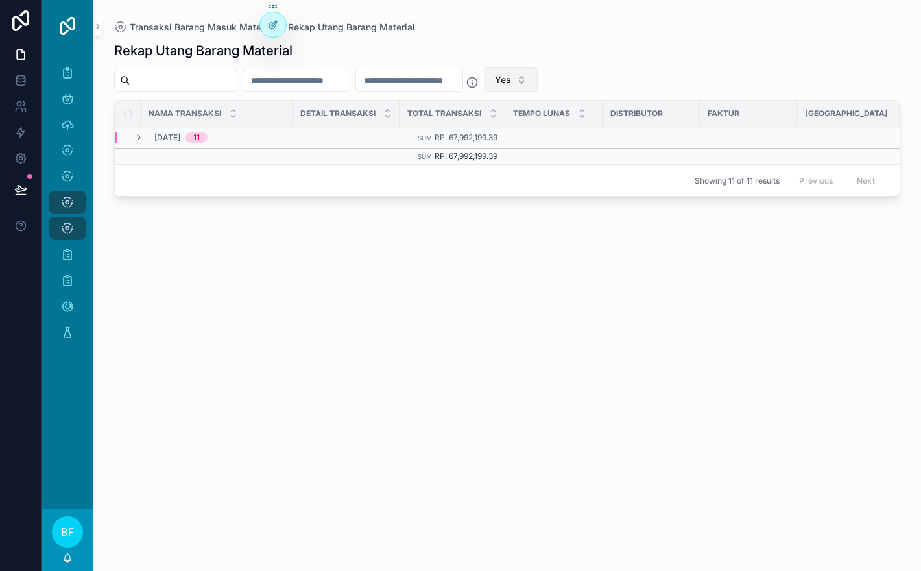
click at [511, 79] on span "Yes" at bounding box center [503, 79] width 16 height 13
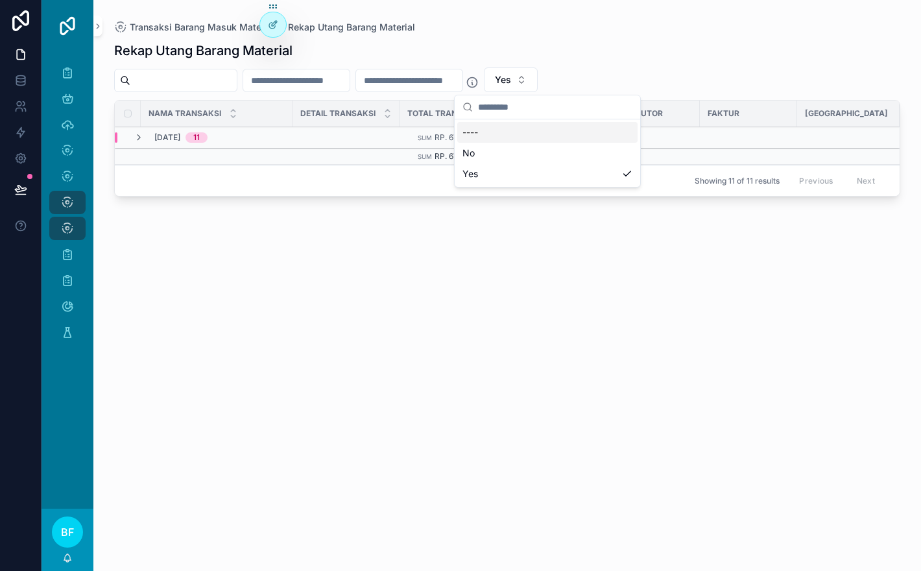
click at [612, 72] on div "Yes" at bounding box center [507, 79] width 786 height 25
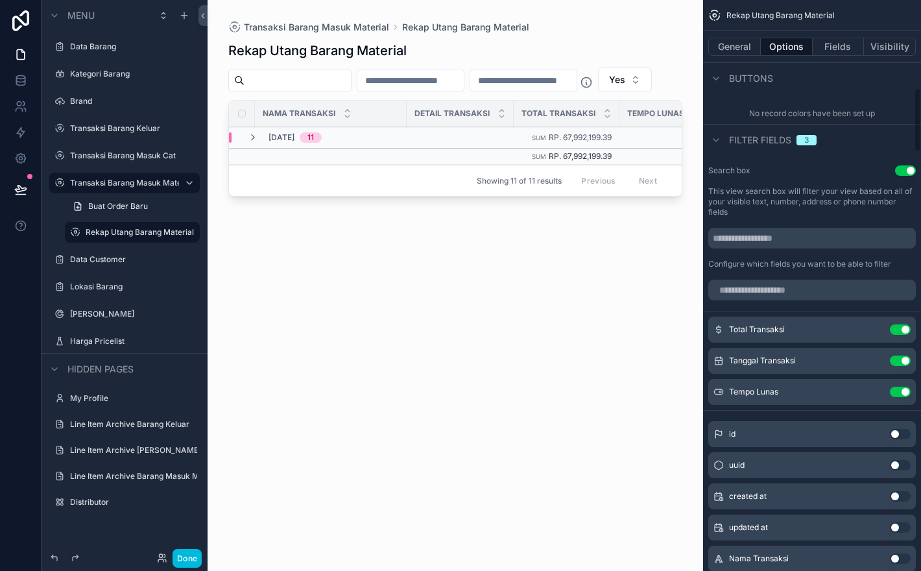
scroll to position [778, 0]
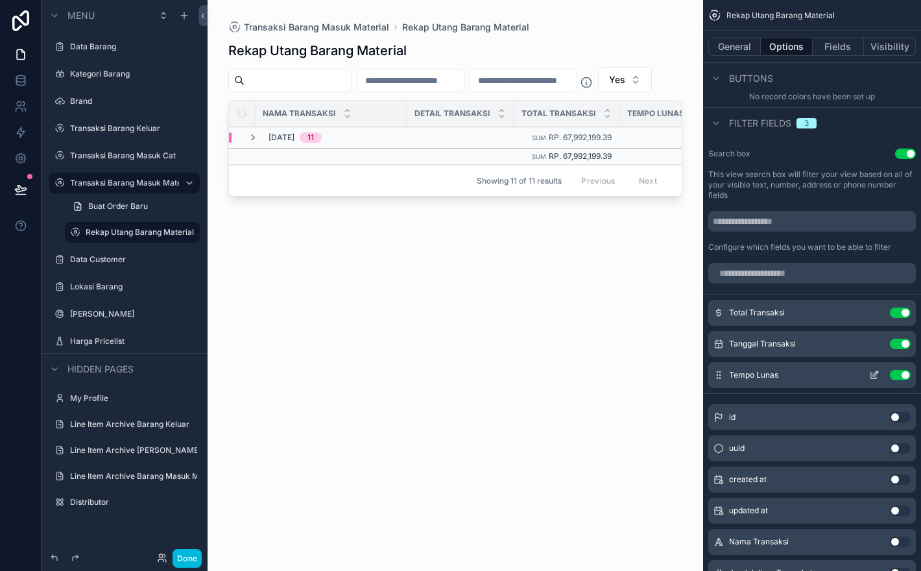
click at [877, 380] on icon "scrollable content" at bounding box center [874, 375] width 10 height 10
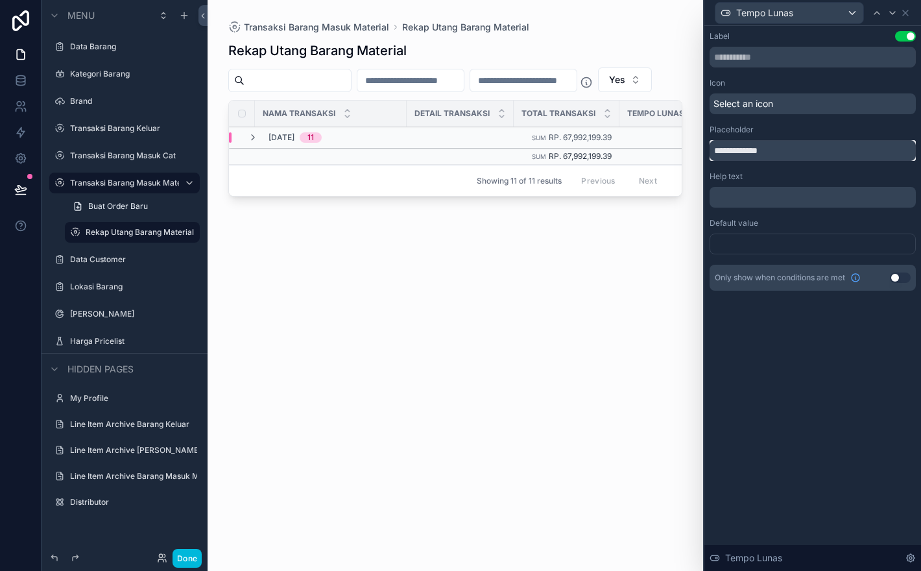
click at [793, 150] on input "**********" at bounding box center [813, 150] width 206 height 21
click at [830, 241] on div at bounding box center [813, 244] width 206 height 21
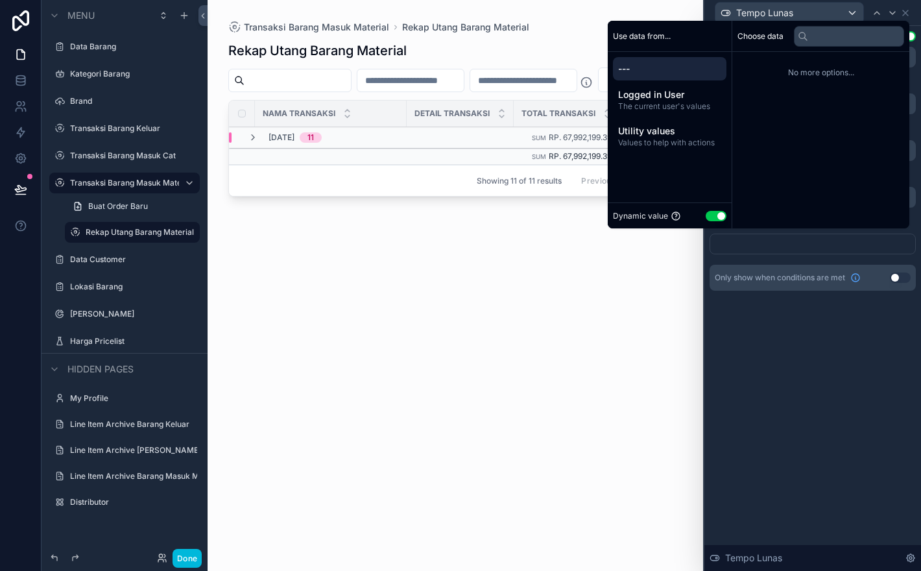
click at [713, 218] on button "Use setting" at bounding box center [716, 216] width 21 height 10
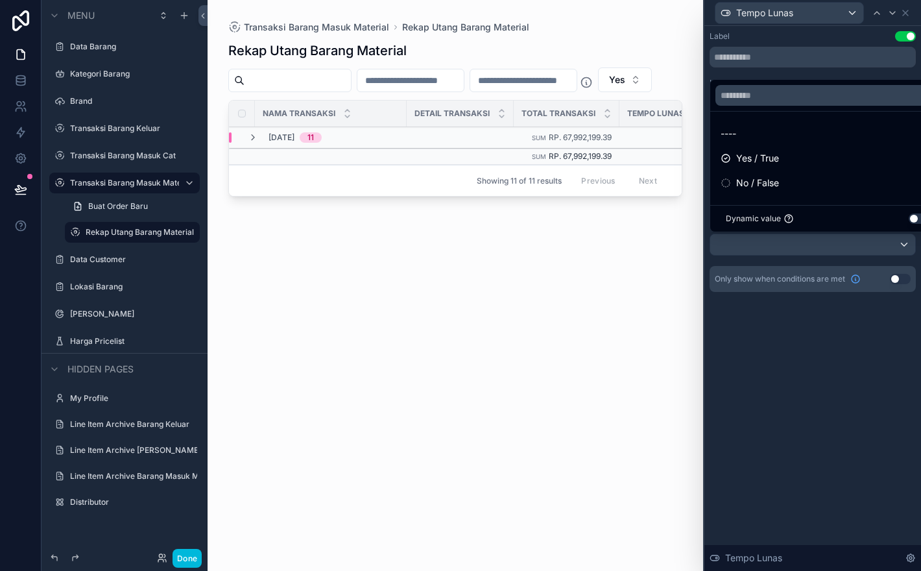
click at [858, 303] on div at bounding box center [812, 285] width 217 height 571
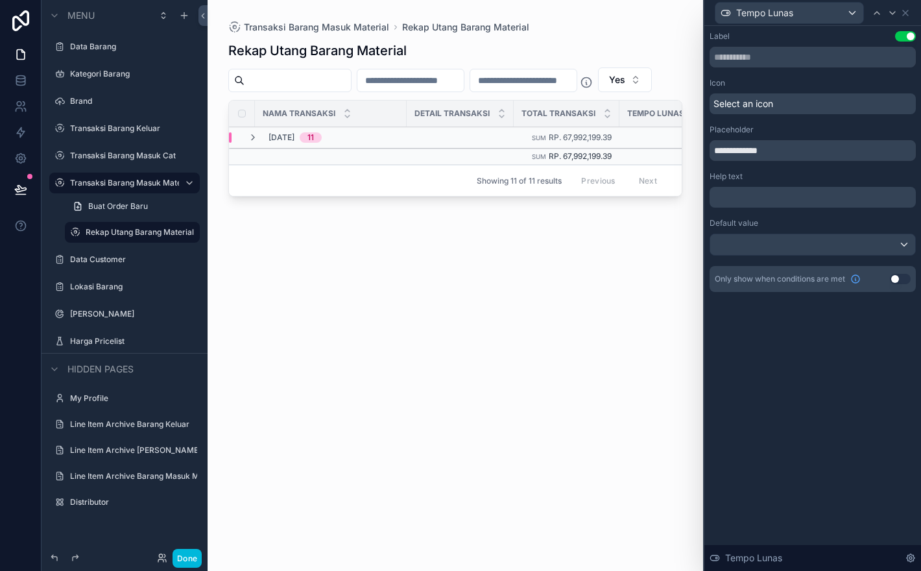
click at [785, 200] on p "﻿" at bounding box center [814, 197] width 198 height 13
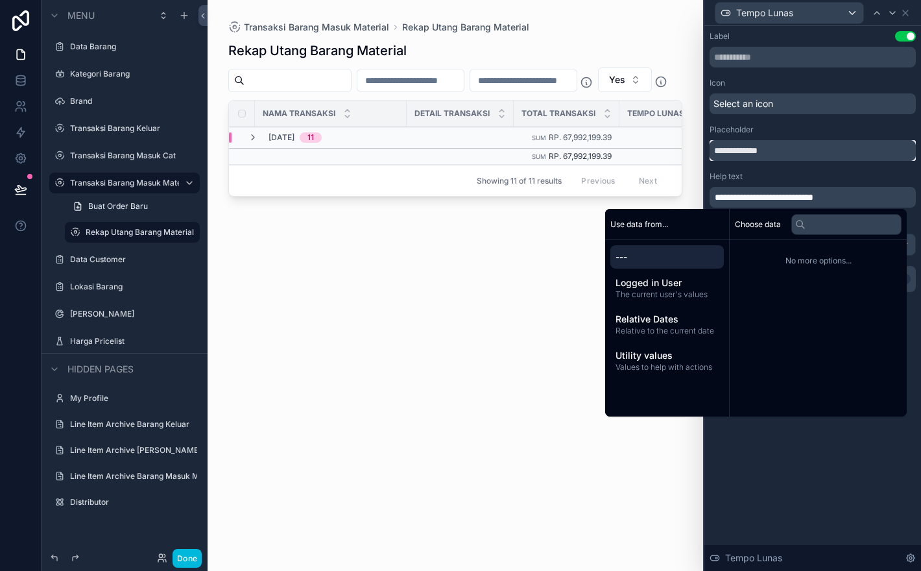
click at [848, 147] on input "**********" at bounding box center [813, 150] width 206 height 21
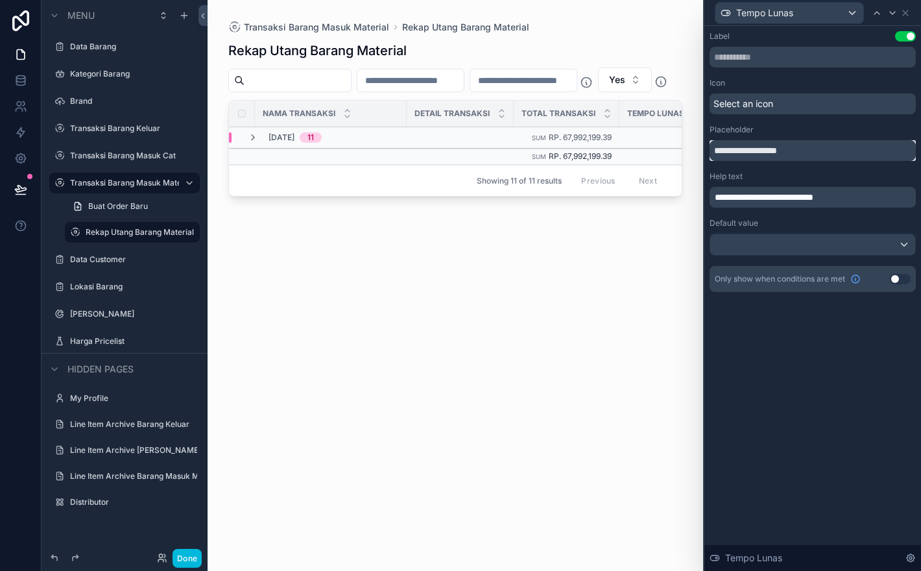
type input "**********"
click at [549, 329] on div "scrollable content" at bounding box center [456, 277] width 496 height 555
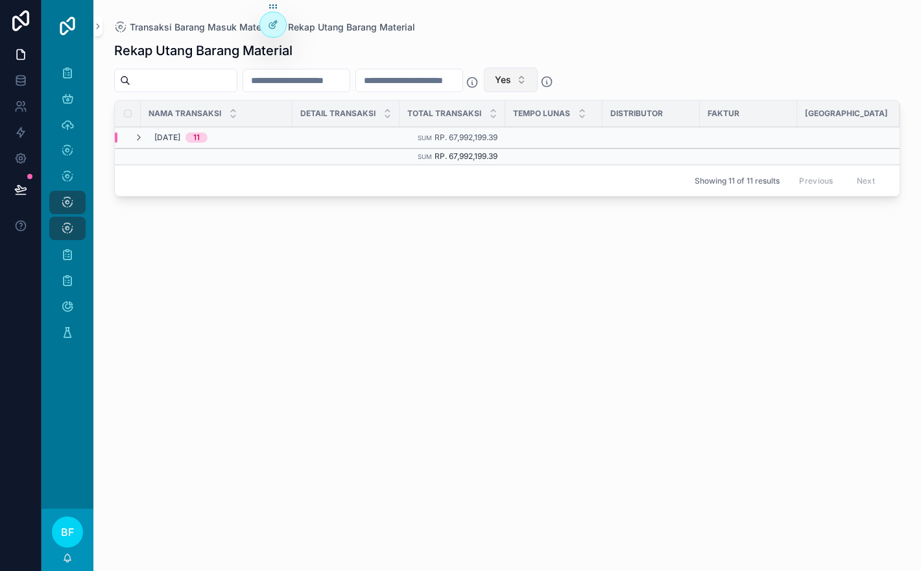
click at [511, 79] on span "Yes" at bounding box center [503, 79] width 16 height 13
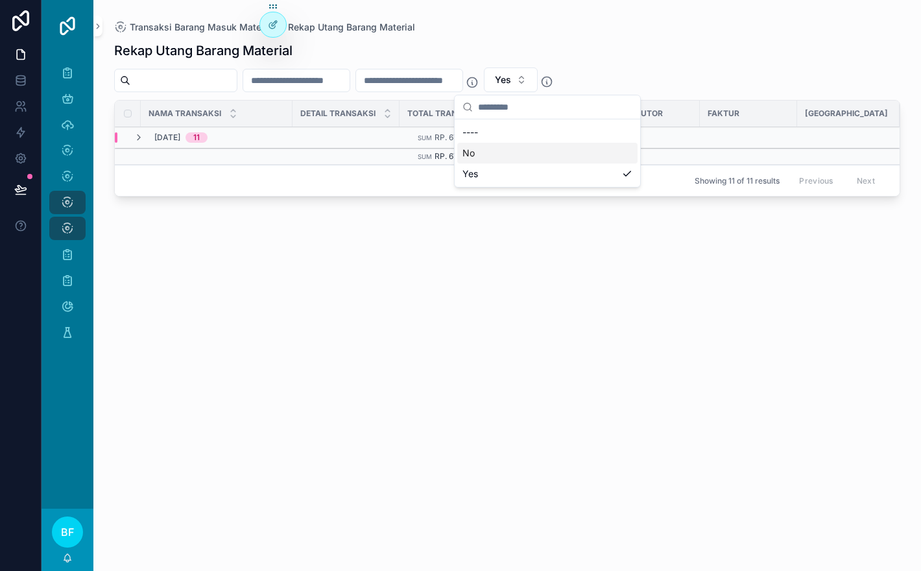
click at [565, 149] on div "No" at bounding box center [547, 153] width 180 height 21
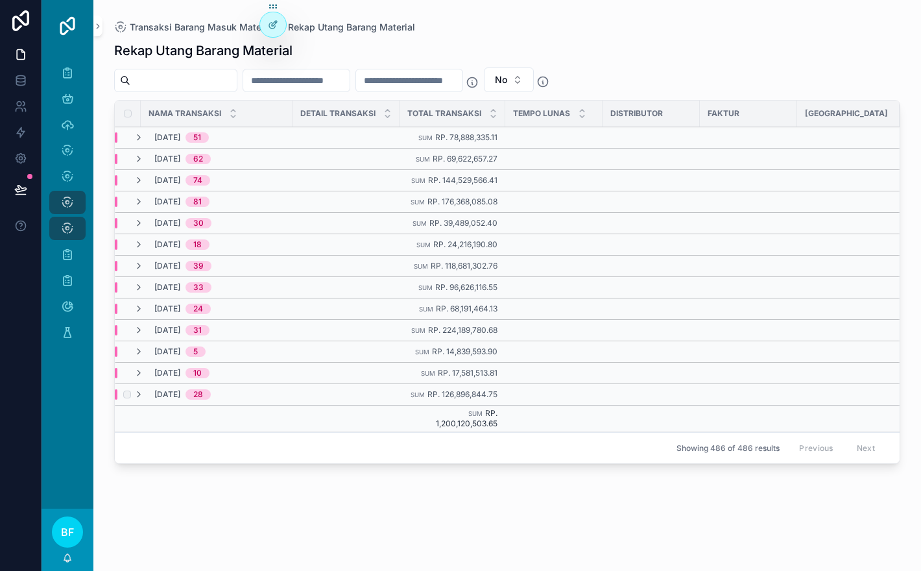
click at [141, 400] on td "September, 2024 28" at bounding box center [257, 394] width 285 height 21
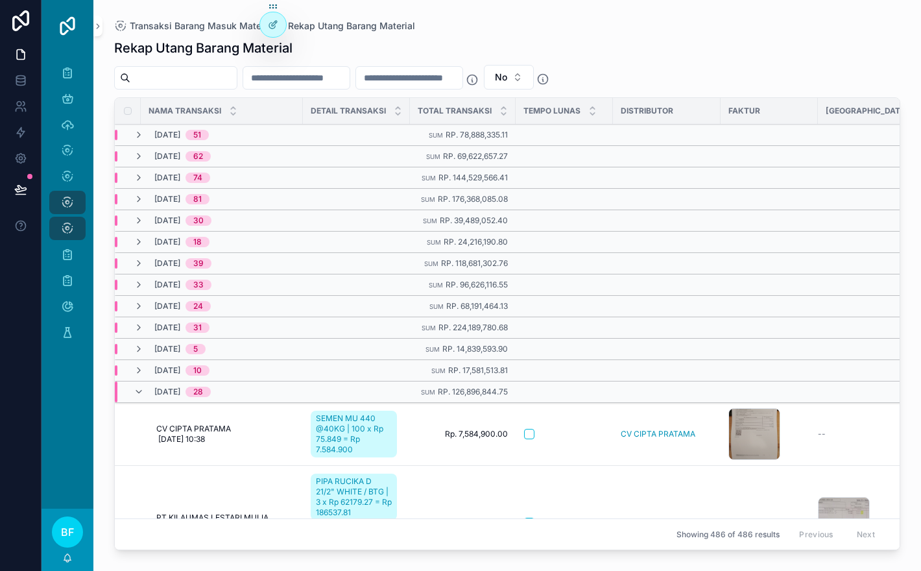
click at [141, 400] on div "September, 2024 28" at bounding box center [172, 391] width 77 height 21
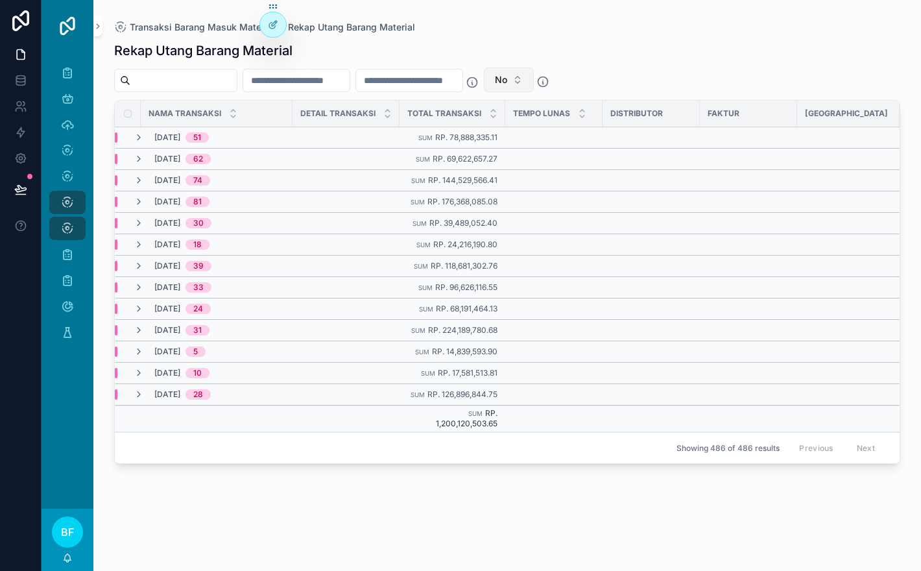
click at [534, 88] on button "No" at bounding box center [509, 79] width 50 height 25
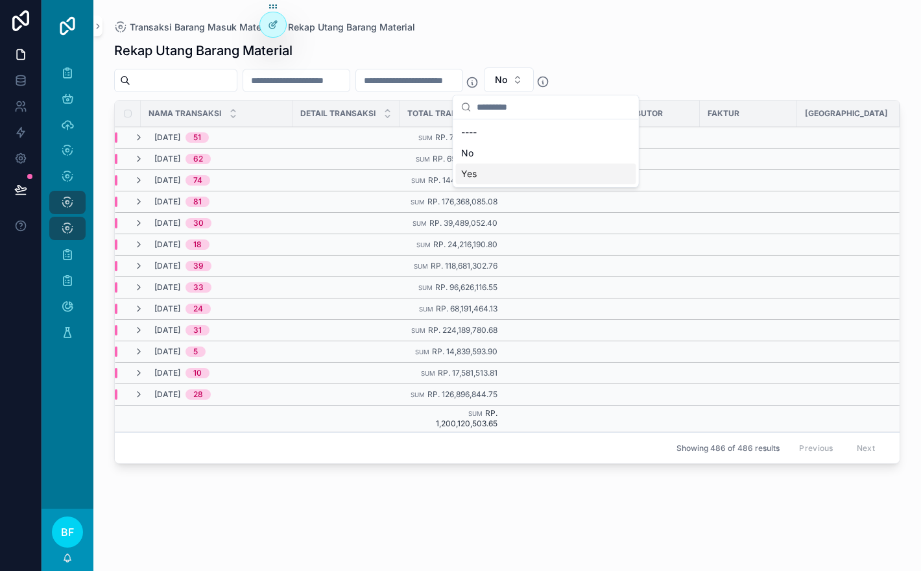
click at [539, 168] on div "Yes" at bounding box center [546, 173] width 180 height 21
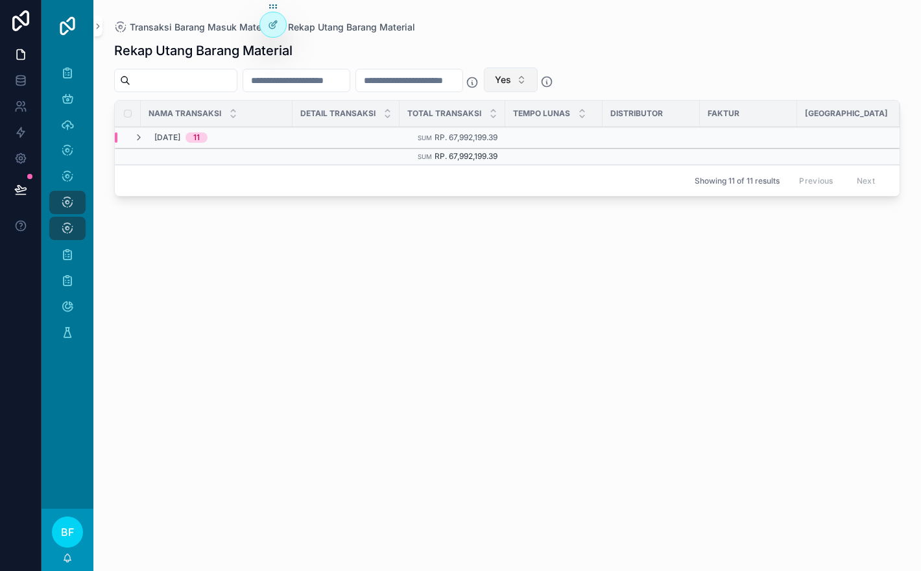
click at [538, 83] on button "Yes" at bounding box center [511, 79] width 54 height 25
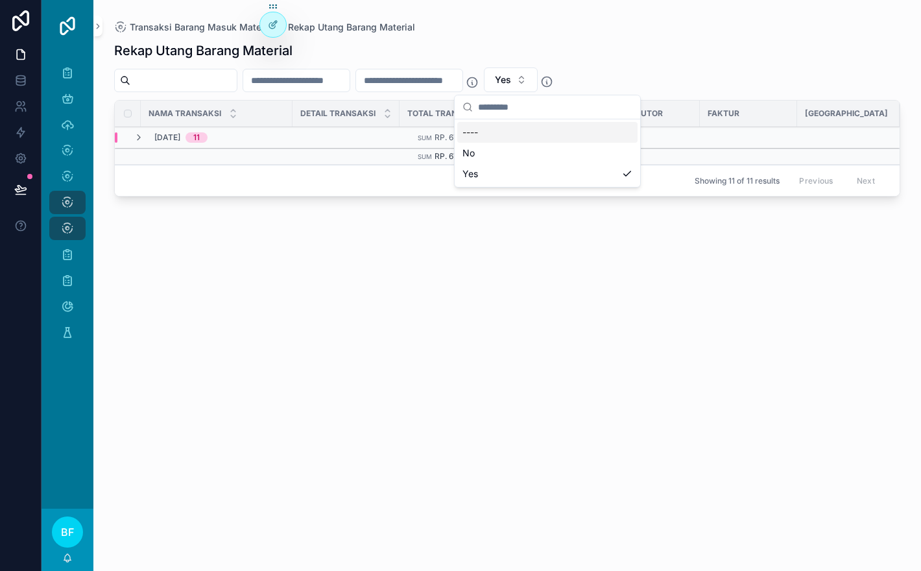
click at [545, 128] on div "----" at bounding box center [547, 132] width 180 height 21
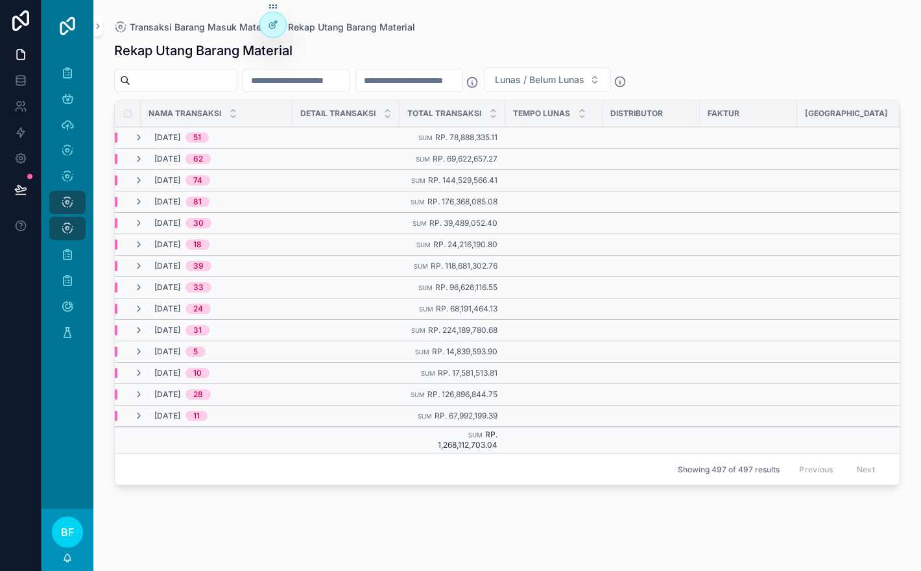
click at [319, 77] on input "scrollable content" at bounding box center [296, 80] width 106 height 18
click at [343, 77] on input "scrollable content" at bounding box center [296, 80] width 106 height 18
click at [350, 82] on input "scrollable content" at bounding box center [296, 80] width 106 height 18
click at [262, 24] on div at bounding box center [273, 24] width 26 height 25
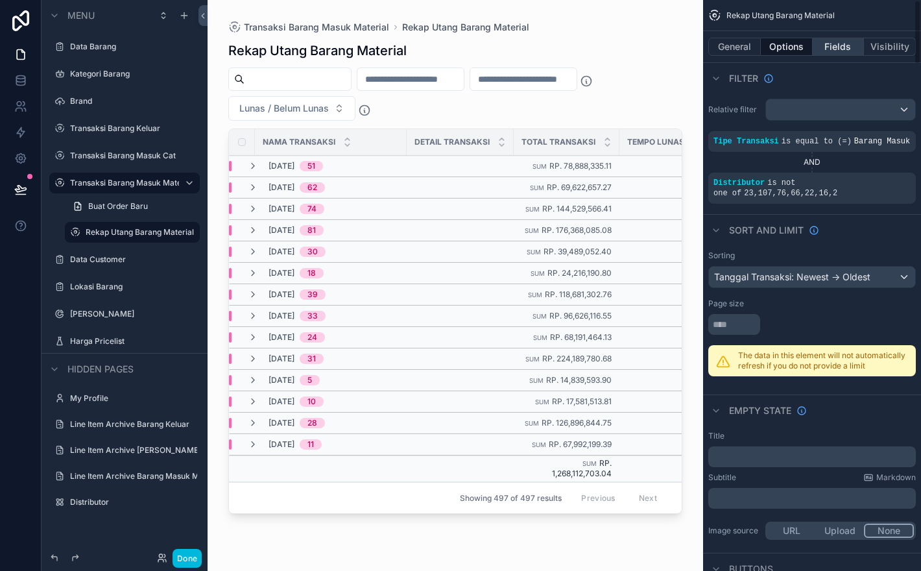
click at [835, 39] on button "Fields" at bounding box center [839, 47] width 52 height 18
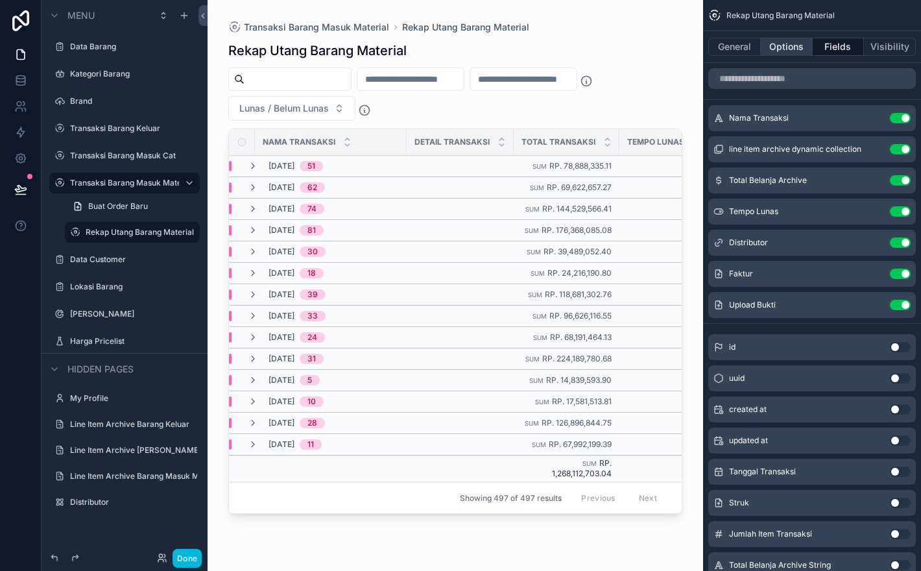
click at [792, 53] on button "Options" at bounding box center [787, 47] width 52 height 18
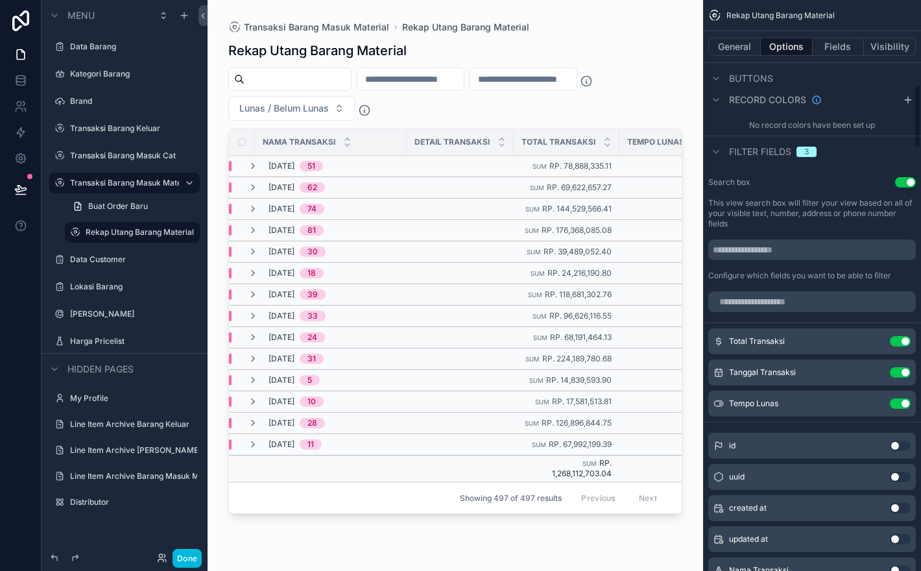
scroll to position [746, 0]
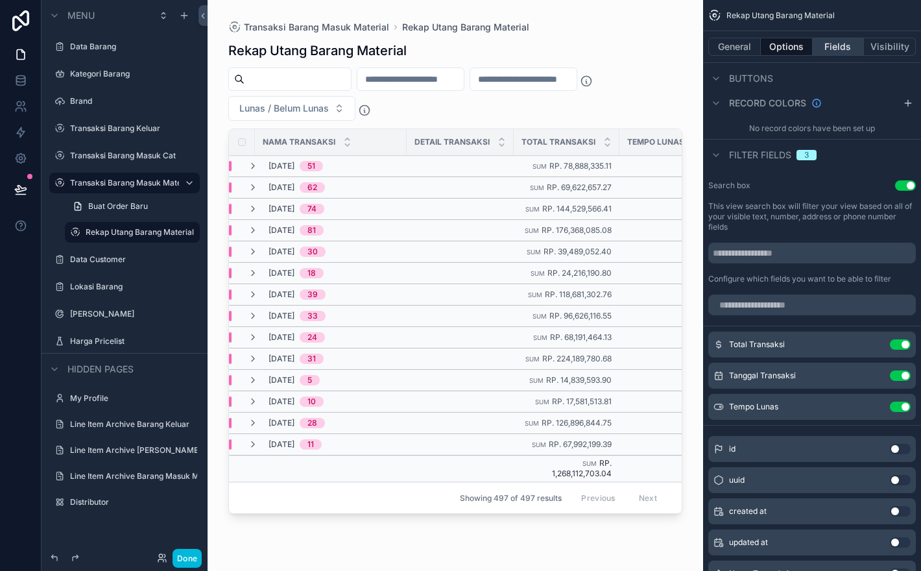
click at [848, 49] on button "Fields" at bounding box center [839, 47] width 52 height 18
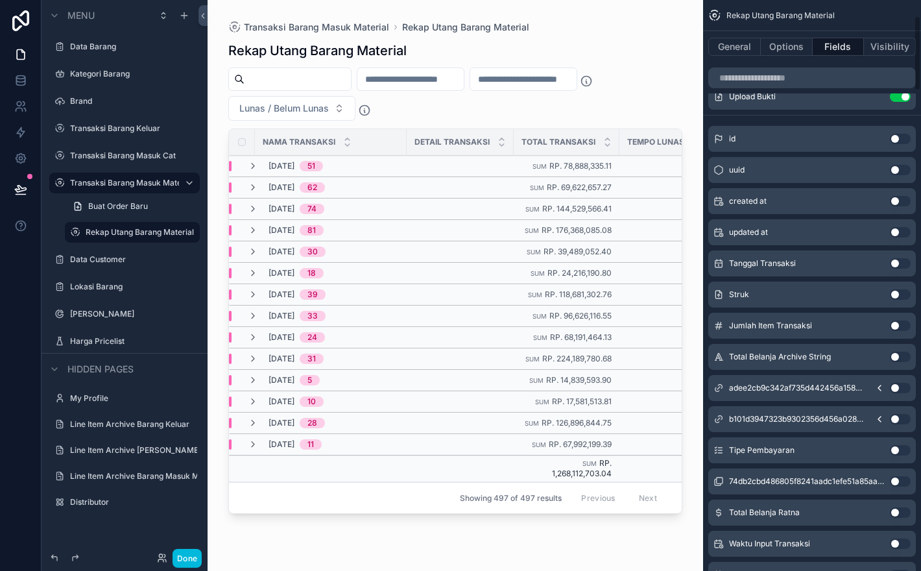
scroll to position [0, 0]
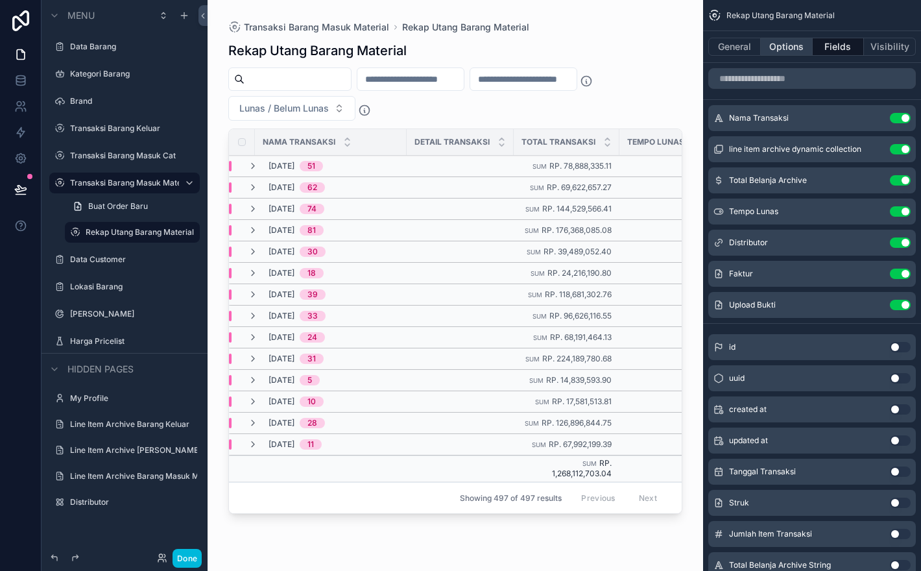
click at [789, 55] on button "Options" at bounding box center [787, 47] width 52 height 18
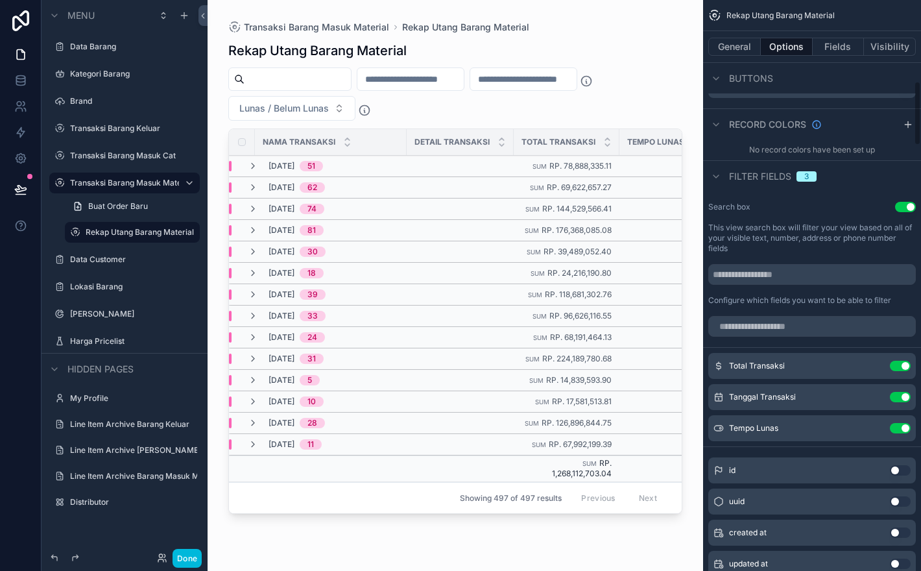
scroll to position [749, 0]
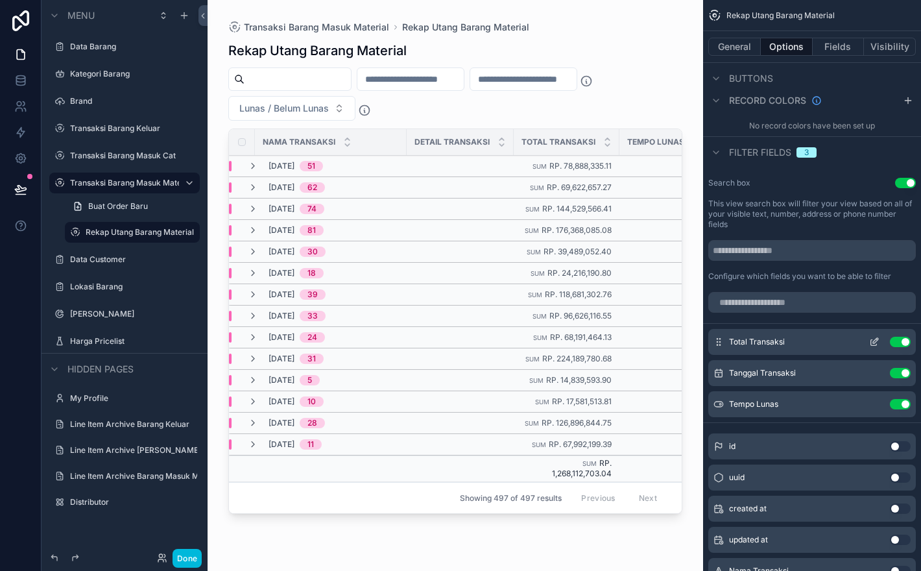
click at [894, 347] on button "Use setting" at bounding box center [900, 342] width 21 height 10
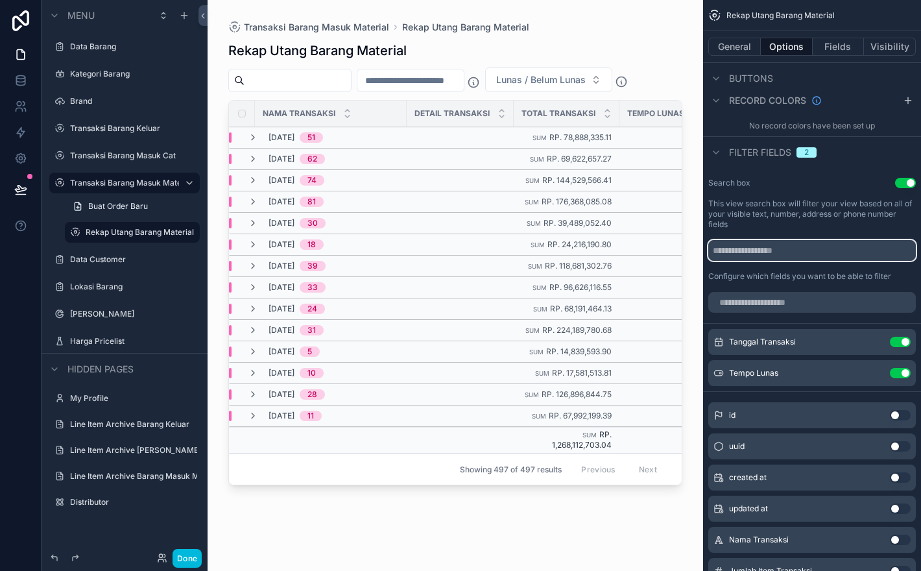
click at [841, 261] on input "scrollable content" at bounding box center [812, 250] width 208 height 21
type input "**********"
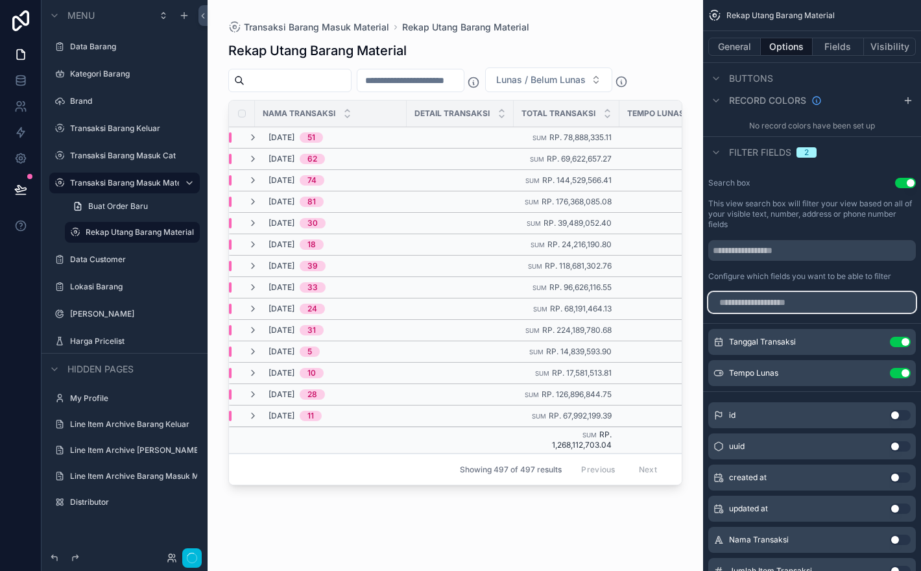
click at [828, 313] on input "scrollable content" at bounding box center [812, 302] width 208 height 21
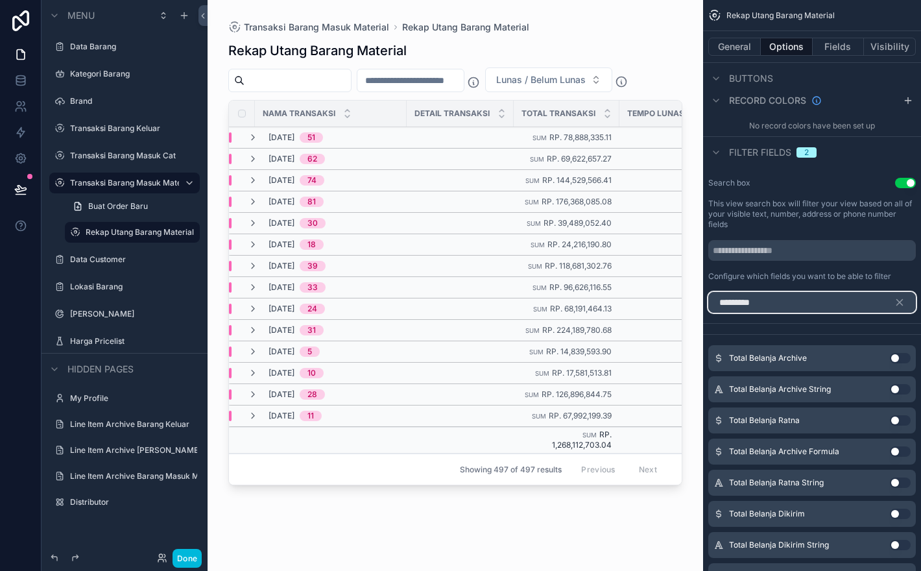
type input "*********"
click at [902, 363] on button "Use setting" at bounding box center [900, 358] width 21 height 10
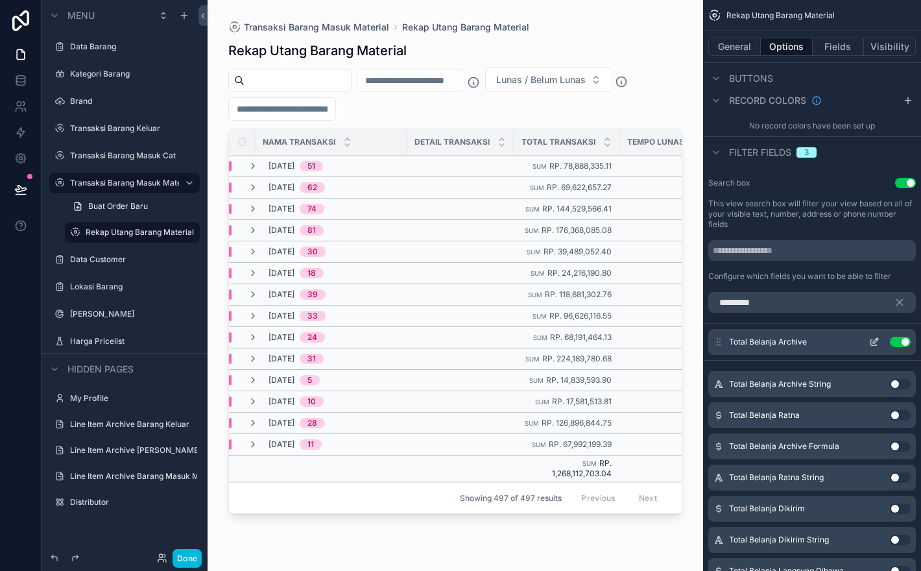
click at [872, 347] on icon "scrollable content" at bounding box center [874, 342] width 10 height 10
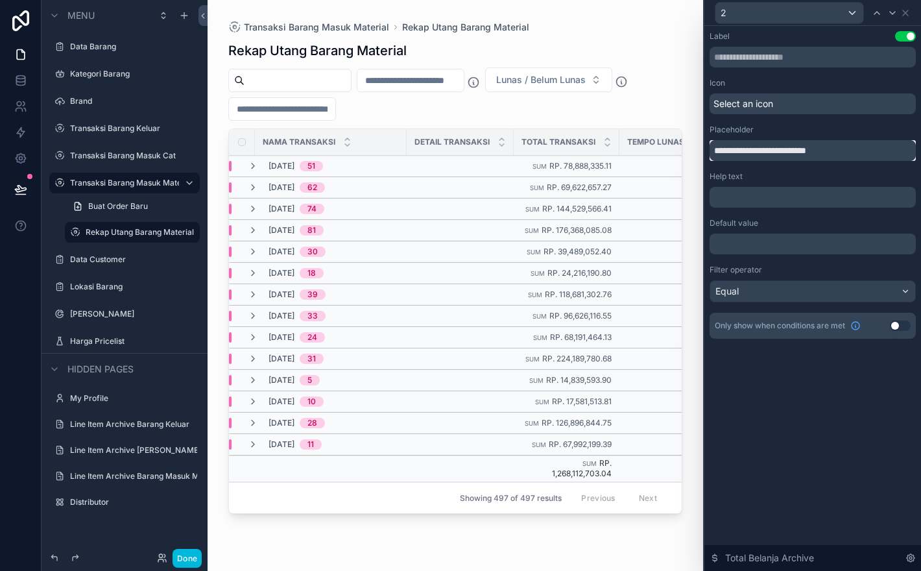
click at [841, 147] on input "**********" at bounding box center [813, 150] width 206 height 21
type input "**********"
click at [850, 290] on div "Equal" at bounding box center [812, 291] width 205 height 21
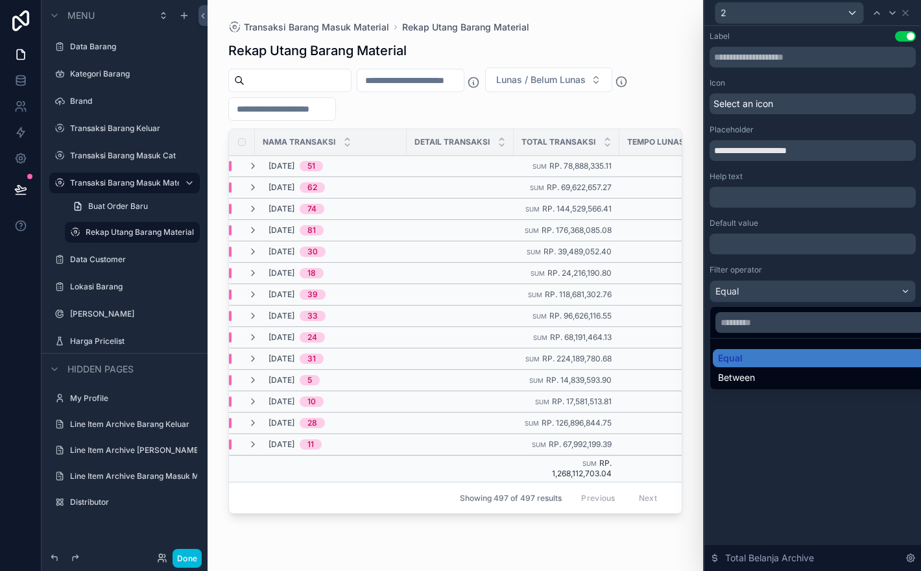
click at [850, 290] on div at bounding box center [812, 285] width 217 height 571
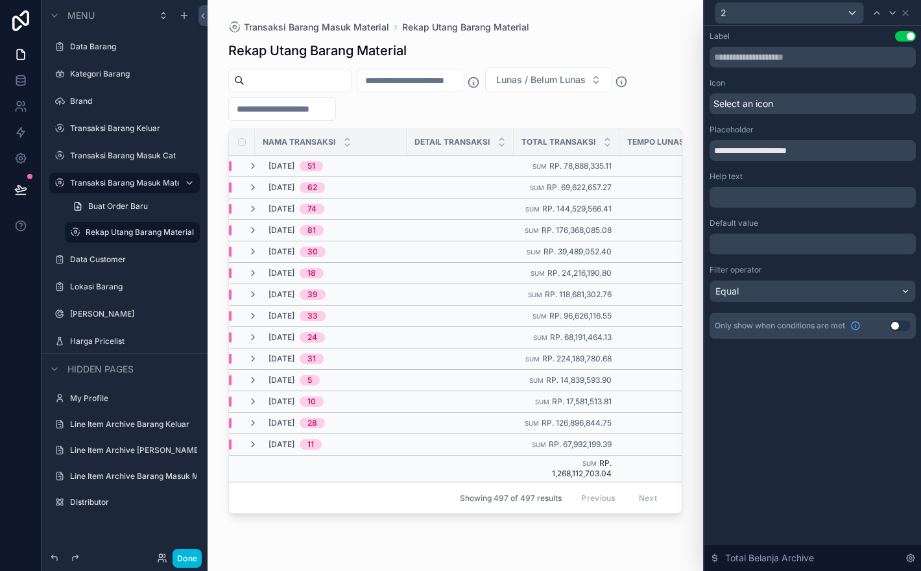
click at [276, 110] on div "scrollable content" at bounding box center [456, 277] width 496 height 555
click at [300, 111] on input "scrollable content" at bounding box center [282, 109] width 106 height 18
click at [874, 287] on div "Equal" at bounding box center [812, 291] width 205 height 21
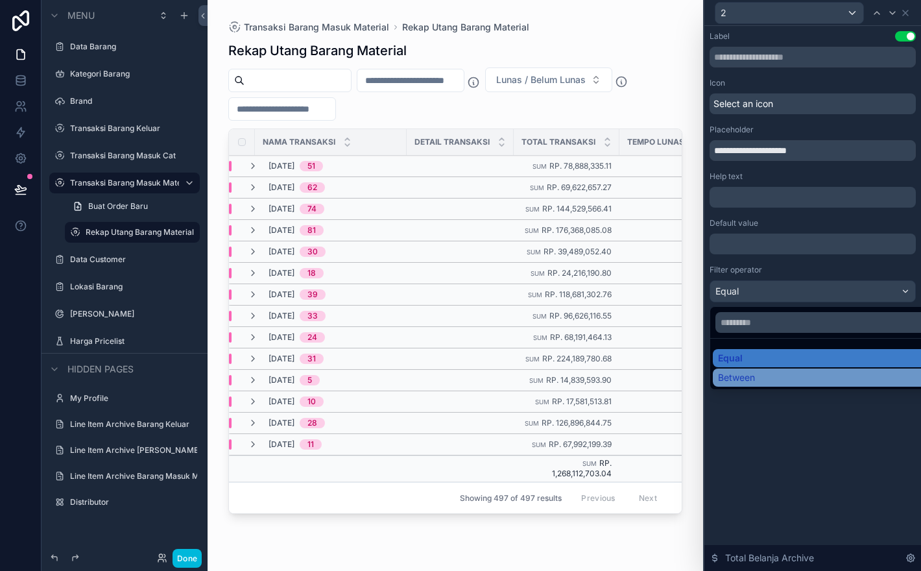
click at [854, 381] on div "Between" at bounding box center [827, 377] width 219 height 13
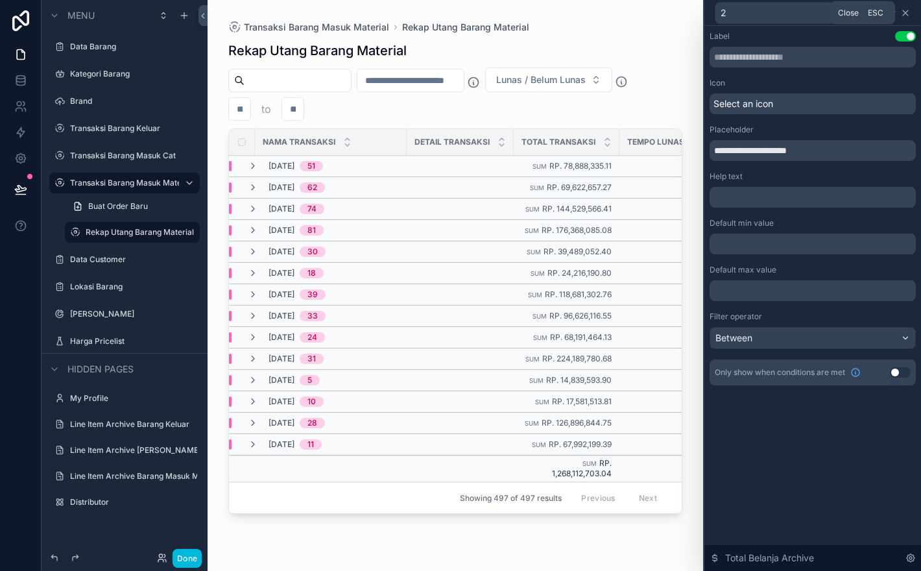
click at [910, 13] on icon at bounding box center [905, 13] width 10 height 10
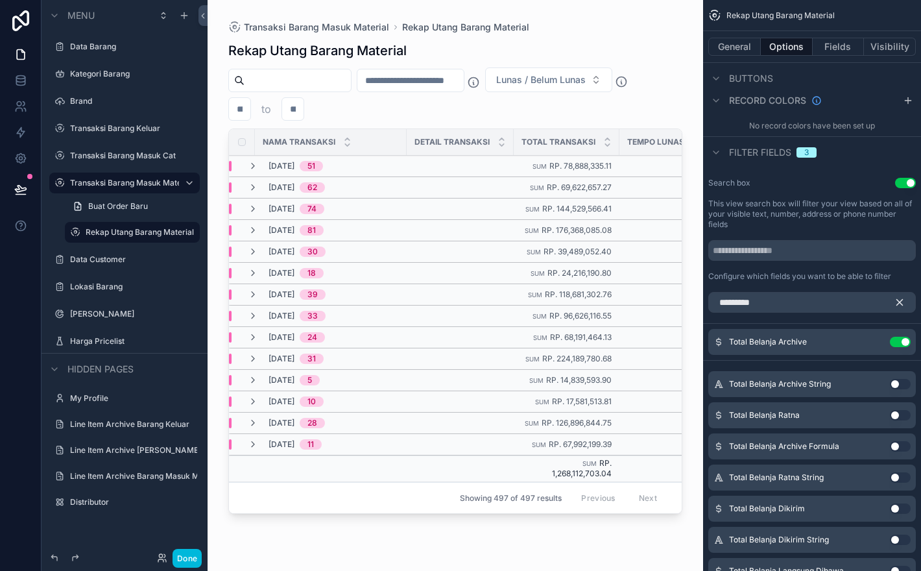
click at [905, 308] on icon "scrollable content" at bounding box center [900, 302] width 12 height 12
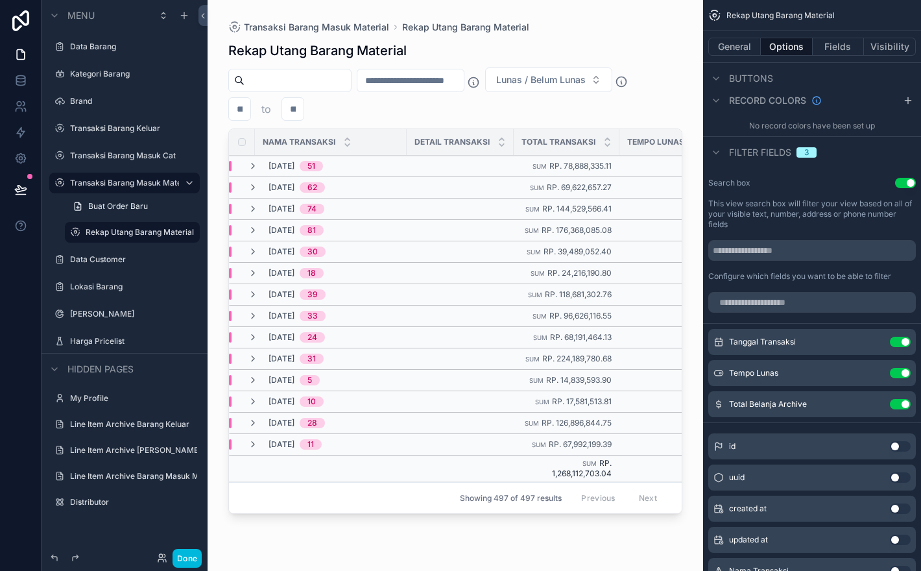
click at [475, 537] on div "Rekap Utang Barang Material Lunas / Belum Lunas to Nama Transaksi Detail Transa…" at bounding box center [455, 295] width 454 height 522
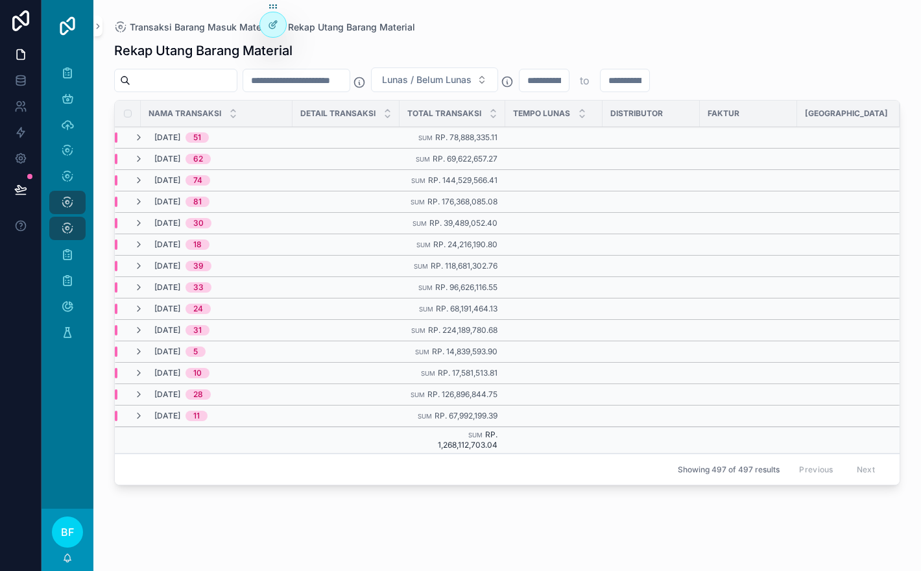
click at [569, 77] on input "scrollable content" at bounding box center [544, 80] width 49 height 18
click at [136, 138] on icon "scrollable content" at bounding box center [139, 137] width 10 height 10
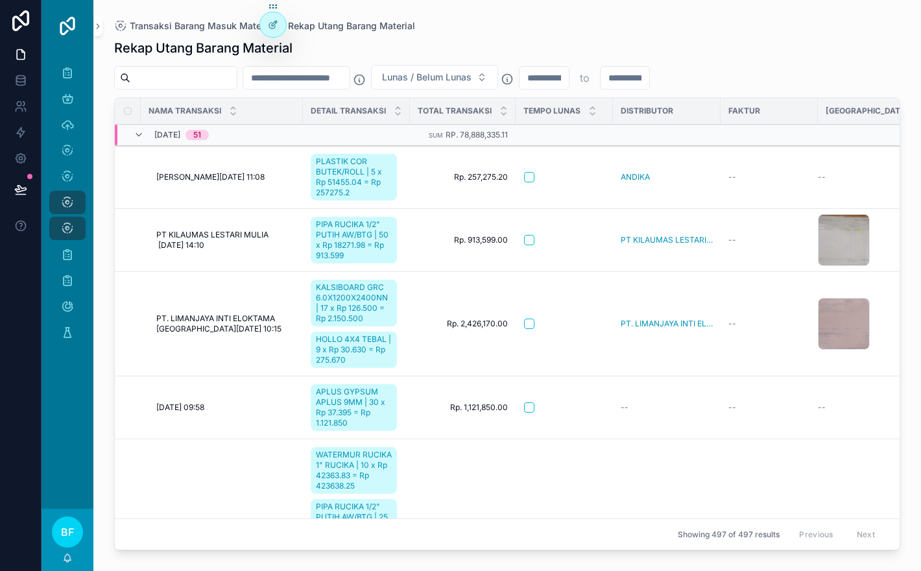
click at [569, 82] on input "scrollable content" at bounding box center [544, 78] width 49 height 18
type input "******"
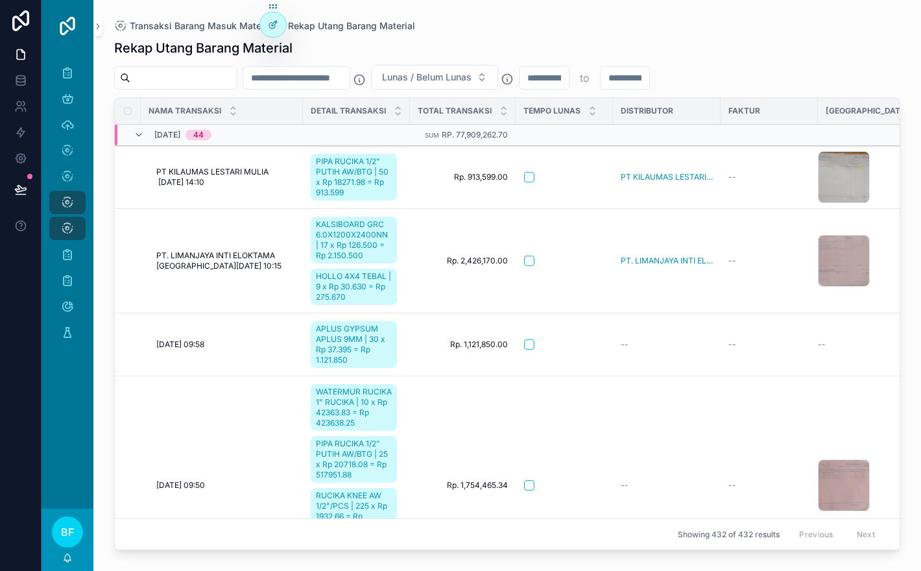
scroll to position [0, 1]
type input "******"
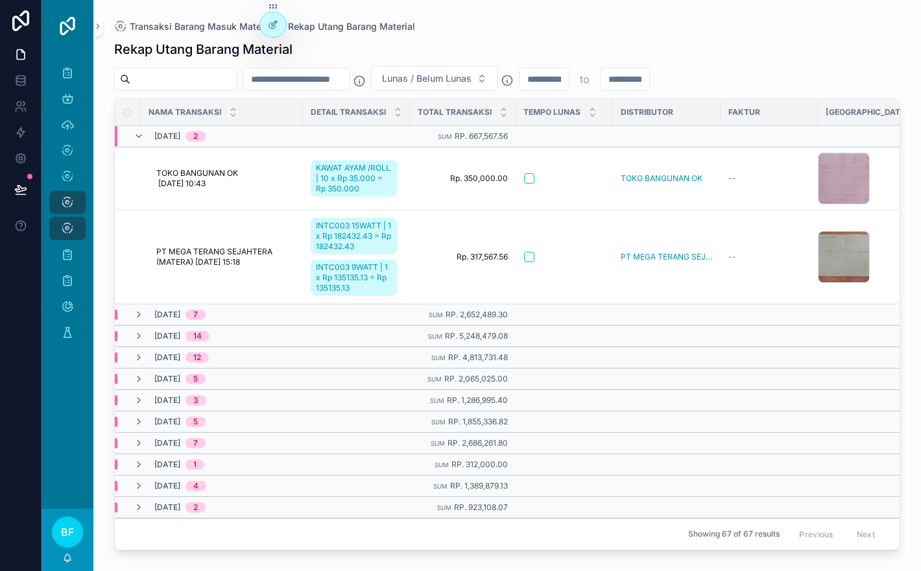
click at [569, 77] on input "******" at bounding box center [544, 79] width 49 height 18
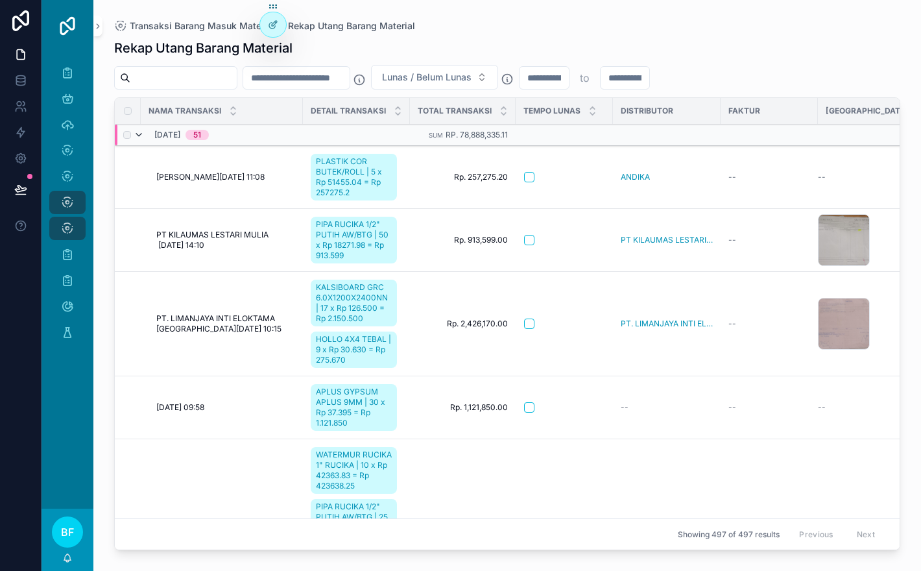
click at [143, 133] on icon "scrollable content" at bounding box center [139, 135] width 10 height 10
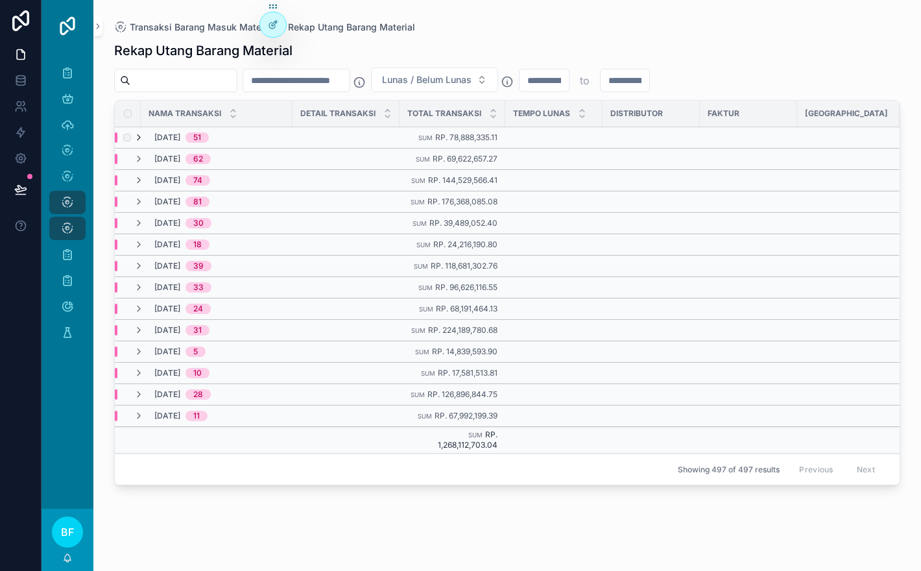
click at [143, 134] on icon "scrollable content" at bounding box center [139, 137] width 10 height 10
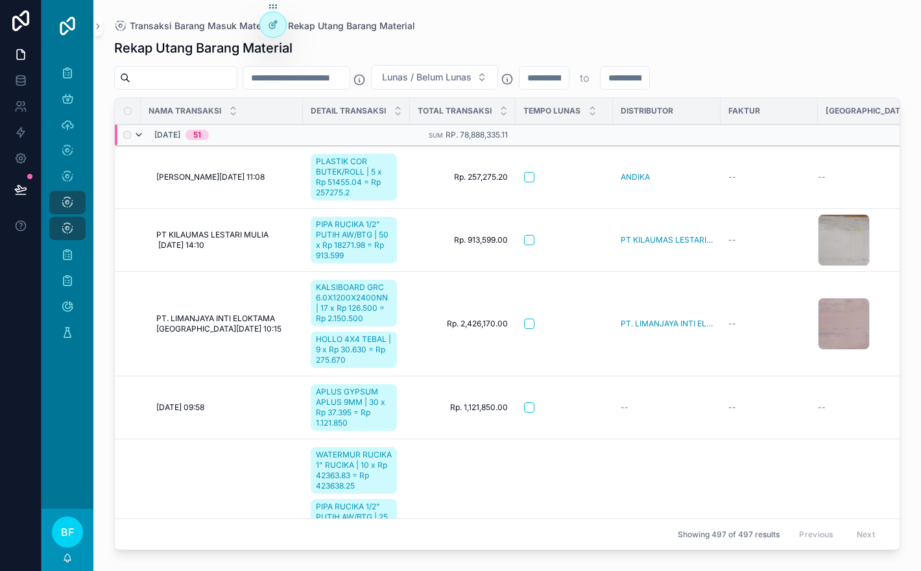
click at [140, 134] on icon "scrollable content" at bounding box center [139, 135] width 10 height 10
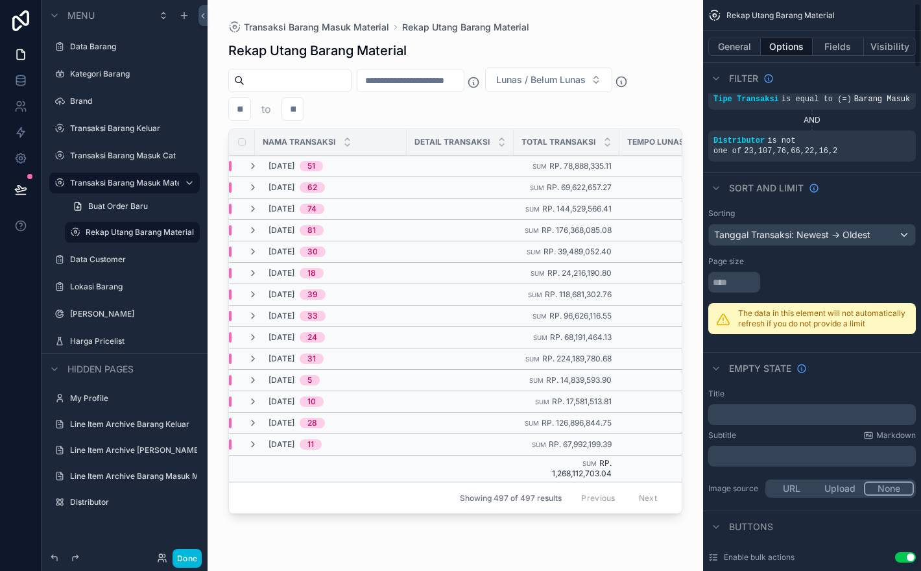
scroll to position [43, 0]
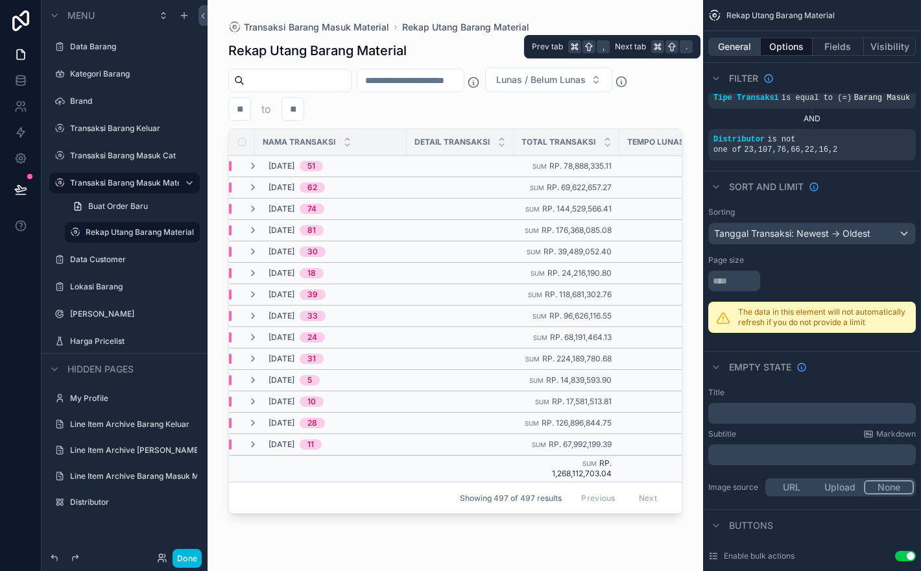
click at [737, 42] on button "General" at bounding box center [734, 47] width 53 height 18
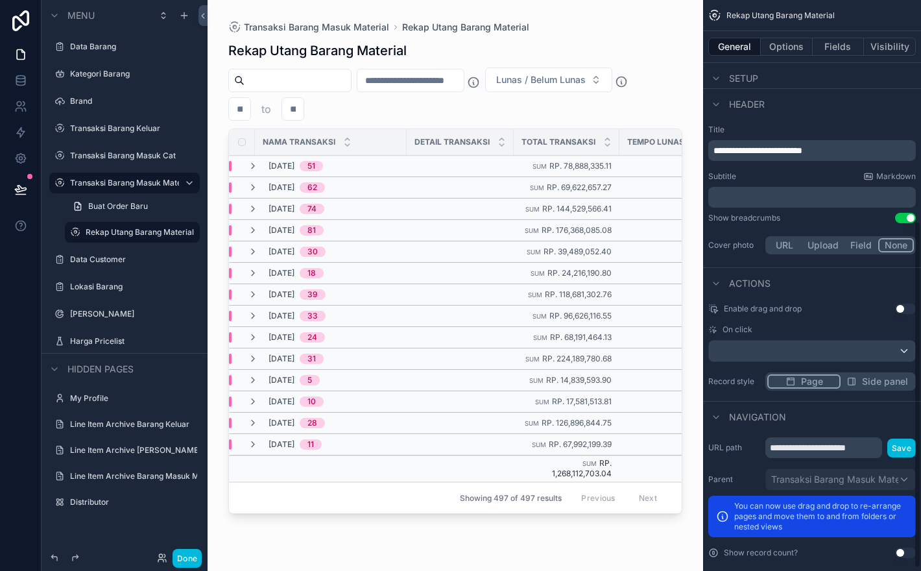
scroll to position [368, 0]
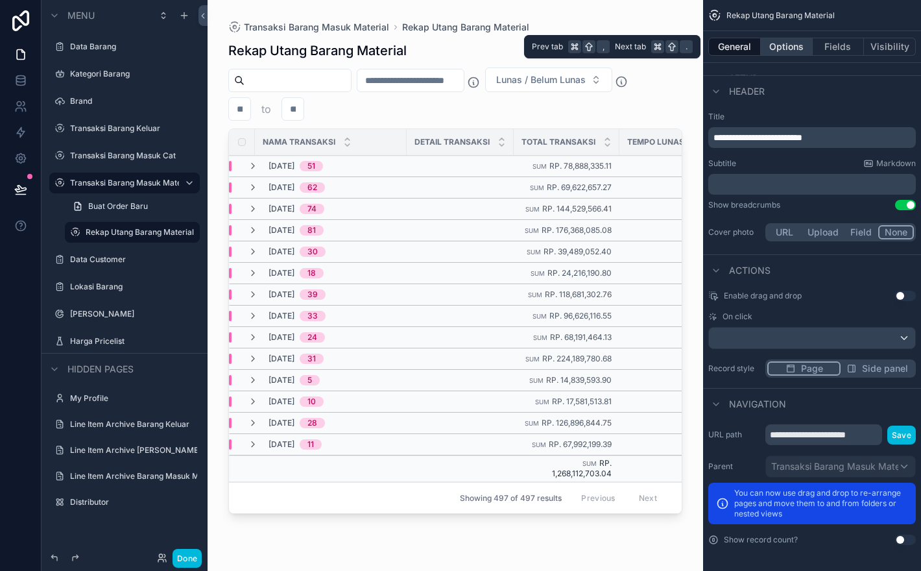
click at [798, 47] on button "Options" at bounding box center [787, 47] width 52 height 18
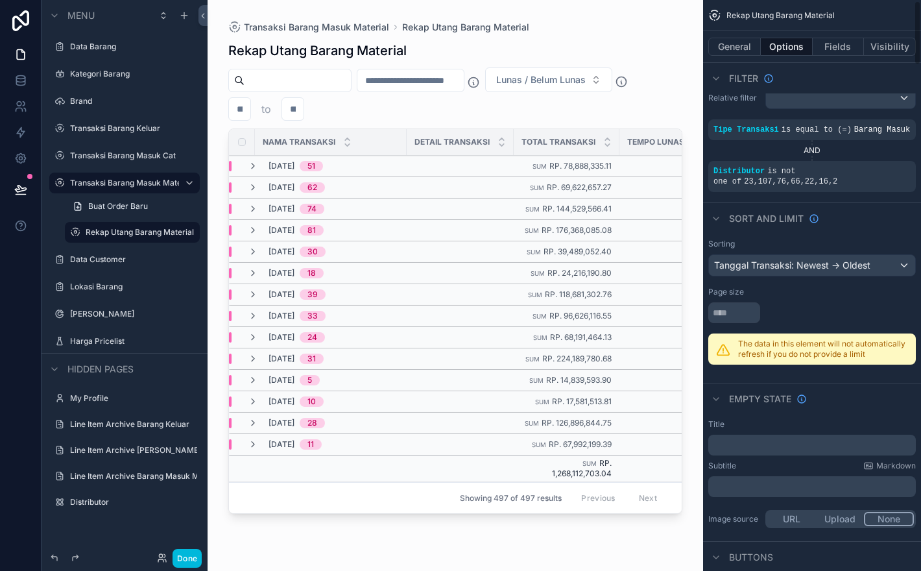
scroll to position [0, 0]
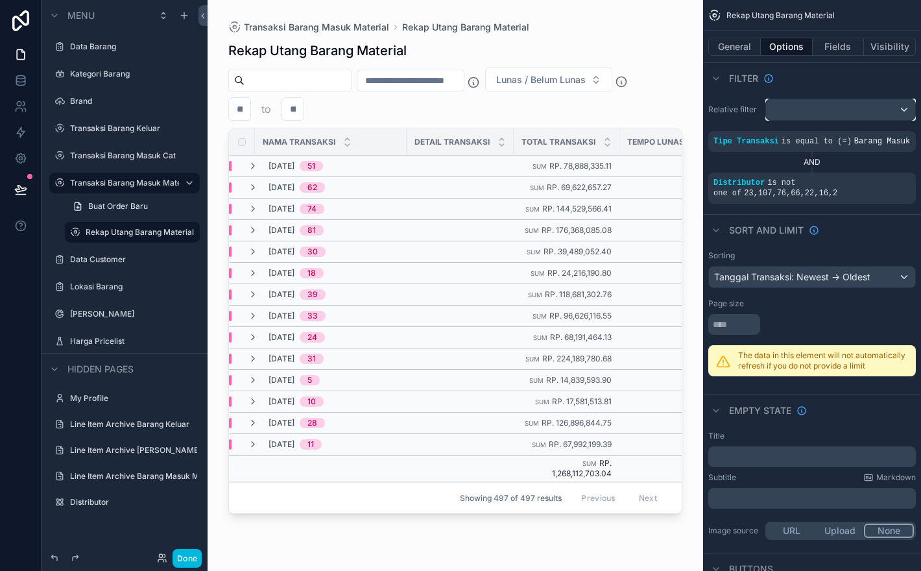
click at [878, 106] on div "scrollable content" at bounding box center [840, 109] width 149 height 21
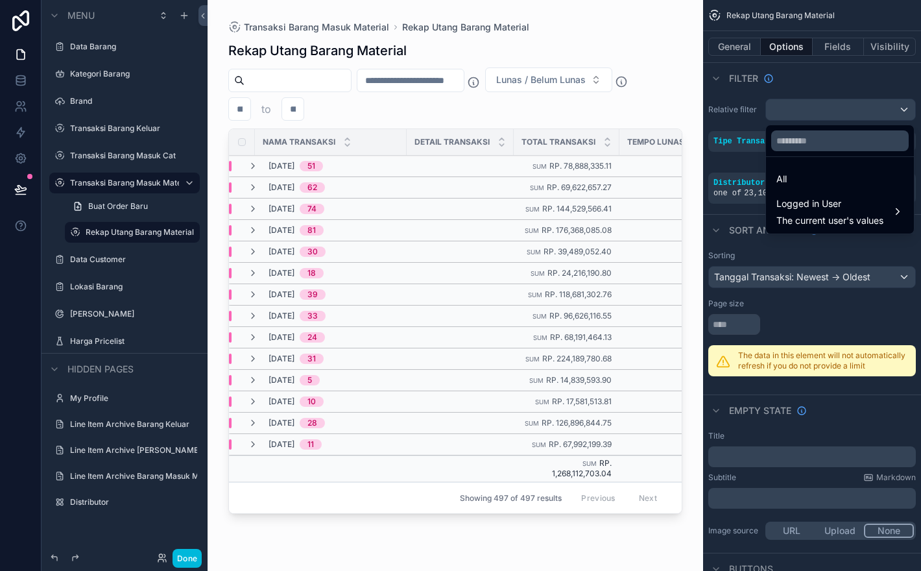
click at [878, 68] on div "scrollable content" at bounding box center [460, 285] width 921 height 571
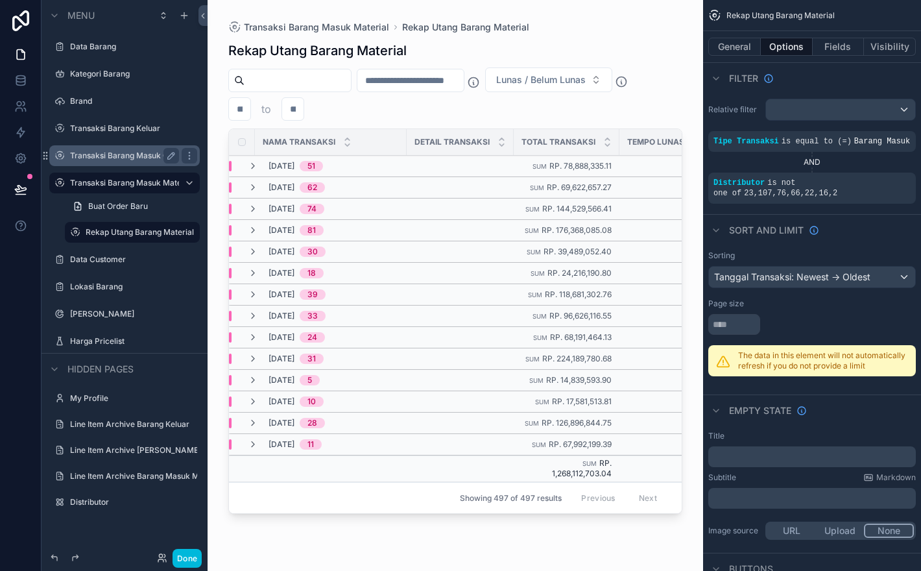
click at [110, 160] on label "Transaksi Barang Masuk Cat" at bounding box center [123, 155] width 106 height 10
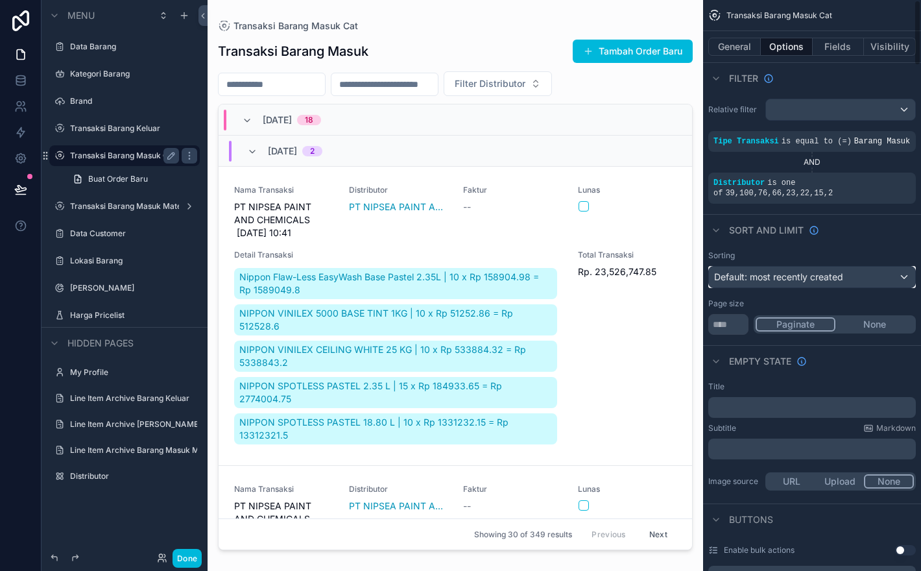
click at [841, 282] on span "Default: most recently created" at bounding box center [778, 276] width 129 height 11
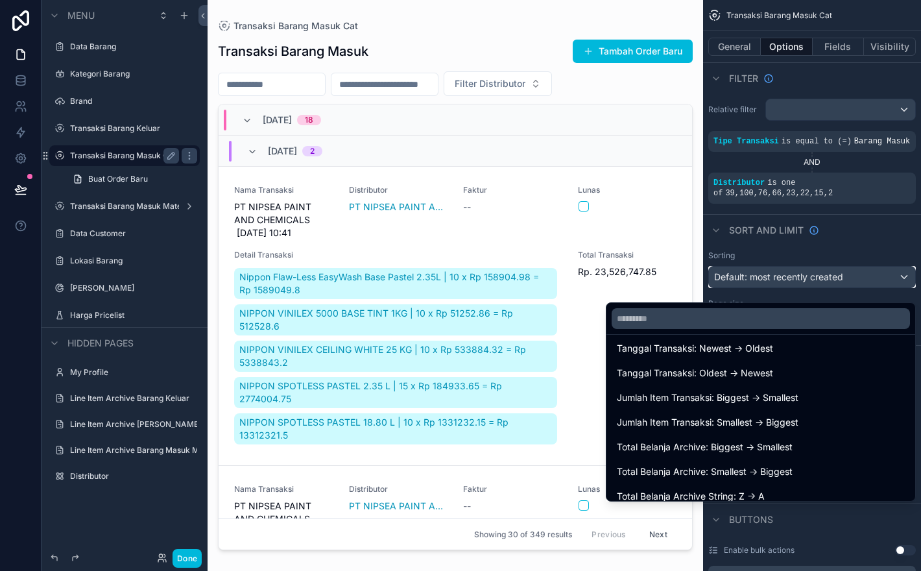
scroll to position [170, 0]
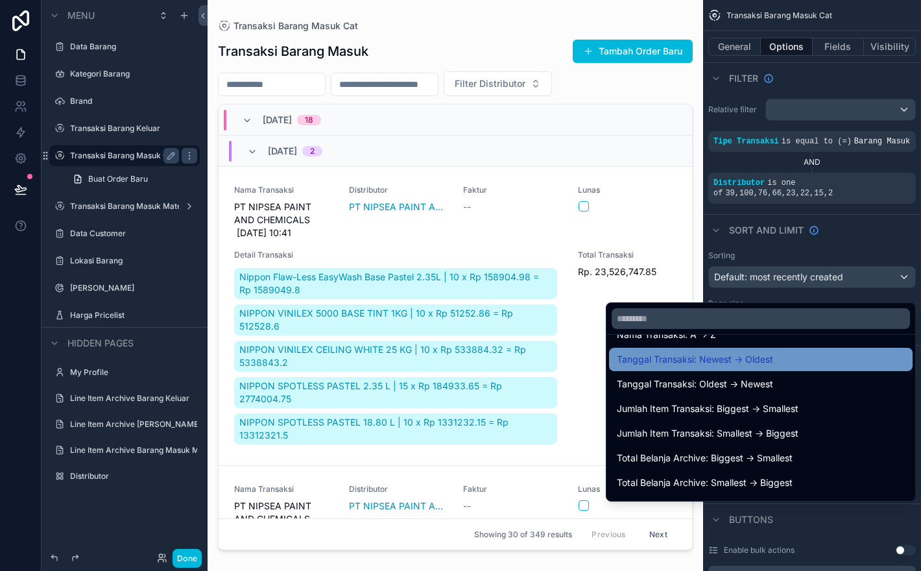
click at [835, 359] on div "Tanggal Transaksi: Newest -> Oldest" at bounding box center [761, 360] width 288 height 16
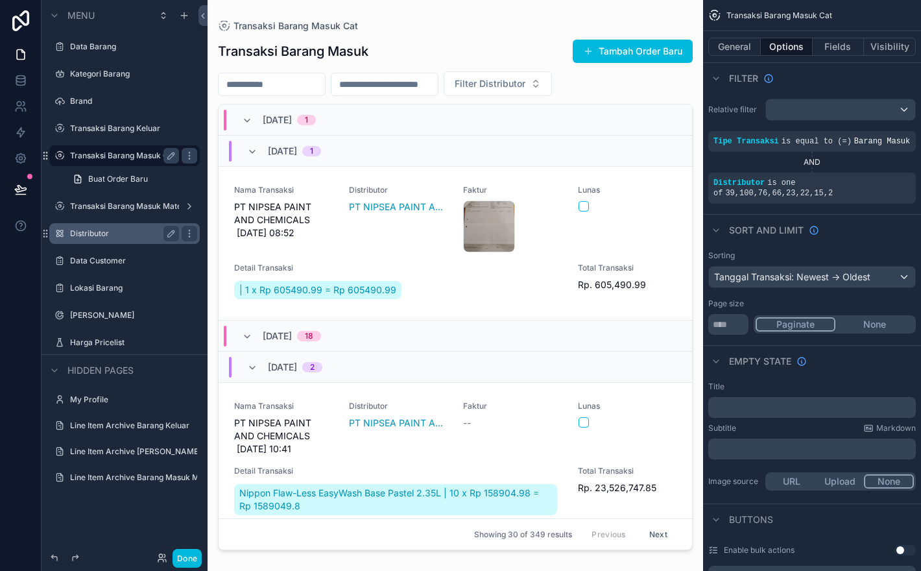
click at [91, 232] on label "Distributor" at bounding box center [122, 233] width 104 height 10
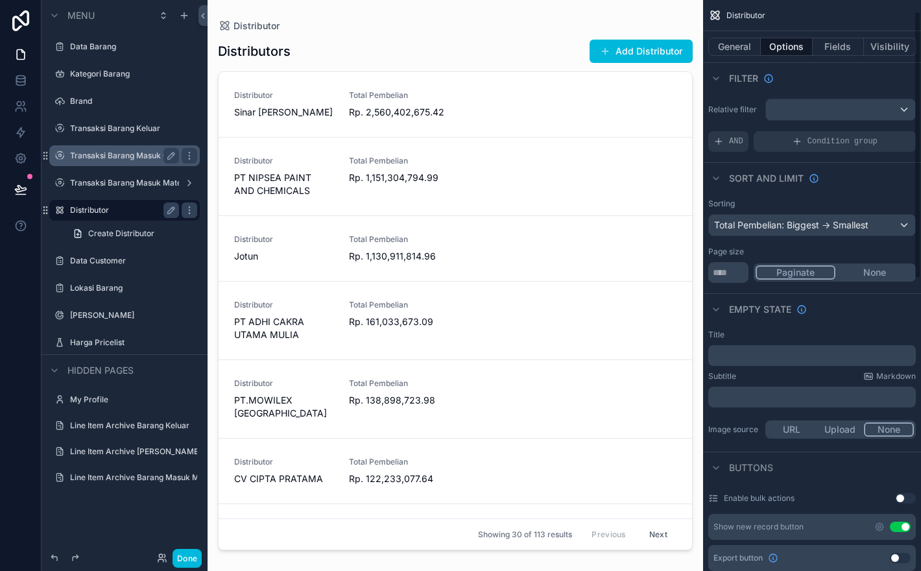
scroll to position [52, 0]
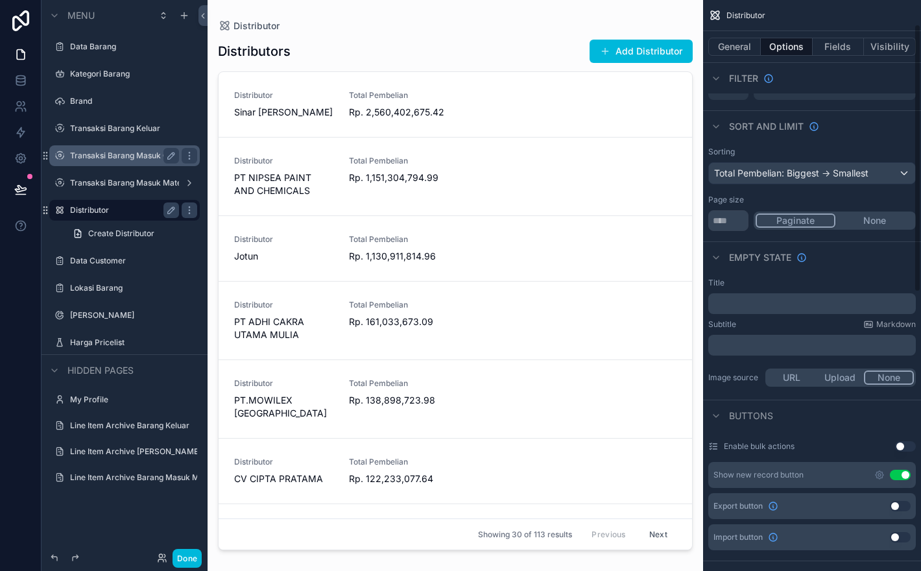
click at [901, 446] on button "Use setting" at bounding box center [905, 446] width 21 height 10
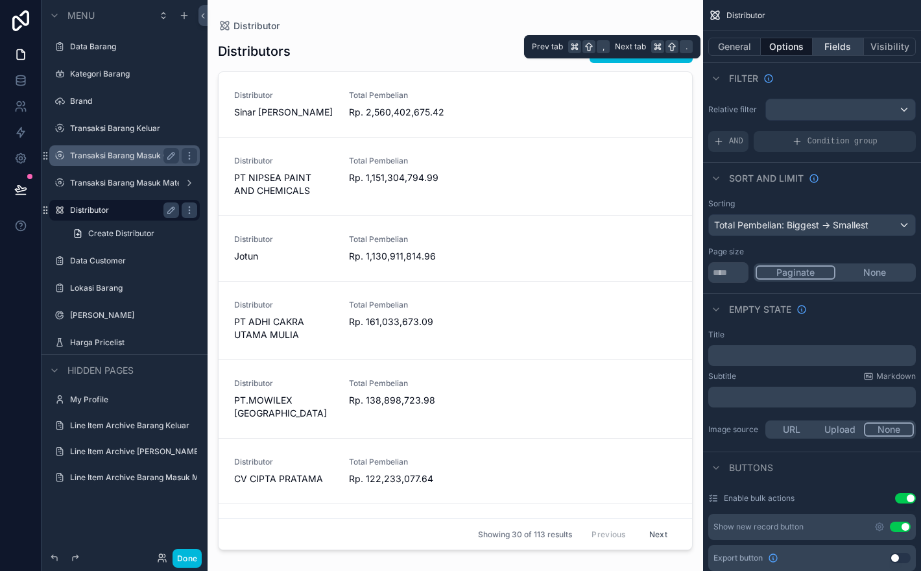
click at [838, 47] on button "Fields" at bounding box center [839, 47] width 52 height 18
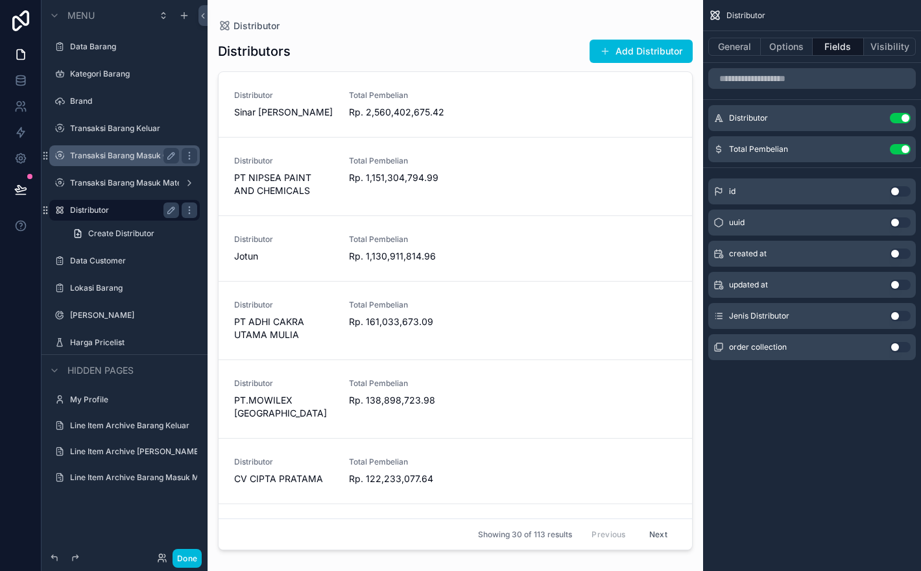
click at [902, 320] on button "Use setting" at bounding box center [900, 316] width 21 height 10
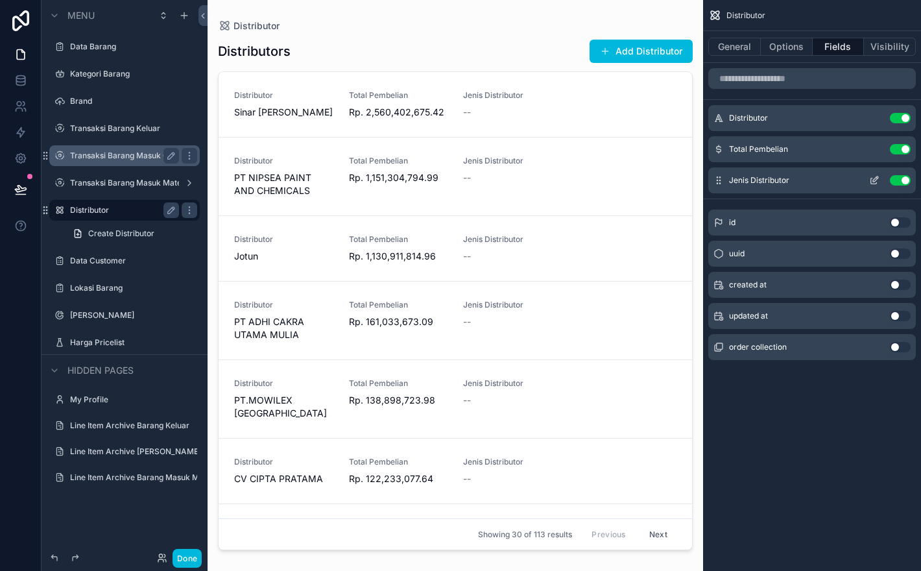
click at [876, 178] on icon "scrollable content" at bounding box center [876, 177] width 1 height 1
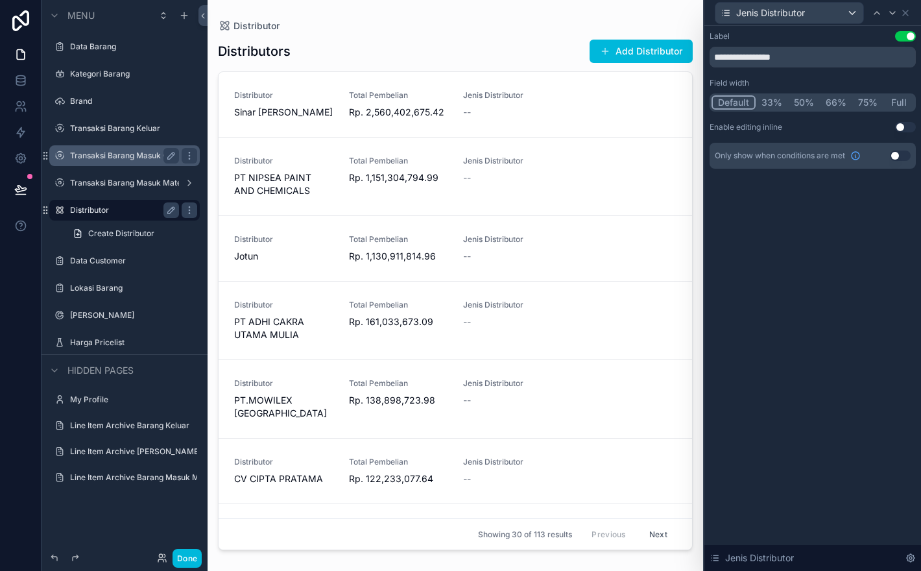
click at [904, 126] on button "Use setting" at bounding box center [905, 127] width 21 height 10
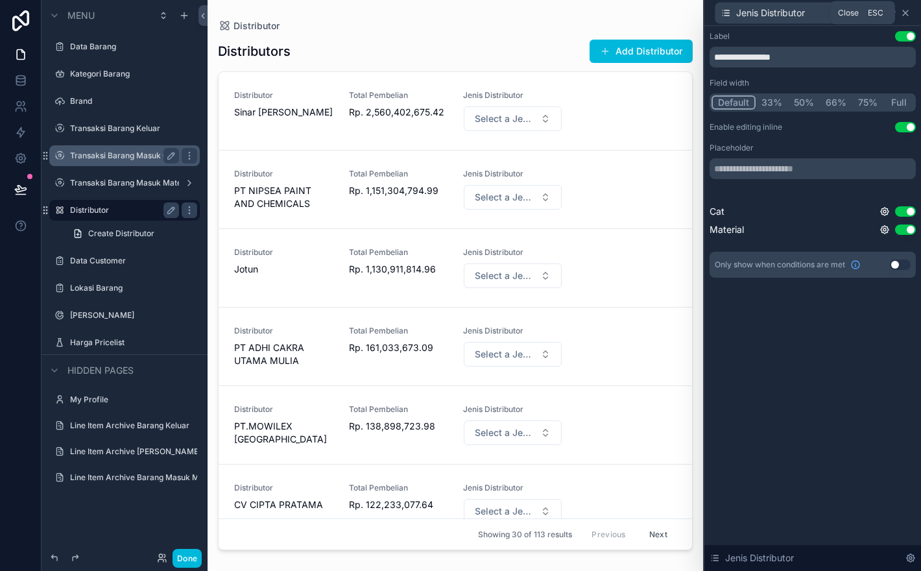
click at [908, 12] on icon at bounding box center [905, 13] width 10 height 10
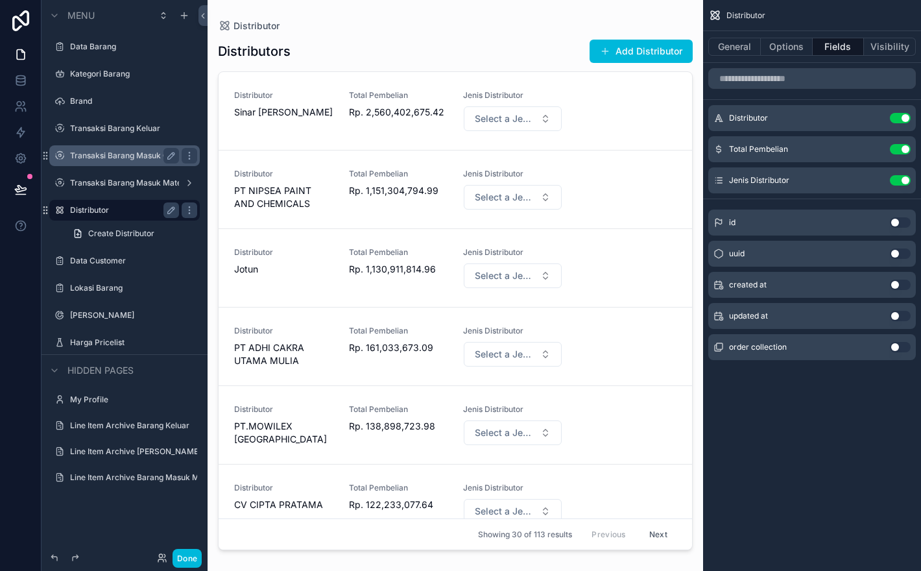
click at [530, 26] on div "scrollable content" at bounding box center [456, 277] width 496 height 555
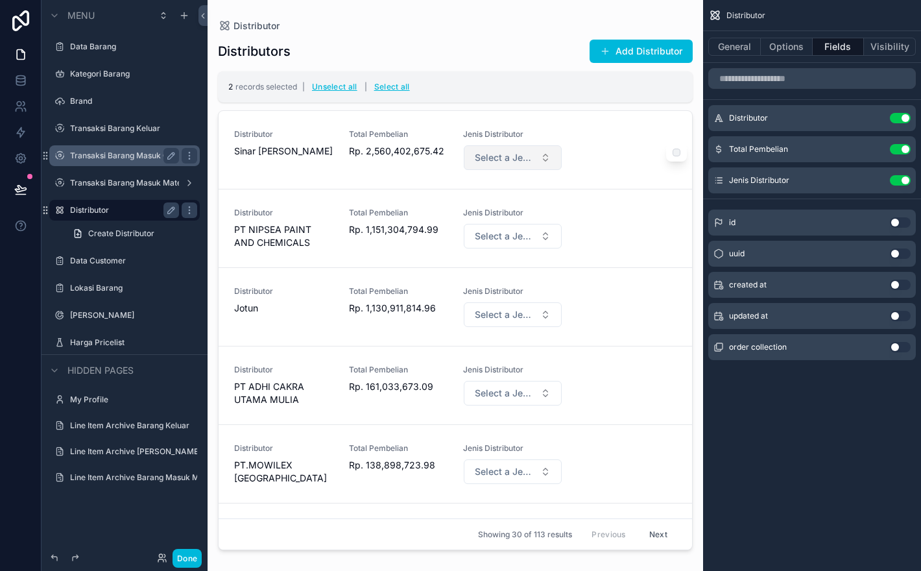
click at [545, 158] on button "Select a Jenis Distributor" at bounding box center [513, 157] width 98 height 25
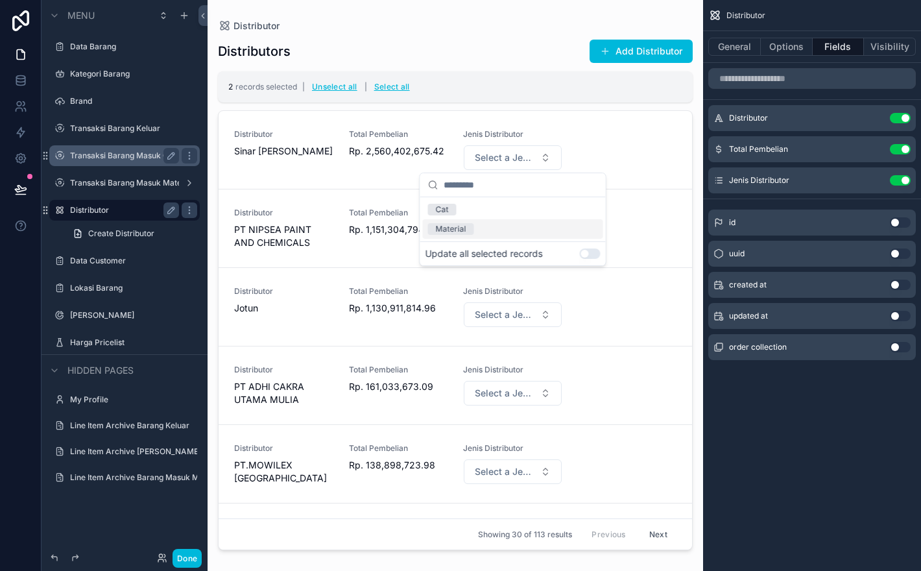
click at [587, 251] on button "Use setting" at bounding box center [590, 253] width 21 height 10
click at [558, 206] on div "Cat" at bounding box center [513, 209] width 180 height 19
click at [533, 46] on div "Distributors Add Distributor" at bounding box center [455, 51] width 475 height 25
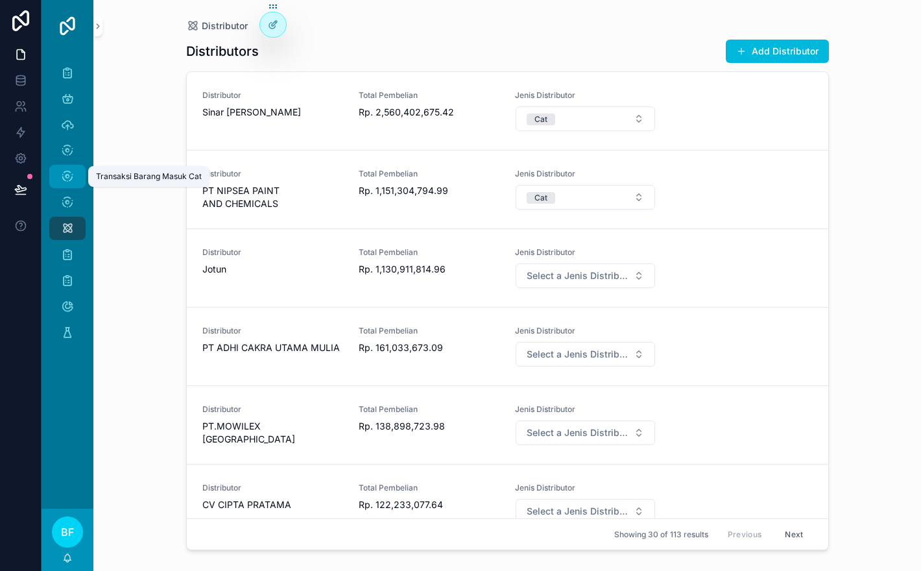
click at [75, 174] on div "Transaksi Barang Masuk Cat" at bounding box center [67, 176] width 21 height 21
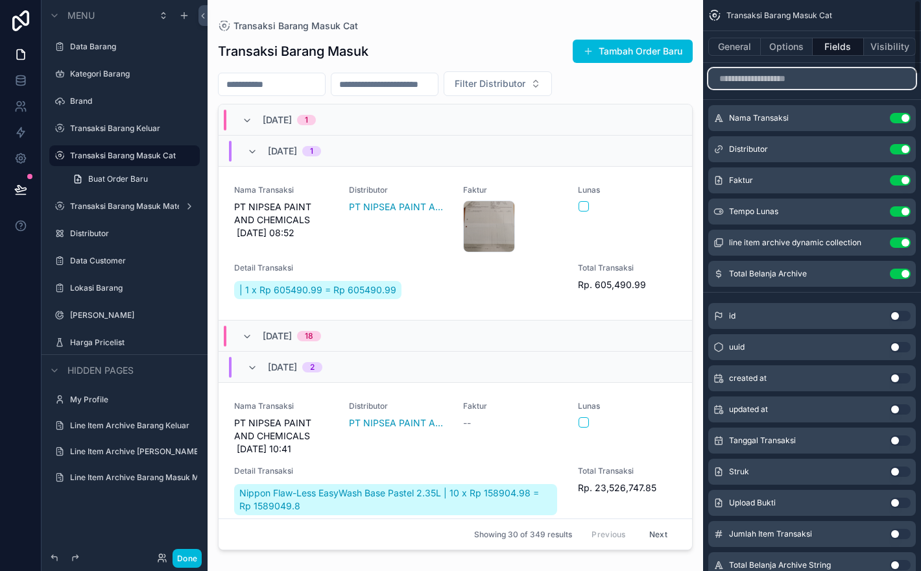
click at [833, 85] on input "scrollable content" at bounding box center [812, 78] width 208 height 21
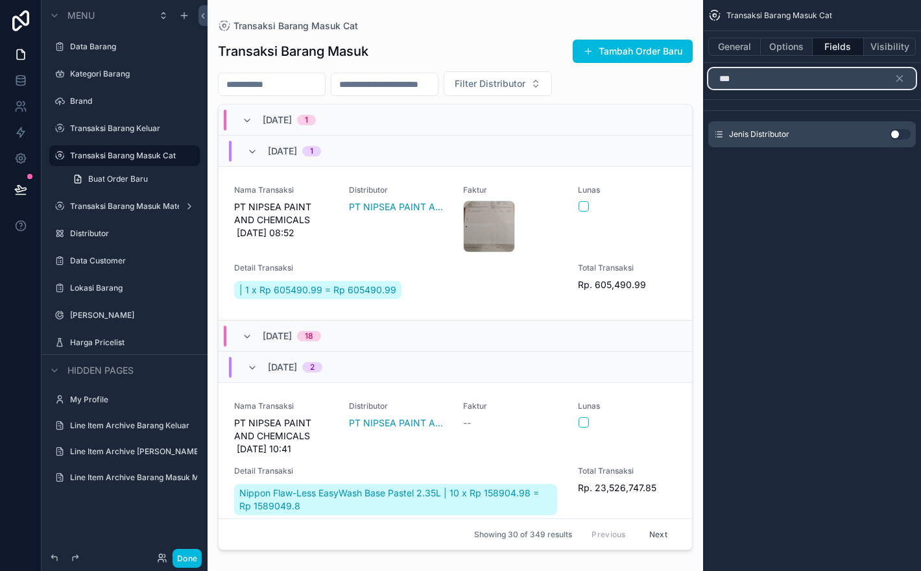
type input "***"
click at [904, 138] on button "Use setting" at bounding box center [900, 134] width 21 height 10
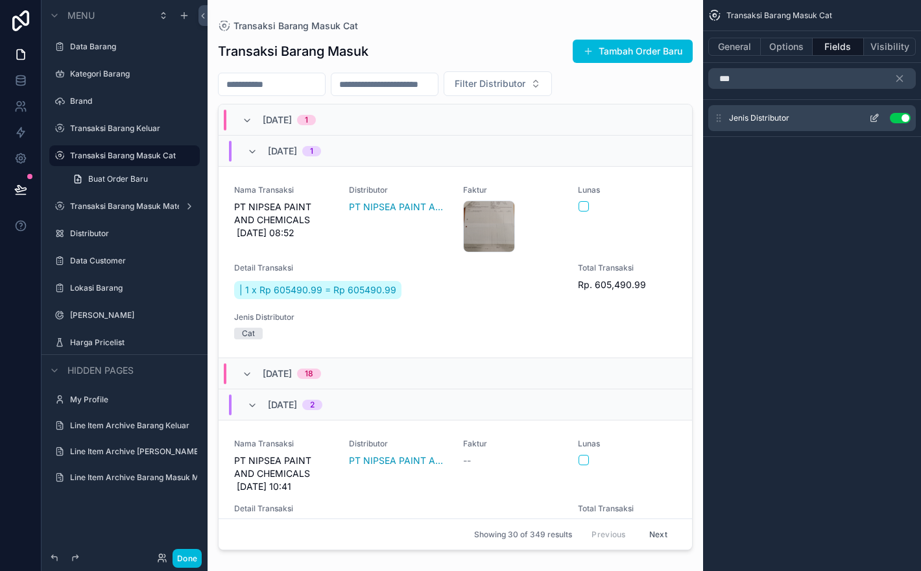
click at [901, 116] on button "Use setting" at bounding box center [900, 118] width 21 height 10
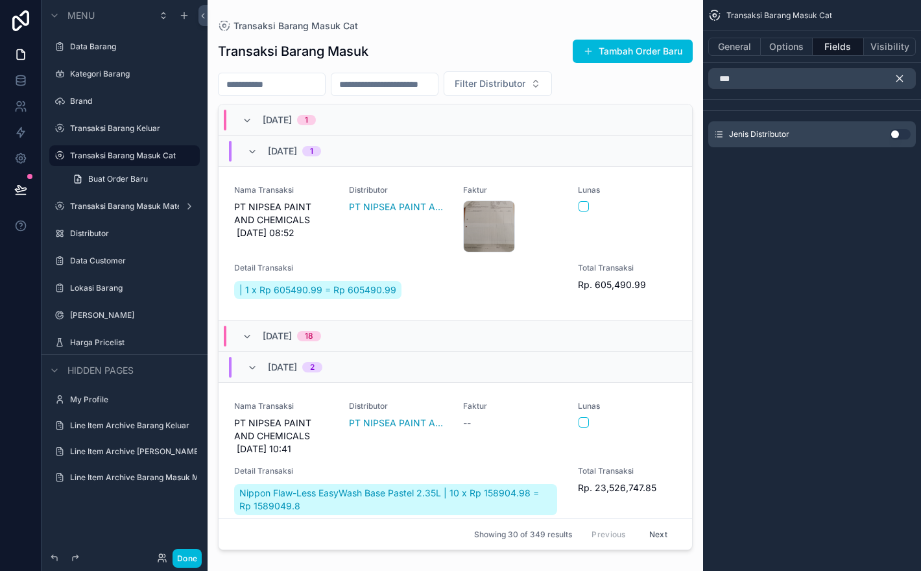
click at [900, 79] on icon "scrollable content" at bounding box center [900, 79] width 6 height 6
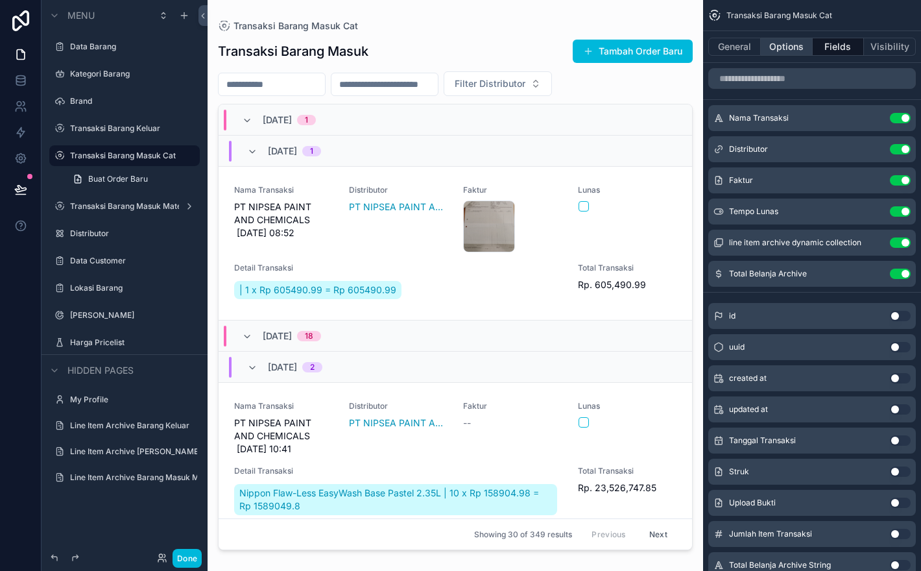
click at [789, 51] on button "Options" at bounding box center [787, 47] width 52 height 18
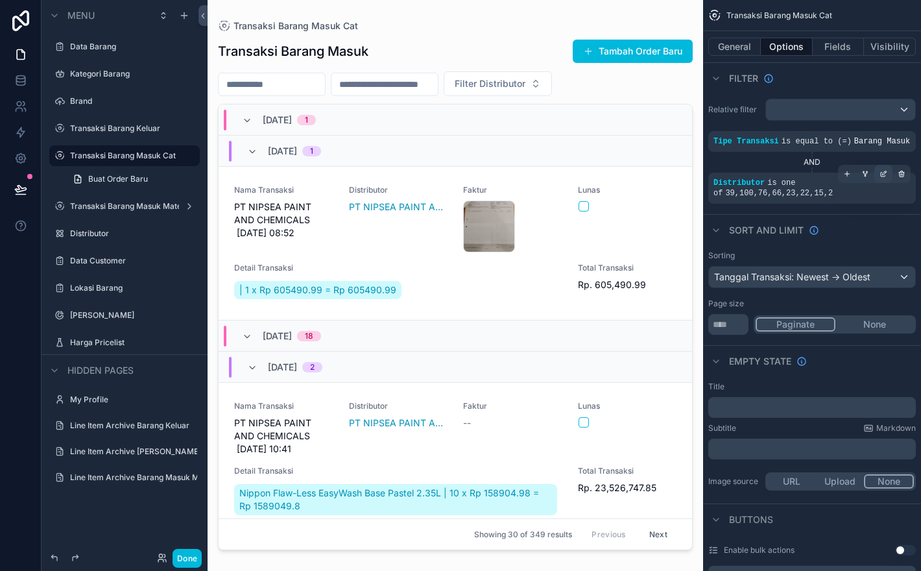
click at [881, 178] on icon "scrollable content" at bounding box center [884, 174] width 8 height 8
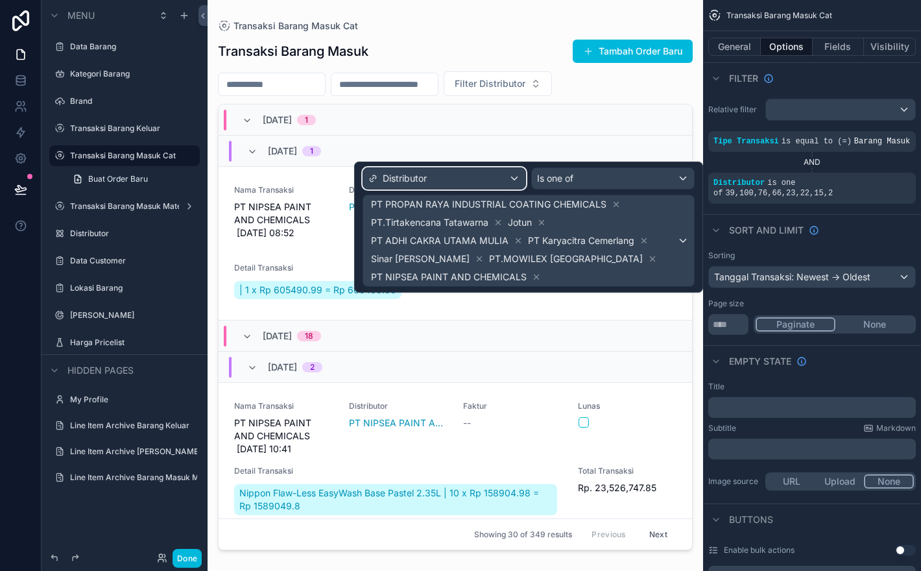
click at [477, 180] on div "Distributor" at bounding box center [444, 178] width 162 height 21
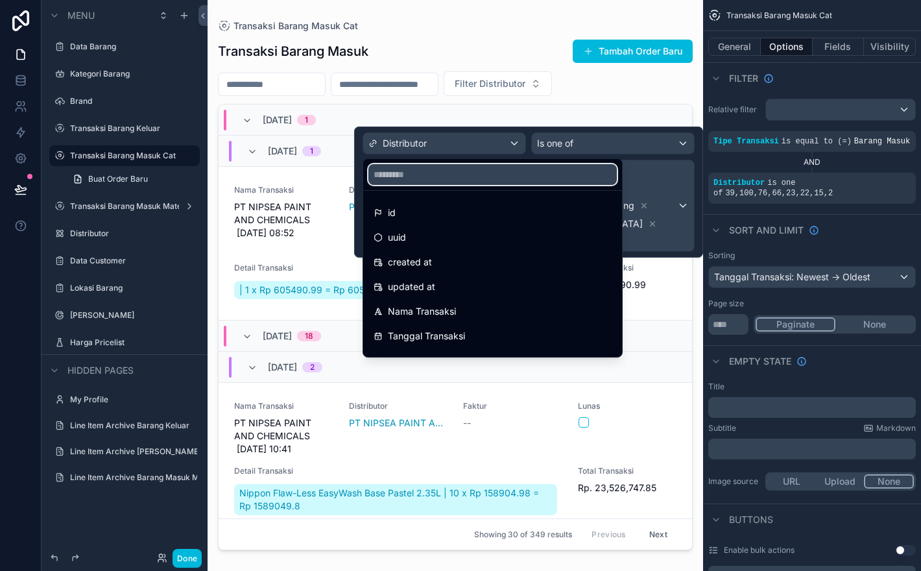
click at [481, 182] on input "text" at bounding box center [492, 174] width 248 height 21
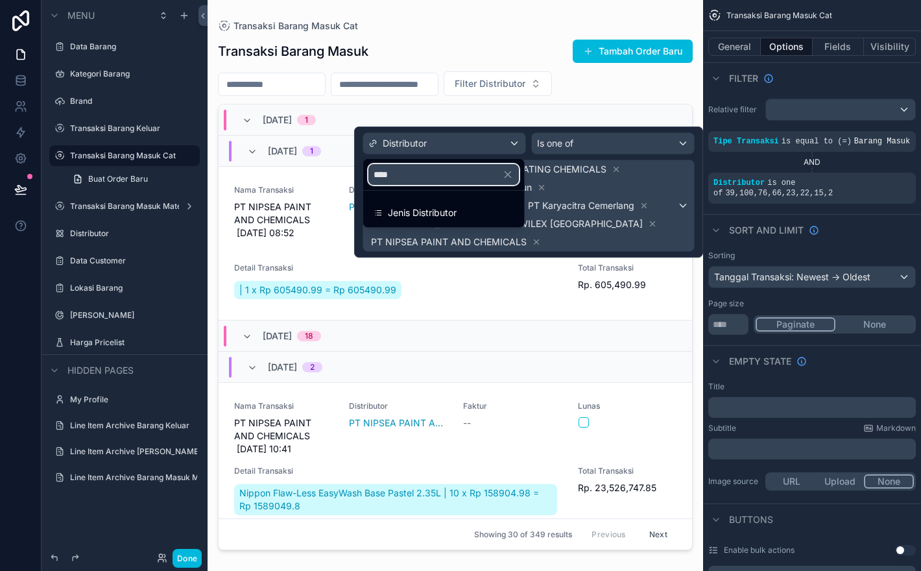
type input "*****"
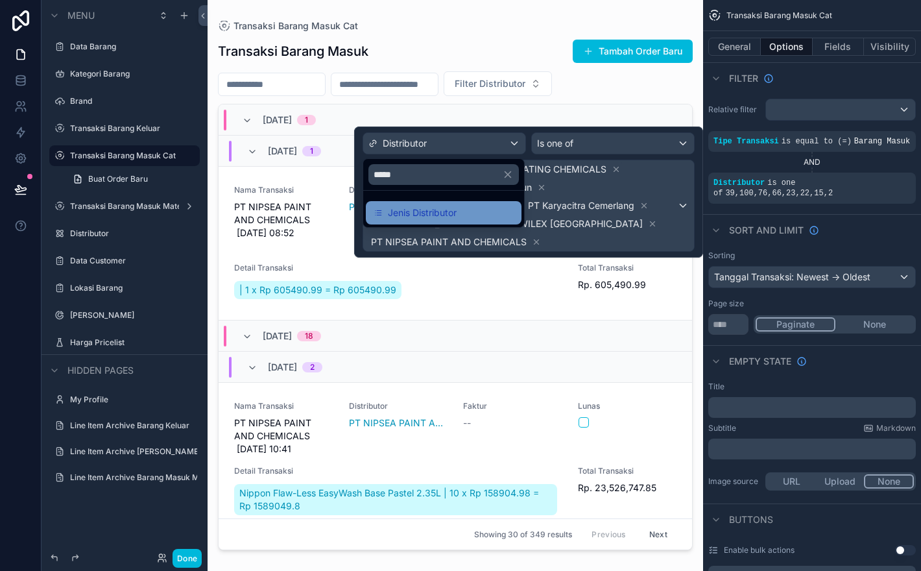
click at [440, 219] on span "Jenis Distributor" at bounding box center [422, 213] width 69 height 16
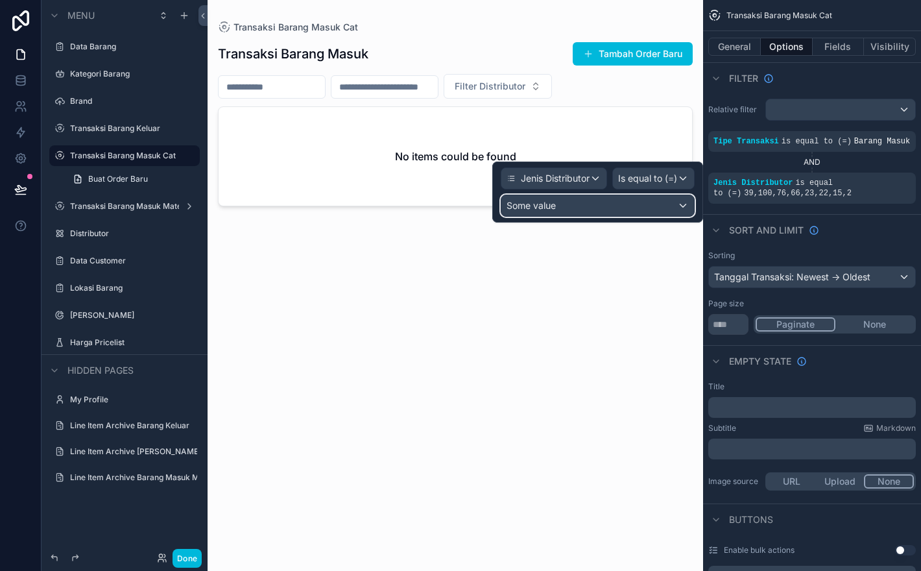
click at [667, 206] on div "Some value" at bounding box center [597, 205] width 193 height 21
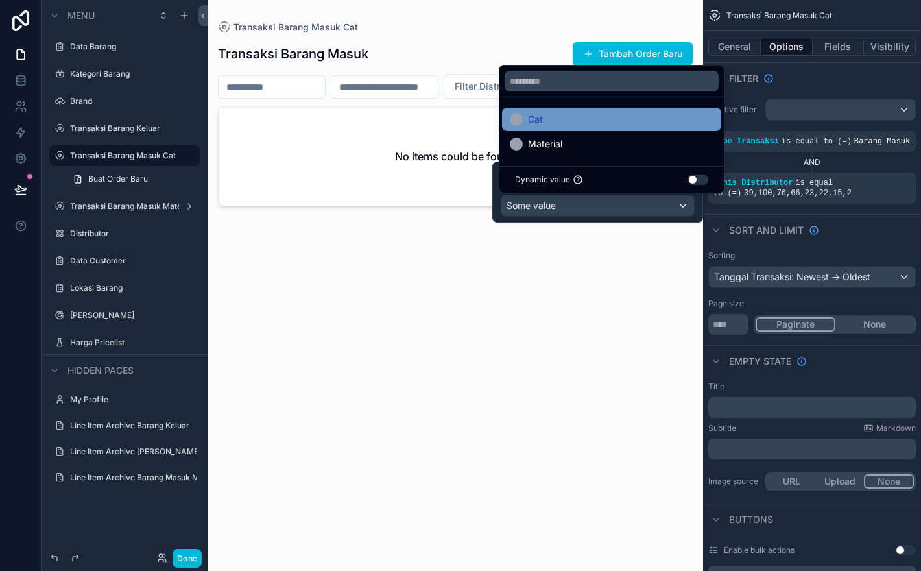
click at [654, 113] on div "Cat" at bounding box center [612, 120] width 204 height 16
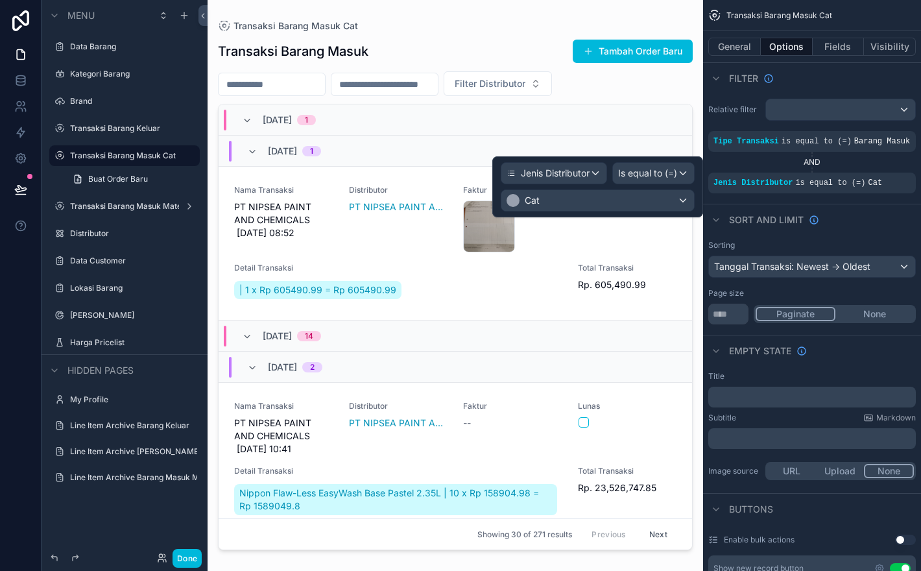
click at [512, 40] on div "scrollable content" at bounding box center [456, 277] width 496 height 555
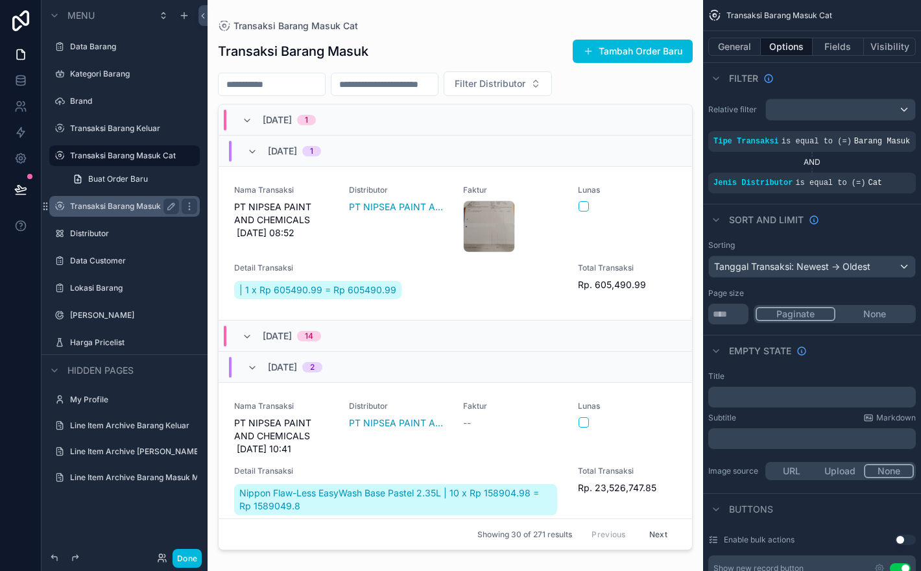
click at [128, 209] on label "Transaksi Barang Masuk Material" at bounding box center [124, 206] width 109 height 10
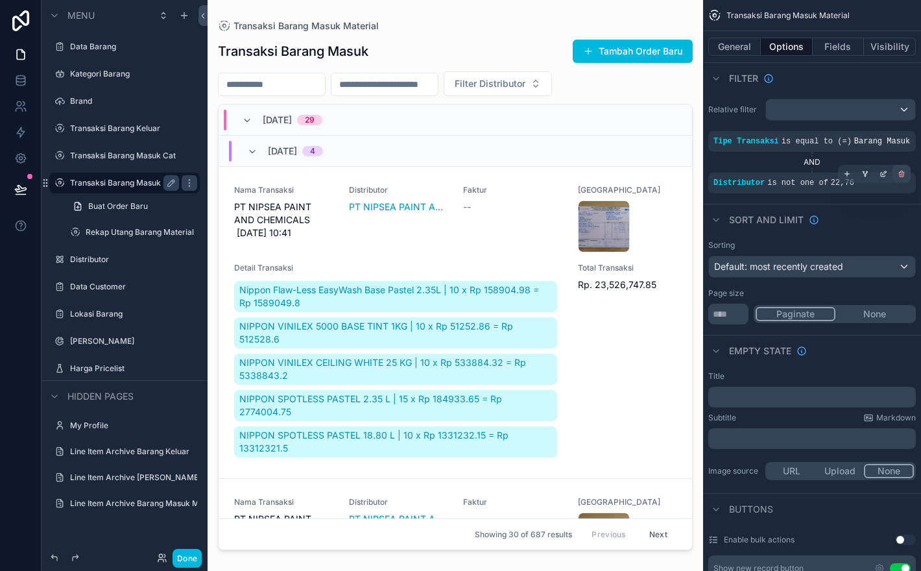
click at [900, 178] on icon "scrollable content" at bounding box center [902, 174] width 8 height 8
click at [883, 179] on div "scrollable content" at bounding box center [883, 174] width 18 height 18
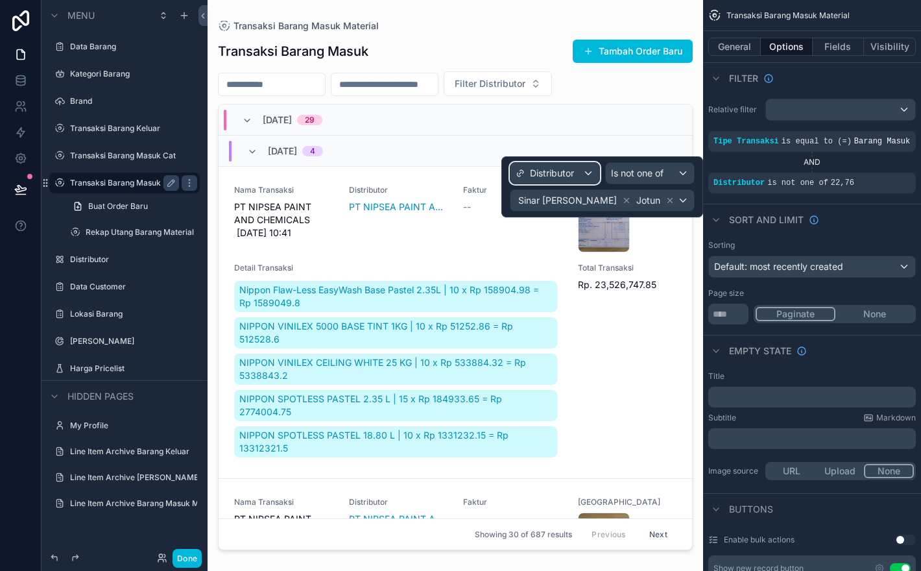
click at [593, 178] on div "Distributor" at bounding box center [554, 173] width 89 height 21
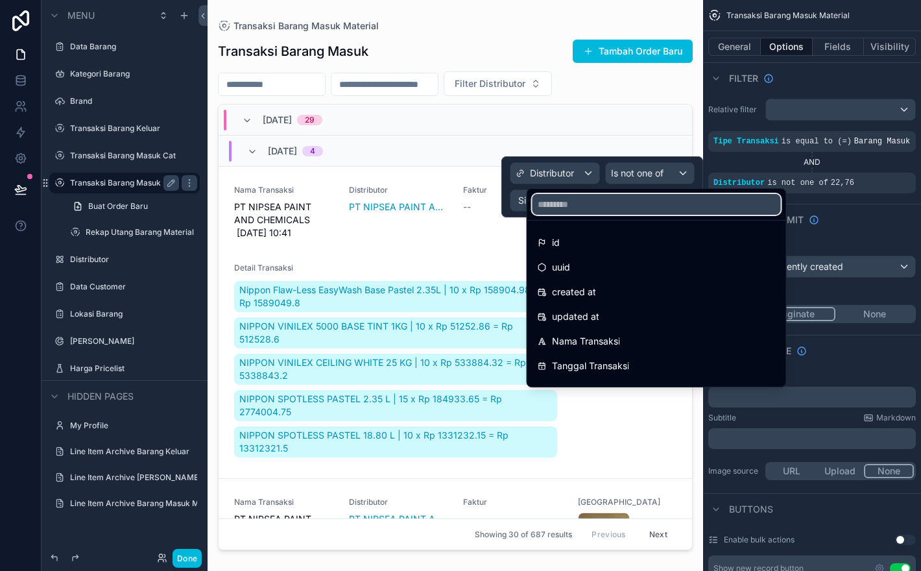
click at [624, 208] on input "text" at bounding box center [657, 204] width 248 height 21
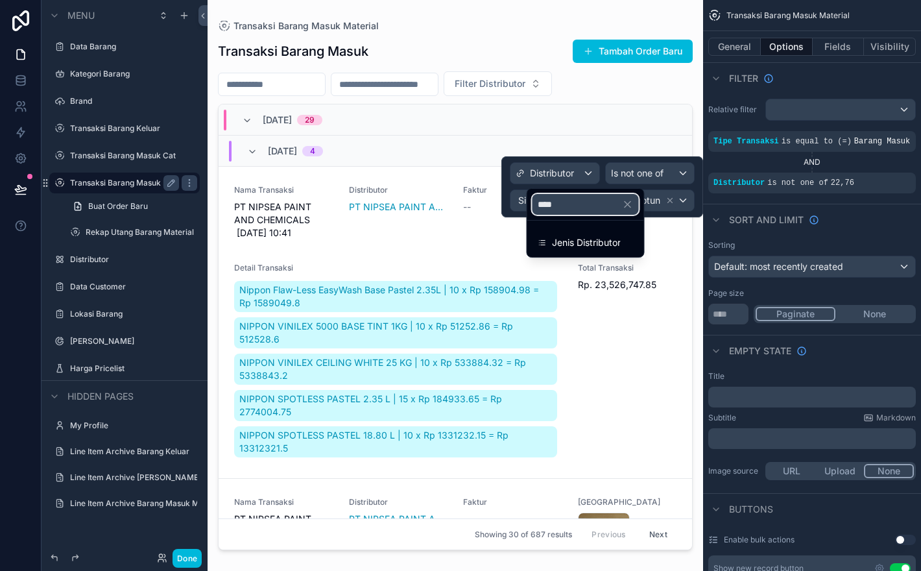
type input "*****"
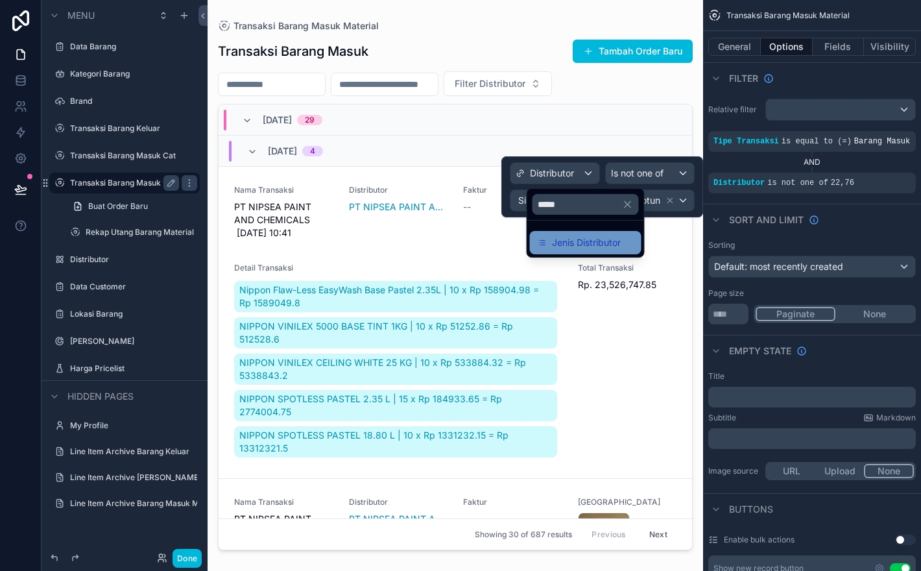
click at [621, 247] on span "Jenis Distributor" at bounding box center [586, 243] width 69 height 16
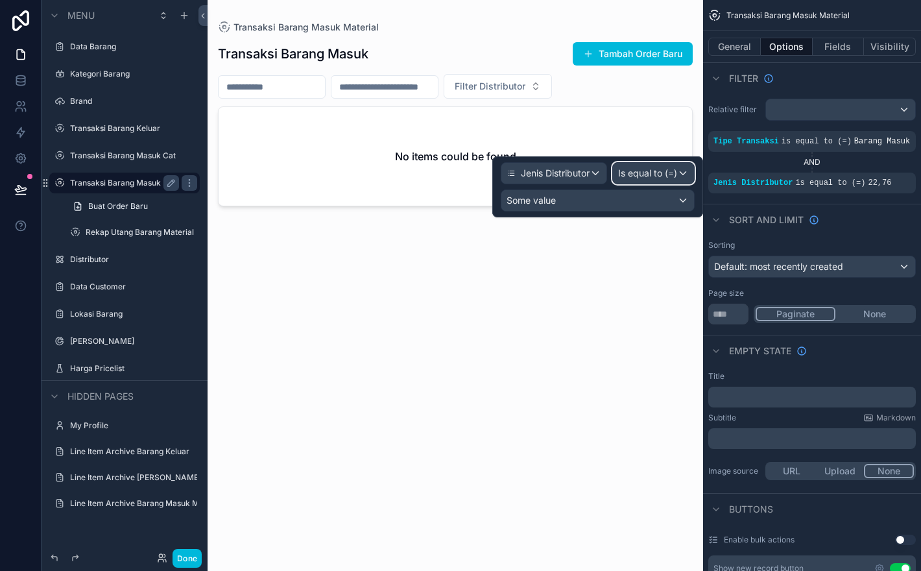
click at [671, 176] on span "Is equal to (=)" at bounding box center [647, 173] width 59 height 13
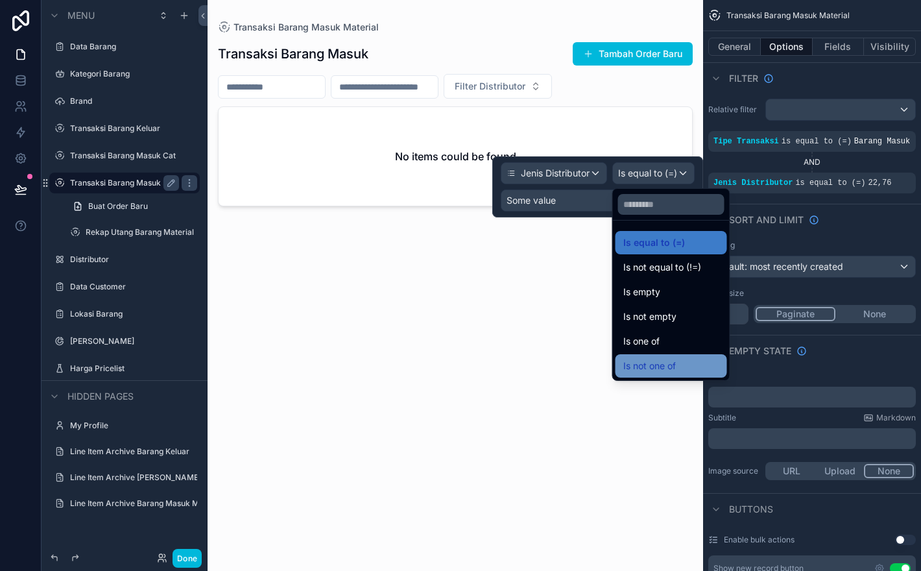
click at [677, 369] on div "Is not one of" at bounding box center [671, 366] width 96 height 16
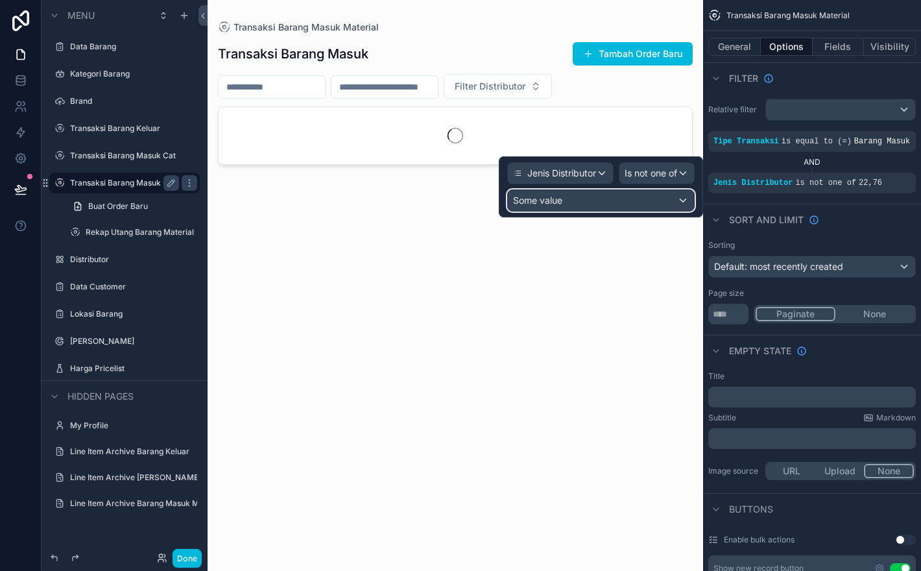
click at [648, 203] on div "Some value" at bounding box center [601, 200] width 186 height 21
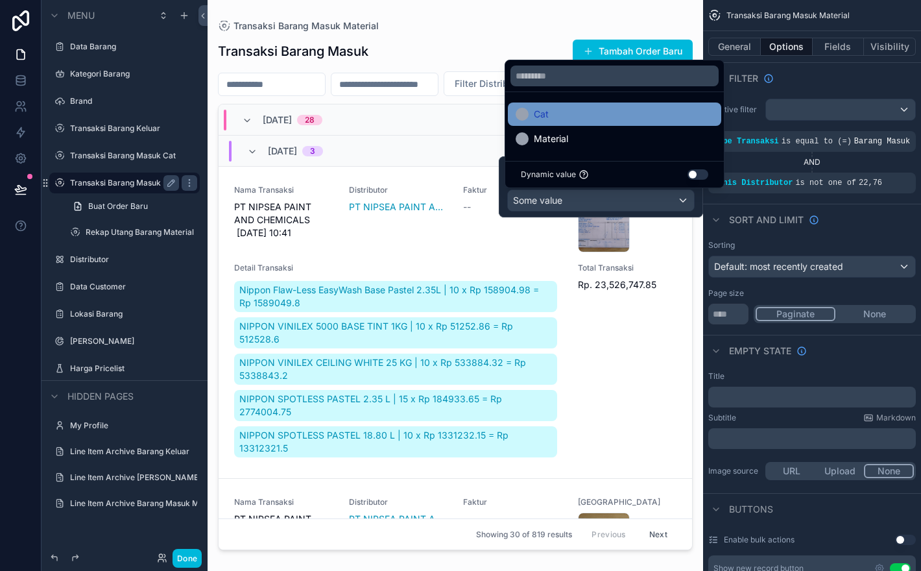
click at [630, 111] on div "Cat" at bounding box center [615, 114] width 198 height 16
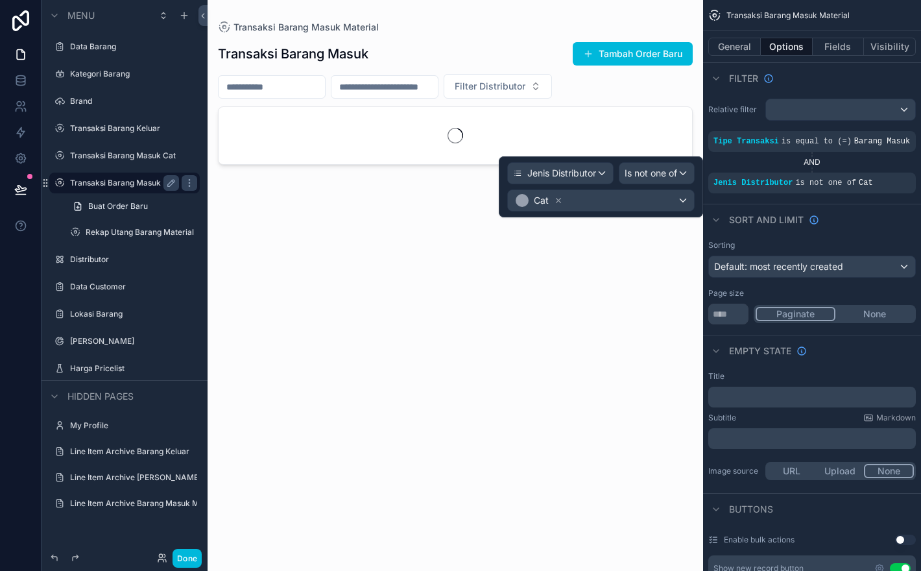
click at [514, 42] on div "scrollable content" at bounding box center [456, 277] width 496 height 555
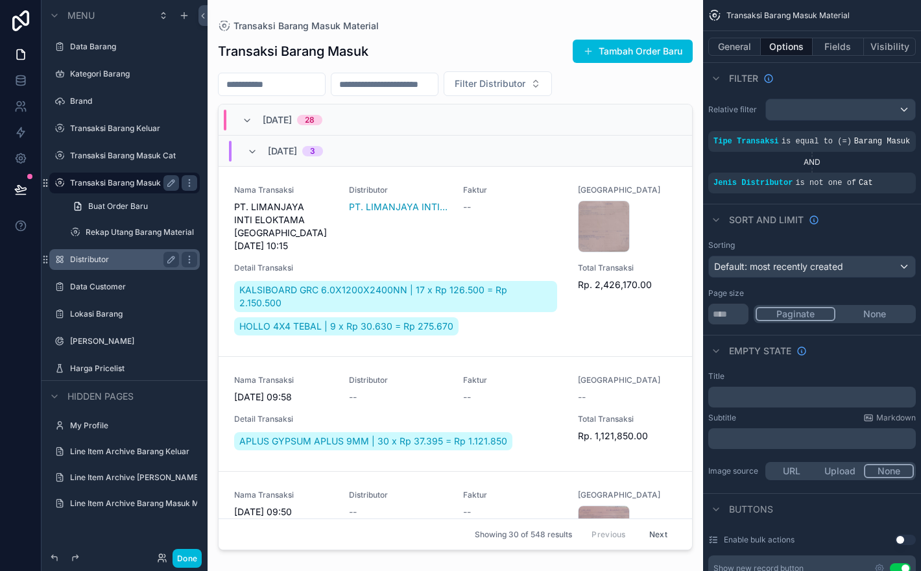
click at [131, 267] on div "Distributor" at bounding box center [124, 259] width 145 height 21
click at [110, 262] on label "Distributor" at bounding box center [122, 259] width 104 height 10
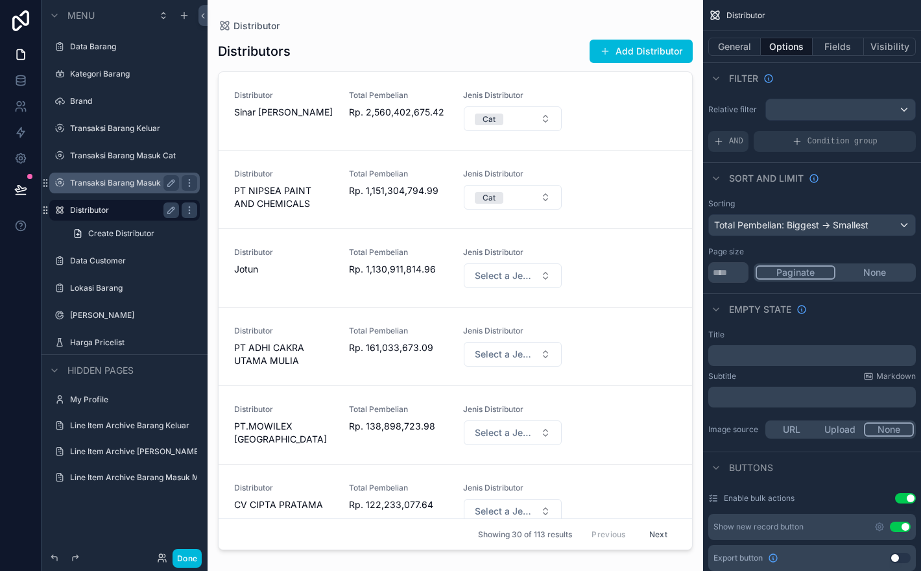
click at [542, 43] on div "scrollable content" at bounding box center [456, 277] width 496 height 555
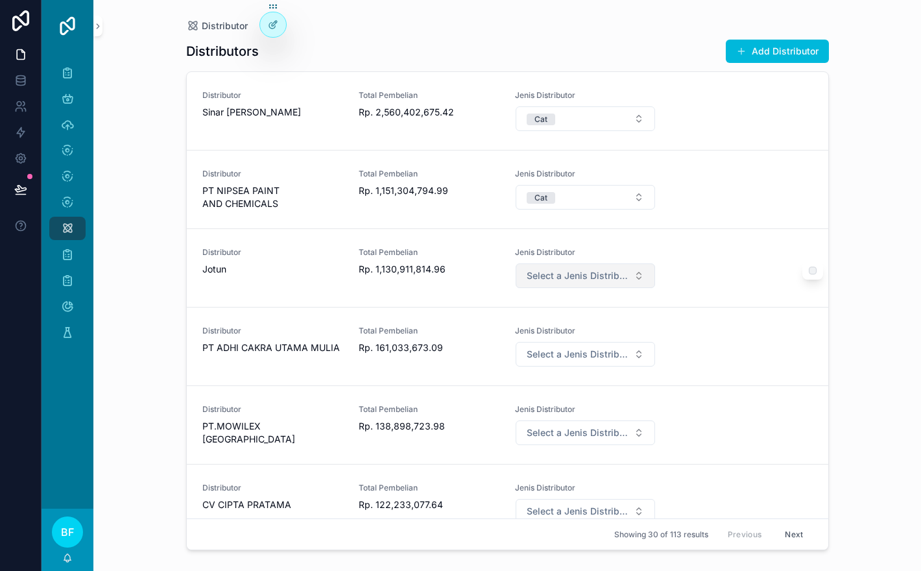
click at [616, 282] on span "Select a Jenis Distributor" at bounding box center [578, 275] width 102 height 13
click at [617, 337] on div "Cat" at bounding box center [586, 340] width 180 height 19
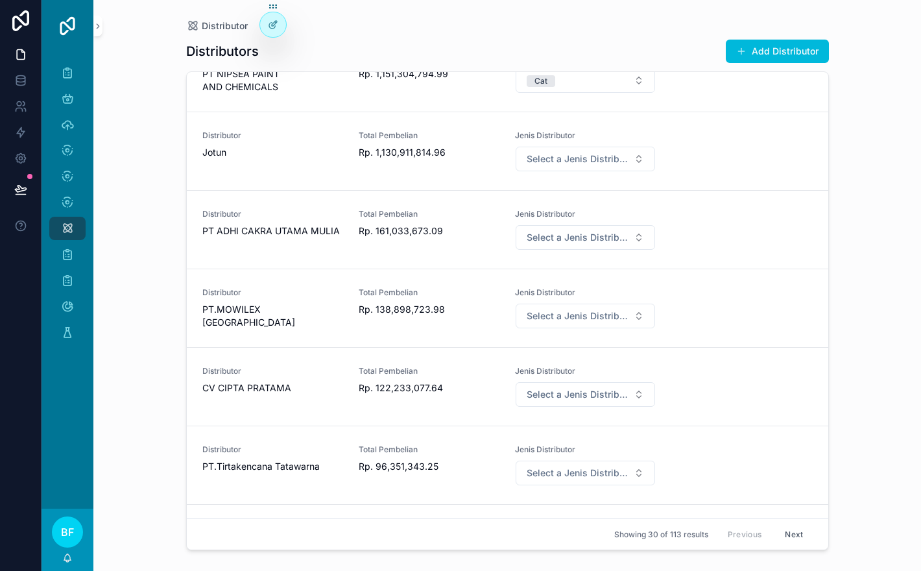
scroll to position [125, 0]
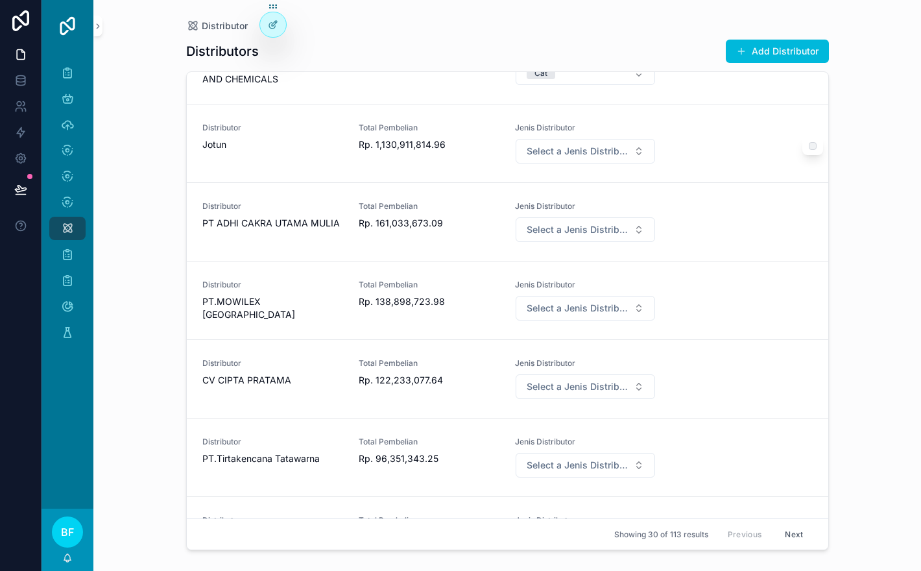
click at [816, 150] on label "scrollable content" at bounding box center [813, 146] width 8 height 8
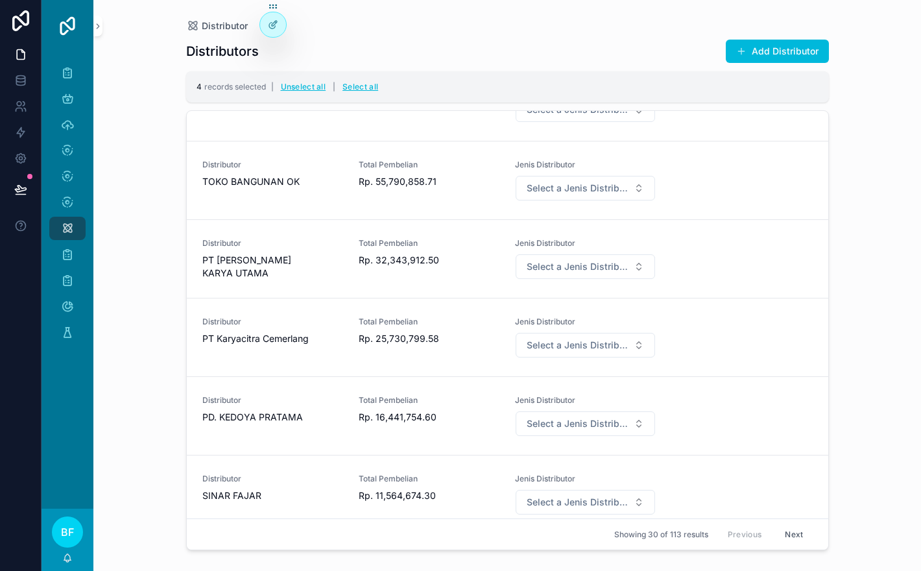
scroll to position [920, 0]
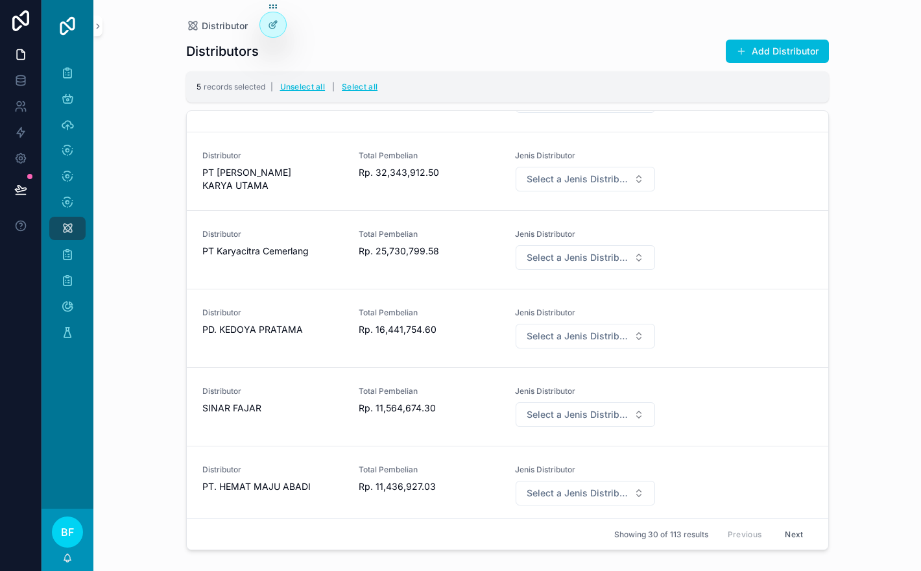
click at [631, 51] on div "Distributors Add Distributor" at bounding box center [507, 51] width 643 height 25
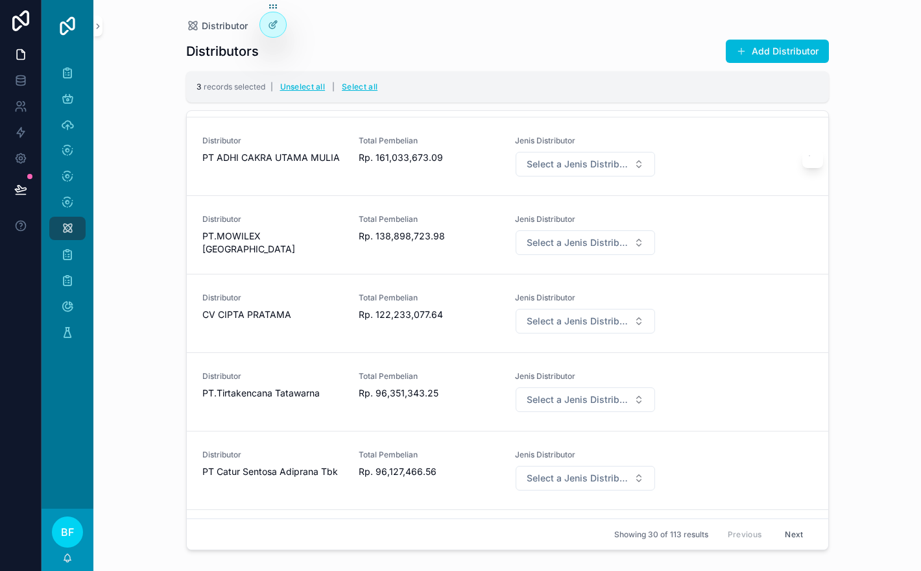
scroll to position [232, 0]
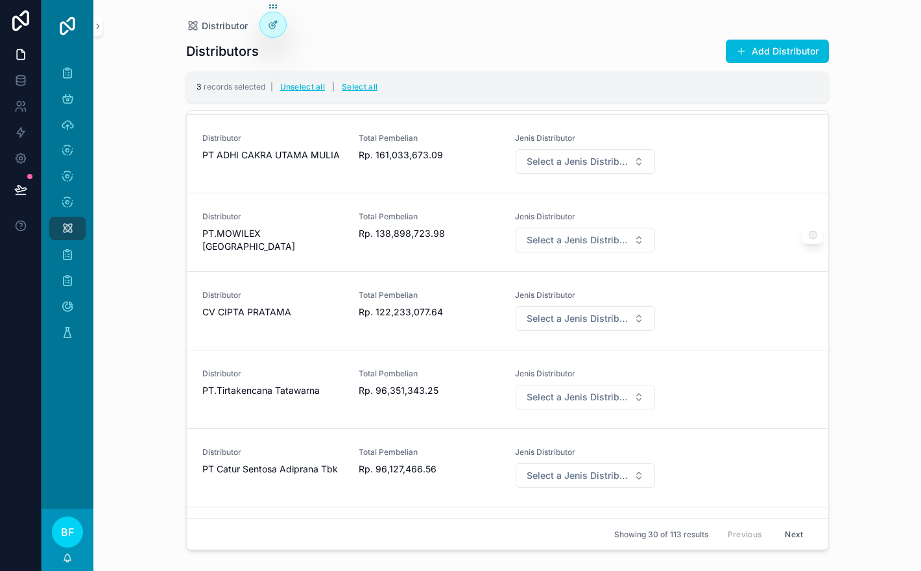
click at [811, 244] on div "scrollable content" at bounding box center [812, 235] width 21 height 18
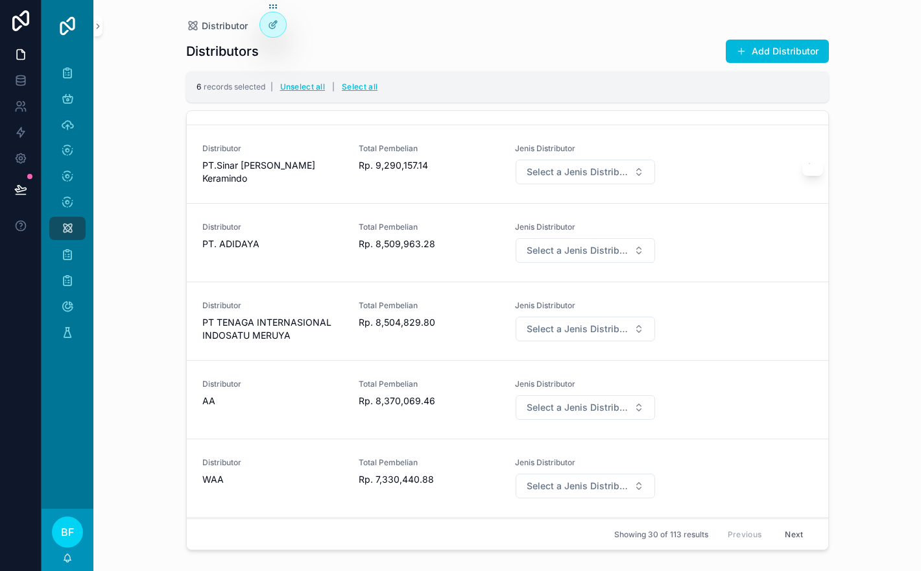
scroll to position [1409, 0]
click at [609, 174] on span "Select a Jenis Distributor" at bounding box center [578, 173] width 102 height 13
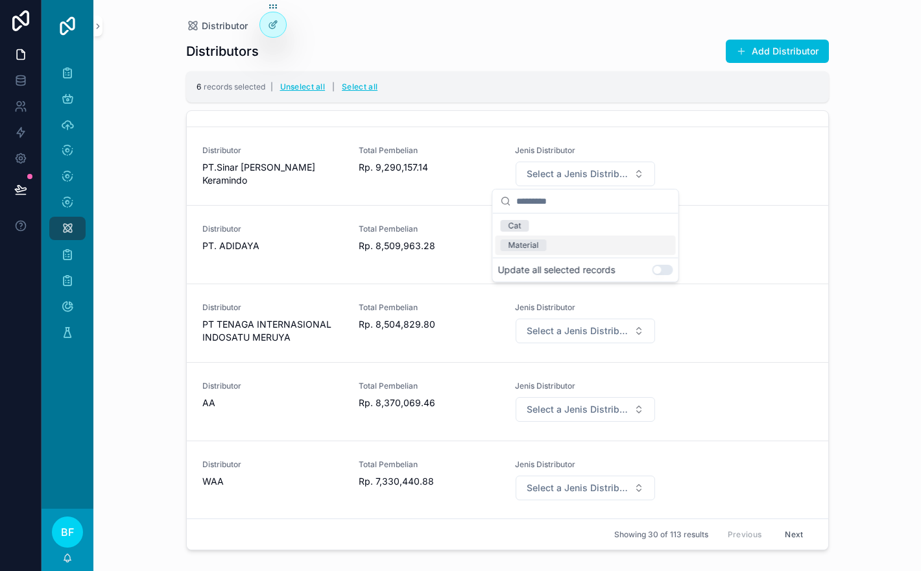
click at [664, 271] on button "Use setting" at bounding box center [663, 270] width 21 height 10
click at [577, 227] on div "Cat" at bounding box center [586, 225] width 180 height 19
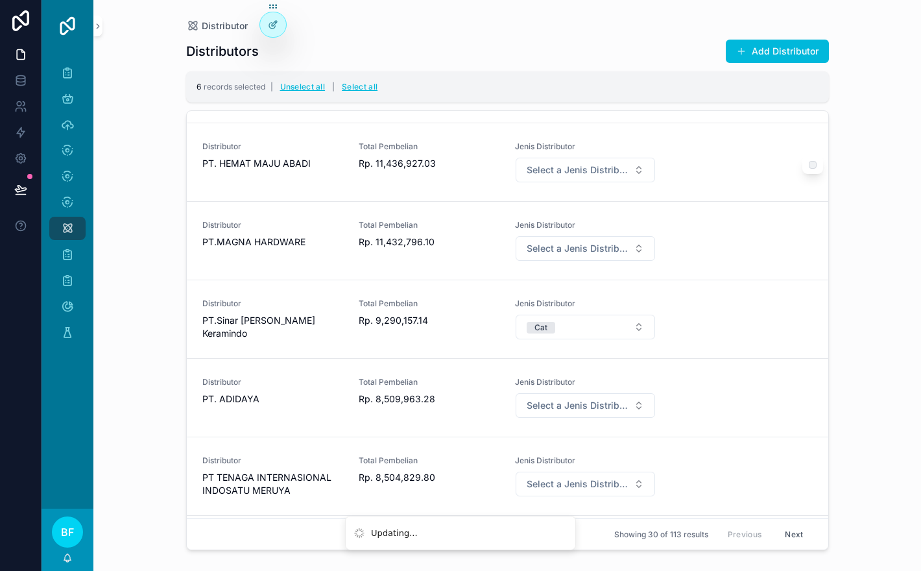
scroll to position [1240, 0]
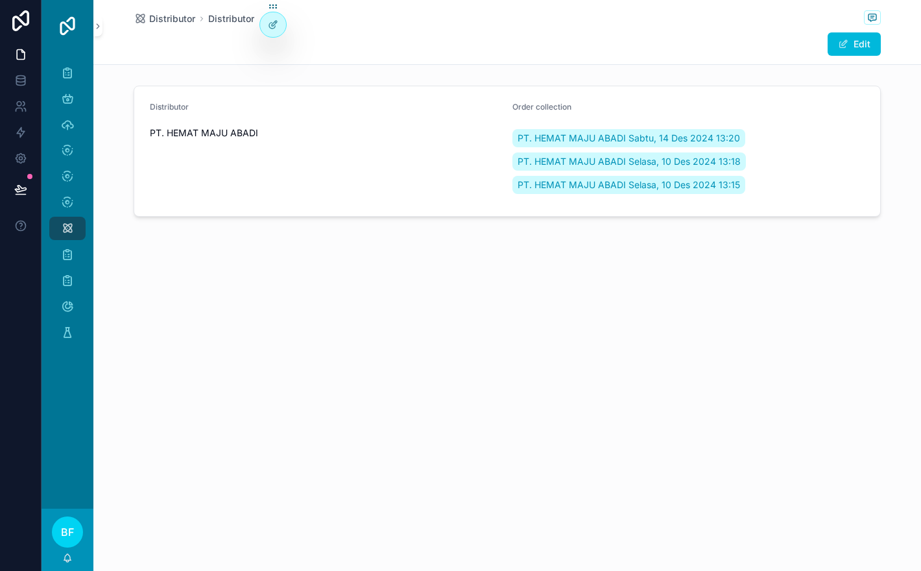
click at [610, 144] on span "PT. HEMAT MAJU ABADI Sabtu, 14 Des 2024 13:20" at bounding box center [629, 138] width 222 height 13
click at [634, 155] on span "PT. HEMAT MAJU ABADI Selasa, 10 Des 2024 13:18" at bounding box center [629, 161] width 223 height 13
click at [679, 166] on span "PT. HEMAT MAJU ABADI Selasa, 10 Des 2024 13:18" at bounding box center [629, 161] width 223 height 13
click at [706, 187] on span "PT. HEMAT MAJU ABADI Selasa, 10 Des 2024 13:15" at bounding box center [629, 184] width 222 height 13
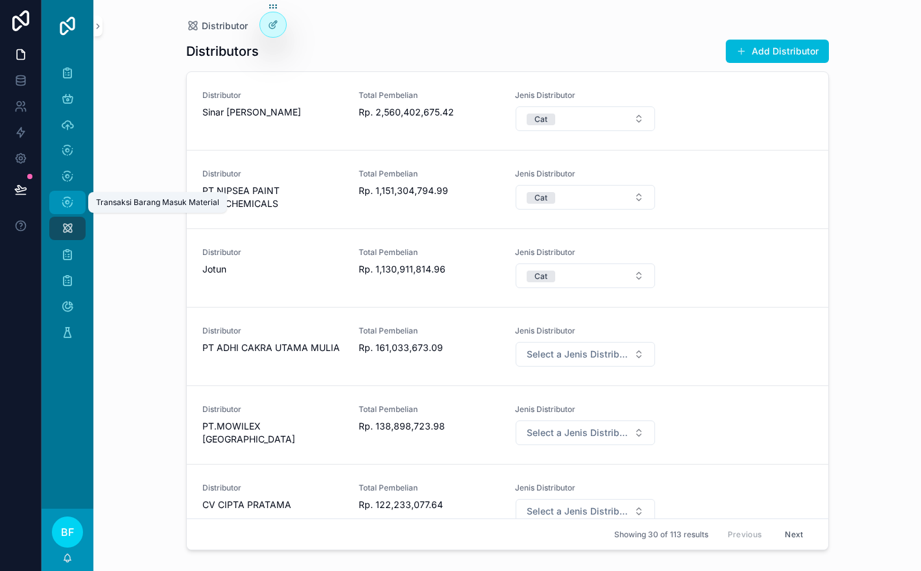
click at [66, 206] on icon "scrollable content" at bounding box center [67, 202] width 13 height 13
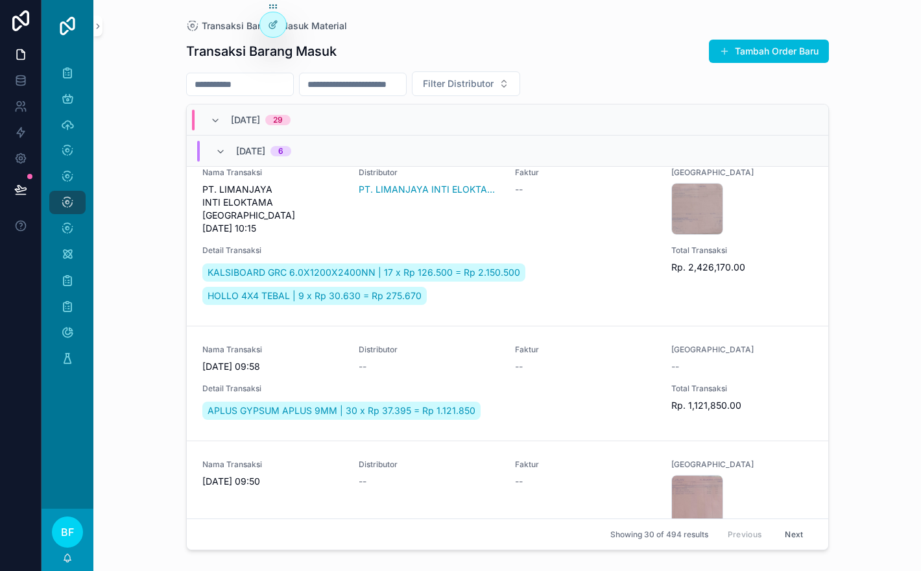
scroll to position [20, 0]
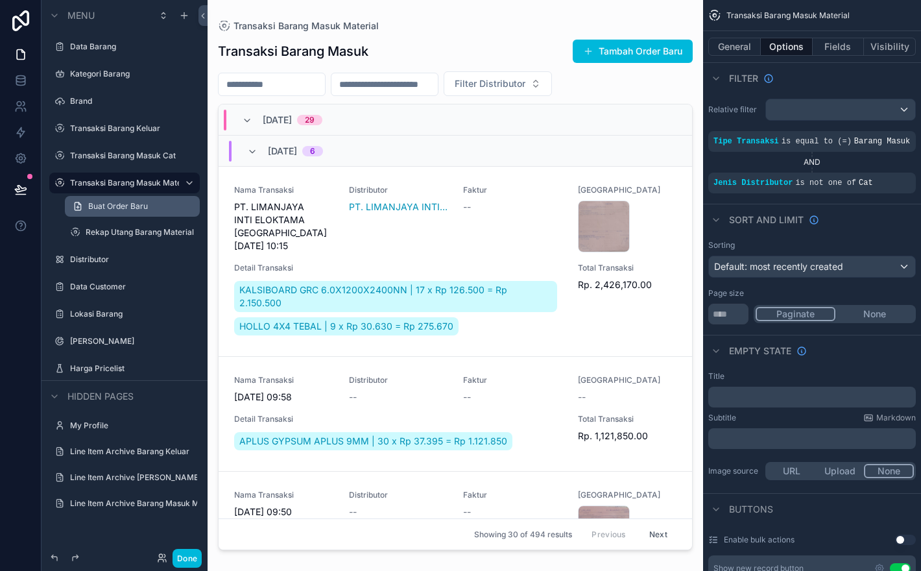
click at [121, 204] on span "Buat Order Baru" at bounding box center [118, 206] width 60 height 10
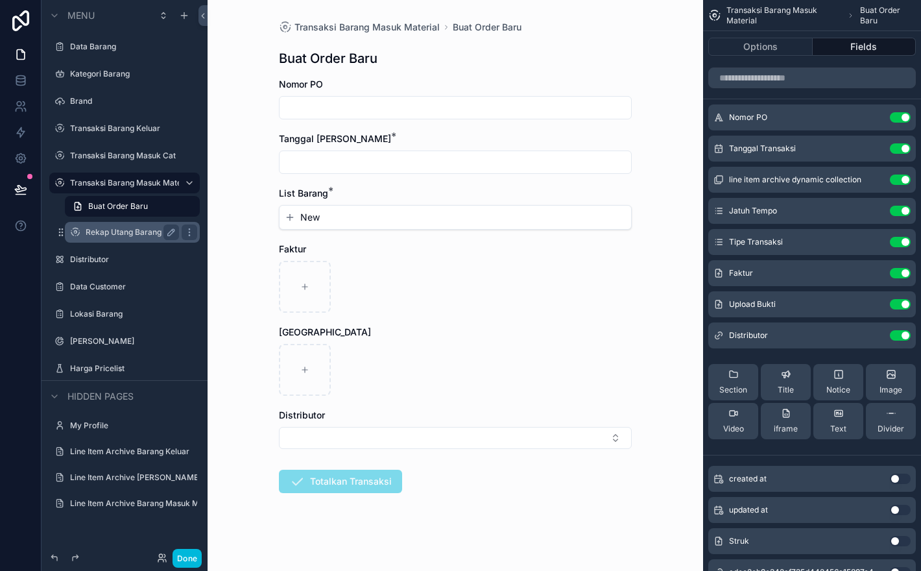
click at [125, 226] on div "Rekap Utang Barang Material" at bounding box center [132, 232] width 93 height 16
click at [138, 232] on label "Rekap Utang Barang Material" at bounding box center [132, 232] width 93 height 10
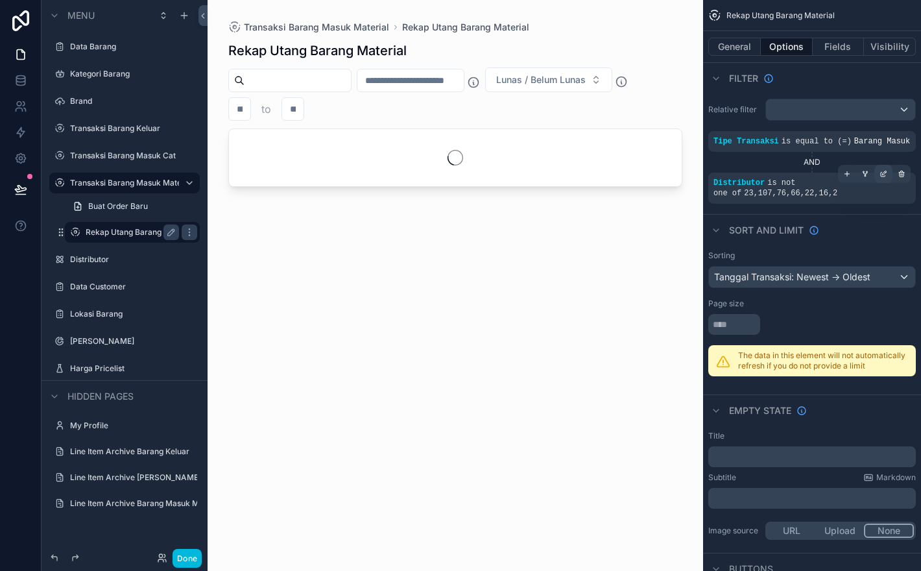
click at [883, 174] on icon "scrollable content" at bounding box center [885, 173] width 4 height 4
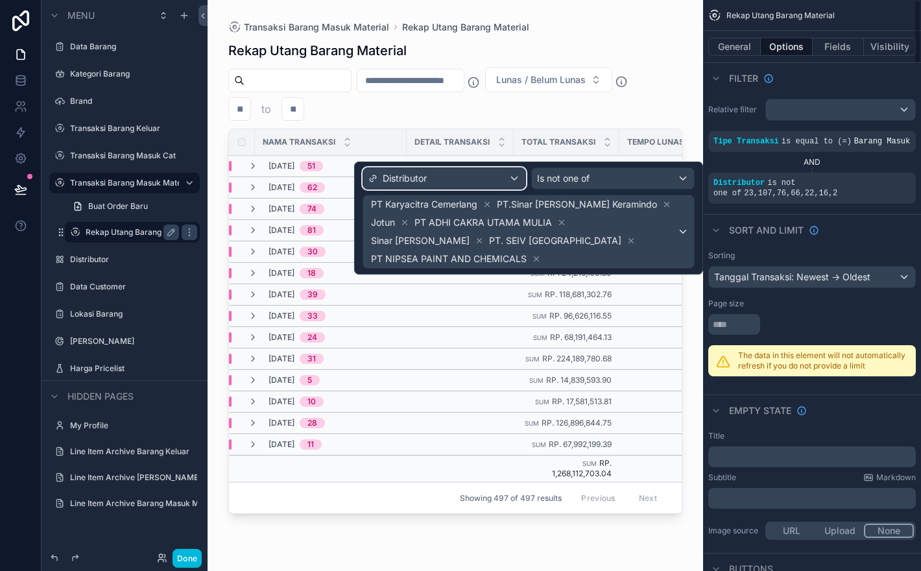
click at [459, 178] on div "Distributor" at bounding box center [444, 178] width 162 height 21
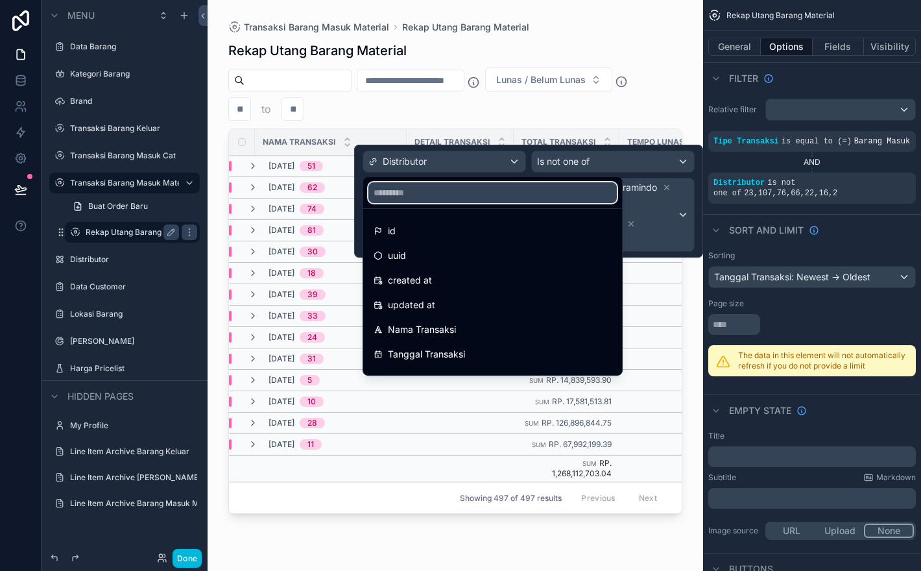
click at [517, 193] on input "text" at bounding box center [492, 192] width 248 height 21
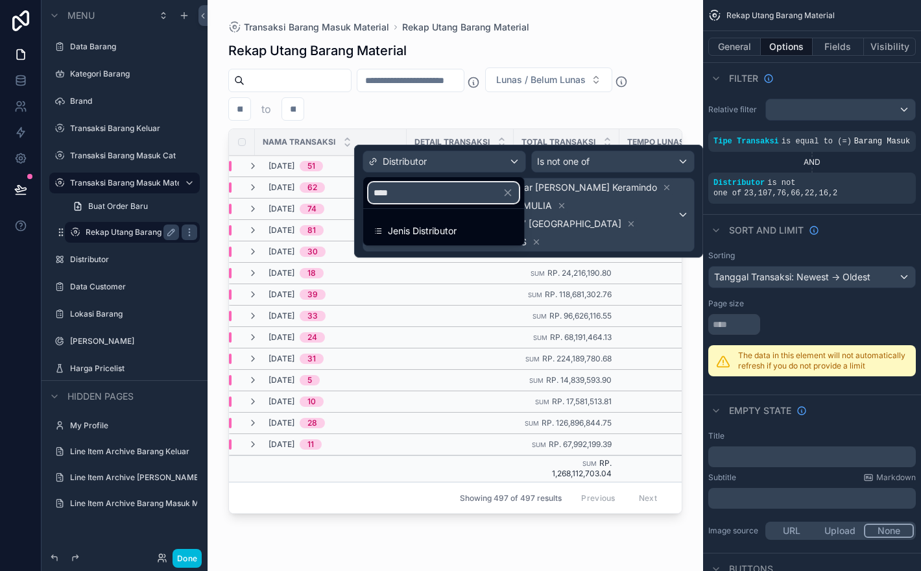
type input "*****"
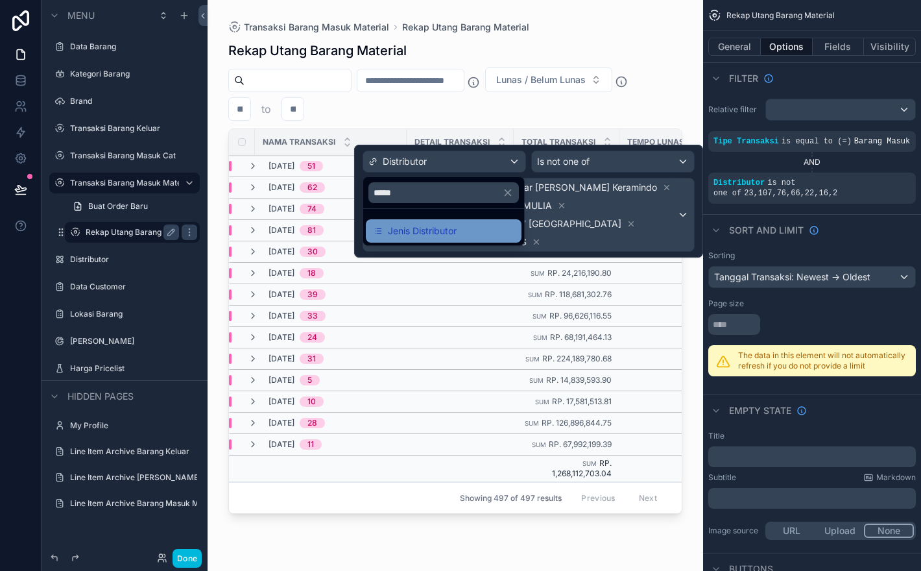
click at [474, 235] on div "Jenis Distributor" at bounding box center [444, 231] width 140 height 16
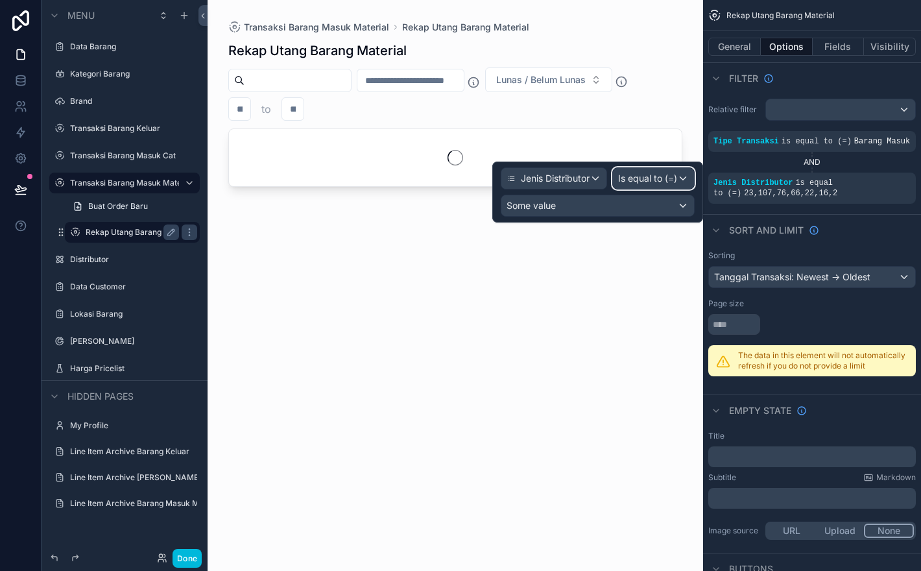
click at [678, 180] on div "Is equal to (=)" at bounding box center [653, 178] width 81 height 21
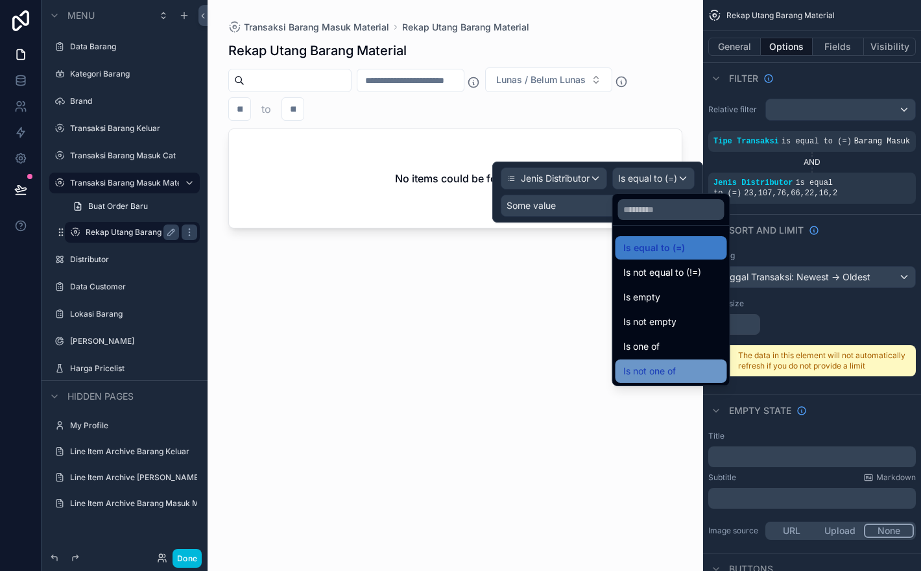
click at [677, 368] on div "Is not one of" at bounding box center [671, 371] width 96 height 16
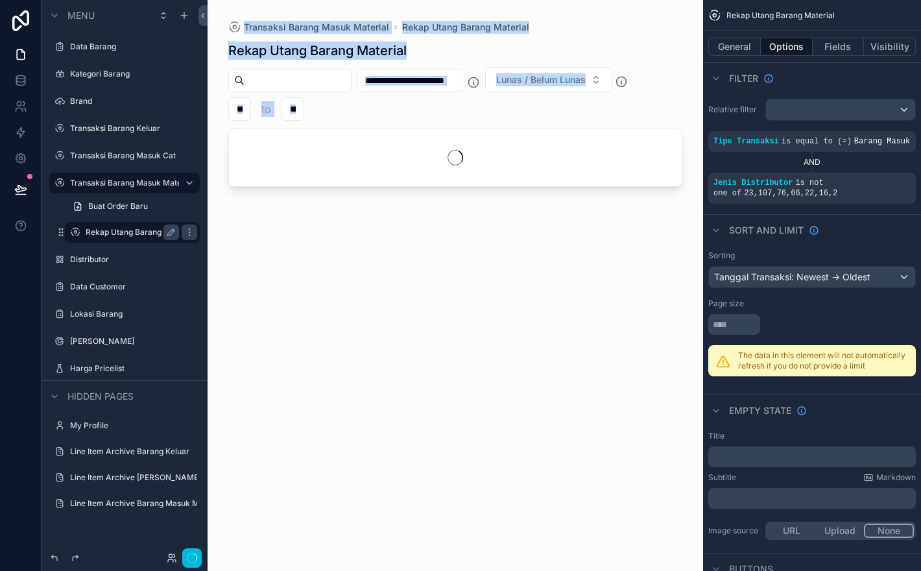
copy div "Transaksi Barang Masuk Material Rekap Utang Barang Material Rekap Utang Barang …"
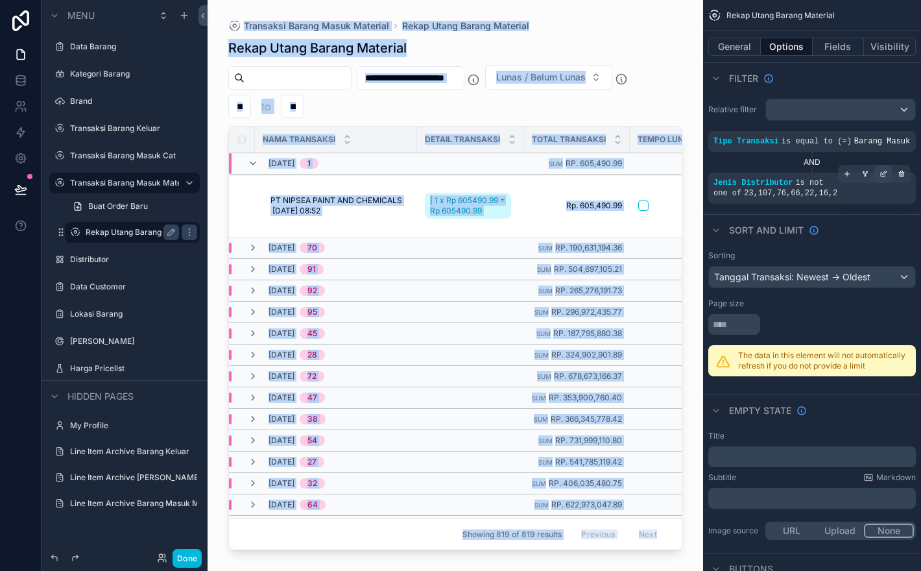
click at [883, 178] on icon "scrollable content" at bounding box center [884, 174] width 8 height 8
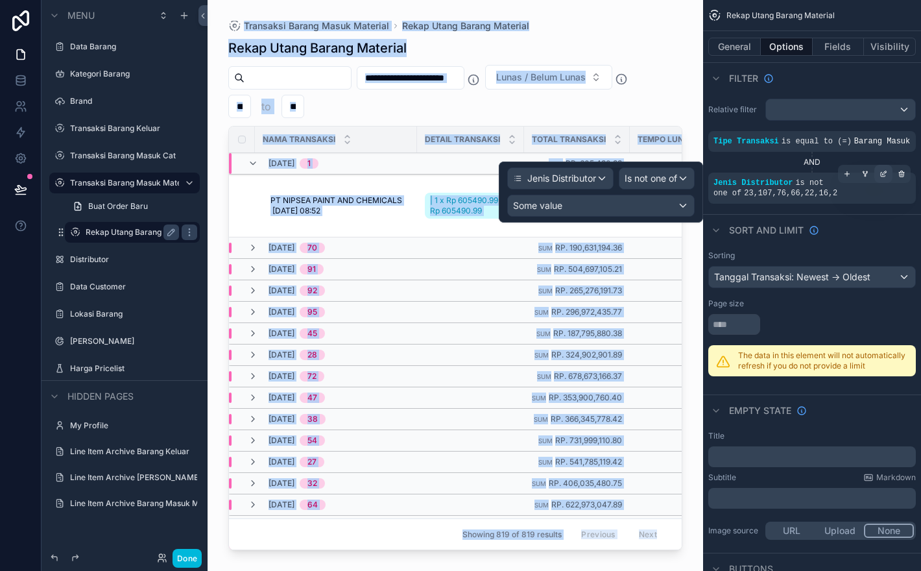
click at [880, 178] on icon "scrollable content" at bounding box center [884, 174] width 8 height 8
click at [625, 210] on div "Some value" at bounding box center [601, 205] width 186 height 21
click at [665, 208] on div at bounding box center [601, 192] width 204 height 61
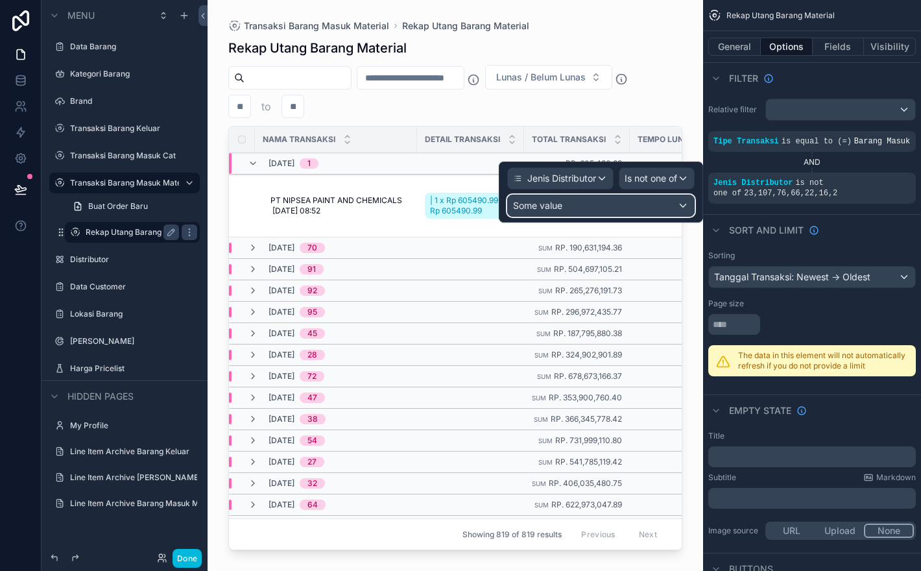
click at [677, 206] on div "Some value" at bounding box center [601, 205] width 186 height 21
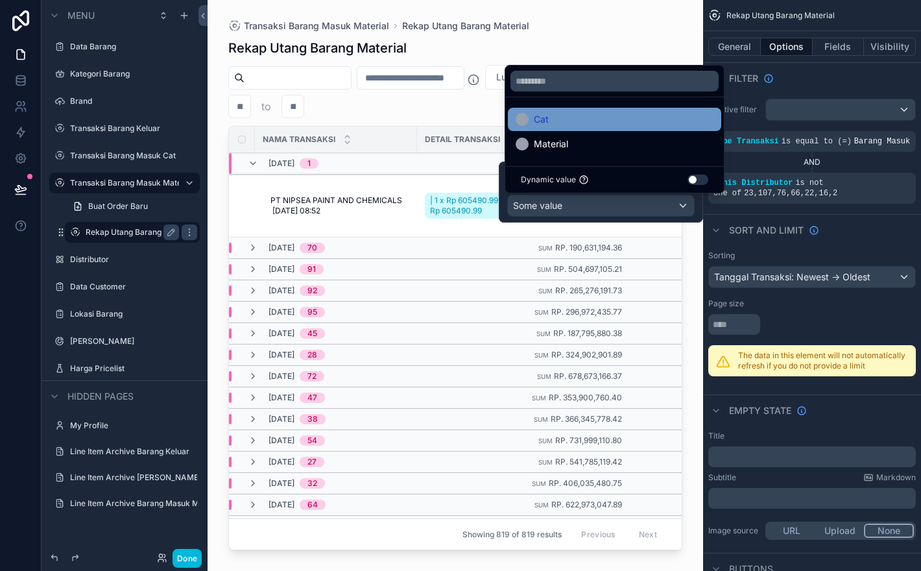
click at [564, 124] on div "Cat" at bounding box center [615, 120] width 198 height 16
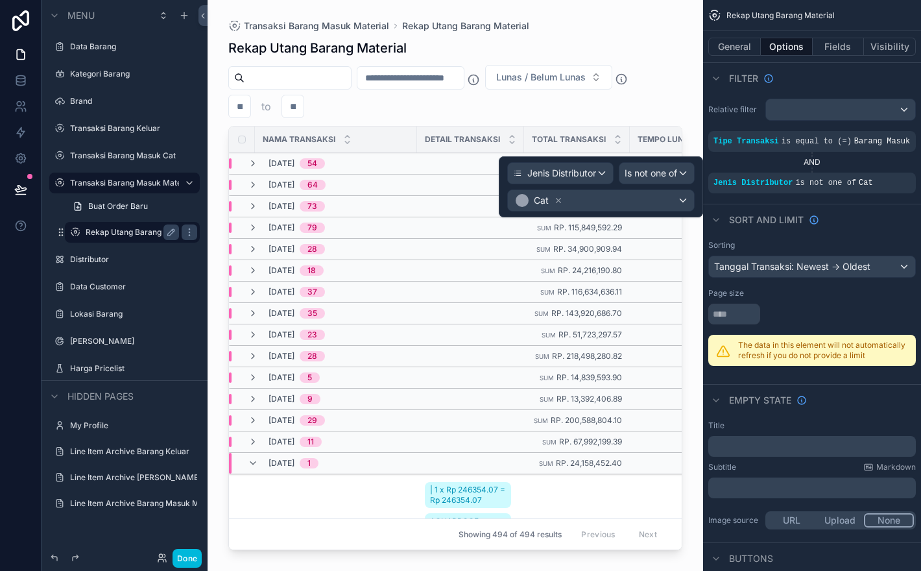
click at [664, 39] on div "Rekap Utang Barang Material" at bounding box center [455, 48] width 454 height 18
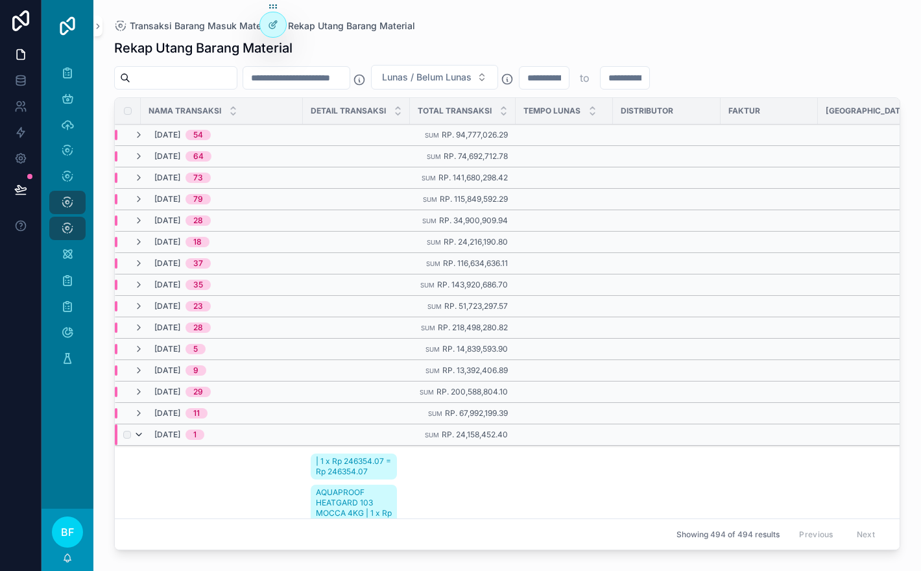
click at [138, 438] on icon "scrollable content" at bounding box center [139, 434] width 10 height 10
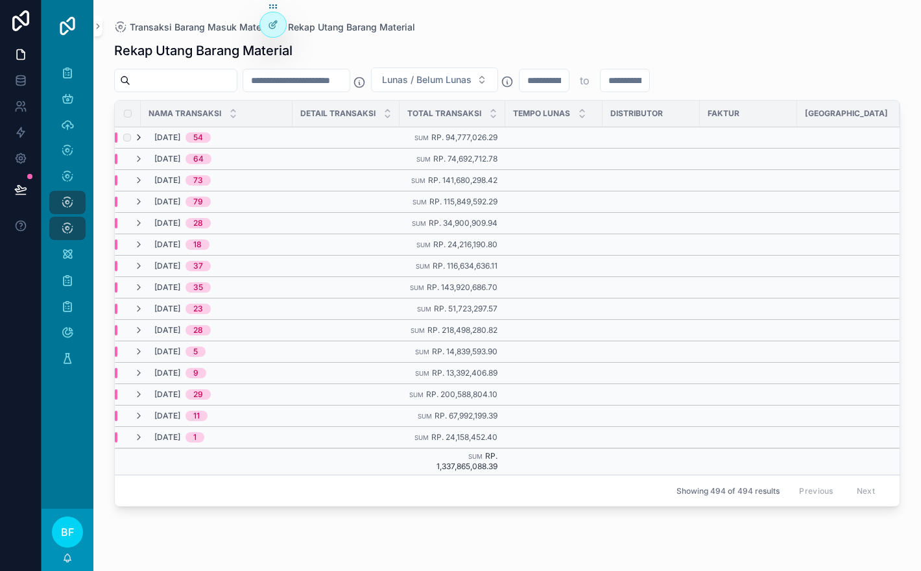
click at [139, 137] on icon "scrollable content" at bounding box center [139, 137] width 10 height 10
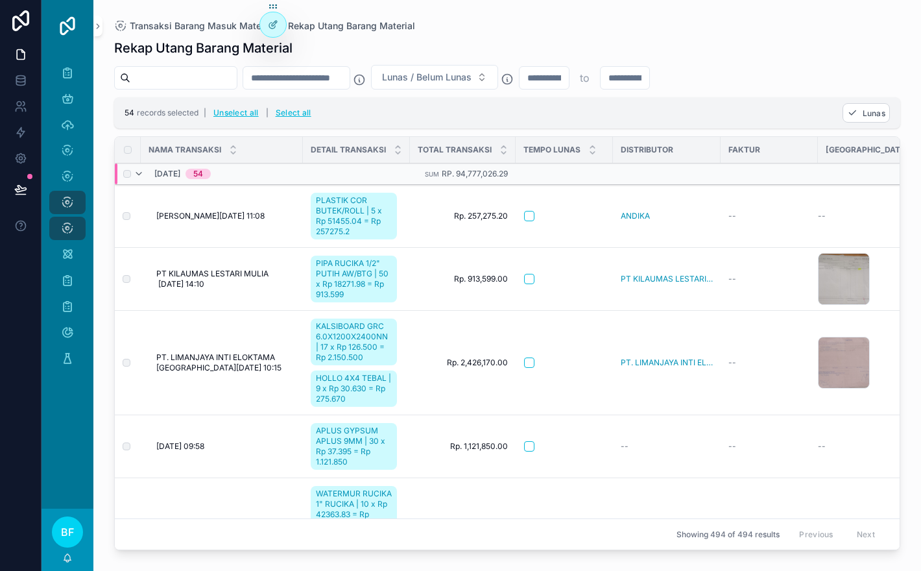
click at [122, 173] on div "scrollable content" at bounding box center [126, 173] width 16 height 21
click at [245, 112] on button "Unselect all" at bounding box center [236, 112] width 54 height 21
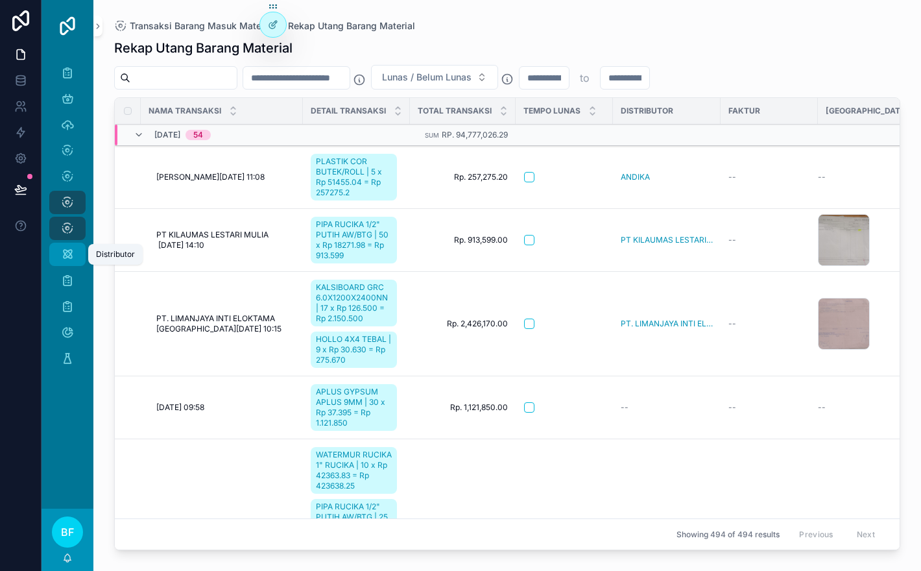
click at [71, 258] on icon "scrollable content" at bounding box center [67, 254] width 13 height 13
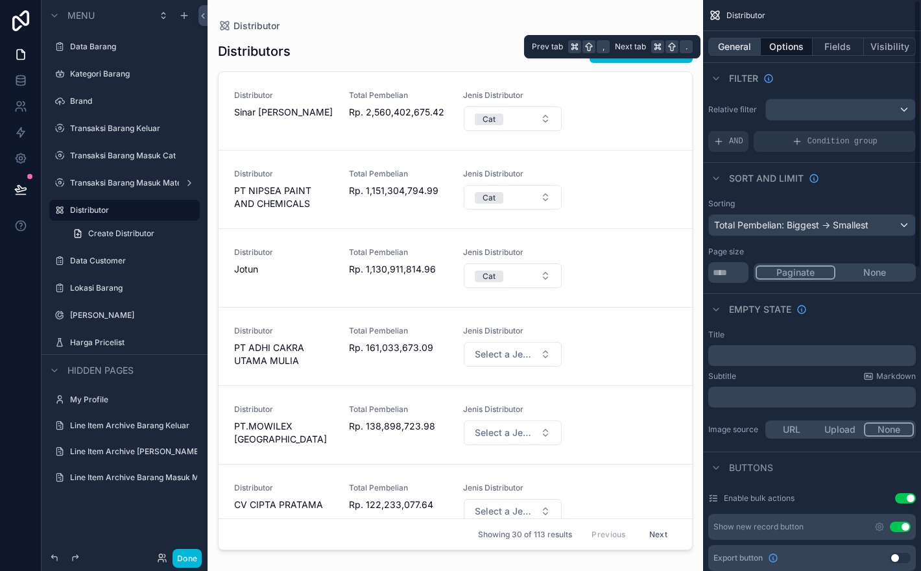
click at [736, 38] on button "General" at bounding box center [734, 47] width 53 height 18
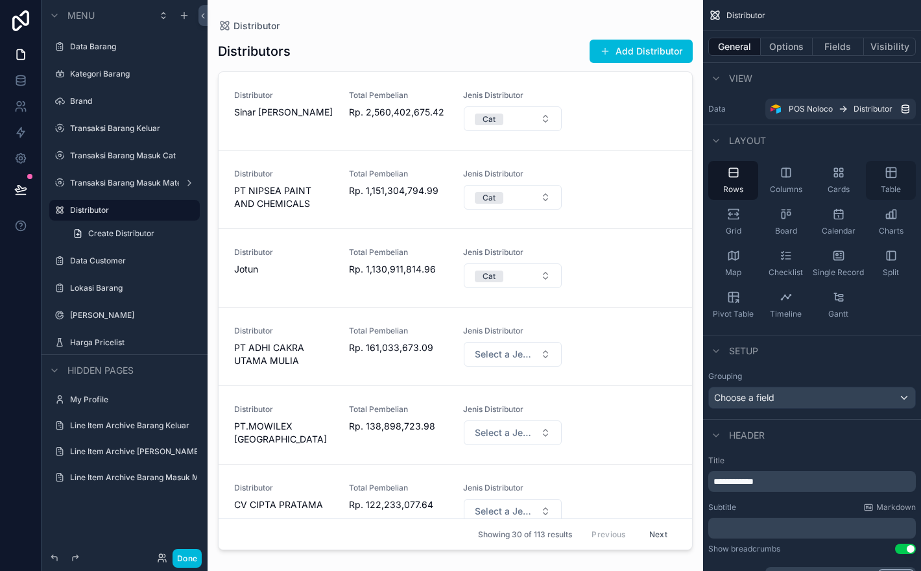
click at [893, 177] on icon "scrollable content" at bounding box center [891, 173] width 10 height 10
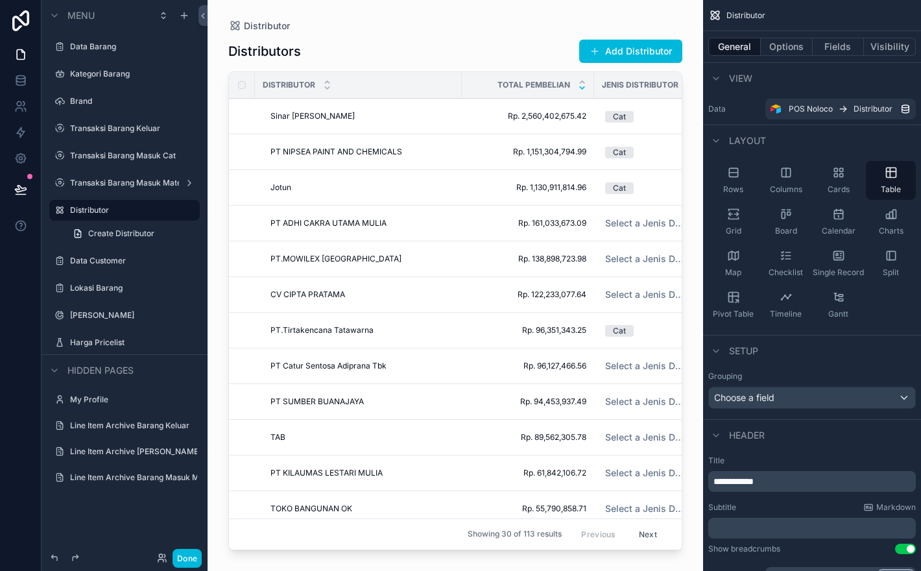
click at [483, 25] on div "scrollable content" at bounding box center [456, 277] width 496 height 555
click at [483, 25] on div "Distributor" at bounding box center [455, 26] width 454 height 10
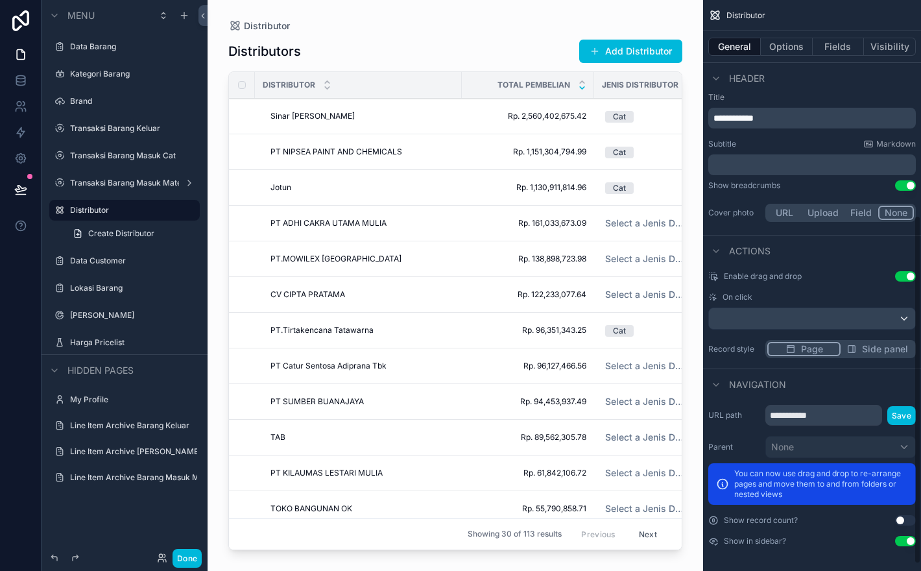
scroll to position [365, 0]
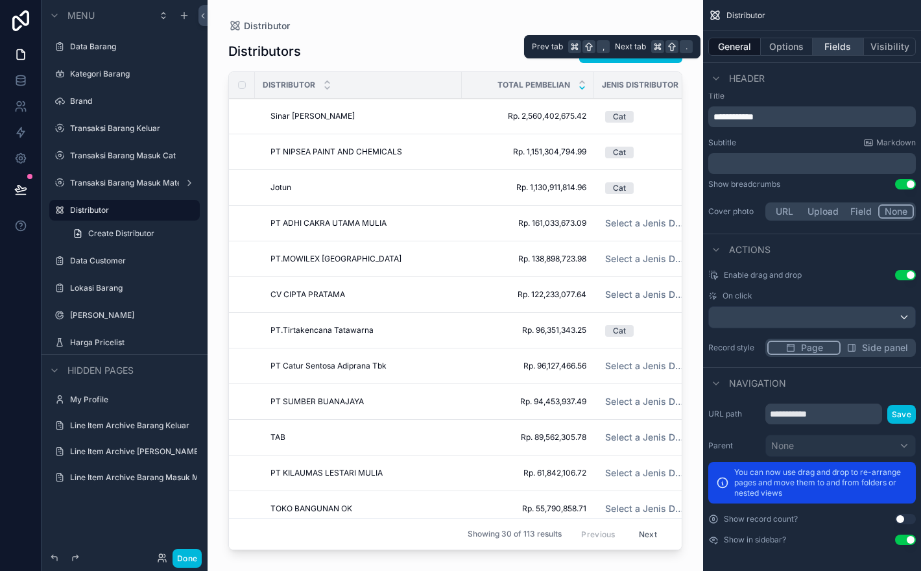
click at [842, 51] on button "Fields" at bounding box center [839, 47] width 52 height 18
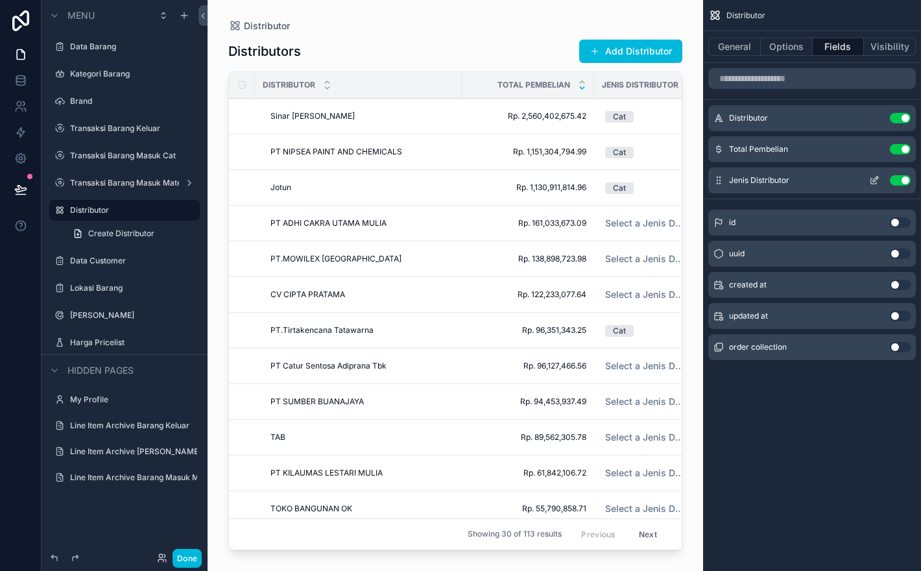
click at [875, 184] on icon "scrollable content" at bounding box center [874, 180] width 10 height 10
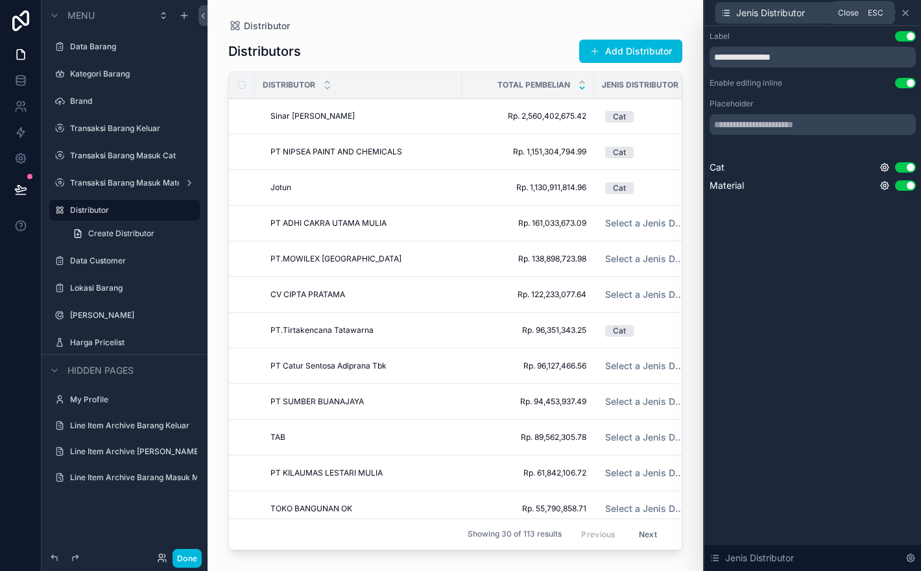
click at [910, 15] on icon at bounding box center [905, 13] width 10 height 10
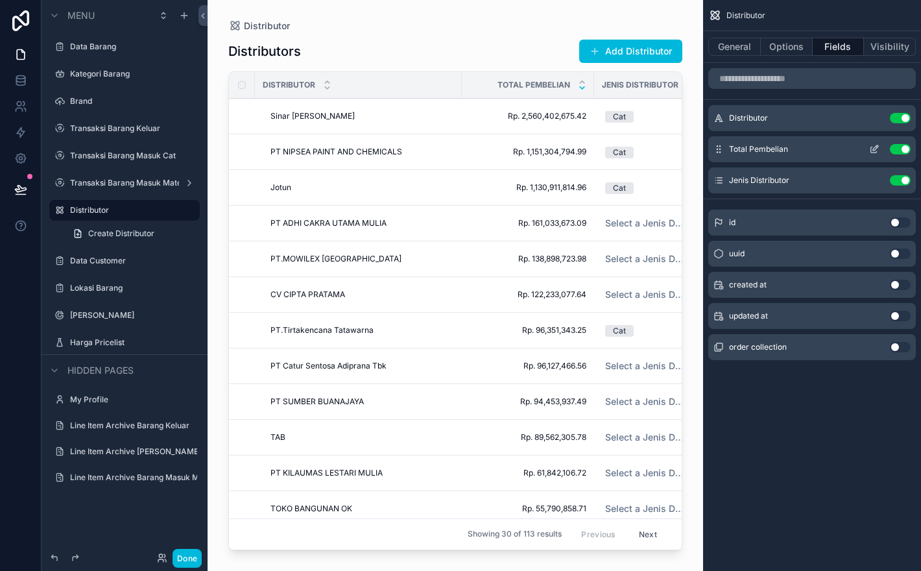
click at [868, 149] on button "scrollable content" at bounding box center [874, 149] width 21 height 10
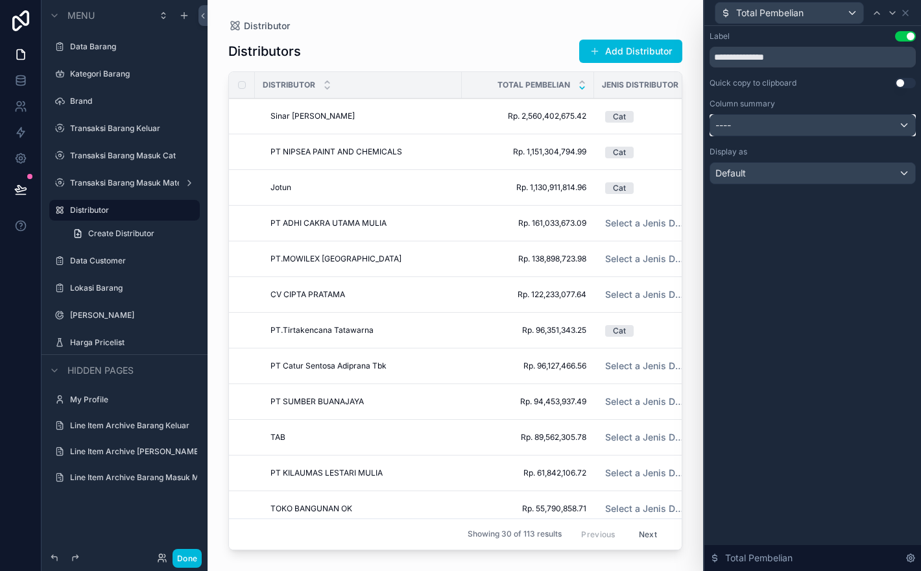
click at [856, 127] on div "----" at bounding box center [812, 125] width 205 height 21
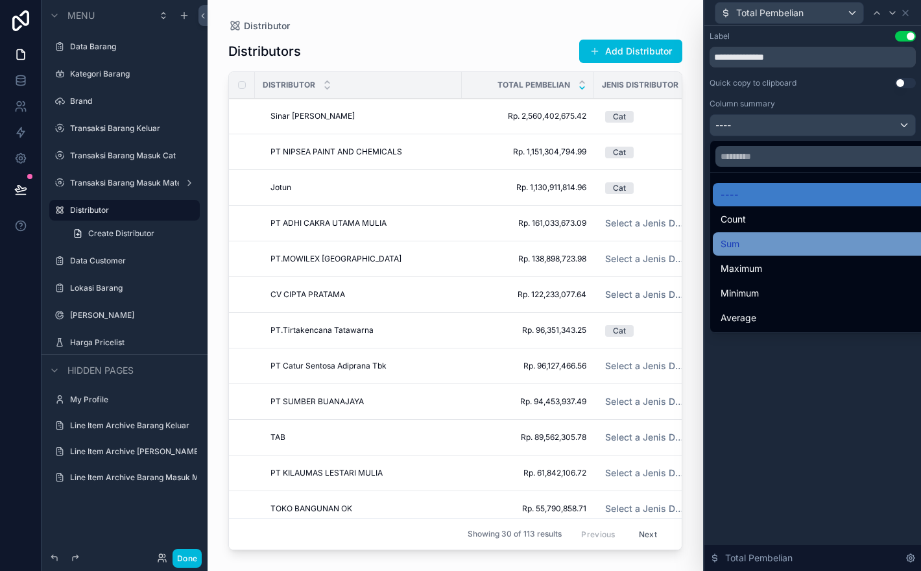
click at [834, 240] on div "Sum" at bounding box center [828, 244] width 214 height 16
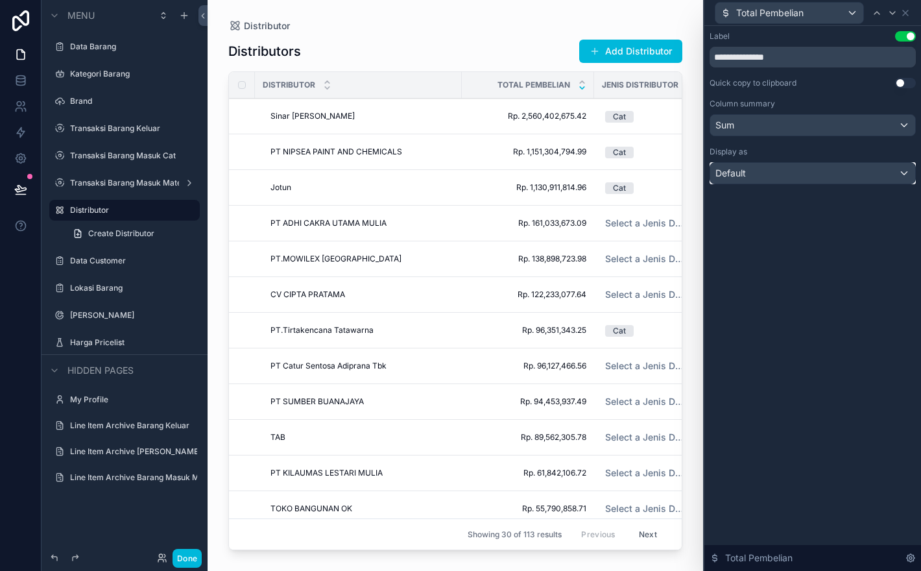
click at [859, 178] on div "Default" at bounding box center [812, 173] width 205 height 21
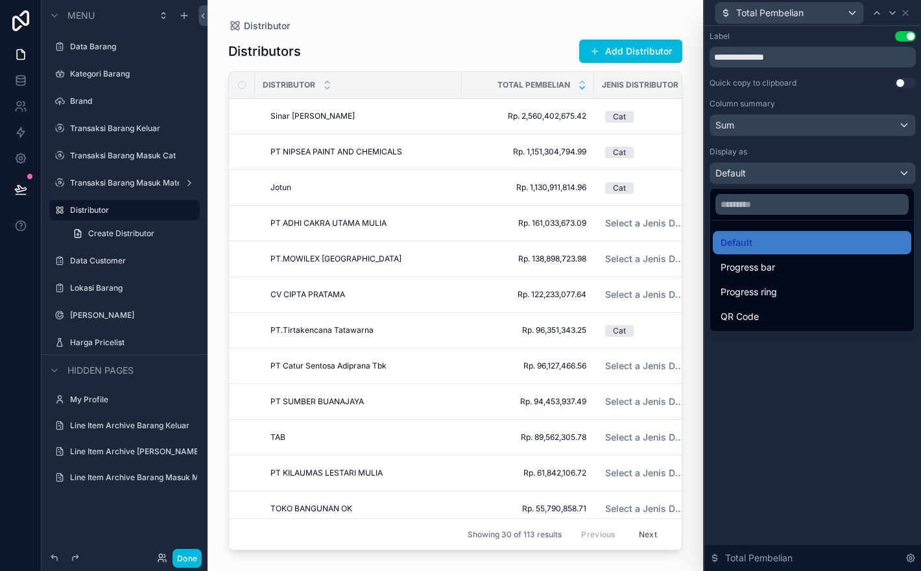
click at [859, 178] on div at bounding box center [812, 285] width 217 height 571
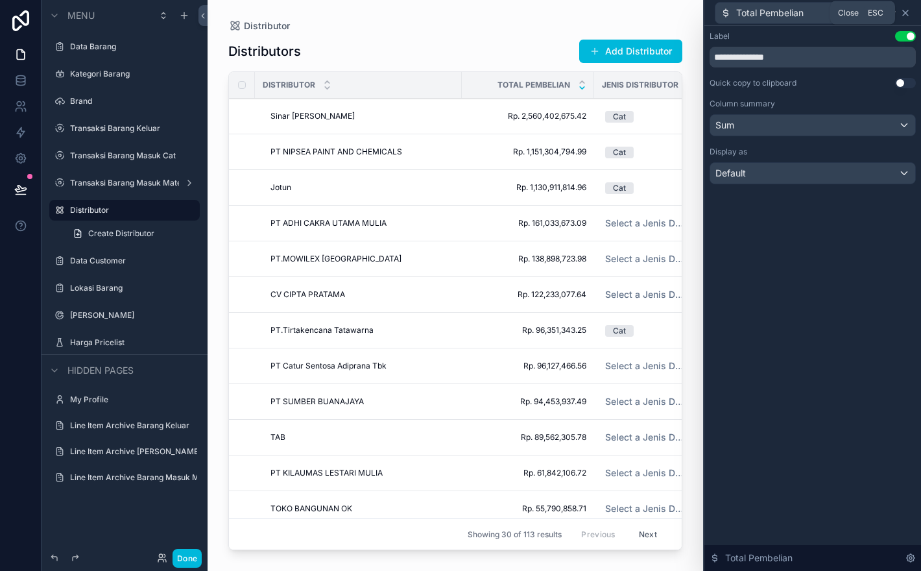
click at [907, 13] on icon at bounding box center [905, 13] width 10 height 10
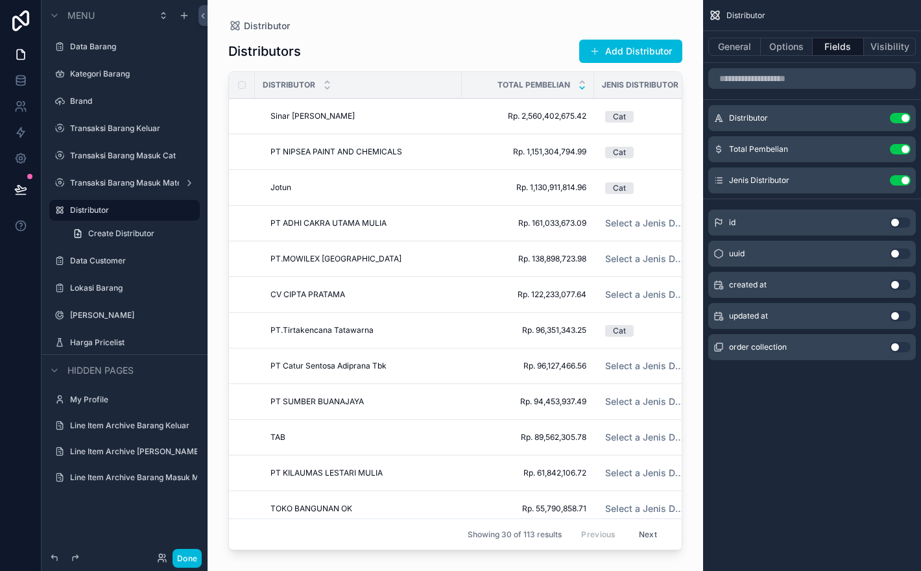
click at [519, 39] on div "scrollable content" at bounding box center [456, 277] width 496 height 555
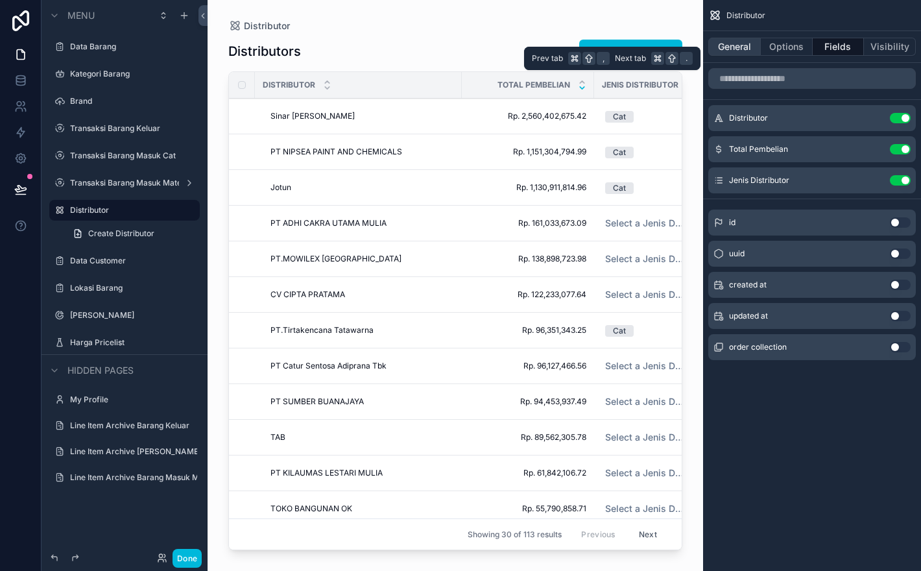
click at [724, 50] on button "General" at bounding box center [734, 47] width 53 height 18
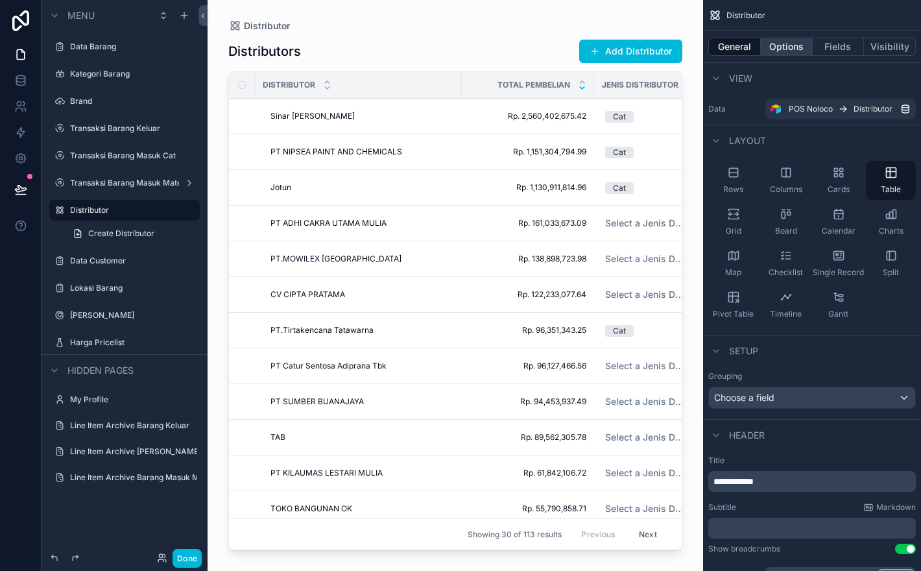
click at [790, 47] on button "Options" at bounding box center [787, 47] width 52 height 18
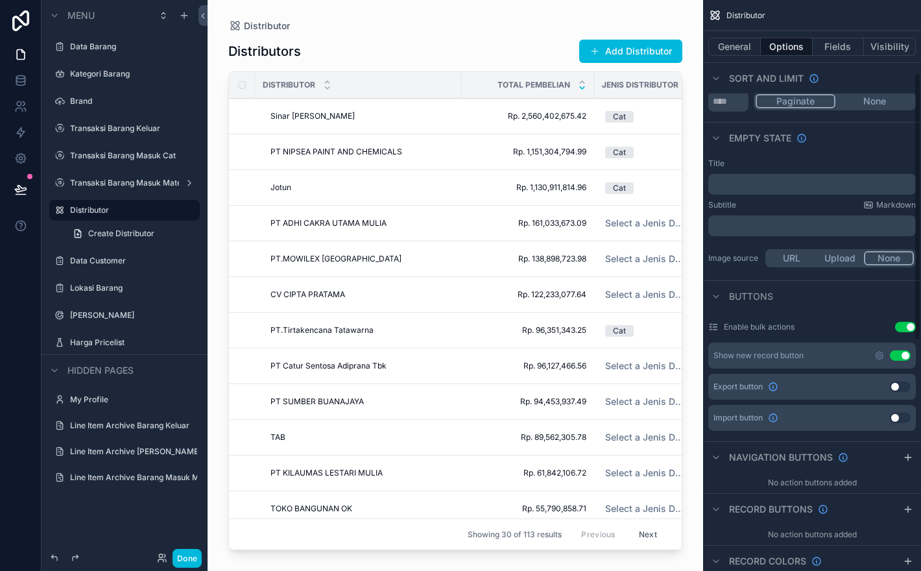
scroll to position [156, 0]
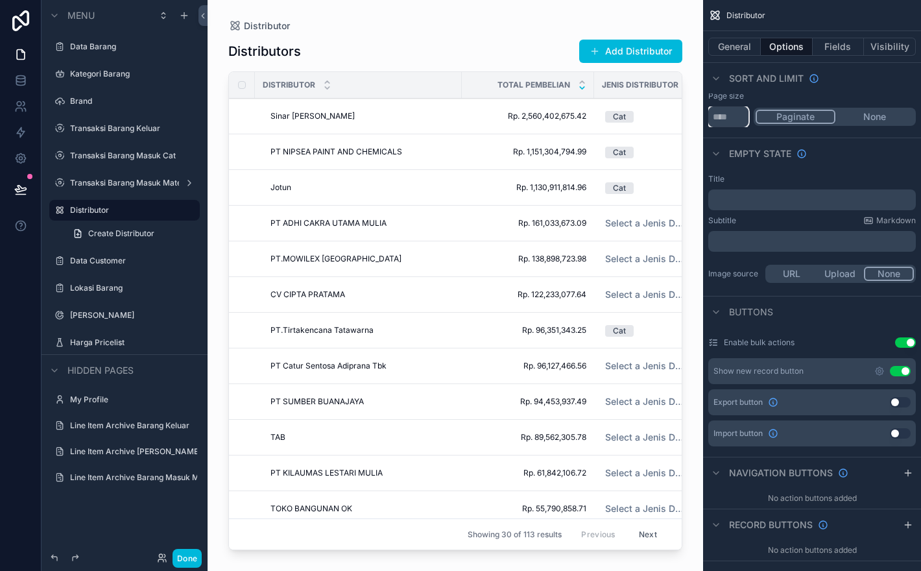
click at [733, 117] on input "**" at bounding box center [728, 116] width 40 height 21
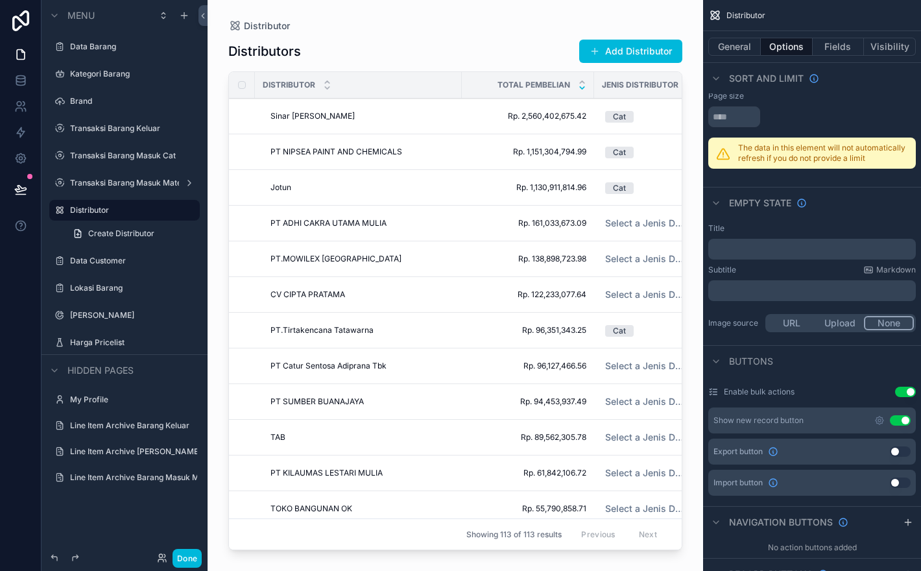
click at [480, 34] on div "Distributors Add Distributor Distributor Total Pembelian Jenis Distributor Sina…" at bounding box center [455, 293] width 454 height 524
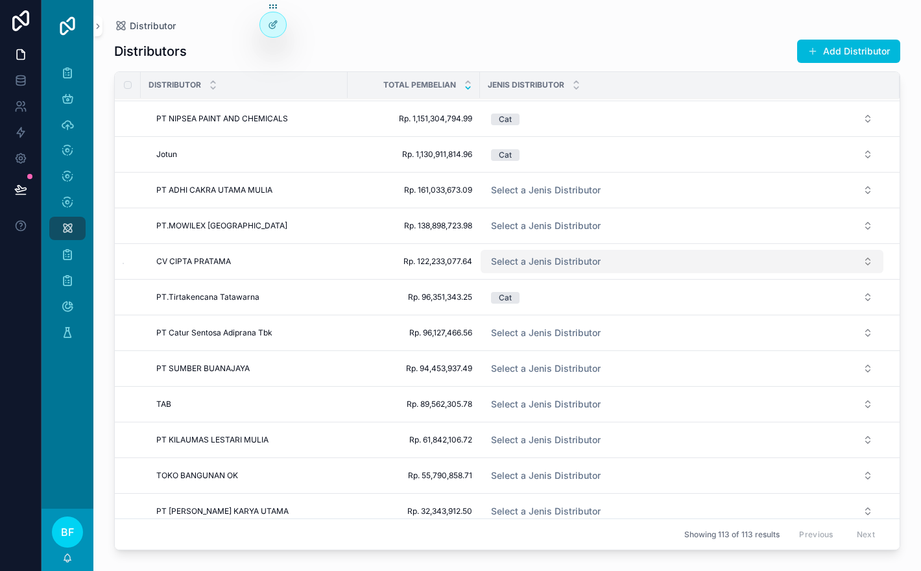
scroll to position [0, 0]
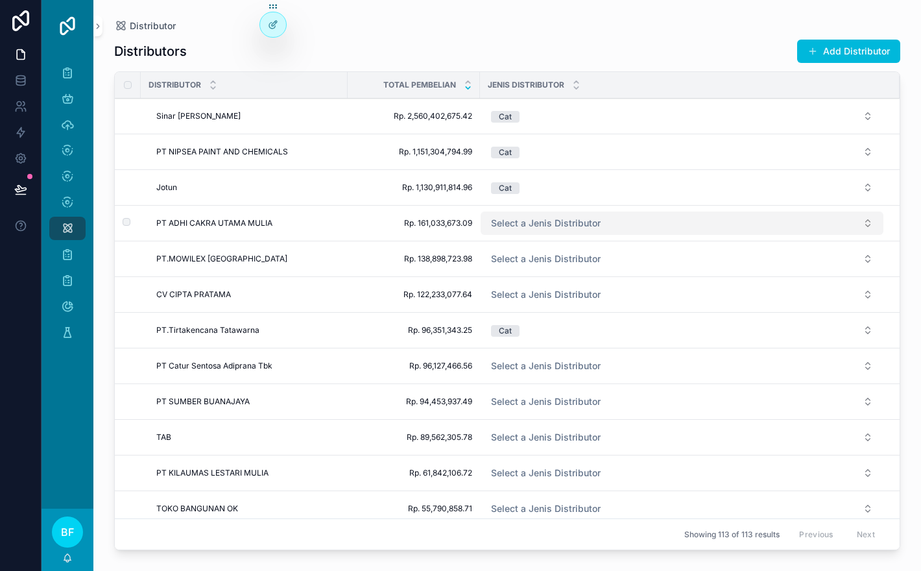
click at [628, 223] on button "Select a Jenis Distributor" at bounding box center [682, 222] width 403 height 23
click at [649, 220] on button "Select a Jenis Distributor" at bounding box center [682, 222] width 403 height 23
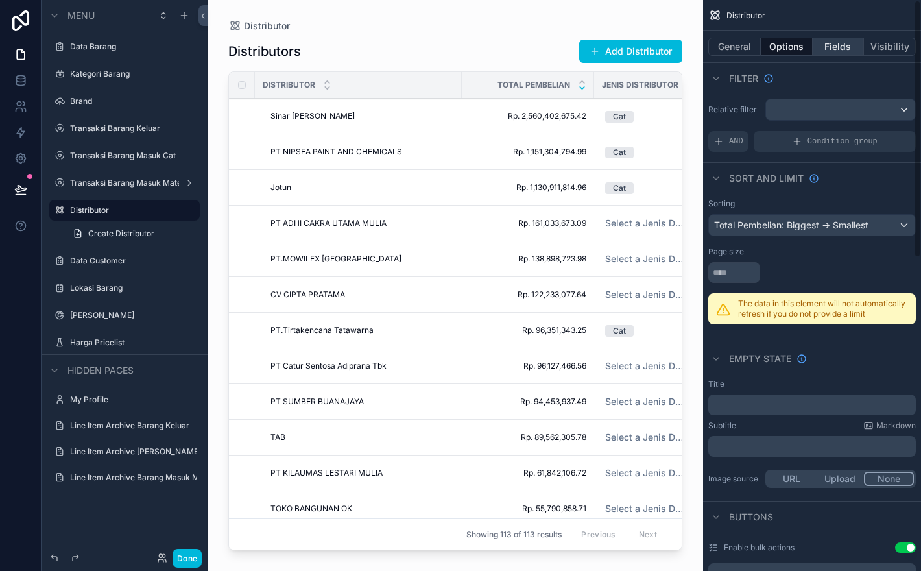
click at [835, 52] on button "Fields" at bounding box center [839, 47] width 52 height 18
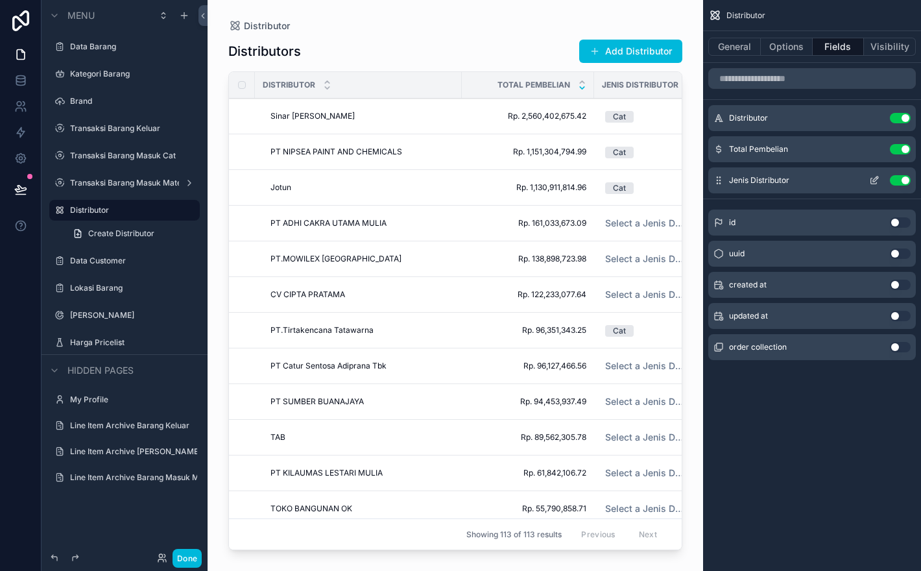
click at [880, 177] on button "scrollable content" at bounding box center [874, 180] width 21 height 10
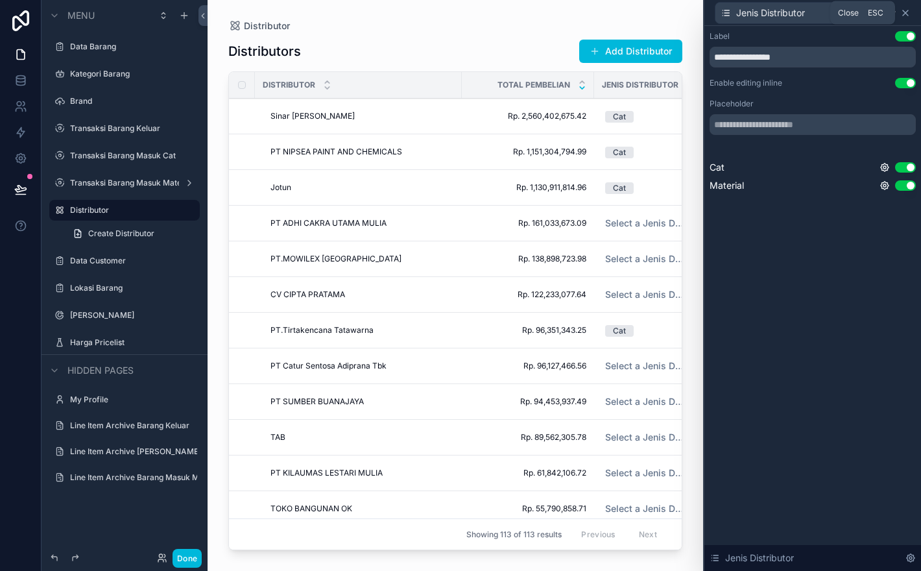
click at [908, 10] on icon at bounding box center [905, 13] width 10 height 10
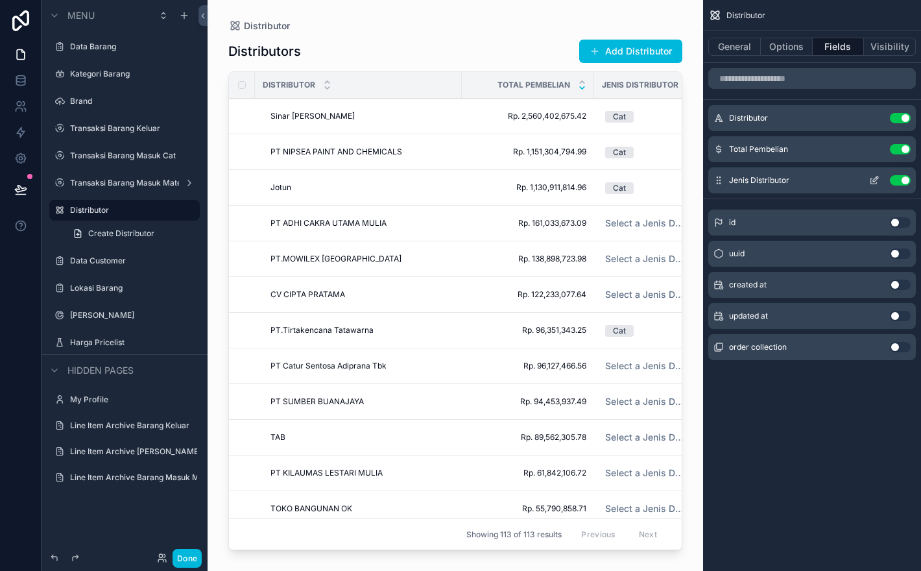
click at [878, 175] on icon "scrollable content" at bounding box center [874, 180] width 10 height 10
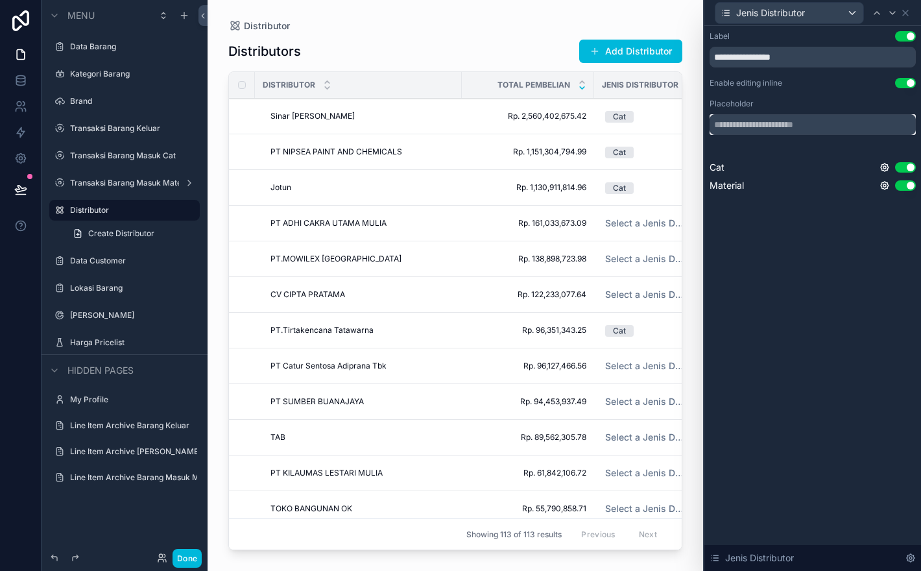
click at [748, 120] on input "text" at bounding box center [813, 124] width 206 height 21
type input "**********"
click at [544, 33] on div "scrollable content" at bounding box center [456, 277] width 496 height 555
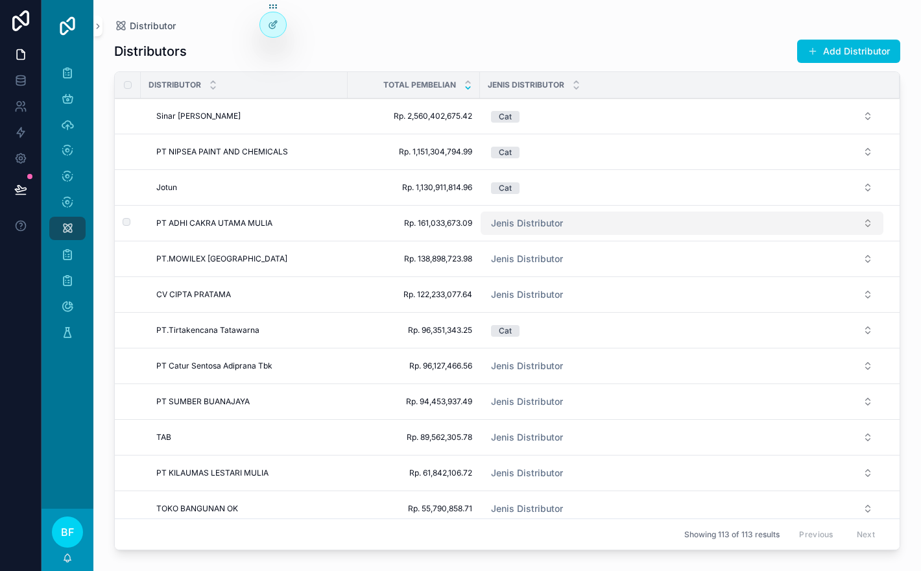
click at [555, 221] on span "Jenis Distributor" at bounding box center [527, 223] width 72 height 13
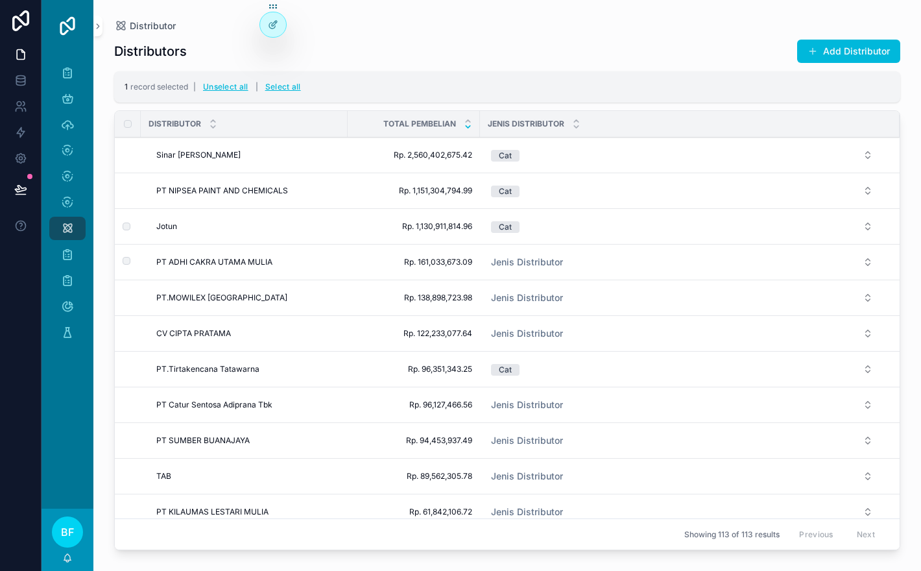
click at [131, 261] on td "scrollable content" at bounding box center [128, 263] width 26 height 36
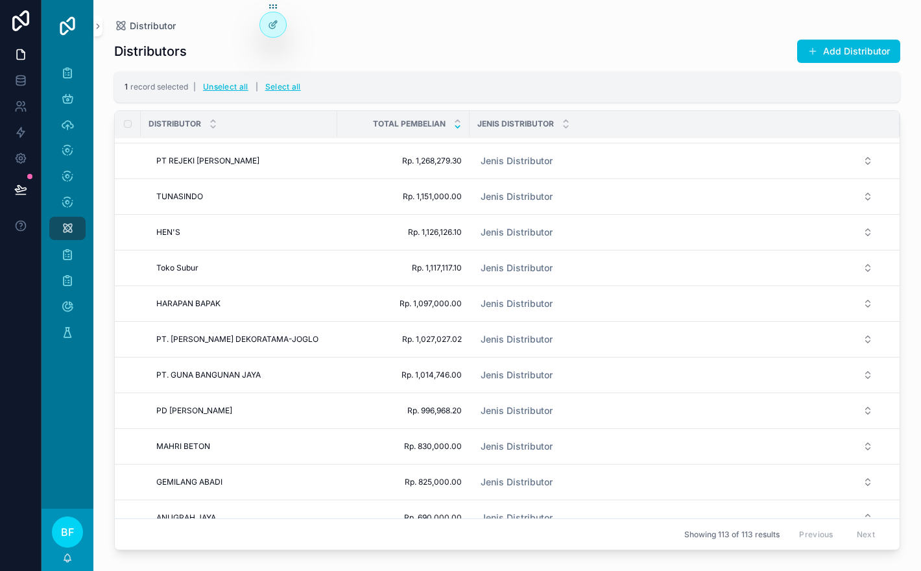
scroll to position [1777, 0]
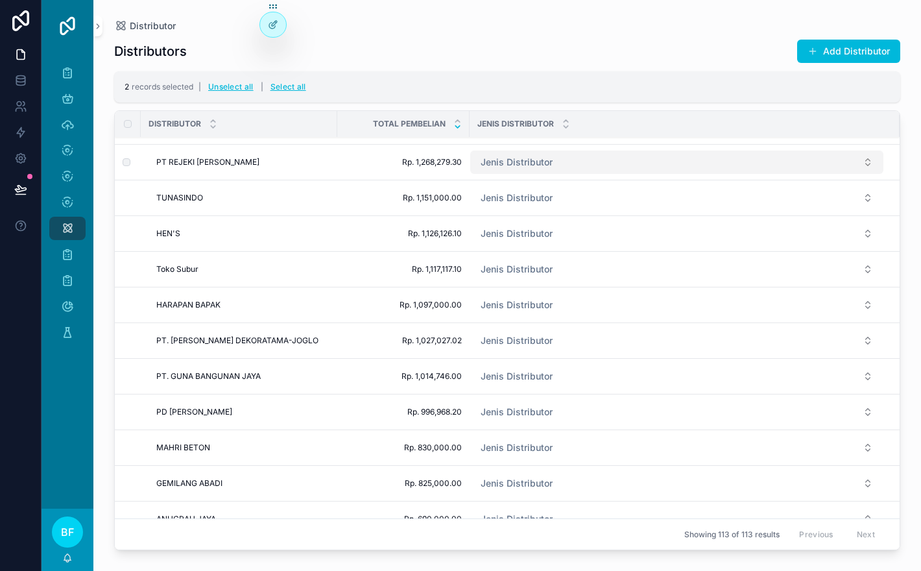
click at [518, 158] on span "Jenis Distributor" at bounding box center [517, 162] width 72 height 13
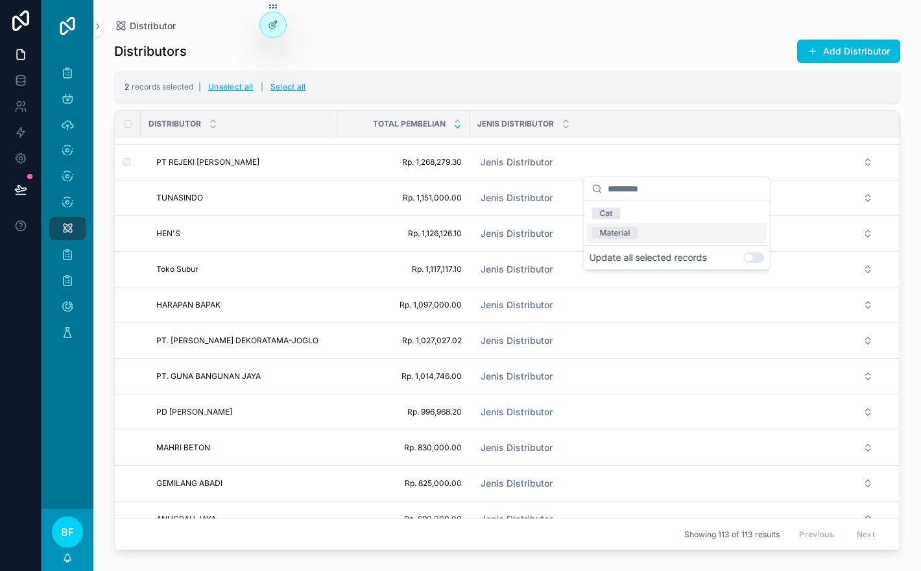
click at [754, 257] on button "Use setting" at bounding box center [754, 257] width 21 height 10
click at [676, 214] on div "Cat" at bounding box center [677, 213] width 180 height 19
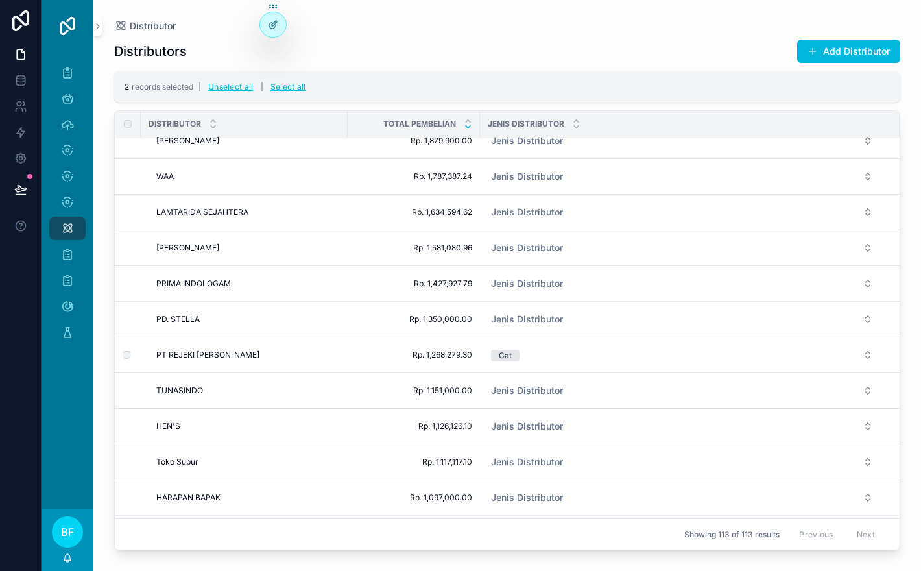
scroll to position [1604, 0]
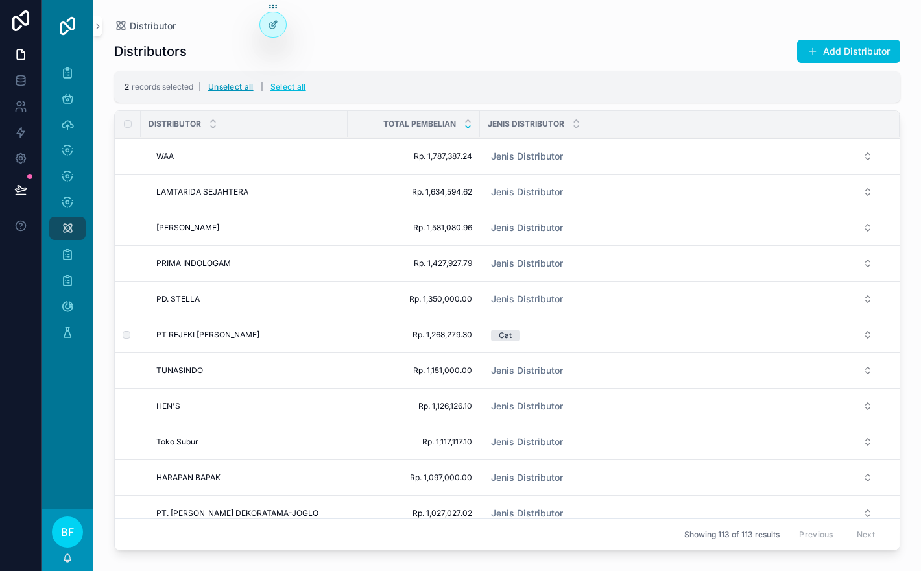
click at [245, 86] on button "Unselect all" at bounding box center [231, 87] width 54 height 21
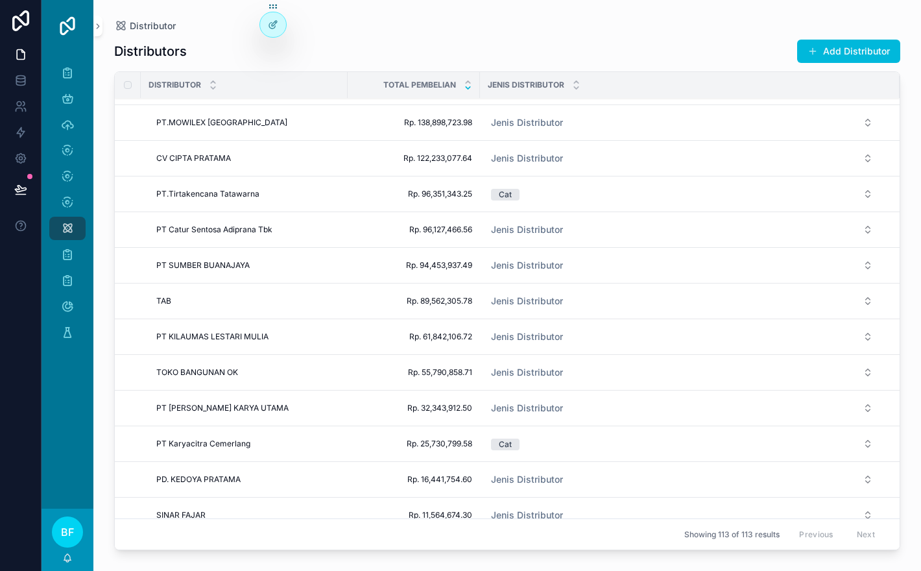
scroll to position [0, 0]
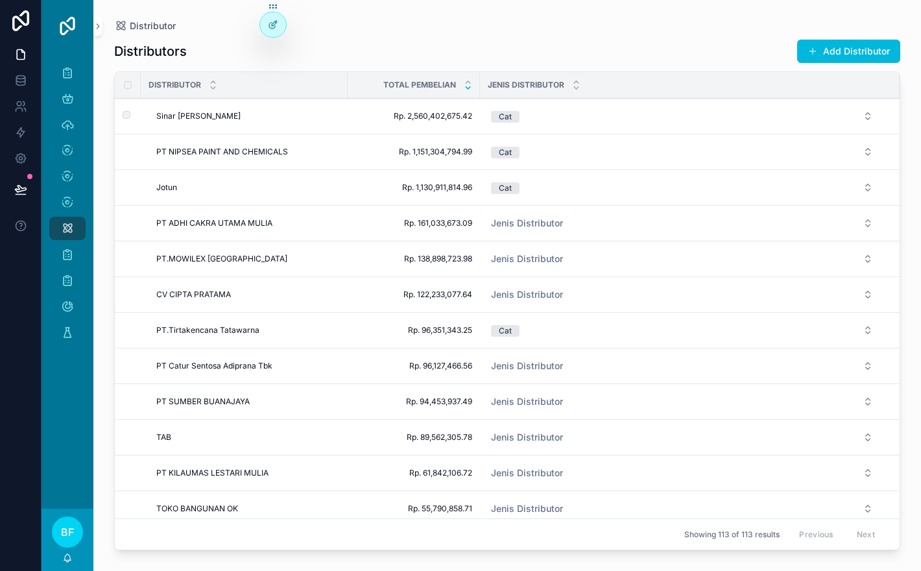
click at [229, 115] on div "Sinar [PERSON_NAME] Sinar [PERSON_NAME]" at bounding box center [248, 116] width 184 height 10
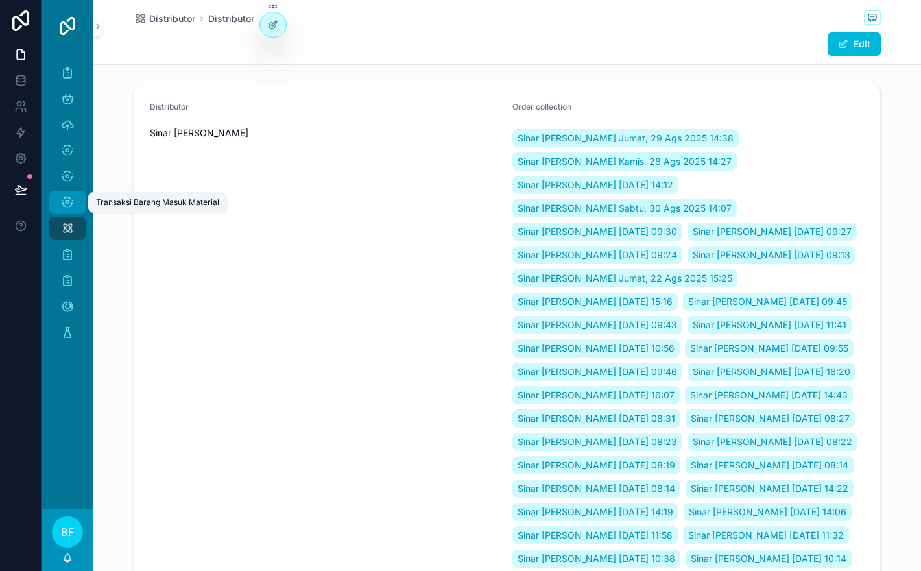
click at [73, 197] on icon "scrollable content" at bounding box center [67, 202] width 13 height 13
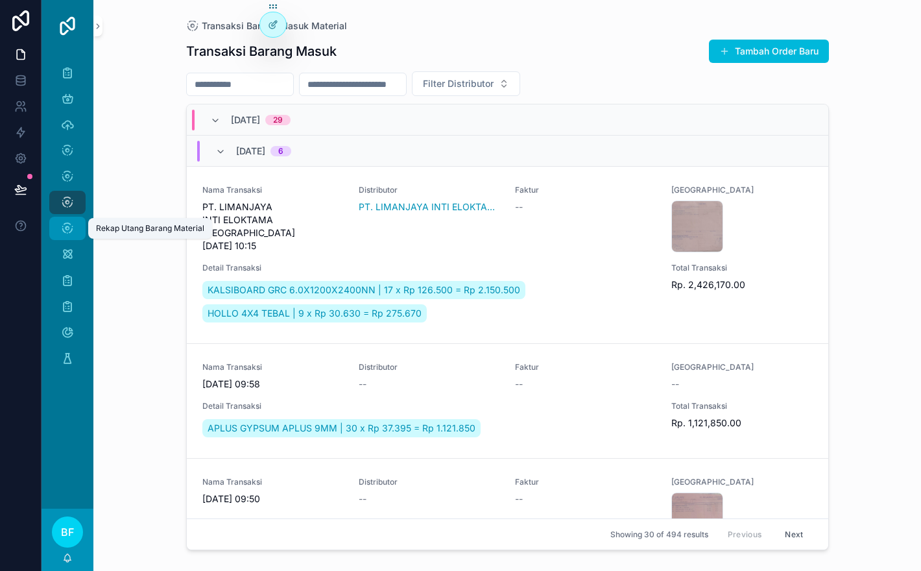
click at [68, 226] on icon "scrollable content" at bounding box center [67, 228] width 13 height 13
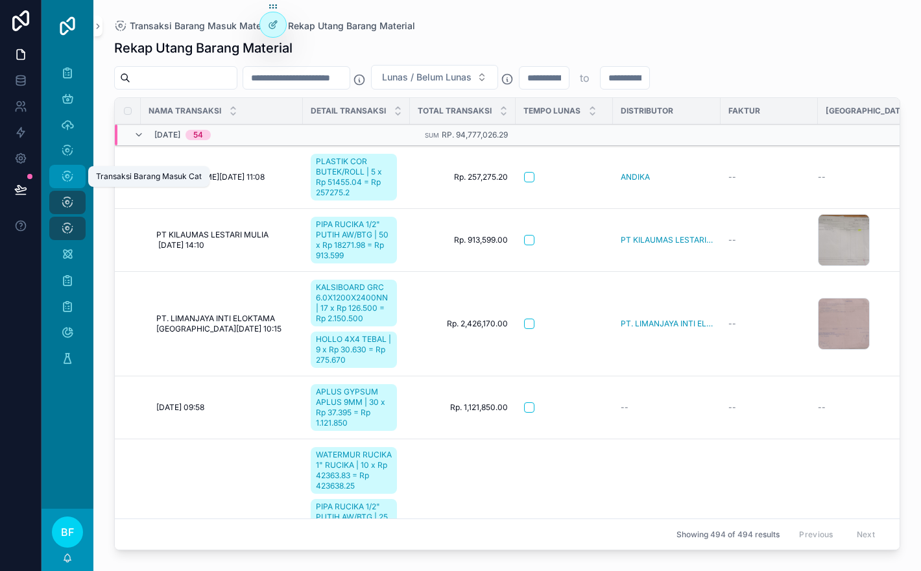
click at [74, 178] on div "Transaksi Barang Masuk Cat" at bounding box center [67, 176] width 21 height 21
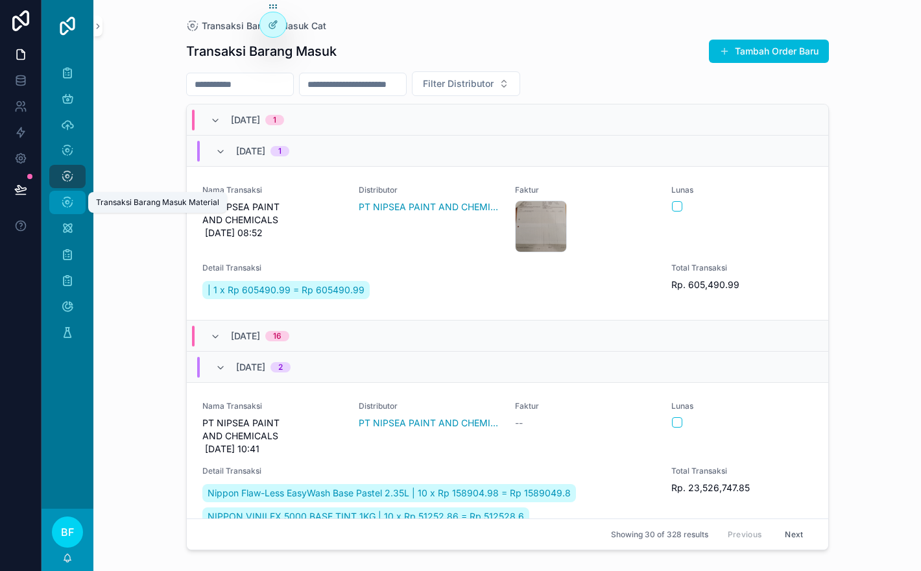
click at [72, 204] on icon "scrollable content" at bounding box center [67, 202] width 13 height 13
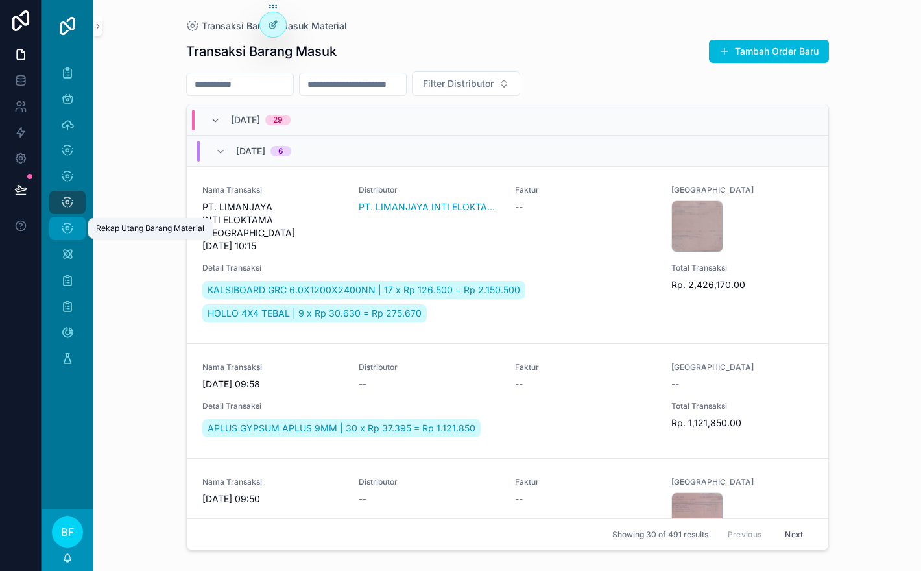
click at [74, 224] on div "Rekap Utang Barang Material" at bounding box center [67, 228] width 21 height 21
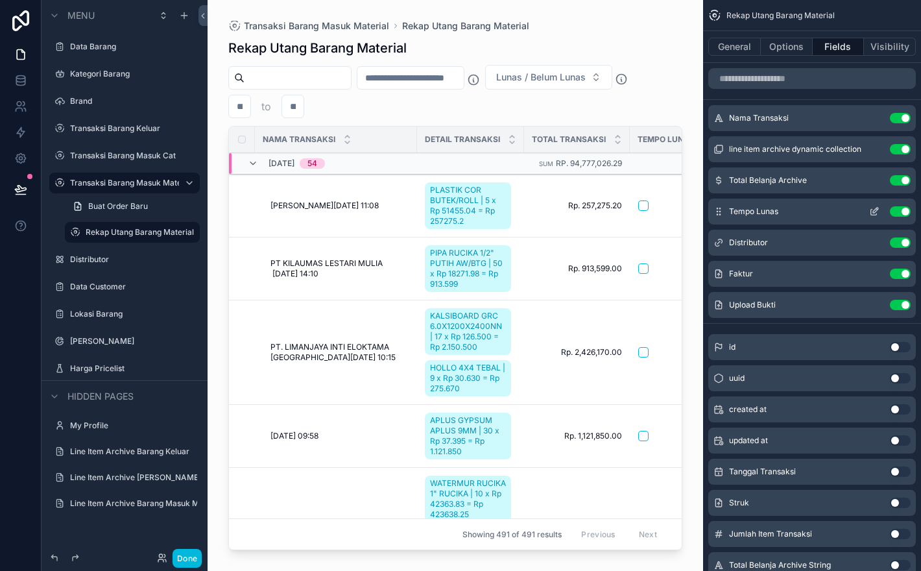
click at [877, 214] on icon "scrollable content" at bounding box center [874, 211] width 10 height 10
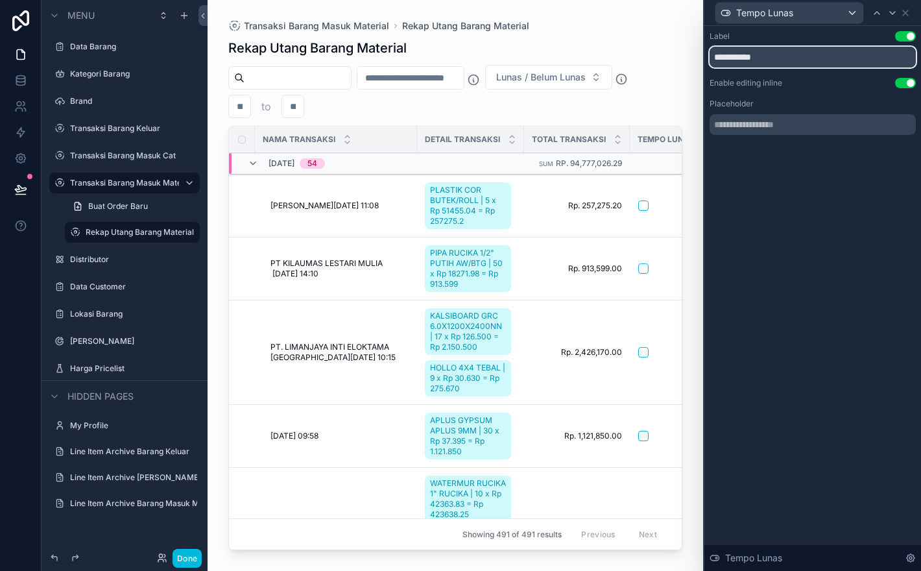
click at [747, 57] on input "**********" at bounding box center [813, 57] width 206 height 21
type input "*****"
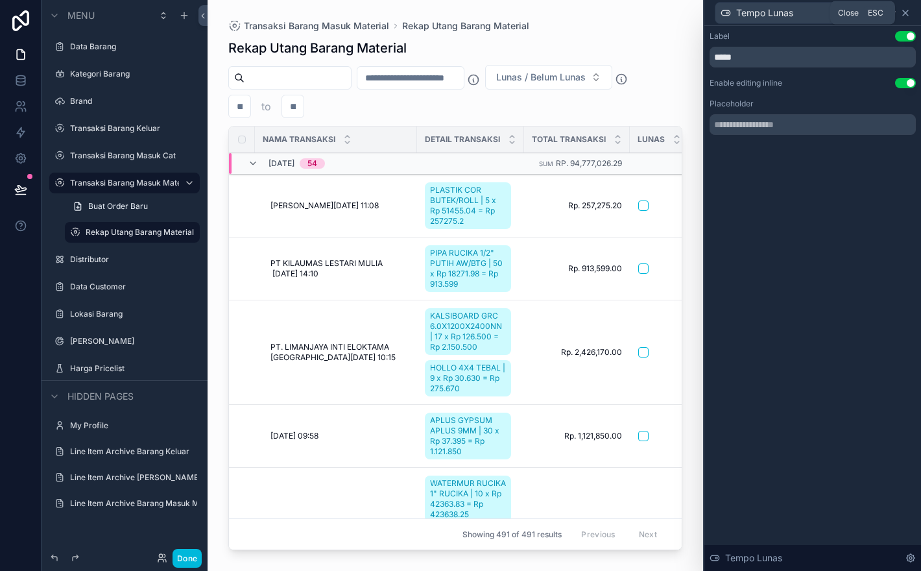
click at [909, 13] on icon at bounding box center [905, 13] width 10 height 10
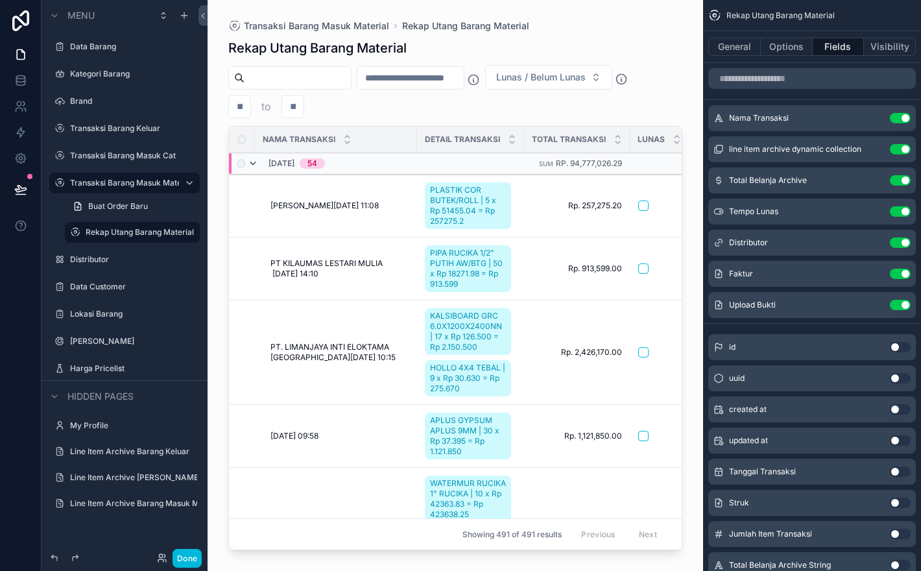
click at [250, 161] on icon "scrollable content" at bounding box center [253, 163] width 10 height 10
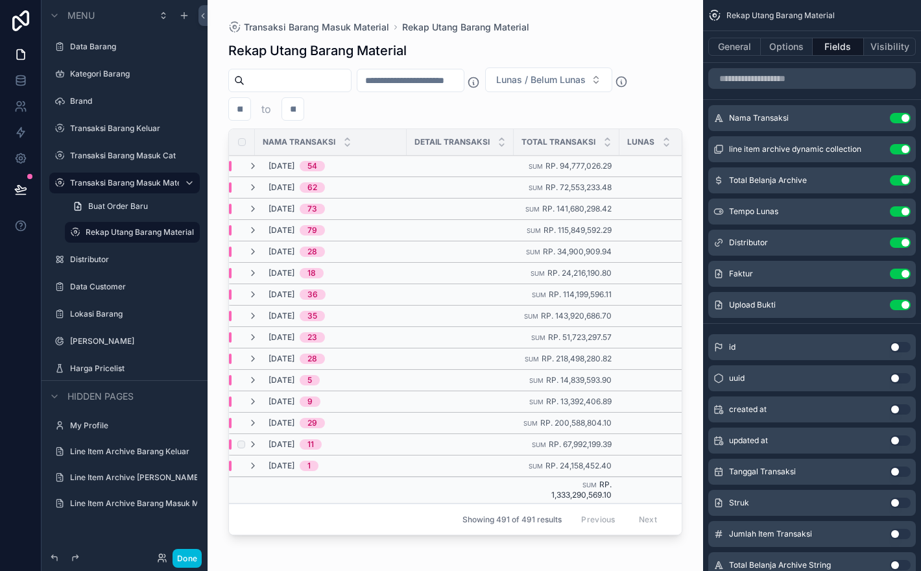
click at [259, 442] on div "[DATE] 11" at bounding box center [285, 444] width 74 height 10
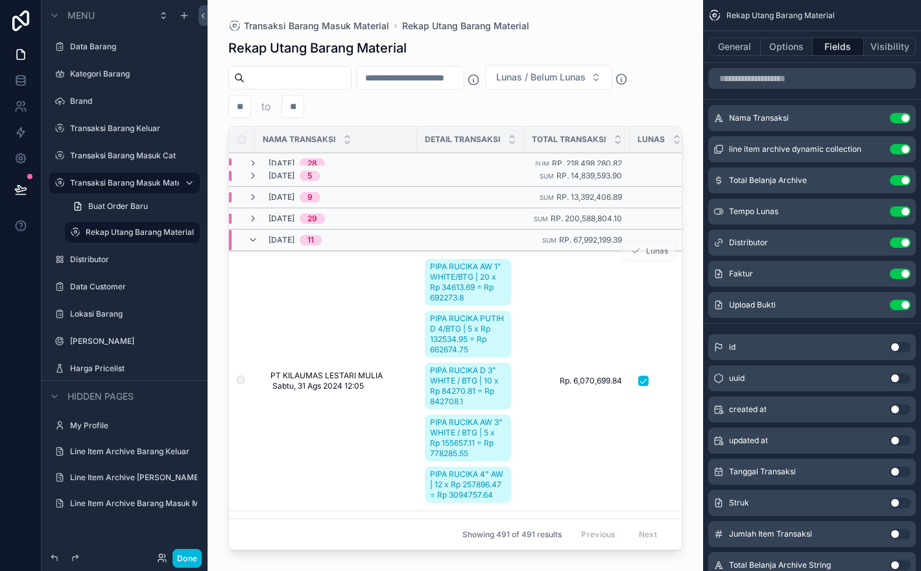
scroll to position [196, 0]
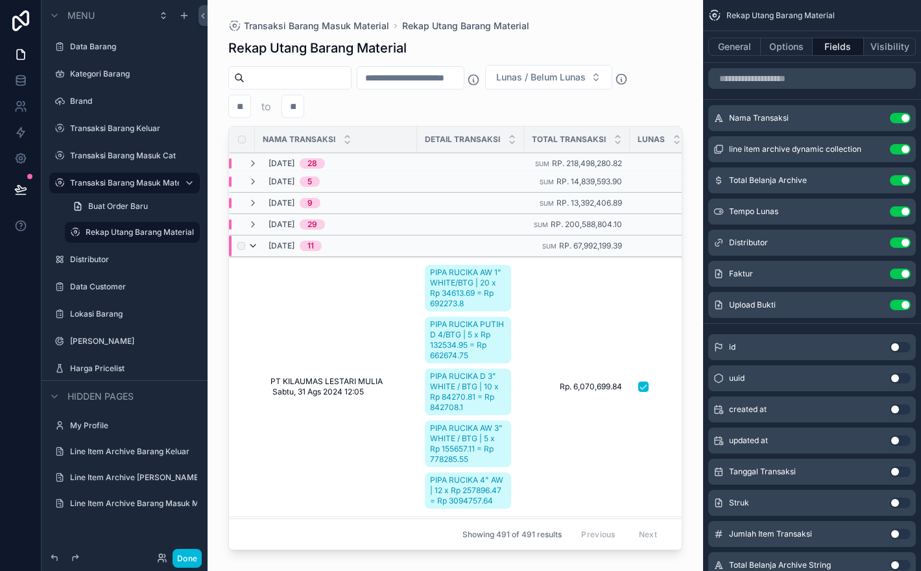
click at [256, 247] on icon "scrollable content" at bounding box center [253, 246] width 10 height 10
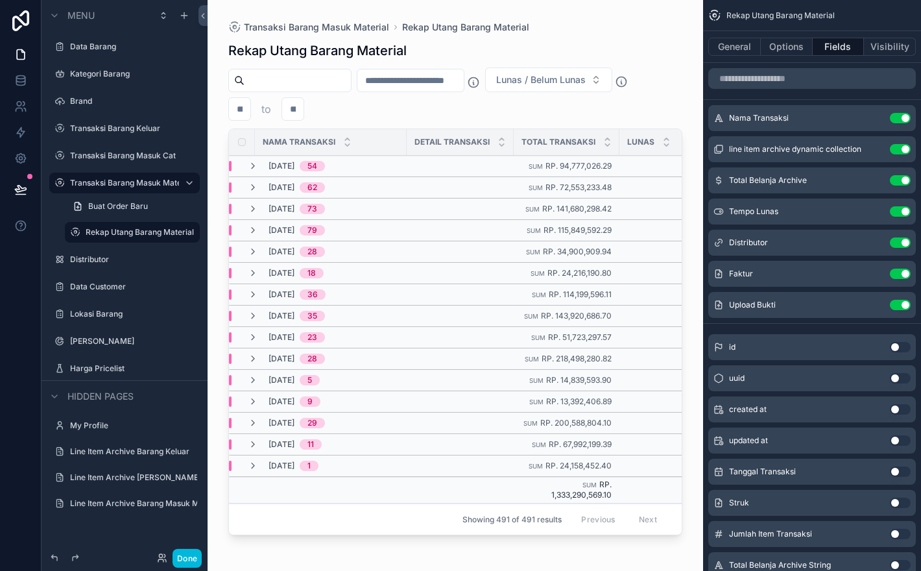
scroll to position [0, 0]
click at [256, 468] on icon "scrollable content" at bounding box center [253, 466] width 10 height 10
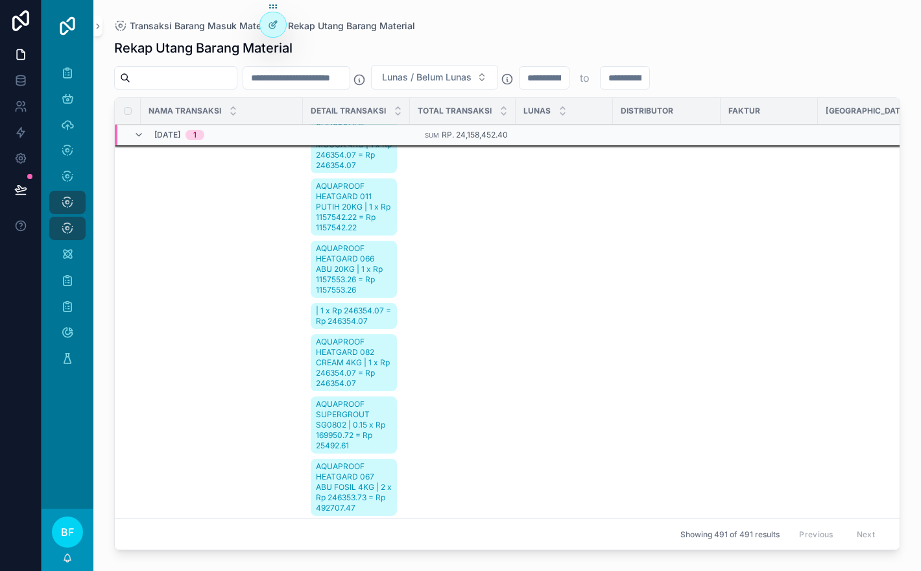
scroll to position [352, 0]
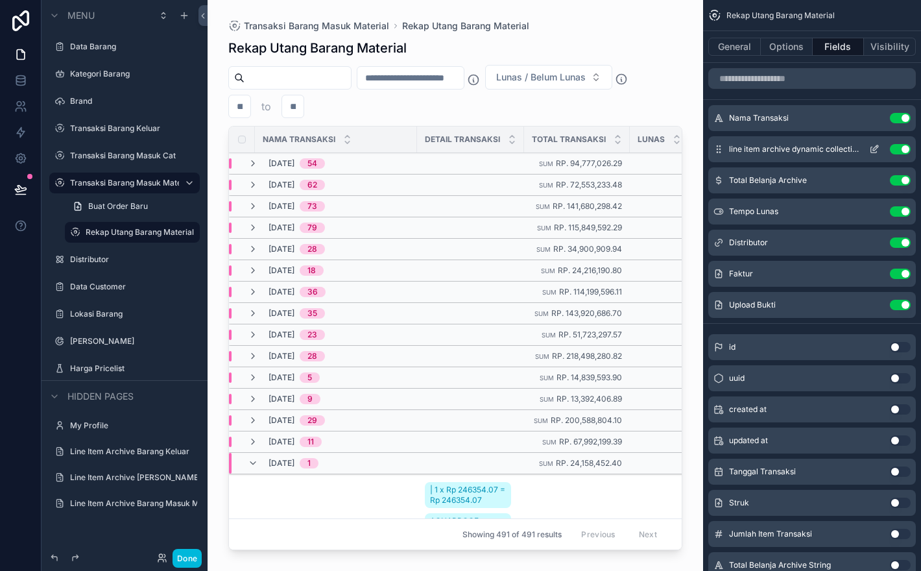
click at [876, 148] on icon "scrollable content" at bounding box center [875, 147] width 5 height 5
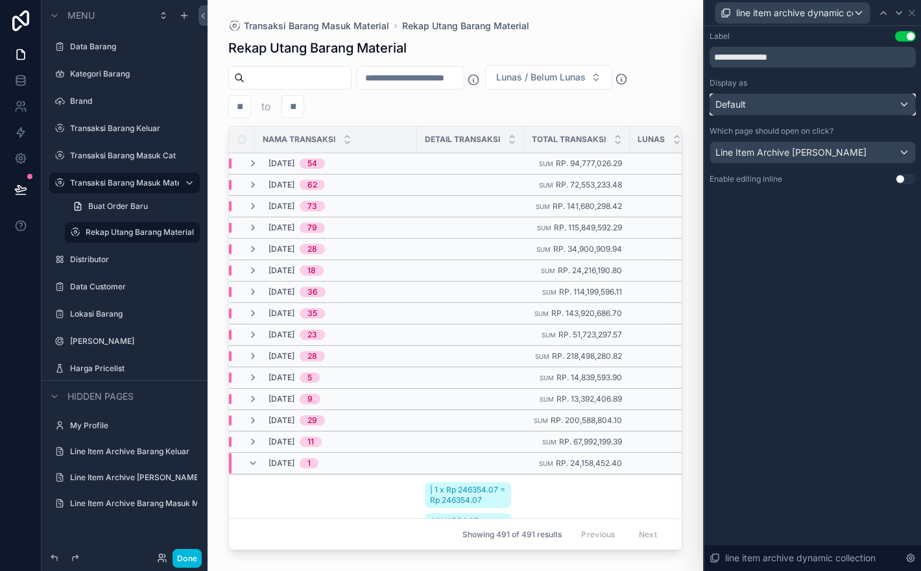
click at [894, 108] on div "Default" at bounding box center [812, 104] width 205 height 21
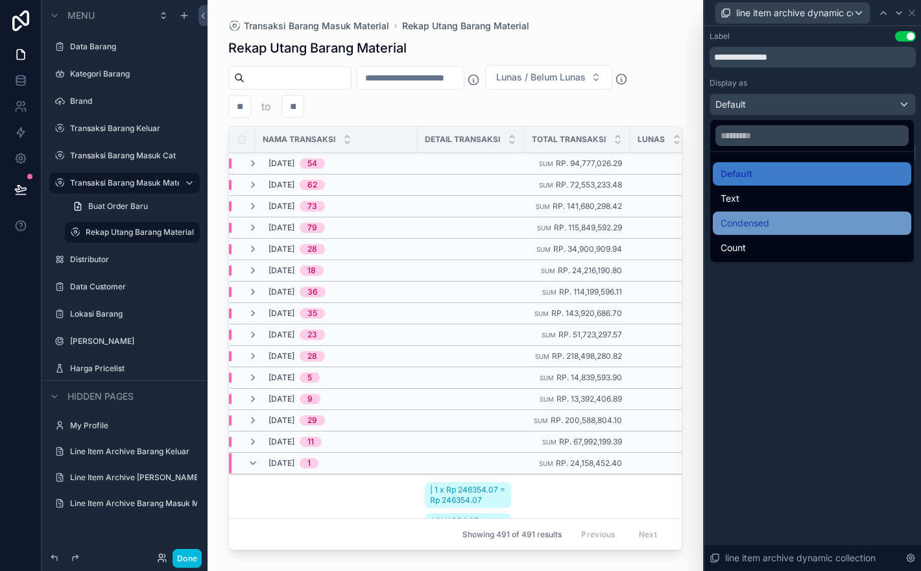
click at [849, 217] on div "Condensed" at bounding box center [812, 223] width 183 height 16
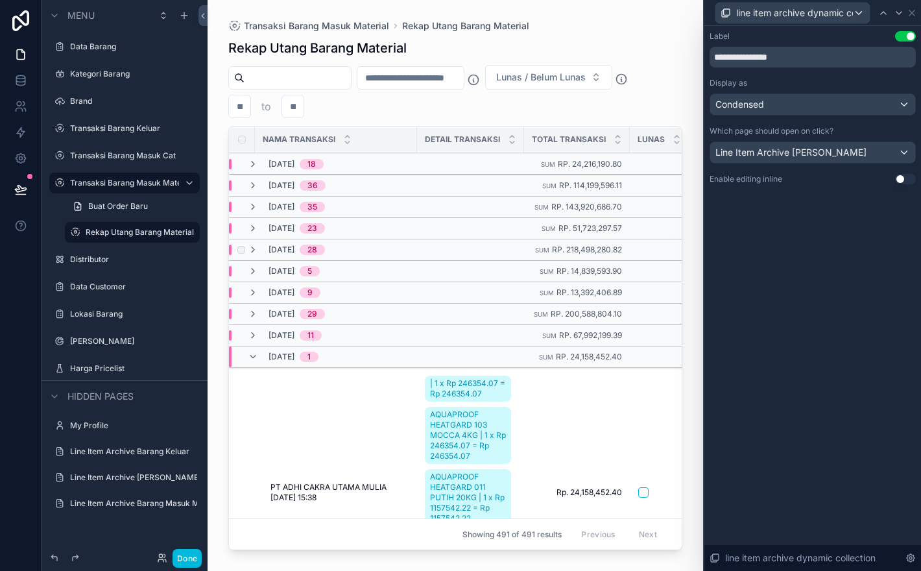
scroll to position [226, 0]
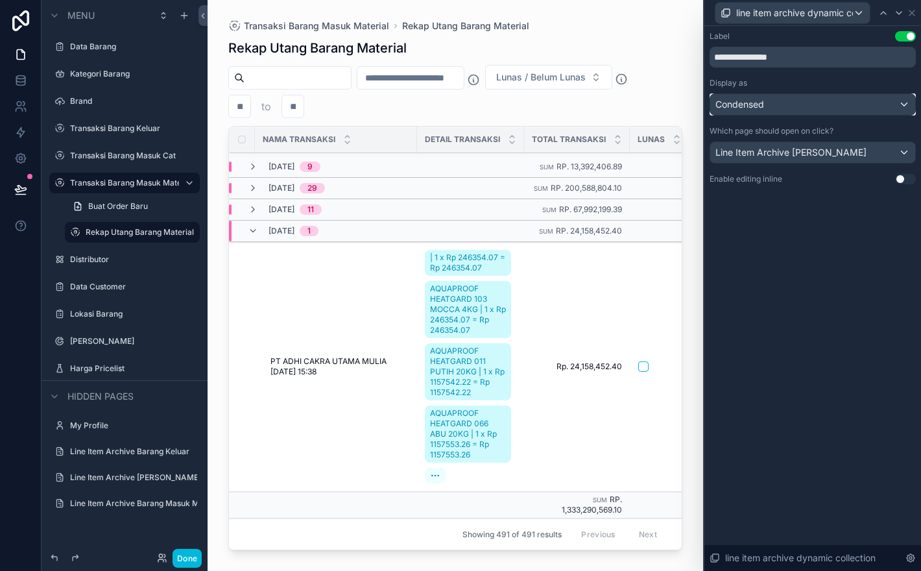
click at [788, 104] on div "Condensed" at bounding box center [812, 104] width 205 height 21
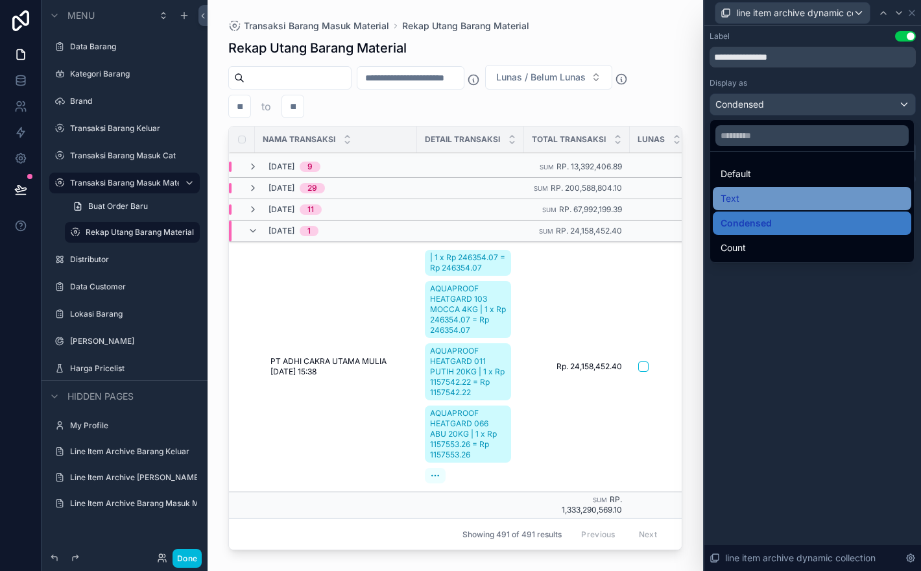
click at [771, 198] on div "Text" at bounding box center [812, 199] width 183 height 16
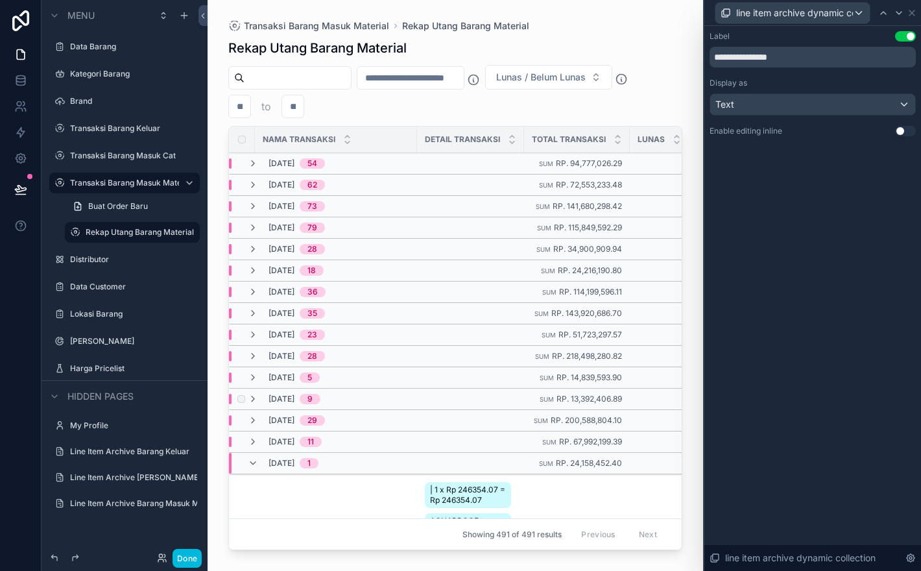
scroll to position [198, 0]
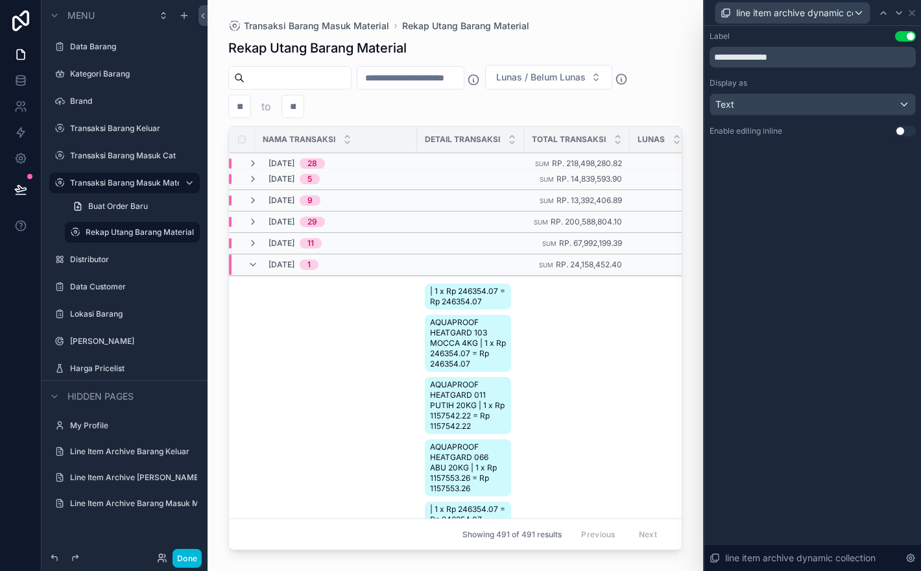
click at [480, 284] on div "scrollable content" at bounding box center [456, 277] width 496 height 555
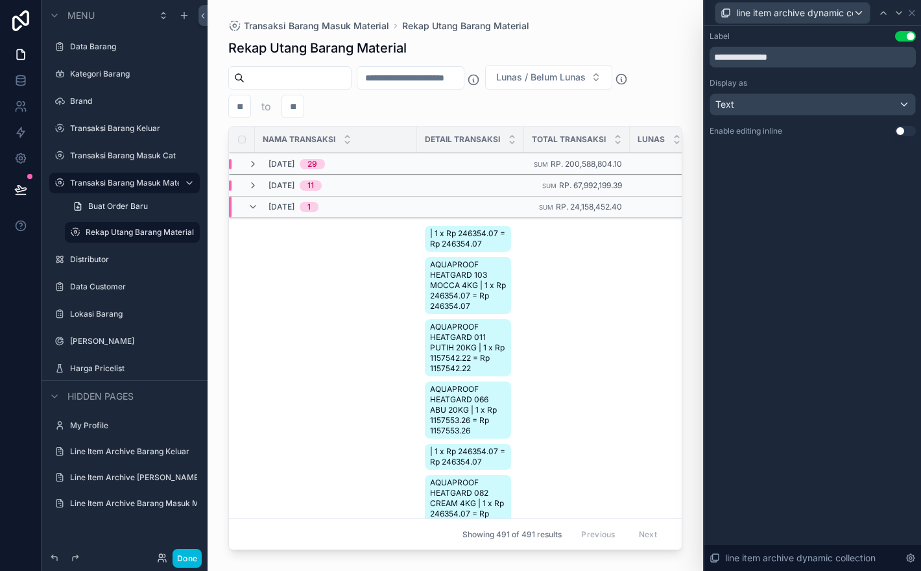
scroll to position [110, 0]
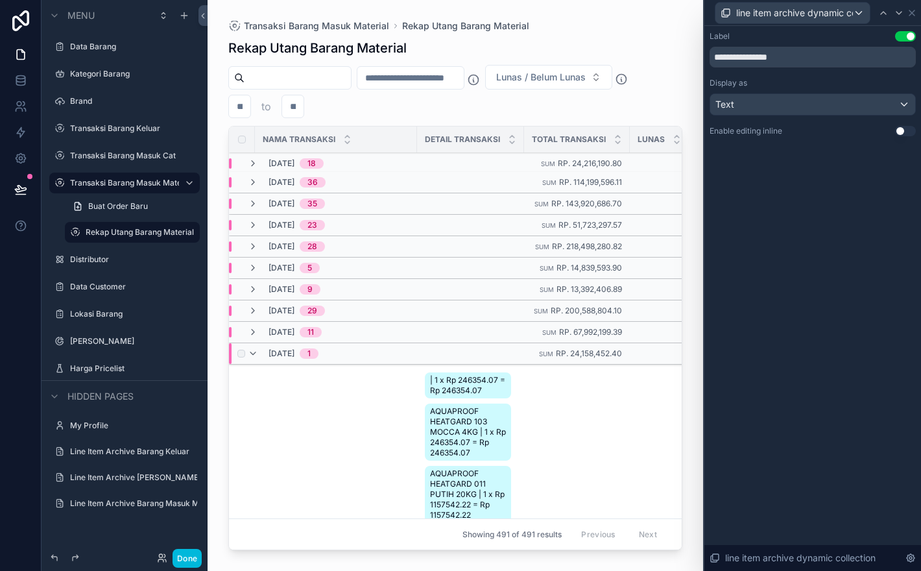
click at [411, 361] on div "[DATE] 1" at bounding box center [376, 353] width 295 height 21
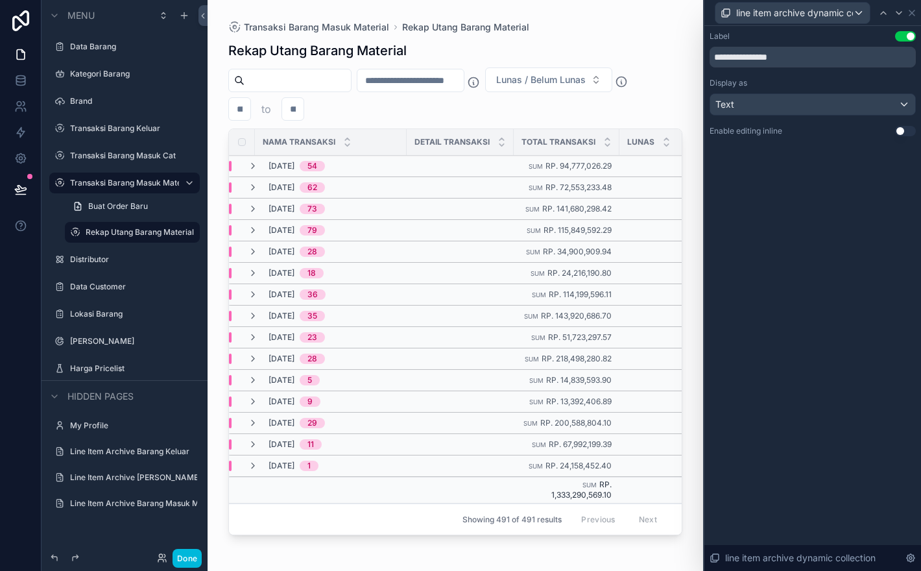
click at [862, 117] on div "**********" at bounding box center [813, 83] width 206 height 105
click at [873, 104] on div "Text" at bounding box center [812, 104] width 205 height 21
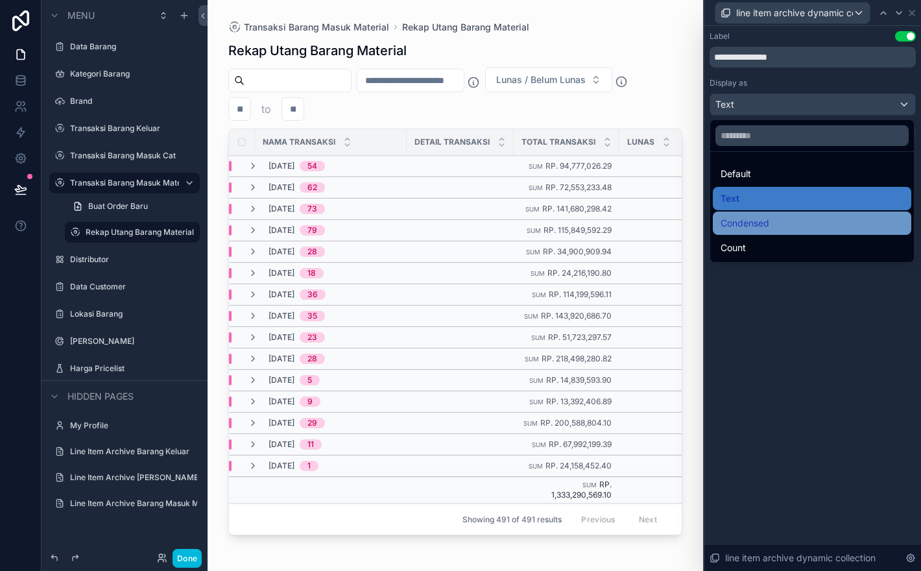
click at [848, 228] on div "Condensed" at bounding box center [812, 223] width 183 height 16
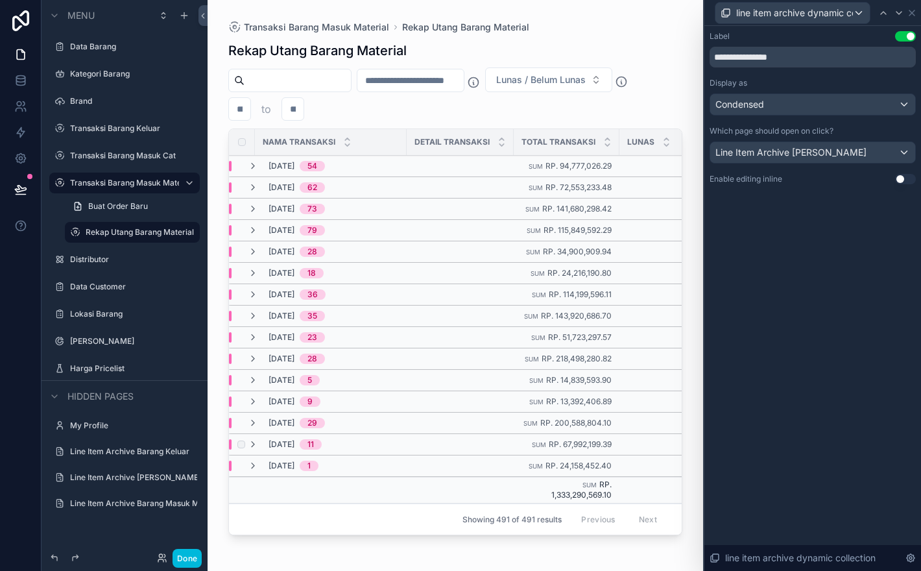
click at [259, 444] on div "[DATE] 11" at bounding box center [285, 444] width 74 height 10
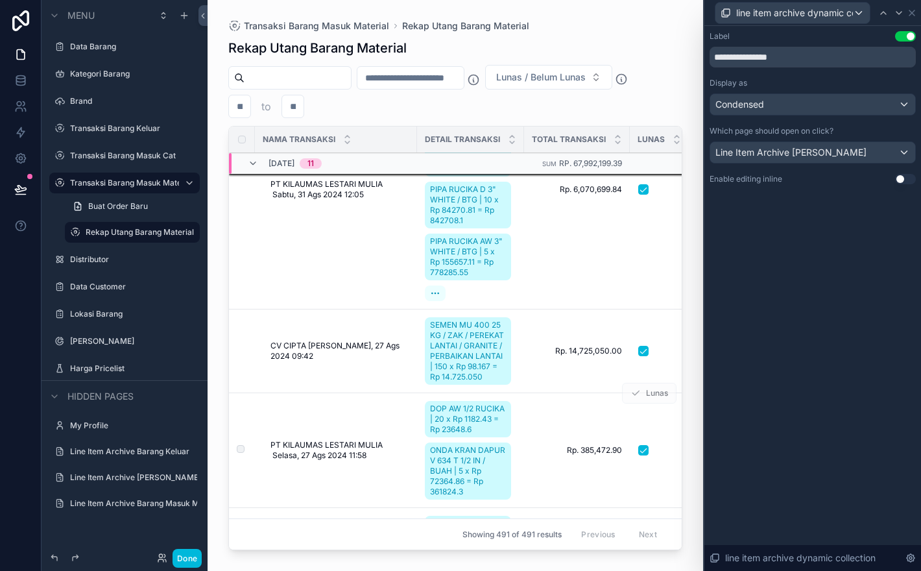
scroll to position [355, 0]
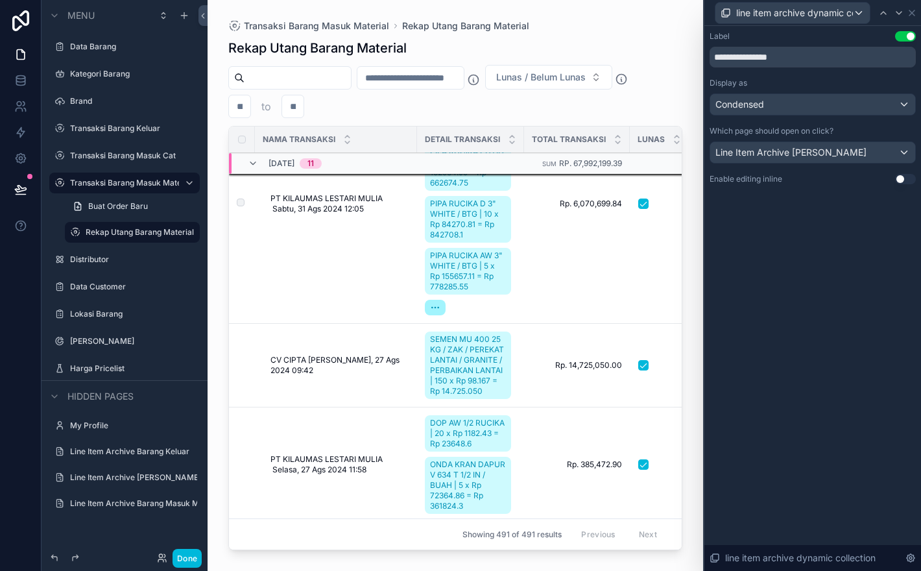
click at [443, 302] on div "scrollable content" at bounding box center [435, 308] width 21 height 16
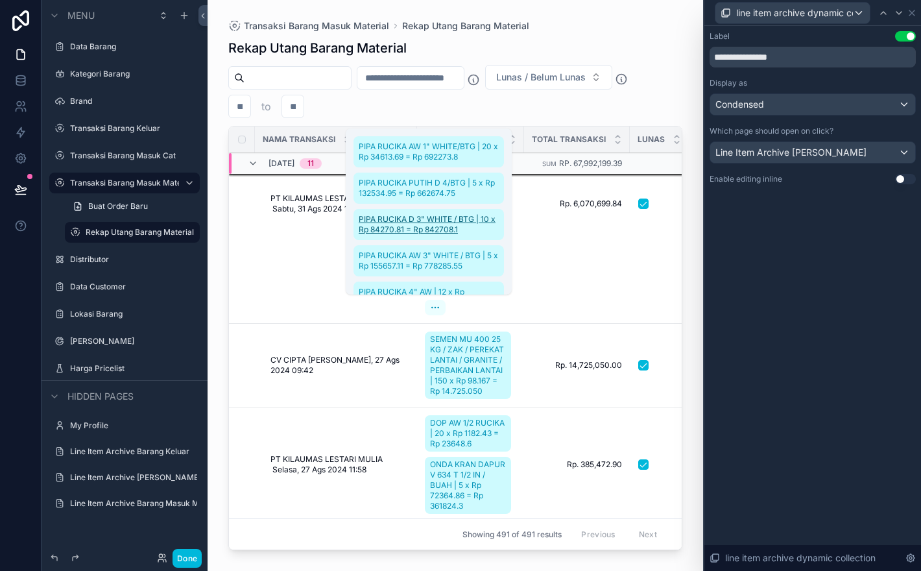
scroll to position [26, 0]
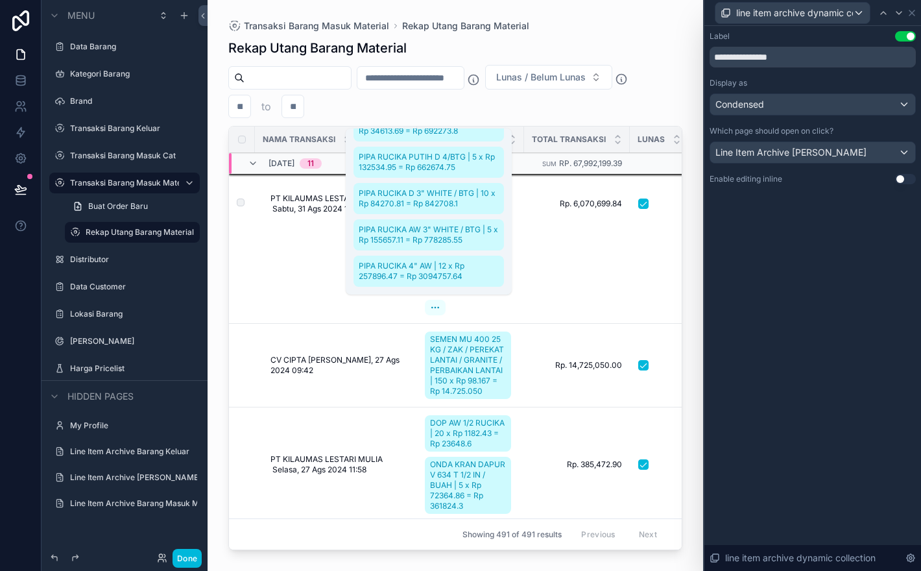
click at [555, 297] on td "Rp. 6,070,699.84 Rp. 6,070,699.84" at bounding box center [577, 203] width 106 height 239
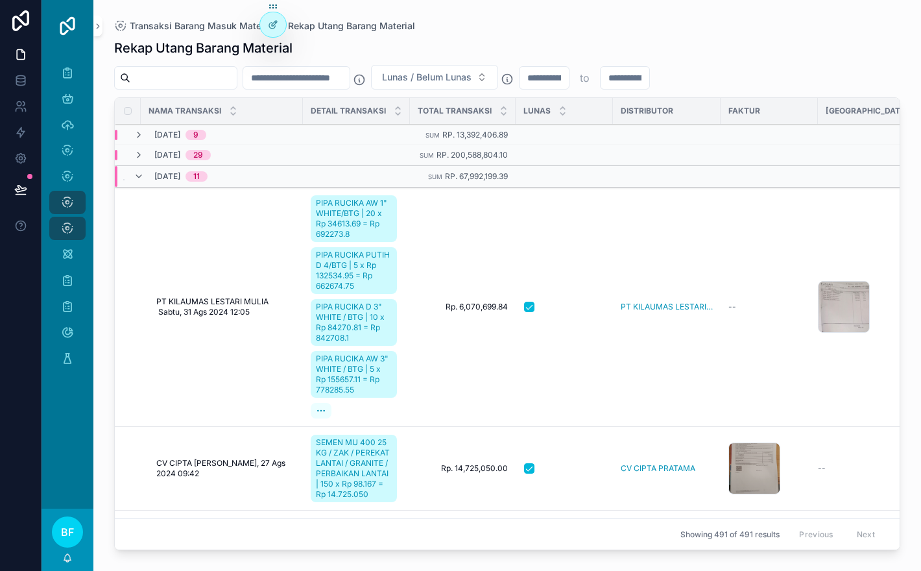
scroll to position [176, 0]
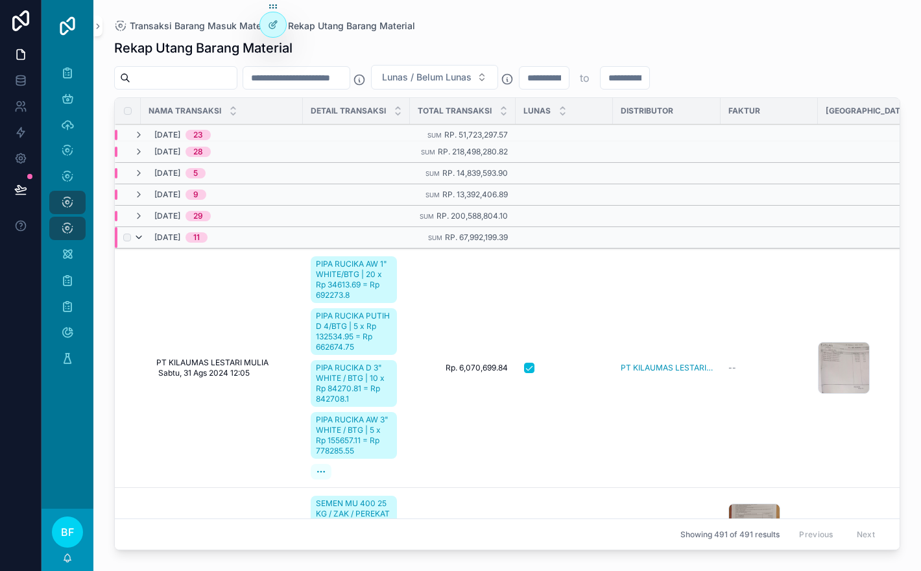
click at [139, 238] on icon "scrollable content" at bounding box center [139, 237] width 10 height 10
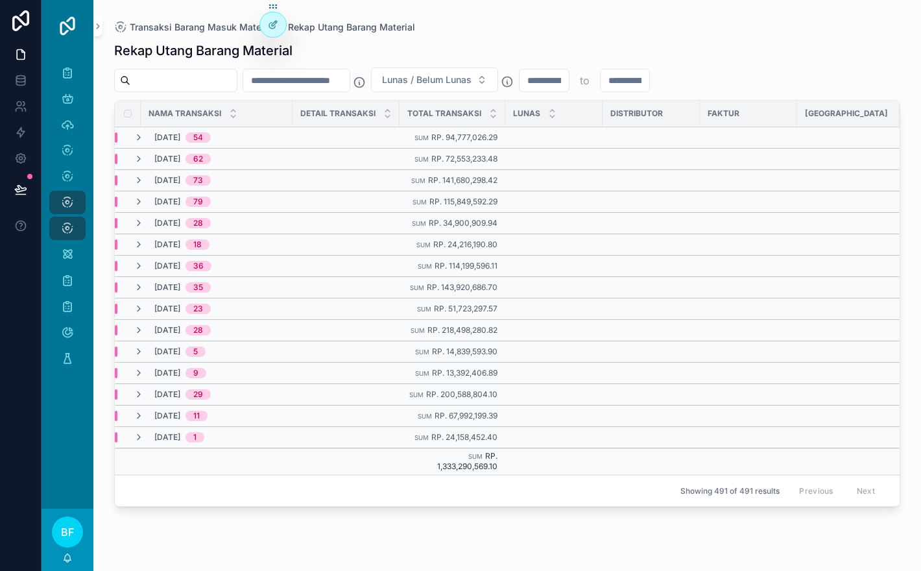
scroll to position [0, 0]
click at [138, 438] on icon "scrollable content" at bounding box center [139, 437] width 10 height 10
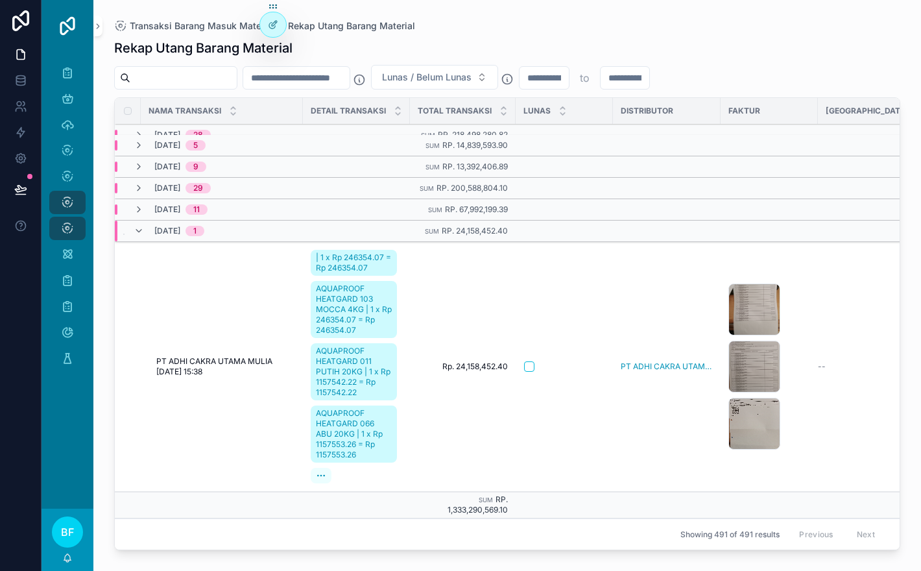
scroll to position [200, 0]
click at [142, 213] on icon "scrollable content" at bounding box center [139, 209] width 10 height 10
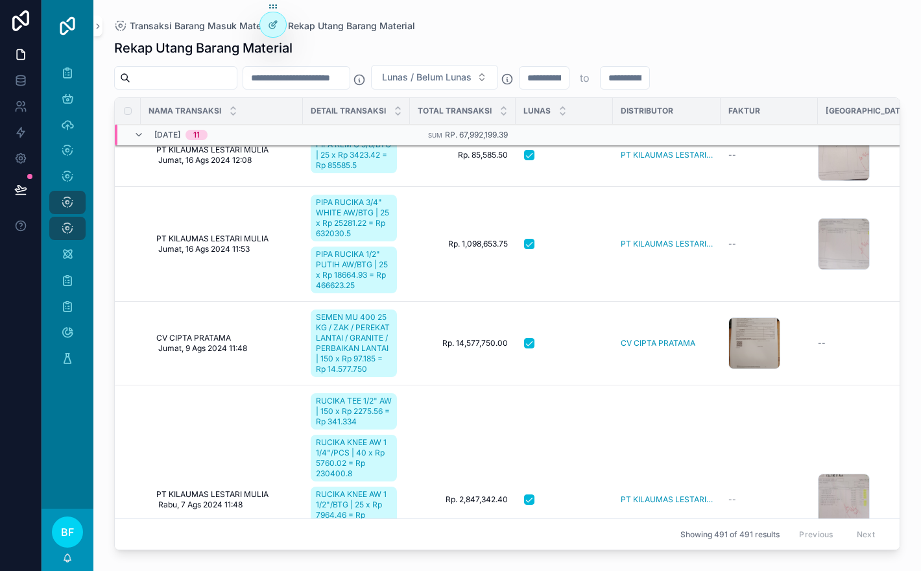
scroll to position [1601, 0]
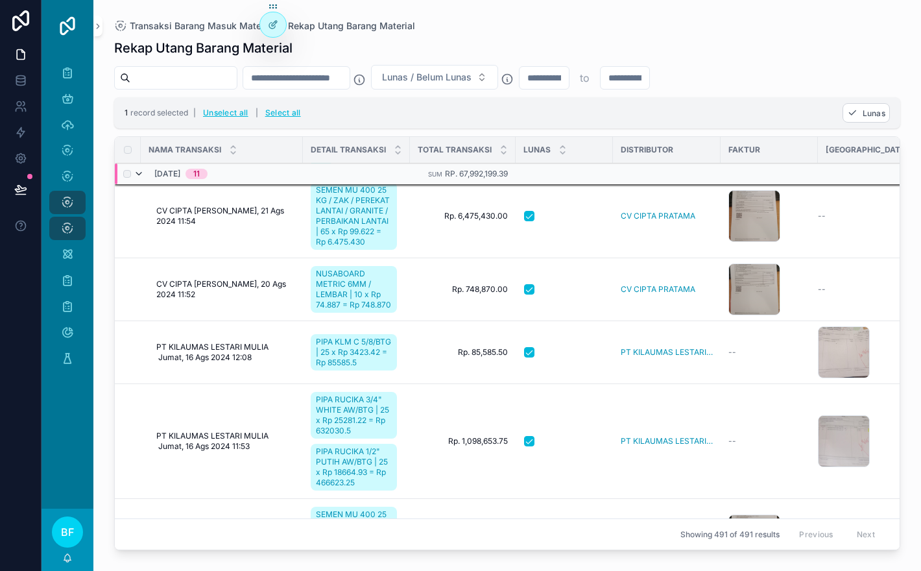
click at [140, 176] on icon "scrollable content" at bounding box center [139, 174] width 10 height 10
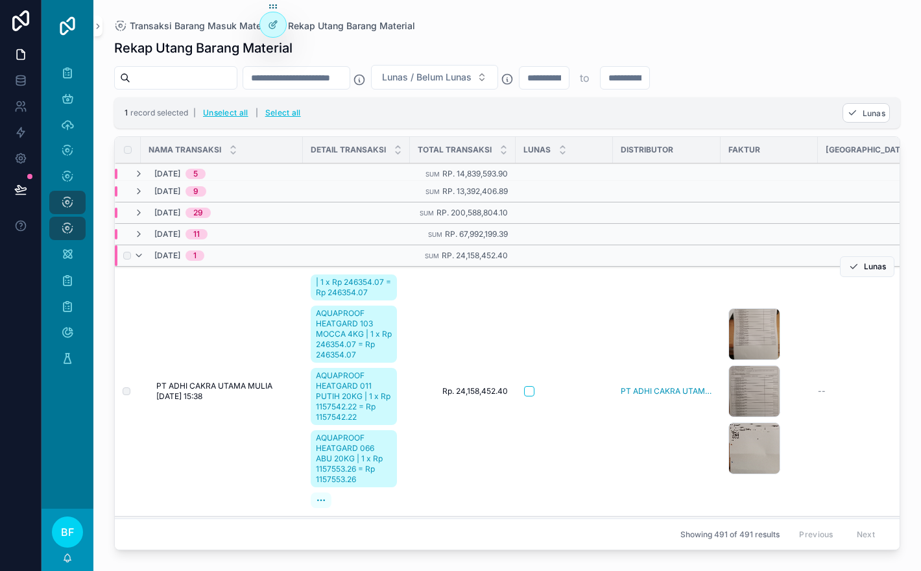
scroll to position [190, 0]
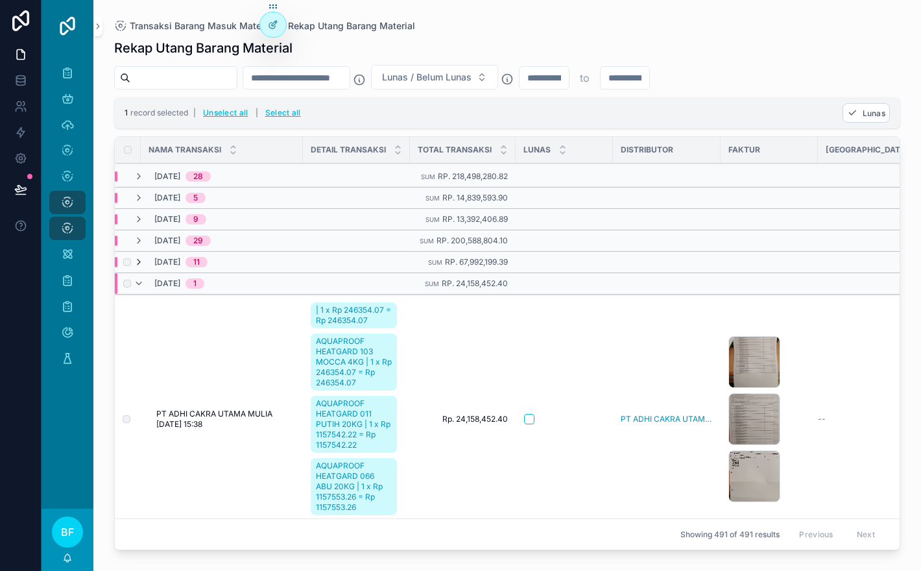
click at [139, 262] on icon "scrollable content" at bounding box center [139, 262] width 10 height 10
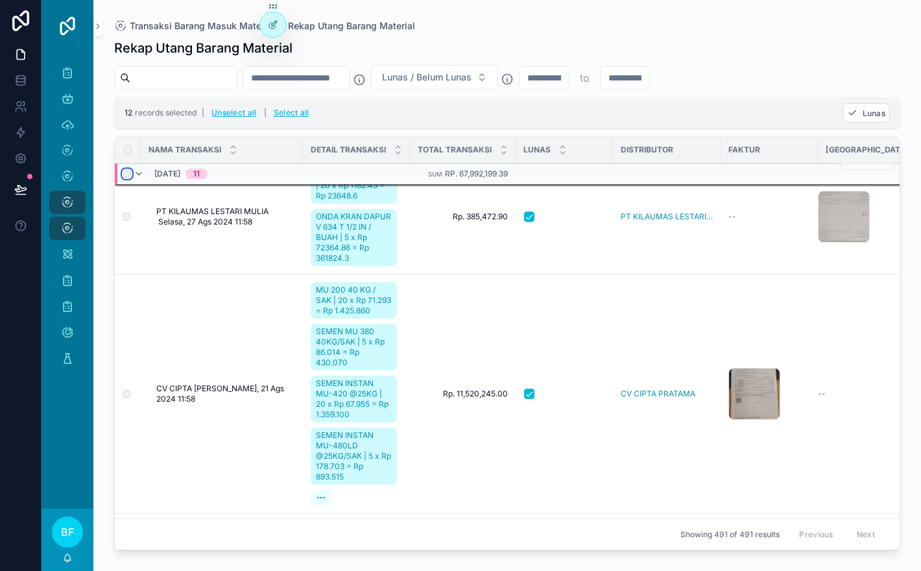
scroll to position [601, 0]
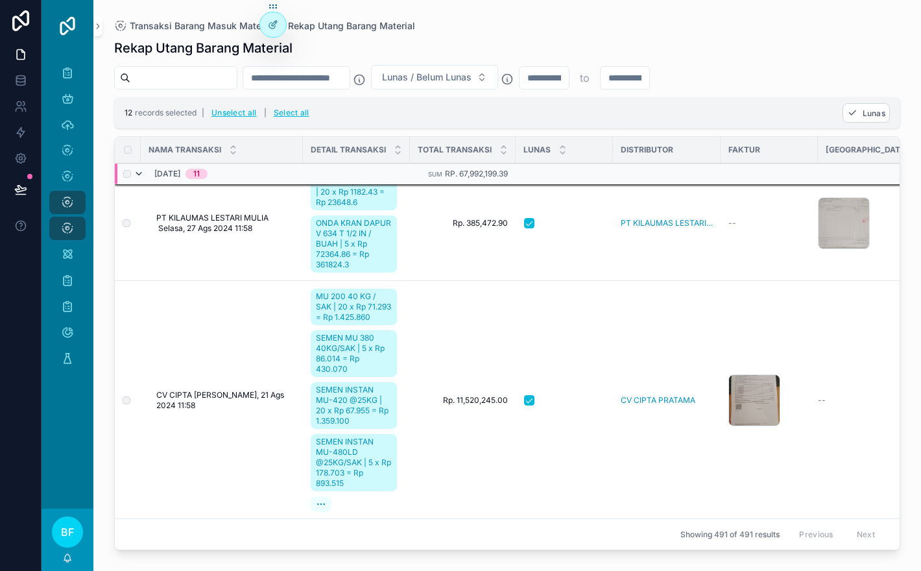
click at [138, 173] on icon "scrollable content" at bounding box center [139, 174] width 10 height 10
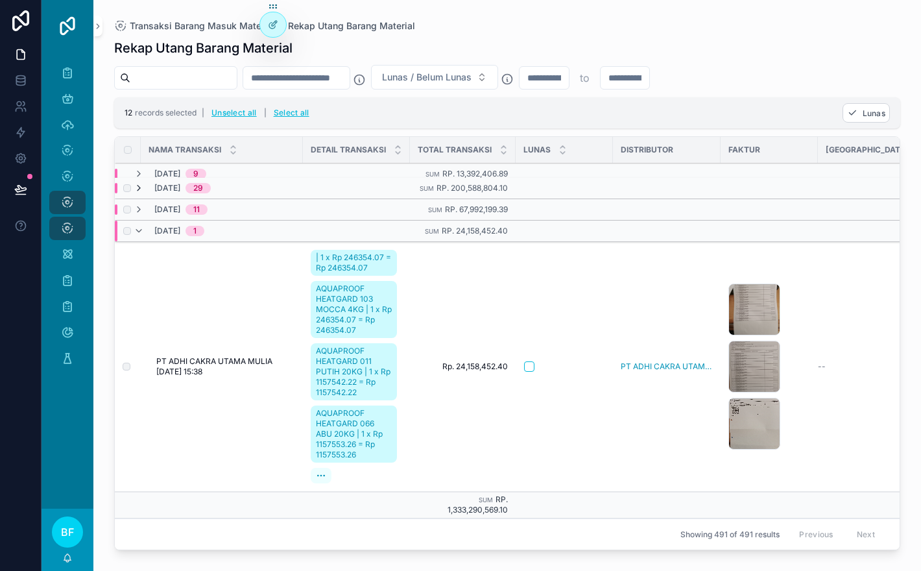
click at [138, 189] on icon "scrollable content" at bounding box center [139, 188] width 10 height 10
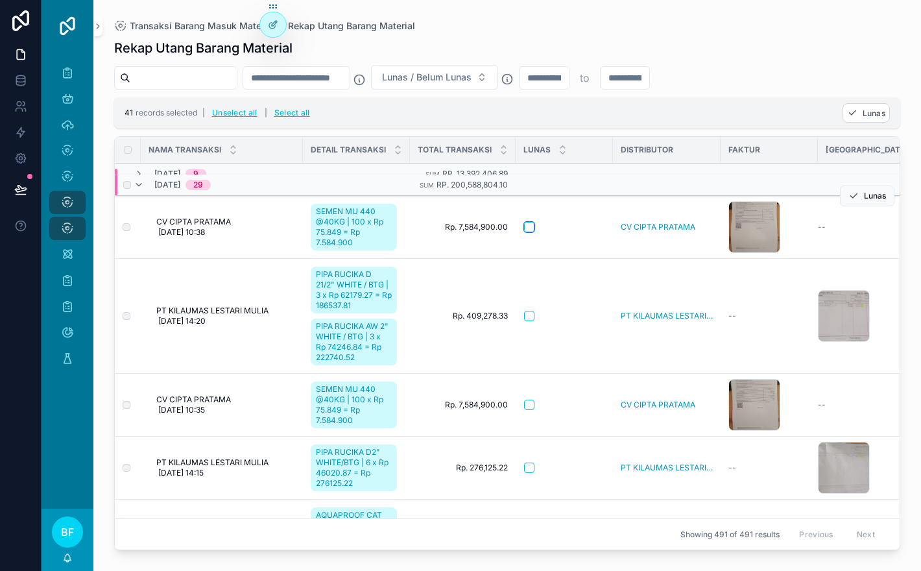
click at [527, 228] on button "scrollable content" at bounding box center [529, 227] width 10 height 10
click at [867, 117] on span "Lunas" at bounding box center [874, 113] width 23 height 10
click at [889, 88] on icon "scrollable content" at bounding box center [889, 87] width 10 height 10
click at [472, 74] on span "Lunas / Belum Lunas" at bounding box center [427, 77] width 90 height 13
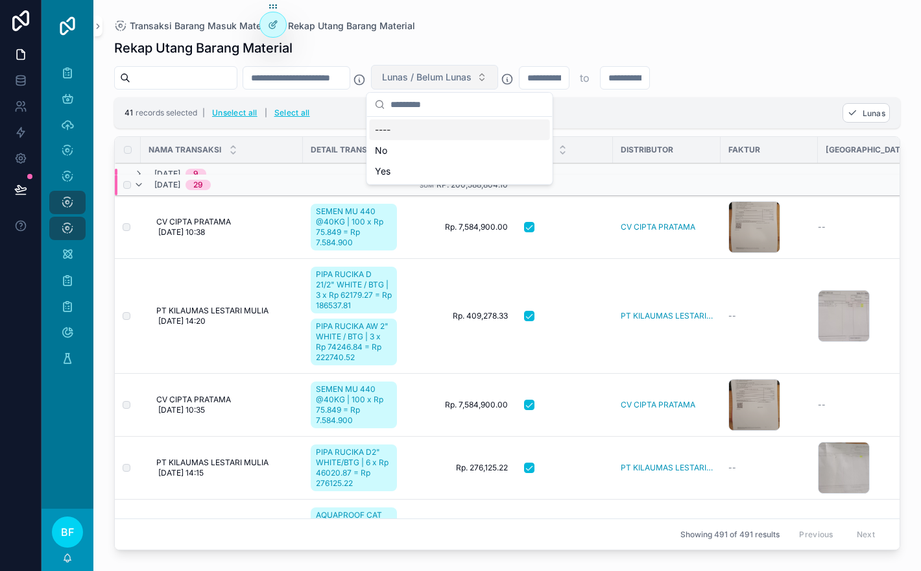
click at [472, 74] on span "Lunas / Belum Lunas" at bounding box center [427, 77] width 90 height 13
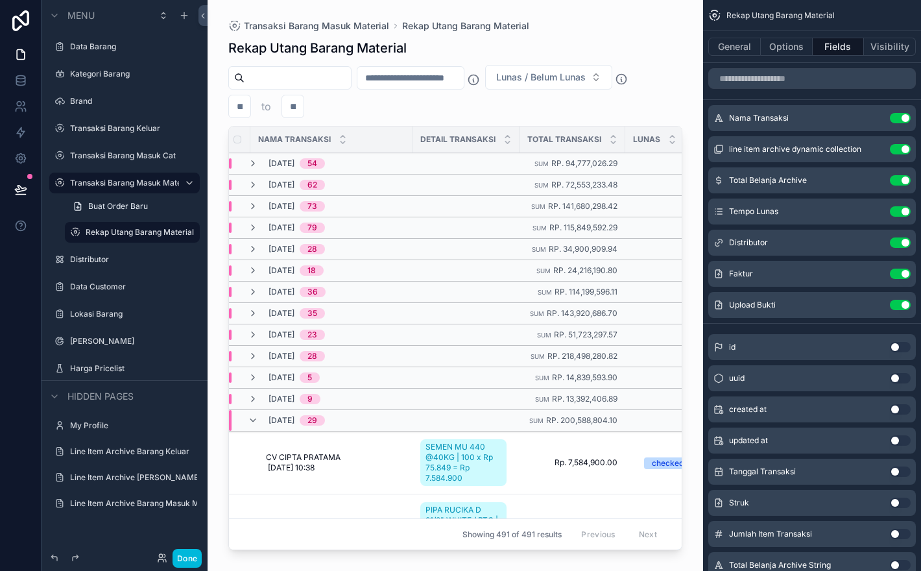
scroll to position [0, 0]
click at [875, 212] on icon "scrollable content" at bounding box center [874, 211] width 10 height 10
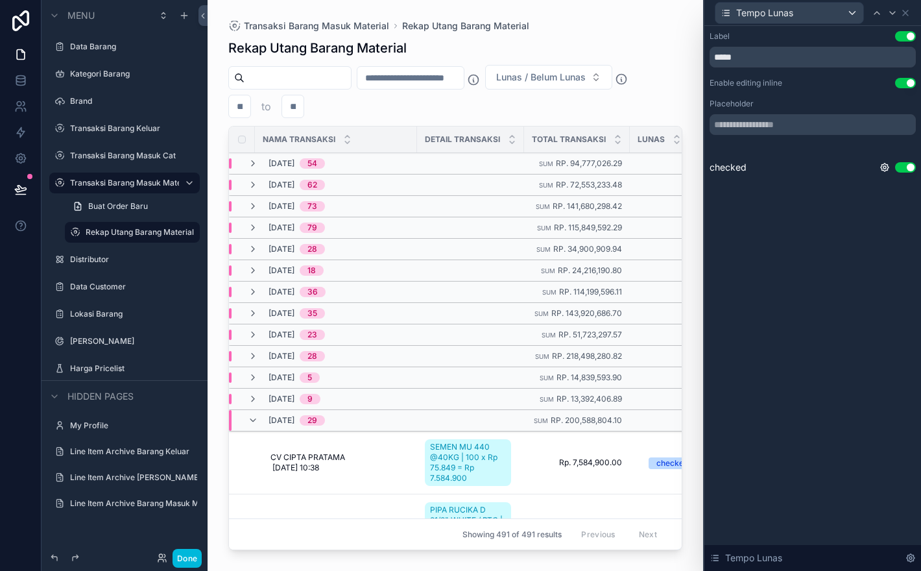
click at [595, 85] on div "scrollable content" at bounding box center [456, 277] width 496 height 555
click at [596, 84] on button "Lunas / Belum Lunas" at bounding box center [548, 77] width 127 height 25
click at [586, 80] on span "Lunas / Belum Lunas" at bounding box center [541, 77] width 90 height 13
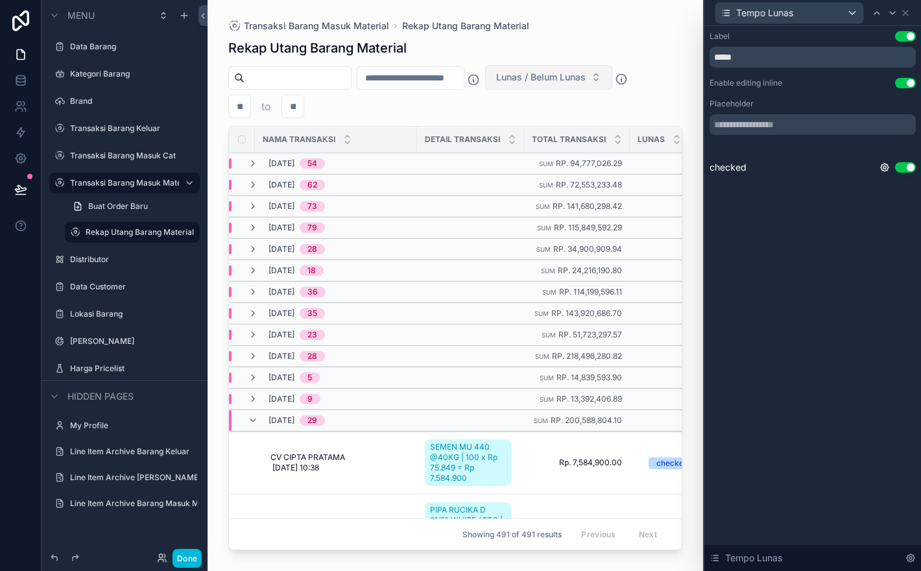
click at [586, 73] on span "Lunas / Belum Lunas" at bounding box center [541, 77] width 90 height 13
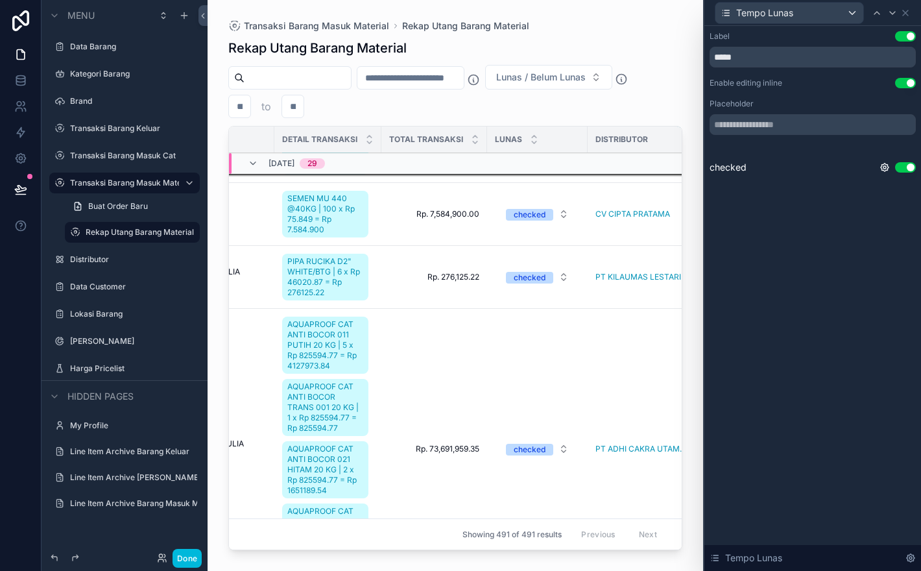
scroll to position [413, 164]
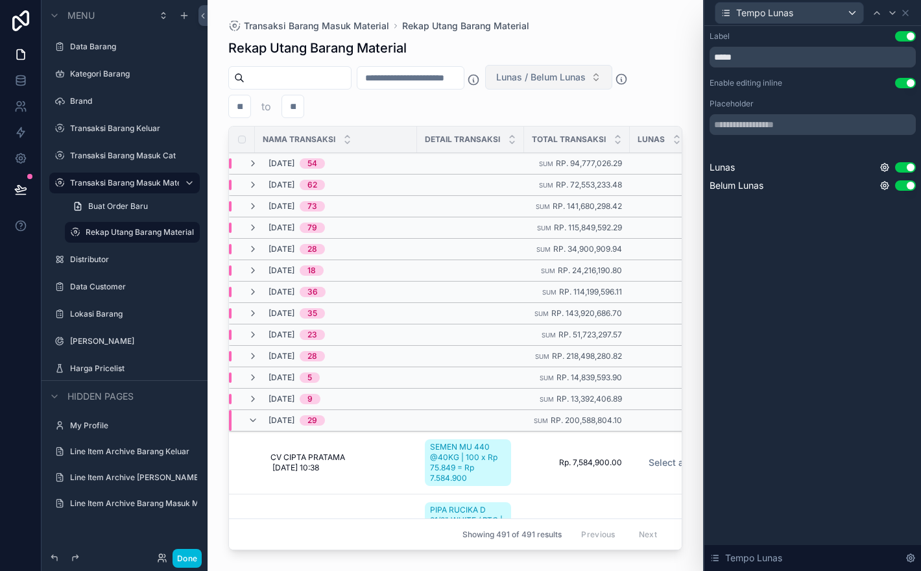
click at [586, 75] on span "Lunas / Belum Lunas" at bounding box center [541, 77] width 90 height 13
click at [643, 44] on div "Rekap Utang Barang Material" at bounding box center [455, 48] width 454 height 18
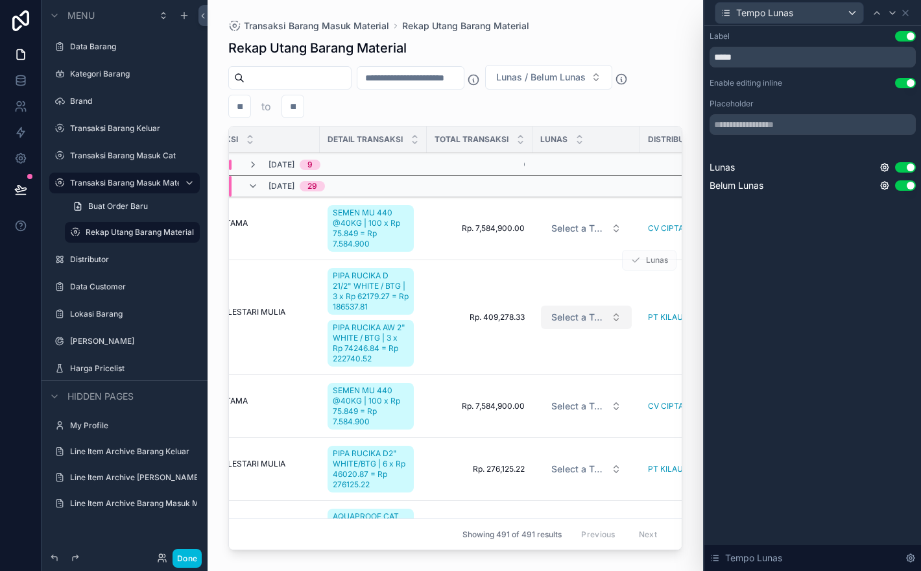
scroll to position [228, 106]
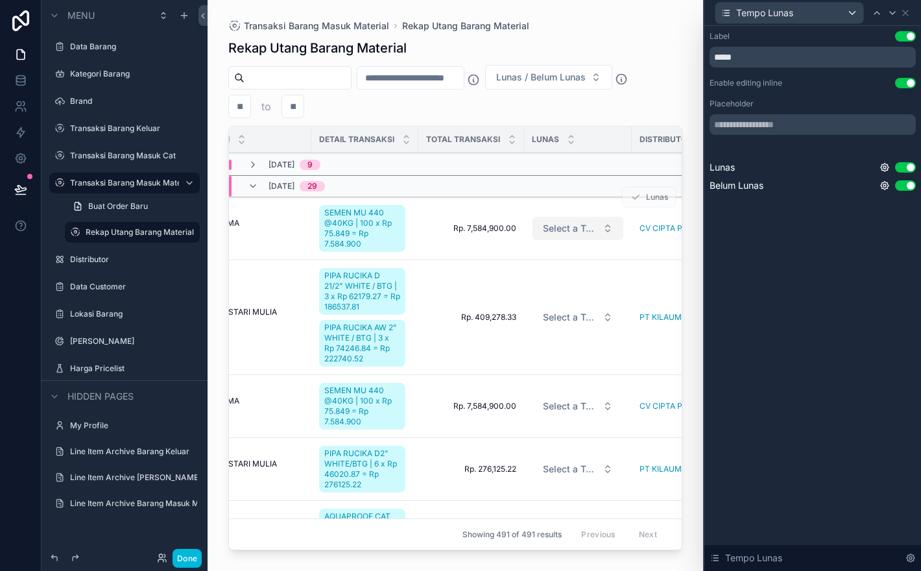
click at [573, 224] on span "Select a Tempo Lunas" at bounding box center [570, 228] width 54 height 13
click at [907, 10] on icon at bounding box center [905, 12] width 5 height 5
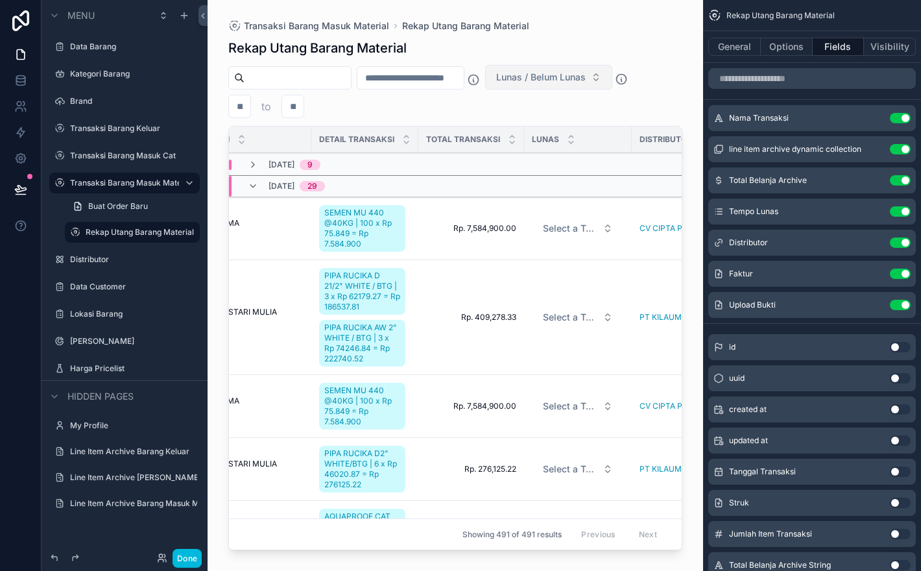
click at [577, 79] on span "Lunas / Belum Lunas" at bounding box center [541, 77] width 90 height 13
click at [878, 207] on icon "scrollable content" at bounding box center [874, 211] width 10 height 10
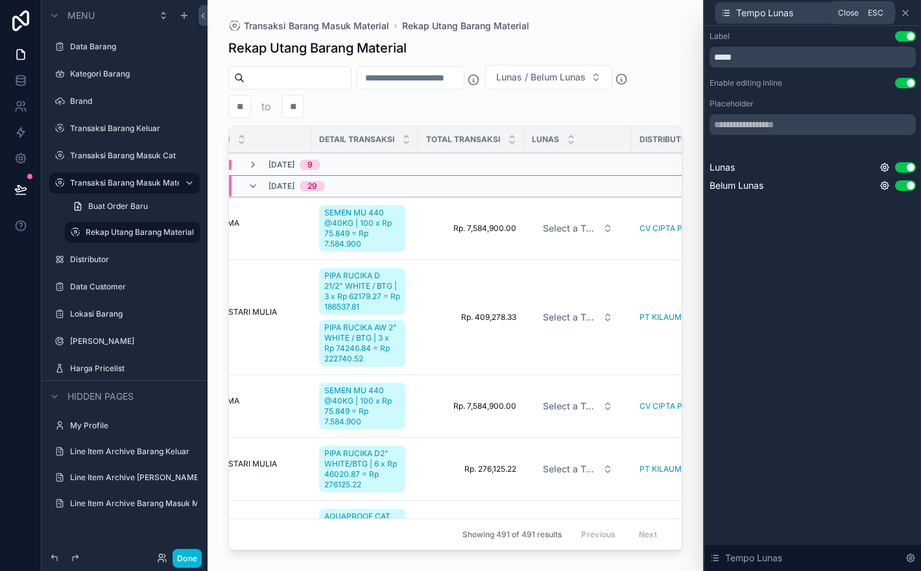
click at [905, 16] on icon at bounding box center [905, 13] width 10 height 10
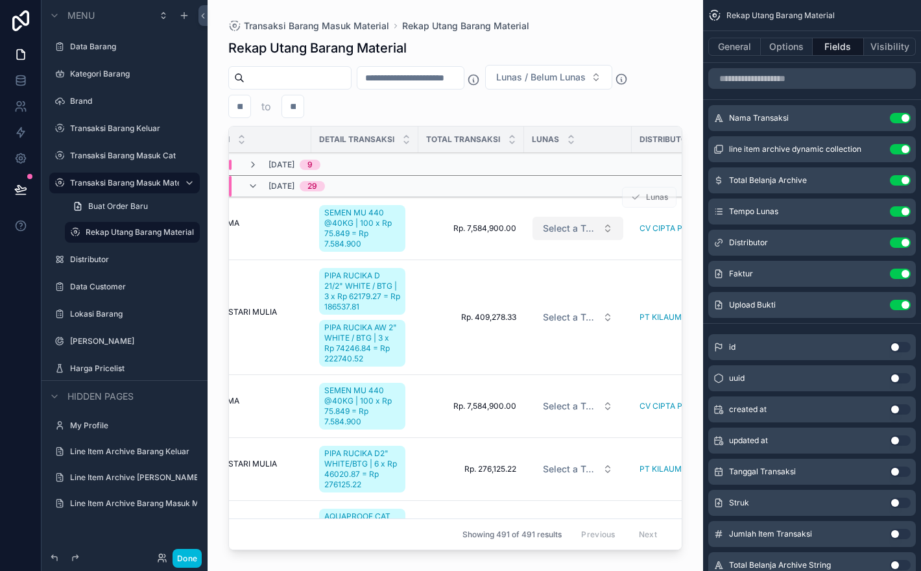
click at [583, 230] on span "Select a Tempo Lunas" at bounding box center [570, 228] width 54 height 13
click at [654, 51] on div "Rekap Utang Barang Material" at bounding box center [455, 48] width 454 height 18
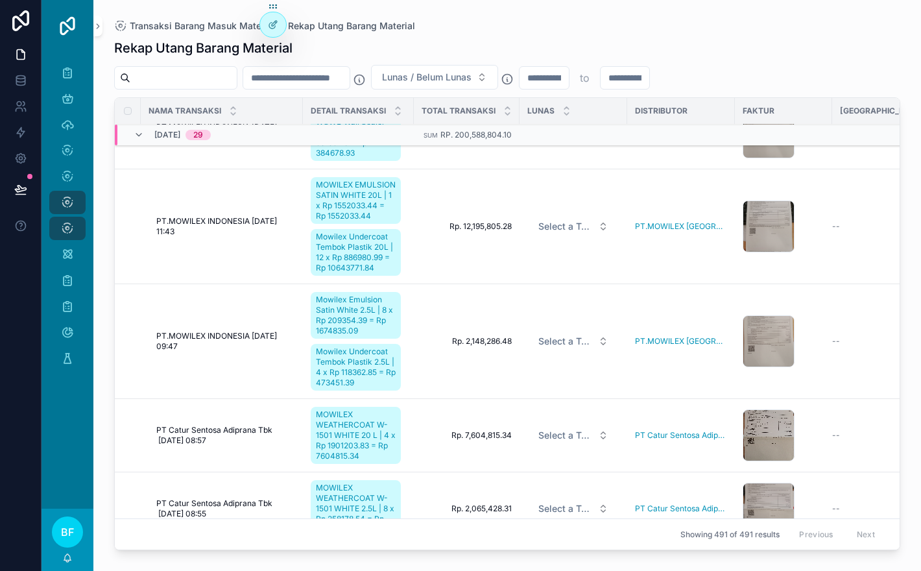
scroll to position [3184, 0]
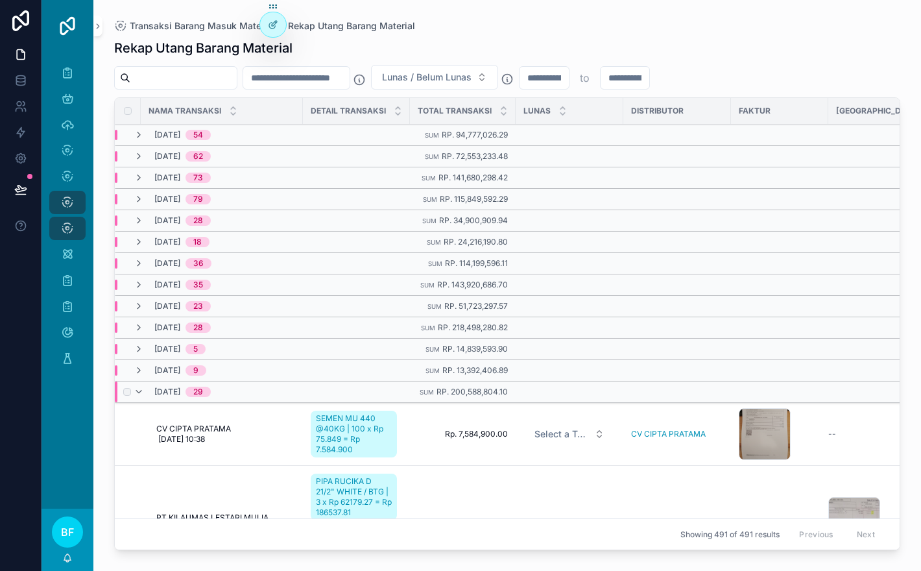
scroll to position [150, 0]
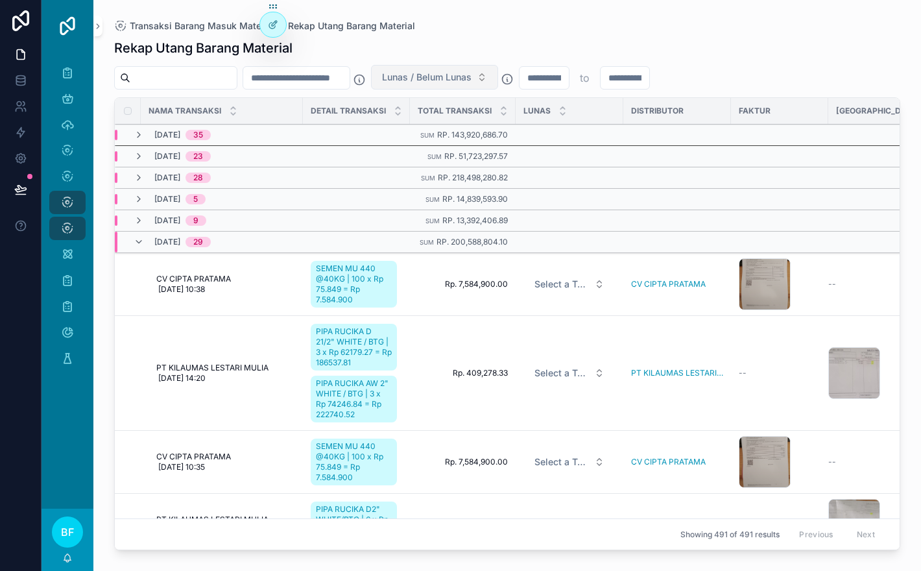
click at [451, 86] on button "Lunas / Belum Lunas" at bounding box center [434, 77] width 127 height 25
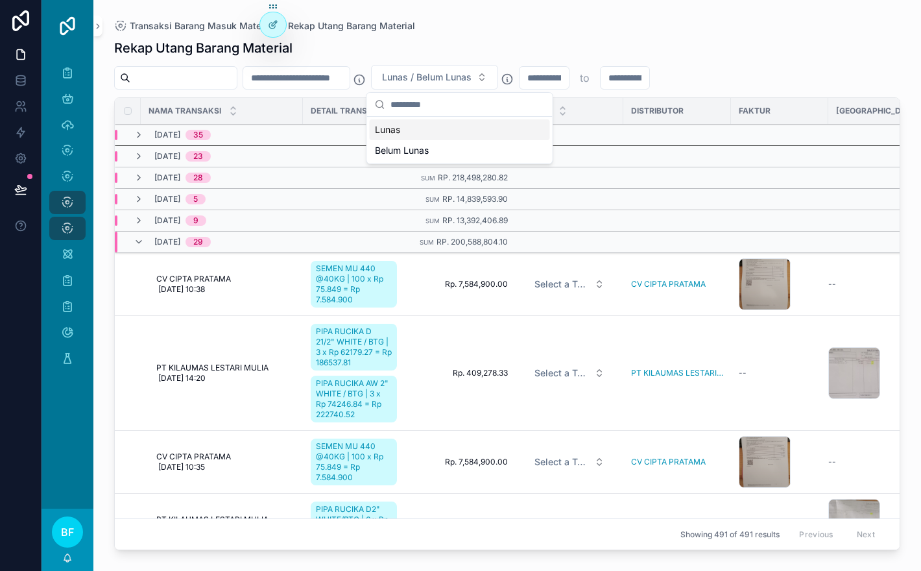
click at [472, 130] on div "Lunas" at bounding box center [460, 129] width 180 height 21
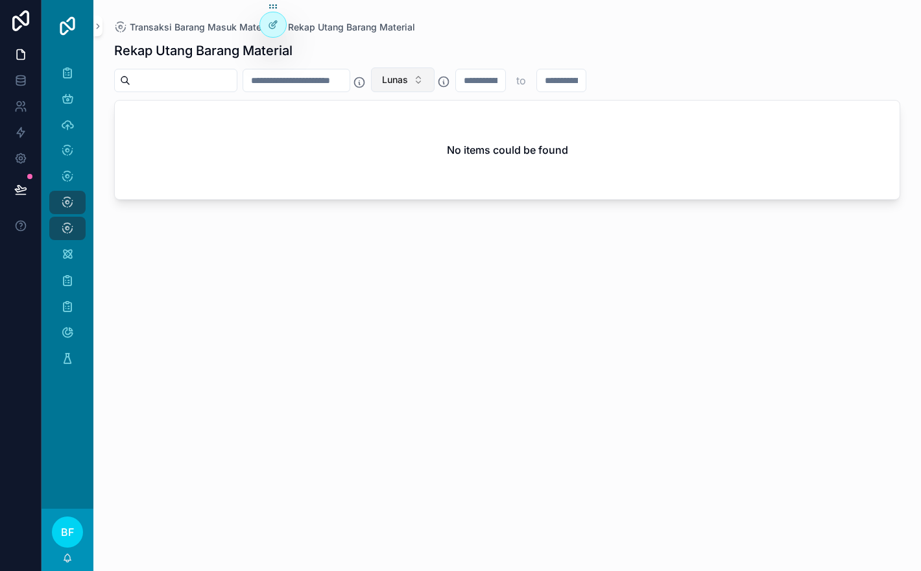
click at [435, 72] on button "Lunas" at bounding box center [403, 79] width 64 height 25
click at [449, 127] on div "None" at bounding box center [427, 132] width 180 height 21
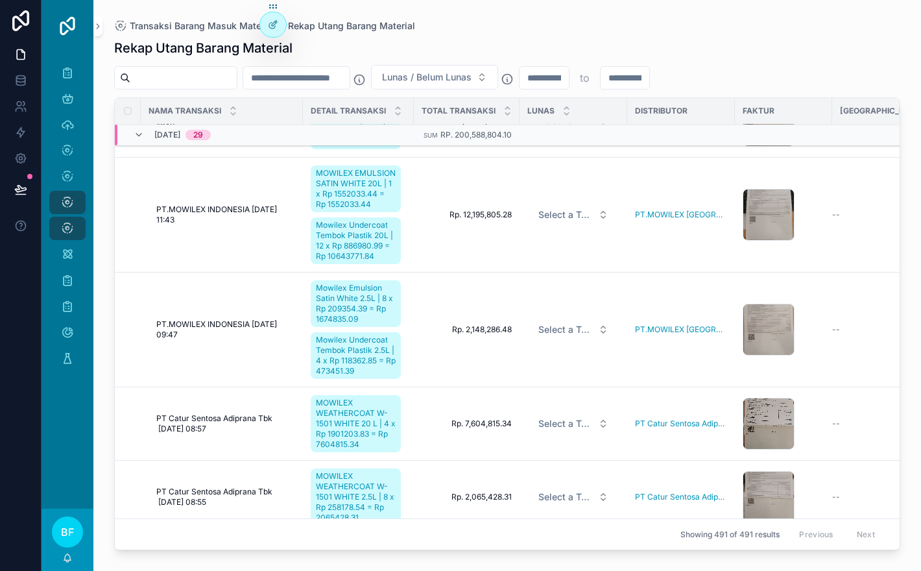
scroll to position [2617, 0]
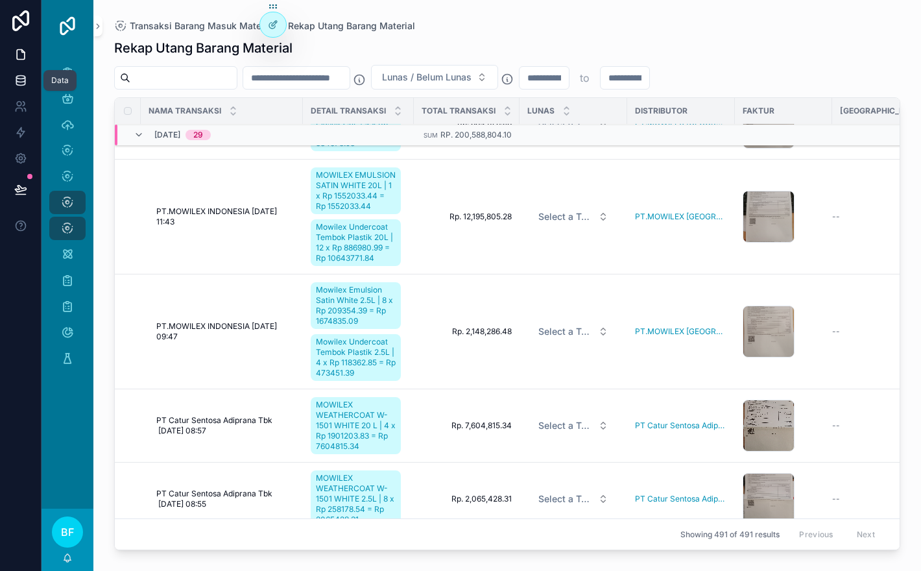
click at [23, 83] on icon at bounding box center [20, 80] width 13 height 13
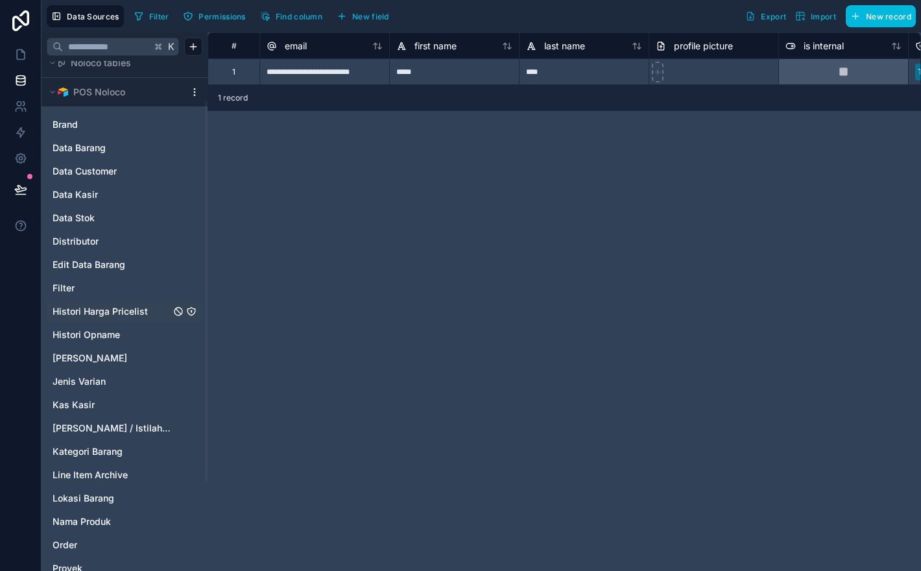
scroll to position [61, 0]
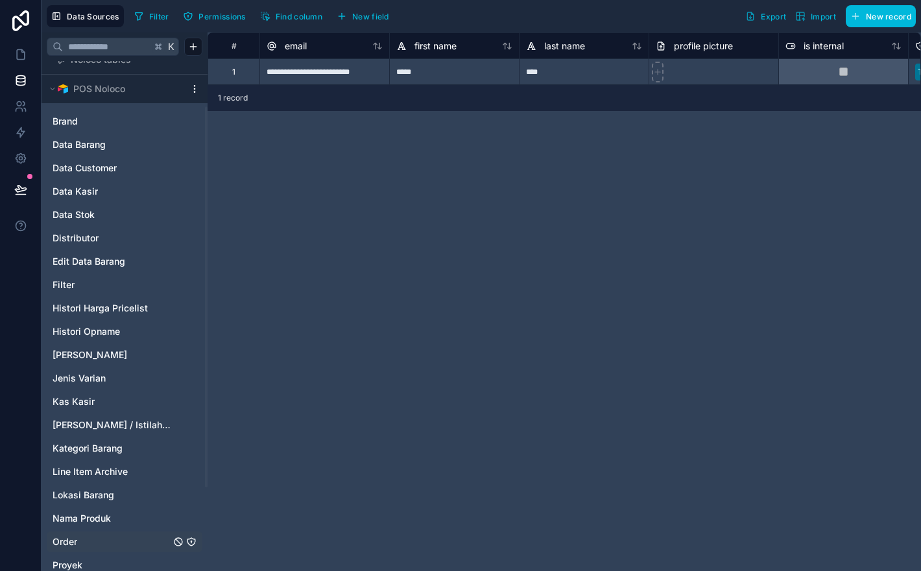
click at [97, 535] on link "Order" at bounding box center [112, 541] width 118 height 13
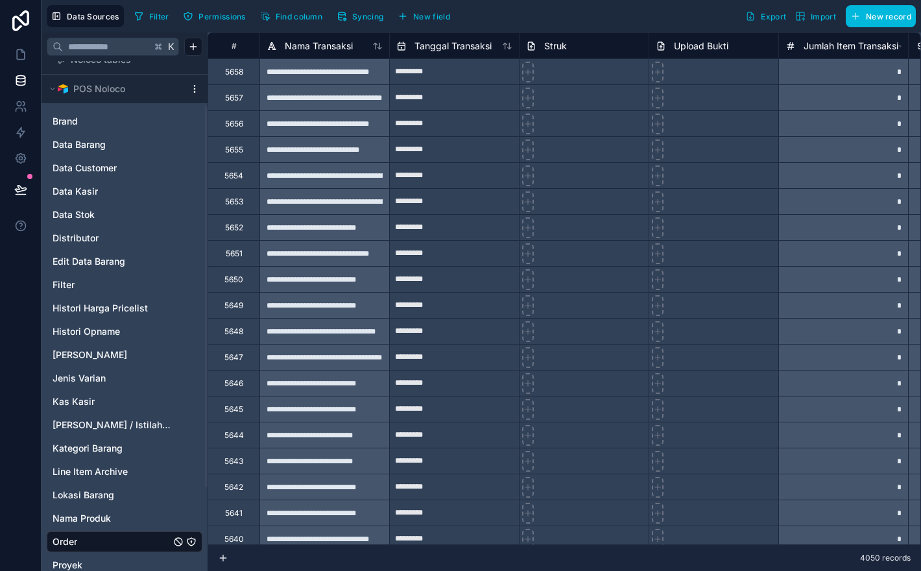
click at [372, 19] on span "Syncing" at bounding box center [367, 17] width 31 height 10
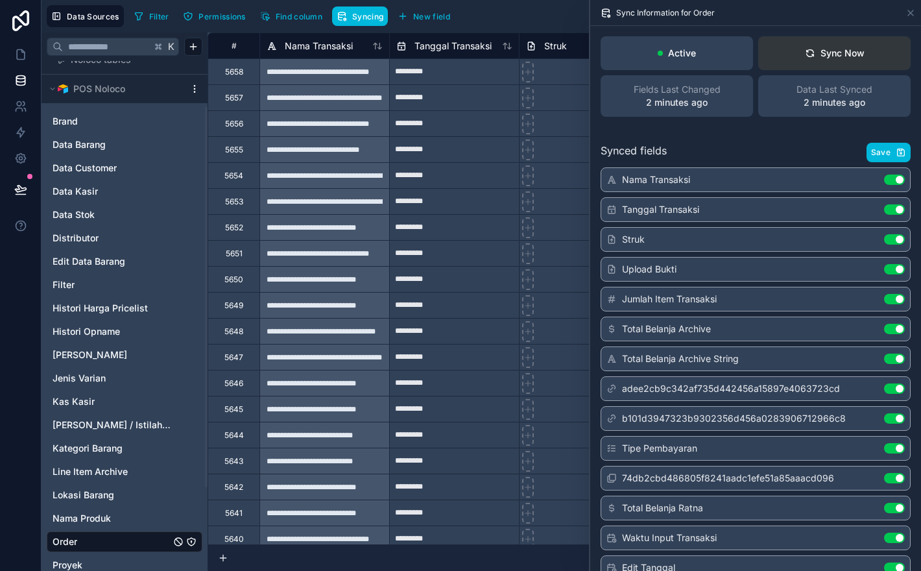
click at [819, 67] on button "Sync Now" at bounding box center [834, 53] width 152 height 34
click at [819, 52] on div "Sync Now" at bounding box center [835, 53] width 60 height 13
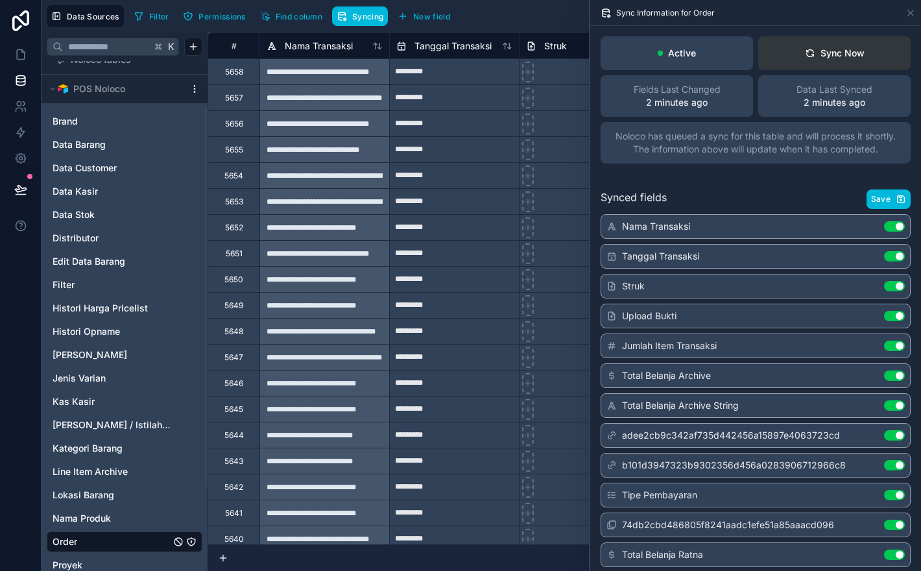
click at [824, 55] on div "Sync Now" at bounding box center [835, 53] width 60 height 13
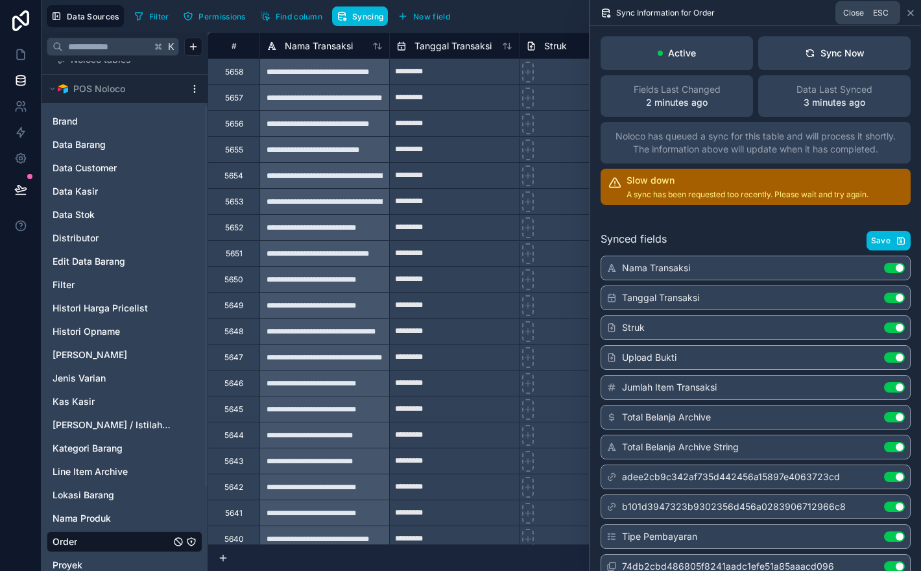
click at [915, 14] on icon at bounding box center [910, 13] width 10 height 10
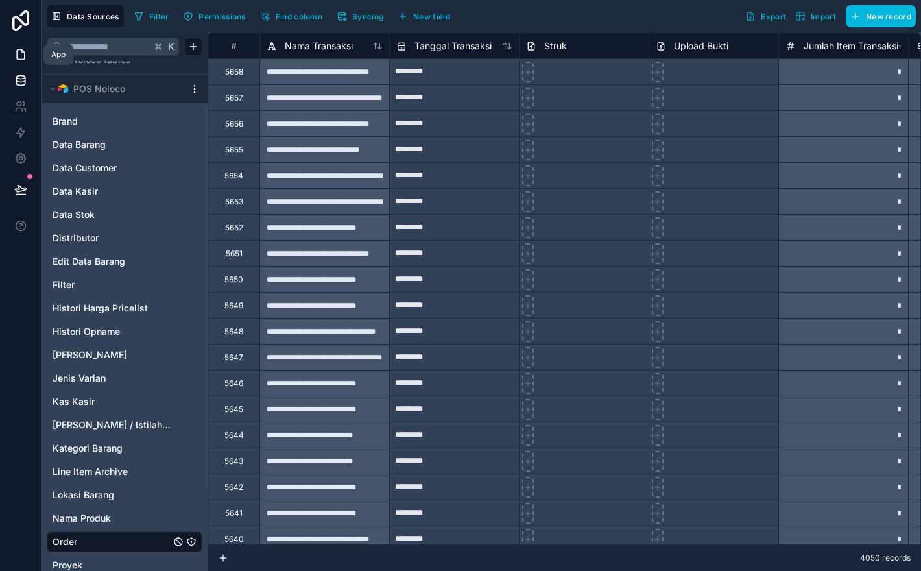
click at [16, 60] on icon at bounding box center [20, 54] width 13 height 13
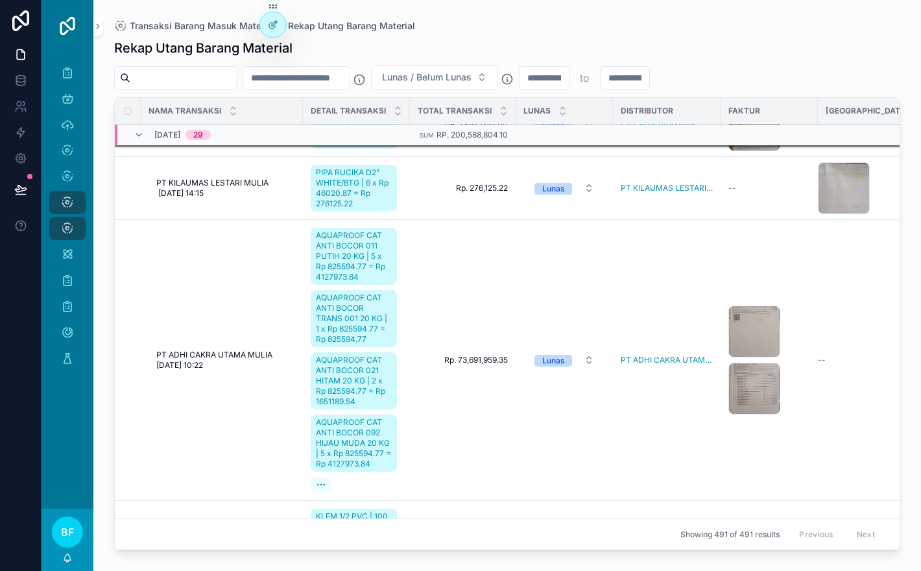
scroll to position [474, 0]
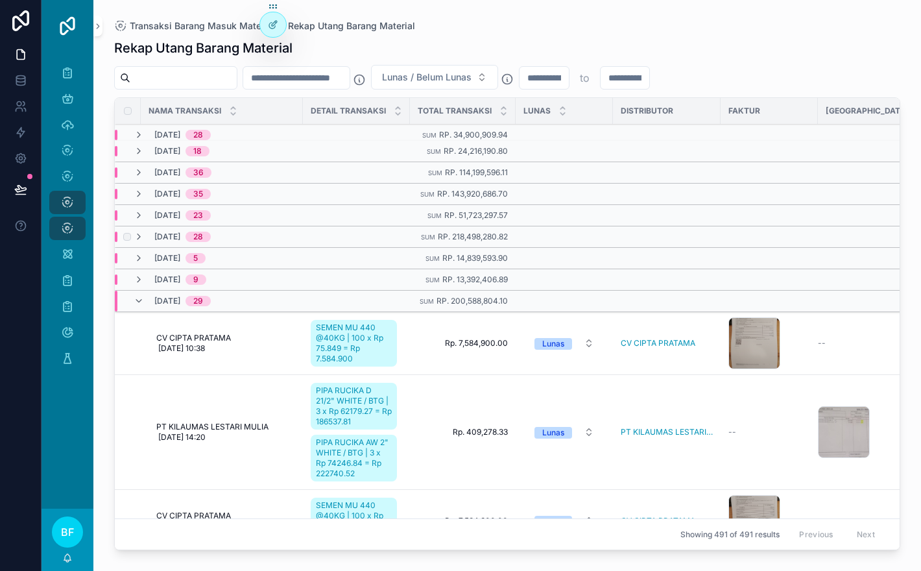
scroll to position [77, 0]
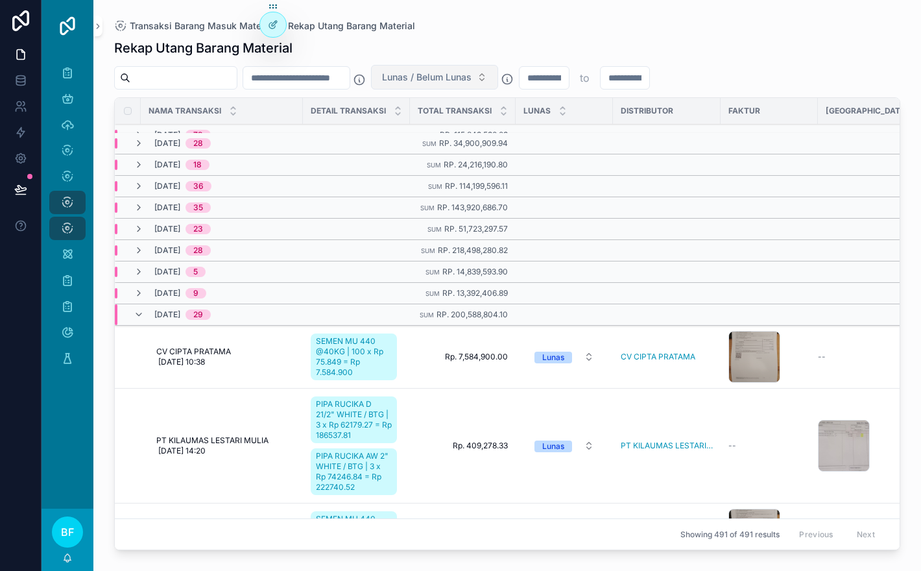
click at [472, 82] on span "Lunas / Belum Lunas" at bounding box center [427, 77] width 90 height 13
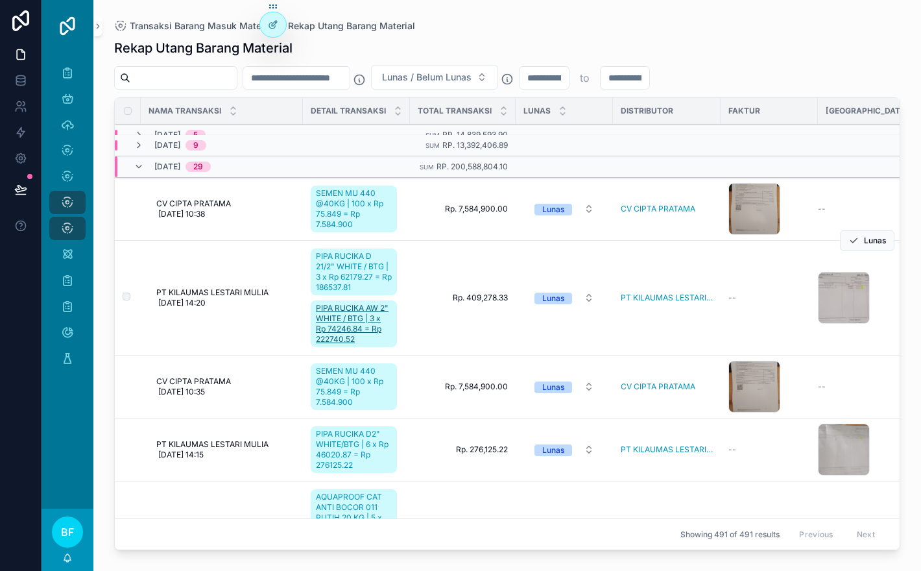
scroll to position [69, 0]
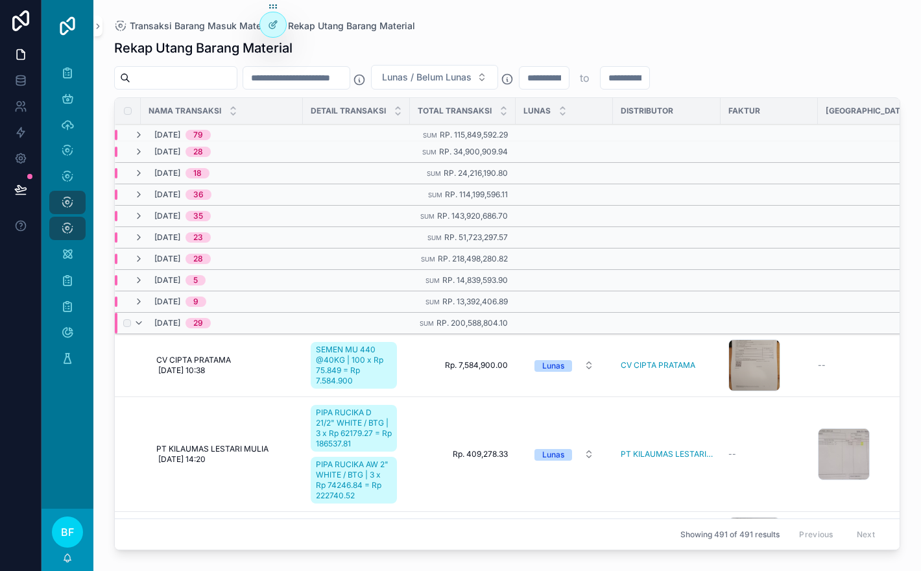
click at [146, 324] on div "[DATE] 29" at bounding box center [172, 323] width 77 height 21
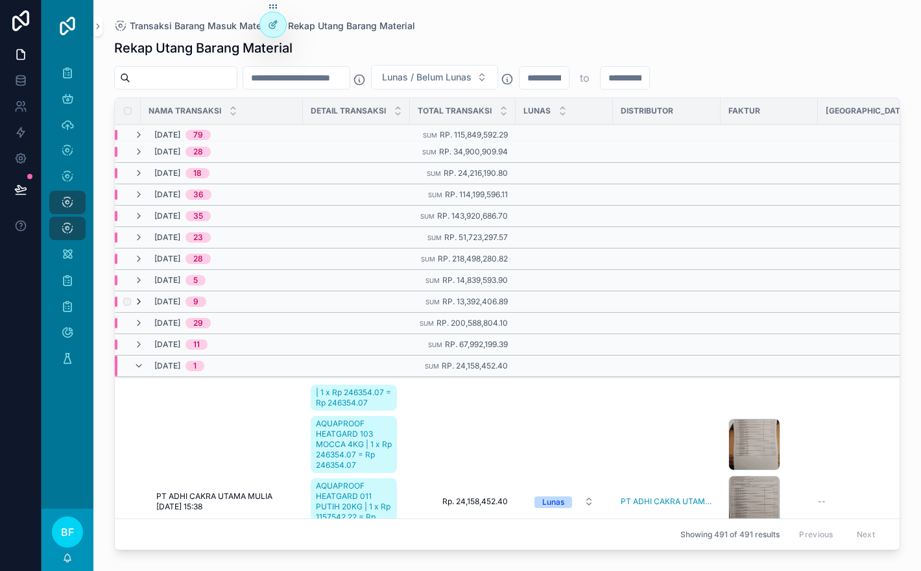
click at [140, 302] on icon "scrollable content" at bounding box center [139, 301] width 10 height 10
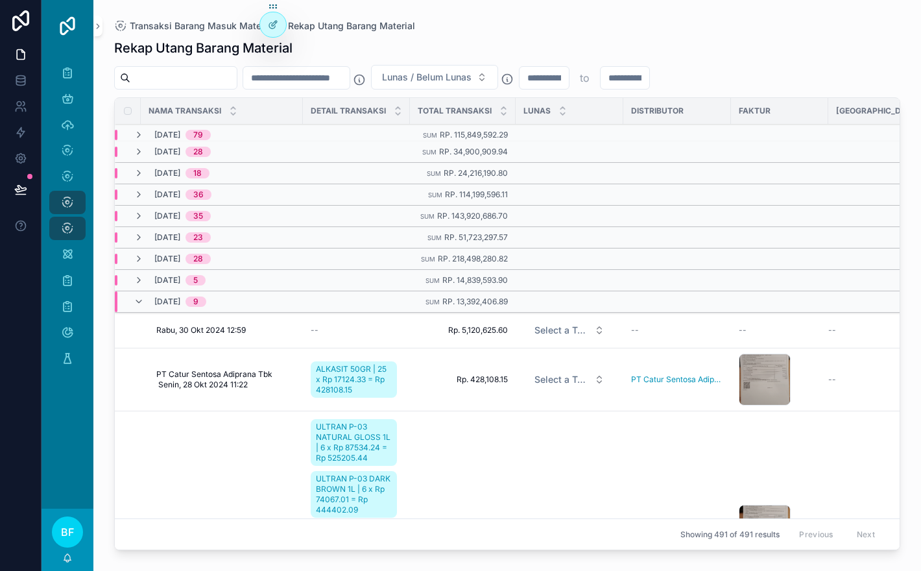
click at [140, 302] on icon "scrollable content" at bounding box center [139, 301] width 10 height 10
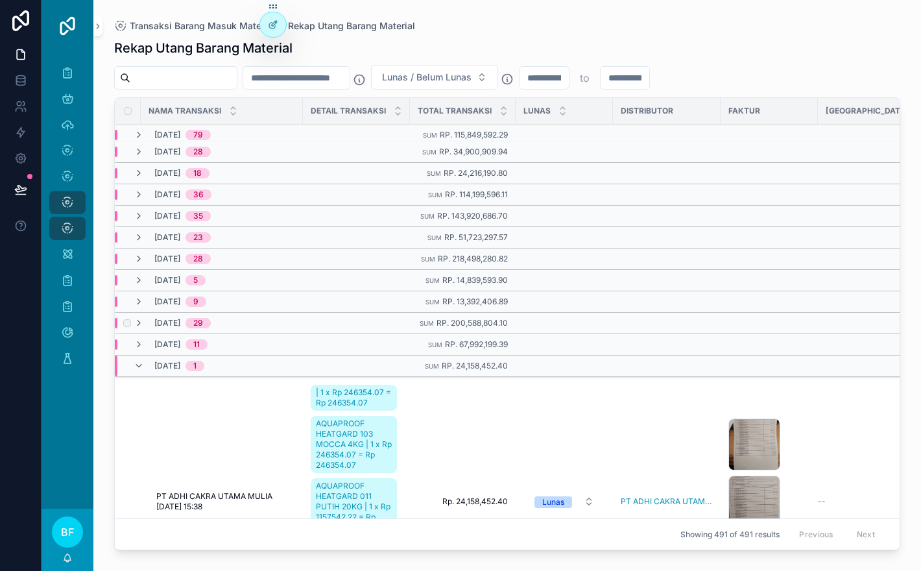
click at [140, 329] on td "[DATE] 29" at bounding box center [262, 323] width 295 height 21
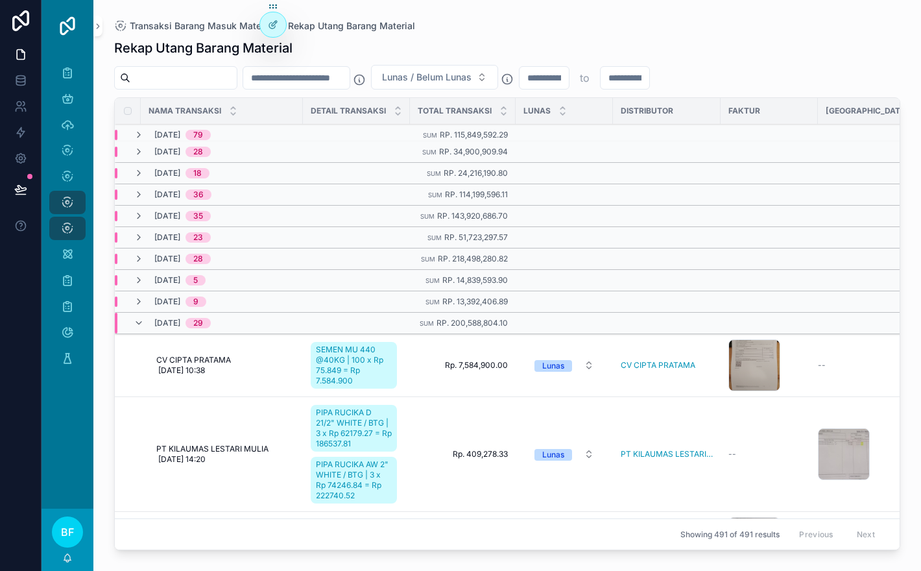
click at [140, 329] on div "[DATE] 29" at bounding box center [172, 323] width 77 height 21
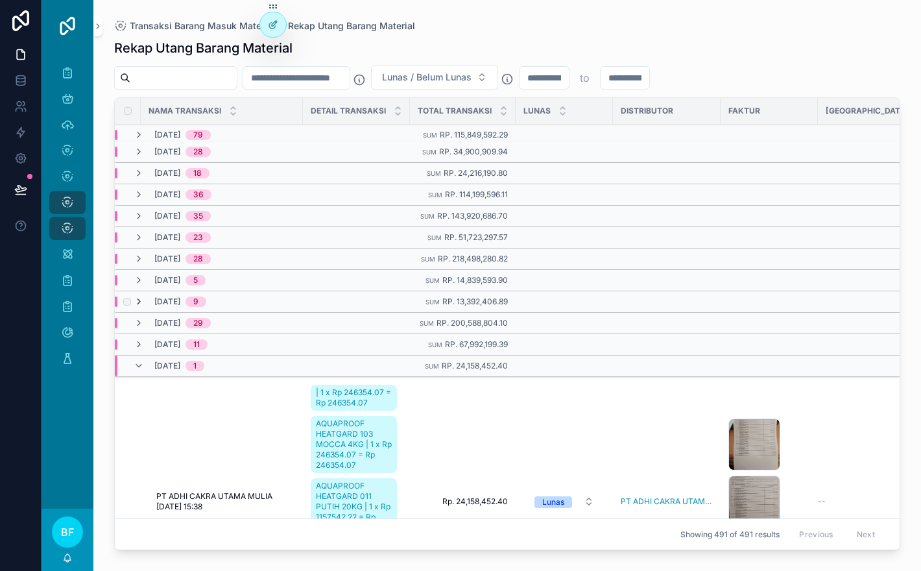
click at [139, 302] on icon "scrollable content" at bounding box center [139, 301] width 10 height 10
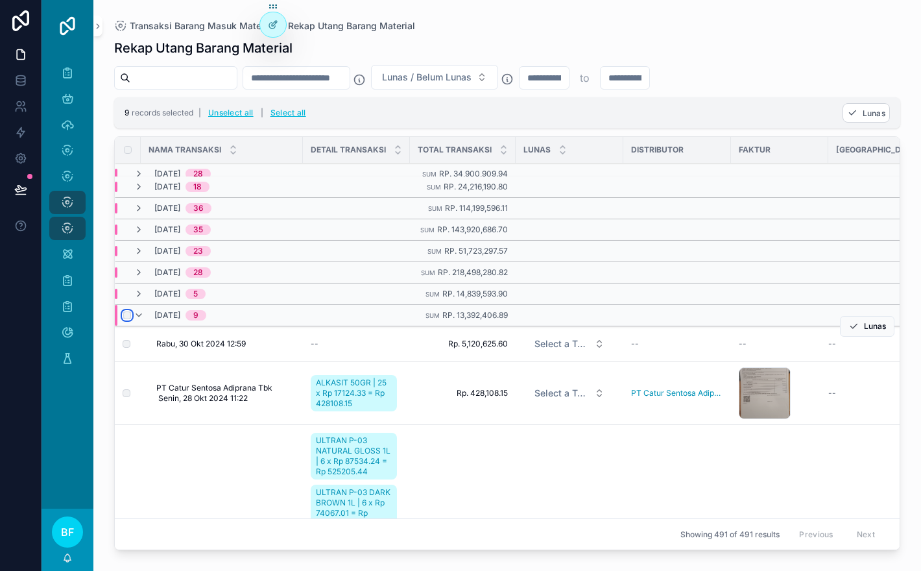
scroll to position [126, 0]
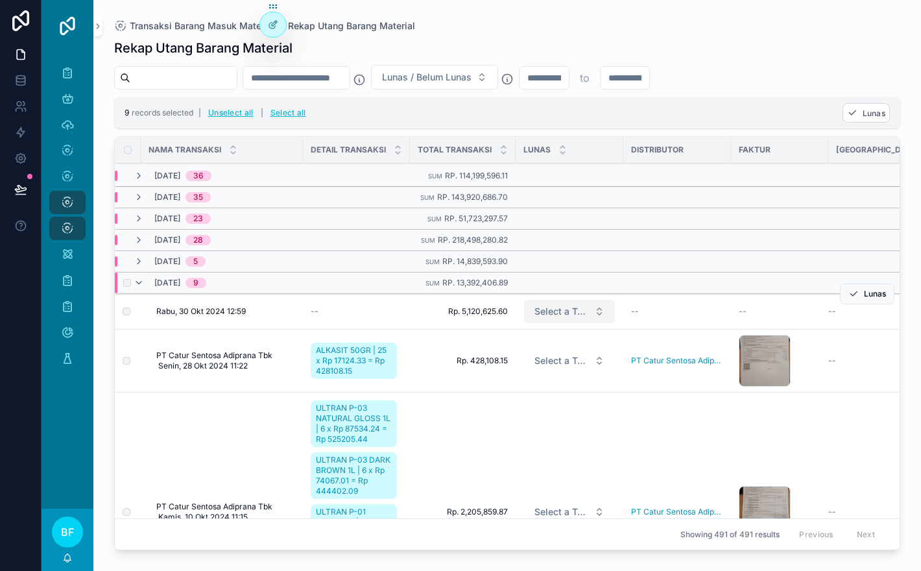
click at [550, 313] on span "Select a Tempo Lunas" at bounding box center [561, 311] width 54 height 13
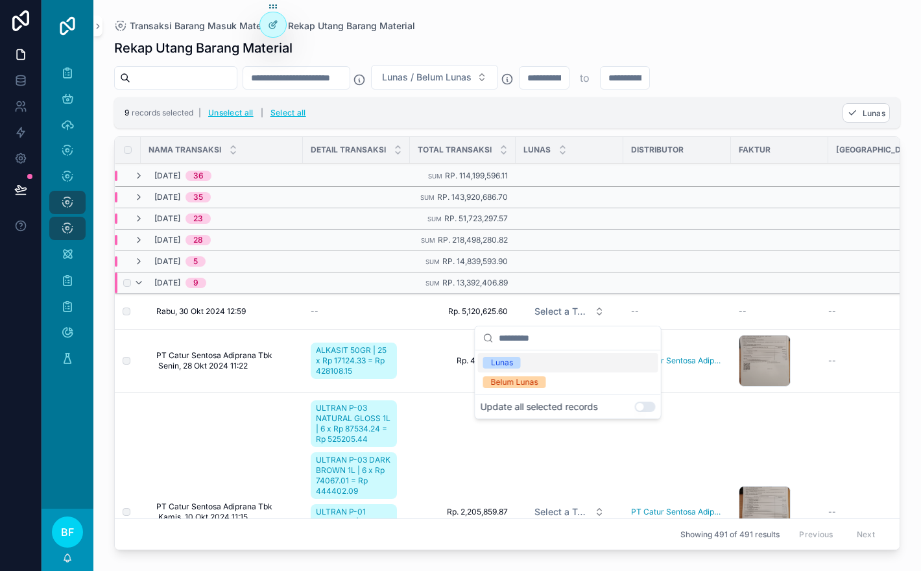
click at [597, 363] on div "Lunas" at bounding box center [568, 362] width 180 height 19
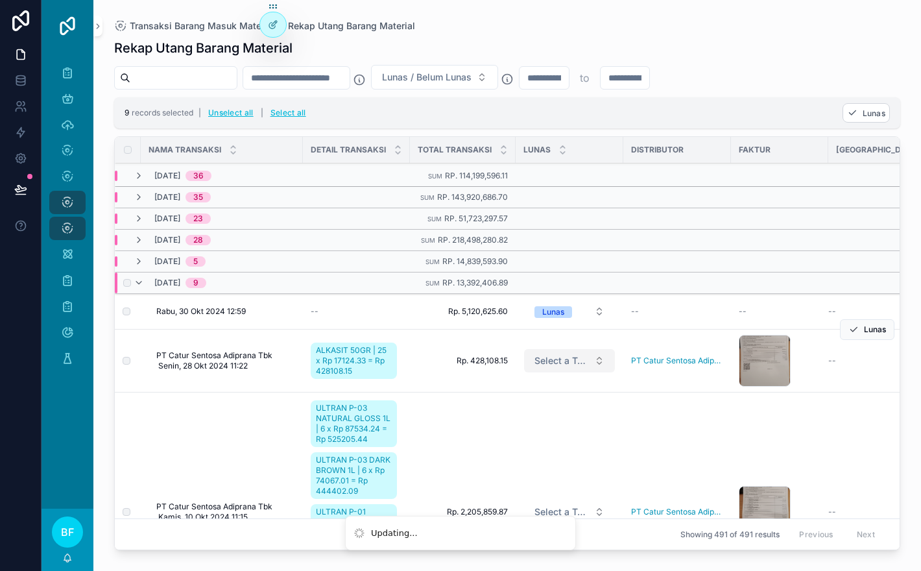
click at [601, 361] on button "Select a Tempo Lunas" at bounding box center [569, 360] width 91 height 23
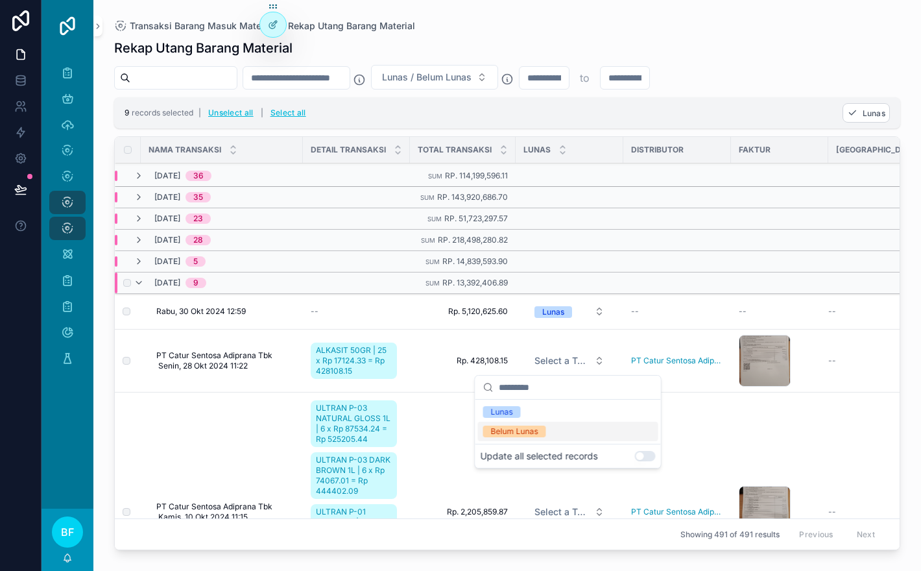
click at [648, 455] on button "Use setting" at bounding box center [645, 456] width 21 height 10
click at [595, 416] on div "Lunas" at bounding box center [568, 411] width 180 height 19
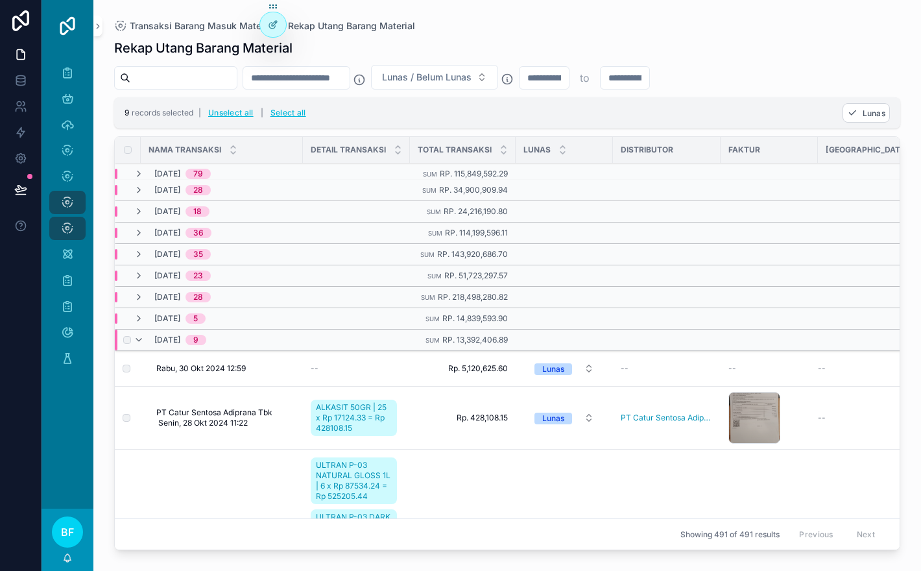
scroll to position [0, 0]
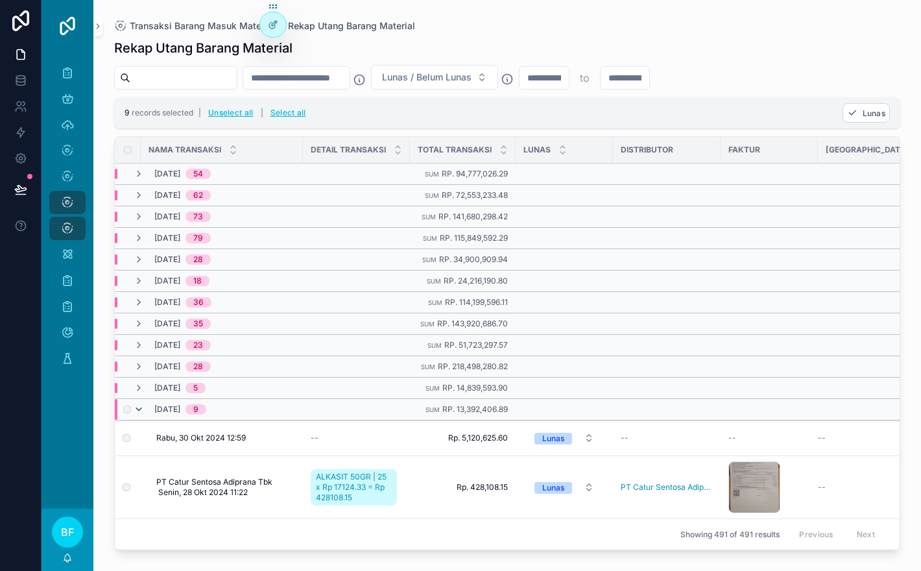
click at [140, 407] on icon "scrollable content" at bounding box center [139, 409] width 10 height 10
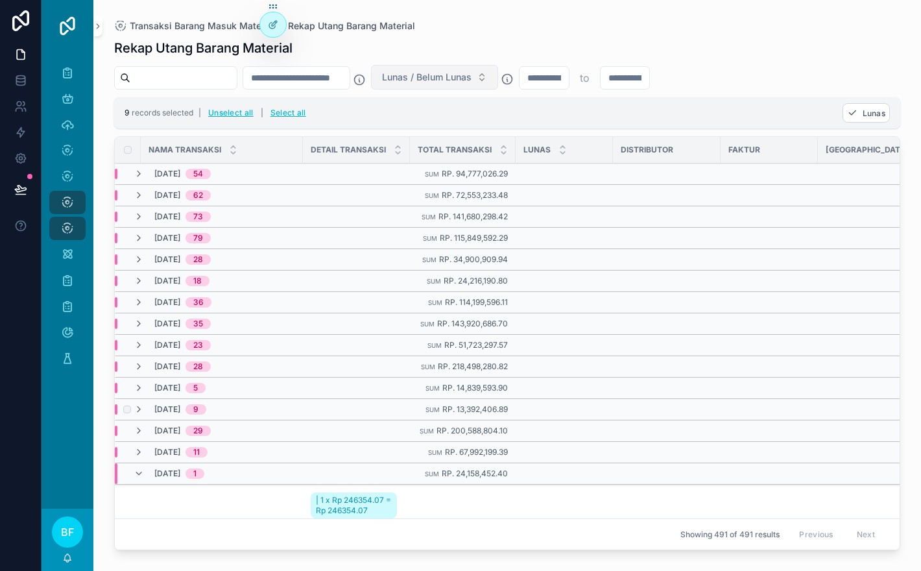
click at [472, 77] on span "Lunas / Belum Lunas" at bounding box center [427, 77] width 90 height 13
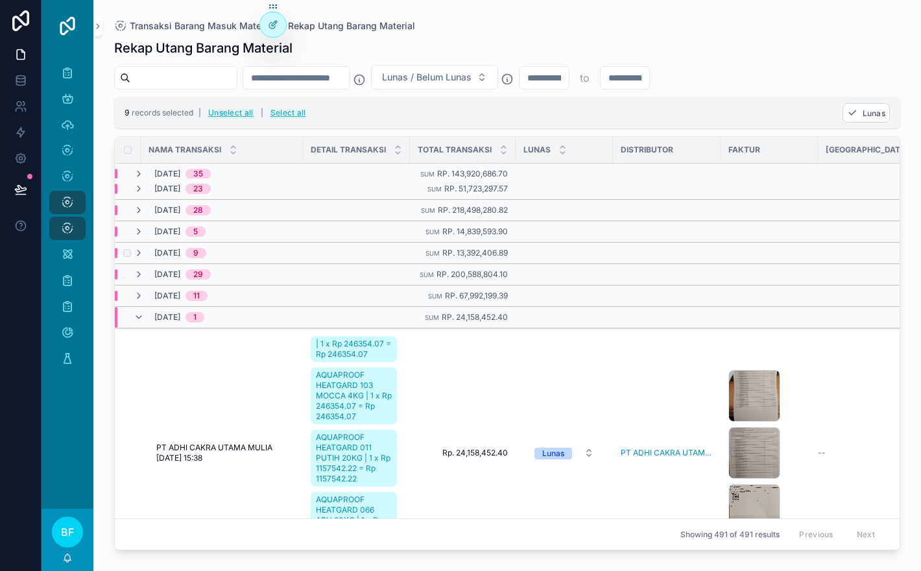
scroll to position [145, 0]
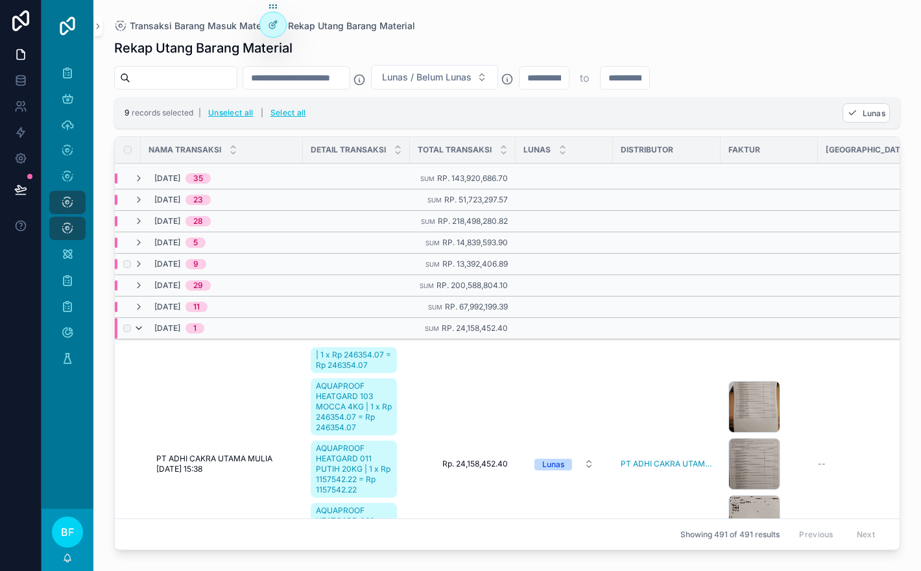
click at [136, 329] on icon "scrollable content" at bounding box center [139, 328] width 10 height 10
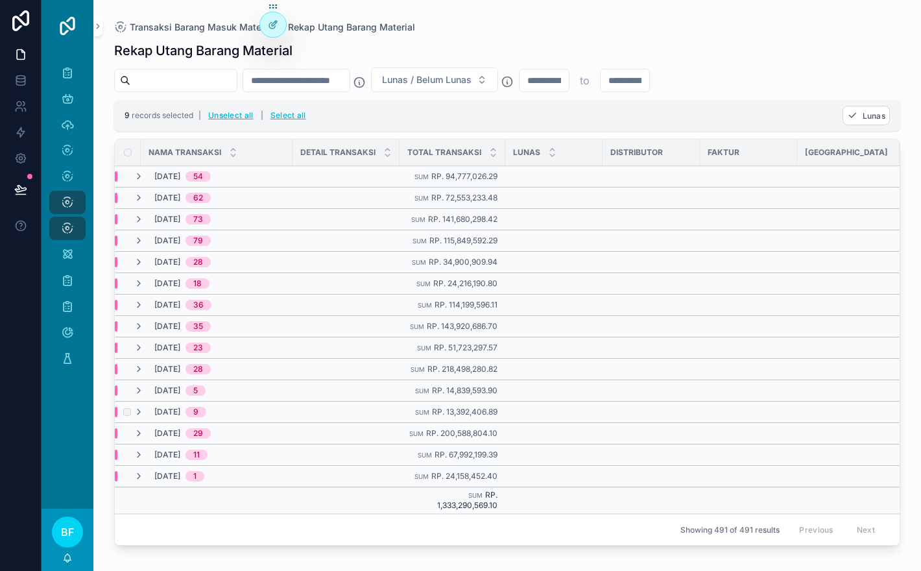
scroll to position [0, 0]
click at [143, 387] on icon "scrollable content" at bounding box center [139, 390] width 10 height 10
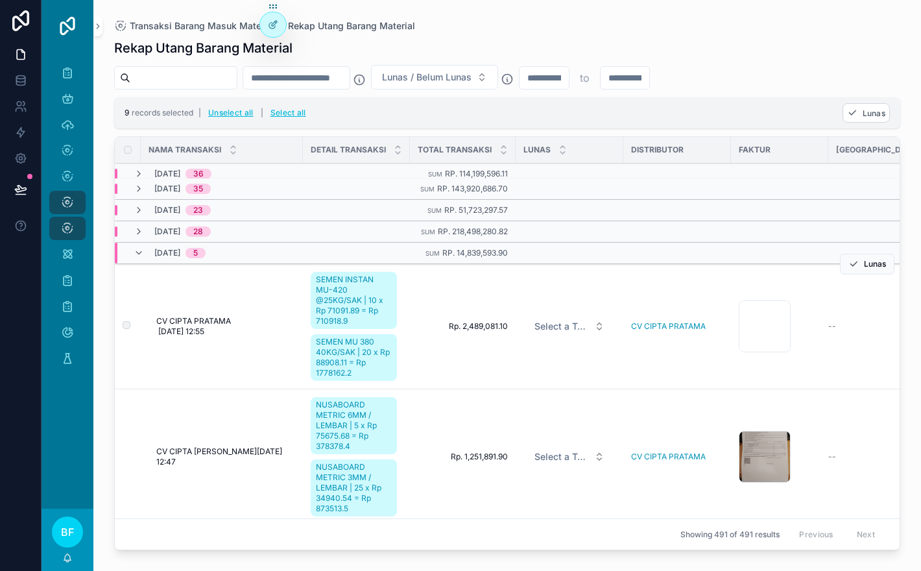
scroll to position [148, 0]
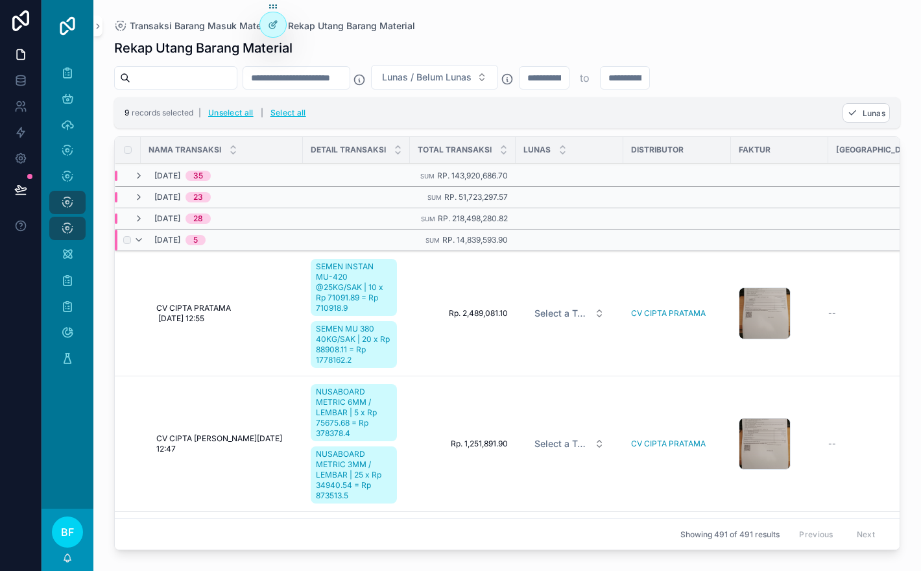
click at [137, 246] on div "[DATE] 5" at bounding box center [170, 240] width 72 height 21
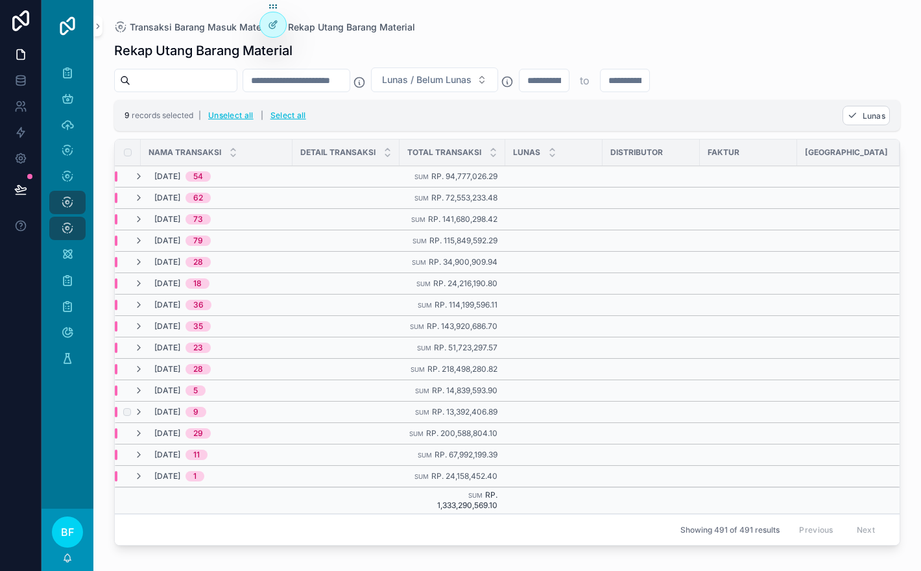
scroll to position [0, 0]
click at [141, 411] on icon "scrollable content" at bounding box center [139, 412] width 10 height 10
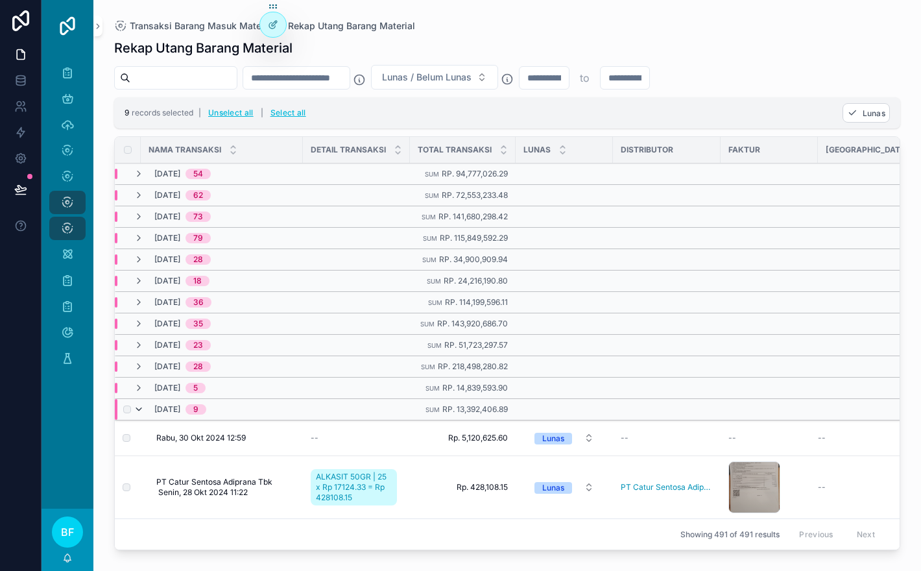
click at [139, 407] on icon "scrollable content" at bounding box center [139, 409] width 10 height 10
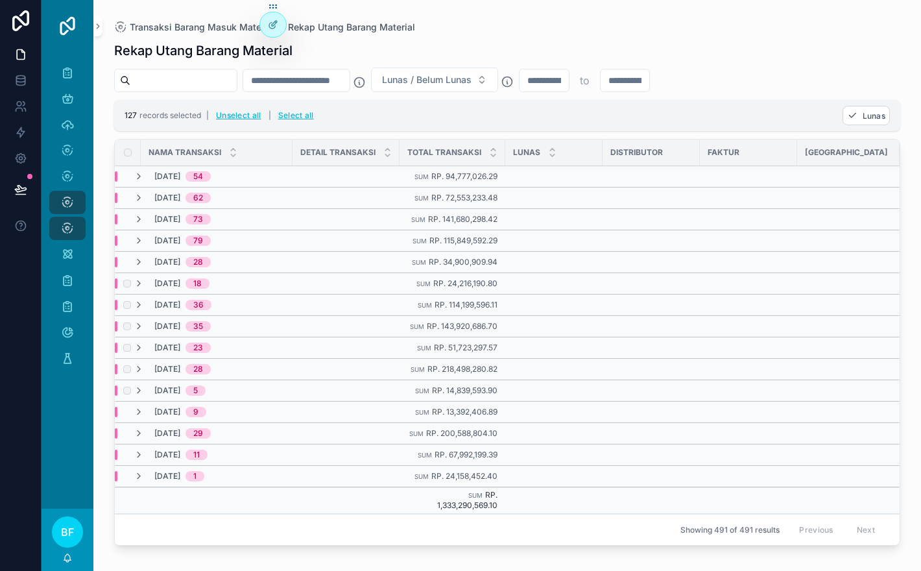
click at [128, 278] on div "scrollable content" at bounding box center [126, 283] width 16 height 10
click at [126, 214] on div "scrollable content" at bounding box center [126, 219] width 16 height 10
click at [138, 220] on icon "scrollable content" at bounding box center [139, 219] width 10 height 10
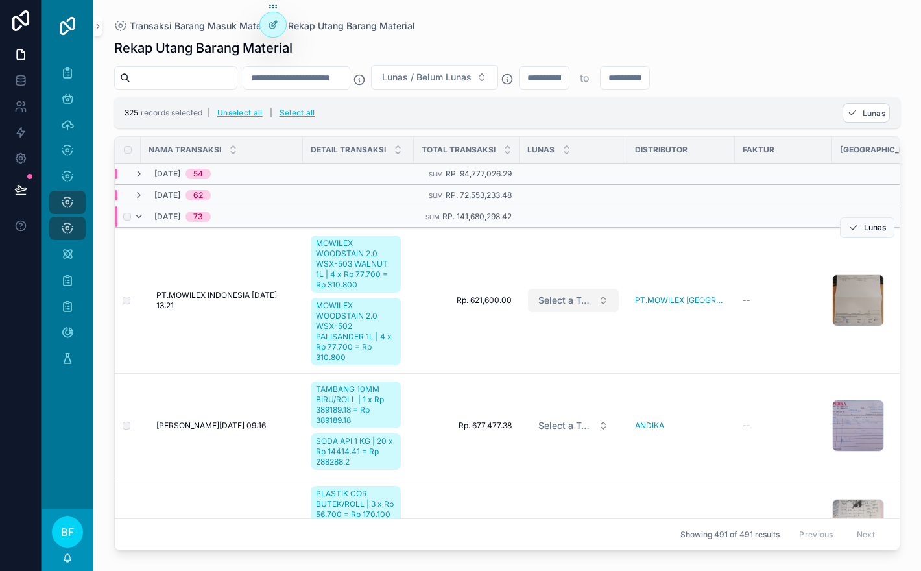
click at [566, 301] on span "Select a Tempo Lunas" at bounding box center [565, 300] width 54 height 13
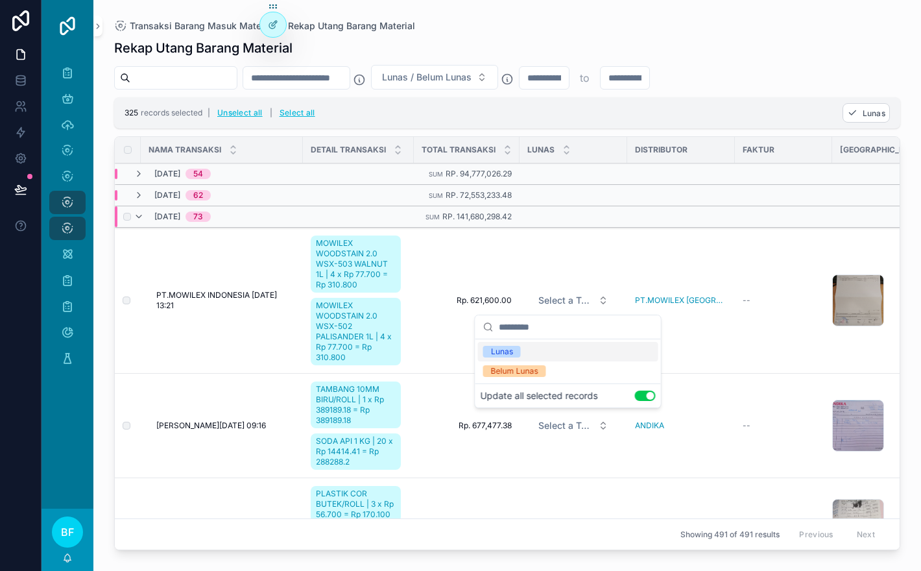
click at [607, 354] on div "Lunas" at bounding box center [568, 351] width 180 height 19
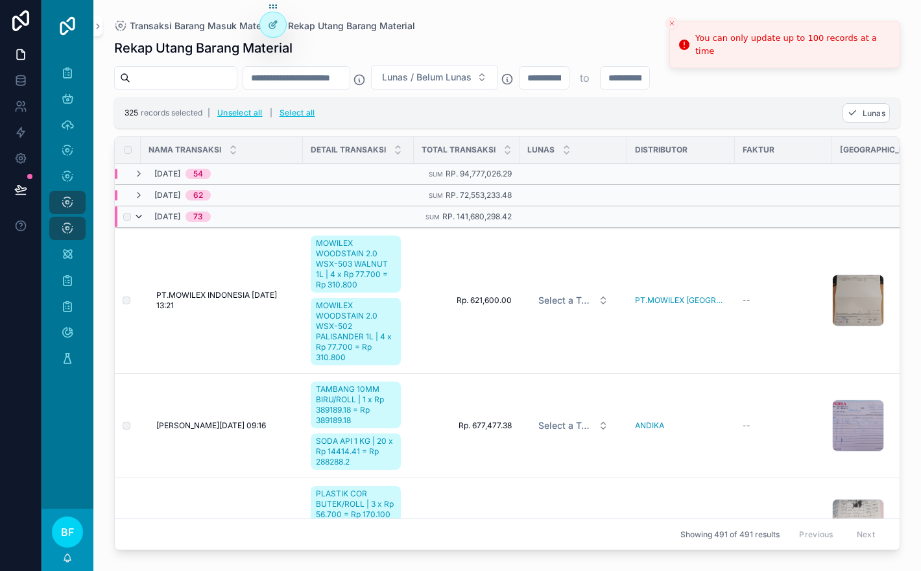
click at [143, 215] on icon "scrollable content" at bounding box center [139, 216] width 10 height 10
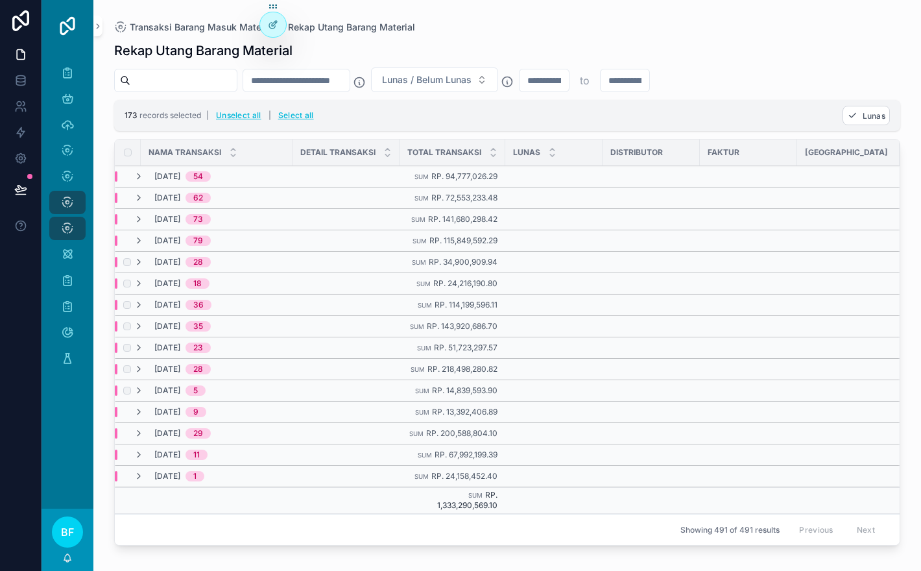
click at [126, 266] on div "scrollable content" at bounding box center [126, 262] width 16 height 10
click at [131, 306] on div "scrollable content" at bounding box center [126, 305] width 16 height 10
click at [139, 346] on icon "scrollable content" at bounding box center [139, 347] width 10 height 10
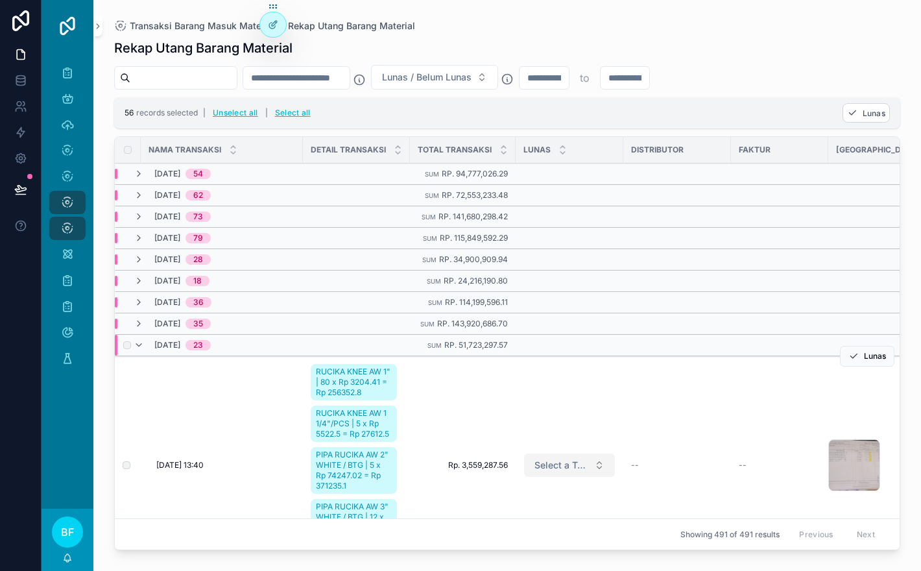
click at [562, 460] on button "Select a Tempo Lunas" at bounding box center [569, 464] width 91 height 23
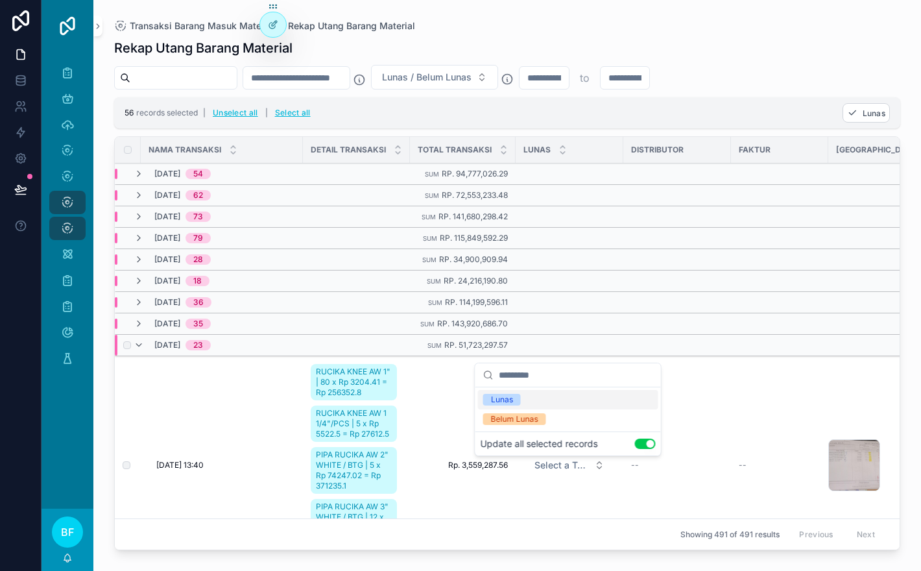
click at [584, 406] on div "Lunas" at bounding box center [568, 399] width 180 height 19
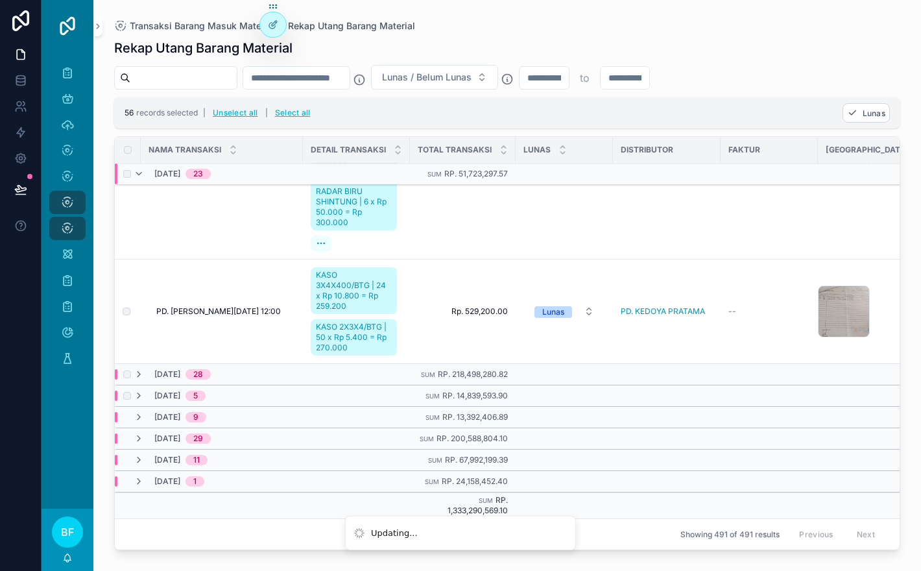
scroll to position [3797, 0]
click at [142, 370] on icon "scrollable content" at bounding box center [139, 373] width 10 height 10
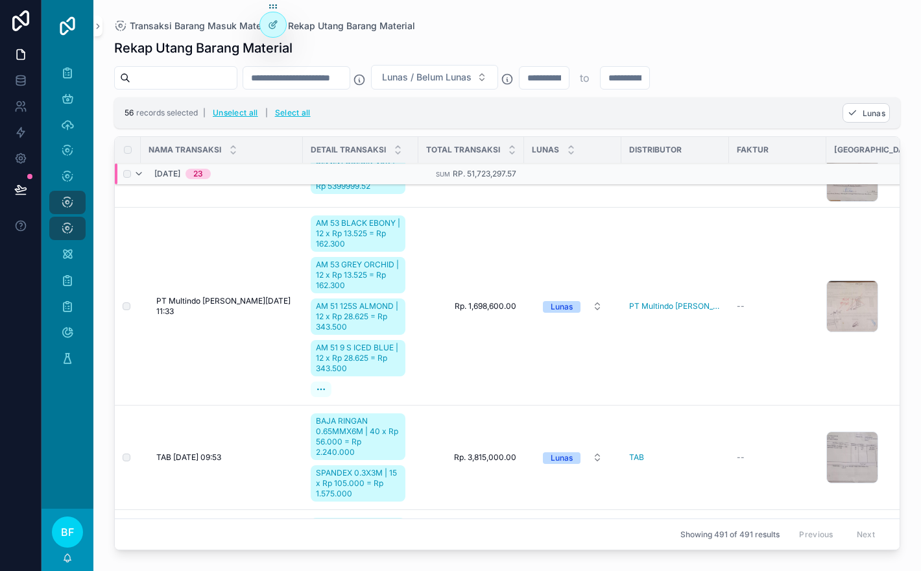
scroll to position [2696, 0]
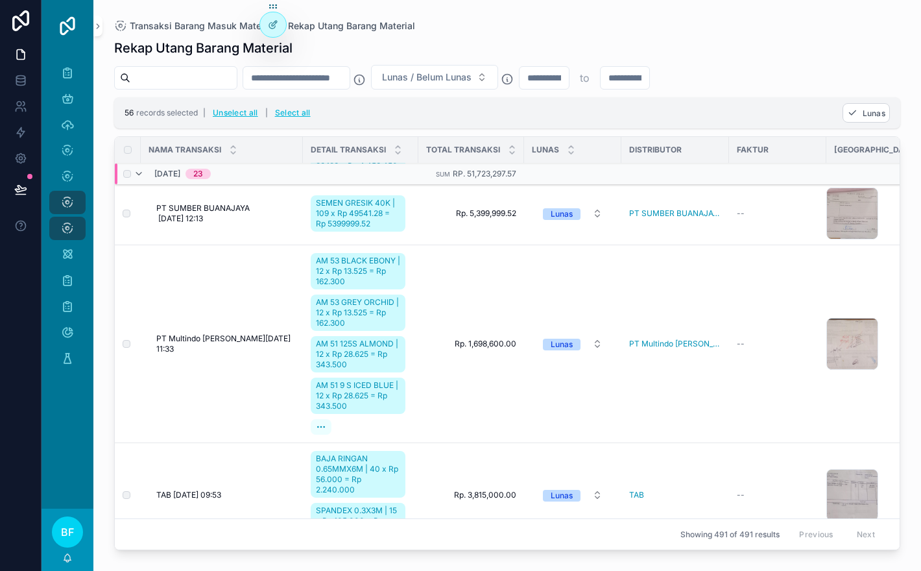
click at [145, 175] on div "[DATE] 23" at bounding box center [172, 173] width 77 height 21
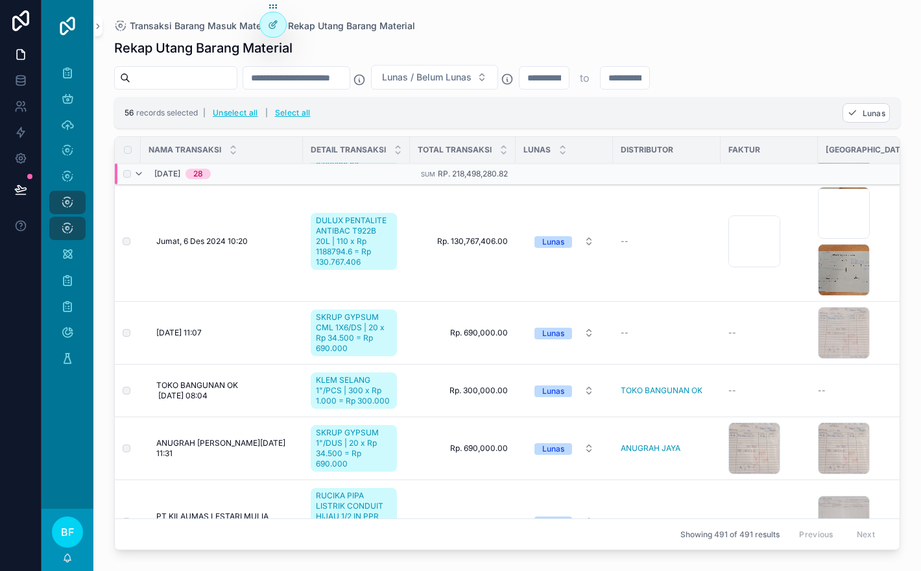
scroll to position [3717, 0]
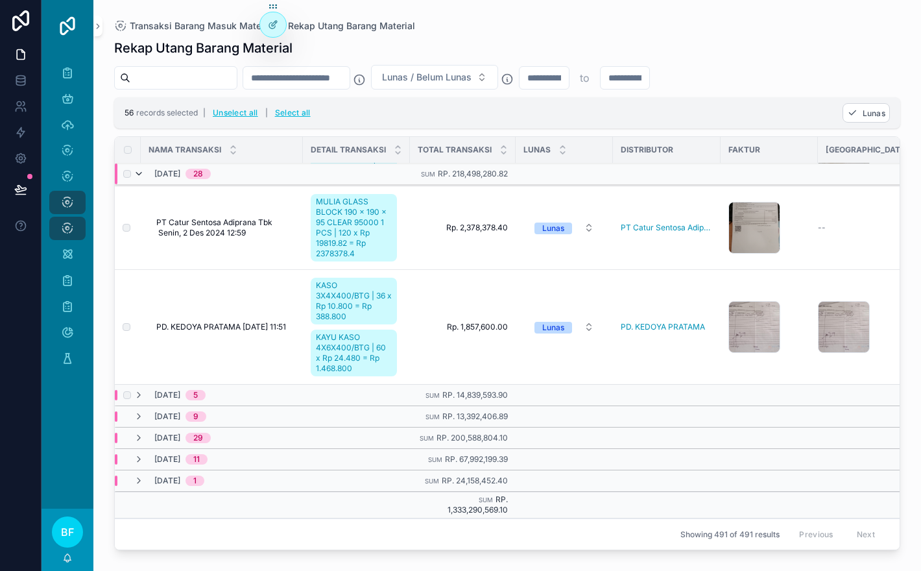
click at [139, 170] on icon "scrollable content" at bounding box center [139, 174] width 10 height 10
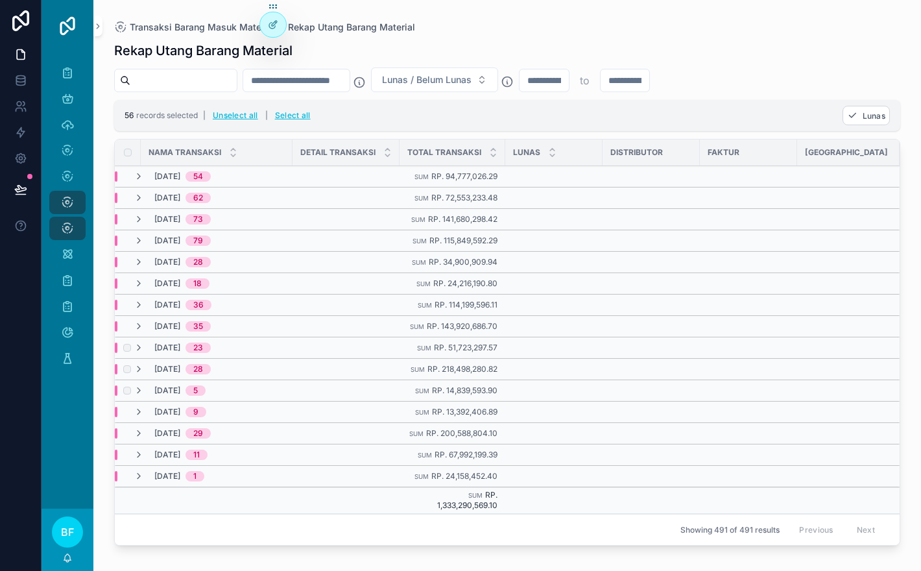
scroll to position [0, 0]
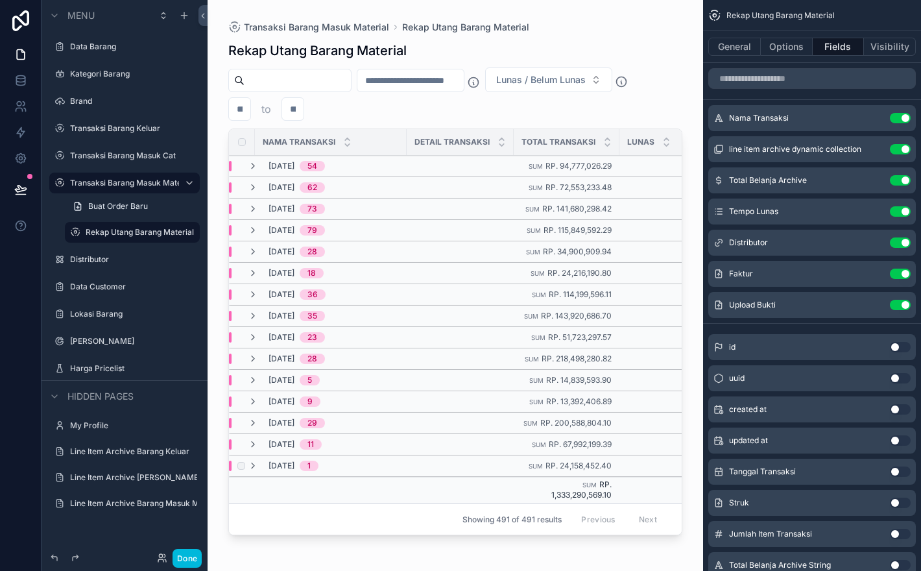
click at [262, 466] on div "[DATE] 1" at bounding box center [283, 466] width 71 height 10
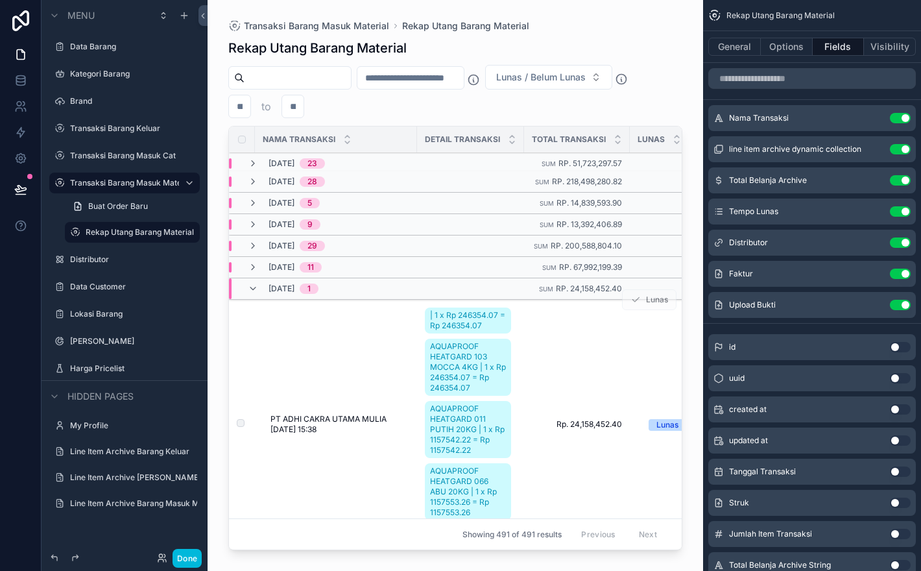
scroll to position [213, 0]
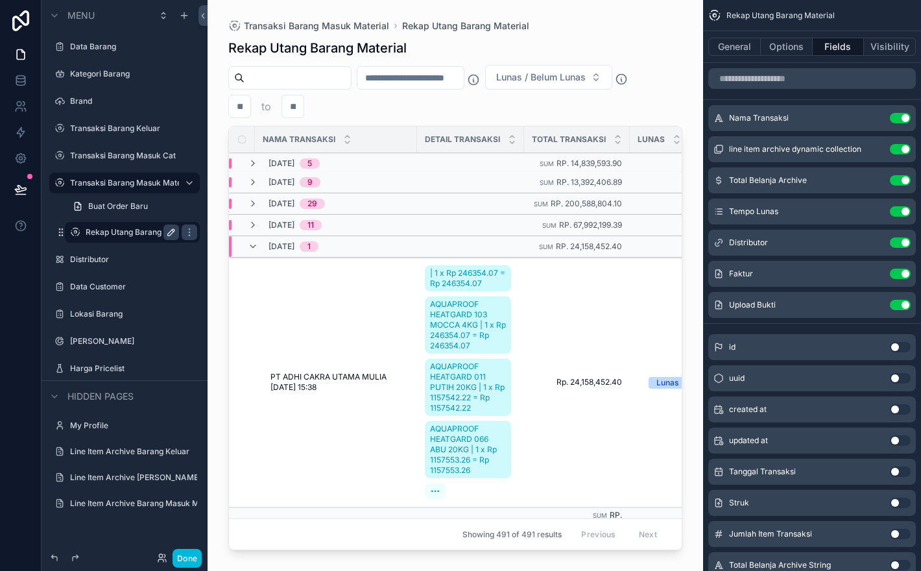
click at [173, 230] on icon "scrollable content" at bounding box center [171, 232] width 10 height 10
click at [134, 229] on input "**********" at bounding box center [122, 232] width 73 height 16
type input "**********"
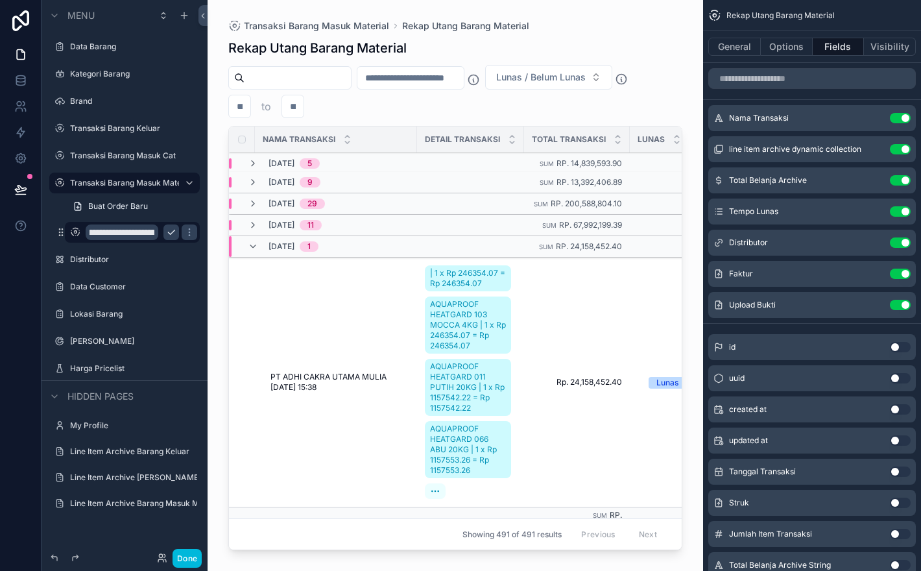
click at [167, 233] on icon "scrollable content" at bounding box center [171, 232] width 10 height 10
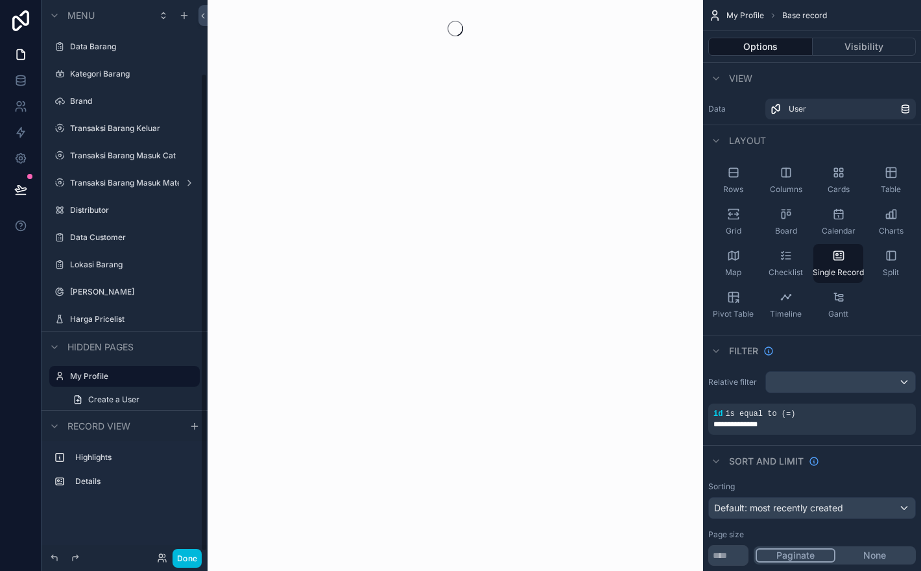
scroll to position [86, 0]
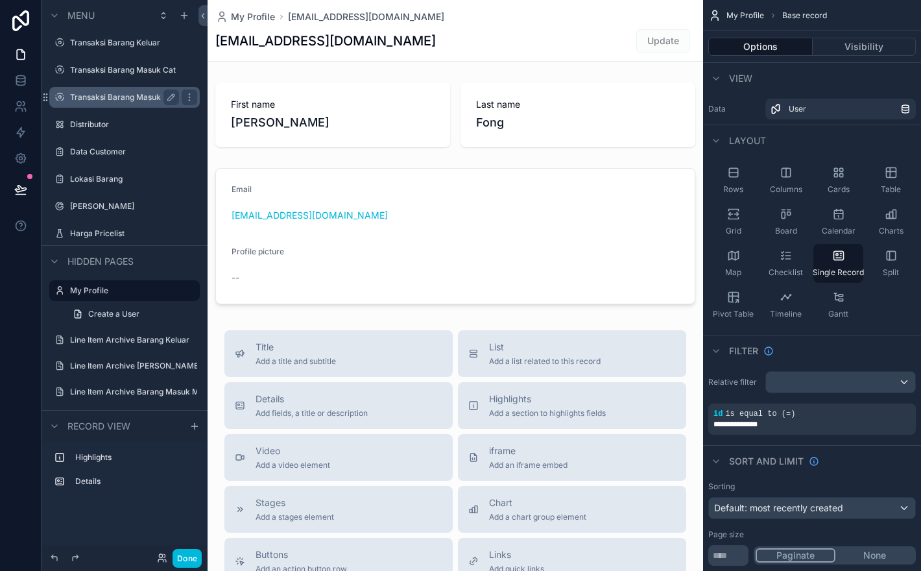
click at [132, 107] on div "Transaksi Barang Masuk Material" at bounding box center [124, 97] width 145 height 21
click at [141, 95] on label "Transaksi Barang Masuk Material" at bounding box center [124, 97] width 109 height 10
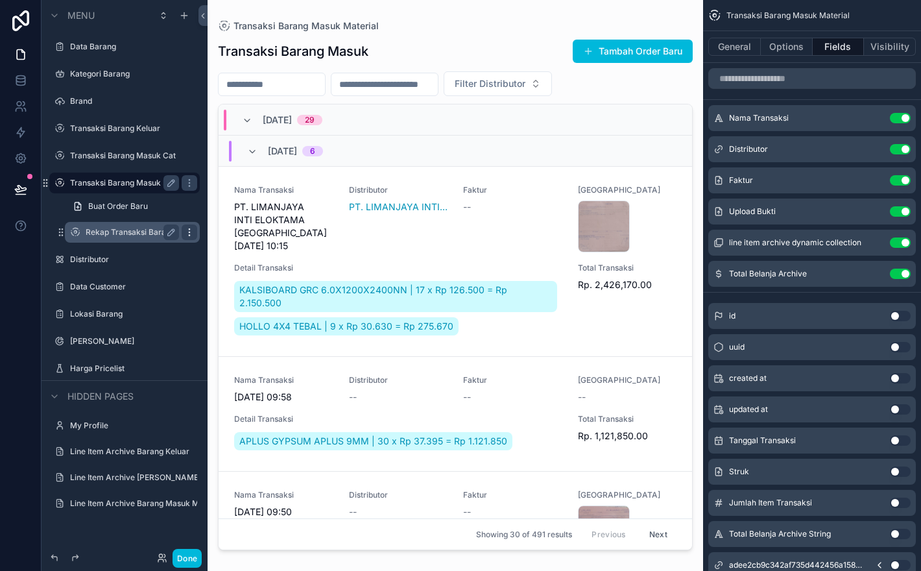
click at [195, 233] on div "scrollable content" at bounding box center [190, 232] width 16 height 16
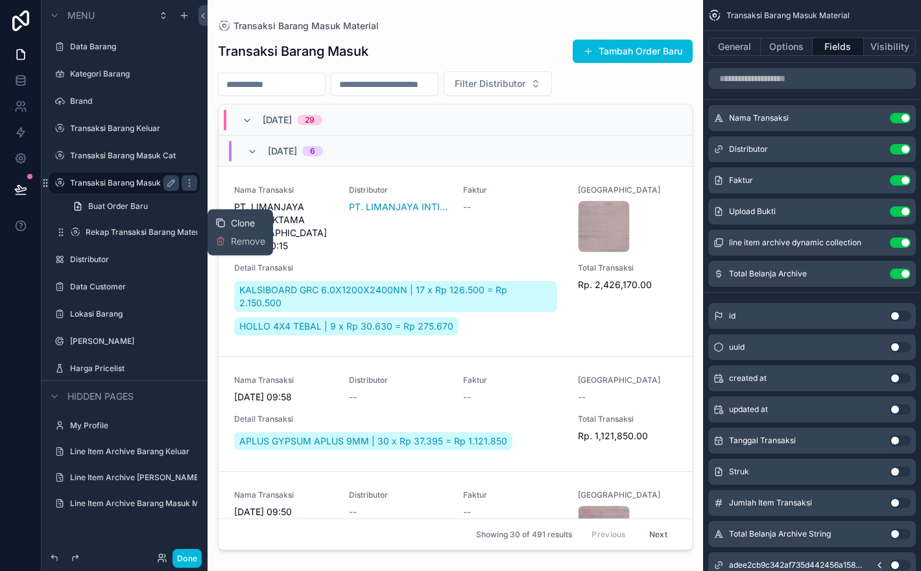
click at [237, 221] on span "Clone" at bounding box center [243, 223] width 24 height 13
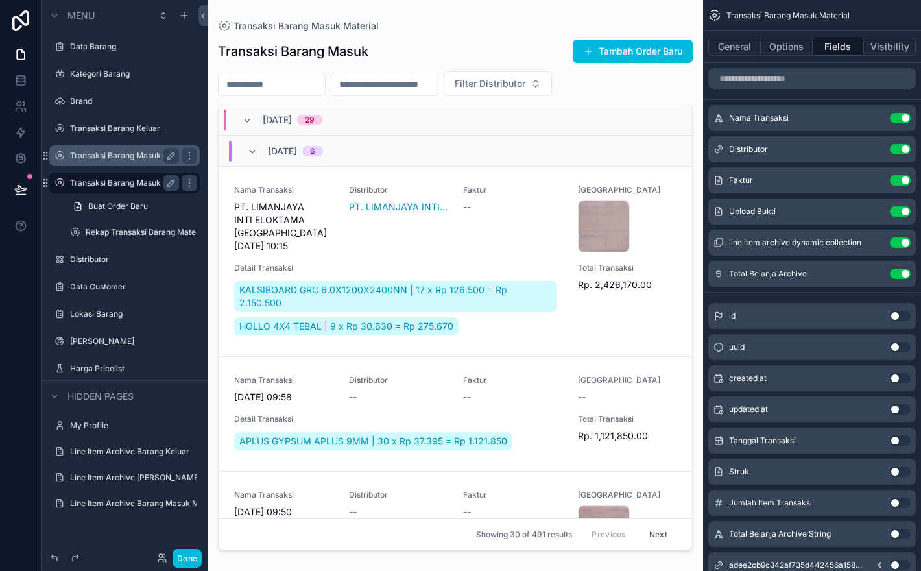
click at [93, 153] on label "Transaksi Barang Masuk Cat" at bounding box center [123, 155] width 106 height 10
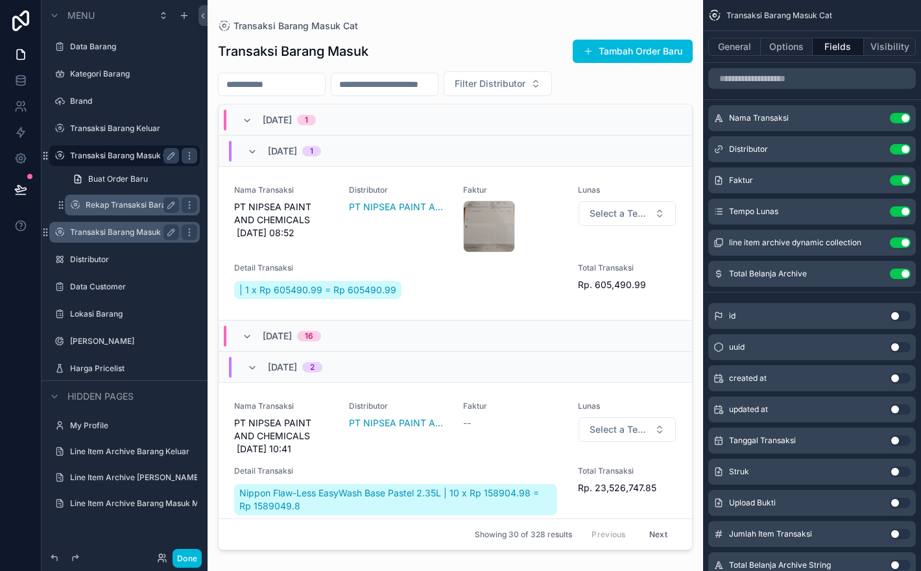
click at [115, 204] on label "Rekap Transaksi Barang Material (clone)" at bounding box center [132, 205] width 93 height 10
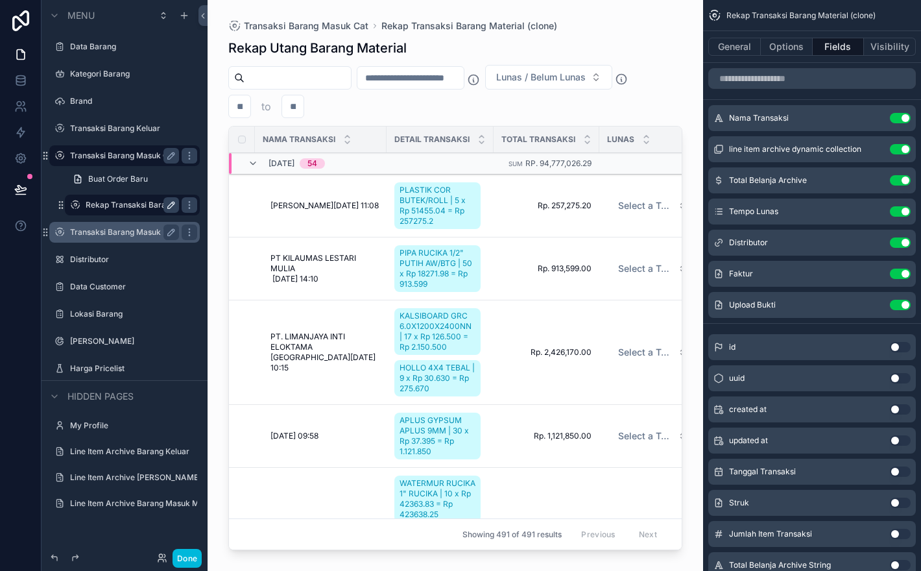
click at [176, 206] on icon "scrollable content" at bounding box center [171, 205] width 10 height 10
click at [146, 208] on input "**********" at bounding box center [122, 205] width 73 height 16
type input "**********"
click at [625, 40] on div "scrollable content" at bounding box center [456, 277] width 496 height 555
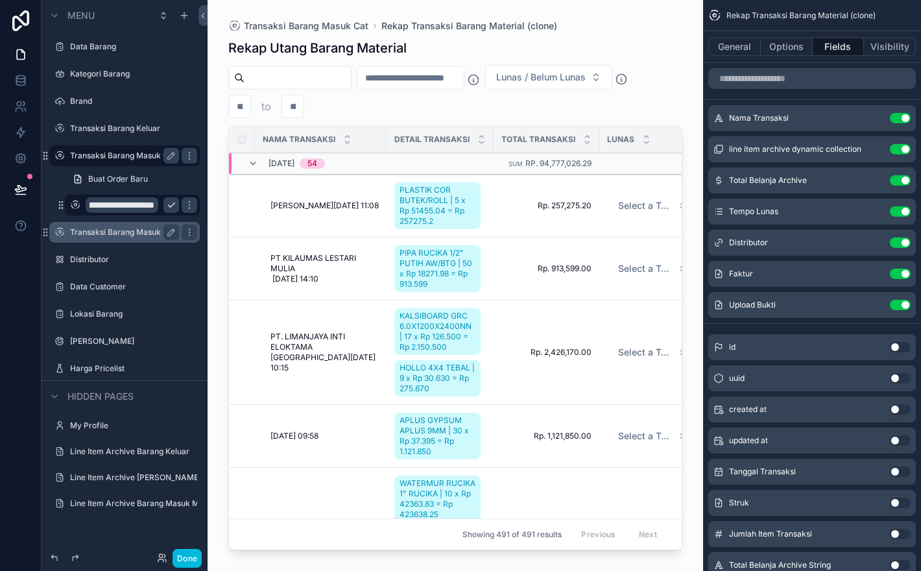
scroll to position [0, 0]
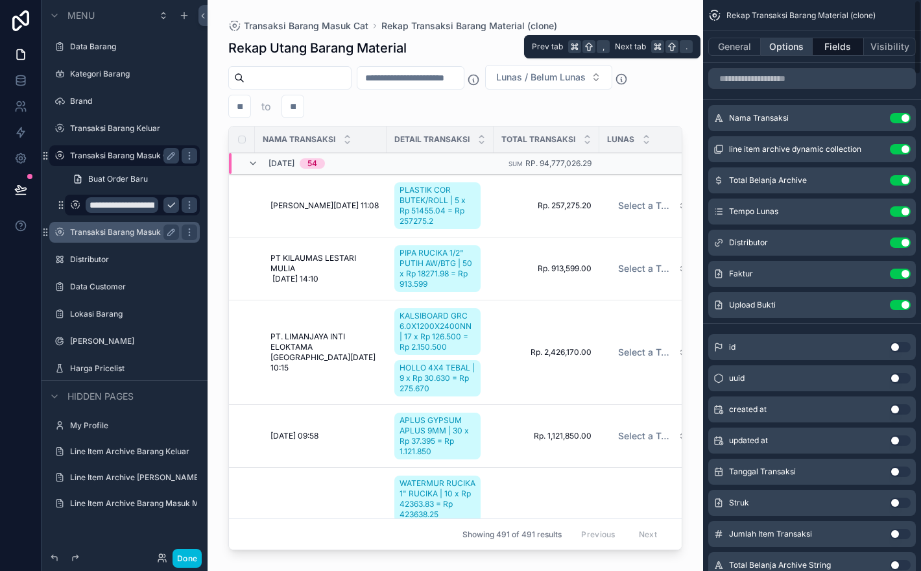
click at [788, 49] on button "Options" at bounding box center [787, 47] width 52 height 18
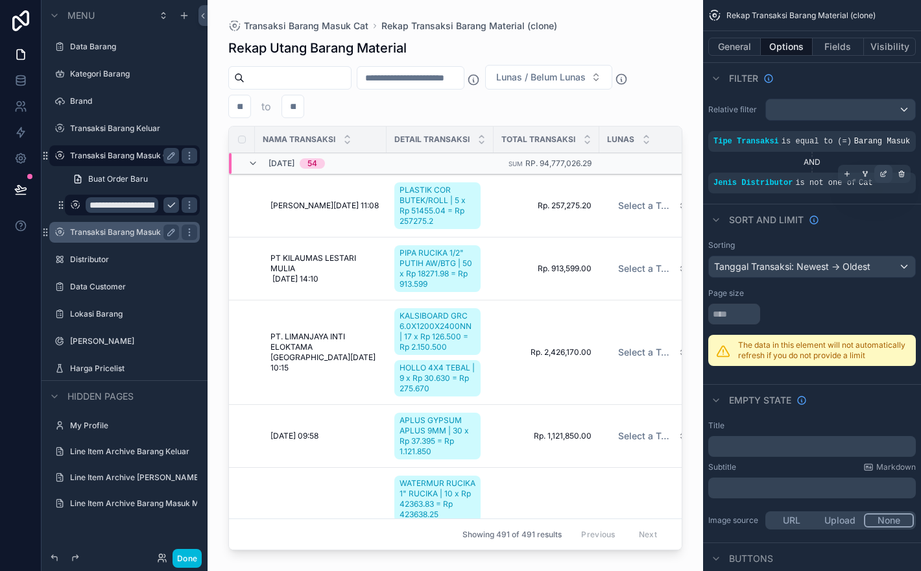
click at [885, 178] on icon "scrollable content" at bounding box center [884, 174] width 8 height 8
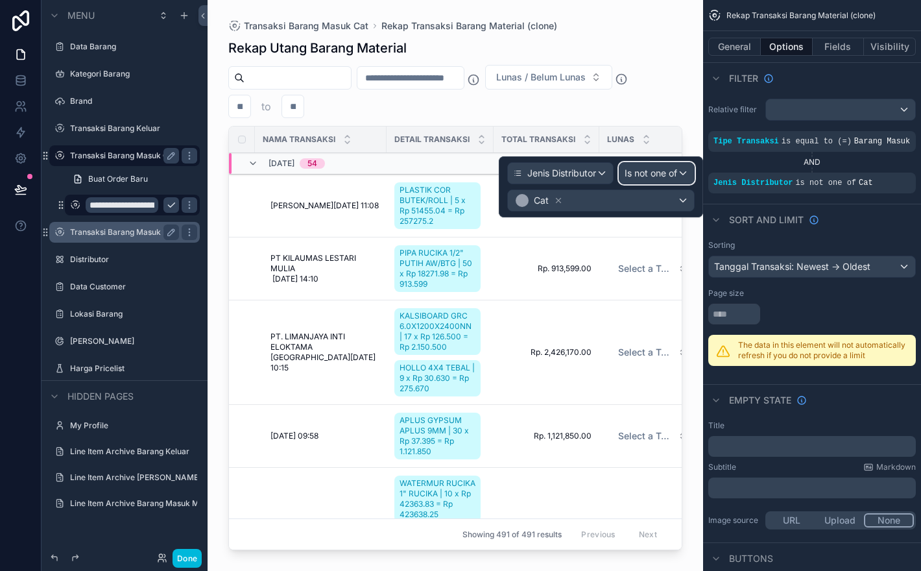
click at [657, 176] on span "Is not one of" at bounding box center [651, 173] width 53 height 13
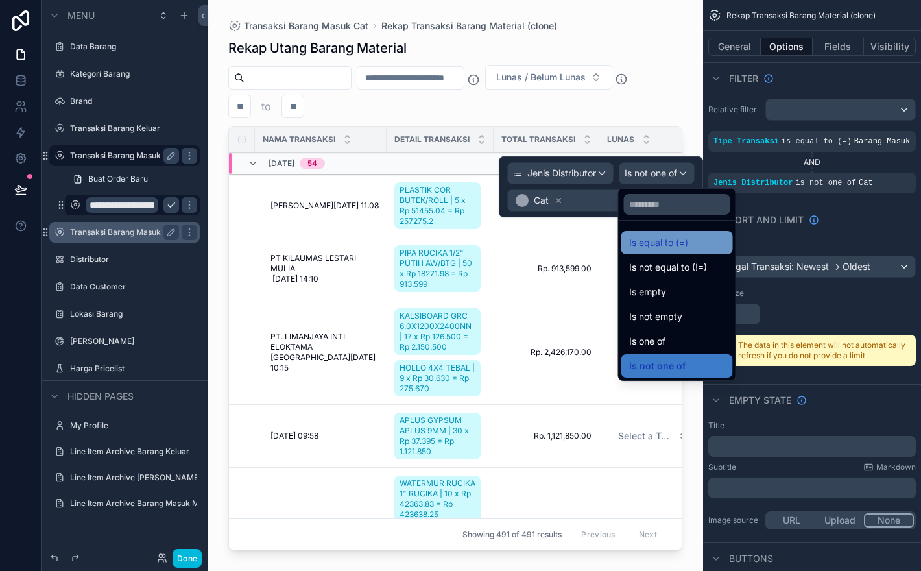
click at [704, 243] on div "Is equal to (=)" at bounding box center [677, 243] width 96 height 16
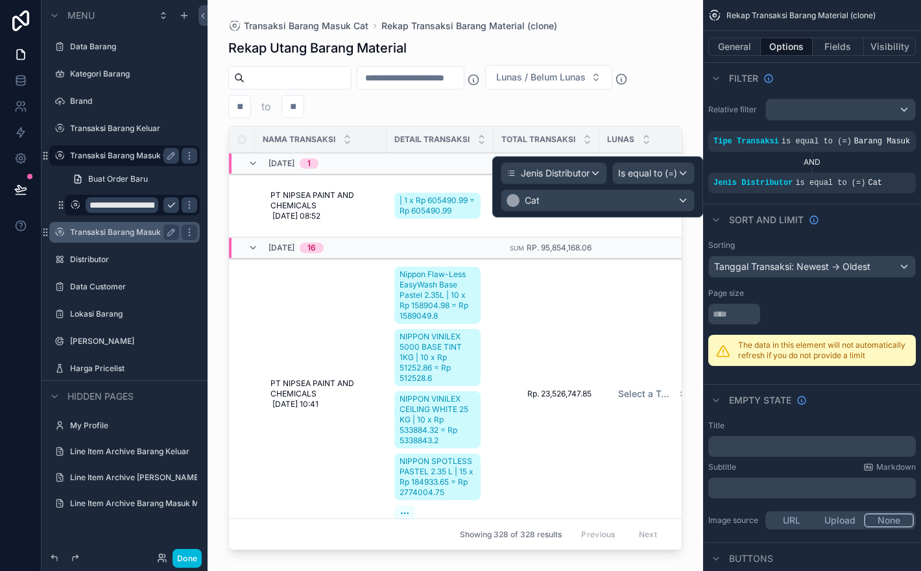
click at [664, 106] on div "Lunas / Belum Lunas to" at bounding box center [455, 91] width 454 height 53
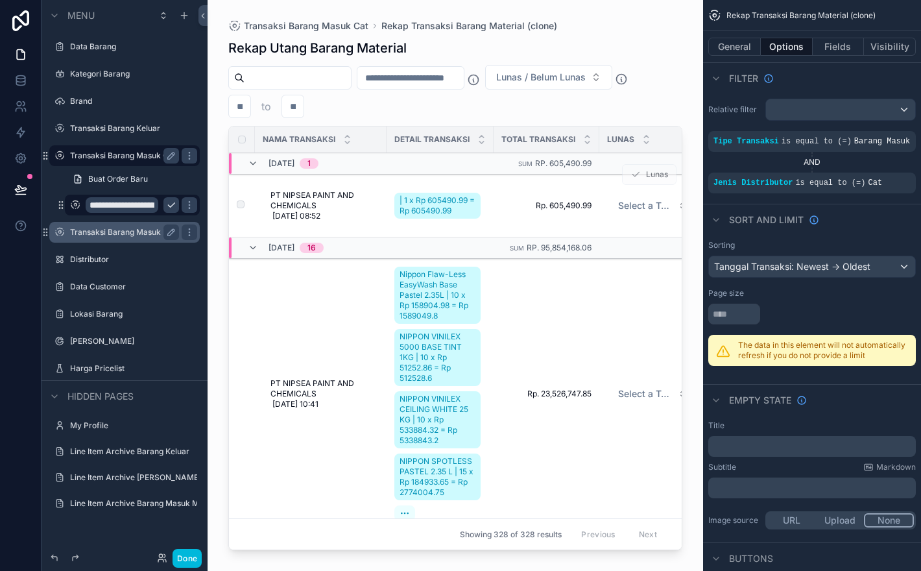
click at [340, 210] on span "PT NIPSEA PAINT AND CHEMICALS [DATE] 08:52" at bounding box center [324, 205] width 108 height 31
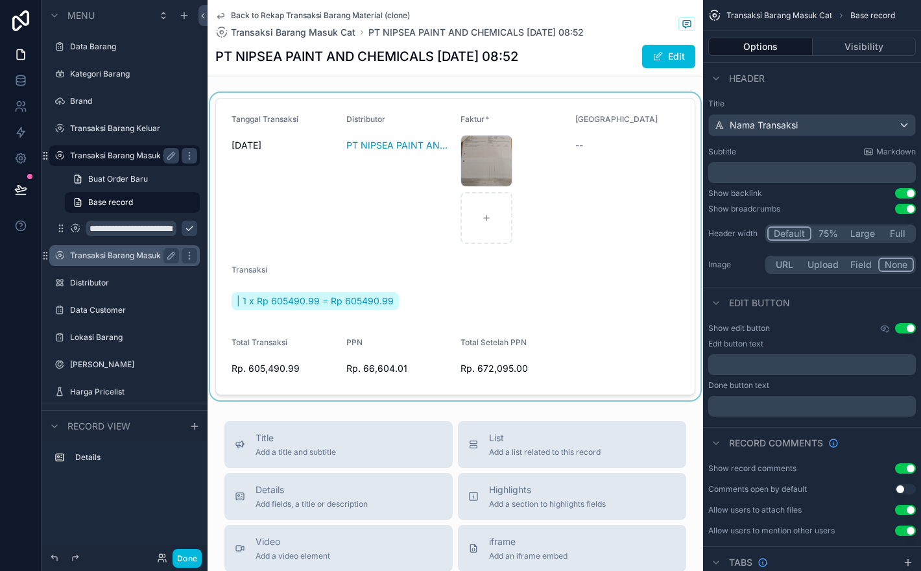
click at [490, 156] on div "scrollable content" at bounding box center [456, 246] width 496 height 307
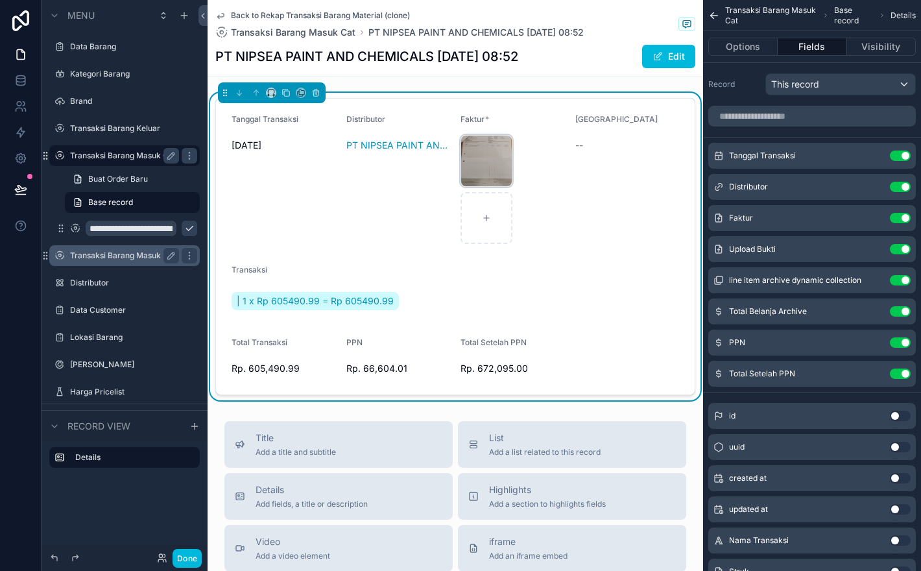
click at [492, 169] on div "IMG_20250617_085142 .jpg" at bounding box center [487, 161] width 52 height 52
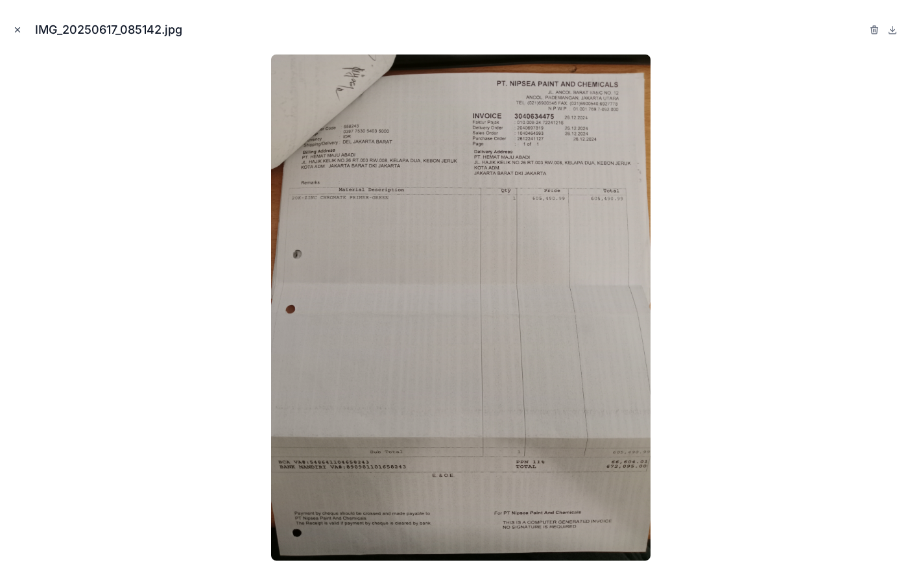
click at [19, 31] on icon "Close modal" at bounding box center [18, 30] width 5 height 5
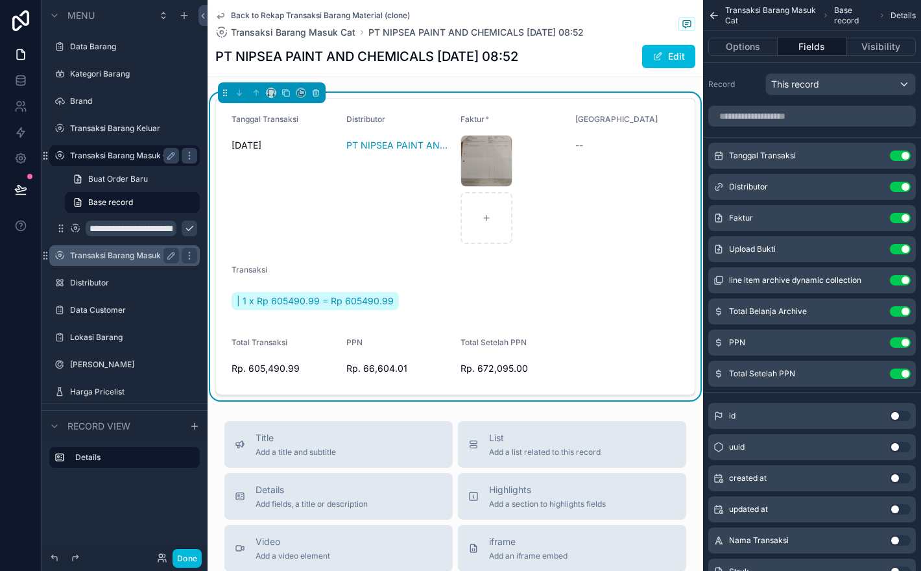
click at [262, 145] on span "[DATE]" at bounding box center [284, 145] width 104 height 13
click at [671, 51] on button "Edit" at bounding box center [668, 56] width 53 height 23
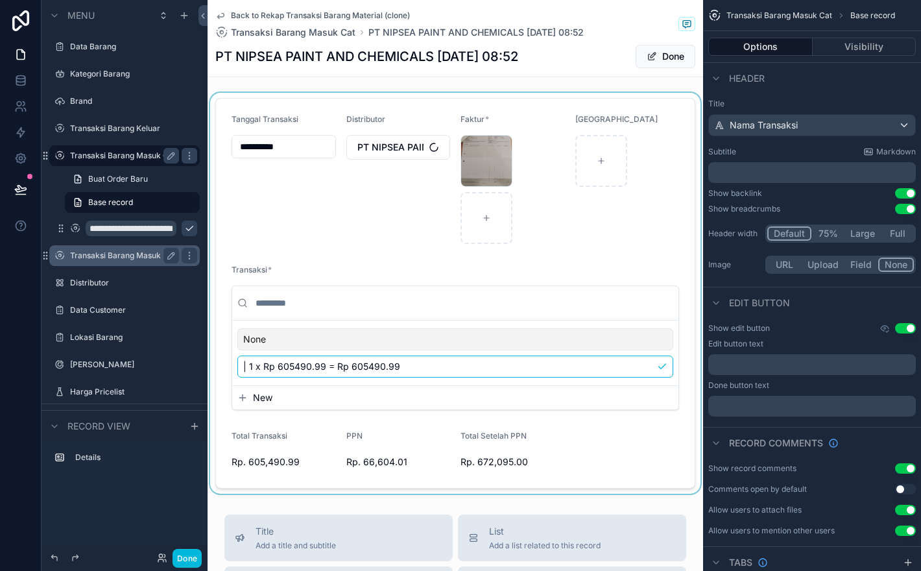
click at [265, 150] on div "scrollable content" at bounding box center [456, 293] width 496 height 401
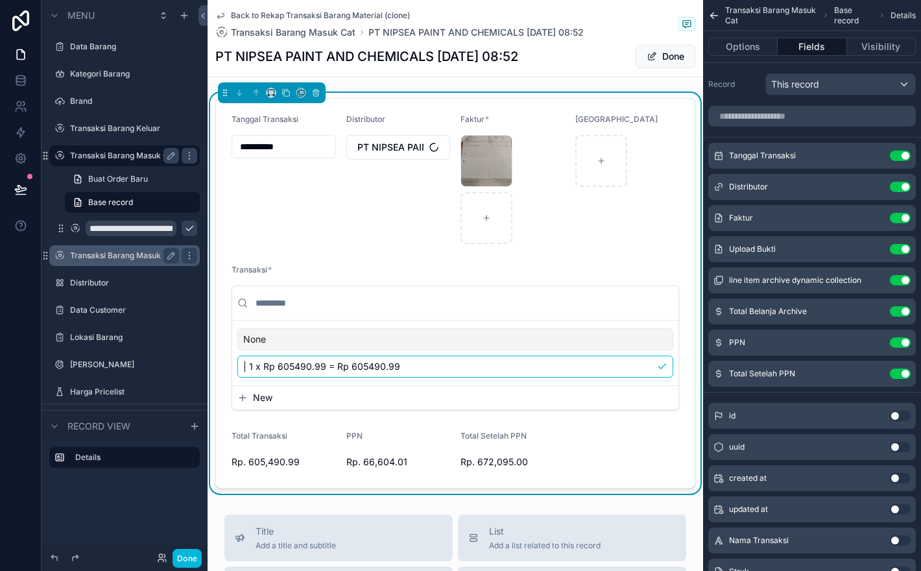
click at [283, 146] on input "**********" at bounding box center [283, 147] width 103 height 18
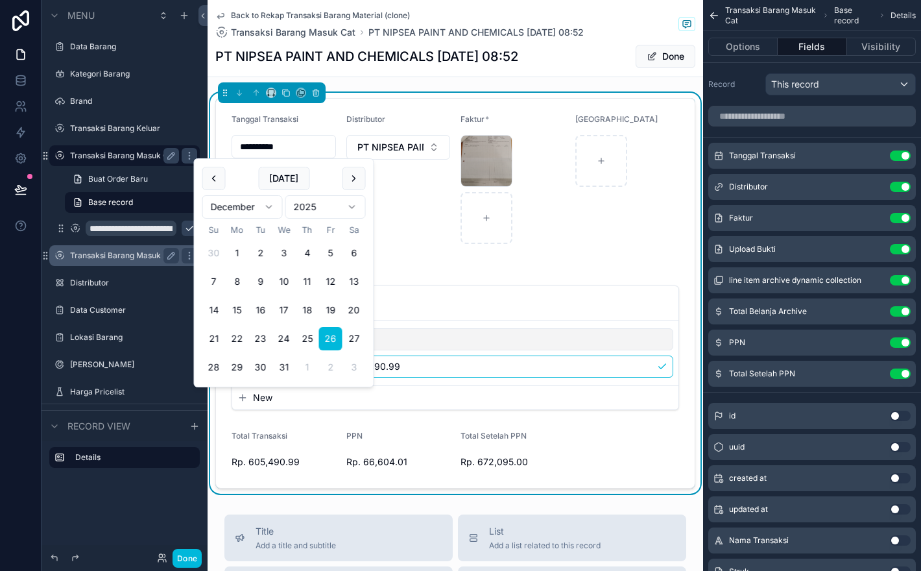
click at [330, 210] on html "**********" at bounding box center [460, 285] width 921 height 571
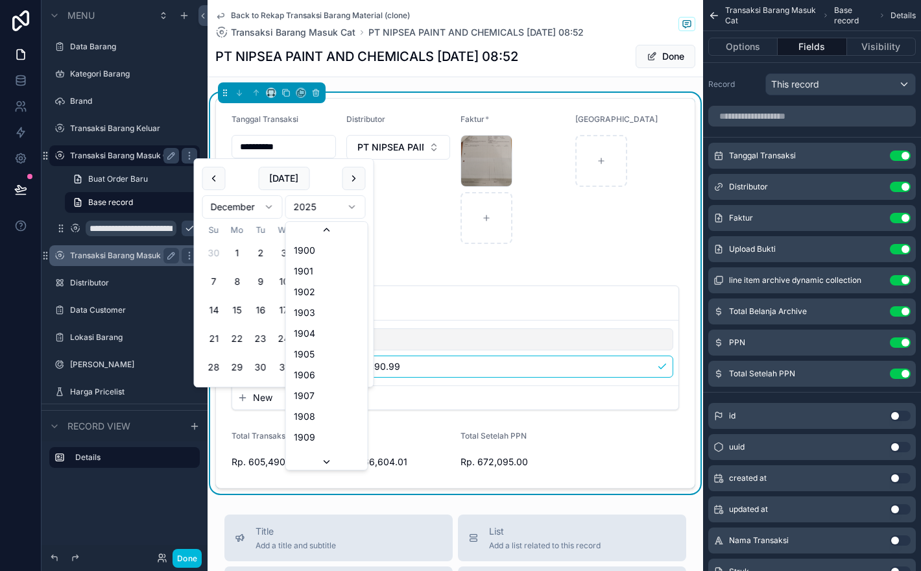
scroll to position [2401, 0]
click at [307, 330] on button "26" at bounding box center [307, 338] width 23 height 23
type input "**********"
click at [573, 243] on form "**********" at bounding box center [455, 293] width 479 height 389
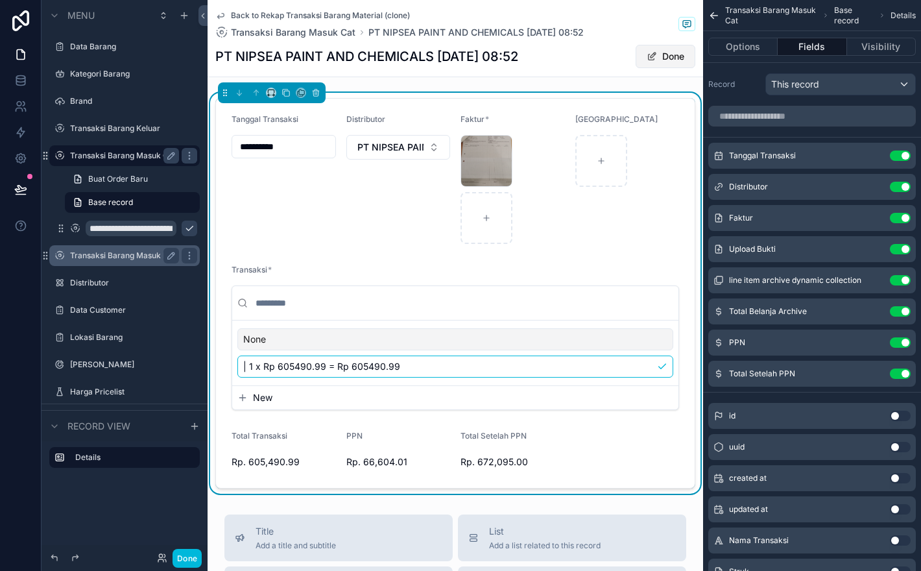
click at [681, 64] on button "Done" at bounding box center [666, 56] width 60 height 23
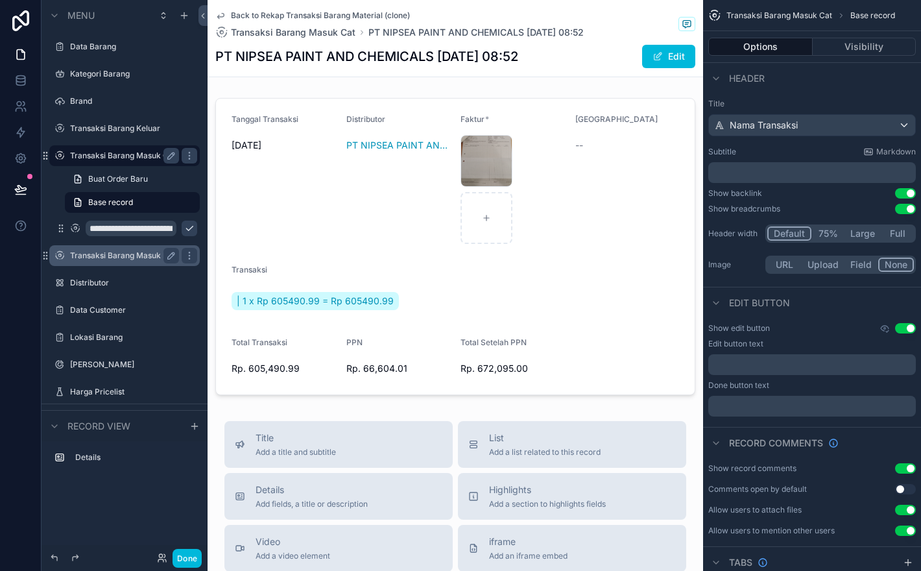
click at [293, 14] on span "Back to Rekap Transaksi Barang Material (clone)" at bounding box center [320, 15] width 179 height 10
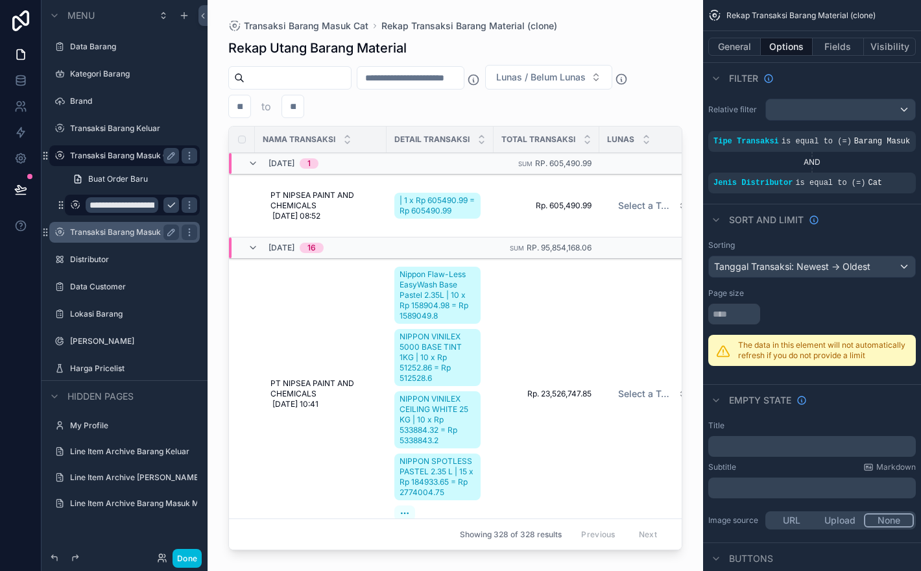
click at [667, 46] on div "scrollable content" at bounding box center [456, 277] width 496 height 555
click at [334, 212] on span "PT NIPSEA PAINT AND CHEMICALS [DATE] 08:52" at bounding box center [324, 205] width 108 height 31
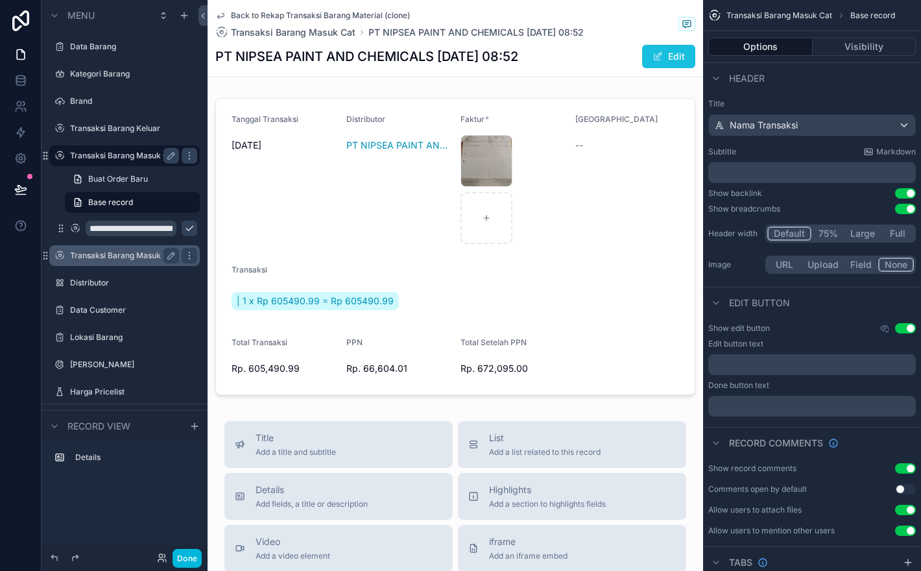
click at [664, 56] on button "Edit" at bounding box center [668, 56] width 53 height 23
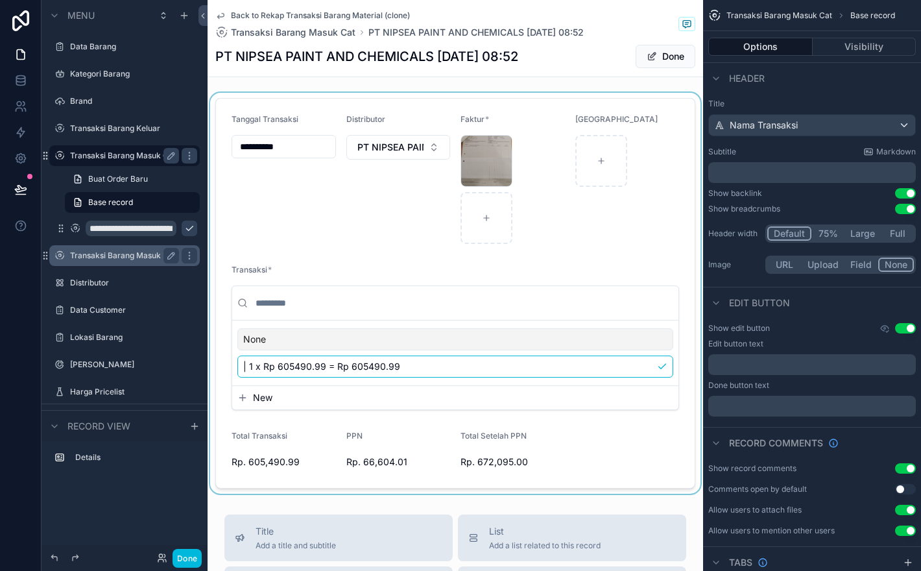
click at [298, 141] on div "scrollable content" at bounding box center [456, 293] width 496 height 401
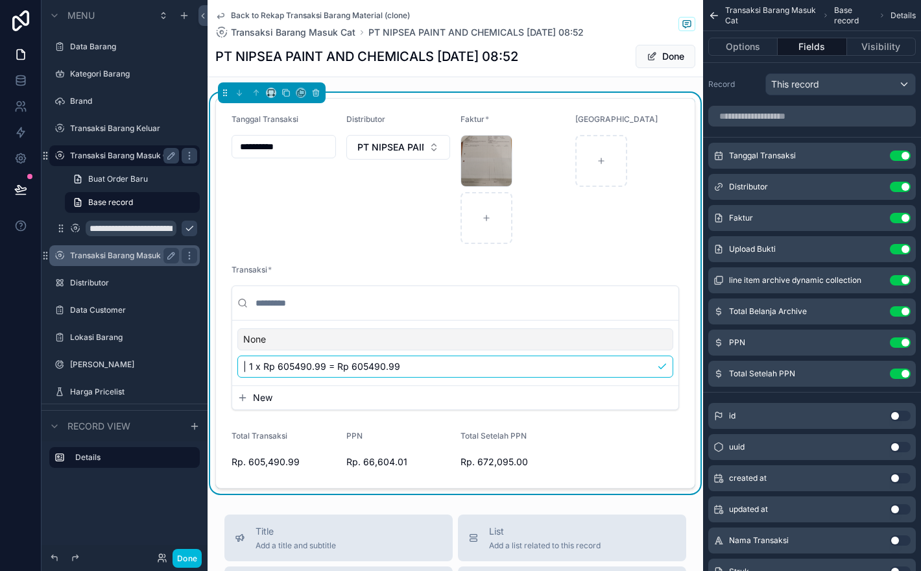
click at [278, 150] on input "**********" at bounding box center [283, 147] width 103 height 18
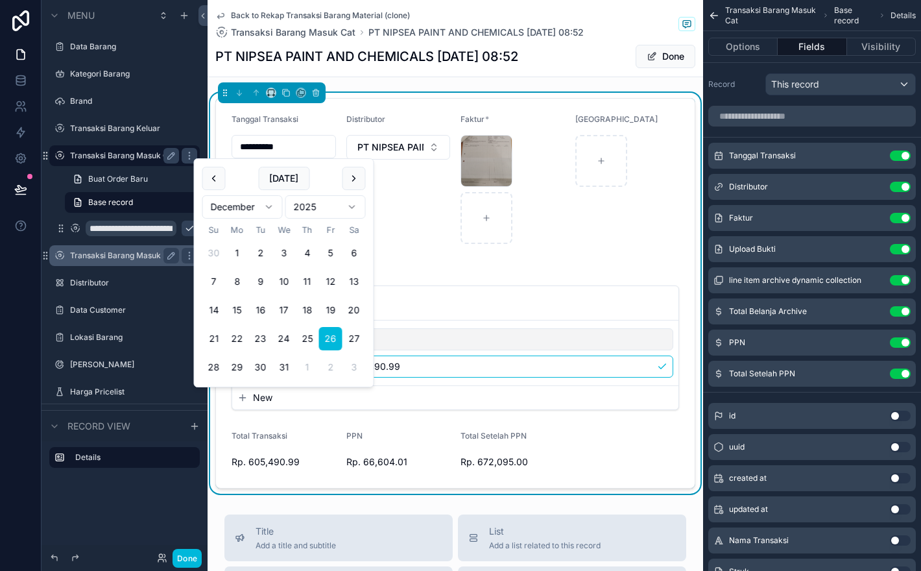
click at [329, 205] on html "**********" at bounding box center [460, 285] width 921 height 571
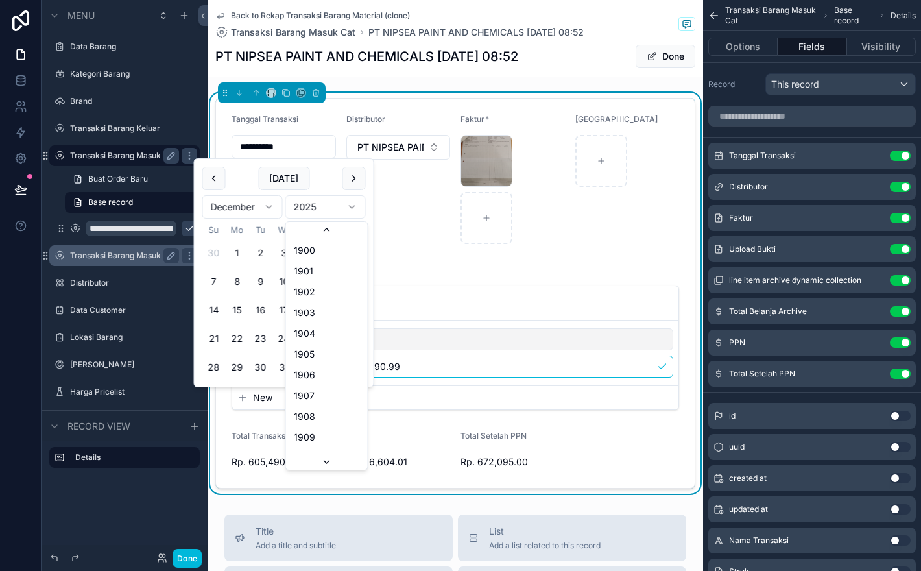
scroll to position [2401, 0]
click at [305, 334] on button "26" at bounding box center [307, 338] width 23 height 23
click at [330, 338] on button "26" at bounding box center [330, 338] width 23 height 23
click at [330, 341] on button "26" at bounding box center [330, 338] width 23 height 23
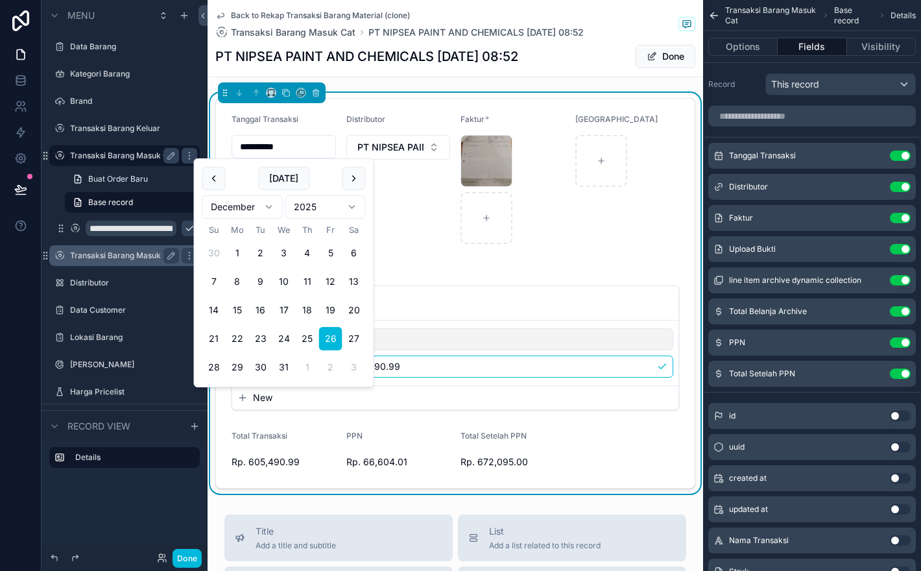
click at [546, 237] on div "IMG_20250617_085142 .jpg" at bounding box center [513, 189] width 104 height 109
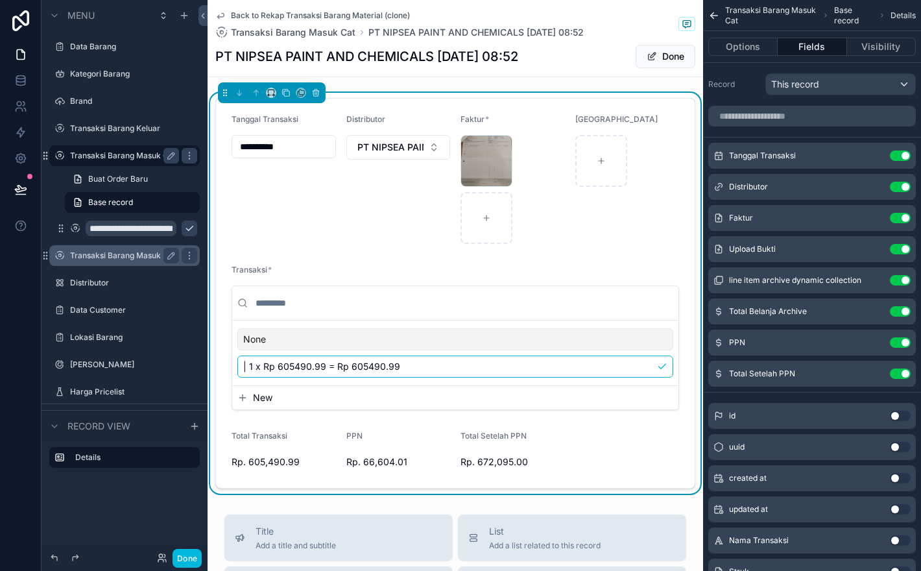
click at [289, 151] on input "**********" at bounding box center [283, 147] width 103 height 18
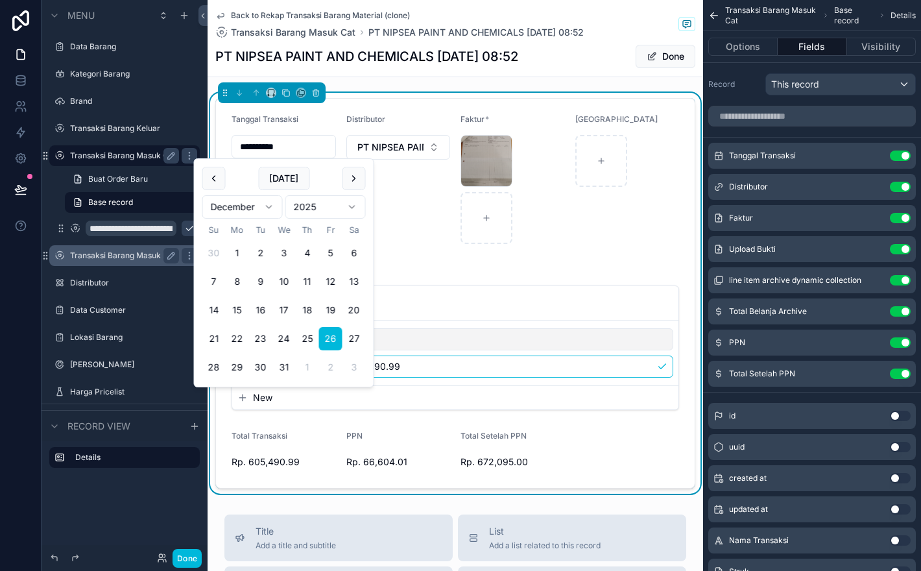
click at [330, 213] on html "**********" at bounding box center [460, 285] width 921 height 571
click at [305, 344] on button "26" at bounding box center [307, 338] width 23 height 23
click at [329, 203] on html "**********" at bounding box center [460, 285] width 921 height 571
click at [315, 413] on form "**********" at bounding box center [455, 293] width 479 height 389
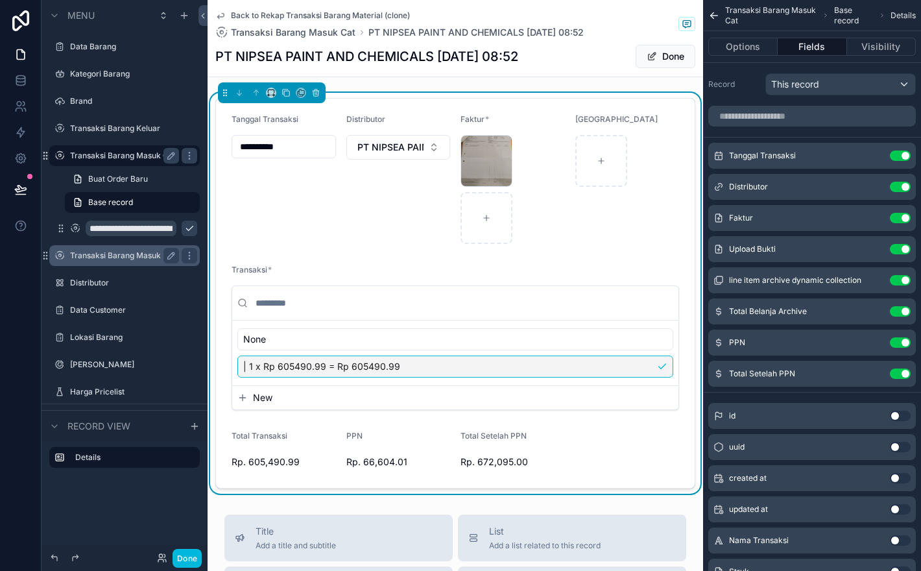
click at [311, 150] on input "**********" at bounding box center [283, 147] width 103 height 18
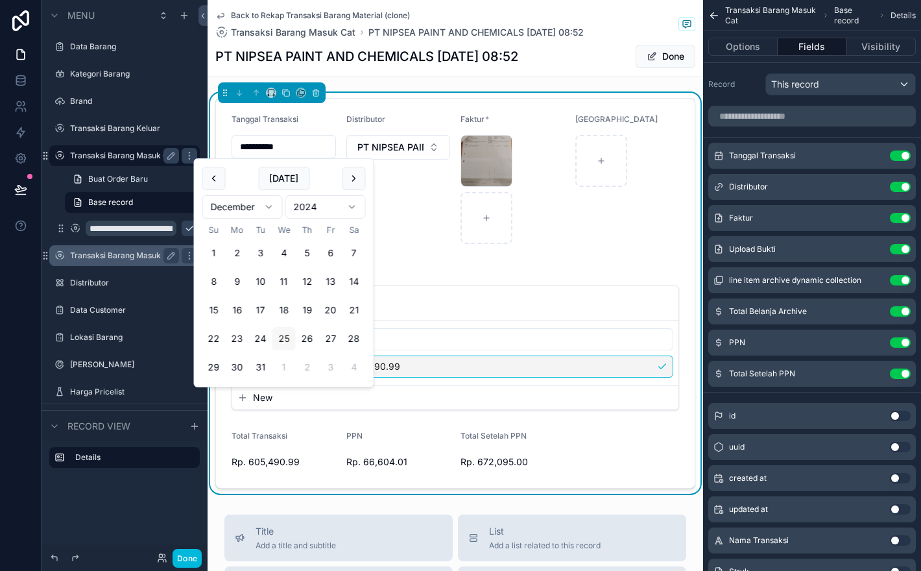
click at [285, 337] on button "25" at bounding box center [283, 338] width 23 height 23
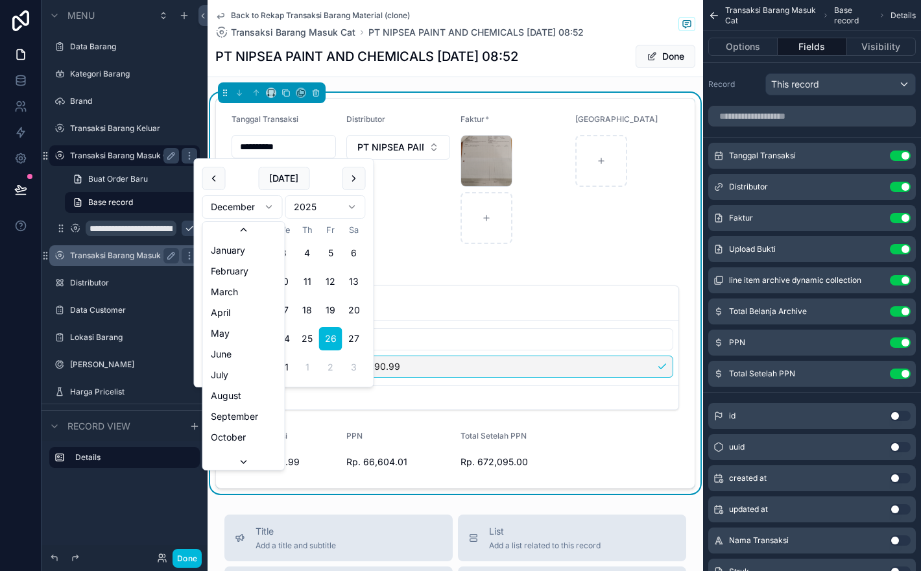
click at [250, 210] on html "**********" at bounding box center [460, 285] width 921 height 571
click at [255, 208] on html "**********" at bounding box center [460, 285] width 921 height 571
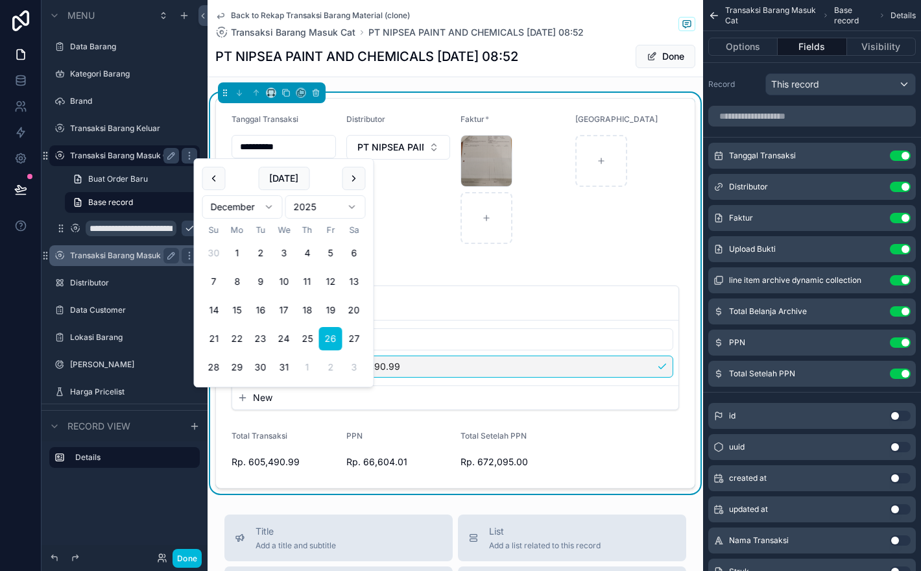
click at [296, 152] on input "**********" at bounding box center [283, 147] width 103 height 18
click at [339, 208] on html "**********" at bounding box center [460, 285] width 921 height 571
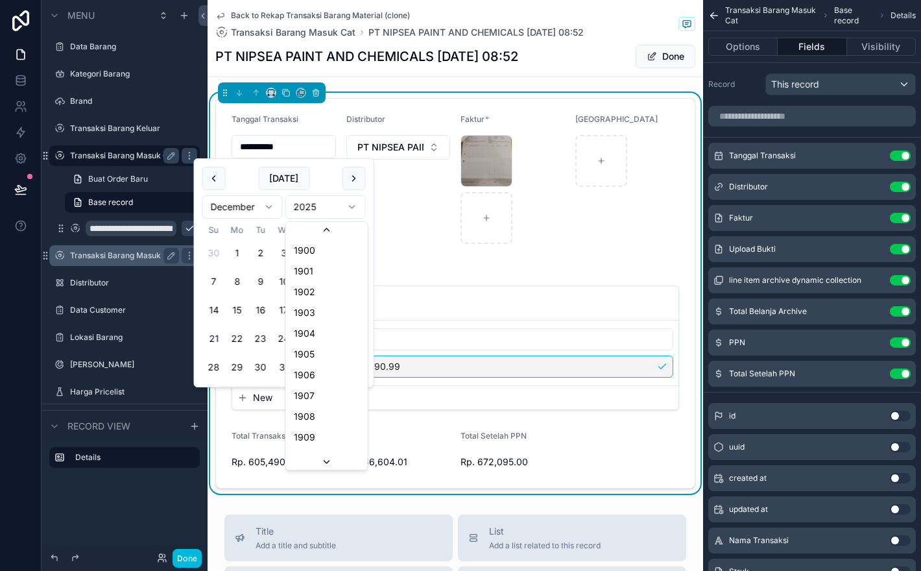
scroll to position [2401, 0]
click at [307, 336] on button "26" at bounding box center [307, 338] width 23 height 23
type input "**********"
click at [409, 228] on div "Distributor PT NIPSEA PAINT AND CHEMICALS" at bounding box center [398, 179] width 104 height 130
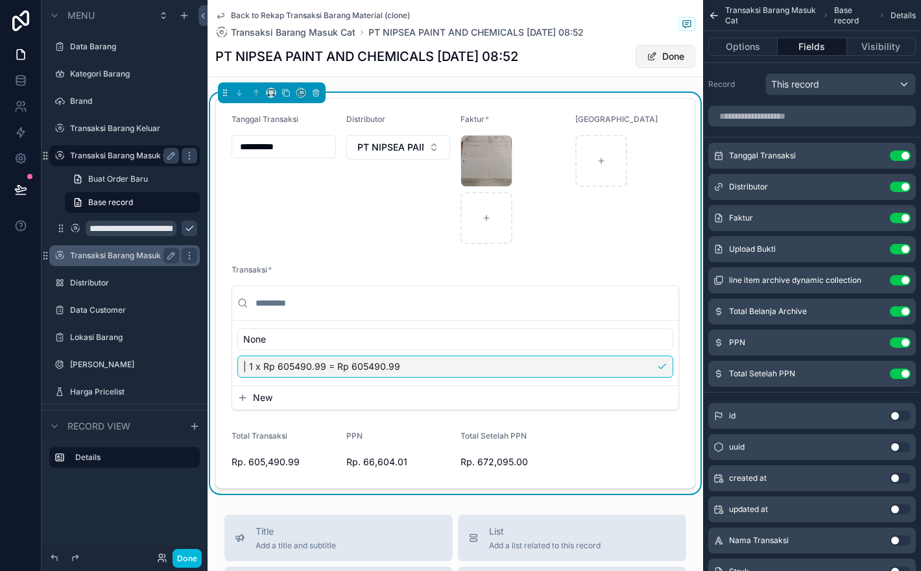
click at [674, 50] on button "Done" at bounding box center [666, 56] width 60 height 23
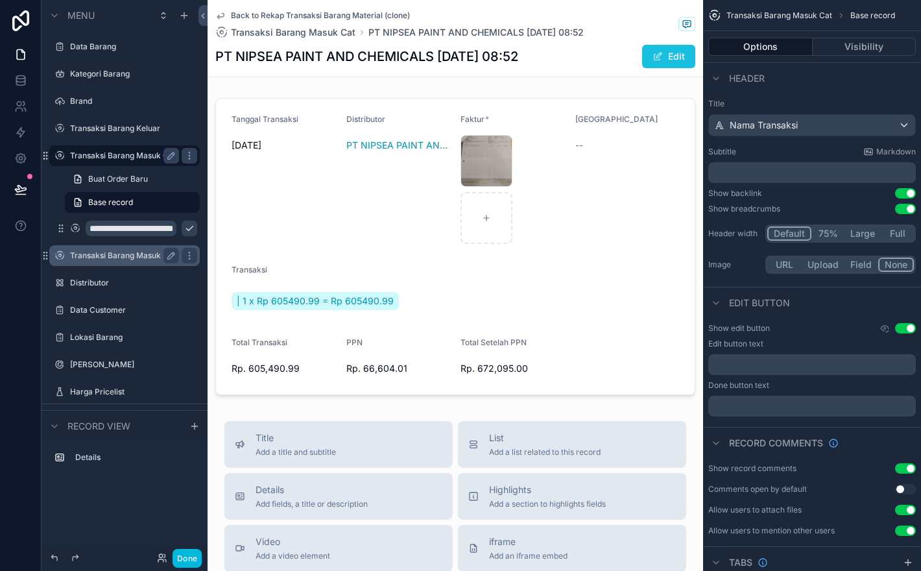
click at [673, 52] on button "Edit" at bounding box center [668, 56] width 53 height 23
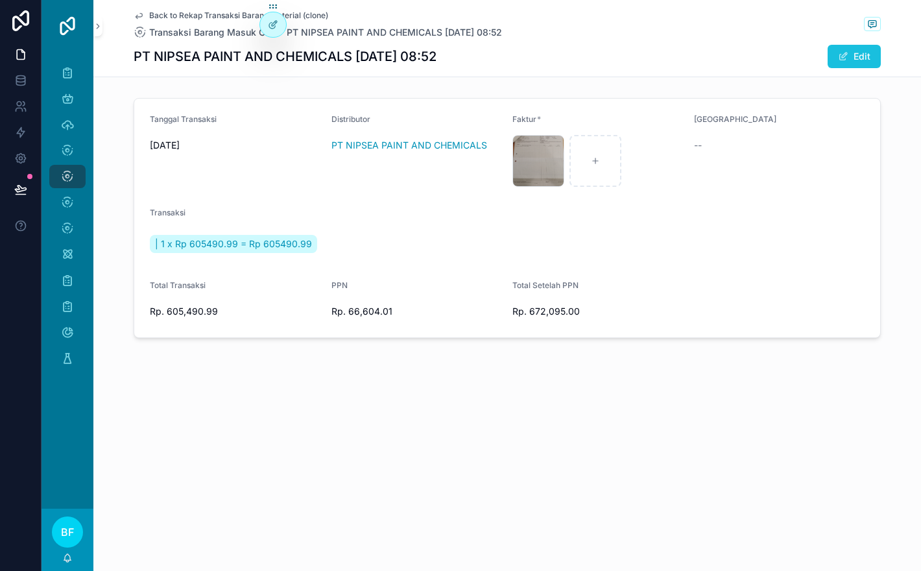
click at [872, 56] on button "Edit" at bounding box center [854, 56] width 53 height 23
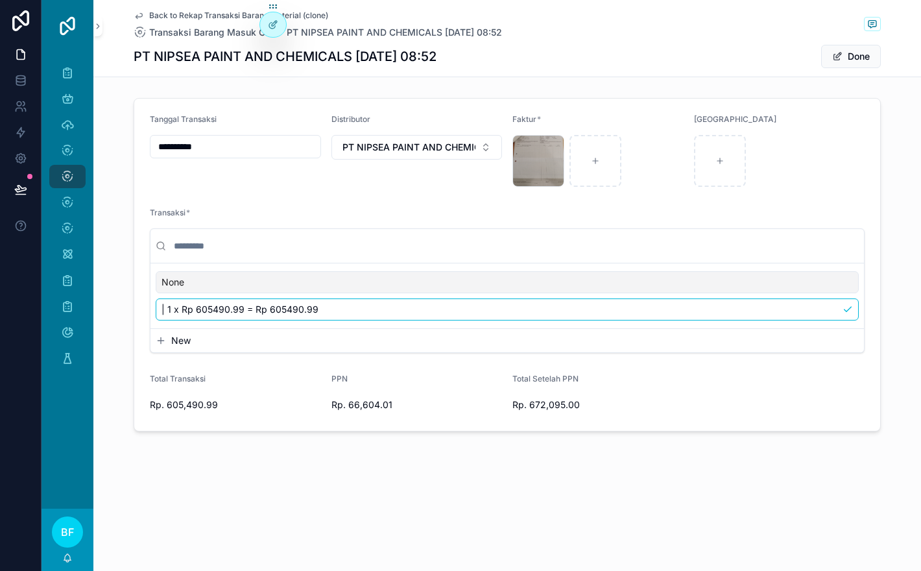
click at [229, 143] on input "**********" at bounding box center [235, 147] width 170 height 18
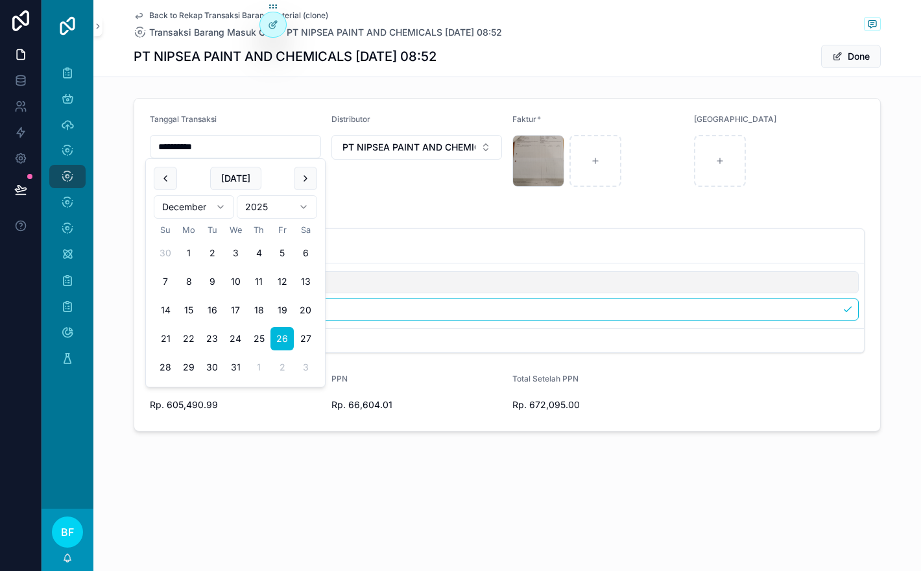
click at [256, 206] on html "**********" at bounding box center [460, 285] width 921 height 571
click at [259, 331] on button "26" at bounding box center [258, 338] width 23 height 23
type input "**********"
click at [411, 211] on div "Transaksi *" at bounding box center [507, 216] width 715 height 16
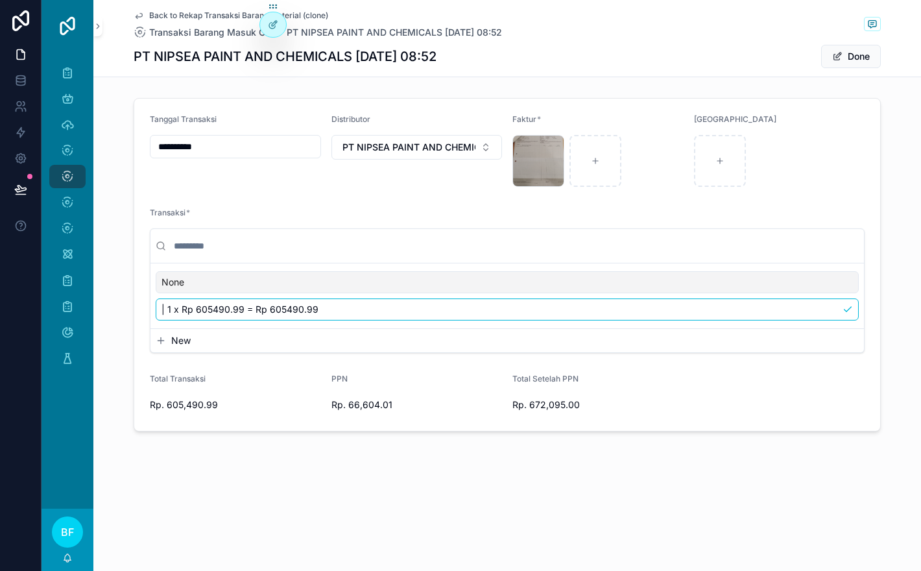
click at [236, 16] on span "Back to Rekap Transaksi Barang Material (clone)" at bounding box center [238, 15] width 179 height 10
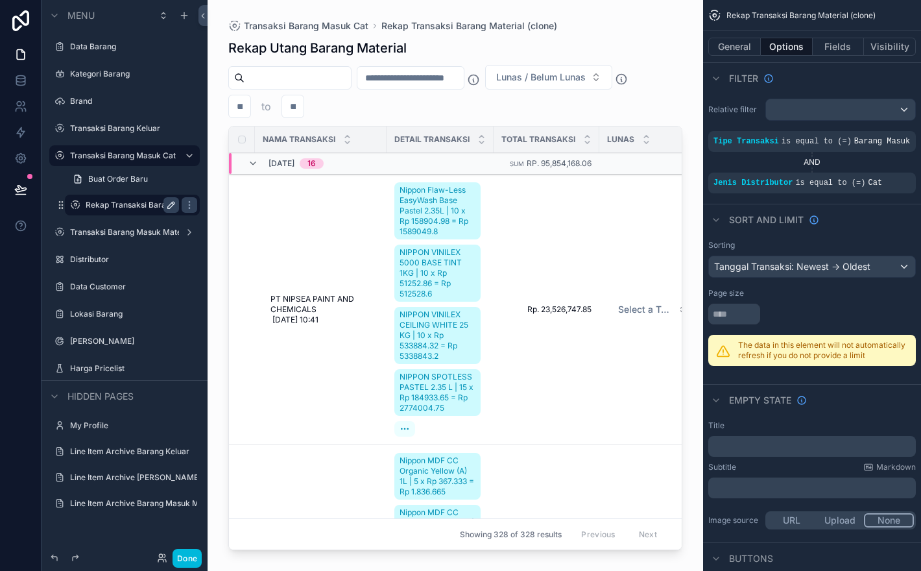
click at [174, 202] on icon "scrollable content" at bounding box center [171, 205] width 6 height 6
click at [169, 202] on icon "scrollable content" at bounding box center [171, 205] width 10 height 10
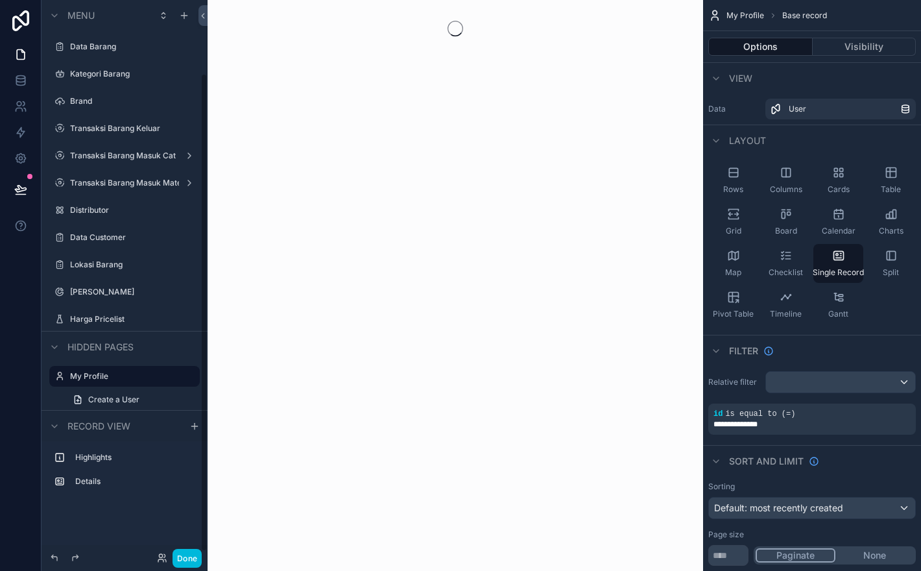
scroll to position [86, 0]
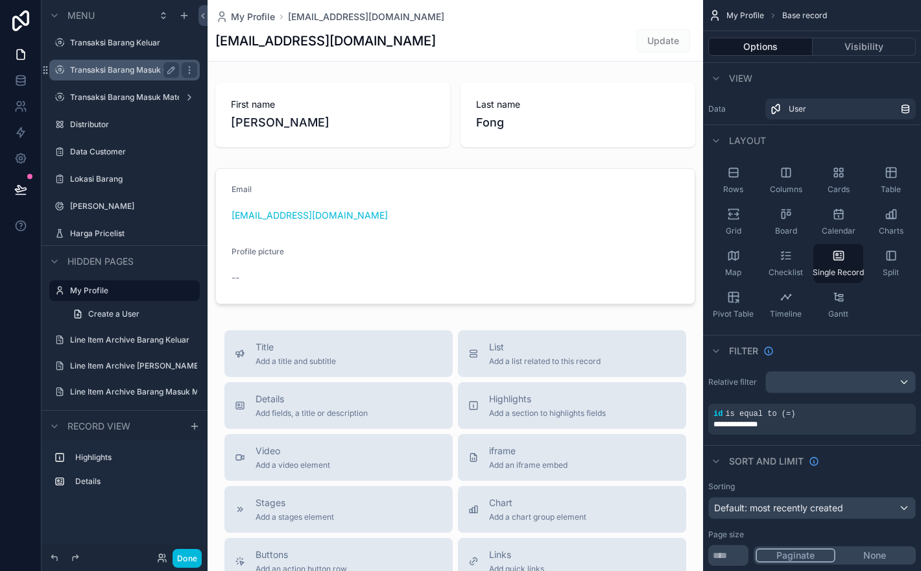
click at [139, 75] on label "Transaksi Barang Masuk Cat" at bounding box center [123, 70] width 106 height 10
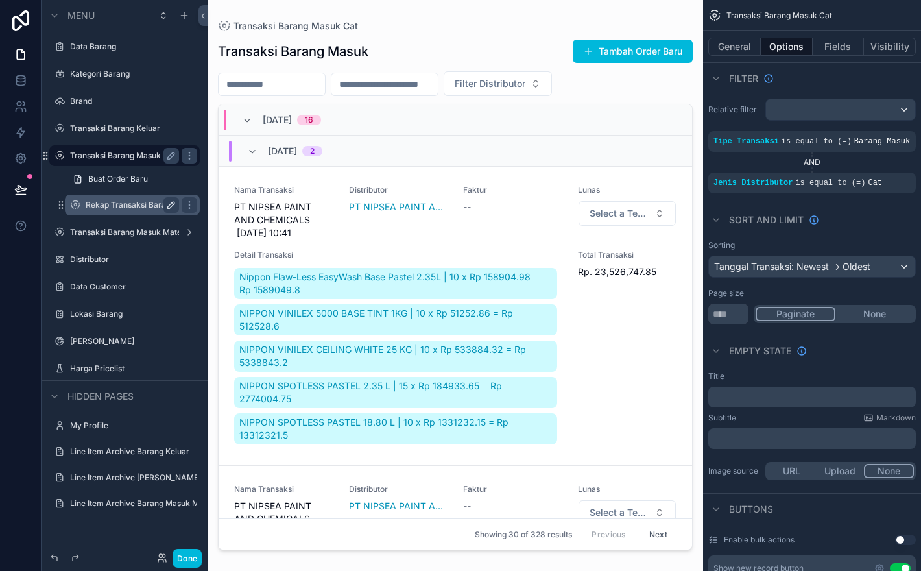
click at [174, 203] on icon "scrollable content" at bounding box center [171, 205] width 6 height 6
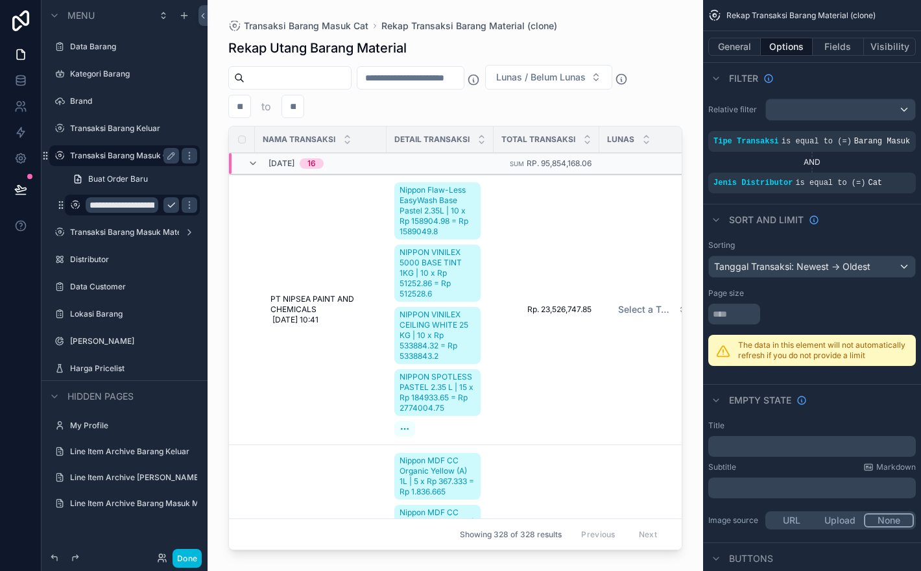
click at [139, 205] on input "**********" at bounding box center [122, 205] width 73 height 16
type input "**********"
click at [176, 208] on icon "scrollable content" at bounding box center [171, 205] width 10 height 10
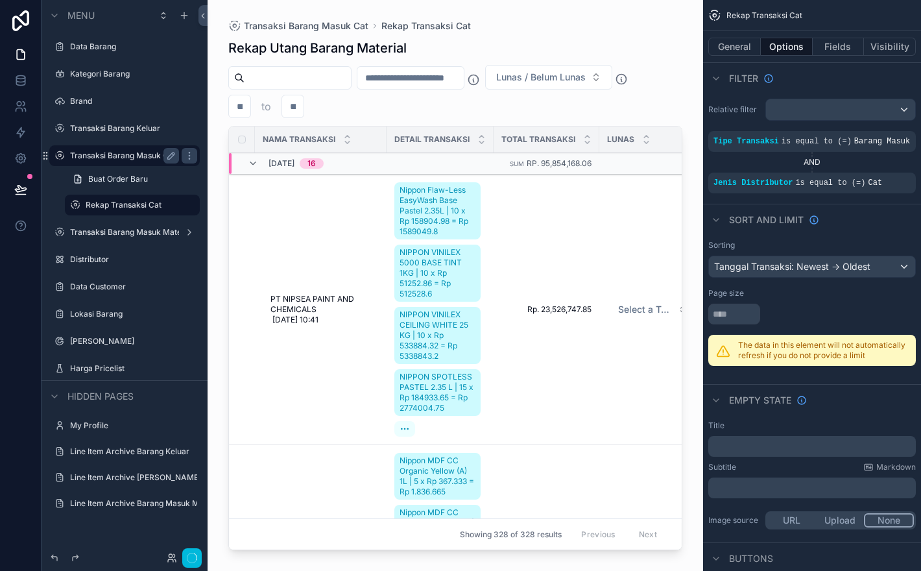
scroll to position [86, 0]
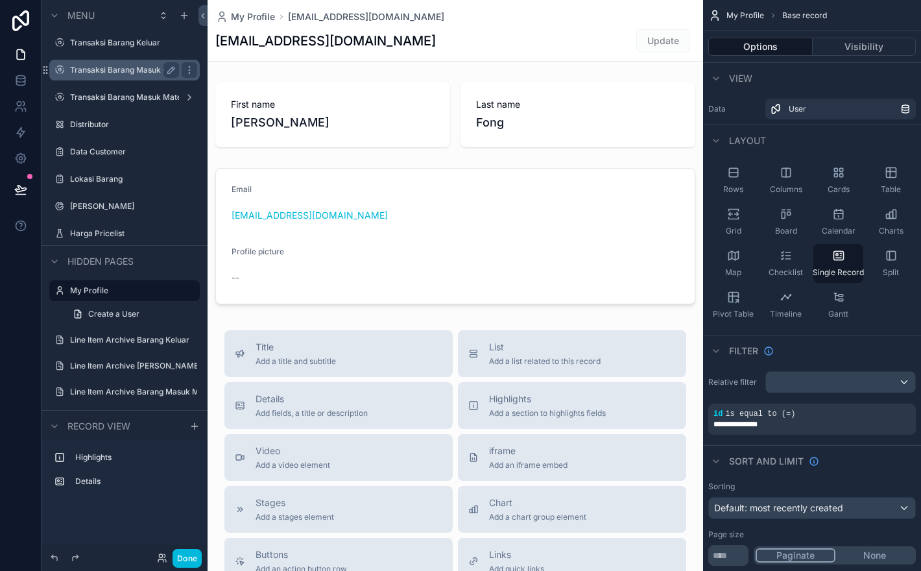
click at [117, 66] on label "Transaksi Barang Masuk Cat" at bounding box center [123, 70] width 106 height 10
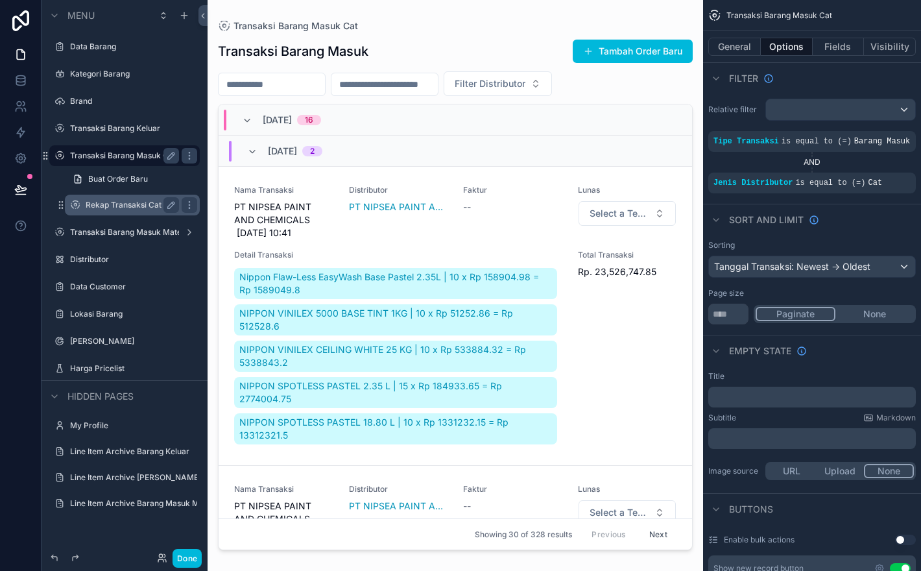
click at [125, 201] on label "Rekap Transaksi Cat" at bounding box center [130, 205] width 88 height 10
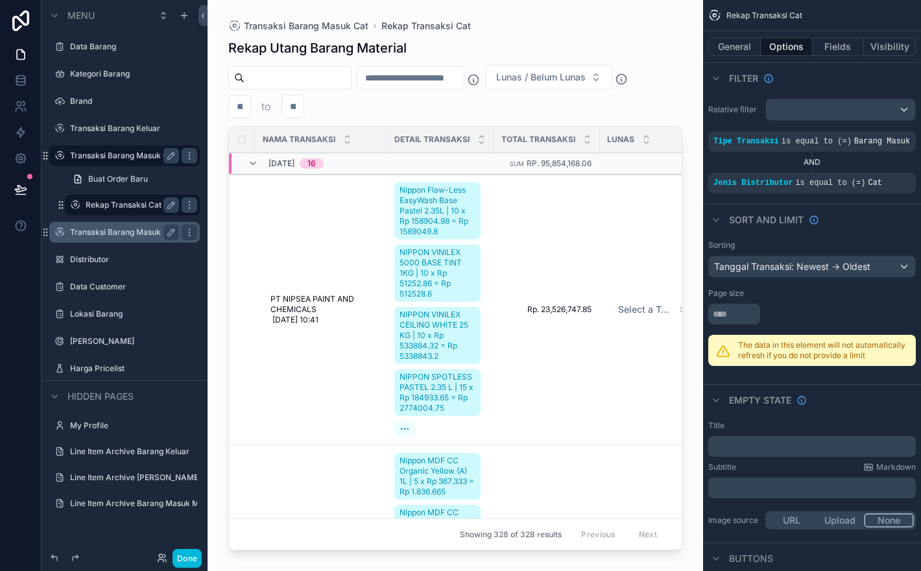
click at [125, 228] on label "Transaksi Barang Masuk Material" at bounding box center [124, 232] width 109 height 10
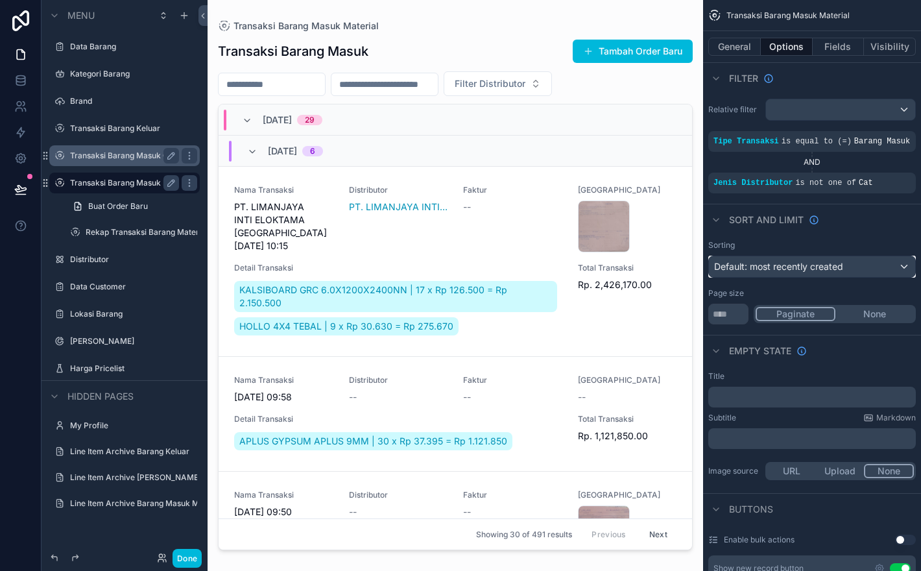
click at [845, 269] on div "Default: most recently created" at bounding box center [812, 266] width 206 height 21
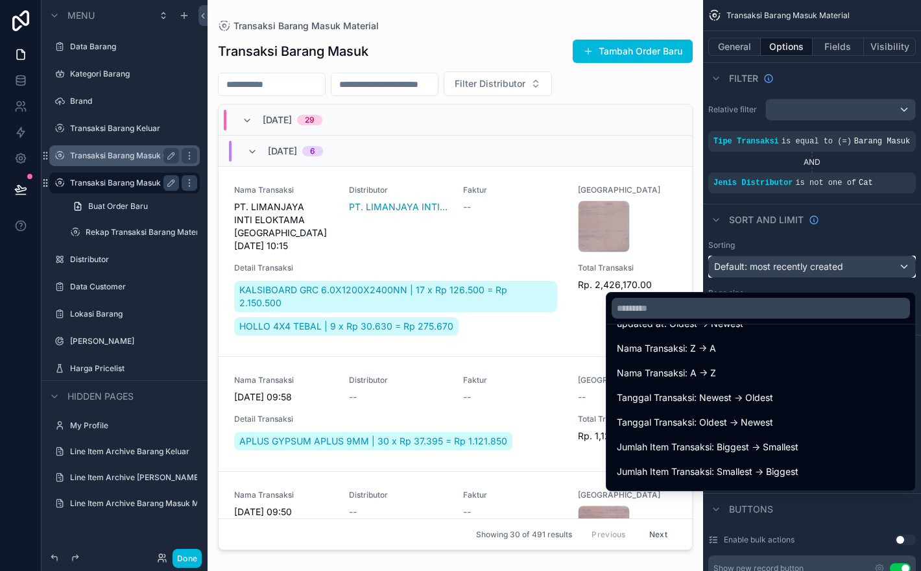
scroll to position [132, 0]
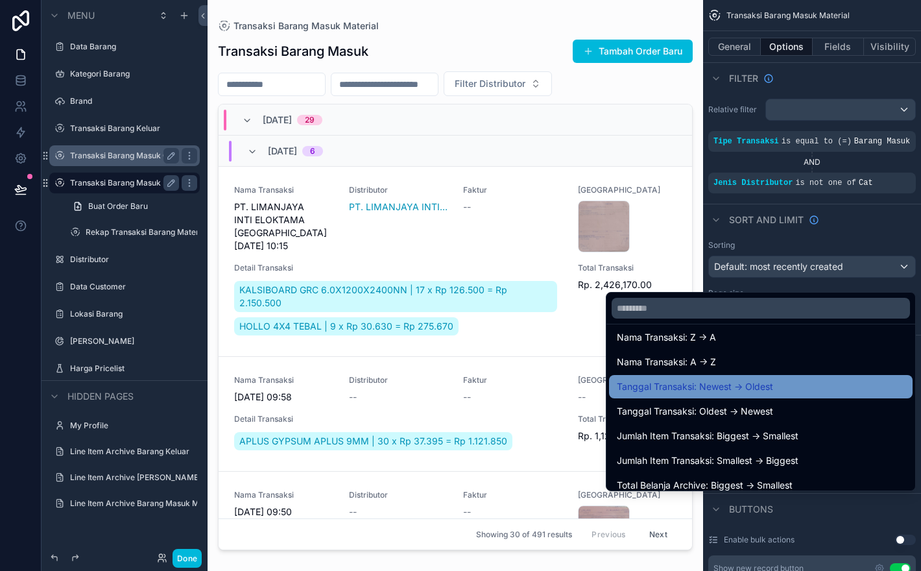
click at [799, 387] on div "Tanggal Transaksi: Newest -> Oldest" at bounding box center [761, 387] width 288 height 16
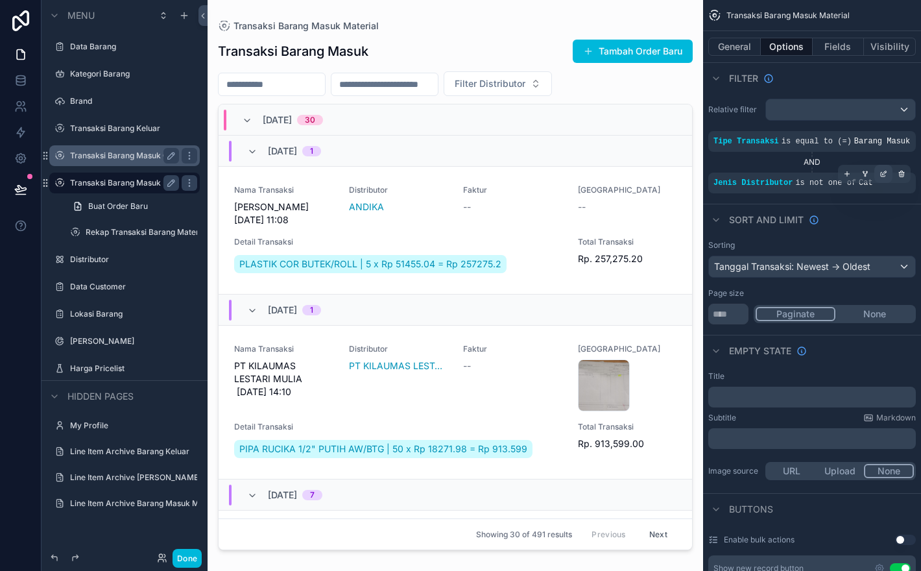
click at [884, 178] on icon "scrollable content" at bounding box center [884, 174] width 8 height 8
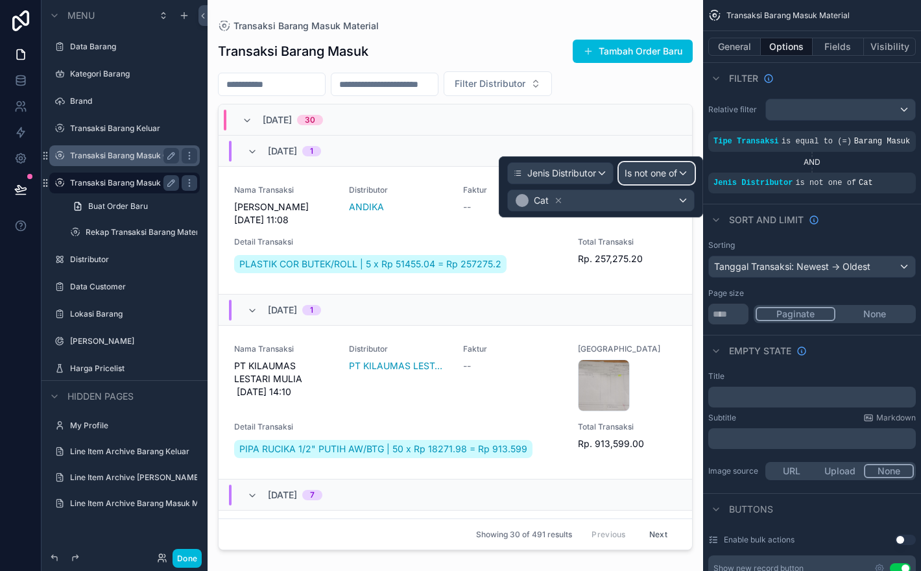
click at [653, 184] on button "Is not one of" at bounding box center [657, 173] width 76 height 22
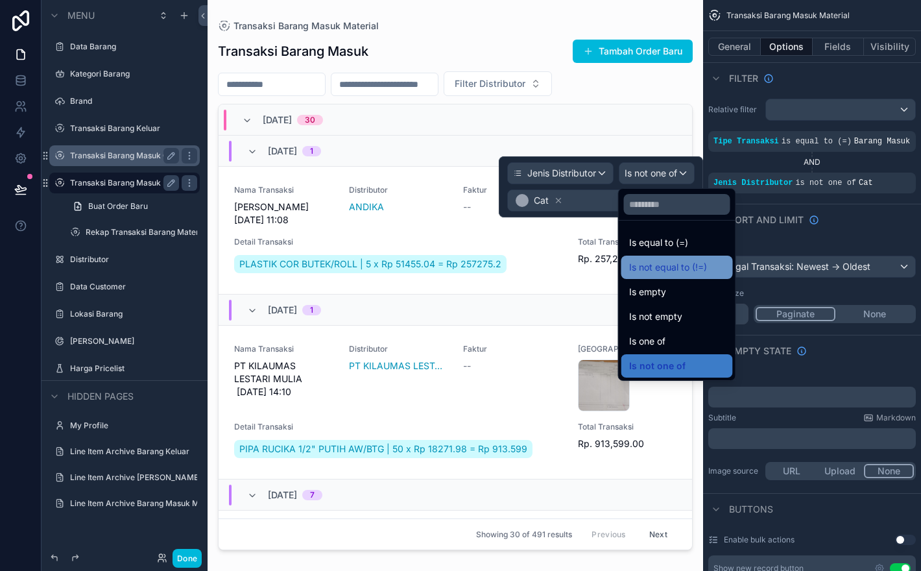
click at [701, 268] on span "Is not equal to (!=)" at bounding box center [668, 267] width 78 height 16
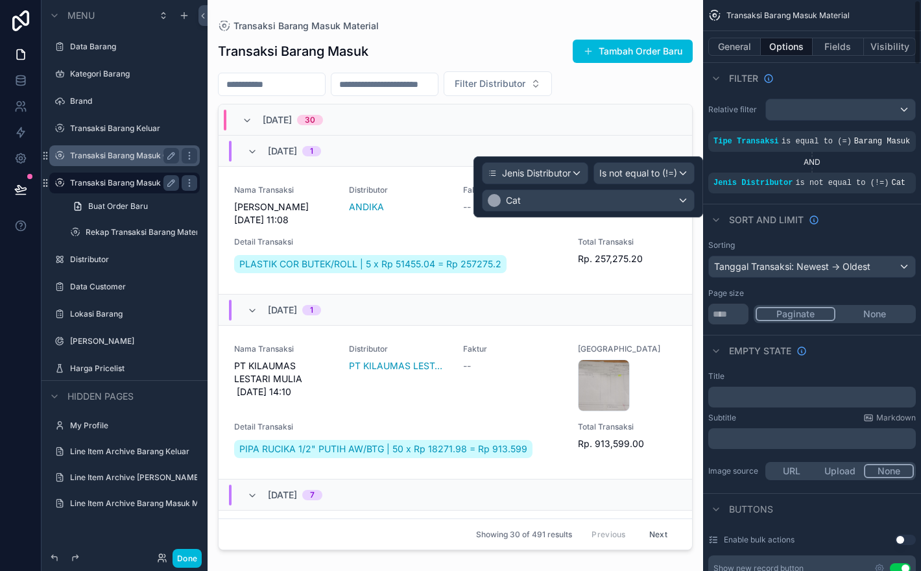
click at [854, 235] on div "Sort And Limit" at bounding box center [812, 219] width 218 height 31
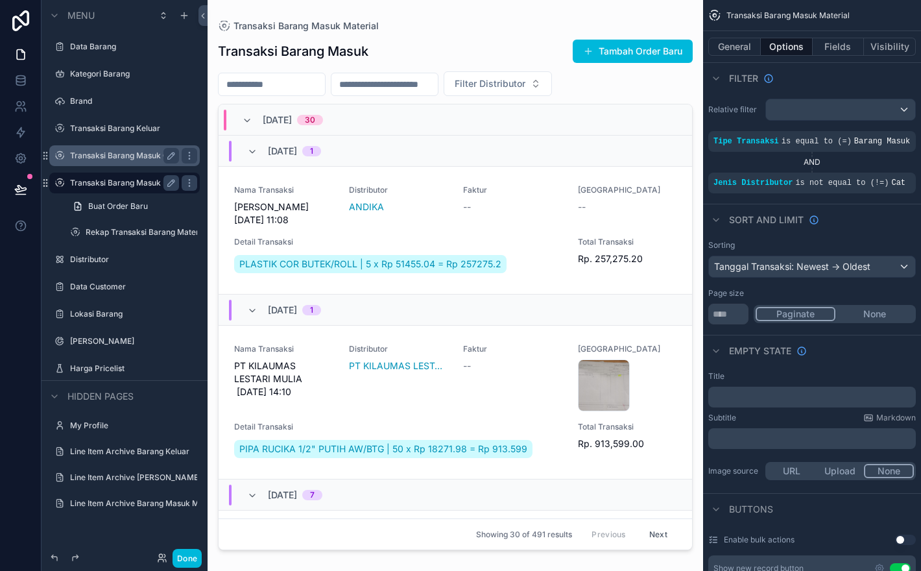
click at [149, 158] on label "Transaksi Barang Masuk Cat" at bounding box center [123, 155] width 106 height 10
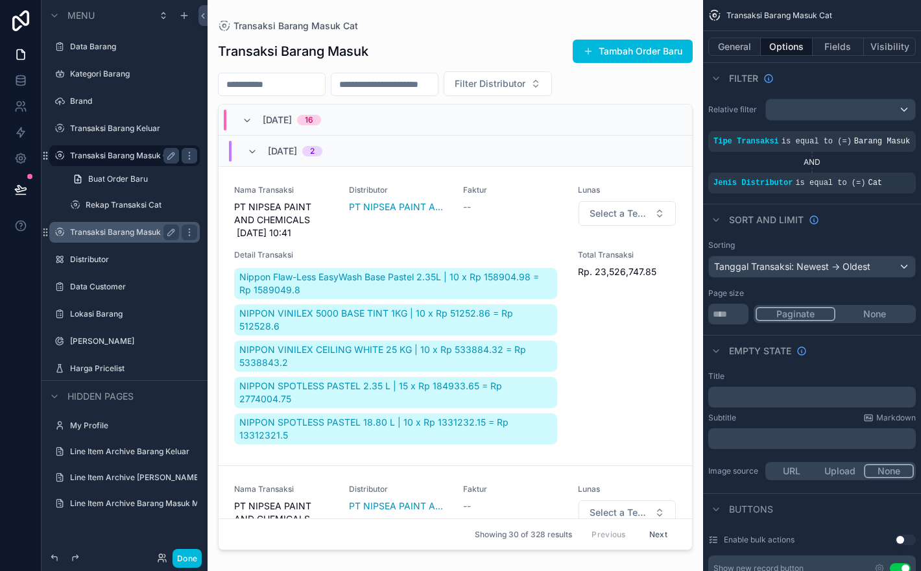
click at [634, 246] on div "scrollable content" at bounding box center [456, 277] width 496 height 555
click at [591, 239] on div "Lunas Select a Tempo Lunas" at bounding box center [627, 212] width 99 height 54
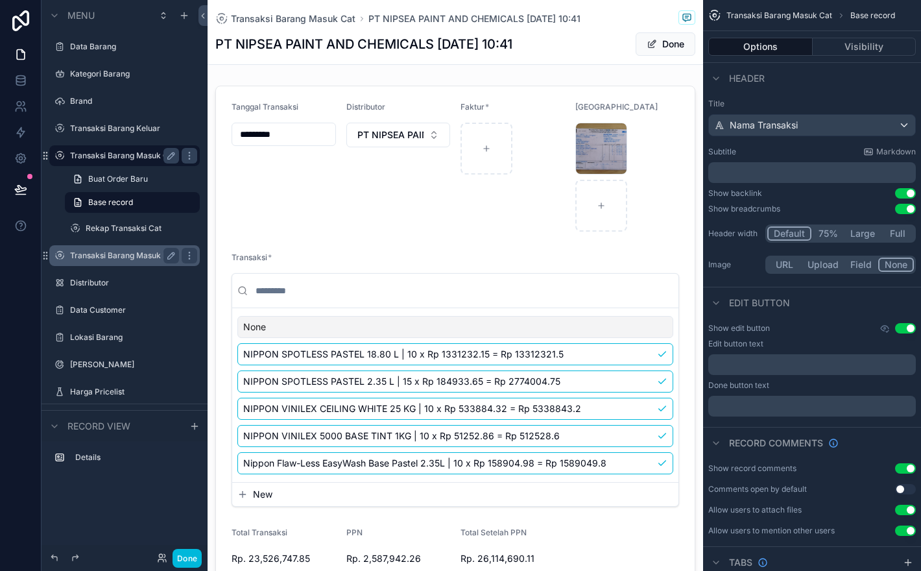
click at [132, 257] on label "Transaksi Barang Masuk Material" at bounding box center [124, 255] width 109 height 10
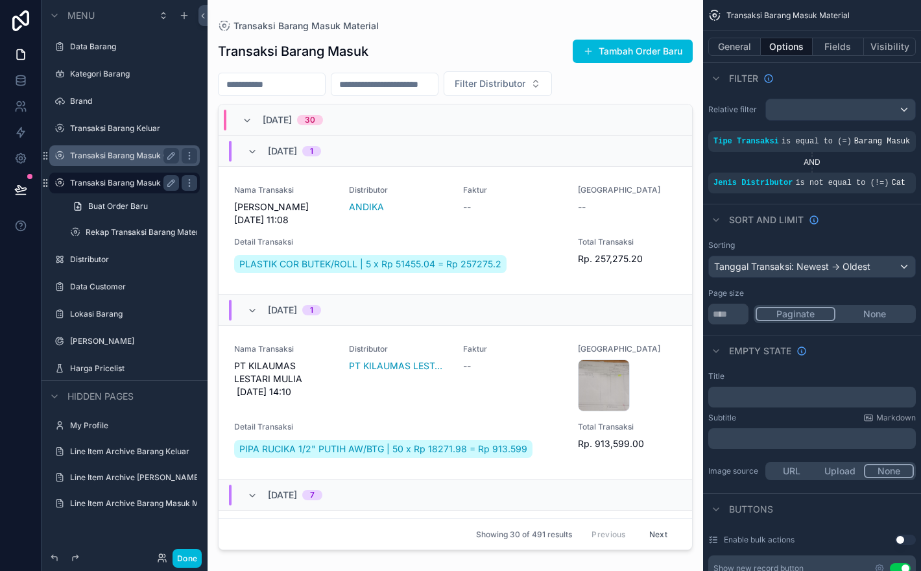
click at [516, 220] on div "scrollable content" at bounding box center [456, 277] width 496 height 555
click at [553, 253] on div "PLASTIK COR BUTEK/ROLL | 5 x Rp 51455.04 = Rp 257275.2" at bounding box center [398, 263] width 328 height 23
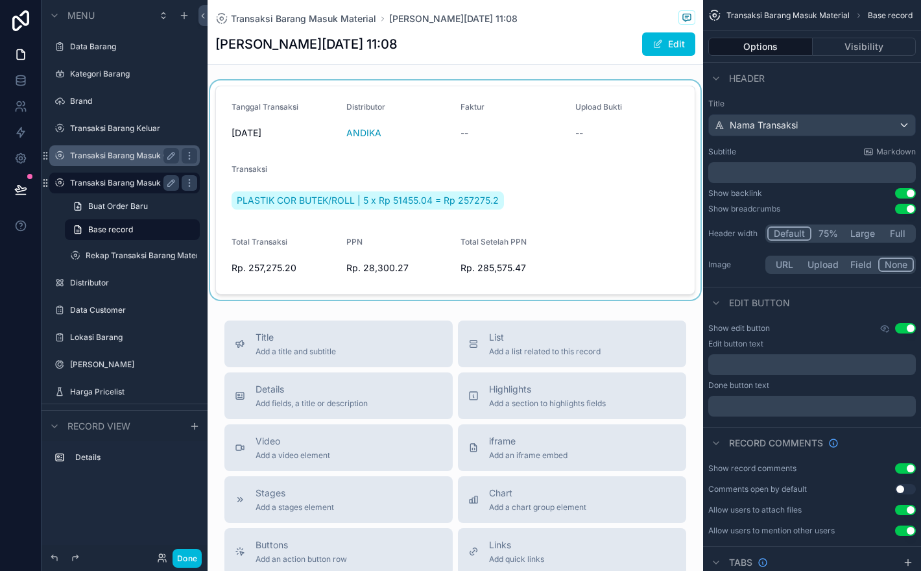
click at [619, 132] on div "scrollable content" at bounding box center [456, 189] width 496 height 219
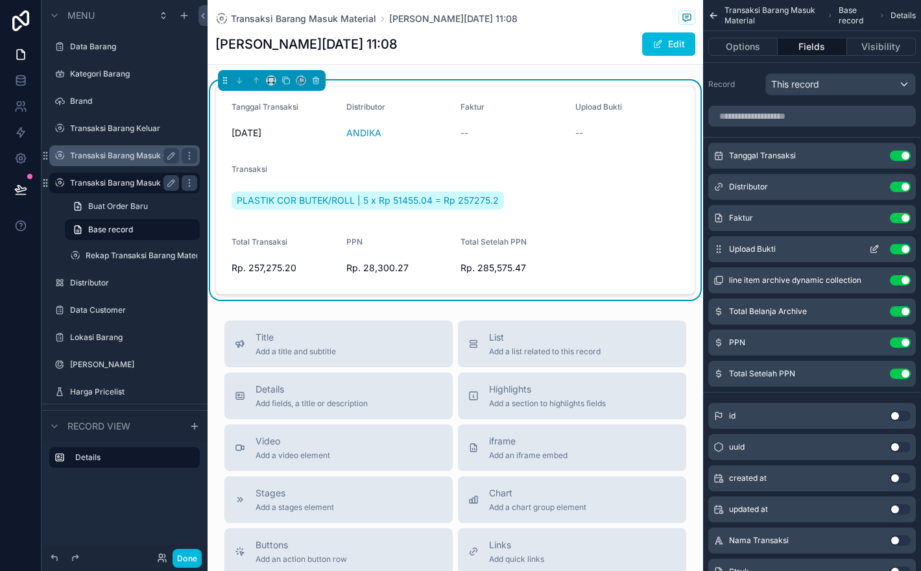
click at [872, 250] on icon "scrollable content" at bounding box center [874, 249] width 10 height 10
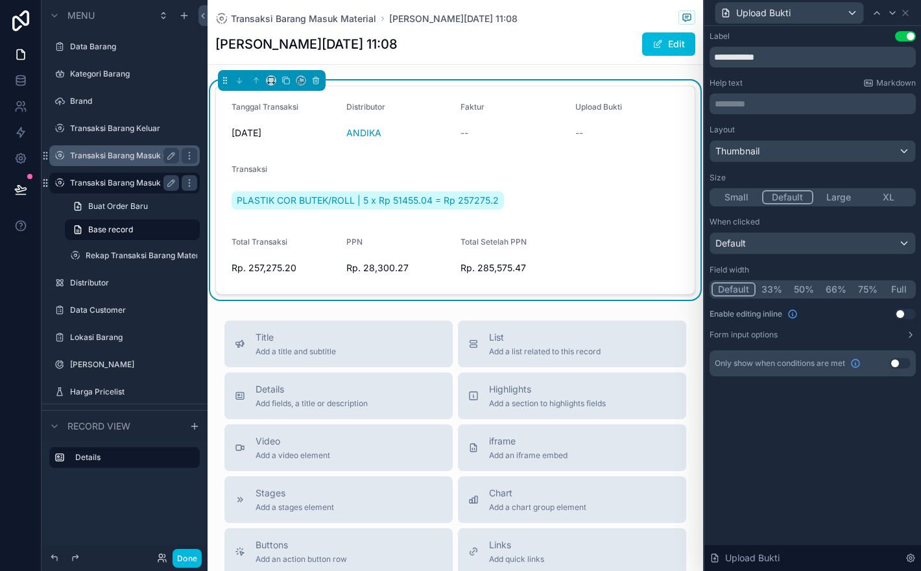
click at [80, 156] on label "Transaksi Barang Masuk Cat" at bounding box center [123, 155] width 106 height 10
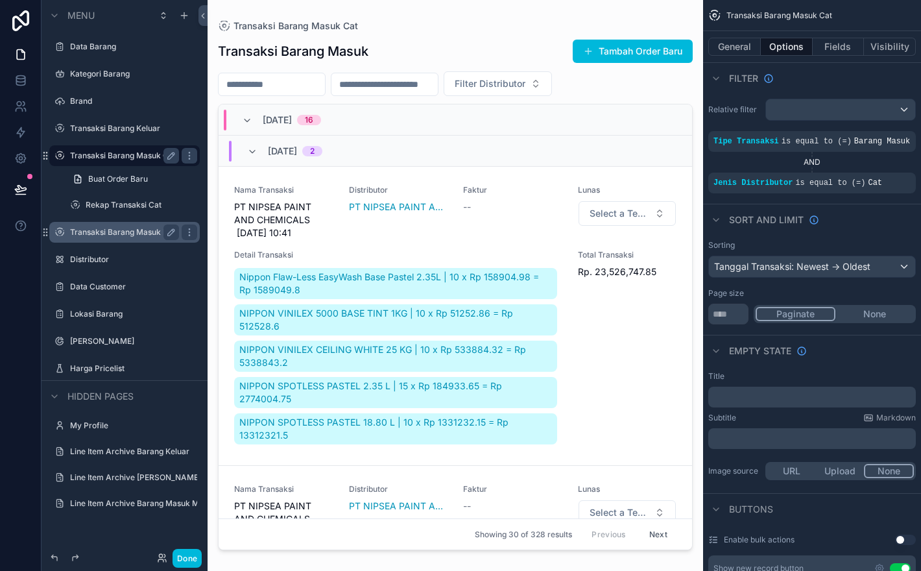
click at [518, 227] on div "scrollable content" at bounding box center [456, 277] width 496 height 555
click at [529, 228] on div "Faktur --" at bounding box center [512, 212] width 99 height 54
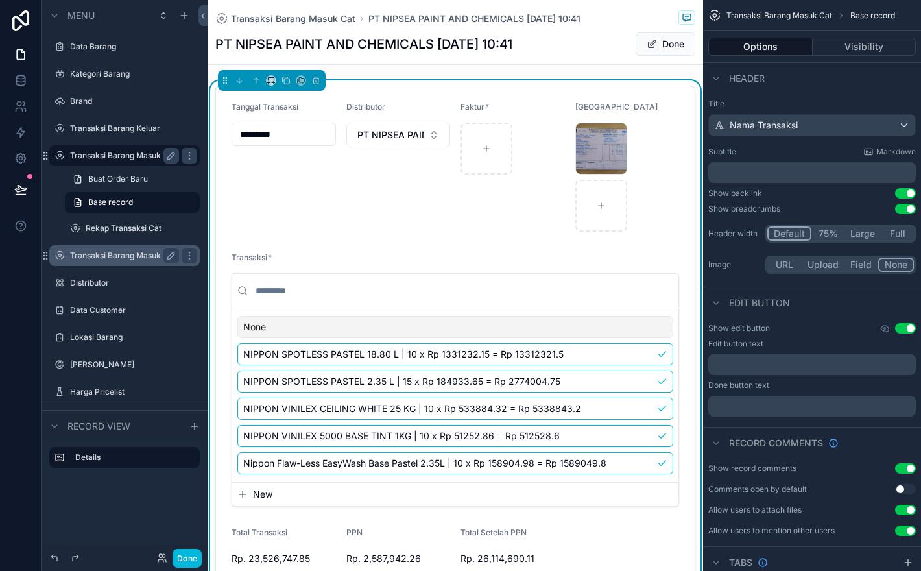
click at [501, 219] on div "Faktur *" at bounding box center [513, 167] width 104 height 130
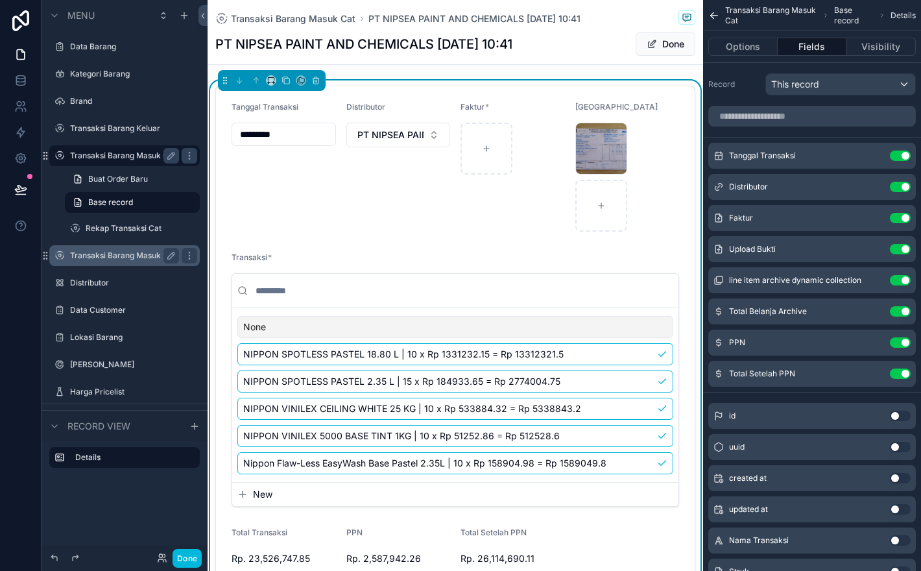
click at [104, 259] on label "Transaksi Barang Masuk Material" at bounding box center [124, 255] width 109 height 10
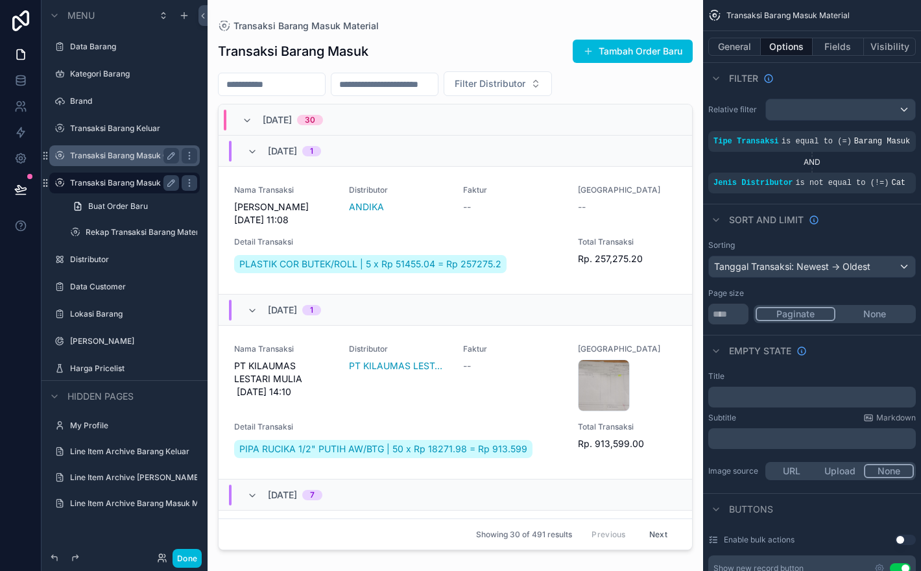
click at [667, 210] on div "scrollable content" at bounding box center [456, 277] width 496 height 555
click at [654, 210] on div "--" at bounding box center [627, 206] width 99 height 13
click at [661, 362] on div "WhatsApp-Image-2025-06-16-at-14.10.08 .jpeg" at bounding box center [627, 385] width 99 height 52
click at [653, 213] on div "--" at bounding box center [627, 206] width 99 height 13
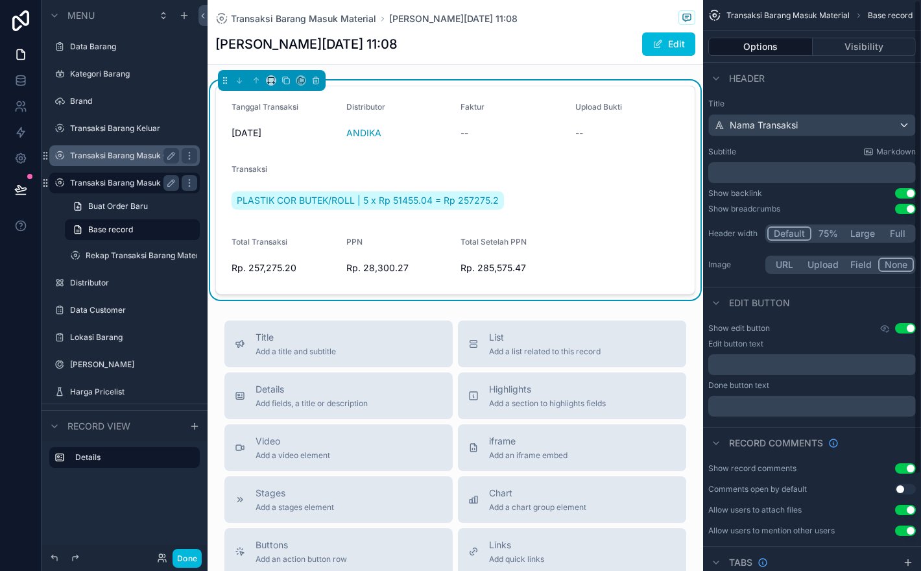
click at [656, 202] on div "PLASTIK COR BUTEK/ROLL | 5 x Rp 51455.04 = Rp 257275.2" at bounding box center [456, 200] width 448 height 23
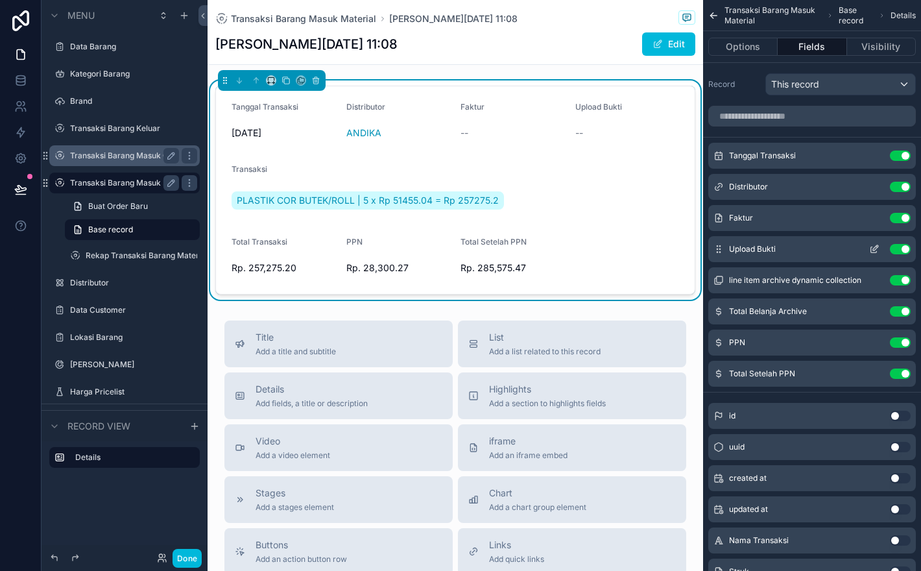
click at [876, 252] on icon "scrollable content" at bounding box center [874, 250] width 6 height 6
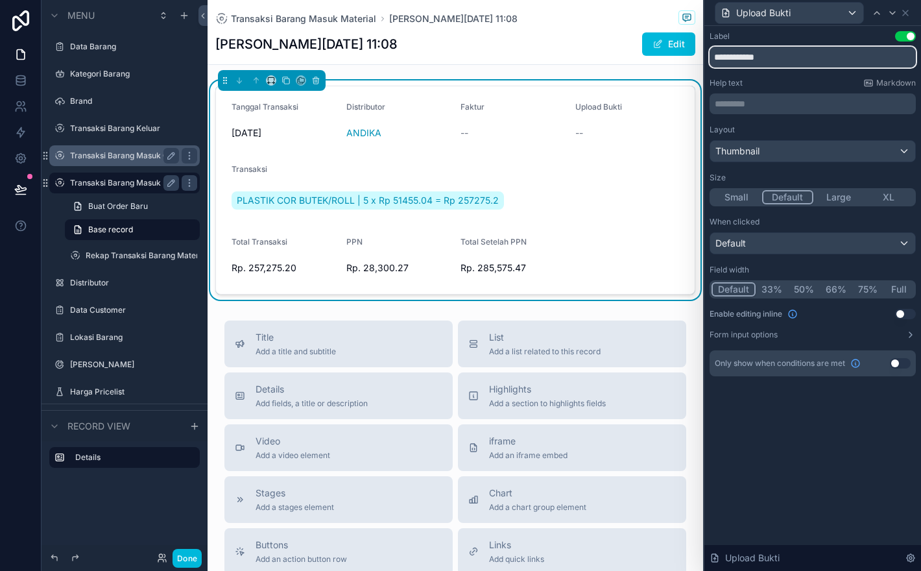
click at [783, 63] on input "**********" at bounding box center [813, 57] width 206 height 21
type input "**********"
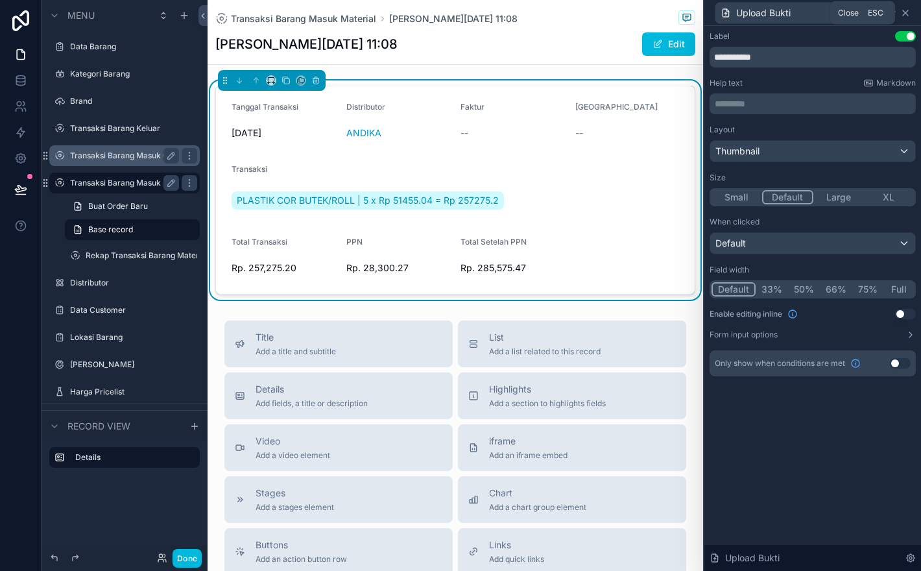
click at [909, 14] on icon at bounding box center [905, 13] width 10 height 10
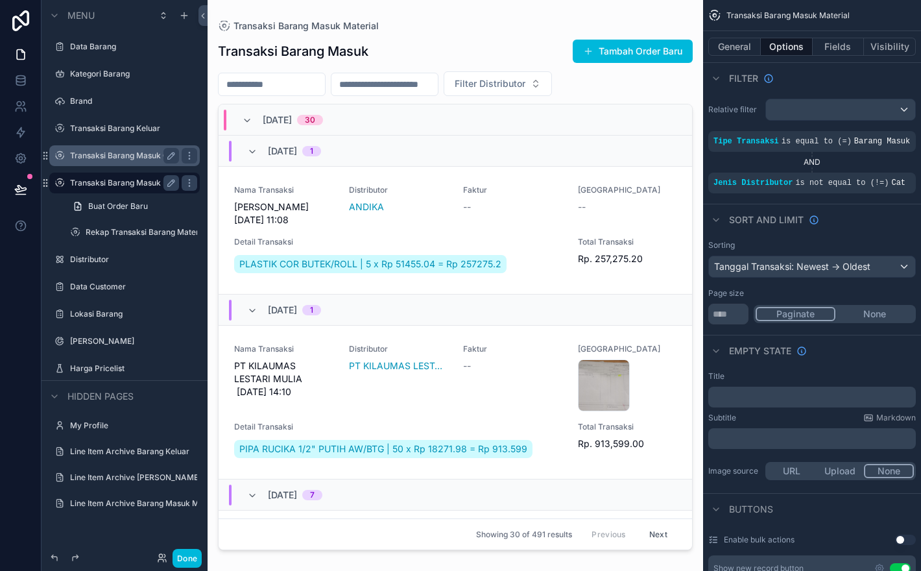
click at [152, 158] on label "Transaksi Barang Masuk Cat" at bounding box center [123, 155] width 106 height 10
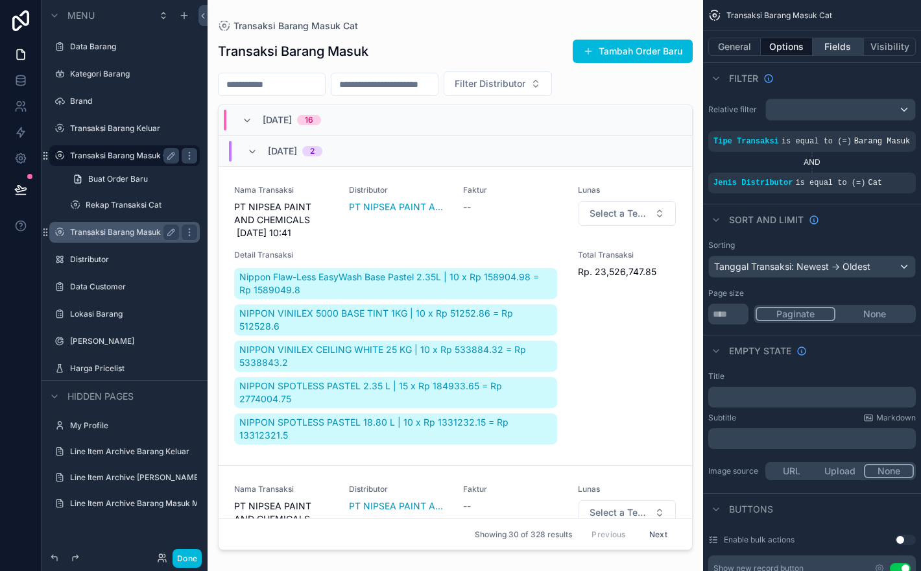
click at [839, 43] on button "Fields" at bounding box center [839, 47] width 52 height 18
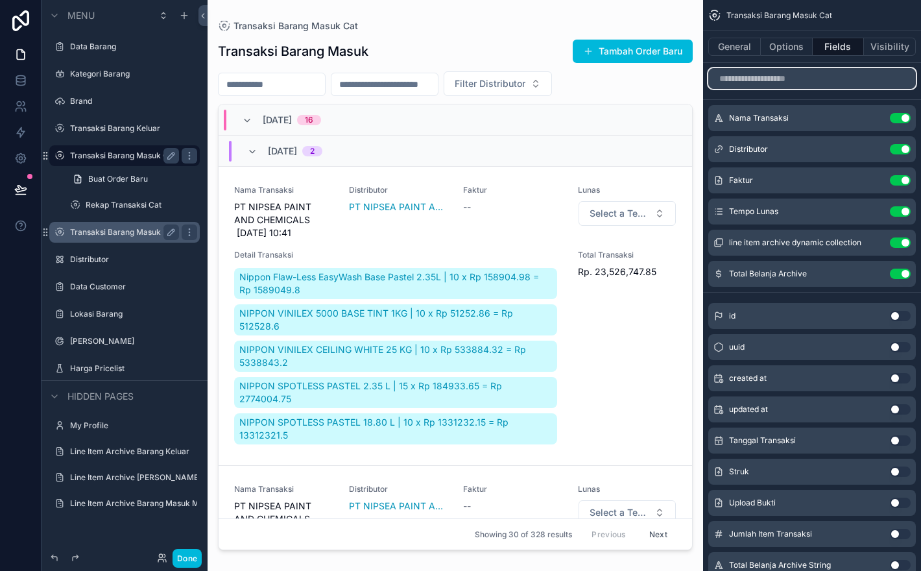
click at [818, 88] on input "scrollable content" at bounding box center [812, 78] width 208 height 21
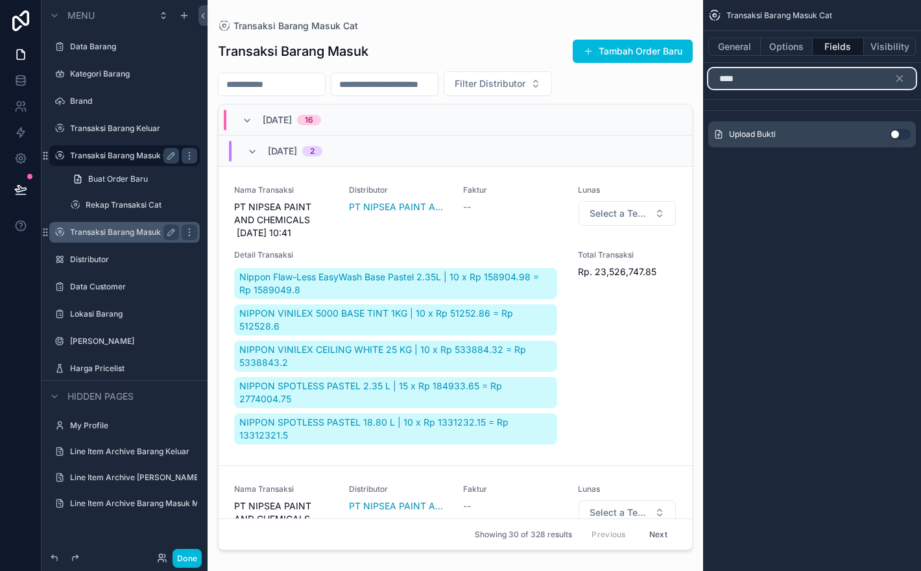
type input "****"
click at [892, 131] on button "Use setting" at bounding box center [900, 134] width 21 height 10
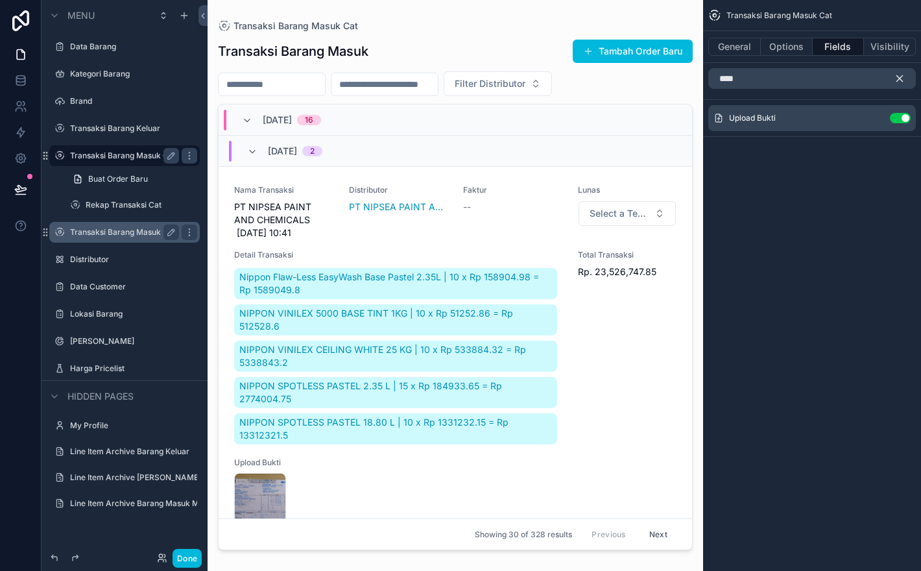
click at [895, 80] on icon "scrollable content" at bounding box center [900, 79] width 12 height 12
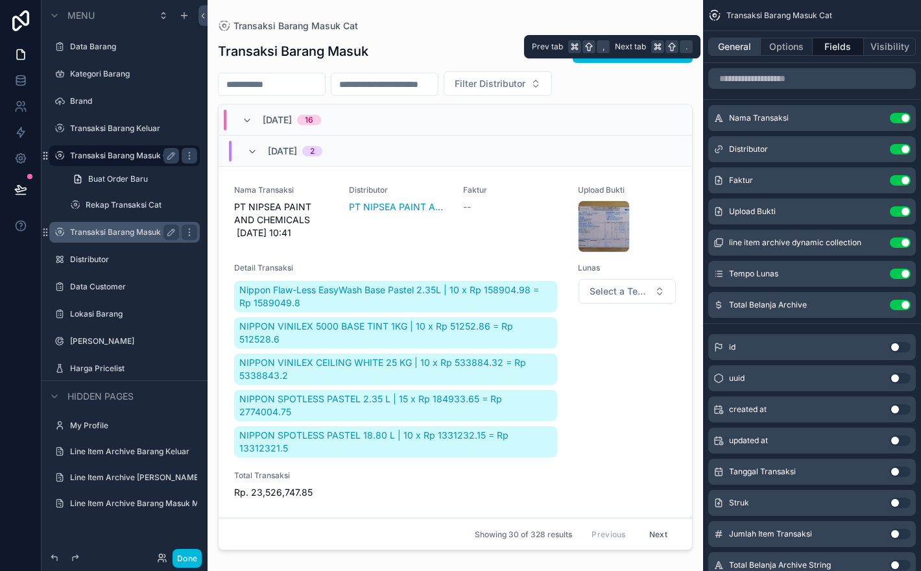
click at [747, 42] on button "General" at bounding box center [734, 47] width 53 height 18
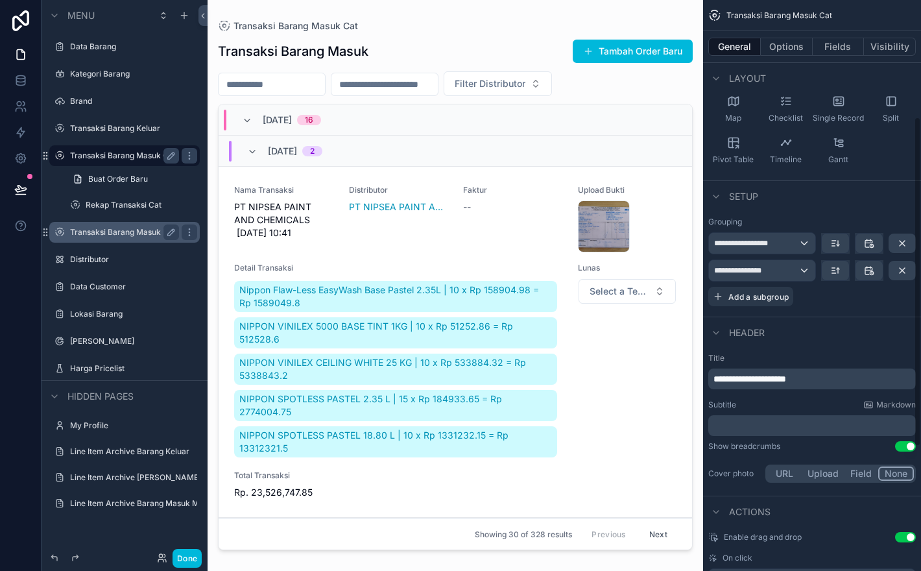
scroll to position [202, 0]
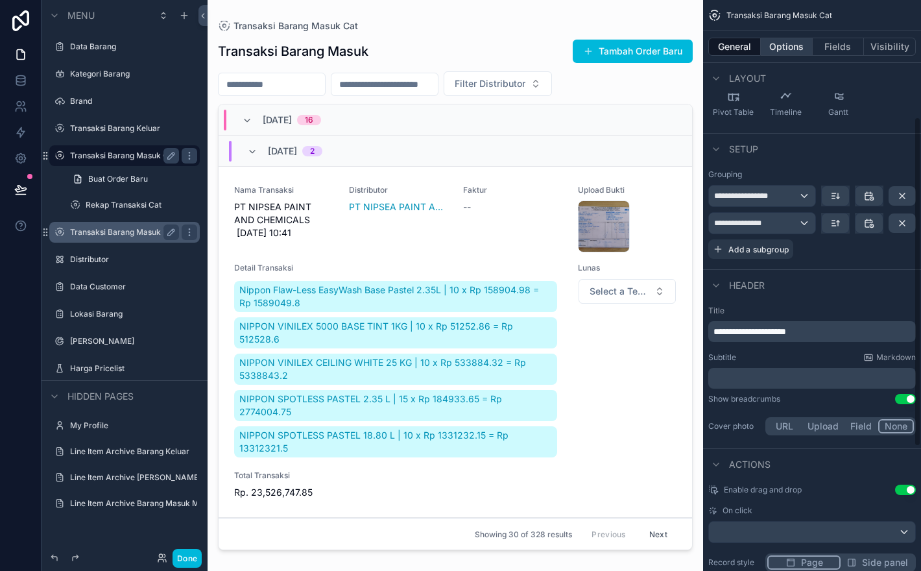
click at [792, 42] on button "Options" at bounding box center [787, 47] width 52 height 18
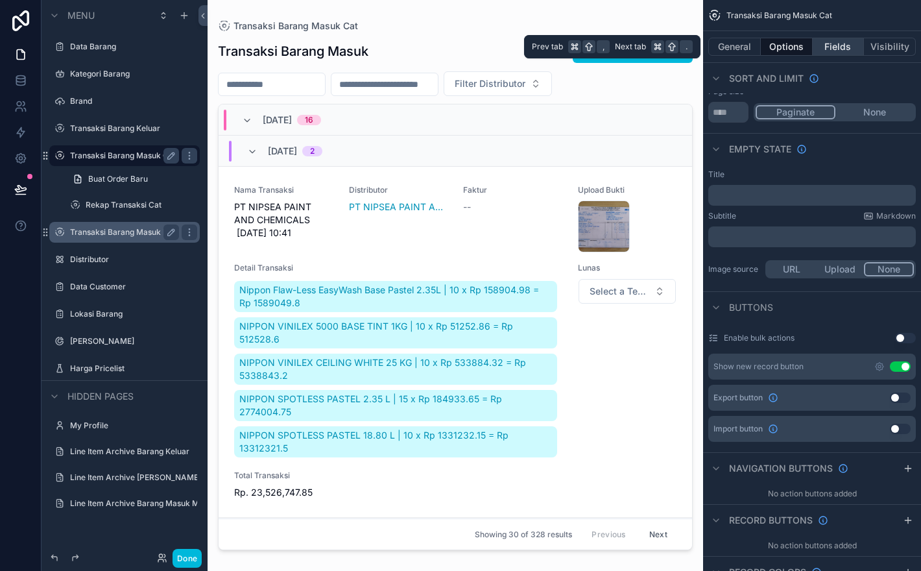
click at [841, 46] on button "Fields" at bounding box center [839, 47] width 52 height 18
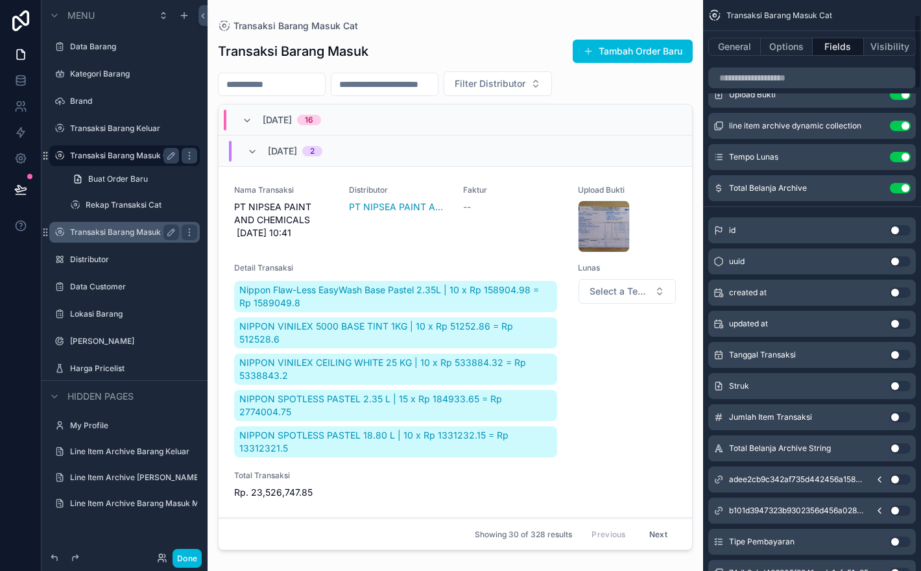
scroll to position [108, 0]
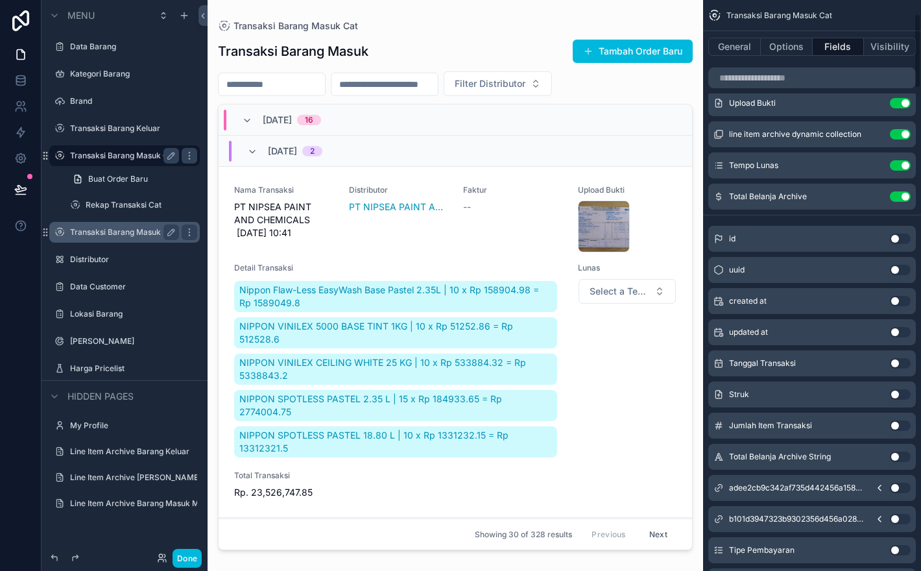
click at [606, 120] on div "[DATE] 16" at bounding box center [456, 119] width 474 height 31
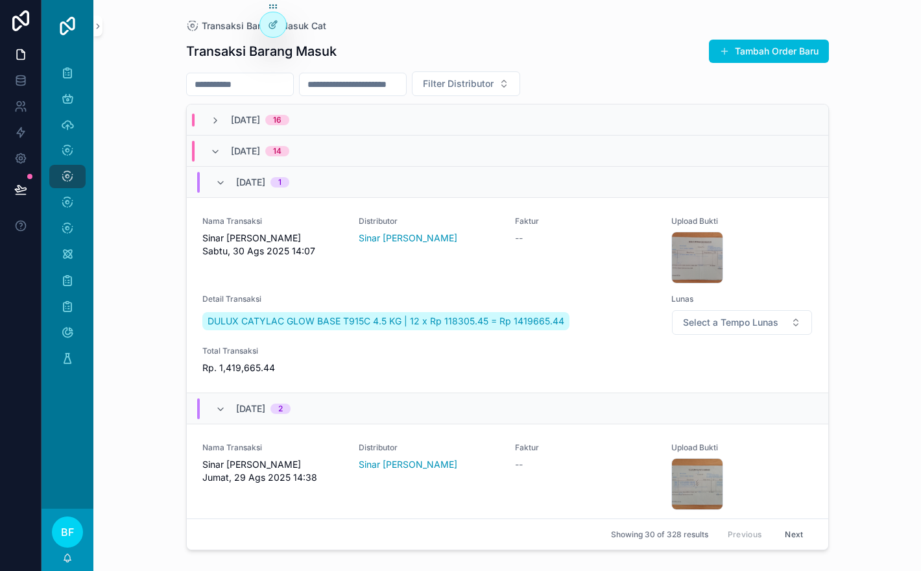
click at [577, 132] on div "[DATE] 16" at bounding box center [507, 119] width 641 height 31
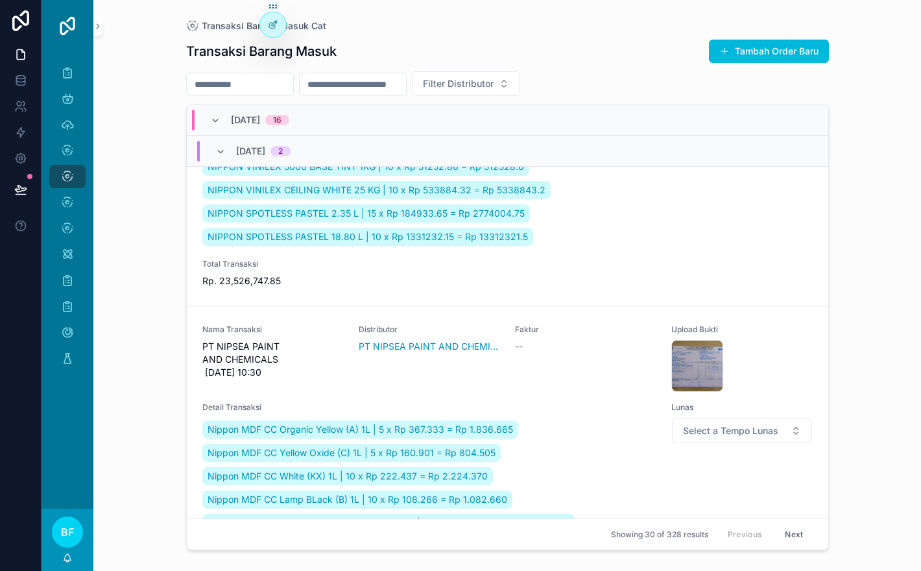
scroll to position [0, 0]
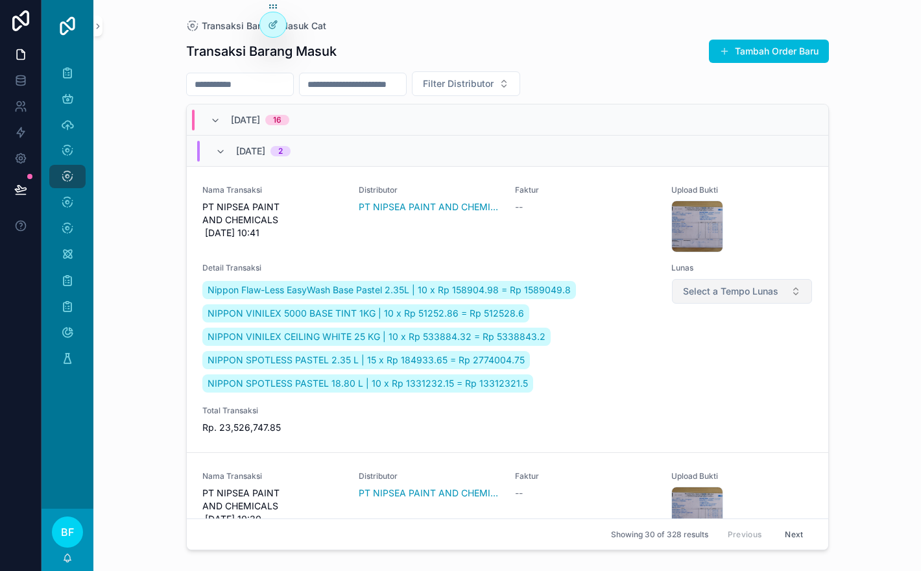
click at [761, 286] on span "Select a Tempo Lunas" at bounding box center [730, 291] width 95 height 13
click at [71, 202] on icon "scrollable content" at bounding box center [67, 202] width 13 height 13
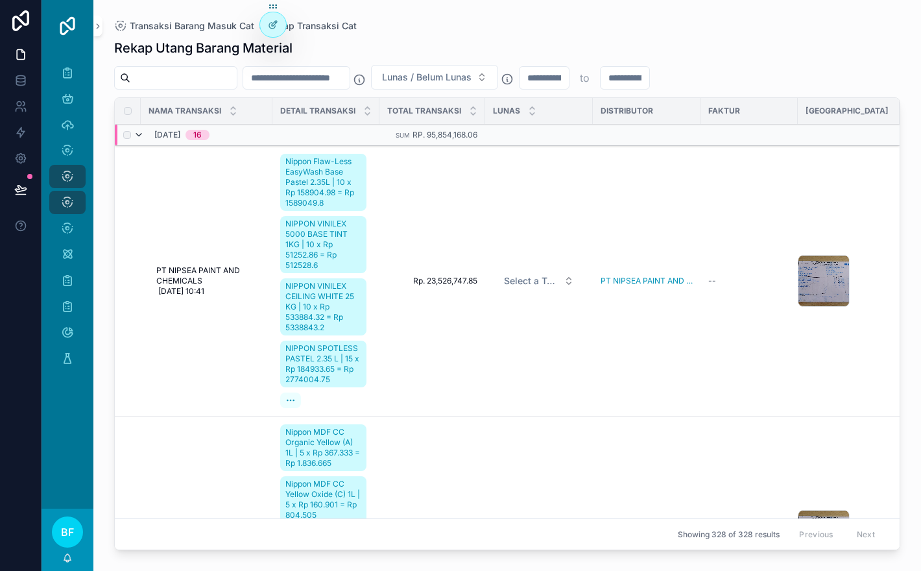
click at [141, 135] on icon "scrollable content" at bounding box center [139, 135] width 10 height 10
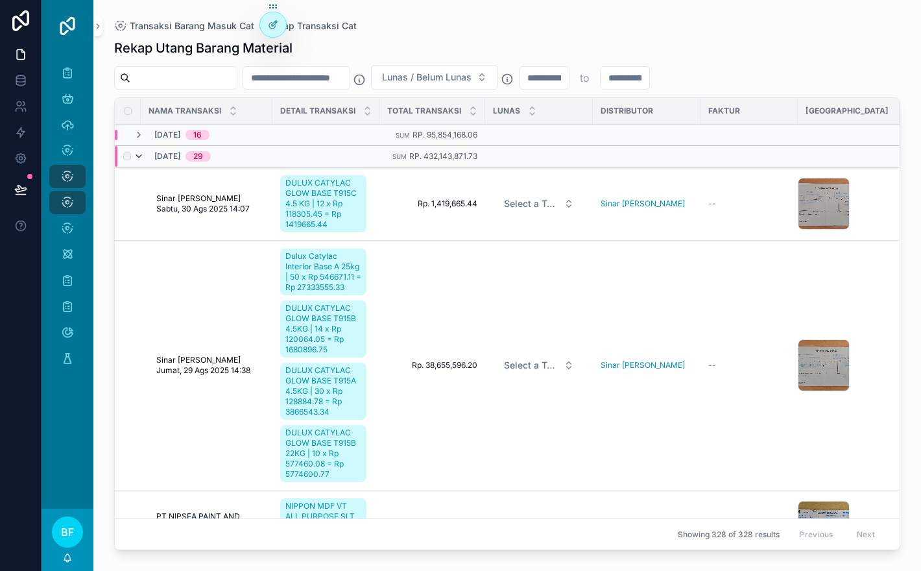
click at [137, 151] on icon "scrollable content" at bounding box center [139, 156] width 10 height 10
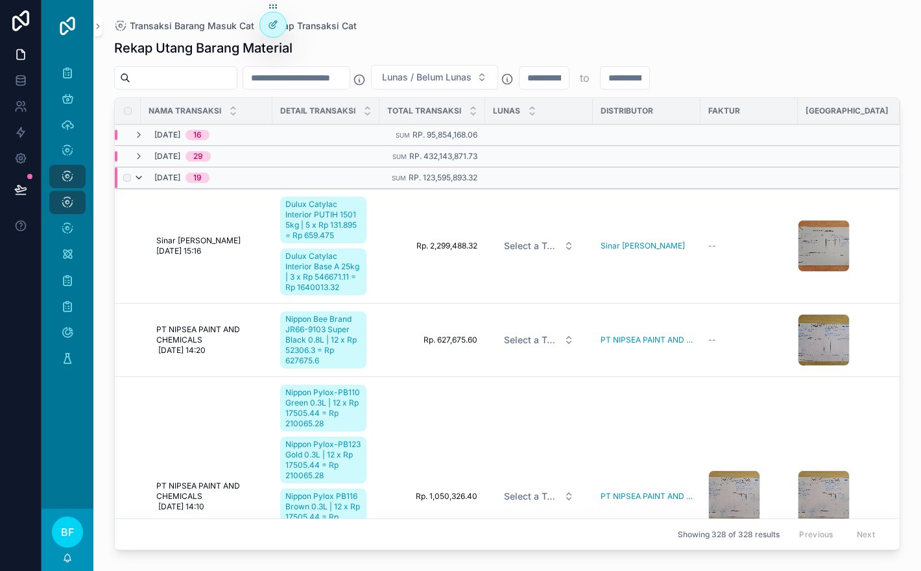
click at [142, 176] on icon "scrollable content" at bounding box center [139, 178] width 10 height 10
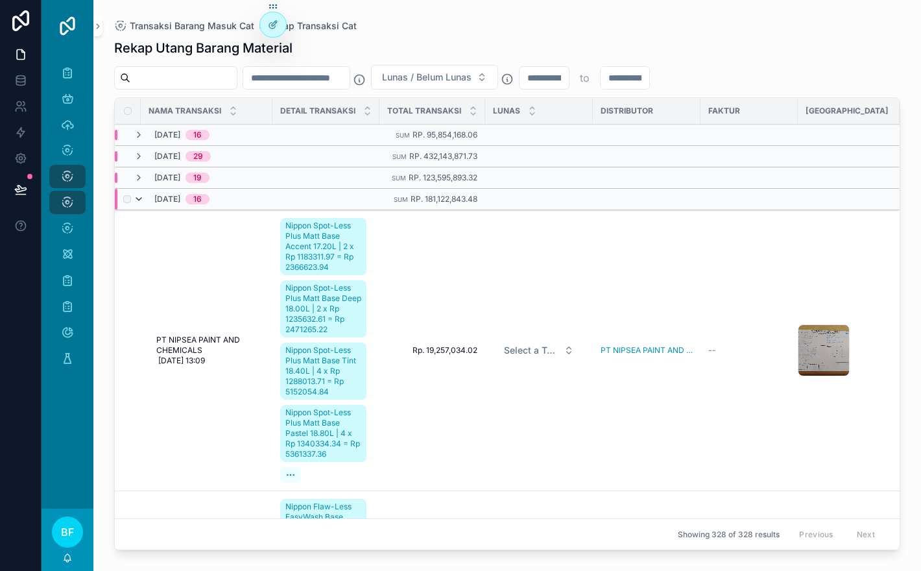
click at [143, 202] on icon "scrollable content" at bounding box center [139, 199] width 10 height 10
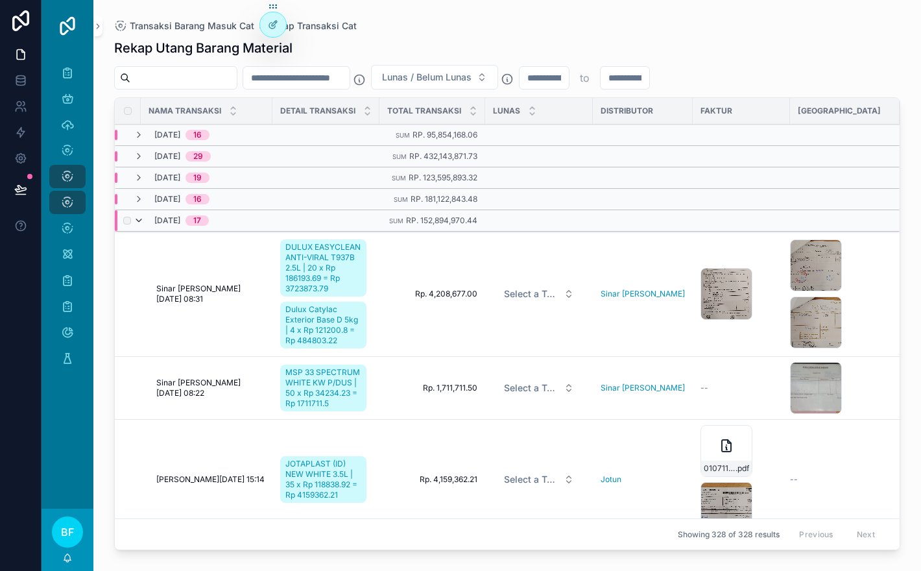
click at [141, 222] on icon "scrollable content" at bounding box center [139, 220] width 10 height 10
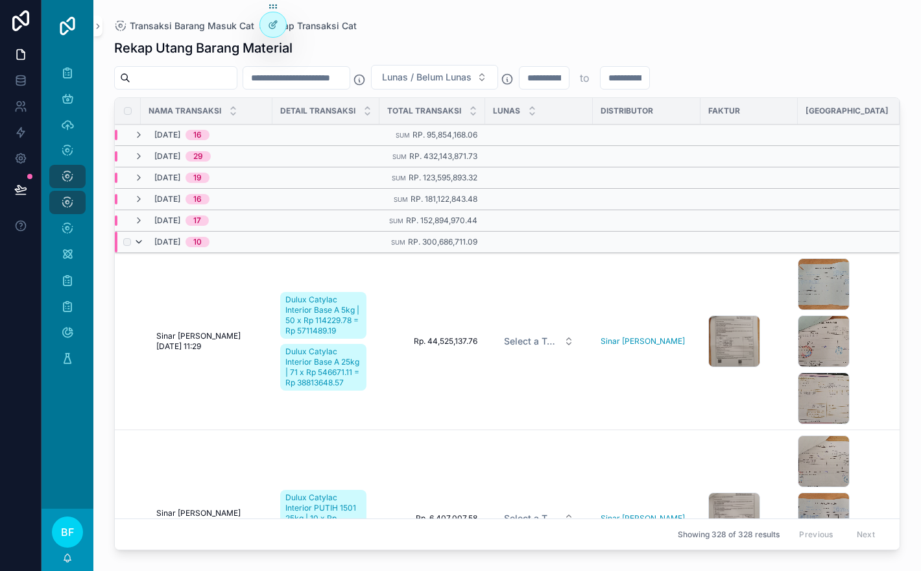
click at [140, 243] on icon "scrollable content" at bounding box center [139, 242] width 10 height 10
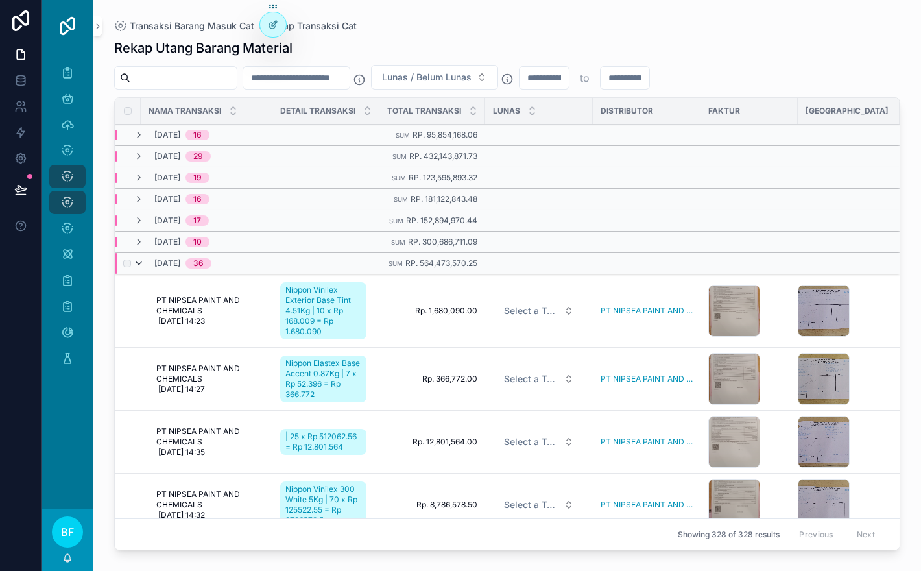
click at [143, 267] on icon "scrollable content" at bounding box center [139, 263] width 10 height 10
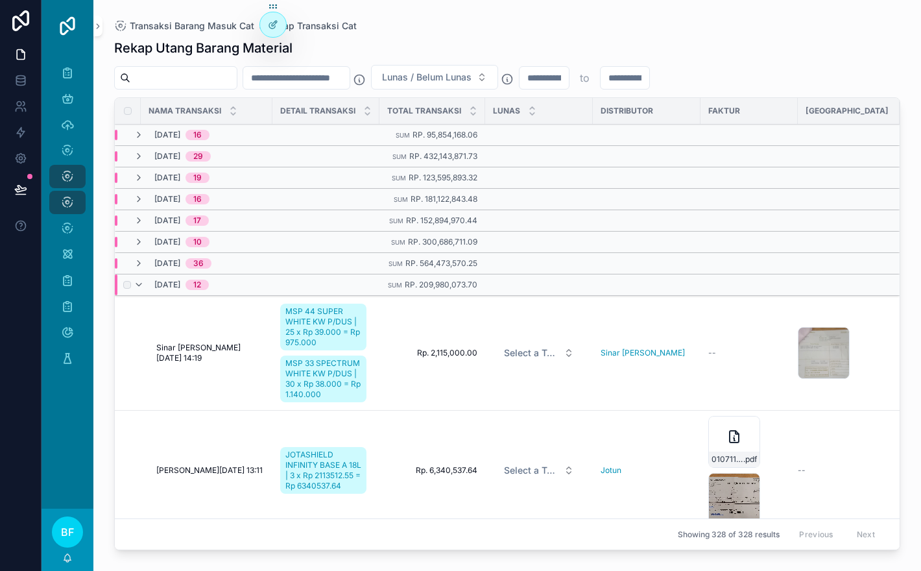
click at [143, 290] on div "[DATE] 12" at bounding box center [171, 284] width 75 height 21
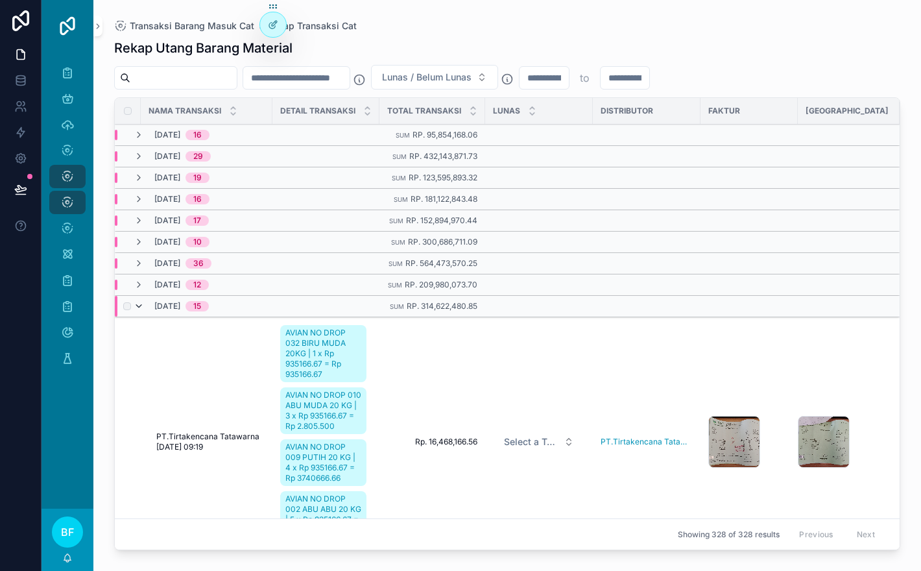
click at [142, 309] on icon "scrollable content" at bounding box center [139, 306] width 10 height 10
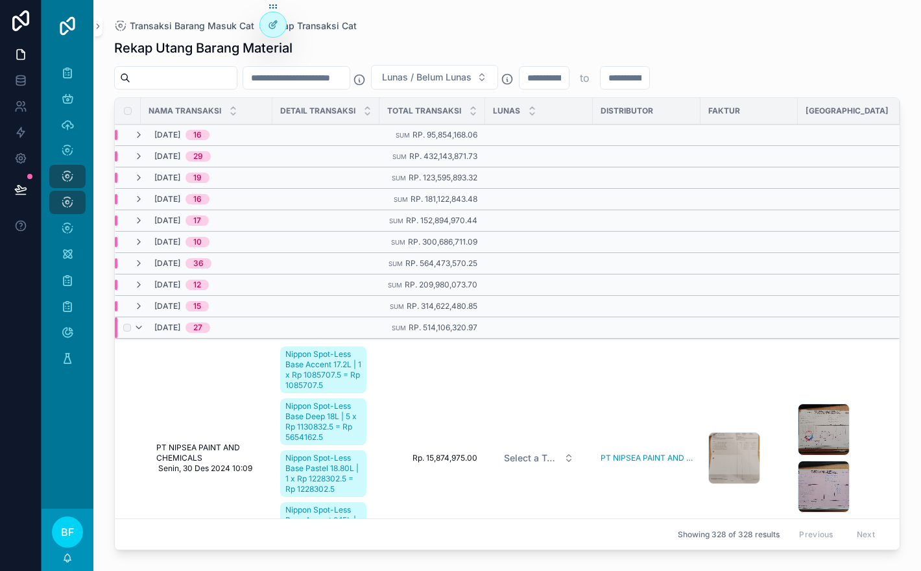
click at [144, 331] on div "[DATE] 27" at bounding box center [172, 327] width 77 height 21
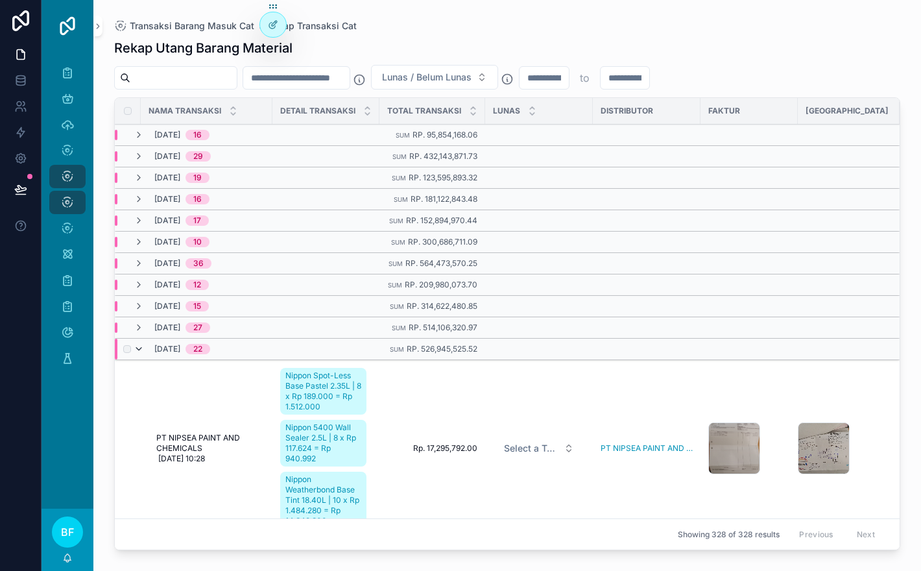
click at [142, 350] on icon "scrollable content" at bounding box center [139, 349] width 10 height 10
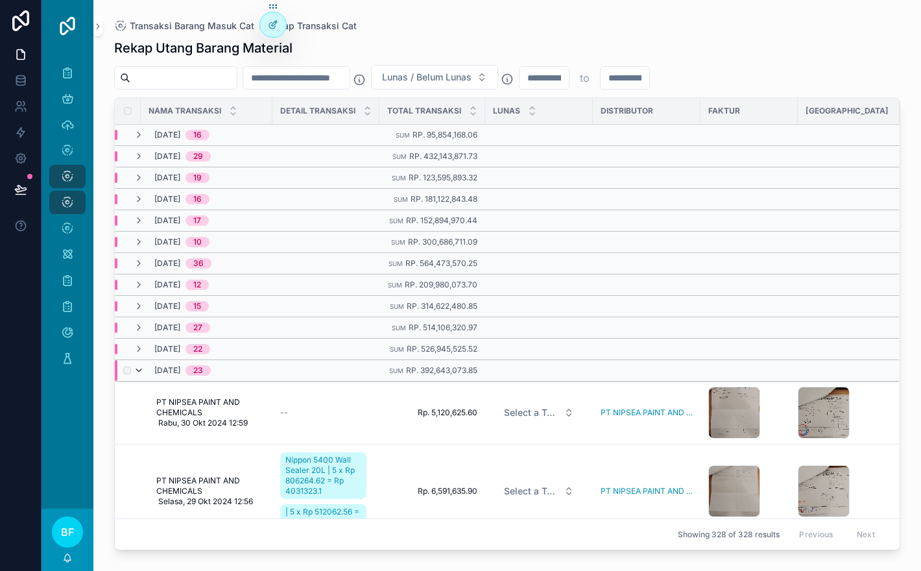
click at [141, 370] on icon "scrollable content" at bounding box center [139, 370] width 10 height 10
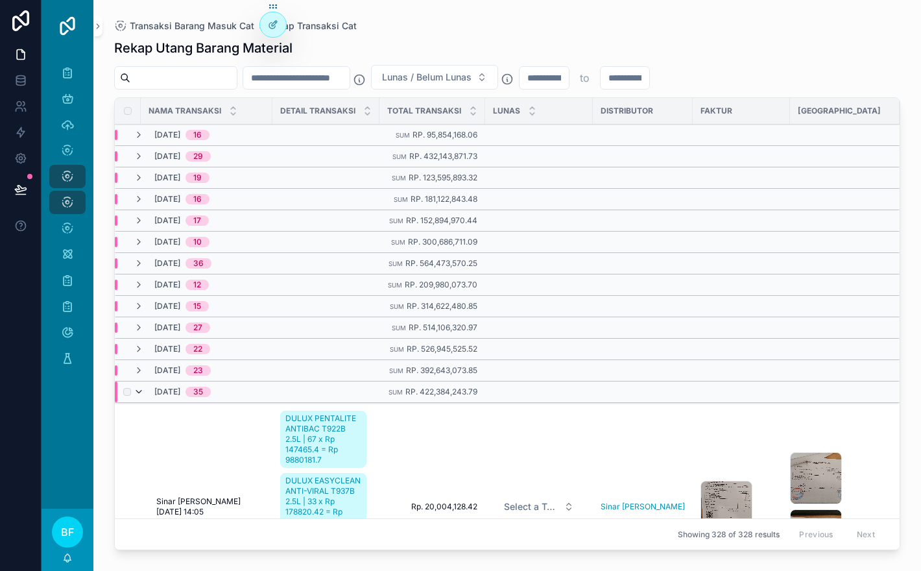
click at [143, 397] on icon "scrollable content" at bounding box center [139, 392] width 10 height 10
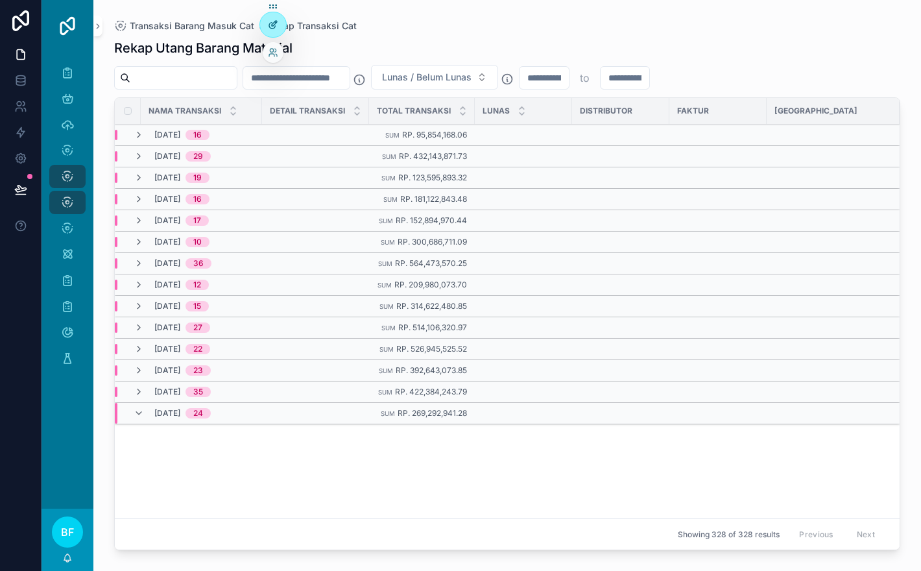
click at [265, 20] on div at bounding box center [273, 24] width 26 height 25
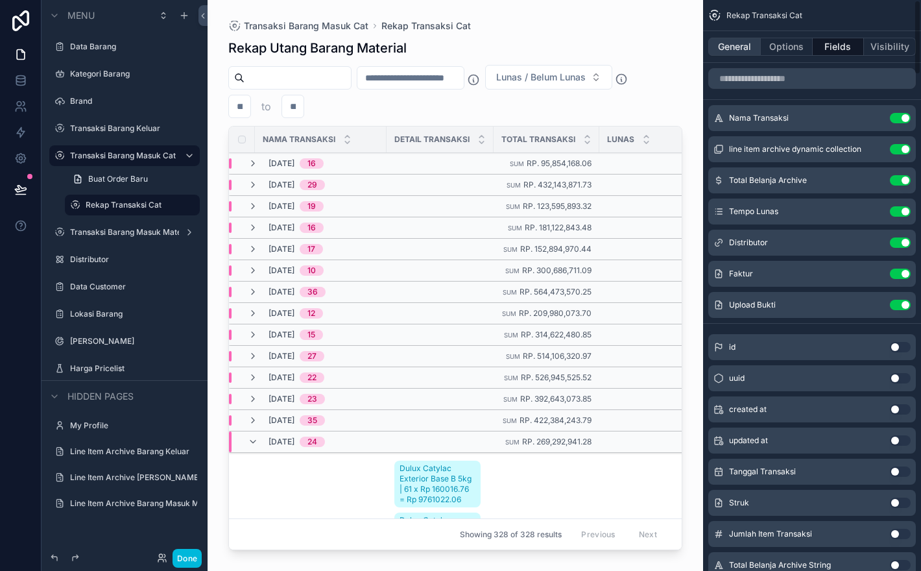
click at [729, 44] on button "General" at bounding box center [734, 47] width 53 height 18
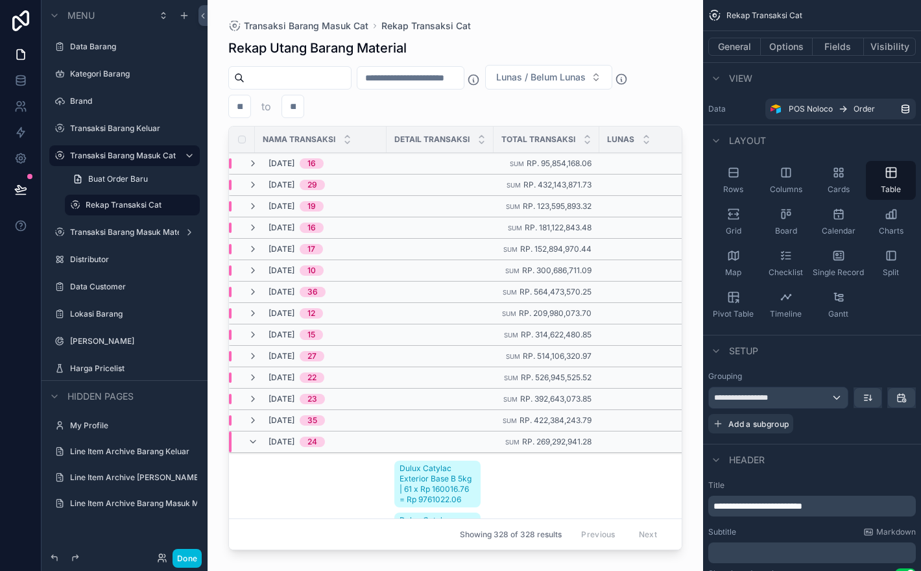
scroll to position [54, 0]
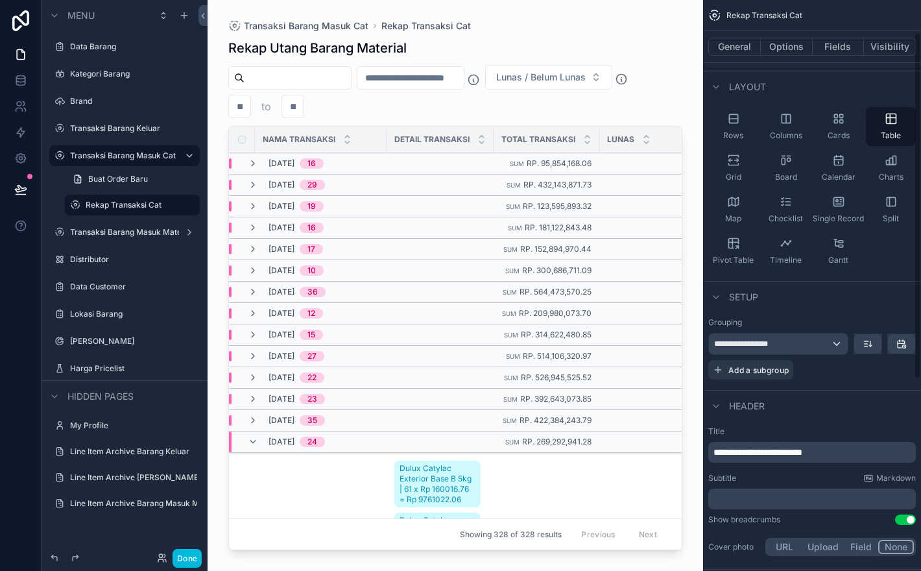
click at [758, 451] on span "**********" at bounding box center [757, 452] width 89 height 9
click at [815, 453] on span "**********" at bounding box center [764, 452] width 102 height 9
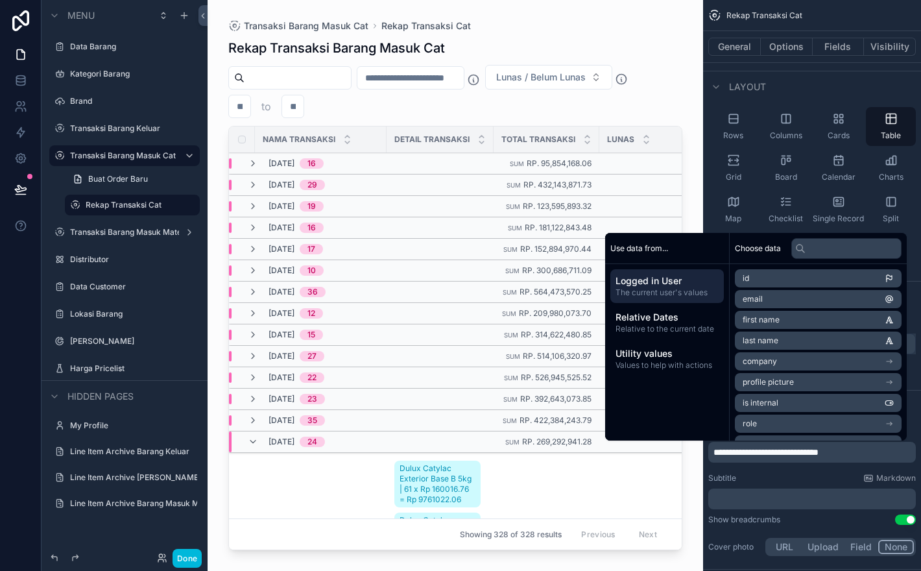
click at [678, 97] on div "scrollable content" at bounding box center [456, 277] width 496 height 555
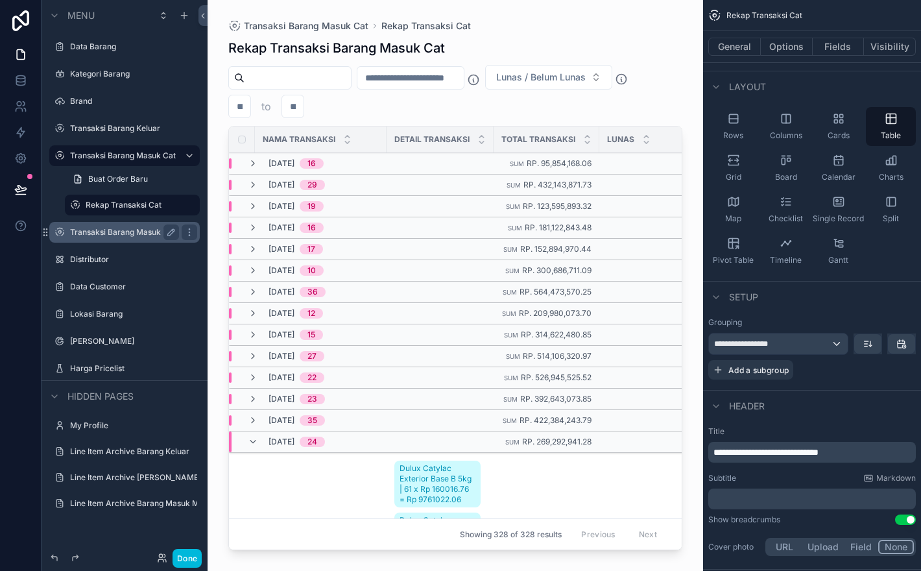
click at [126, 231] on label "Transaksi Barang Masuk Material" at bounding box center [124, 232] width 109 height 10
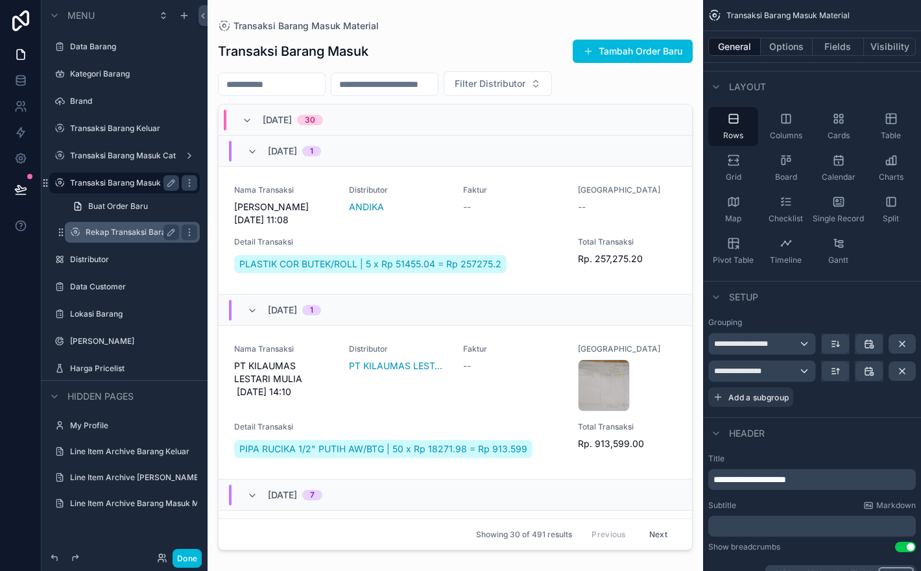
click at [117, 238] on div "Rekap Transaksi Barang Material" at bounding box center [132, 232] width 93 height 16
click at [145, 234] on label "Rekap Transaksi Barang Material" at bounding box center [132, 232] width 93 height 10
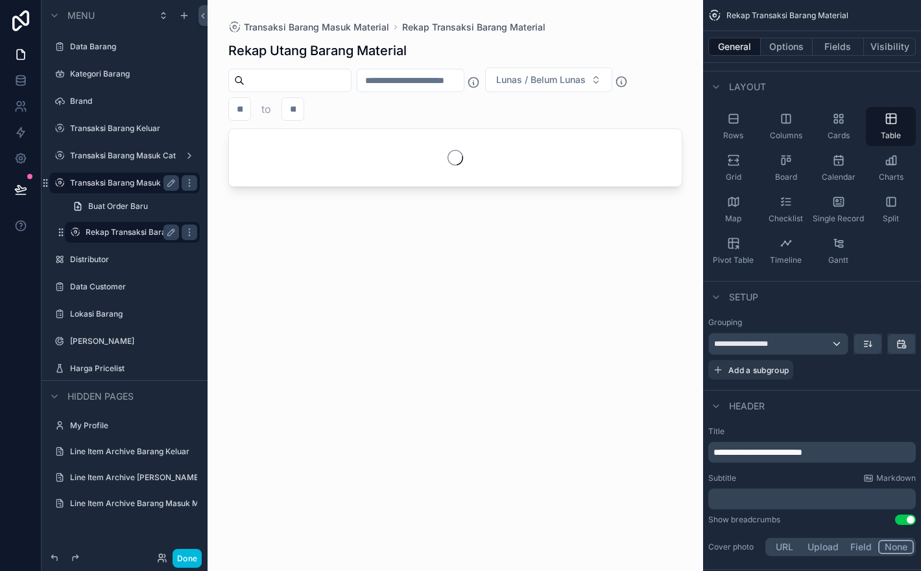
click at [871, 450] on p "**********" at bounding box center [813, 452] width 200 height 13
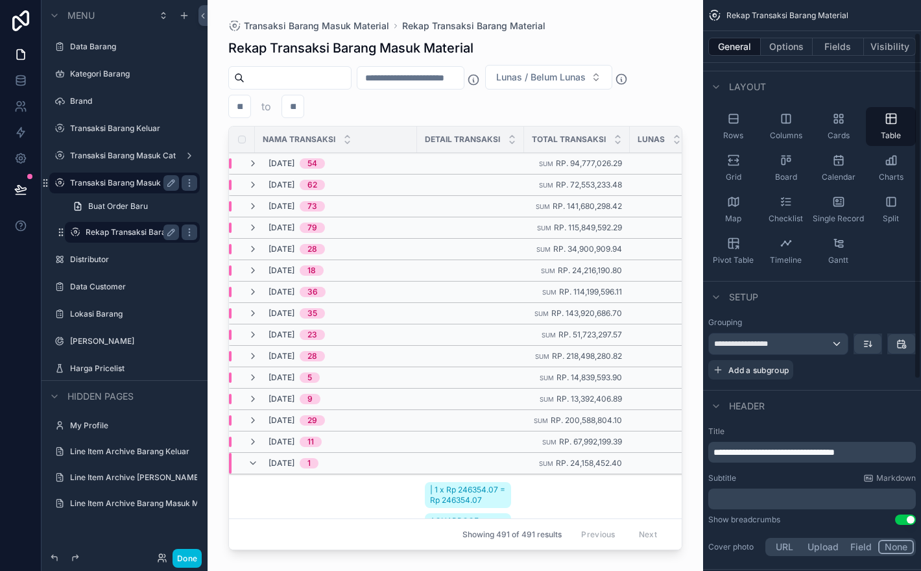
click at [804, 72] on div "Layout" at bounding box center [812, 86] width 218 height 31
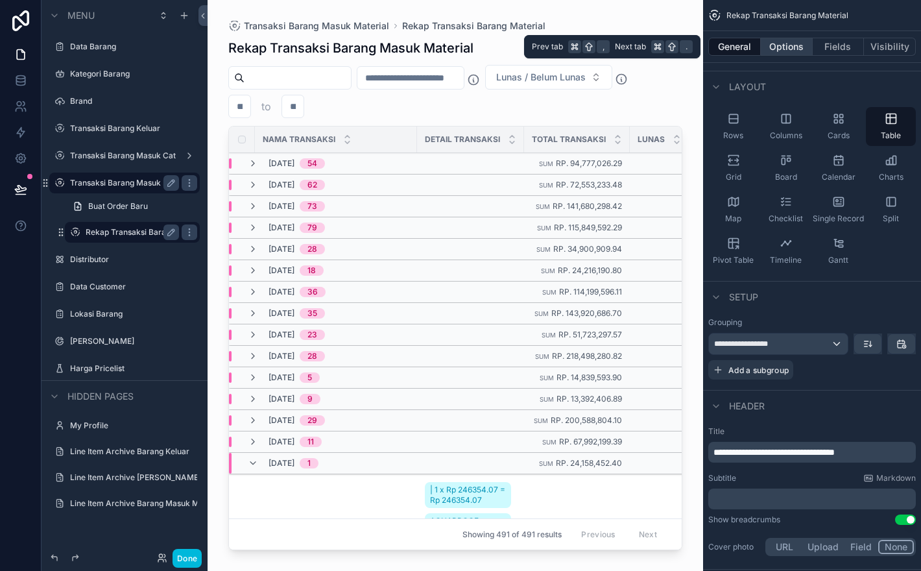
click at [797, 49] on button "Options" at bounding box center [787, 47] width 52 height 18
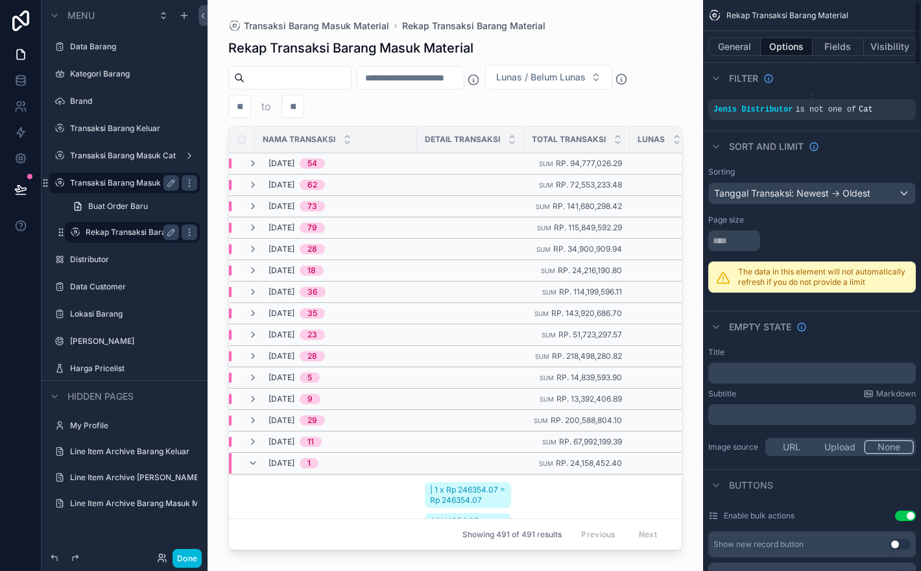
scroll to position [130, 0]
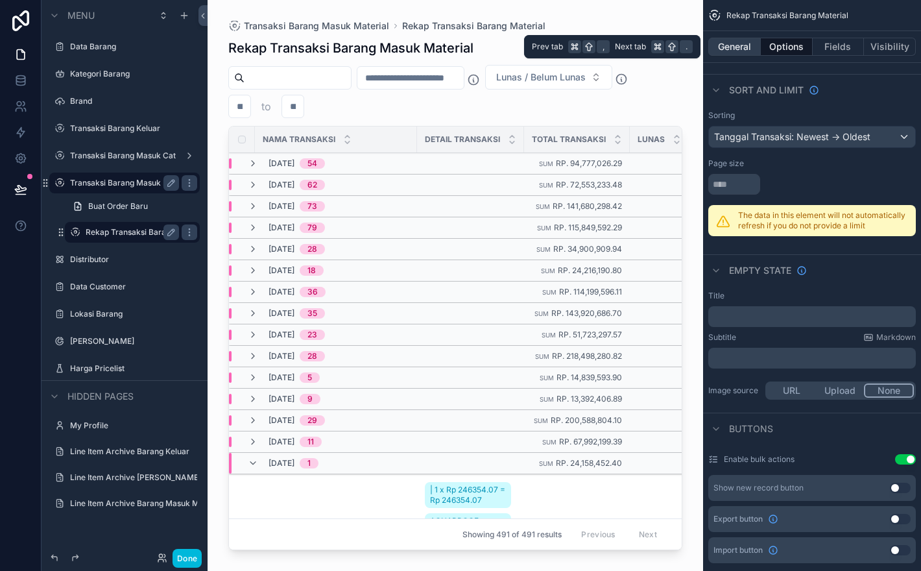
click at [746, 47] on button "General" at bounding box center [734, 47] width 53 height 18
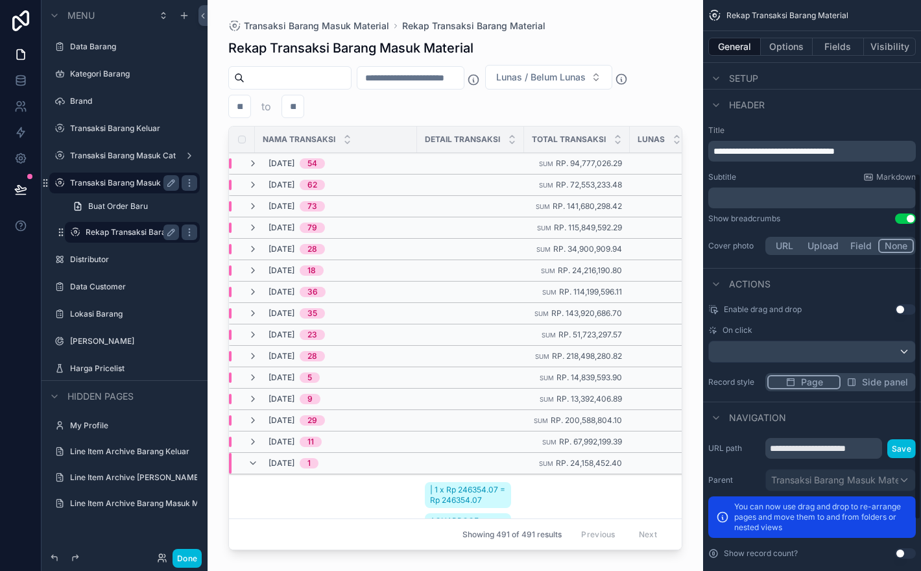
scroll to position [368, 0]
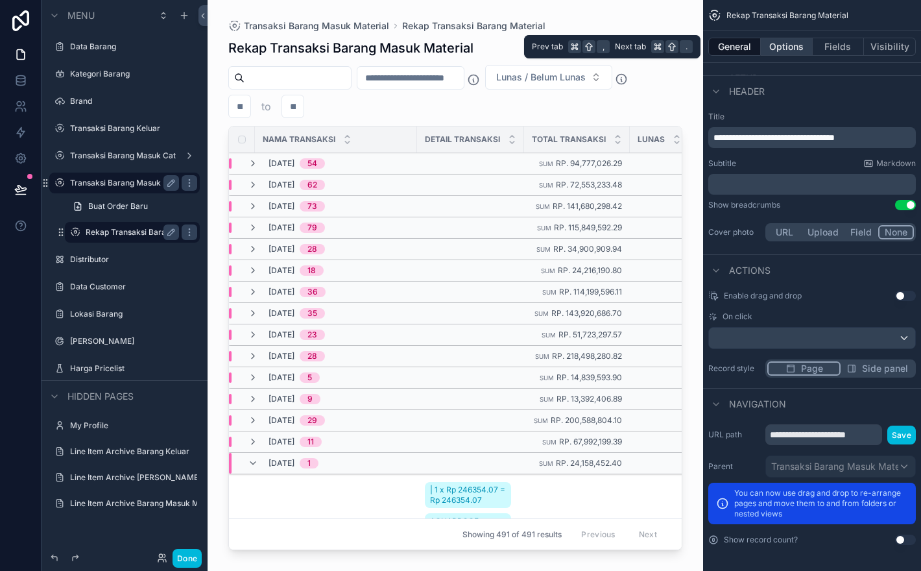
click at [785, 49] on button "Options" at bounding box center [787, 47] width 52 height 18
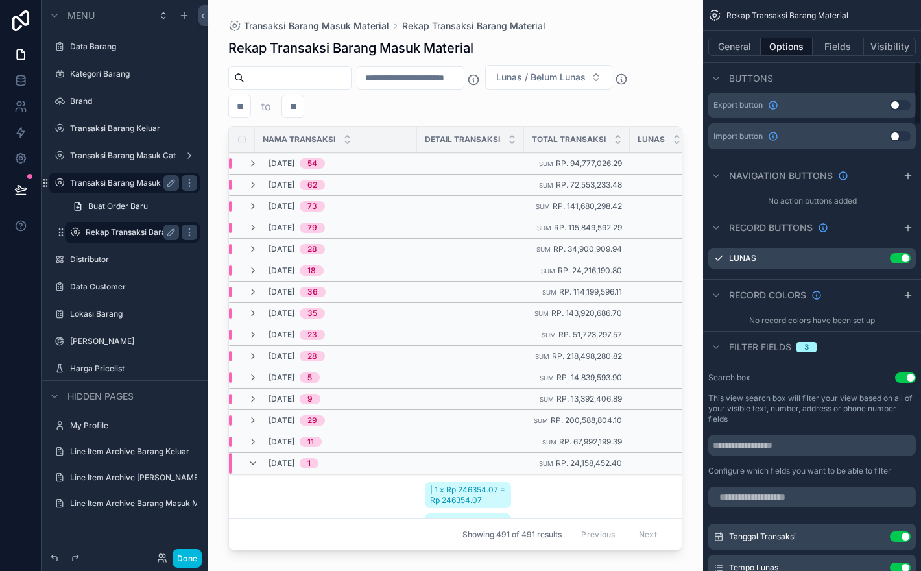
scroll to position [546, 0]
click at [866, 254] on icon "scrollable content" at bounding box center [864, 254] width 7 height 0
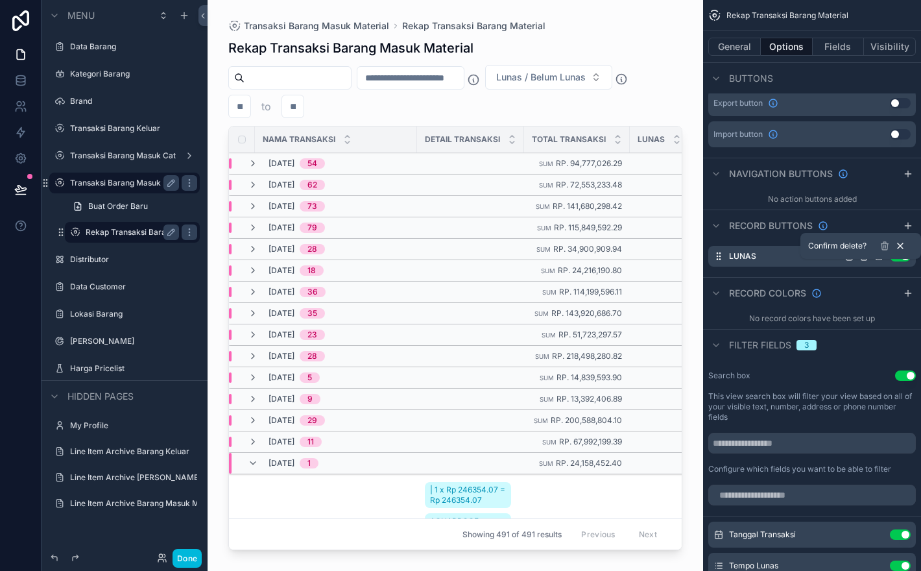
click at [901, 243] on icon at bounding box center [900, 246] width 10 height 10
click at [902, 261] on button "Use setting" at bounding box center [900, 256] width 21 height 10
click at [867, 261] on icon "scrollable content" at bounding box center [864, 256] width 10 height 10
click at [888, 240] on div "Confirm delete?" at bounding box center [922, 246] width 100 height 16
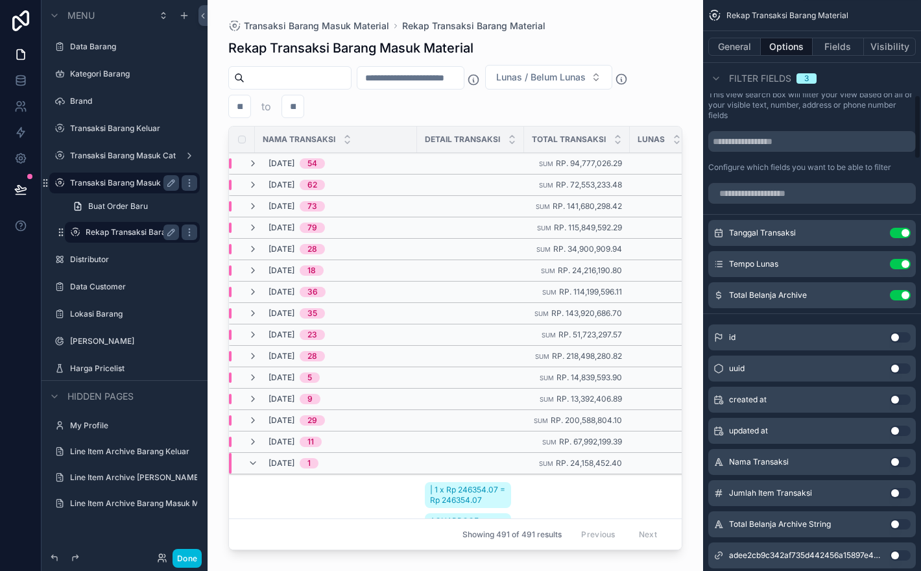
scroll to position [854, 0]
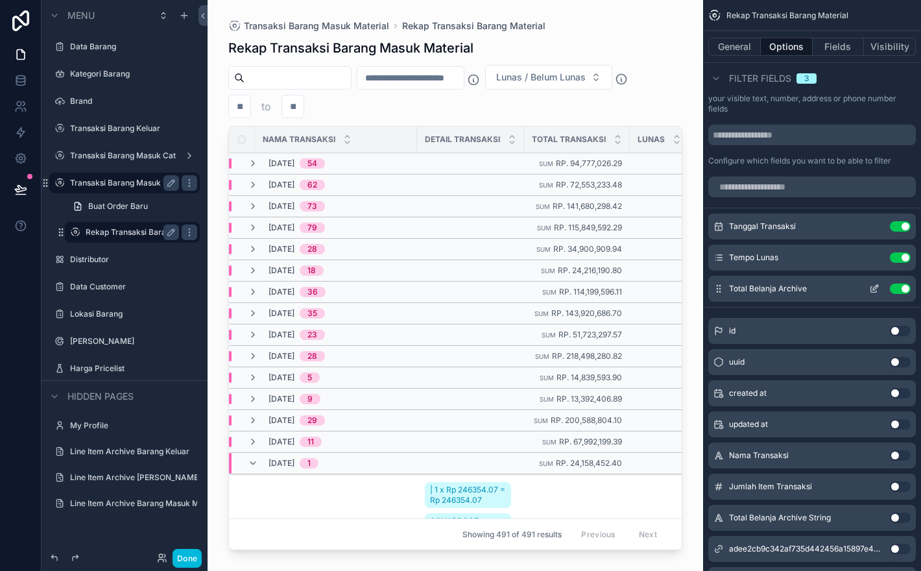
click at [877, 290] on icon "scrollable content" at bounding box center [875, 287] width 5 height 5
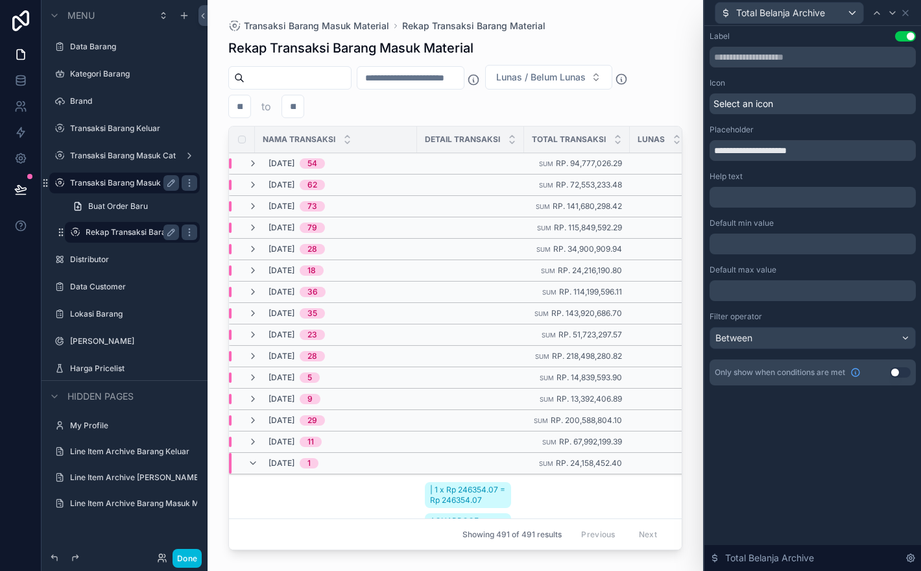
click at [795, 248] on p "﻿" at bounding box center [814, 243] width 198 height 13
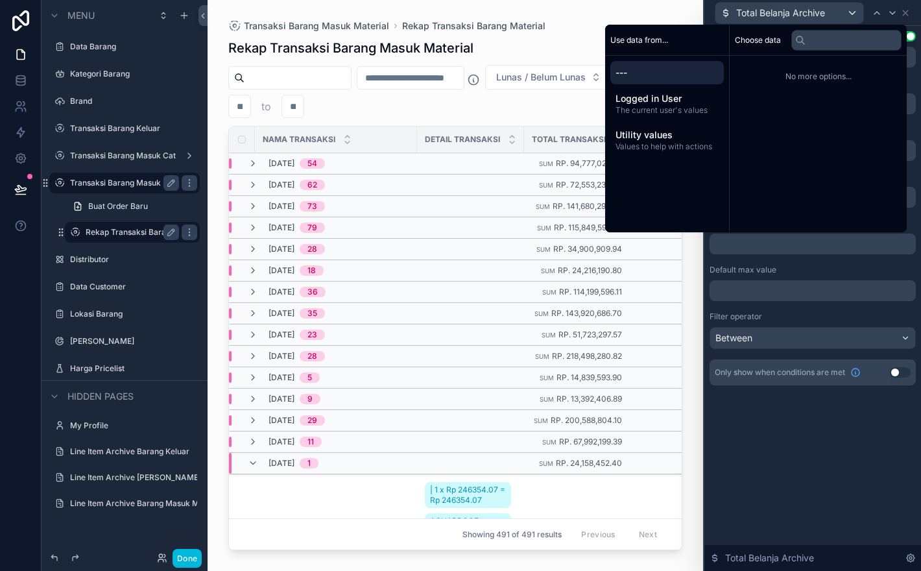
click at [799, 427] on div "**********" at bounding box center [812, 298] width 217 height 545
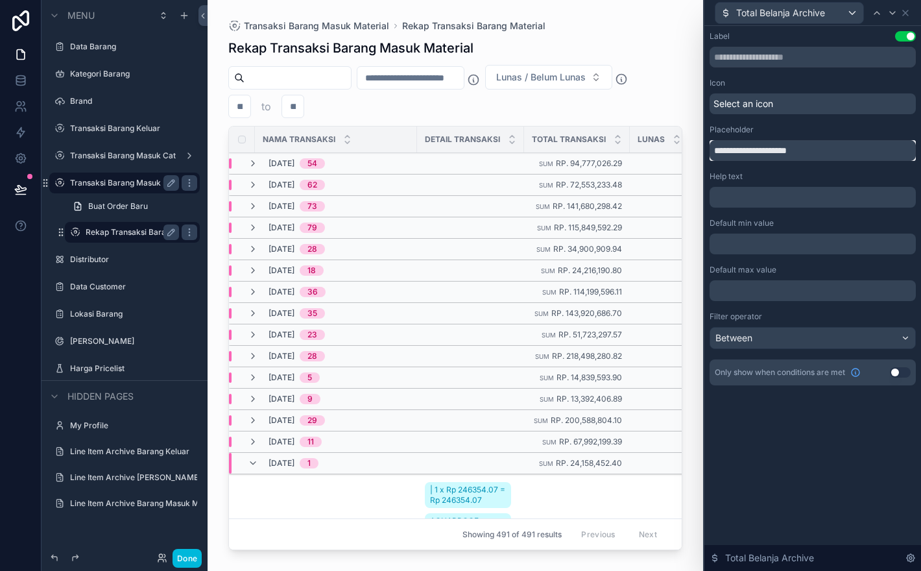
click at [827, 150] on input "**********" at bounding box center [813, 150] width 206 height 21
click at [818, 191] on p "﻿" at bounding box center [814, 197] width 198 height 13
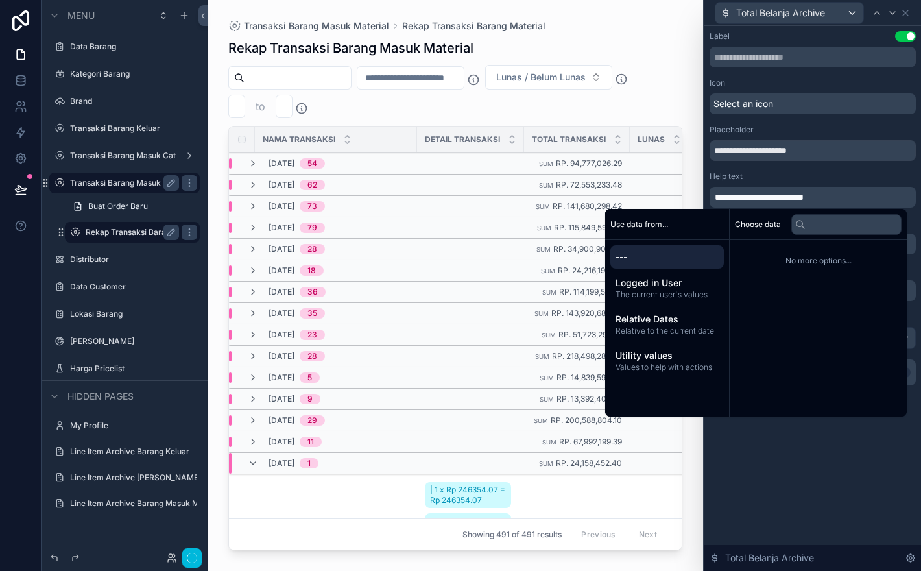
click at [830, 453] on div "**********" at bounding box center [812, 298] width 217 height 545
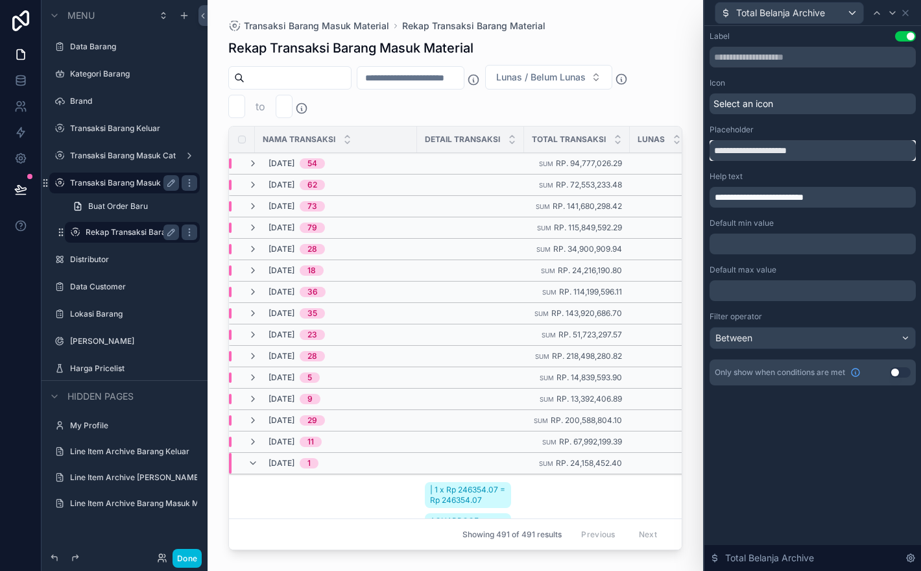
click at [809, 155] on input "**********" at bounding box center [813, 150] width 206 height 21
click at [649, 95] on div "scrollable content" at bounding box center [456, 277] width 496 height 555
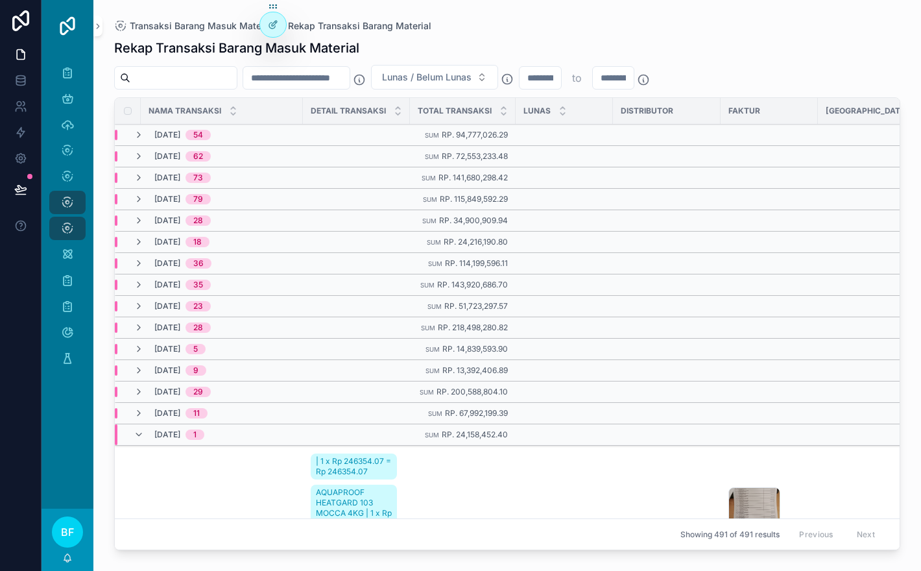
click at [561, 75] on input "scrollable content" at bounding box center [541, 78] width 42 height 18
click at [366, 80] on icon "scrollable content" at bounding box center [359, 79] width 13 height 13
click at [472, 78] on span "Lunas / Belum Lunas" at bounding box center [427, 77] width 90 height 13
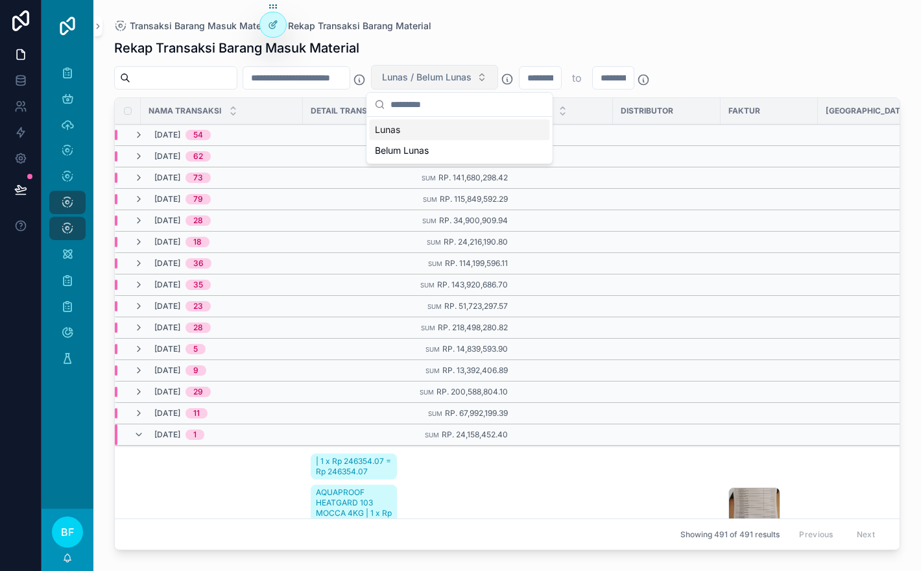
click at [472, 78] on span "Lunas / Belum Lunas" at bounding box center [427, 77] width 90 height 13
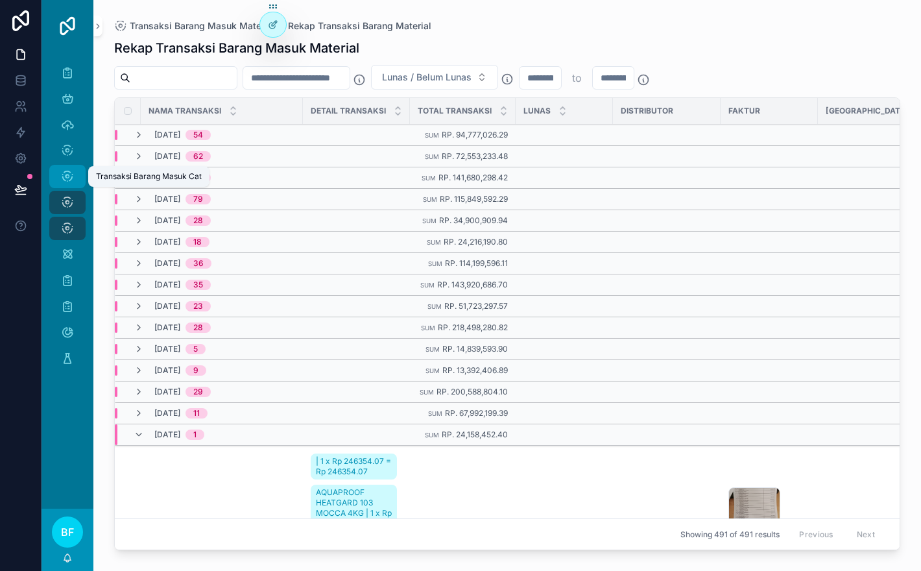
click at [69, 172] on icon "scrollable content" at bounding box center [67, 176] width 13 height 13
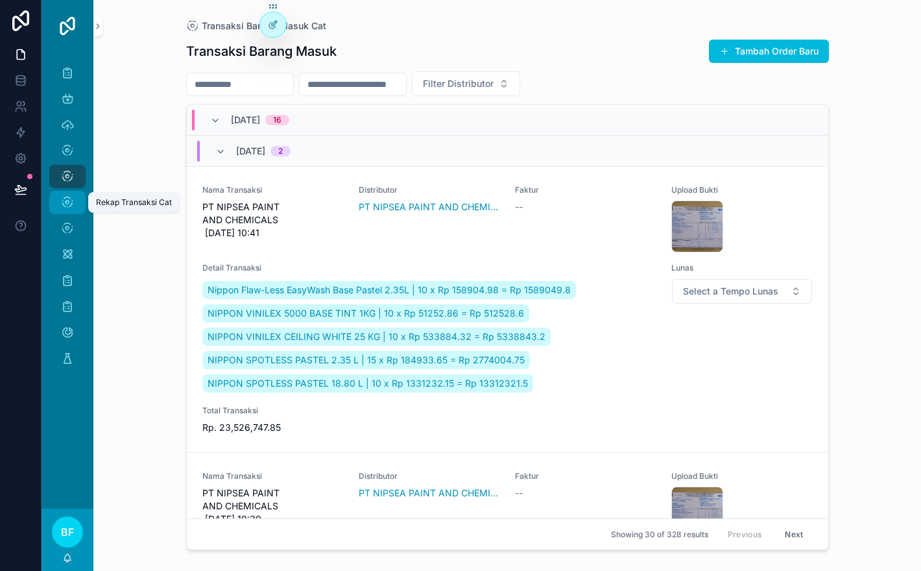
click at [72, 198] on icon "scrollable content" at bounding box center [67, 202] width 13 height 13
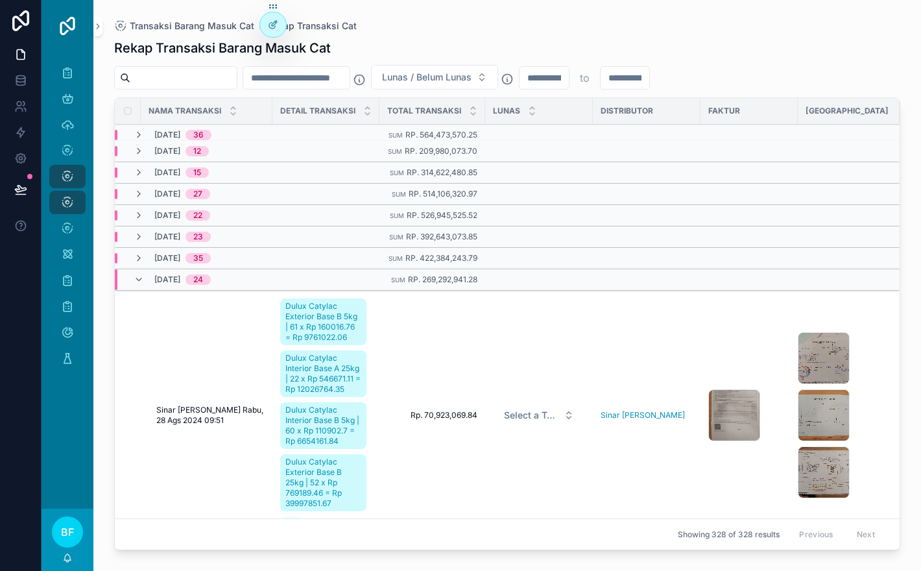
scroll to position [181, 0]
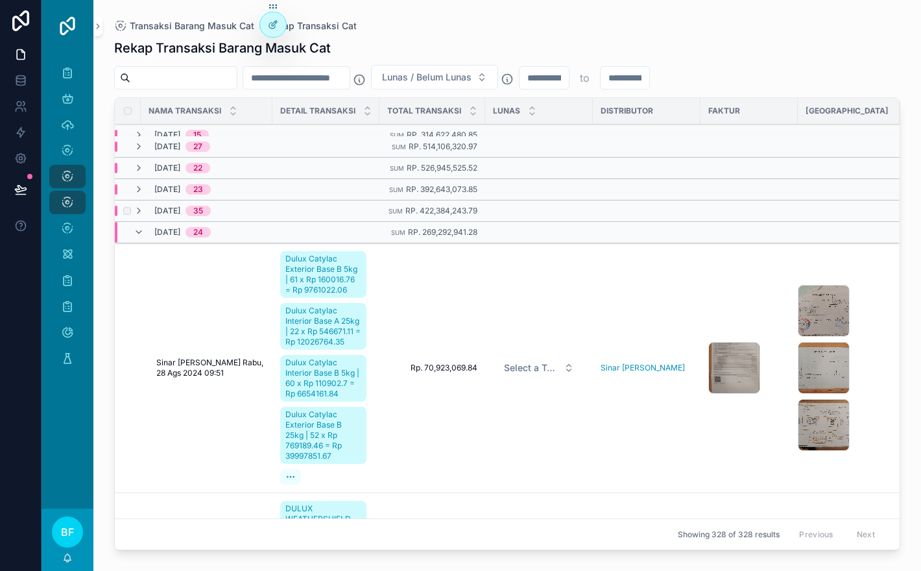
click at [140, 200] on td "[DATE] 35" at bounding box center [247, 210] width 265 height 21
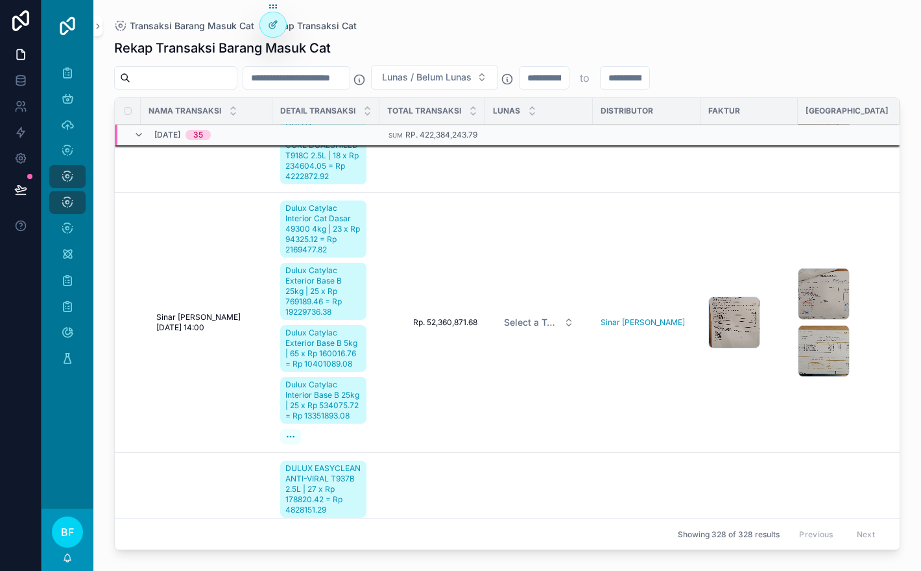
scroll to position [230, 0]
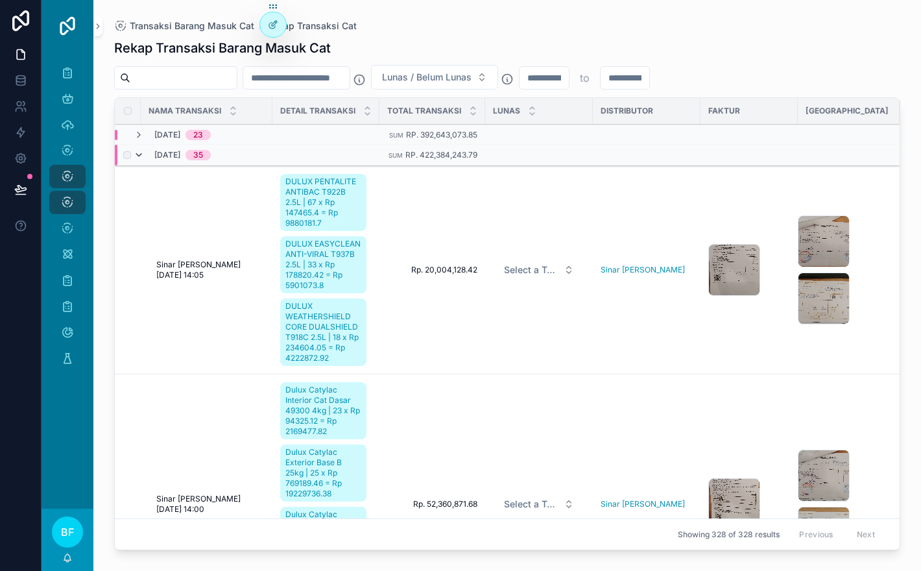
click at [138, 160] on icon "scrollable content" at bounding box center [139, 155] width 10 height 10
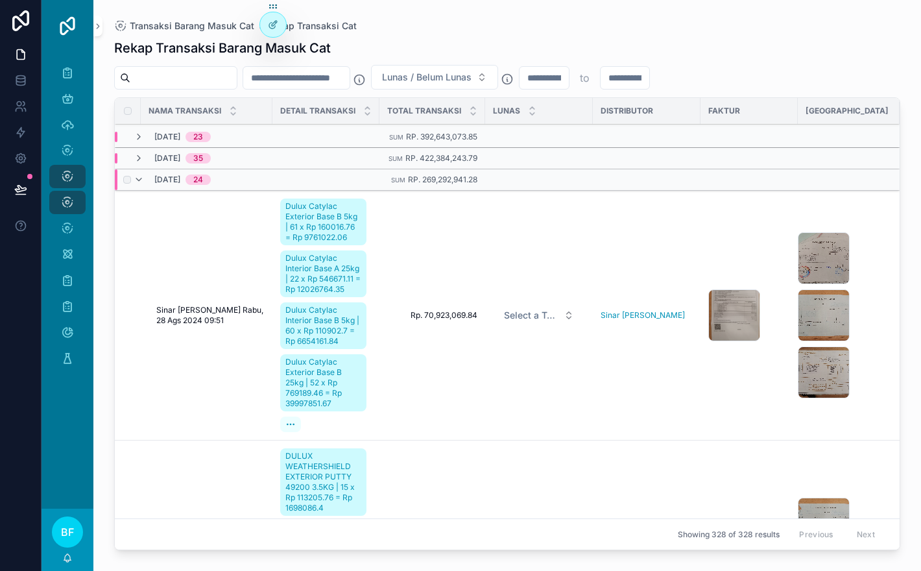
click at [145, 190] on div "[DATE] 24" at bounding box center [172, 179] width 77 height 21
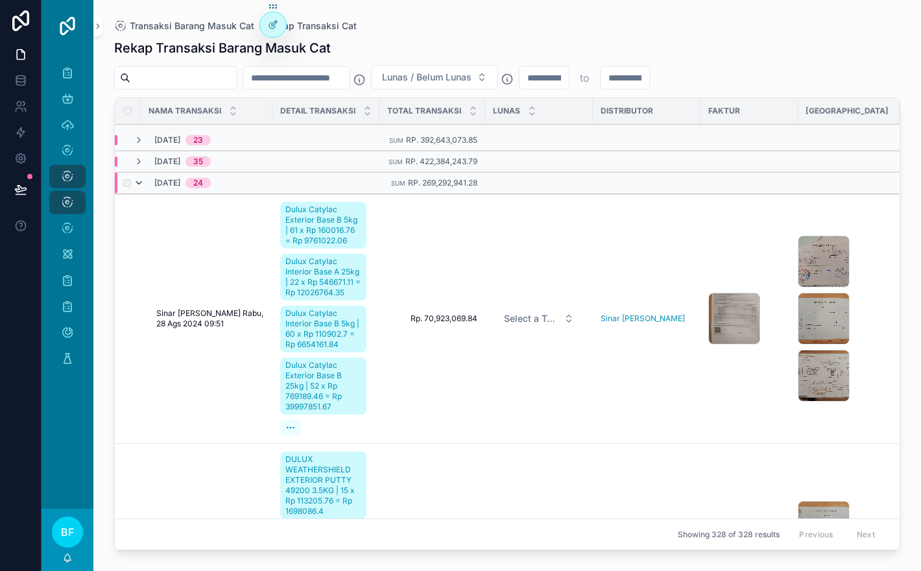
click at [141, 188] on icon "scrollable content" at bounding box center [139, 183] width 10 height 10
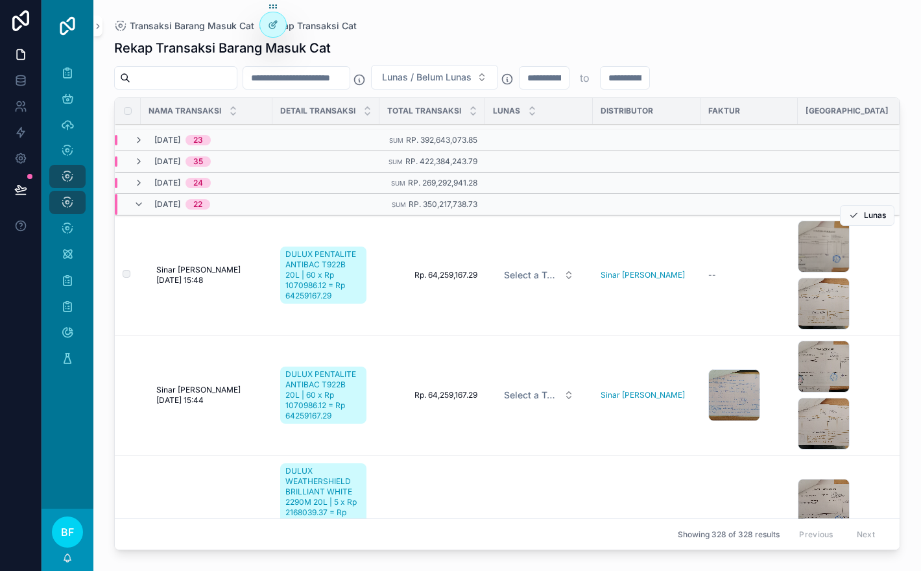
click at [141, 215] on td "Sinar [PERSON_NAME] [DATE] 15:48 Sinar [PERSON_NAME] [DATE] 15:48" at bounding box center [207, 275] width 132 height 120
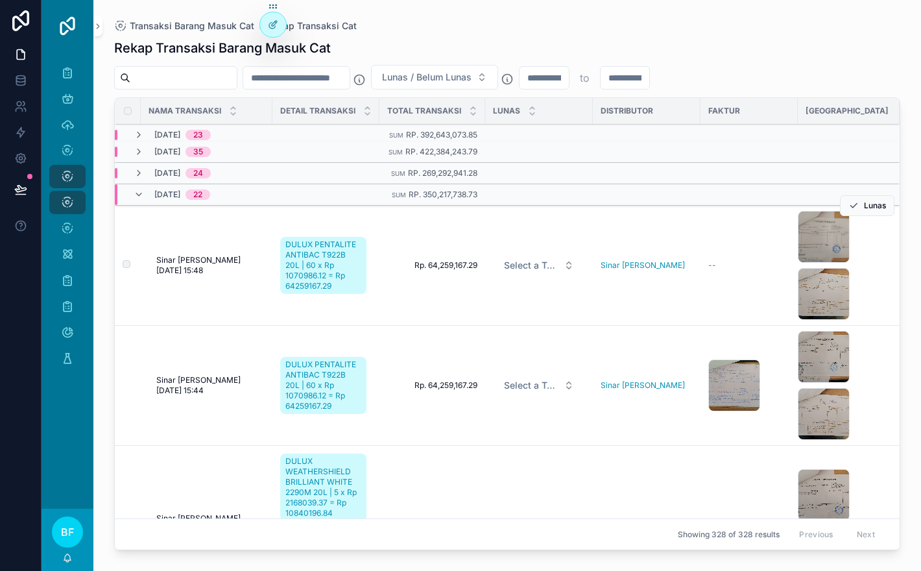
scroll to position [251, 0]
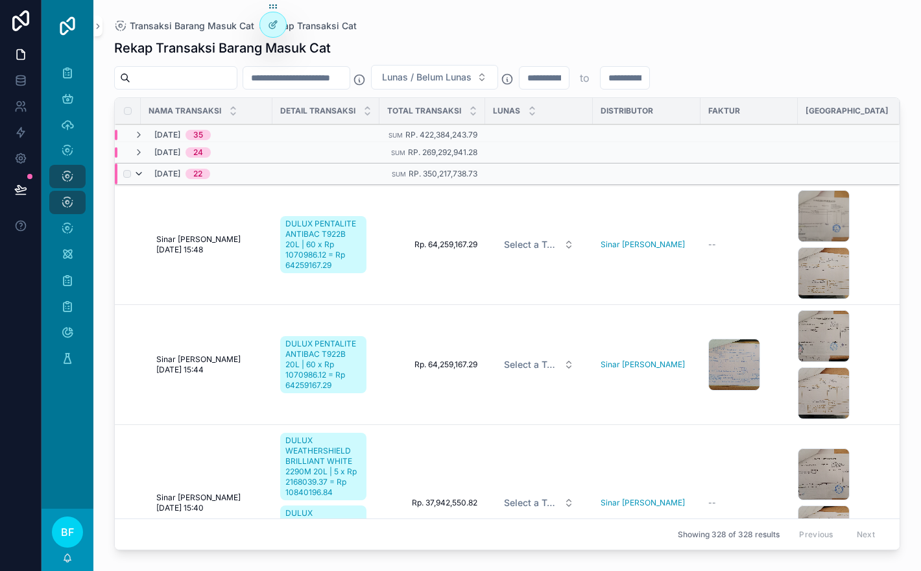
click at [143, 179] on icon "scrollable content" at bounding box center [139, 174] width 10 height 10
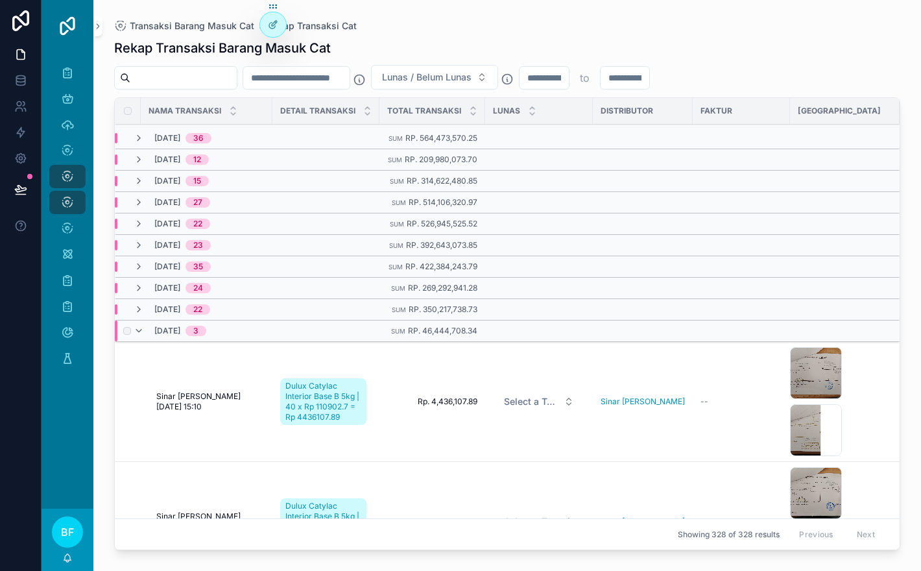
scroll to position [139, 0]
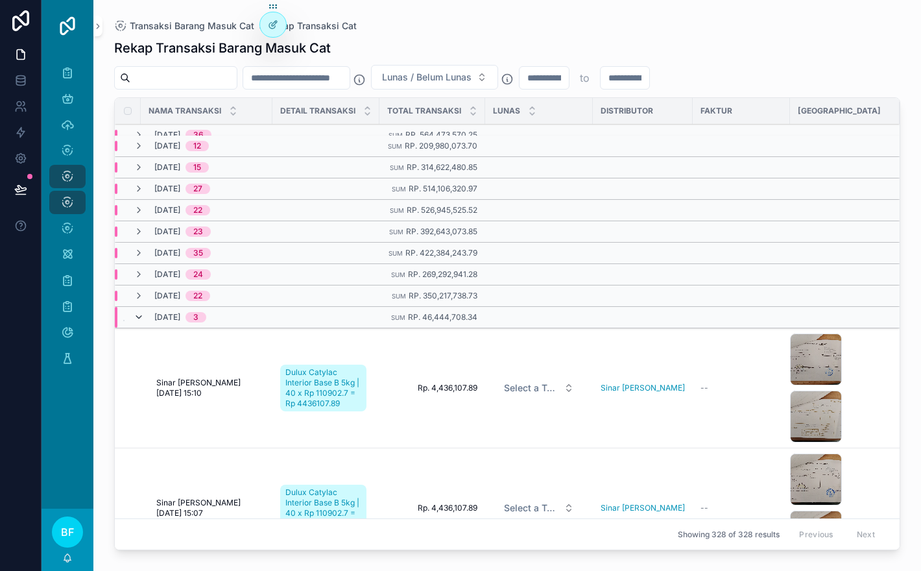
click at [139, 322] on icon "scrollable content" at bounding box center [139, 317] width 10 height 10
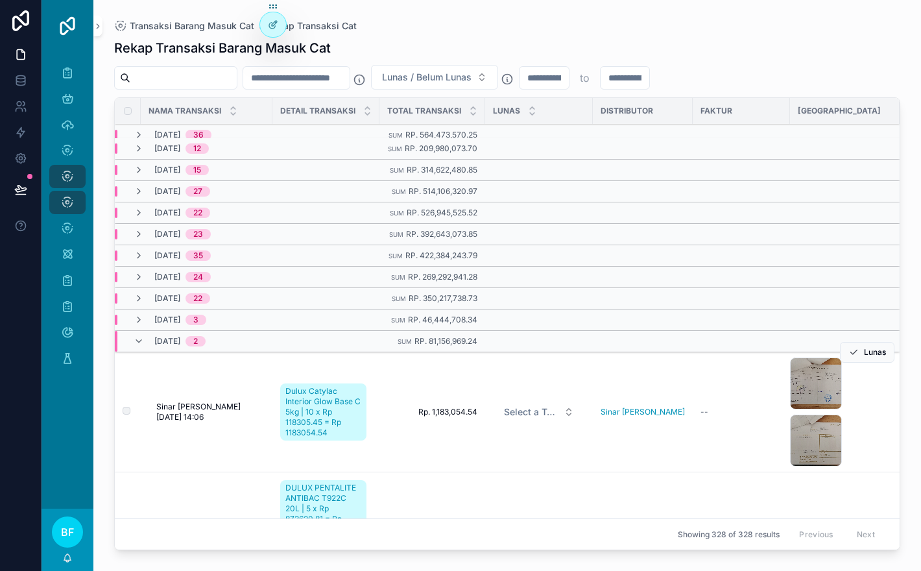
scroll to position [138, 0]
click at [138, 345] on icon "scrollable content" at bounding box center [139, 340] width 10 height 10
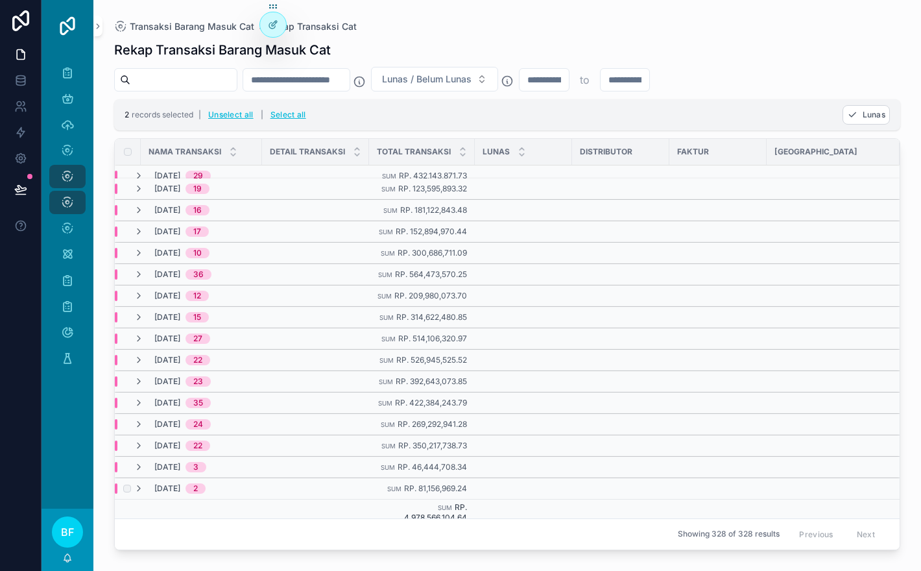
scroll to position [47, 0]
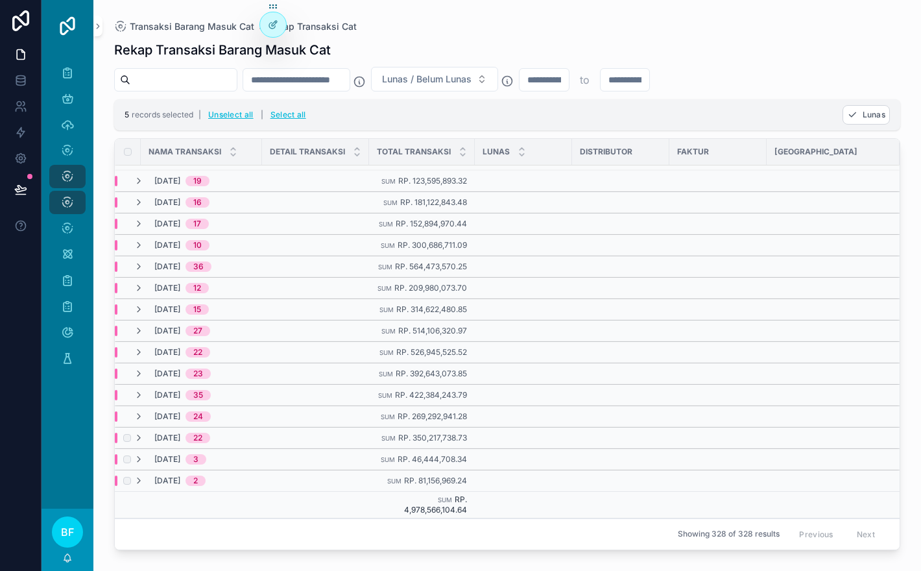
click at [126, 433] on div "scrollable content" at bounding box center [126, 438] width 16 height 10
click at [137, 416] on icon "scrollable content" at bounding box center [139, 416] width 10 height 10
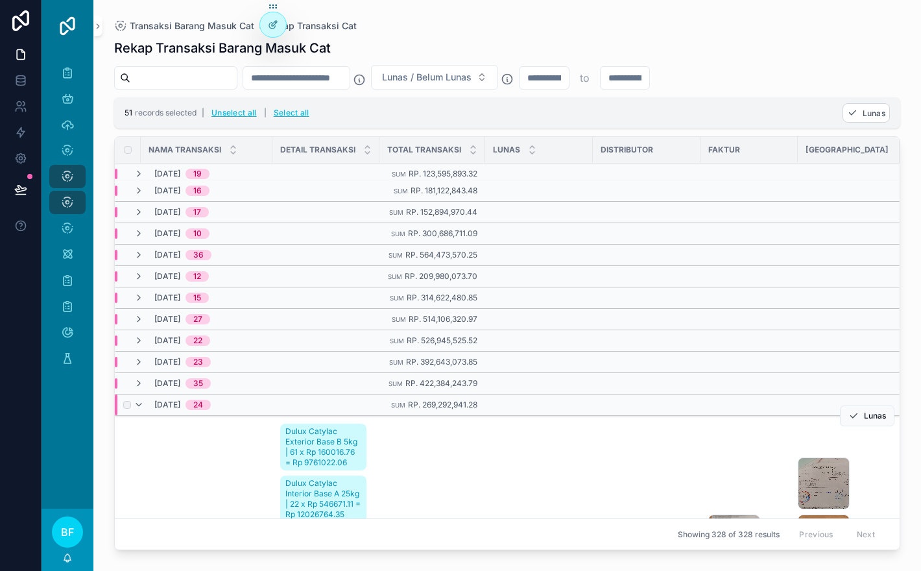
scroll to position [192, 0]
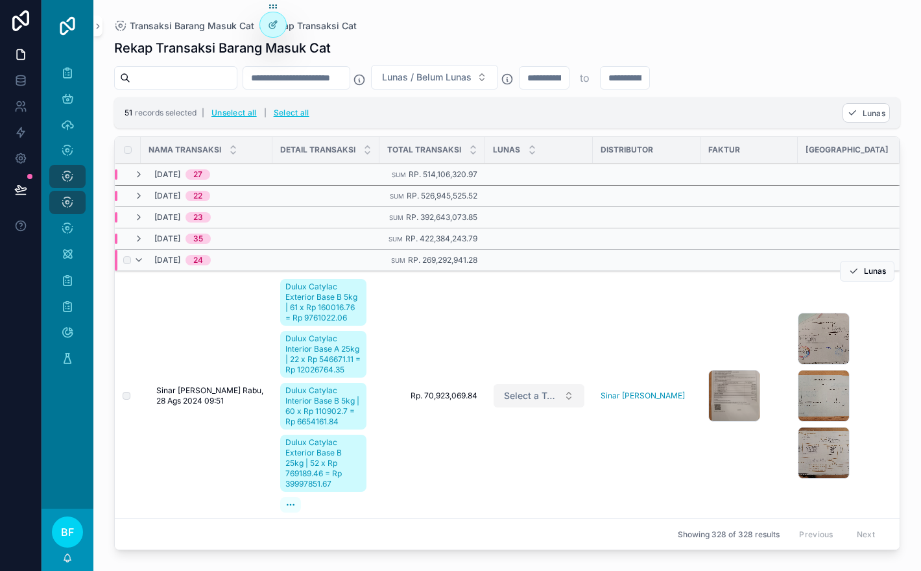
click at [544, 402] on span "Select a Tempo Lunas" at bounding box center [531, 395] width 54 height 13
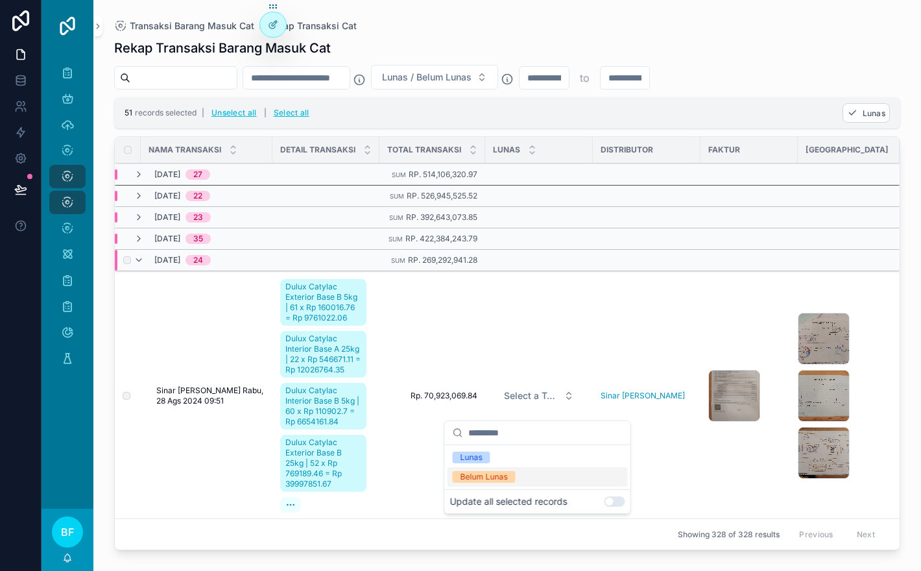
click at [617, 501] on button "Use setting" at bounding box center [615, 501] width 21 height 10
click at [586, 458] on div "Lunas" at bounding box center [538, 457] width 180 height 19
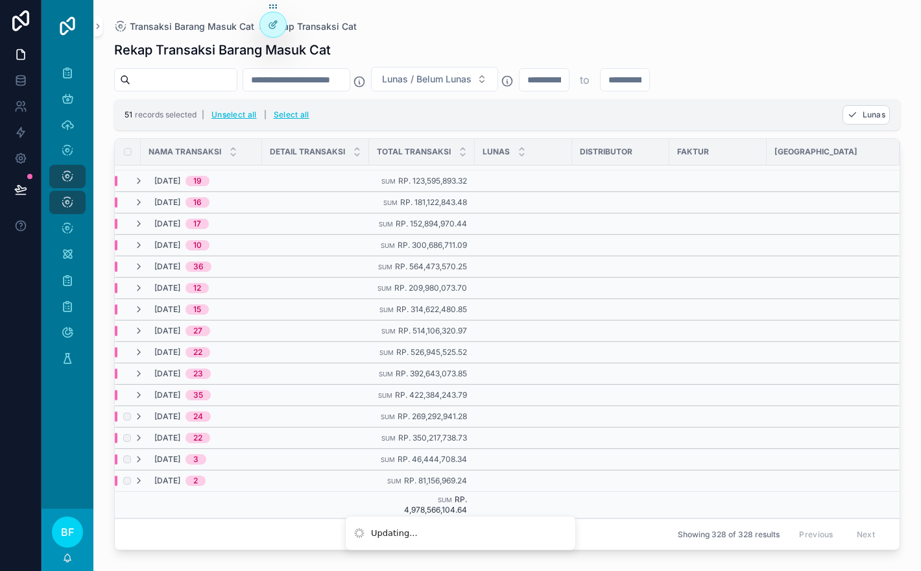
scroll to position [0, 0]
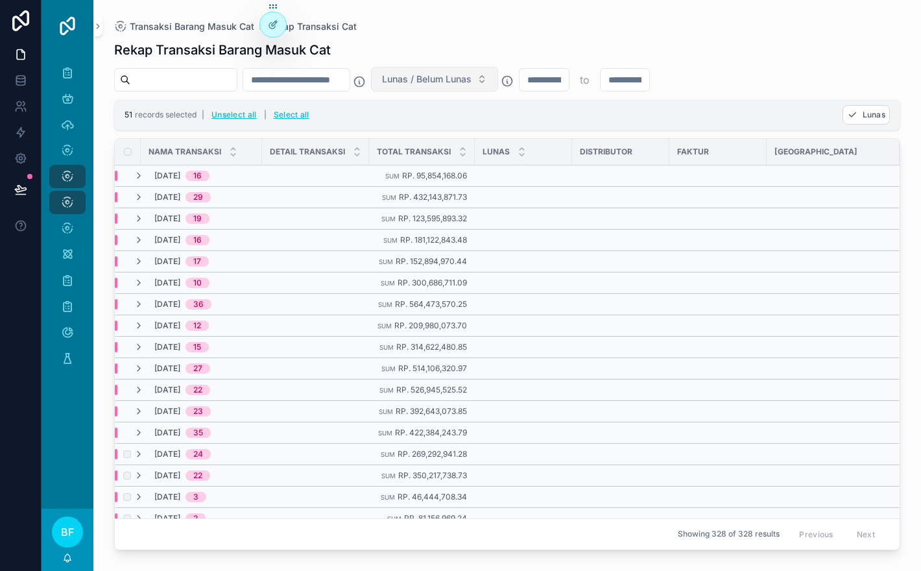
click at [490, 67] on button "Lunas / Belum Lunas" at bounding box center [434, 79] width 127 height 25
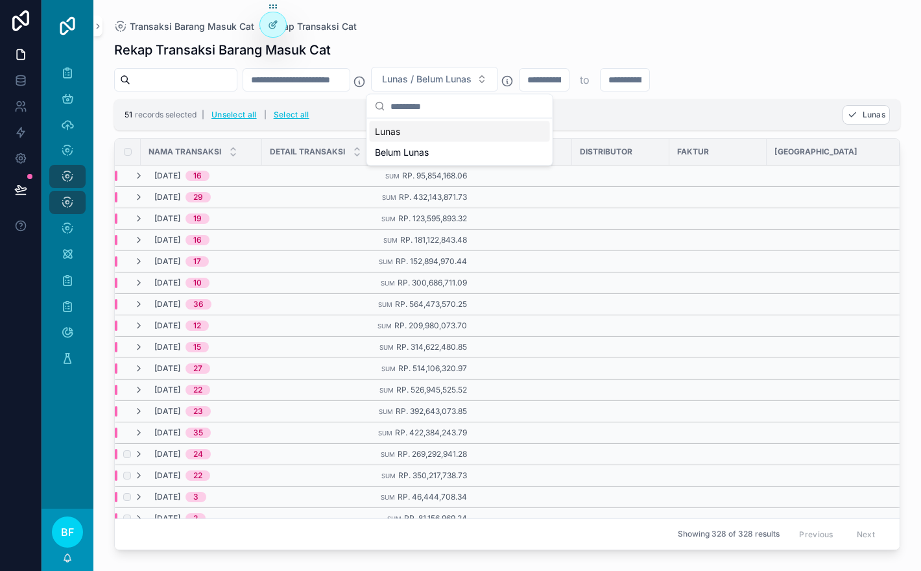
click at [515, 128] on div "Lunas" at bounding box center [460, 131] width 180 height 21
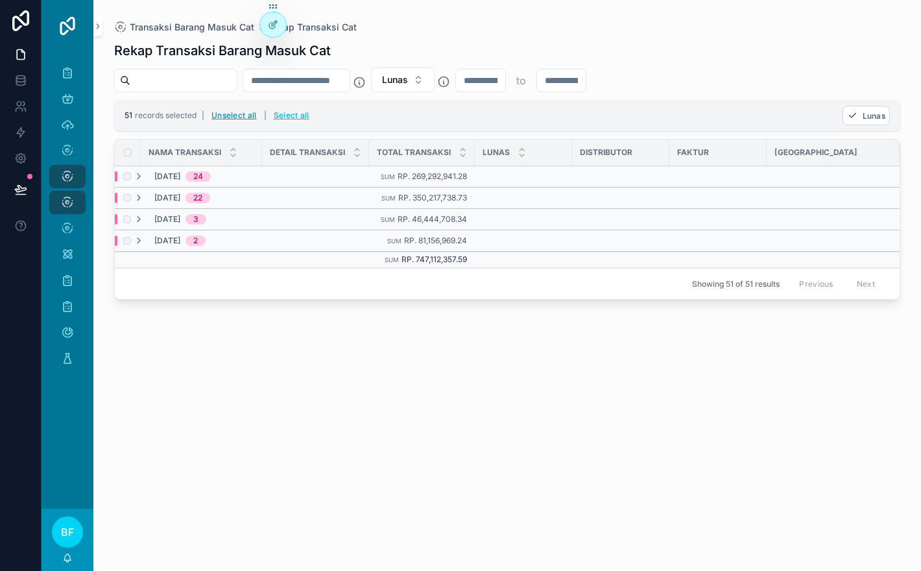
click at [247, 113] on button "Unselect all" at bounding box center [234, 115] width 54 height 21
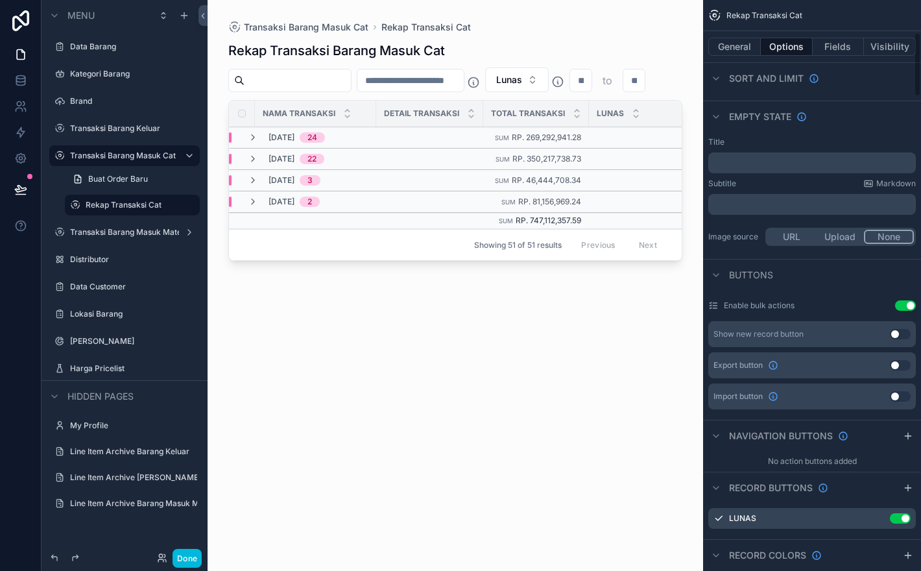
scroll to position [293, 0]
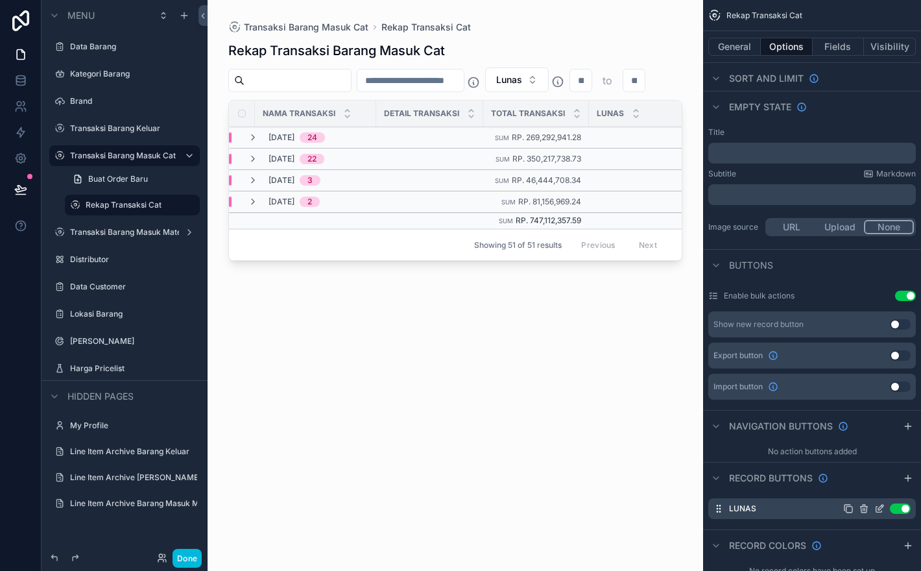
click at [866, 512] on icon "scrollable content" at bounding box center [864, 510] width 6 height 6
click at [881, 496] on icon at bounding box center [884, 499] width 6 height 6
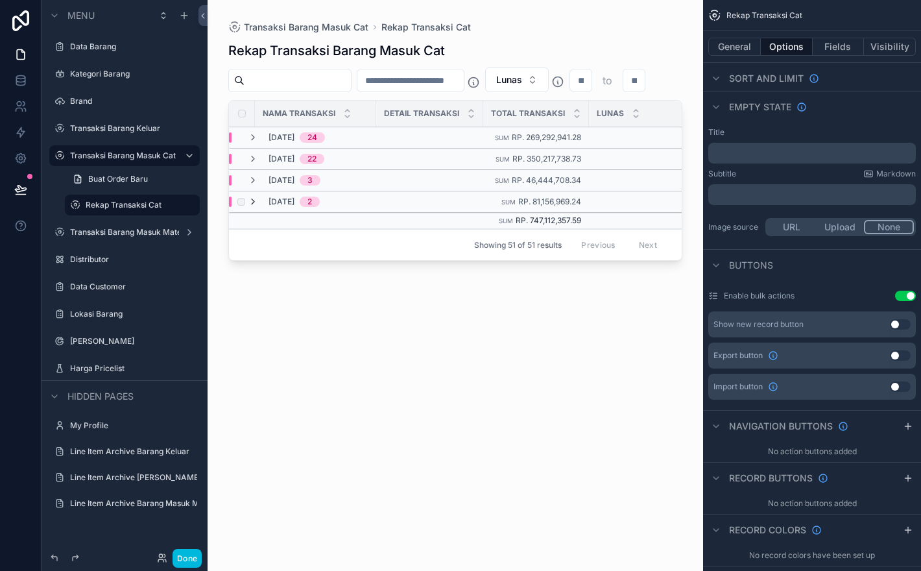
click at [255, 199] on icon "scrollable content" at bounding box center [253, 202] width 10 height 10
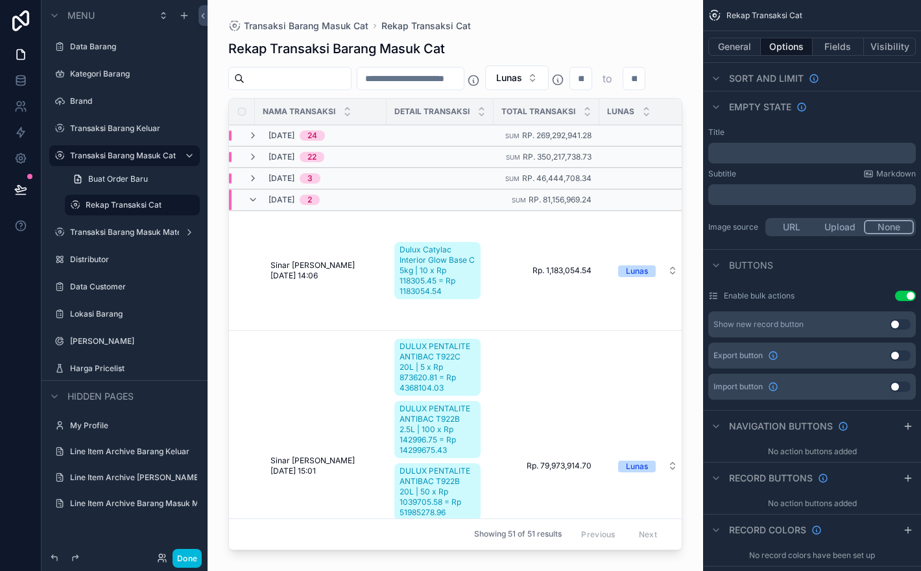
click at [255, 199] on icon "scrollable content" at bounding box center [253, 200] width 10 height 10
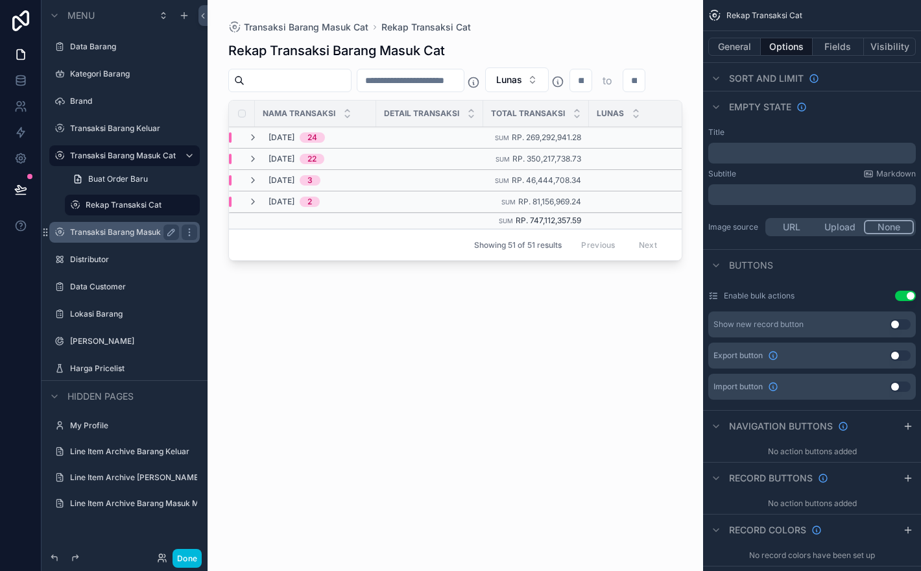
click at [116, 228] on label "Transaksi Barang Masuk Material" at bounding box center [124, 232] width 109 height 10
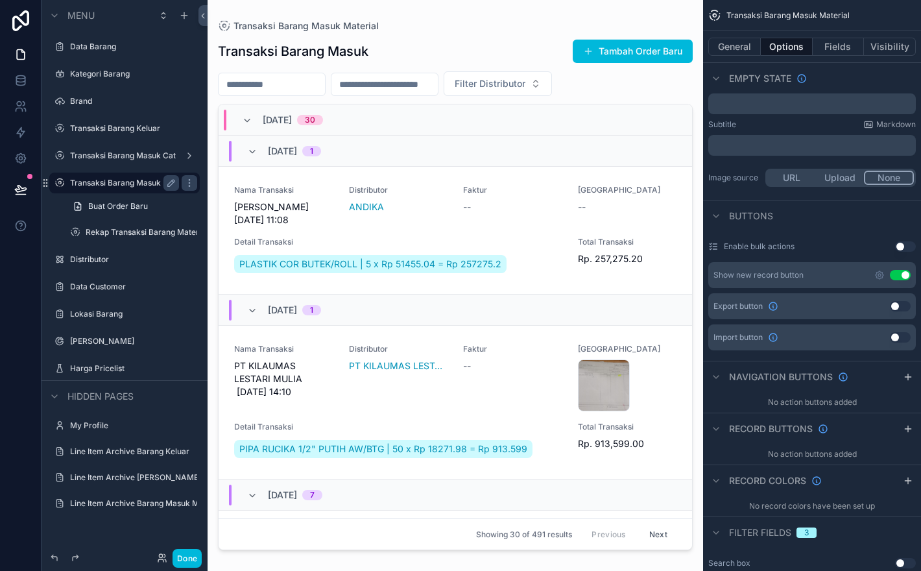
click at [637, 90] on div "scrollable content" at bounding box center [456, 277] width 496 height 555
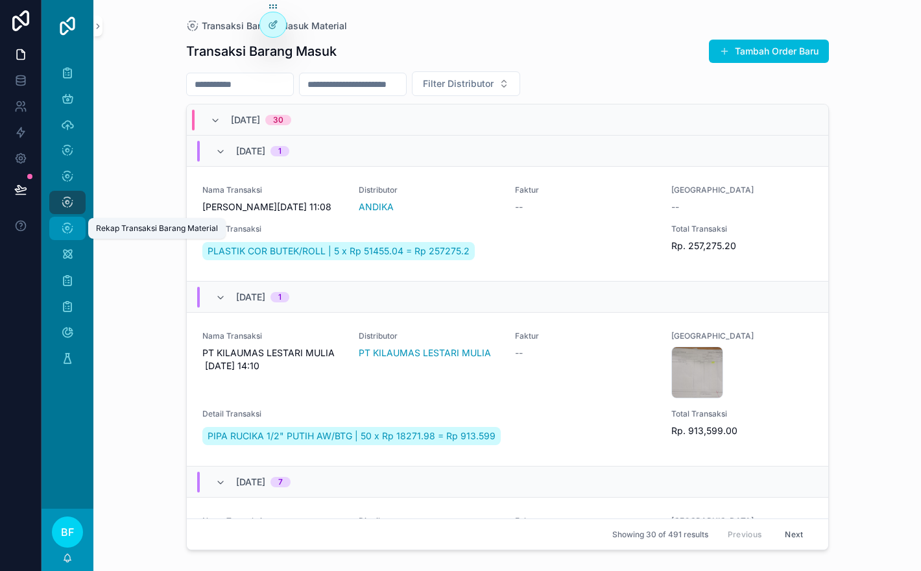
click at [68, 225] on icon "scrollable content" at bounding box center [67, 228] width 13 height 13
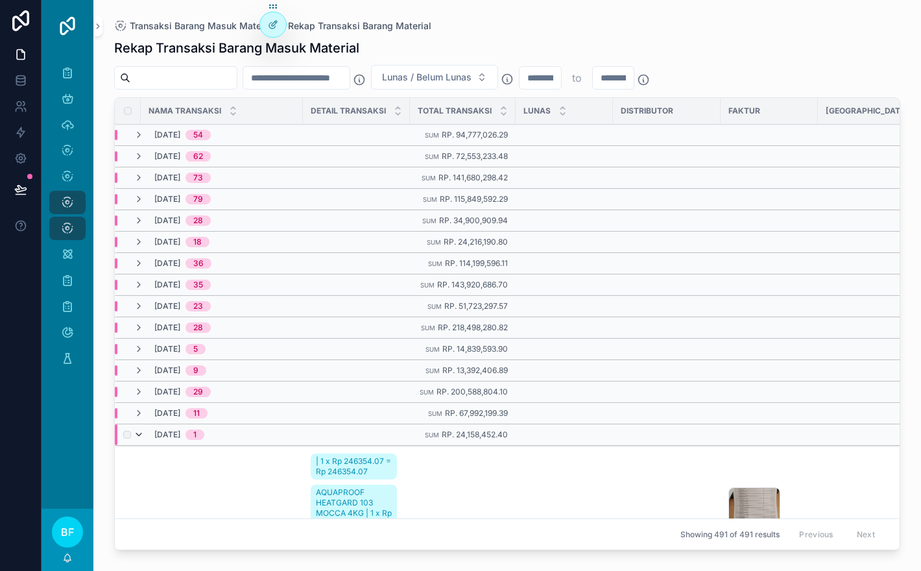
click at [141, 435] on icon "scrollable content" at bounding box center [139, 434] width 10 height 10
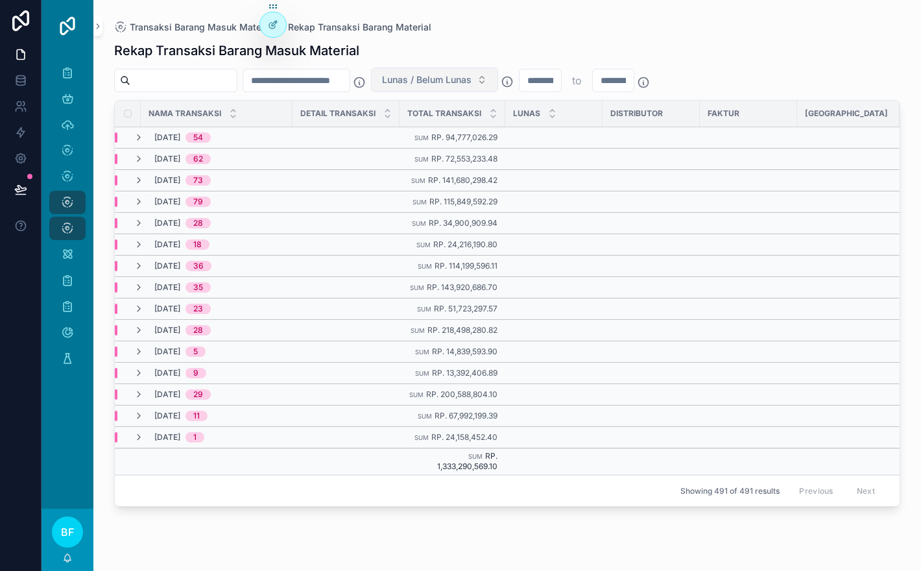
click at [472, 82] on span "Lunas / Belum Lunas" at bounding box center [427, 79] width 90 height 13
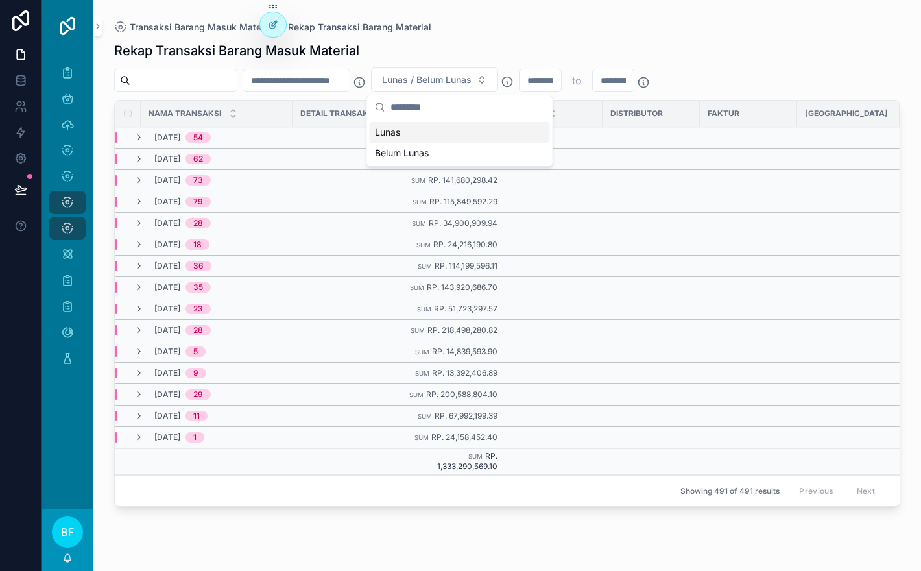
click at [485, 126] on div "Lunas" at bounding box center [460, 132] width 180 height 21
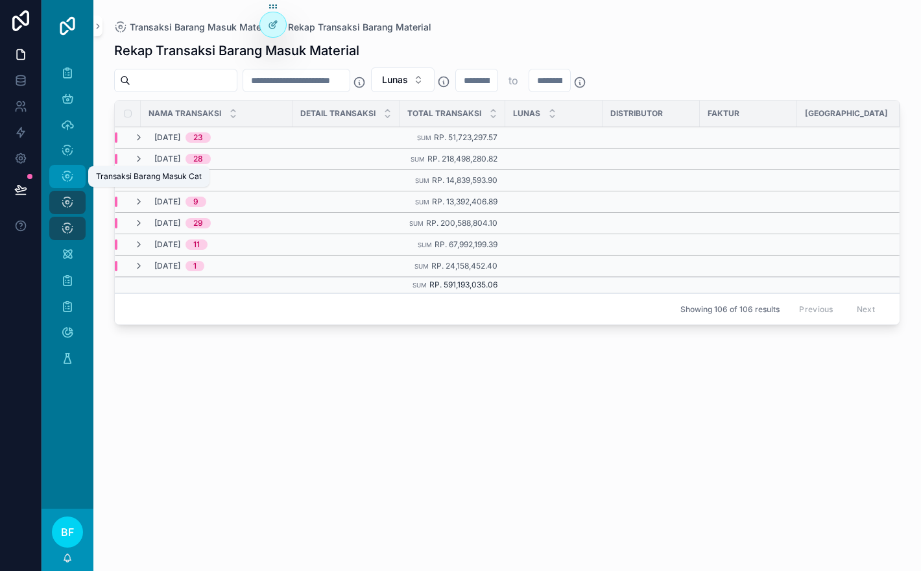
click at [73, 174] on icon "scrollable content" at bounding box center [67, 176] width 13 height 13
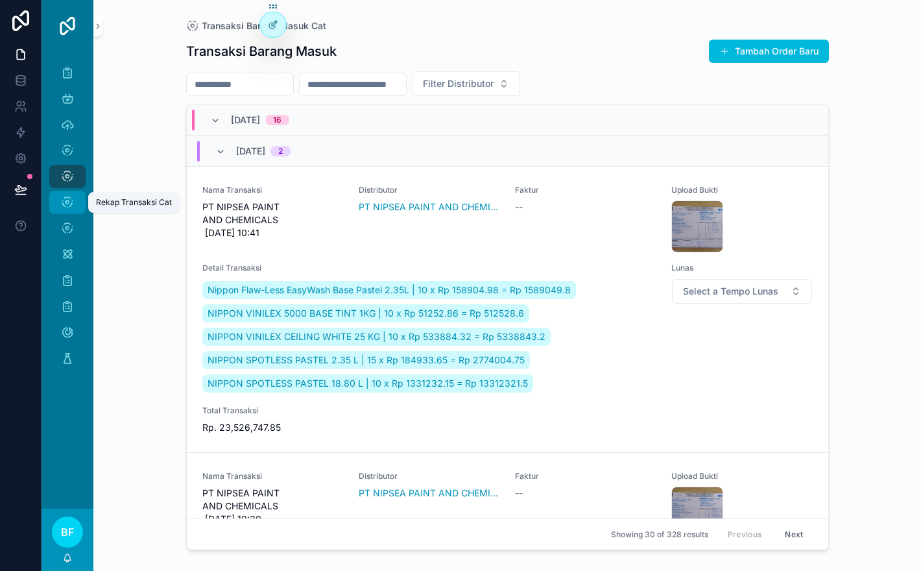
click at [71, 201] on icon "scrollable content" at bounding box center [67, 202] width 13 height 13
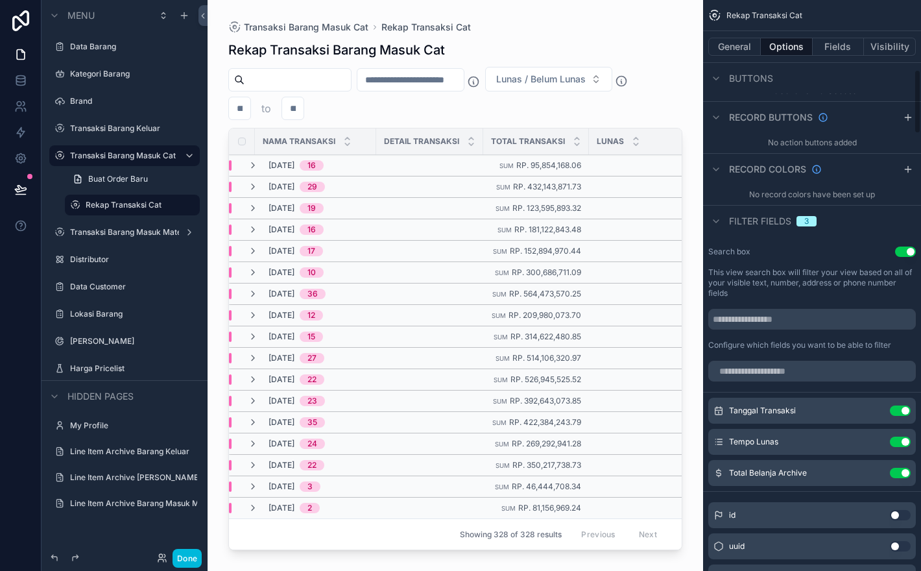
scroll to position [667, 0]
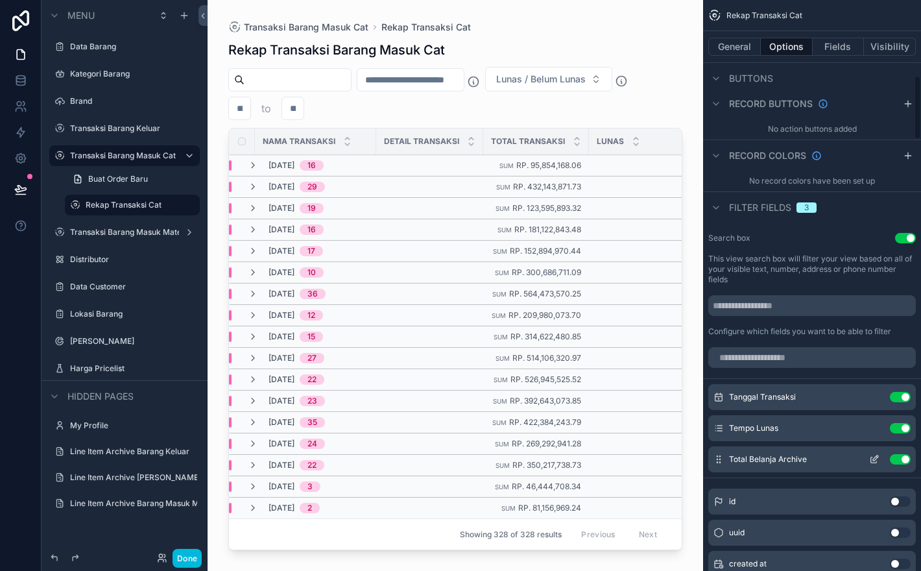
click at [871, 463] on icon "scrollable content" at bounding box center [874, 460] width 6 height 6
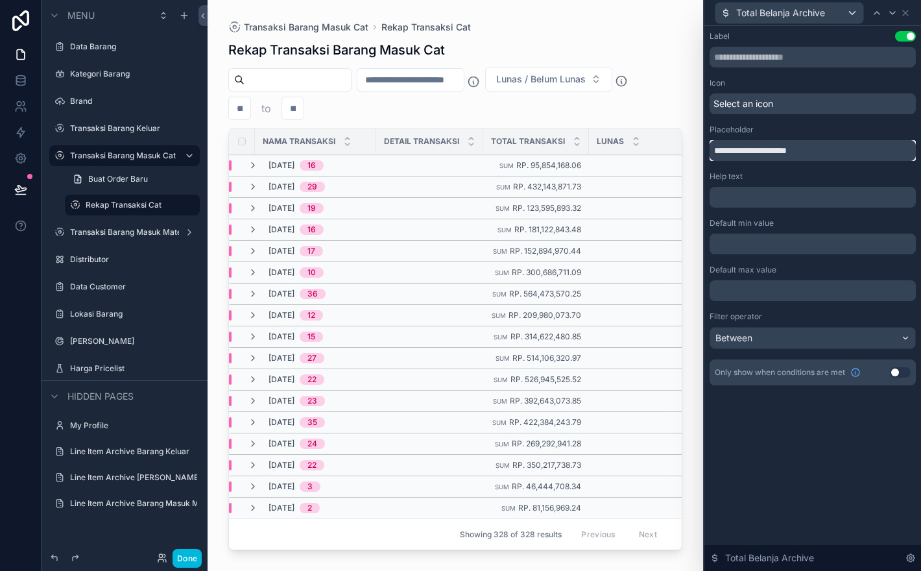
click at [782, 154] on input "**********" at bounding box center [813, 150] width 206 height 21
type input "**********"
click at [797, 193] on p "﻿" at bounding box center [814, 197] width 198 height 13
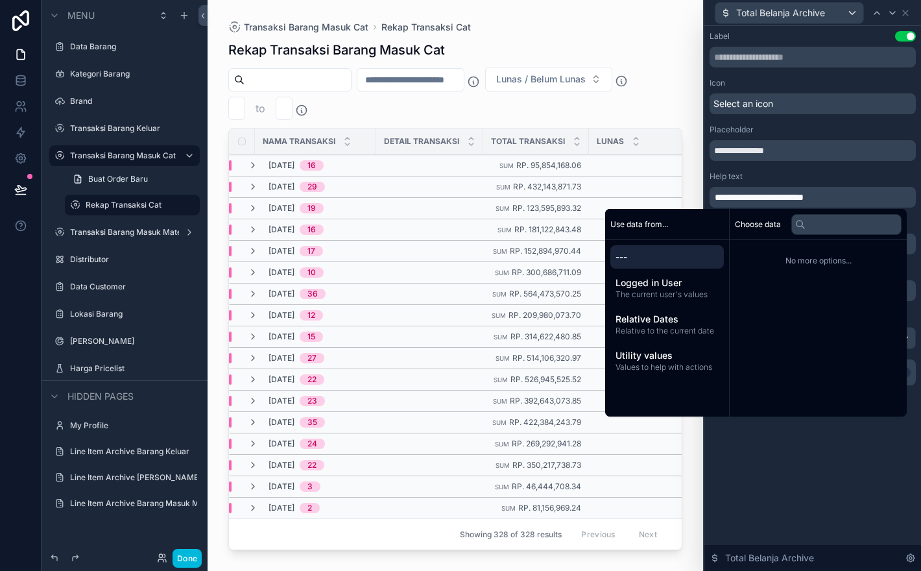
click at [603, 99] on div "scrollable content" at bounding box center [456, 277] width 496 height 555
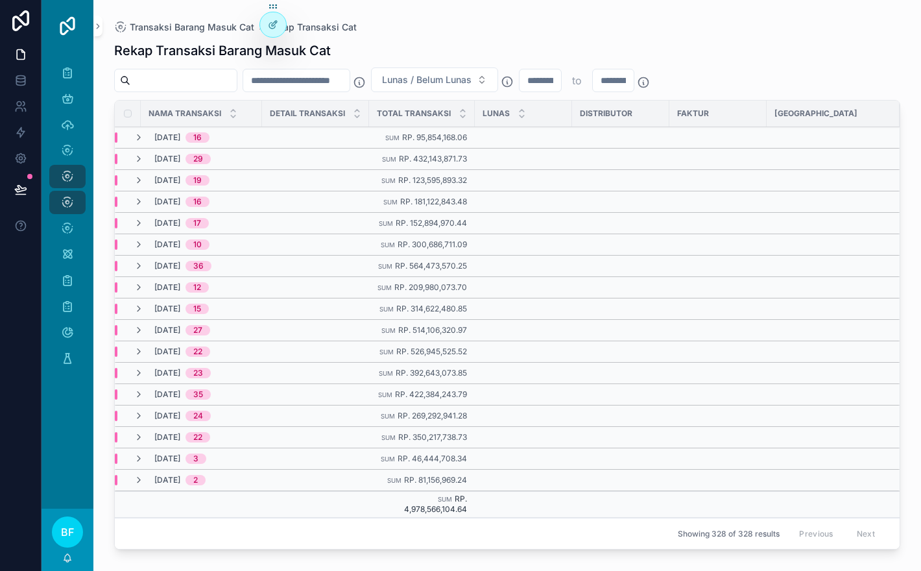
click at [561, 86] on input "scrollable content" at bounding box center [541, 80] width 42 height 18
click at [68, 206] on icon "scrollable content" at bounding box center [67, 202] width 13 height 13
click at [78, 204] on link "Rekap Transaksi Cat" at bounding box center [67, 202] width 36 height 23
click at [73, 153] on icon "scrollable content" at bounding box center [67, 150] width 13 height 13
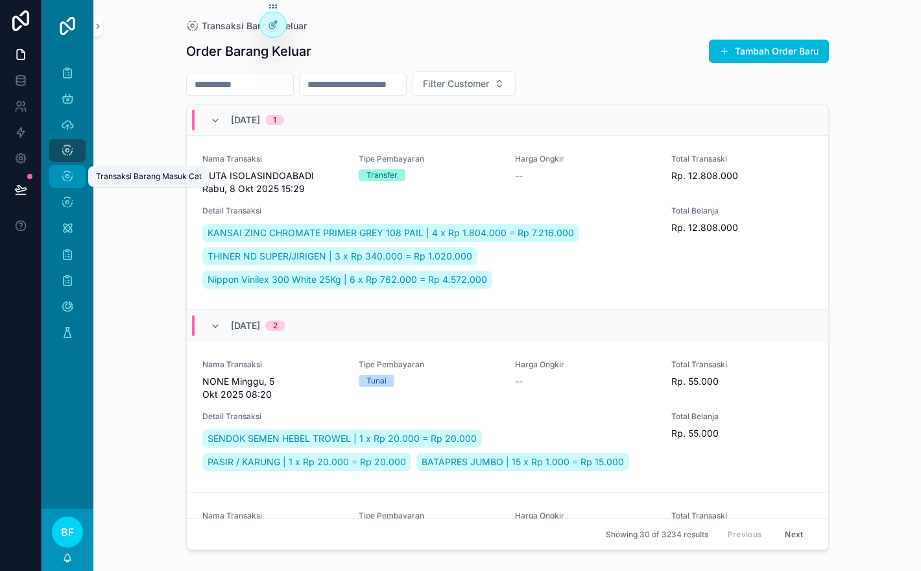
click at [73, 167] on div "Transaksi Barang Masuk Cat" at bounding box center [67, 176] width 21 height 21
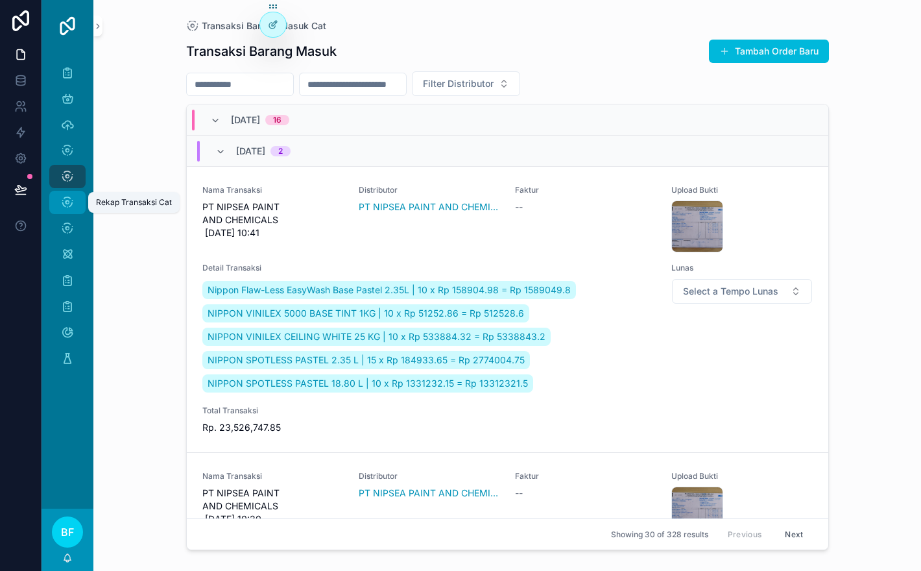
click at [68, 195] on div "Rekap Transaksi Cat" at bounding box center [67, 202] width 21 height 21
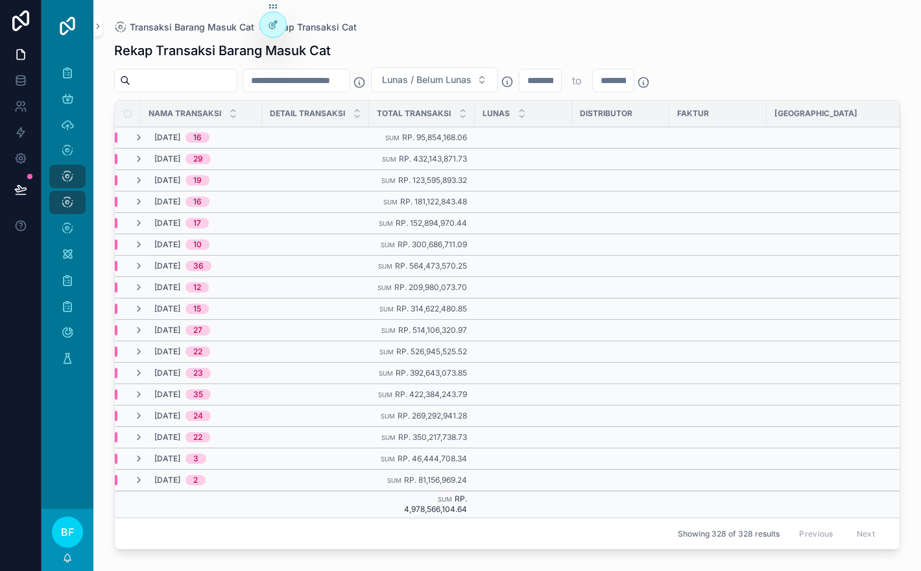
click at [558, 83] on input "scrollable content" at bounding box center [541, 80] width 42 height 18
click at [75, 235] on div "Transaksi Barang Masuk Material" at bounding box center [67, 228] width 21 height 21
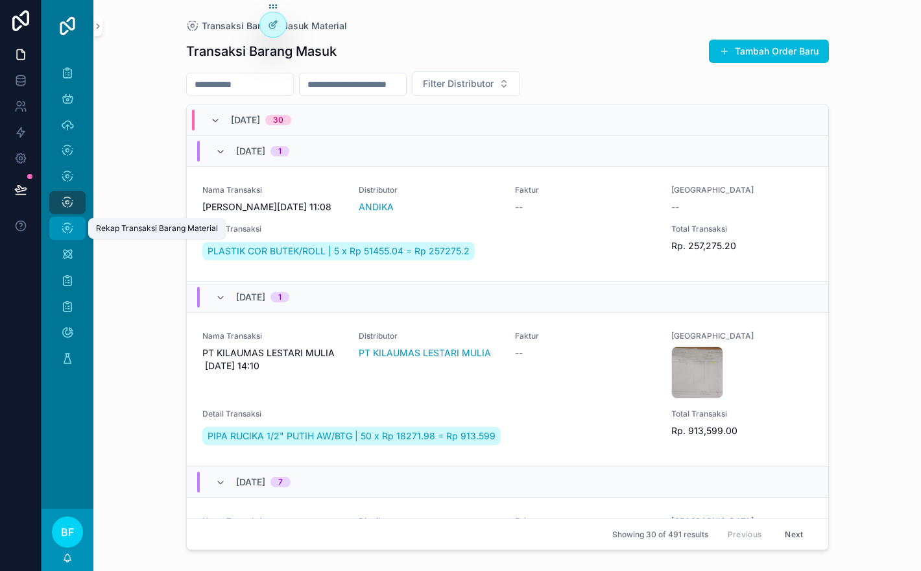
click at [67, 230] on icon "scrollable content" at bounding box center [67, 228] width 13 height 13
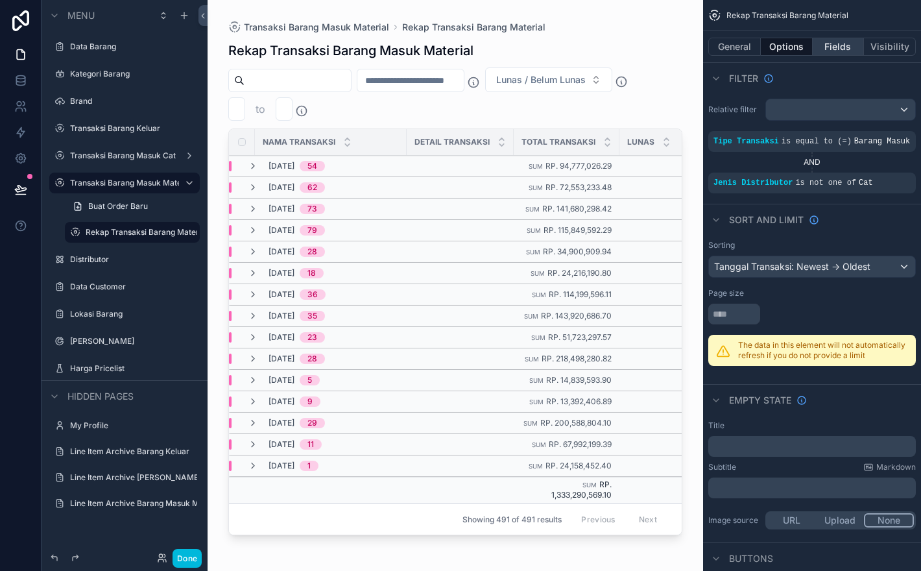
click at [836, 49] on button "Fields" at bounding box center [839, 47] width 52 height 18
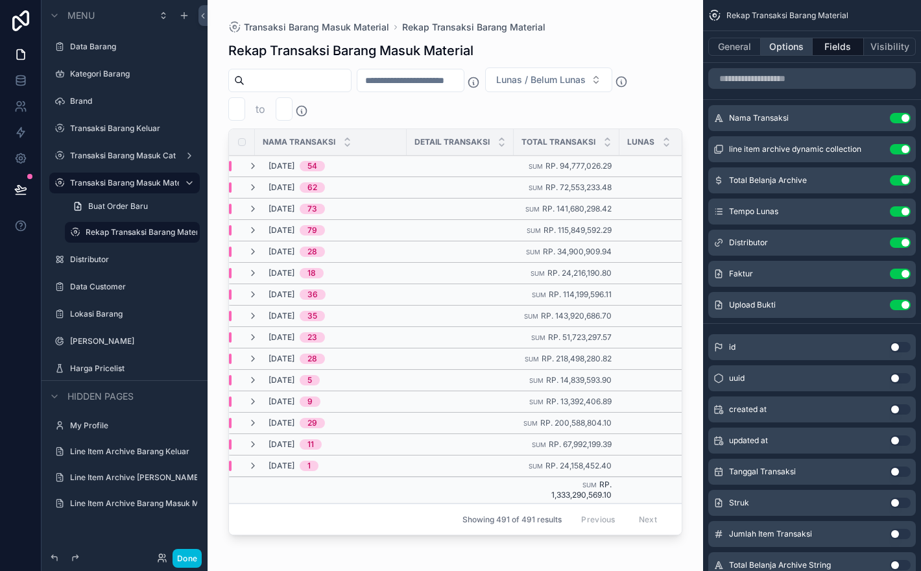
click at [789, 42] on button "Options" at bounding box center [787, 47] width 52 height 18
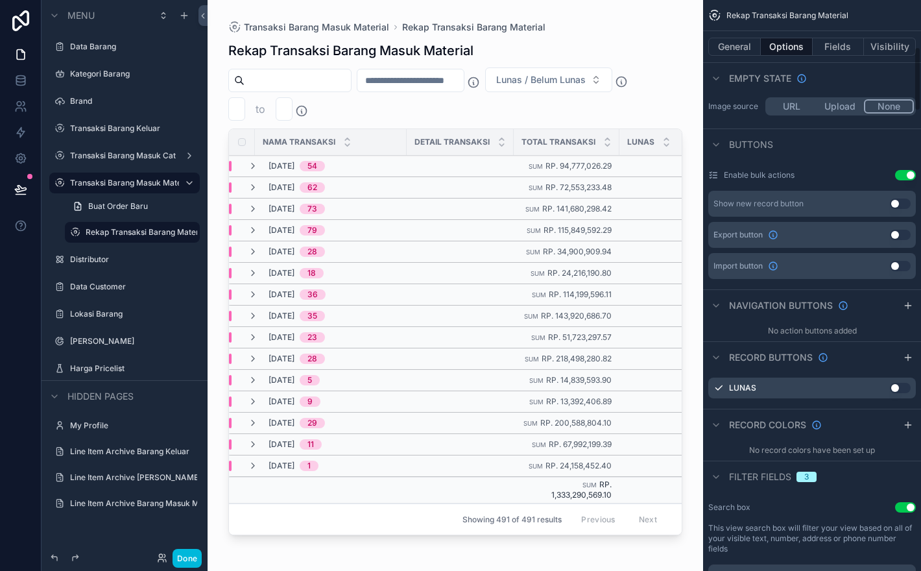
scroll to position [417, 0]
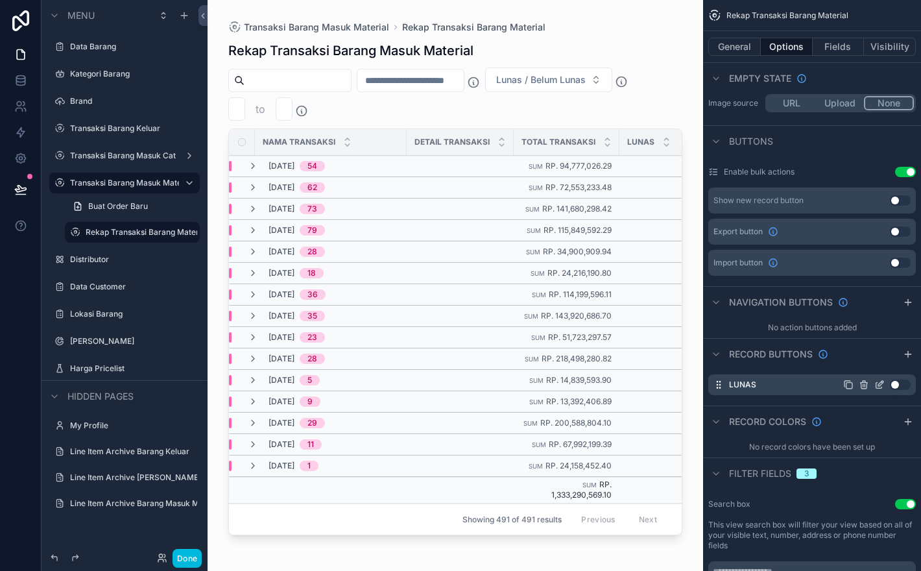
click at [866, 390] on icon "scrollable content" at bounding box center [864, 384] width 10 height 10
click at [885, 378] on icon at bounding box center [884, 375] width 6 height 6
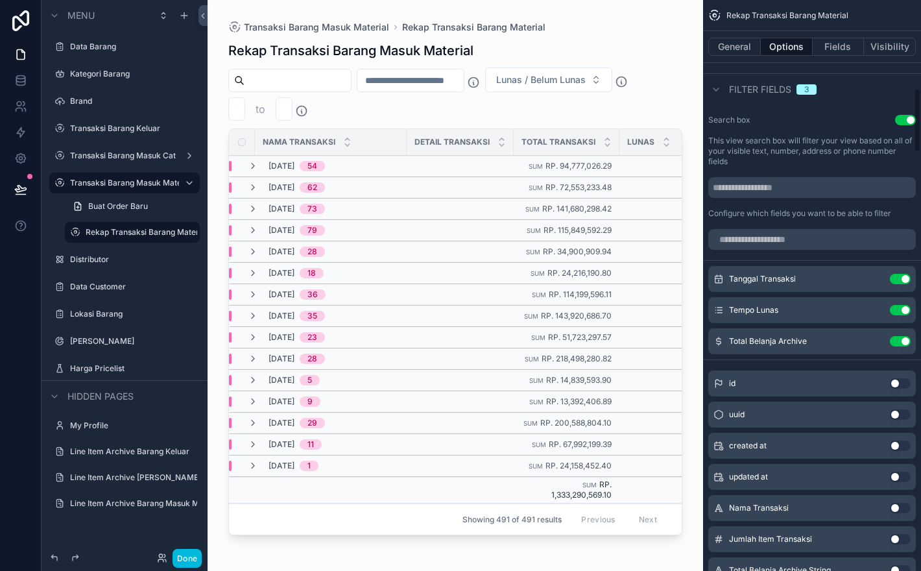
scroll to position [787, 0]
click at [877, 337] on icon "scrollable content" at bounding box center [876, 336] width 1 height 1
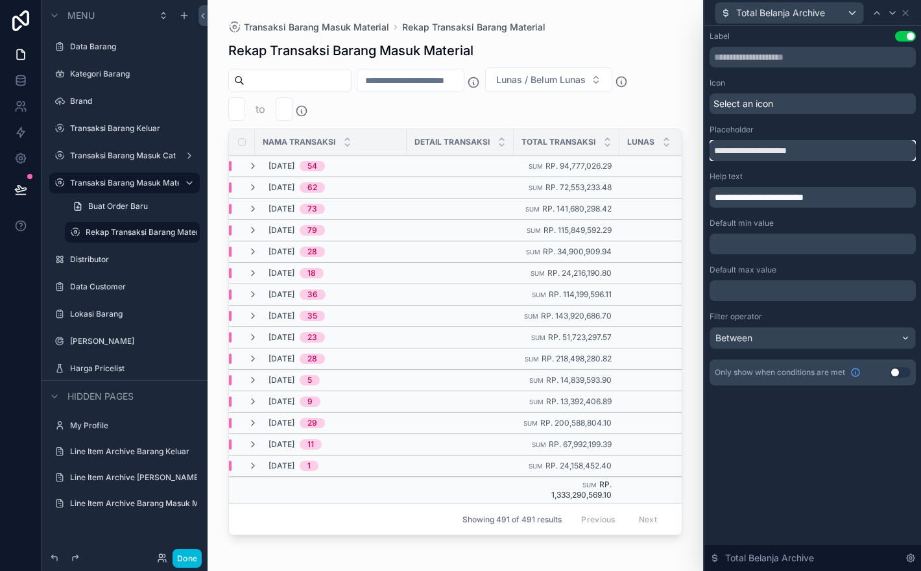
click at [739, 148] on input "**********" at bounding box center [813, 150] width 206 height 21
type input "**********"
click at [682, 42] on div "scrollable content" at bounding box center [456, 277] width 496 height 555
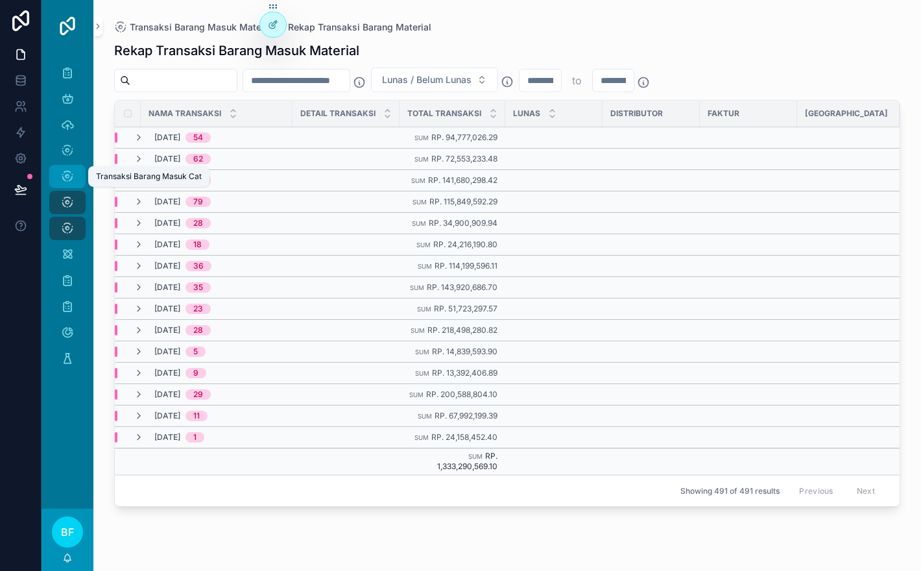
click at [73, 165] on link "Transaksi Barang Masuk Cat" at bounding box center [67, 176] width 36 height 23
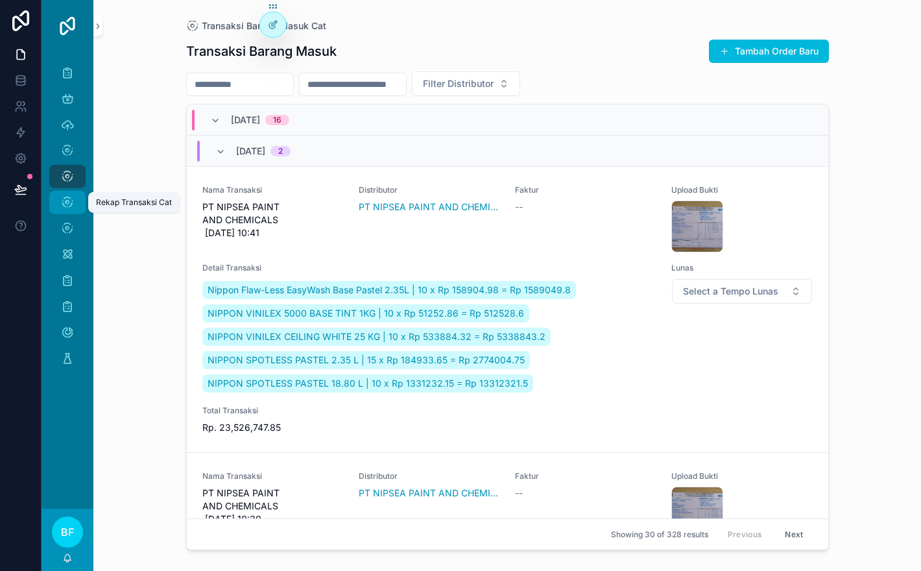
click at [77, 195] on div "Rekap Transaksi Cat" at bounding box center [67, 202] width 21 height 21
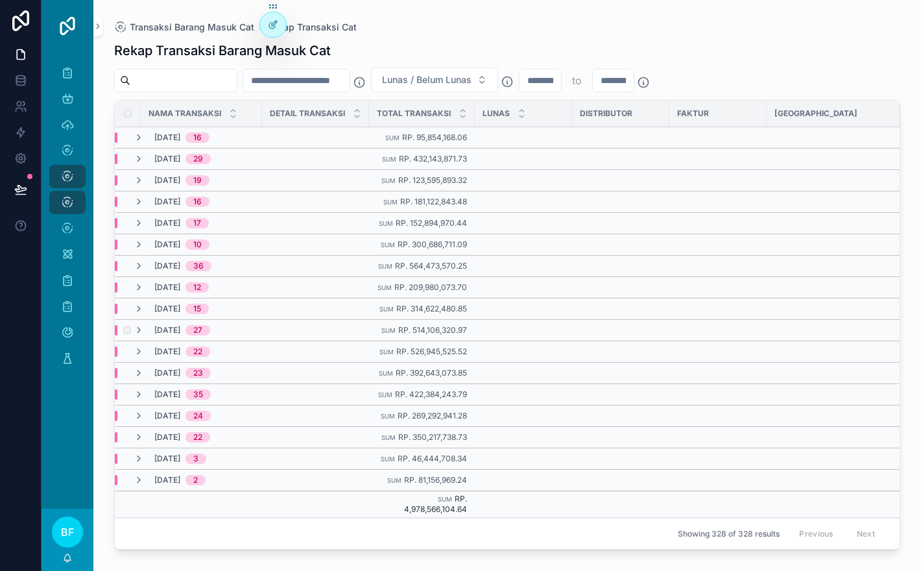
scroll to position [9, 0]
click at [67, 248] on icon "scrollable content" at bounding box center [67, 254] width 13 height 13
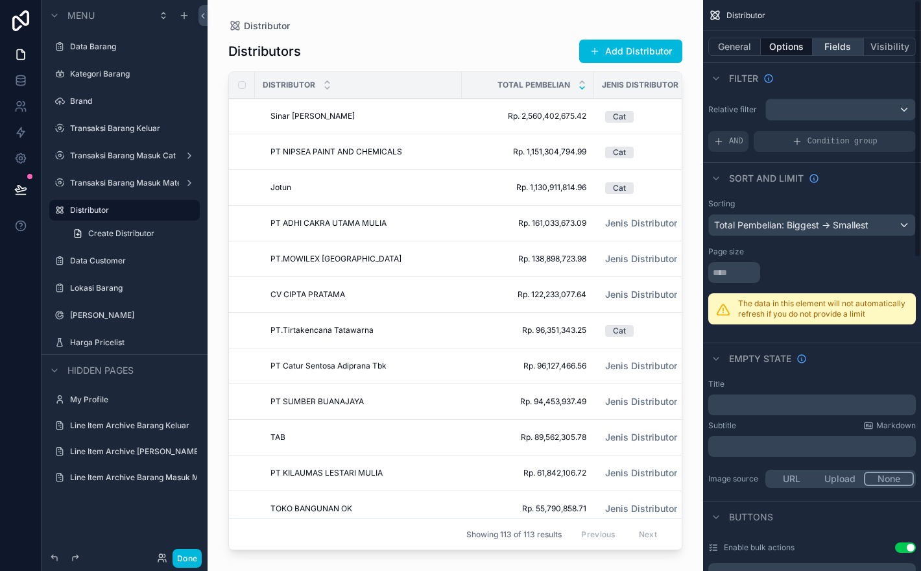
click at [843, 43] on button "Fields" at bounding box center [839, 47] width 52 height 18
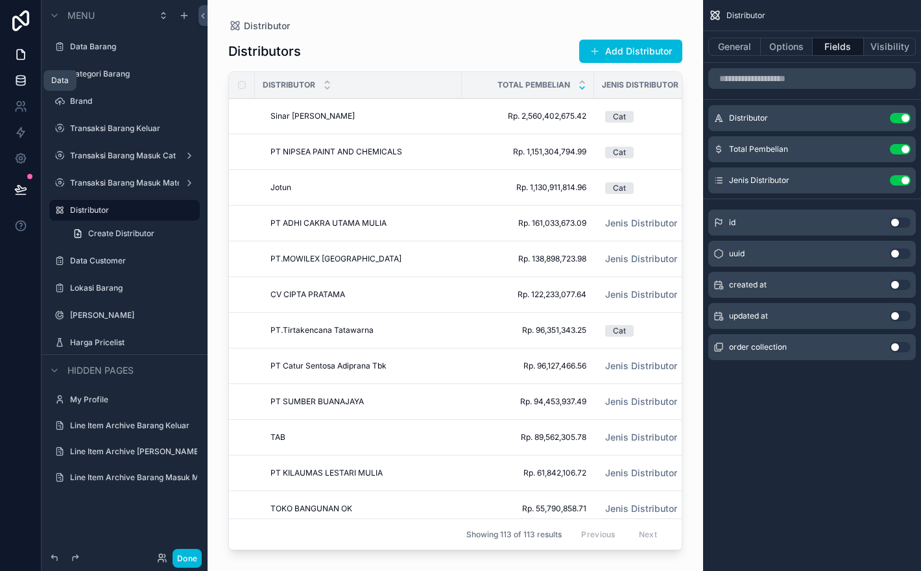
click at [23, 86] on icon at bounding box center [20, 80] width 13 height 13
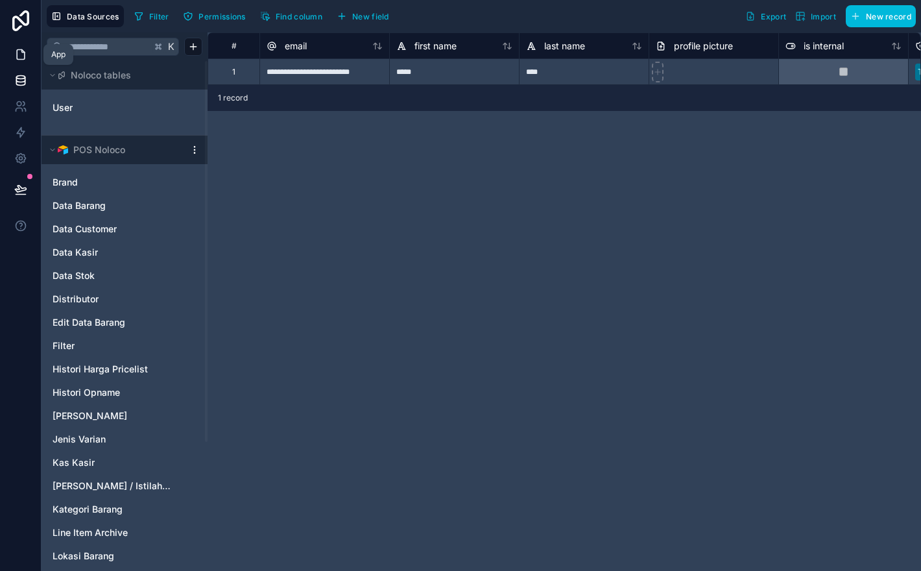
click at [25, 57] on icon at bounding box center [20, 54] width 13 height 13
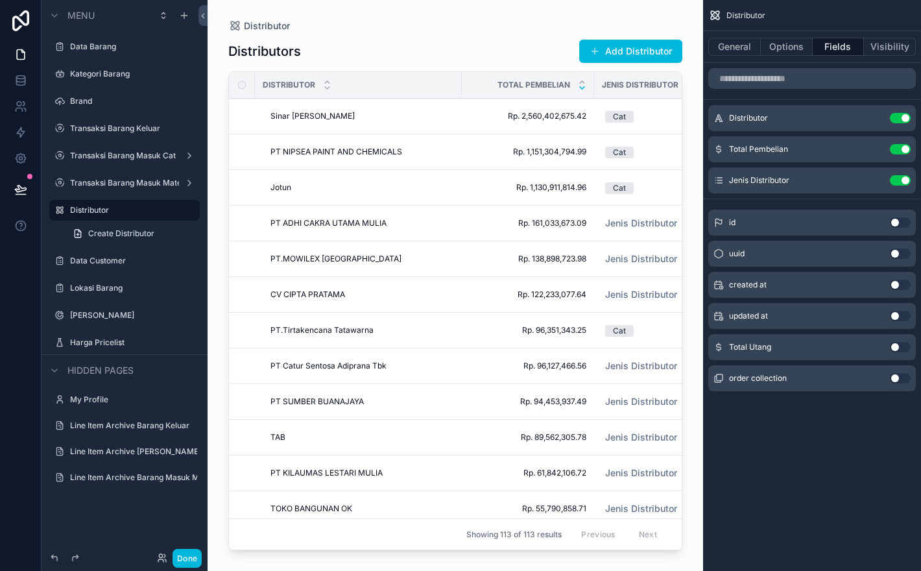
click at [904, 349] on button "Use setting" at bounding box center [900, 347] width 21 height 10
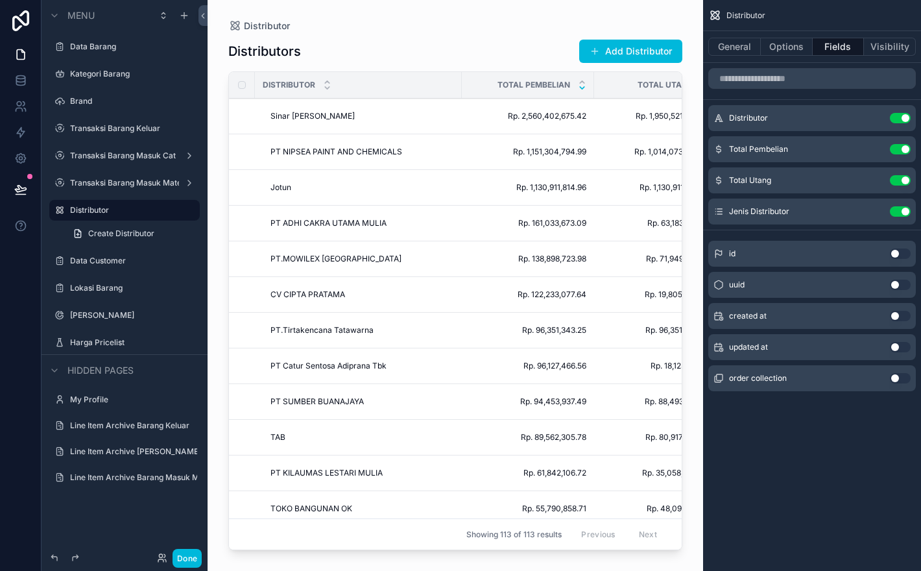
click at [493, 38] on div "scrollable content" at bounding box center [456, 277] width 496 height 555
